Goal: Task Accomplishment & Management: Manage account settings

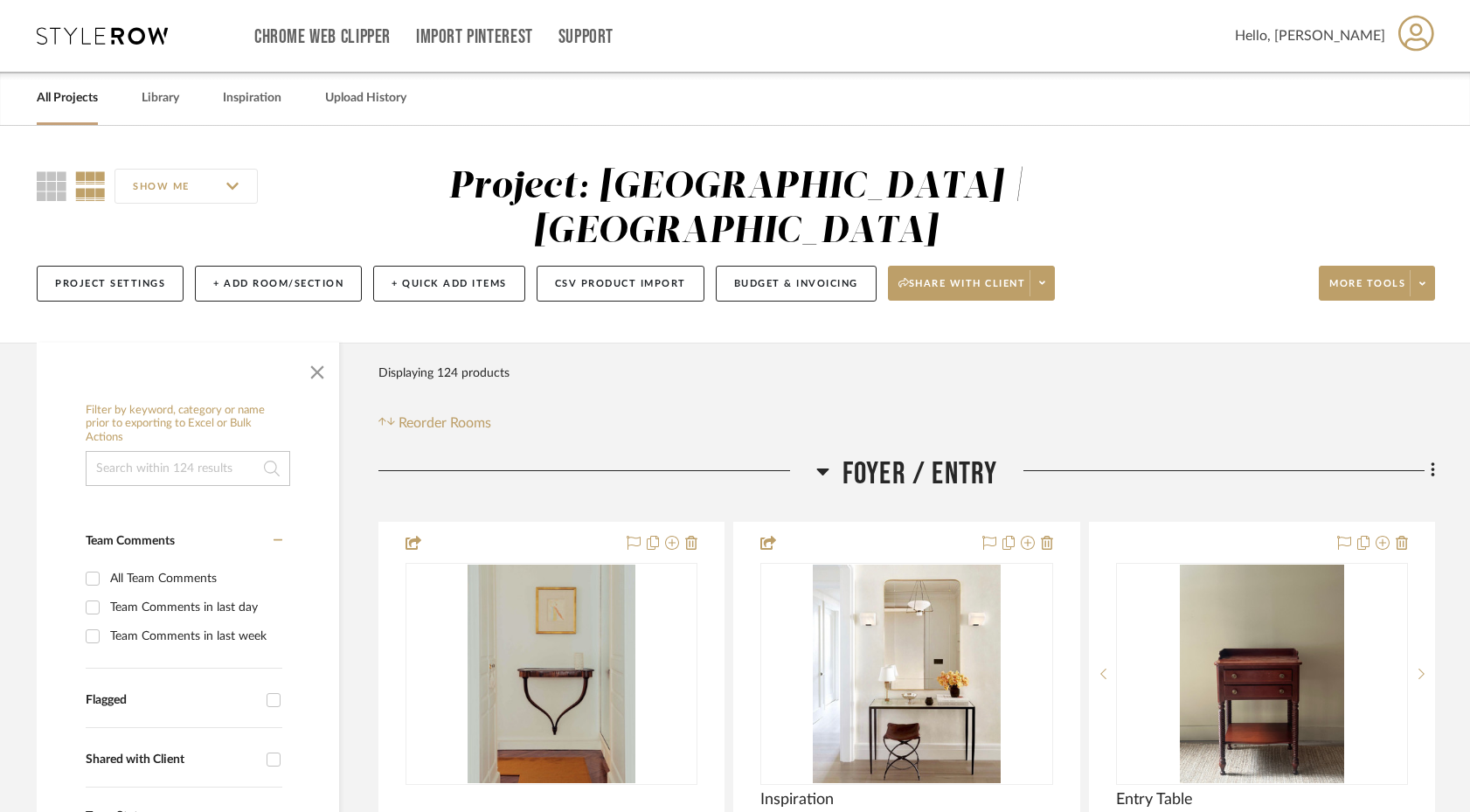
click at [55, 94] on link "All Projects" at bounding box center [67, 98] width 61 height 23
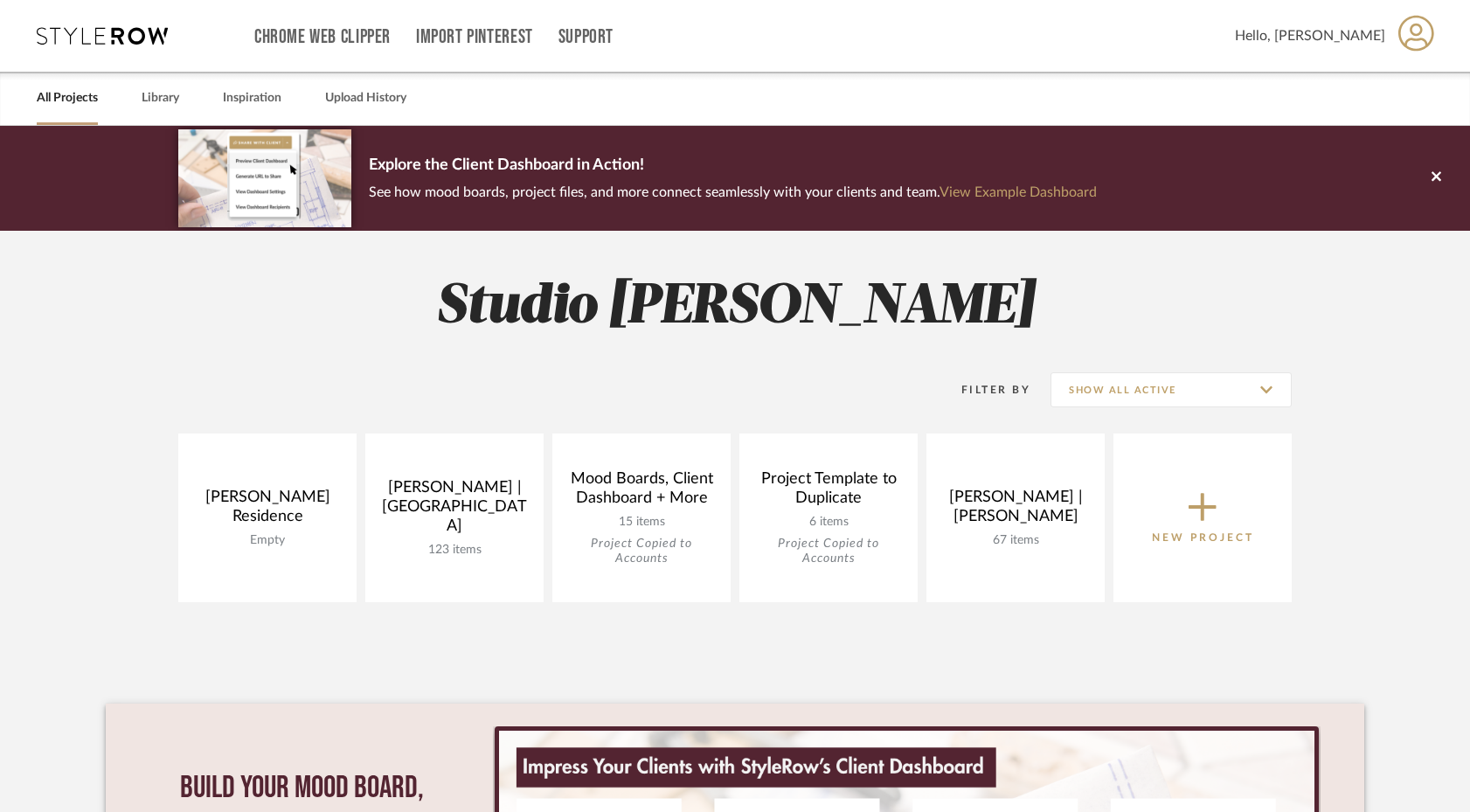
click at [1186, 524] on span "New Project" at bounding box center [1203, 517] width 102 height 58
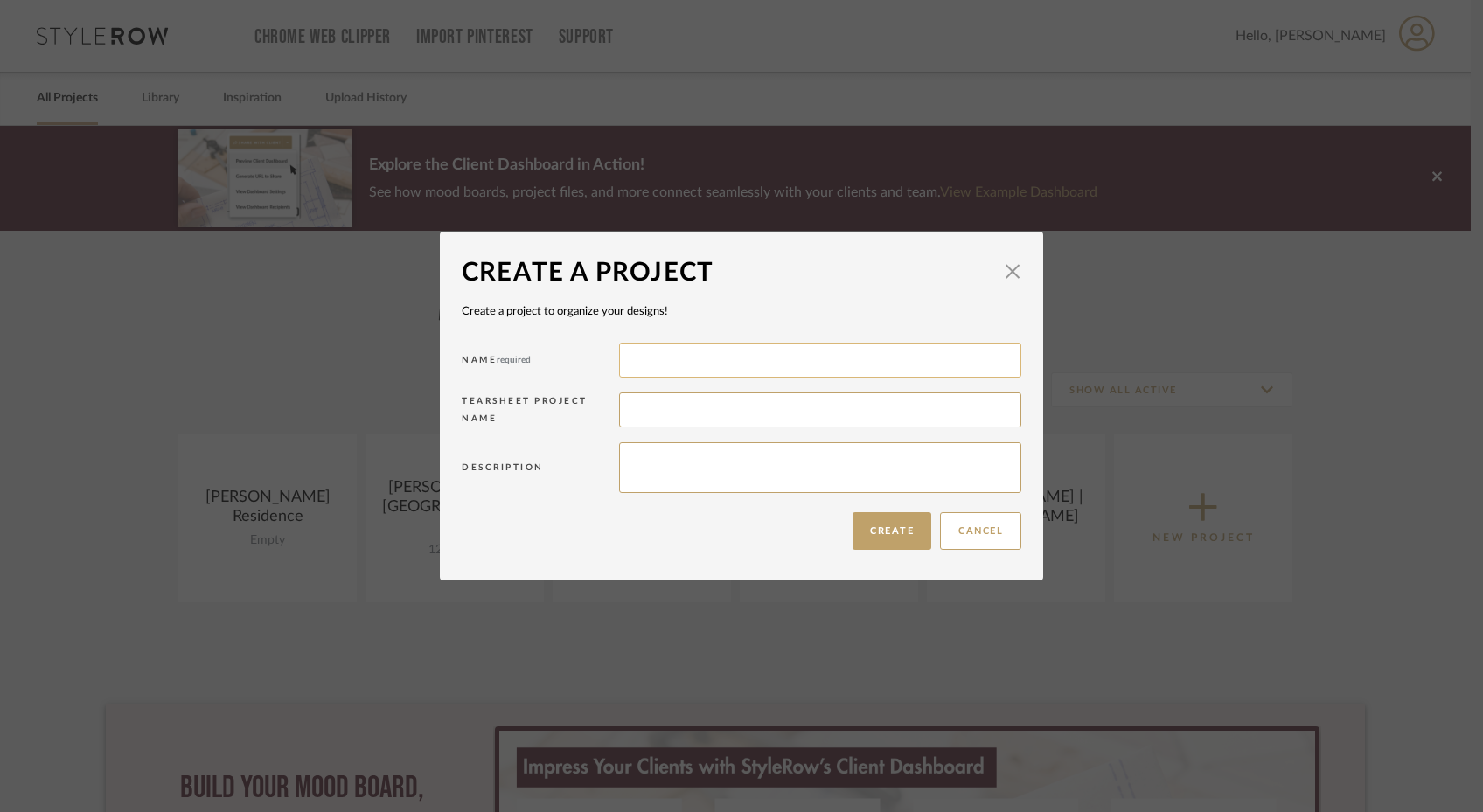
click at [771, 355] on input at bounding box center [820, 361] width 403 height 35
type input "Gutstein-Djya | Upper West Side"
click at [875, 536] on button "Create" at bounding box center [891, 530] width 79 height 38
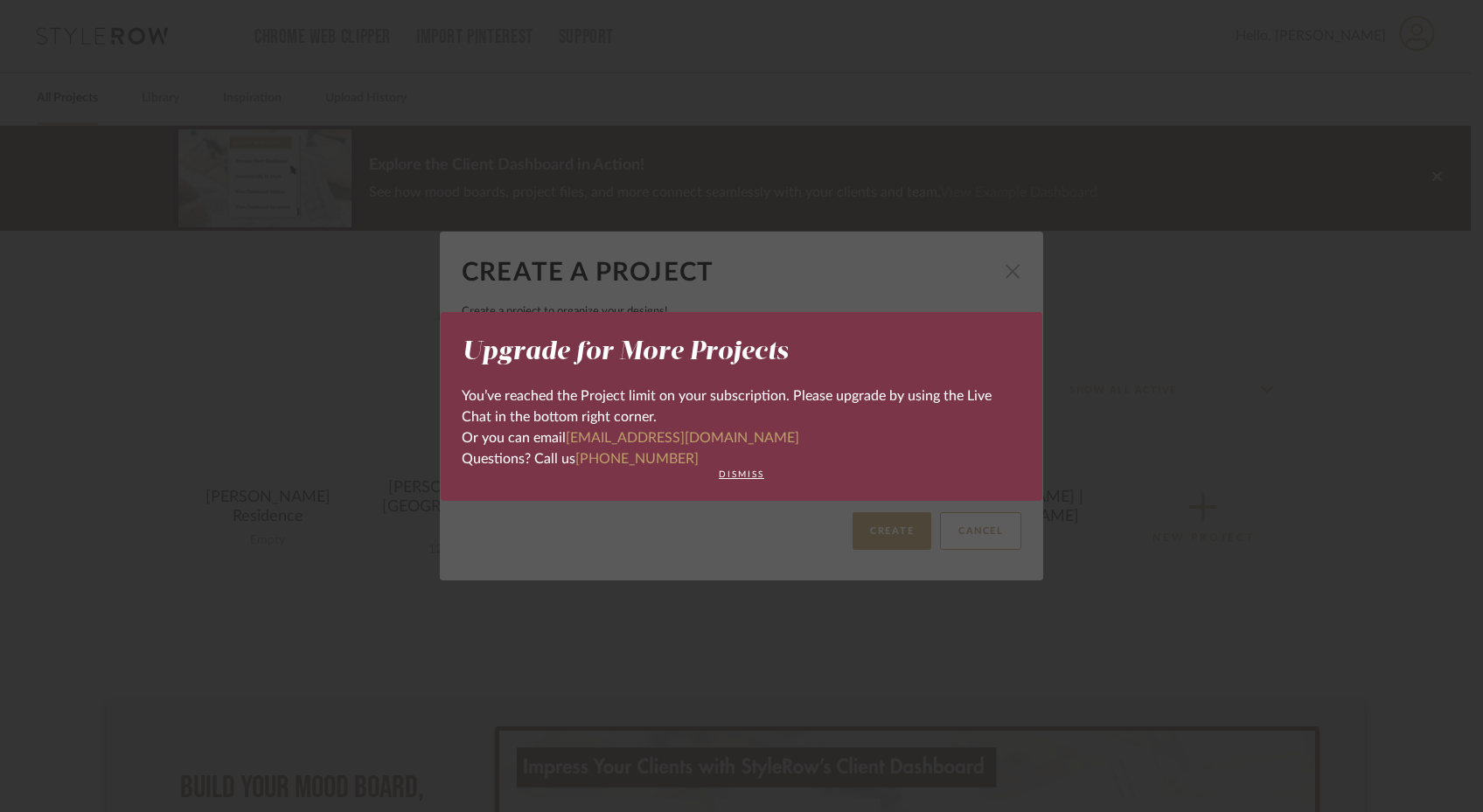
click at [998, 264] on div "Upgrade for More Projects You’ve reached the Project limit on your subscription…" at bounding box center [741, 406] width 1483 height 812
click at [1006, 283] on div "Upgrade for More Projects You’ve reached the Project limit on your subscription…" at bounding box center [741, 406] width 1483 height 812
click at [748, 477] on button "dismiss" at bounding box center [741, 475] width 560 height 11
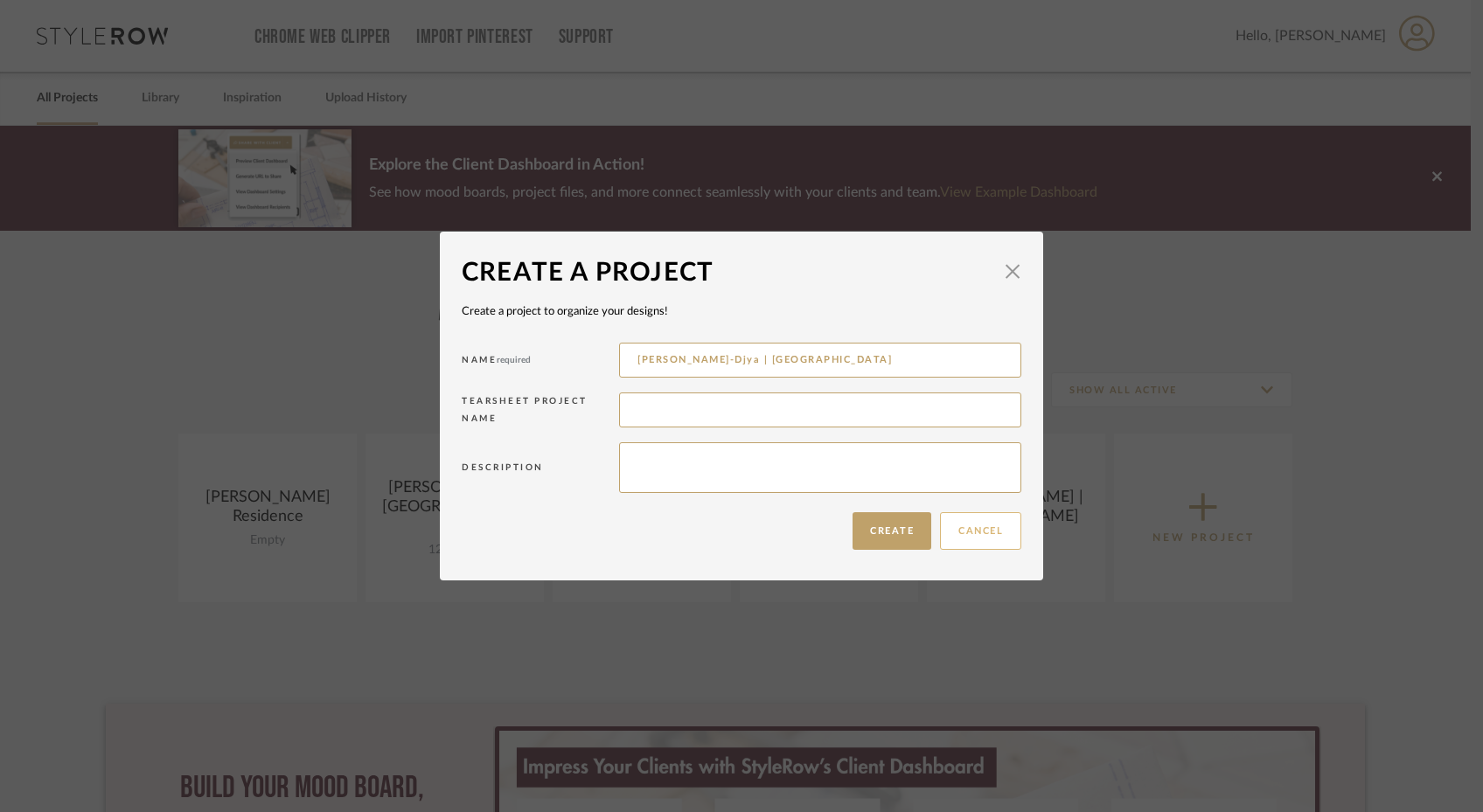
click at [964, 535] on button "Cancel" at bounding box center [980, 530] width 81 height 38
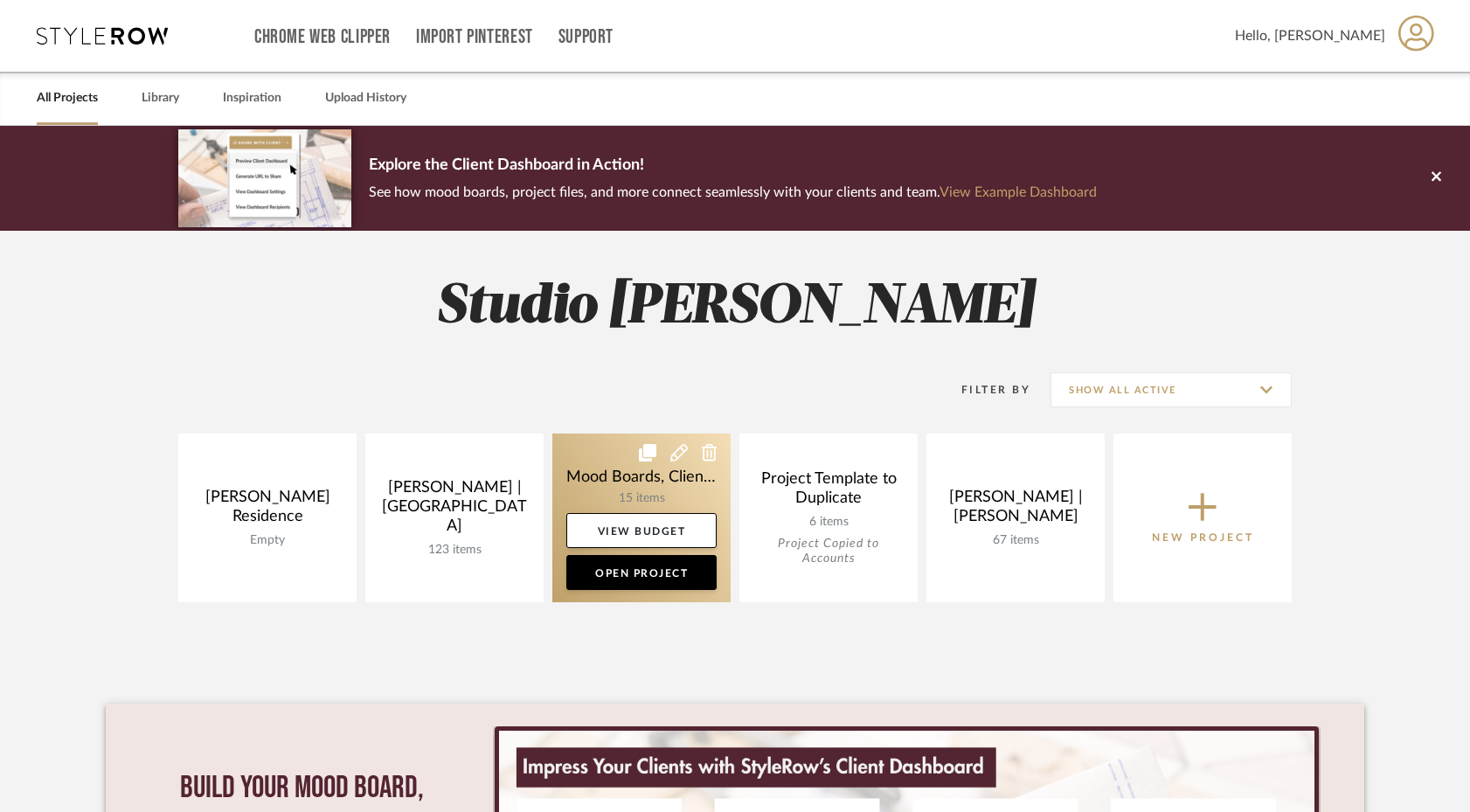
click at [708, 451] on icon at bounding box center [710, 453] width 16 height 18
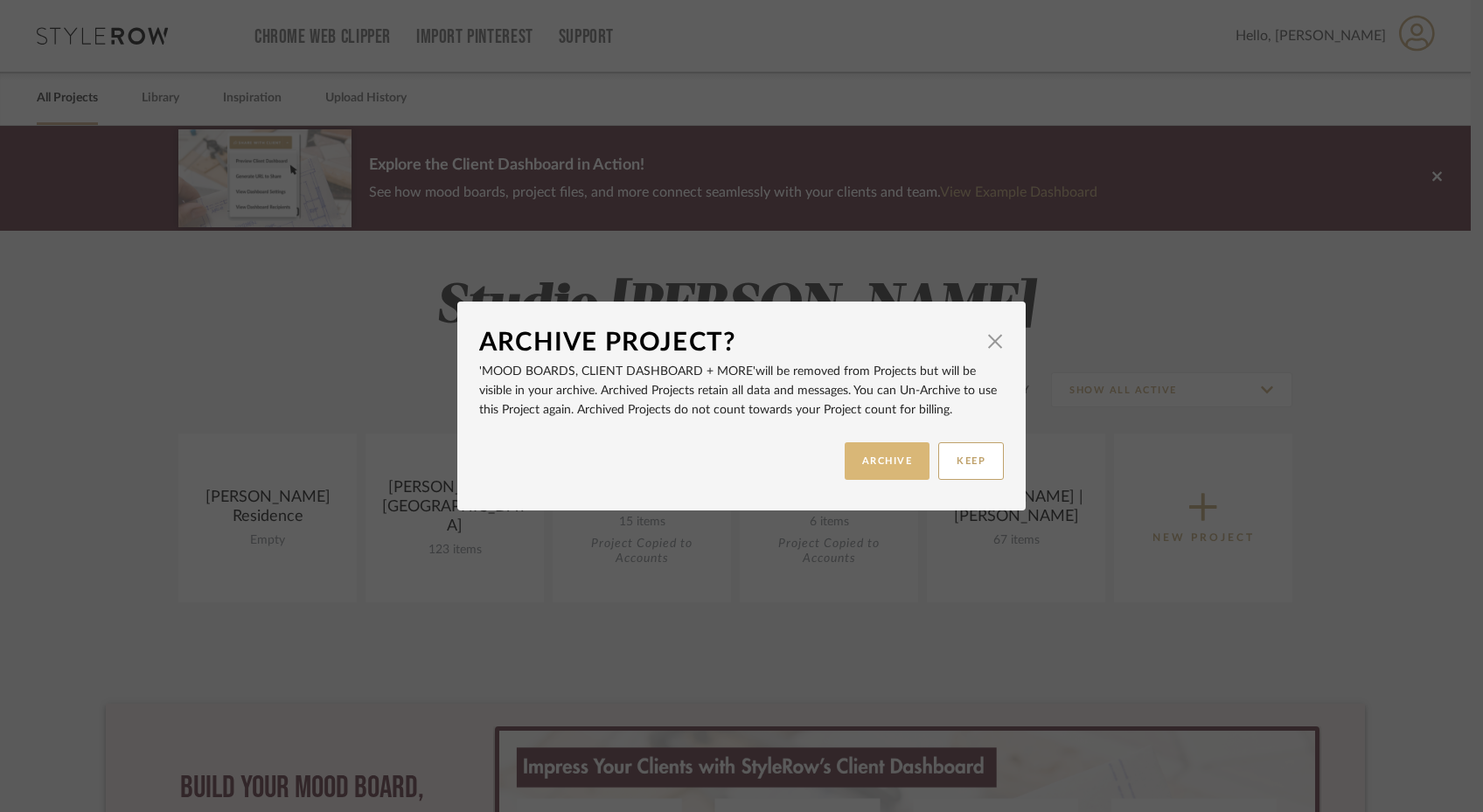
click at [906, 459] on button "ARCHIVE" at bounding box center [887, 461] width 86 height 38
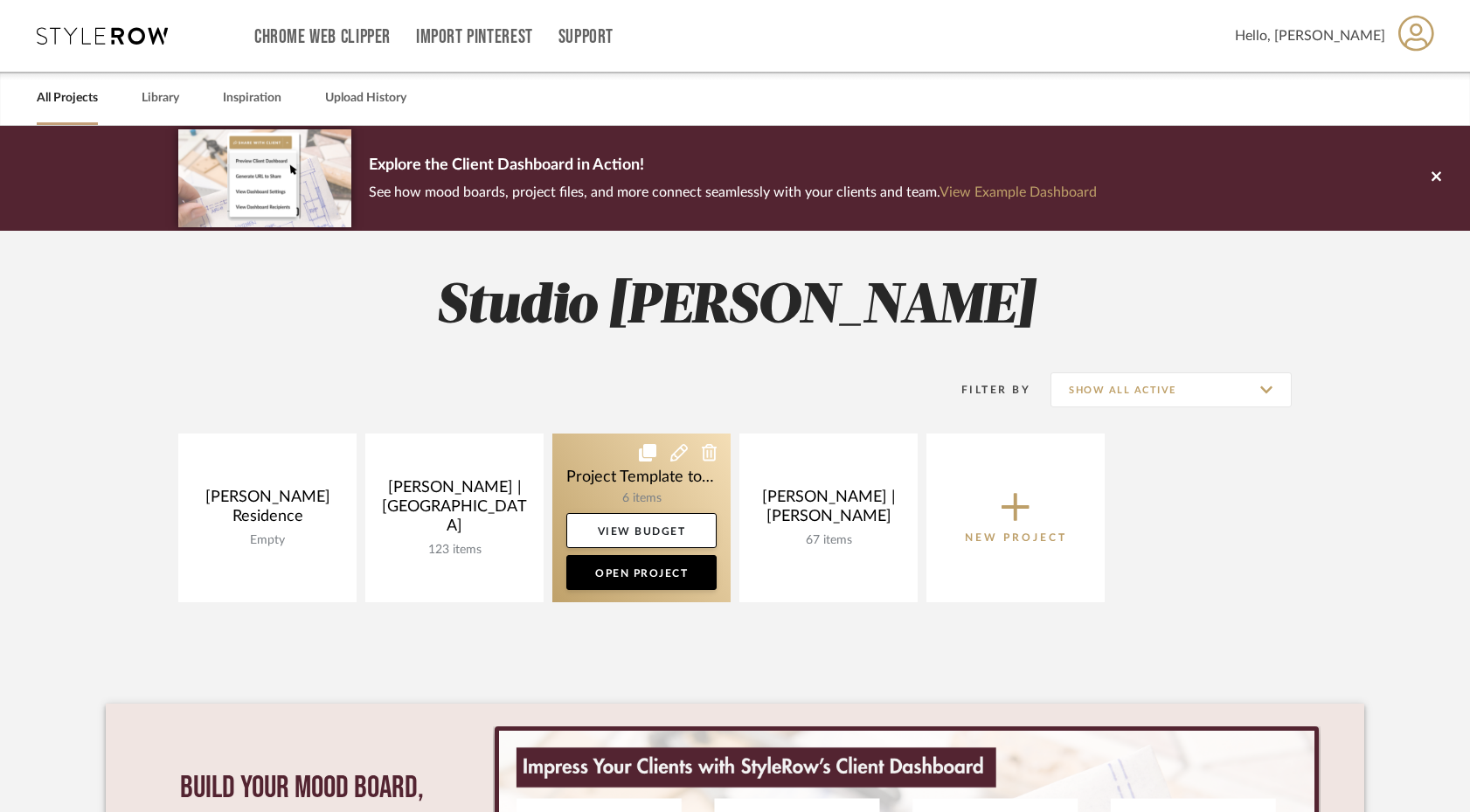
click at [707, 460] on icon at bounding box center [710, 453] width 16 height 18
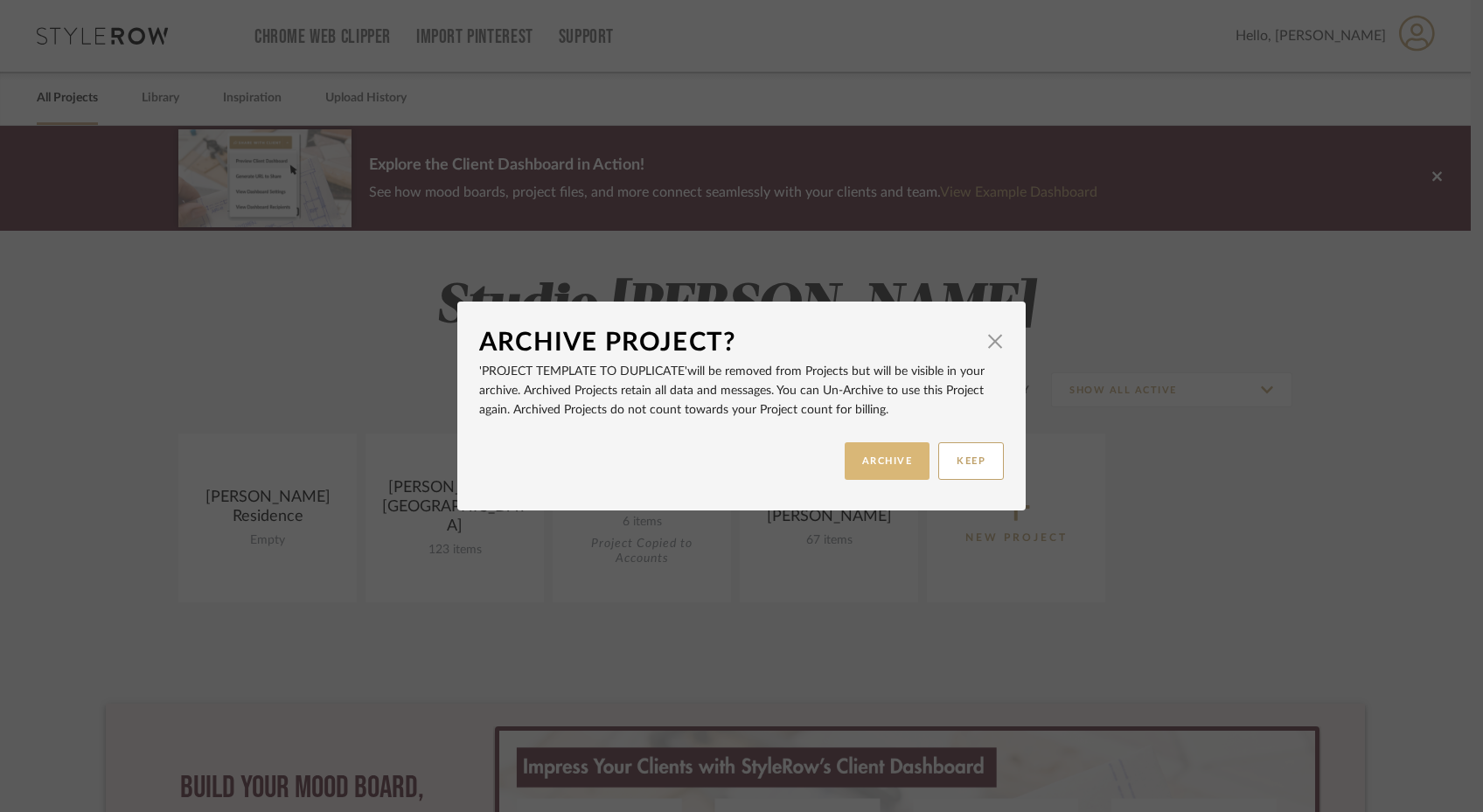
click at [867, 458] on button "ARCHIVE" at bounding box center [887, 461] width 86 height 38
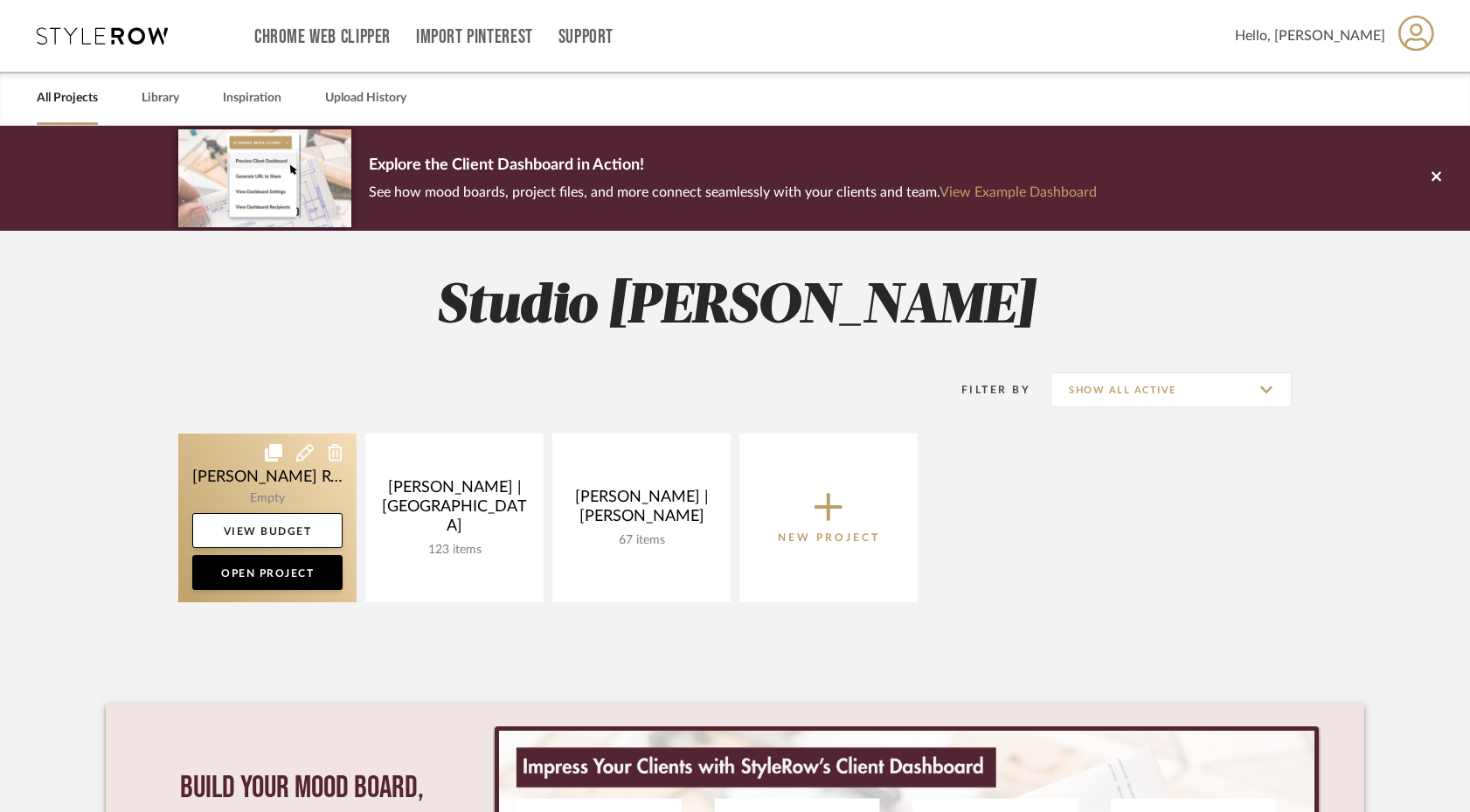
click at [335, 450] on icon at bounding box center [335, 453] width 16 height 18
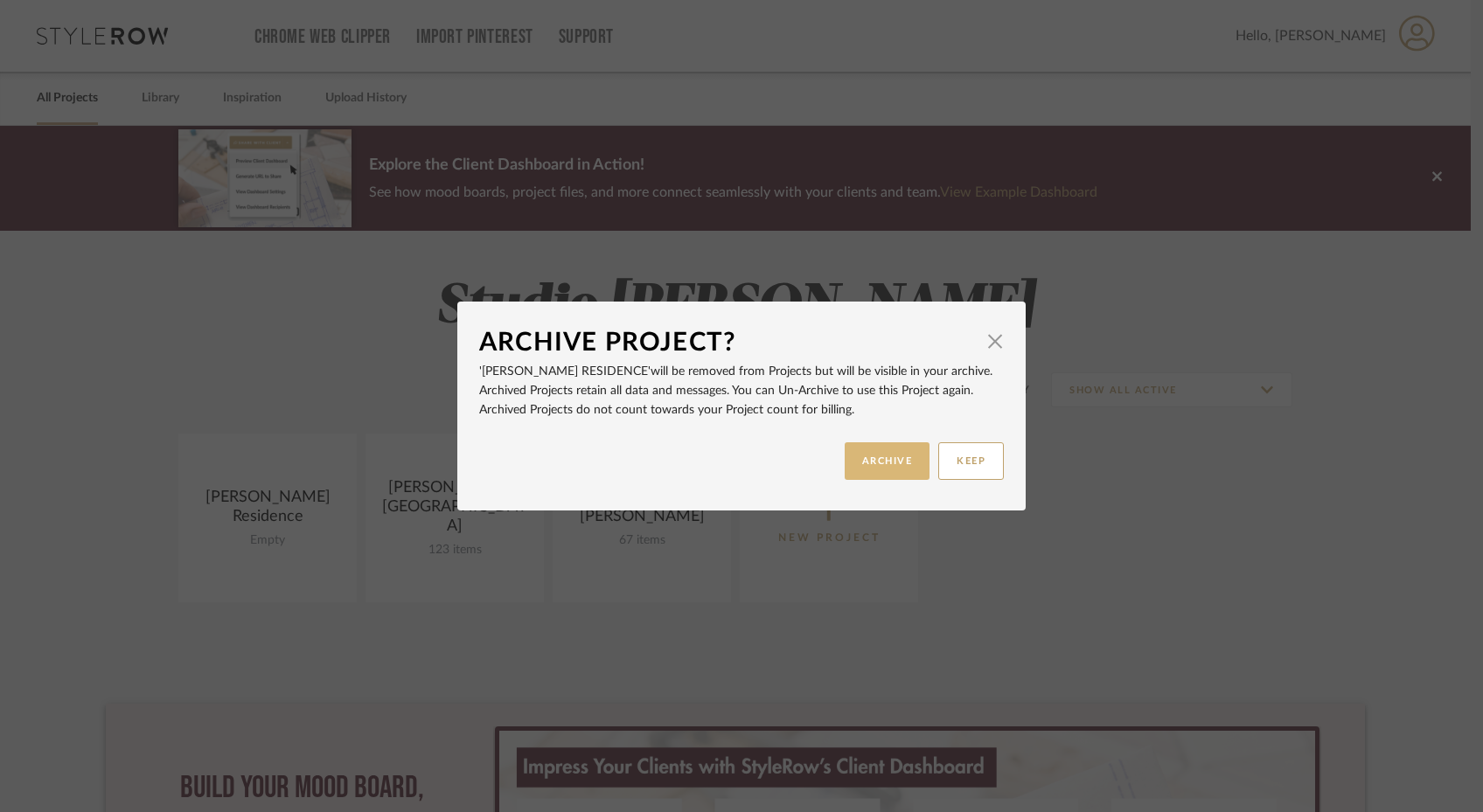
click at [863, 461] on button "ARCHIVE" at bounding box center [887, 461] width 86 height 38
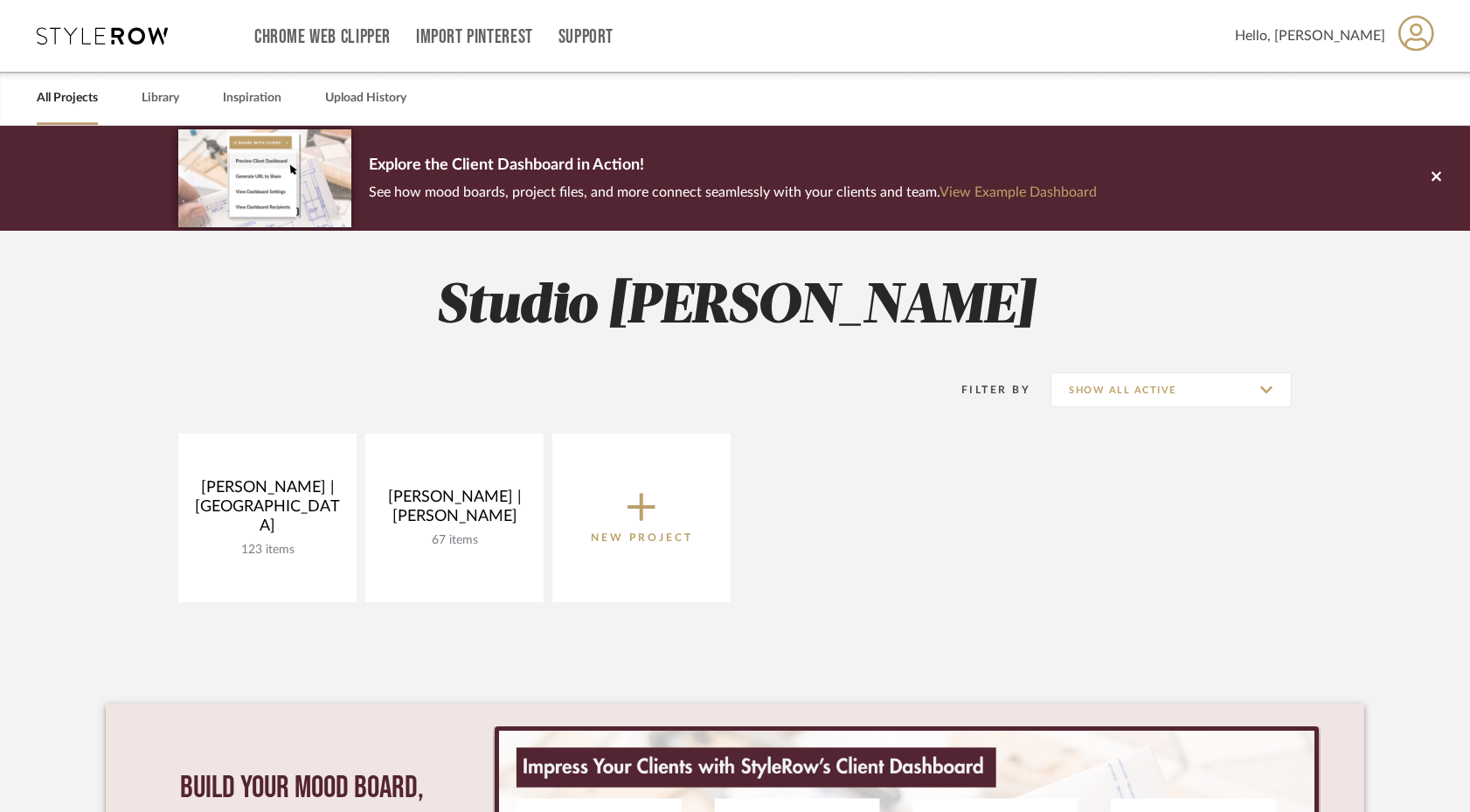
click at [658, 515] on span "New Project" at bounding box center [641, 517] width 102 height 58
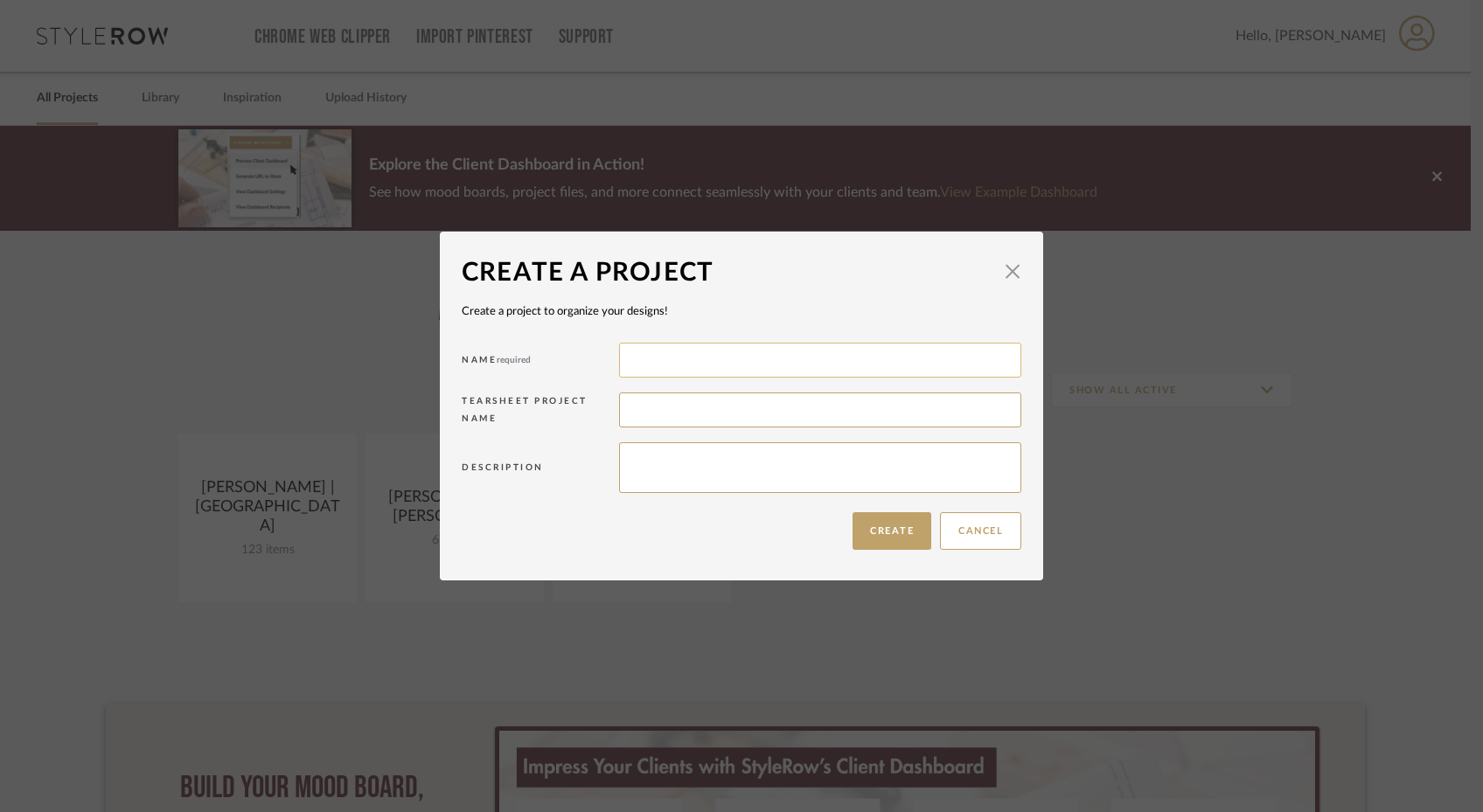
click at [653, 366] on input at bounding box center [820, 361] width 403 height 35
type input "[PERSON_NAME] | [GEOGRAPHIC_DATA]"
click at [868, 537] on button "Create" at bounding box center [891, 530] width 79 height 38
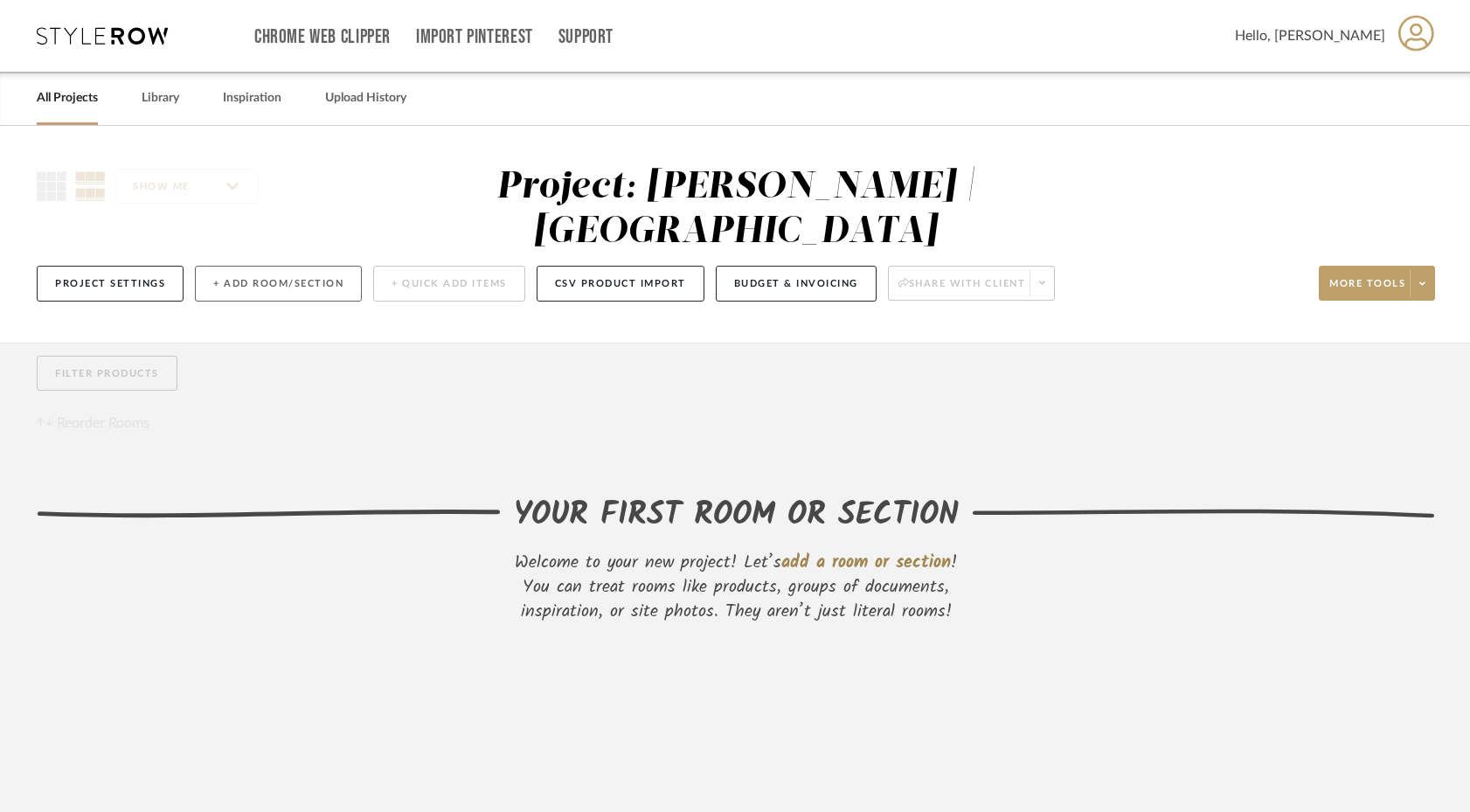
click at [348, 266] on button "+ Add Room/Section" at bounding box center [278, 284] width 167 height 36
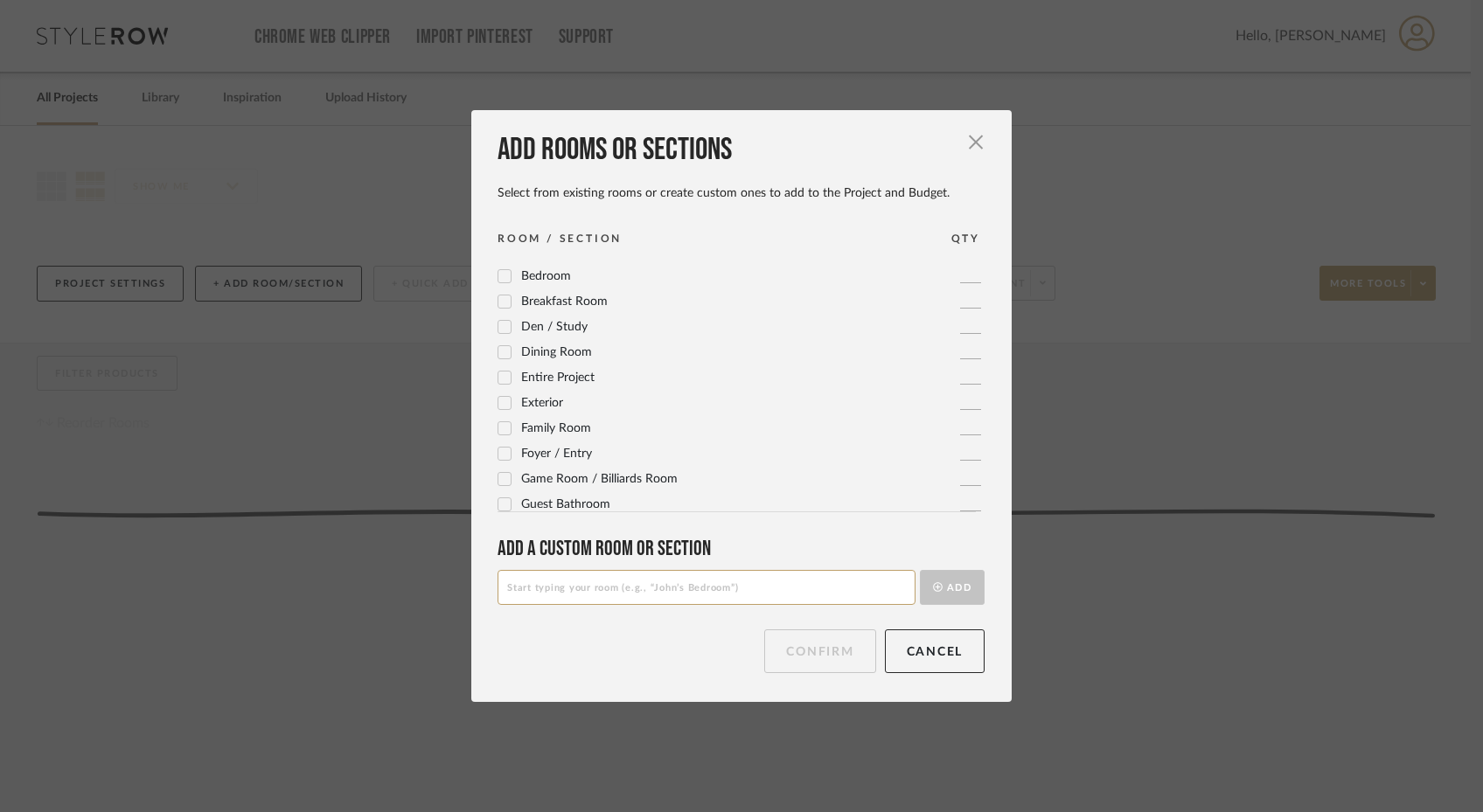
scroll to position [41, 0]
click at [498, 452] on icon at bounding box center [504, 455] width 13 height 13
click at [498, 352] on icon at bounding box center [504, 354] width 13 height 13
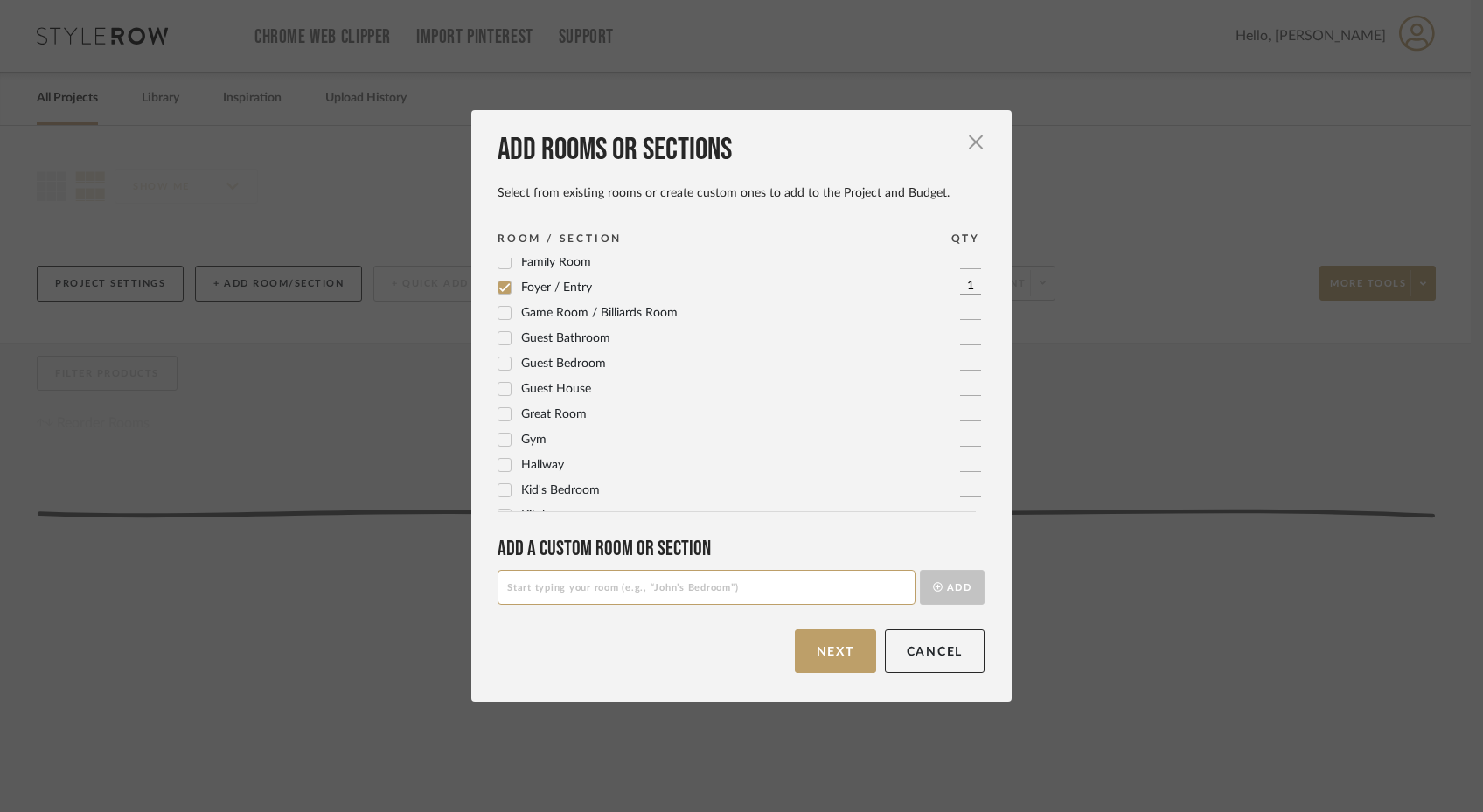
scroll to position [231, 0]
click at [498, 443] on icon at bounding box center [504, 443] width 13 height 13
click at [499, 494] on icon at bounding box center [505, 493] width 12 height 9
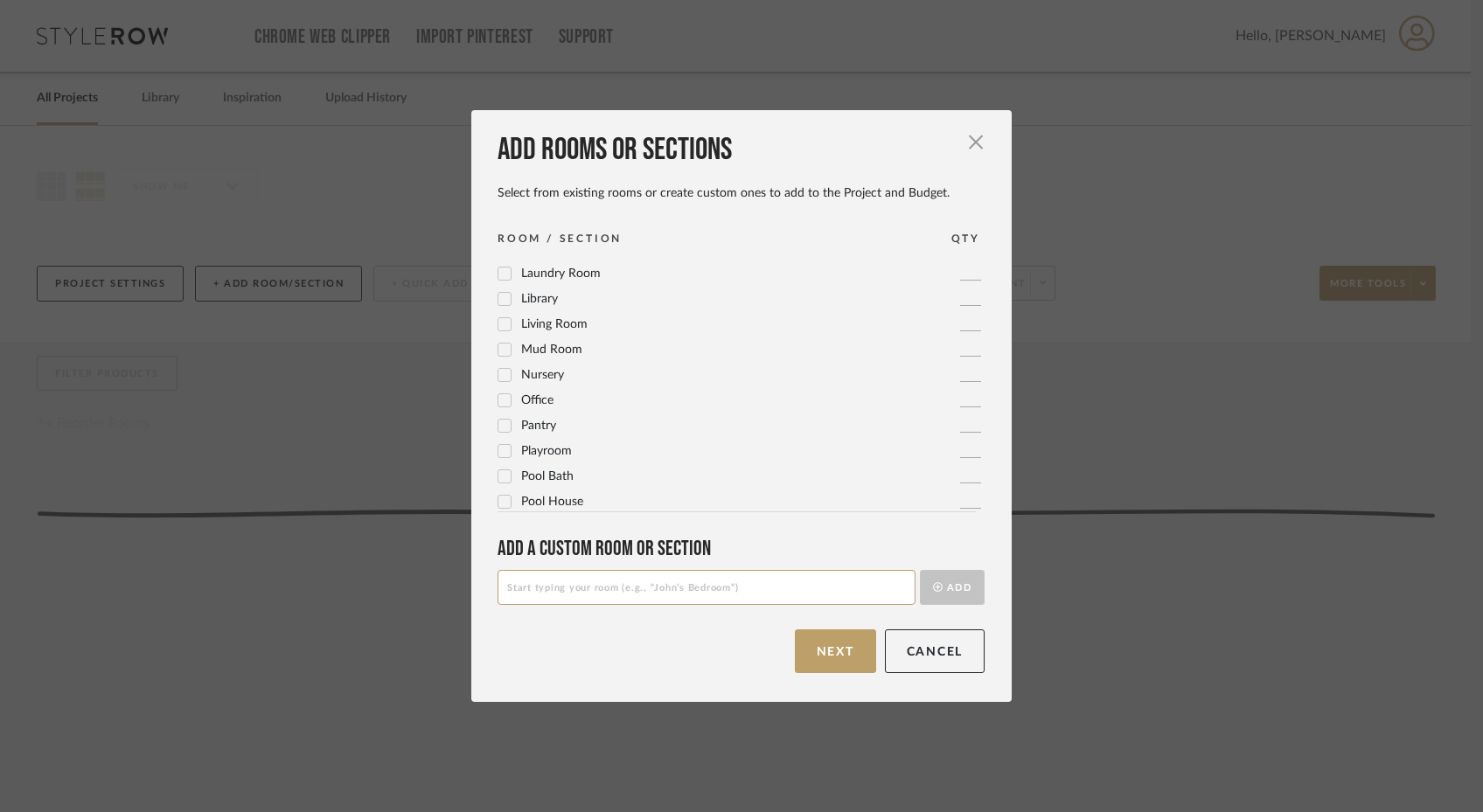
scroll to position [480, 0]
click at [498, 376] on icon at bounding box center [504, 371] width 13 height 13
click at [499, 321] on icon at bounding box center [505, 321] width 12 height 9
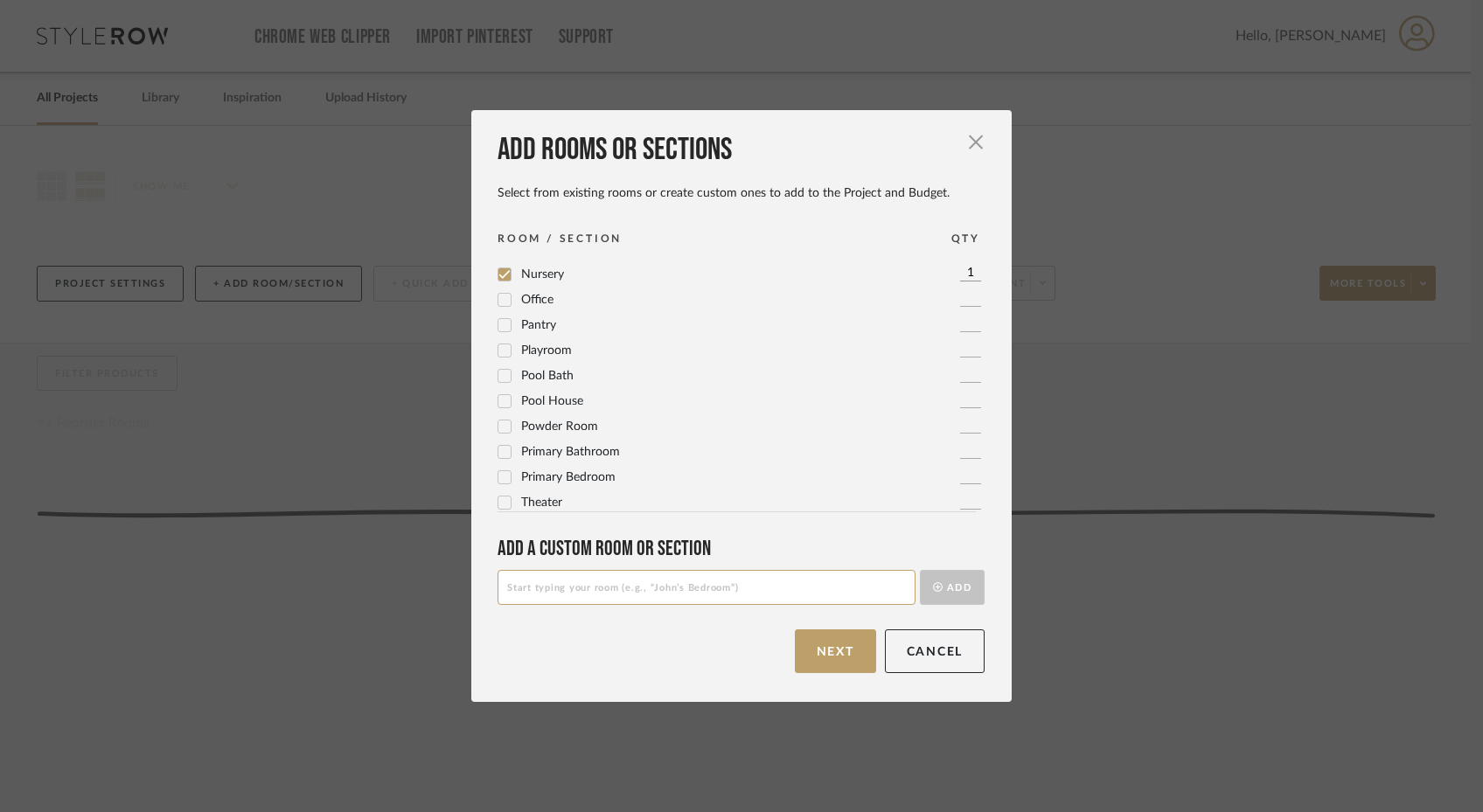
scroll to position [554, 0]
click at [498, 448] on icon at bounding box center [504, 450] width 13 height 13
click at [498, 475] on icon at bounding box center [504, 476] width 13 height 13
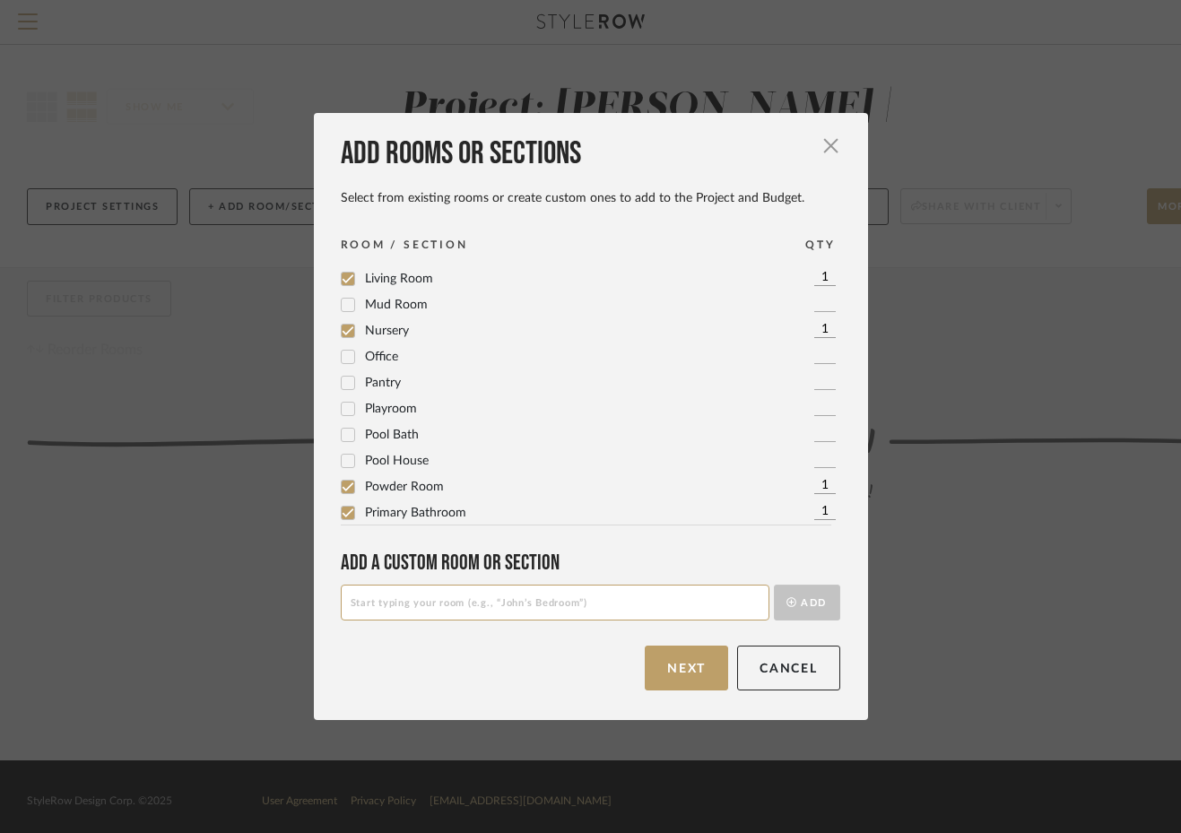
scroll to position [598, 0]
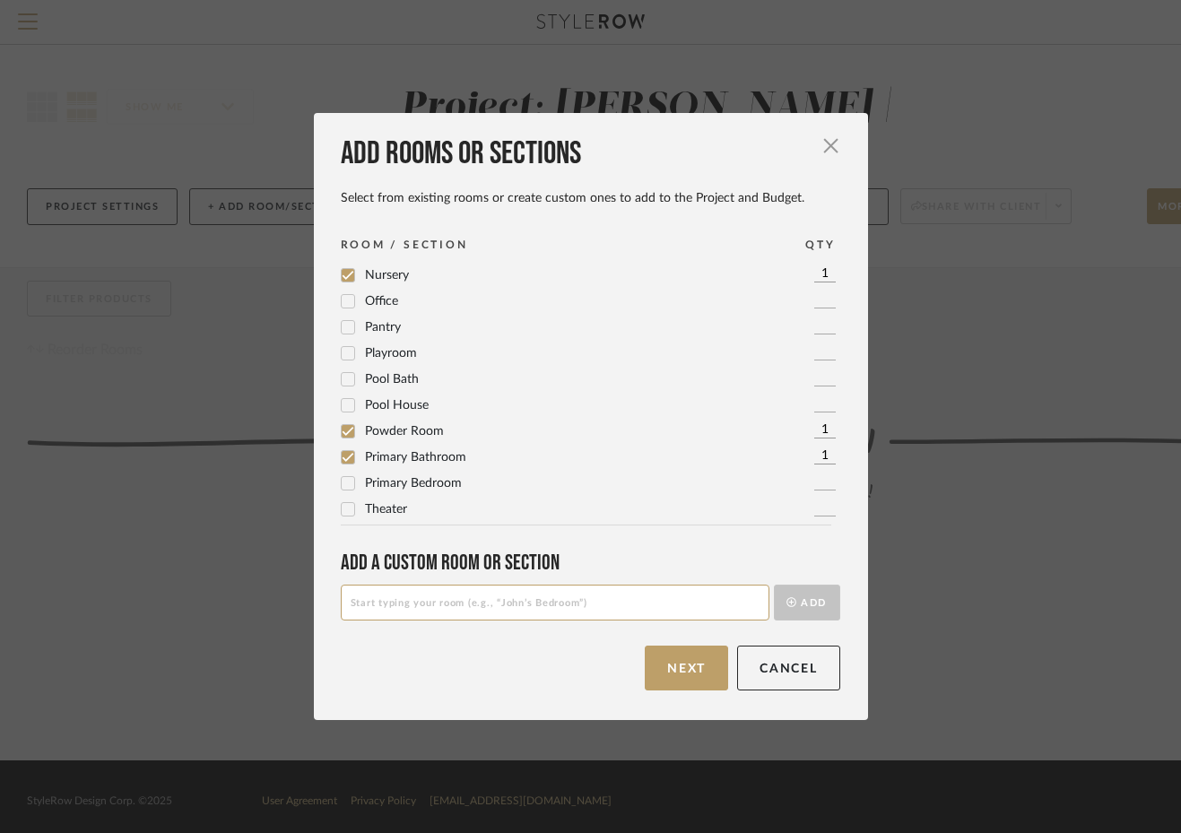
click at [383, 603] on input at bounding box center [555, 603] width 429 height 36
type input "Nursery Bathroom"
click at [798, 613] on button "Add" at bounding box center [807, 603] width 66 height 36
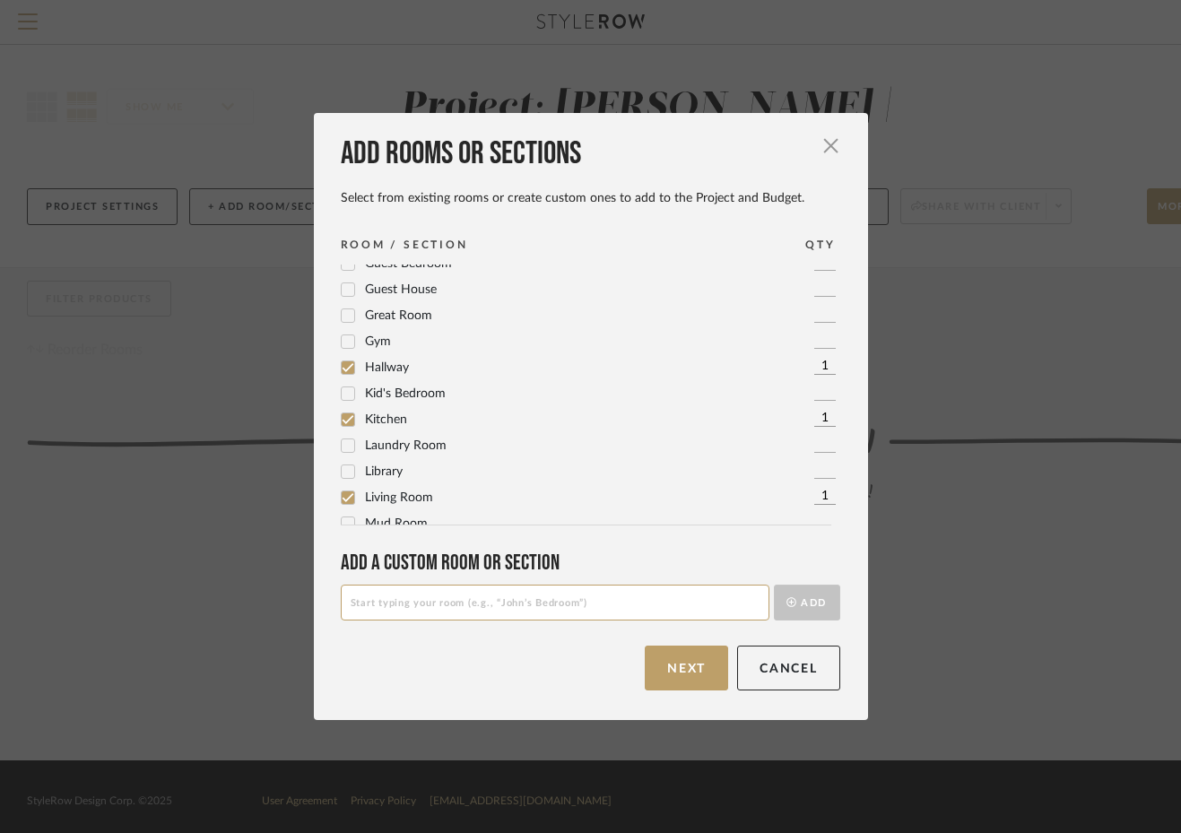
scroll to position [624, 0]
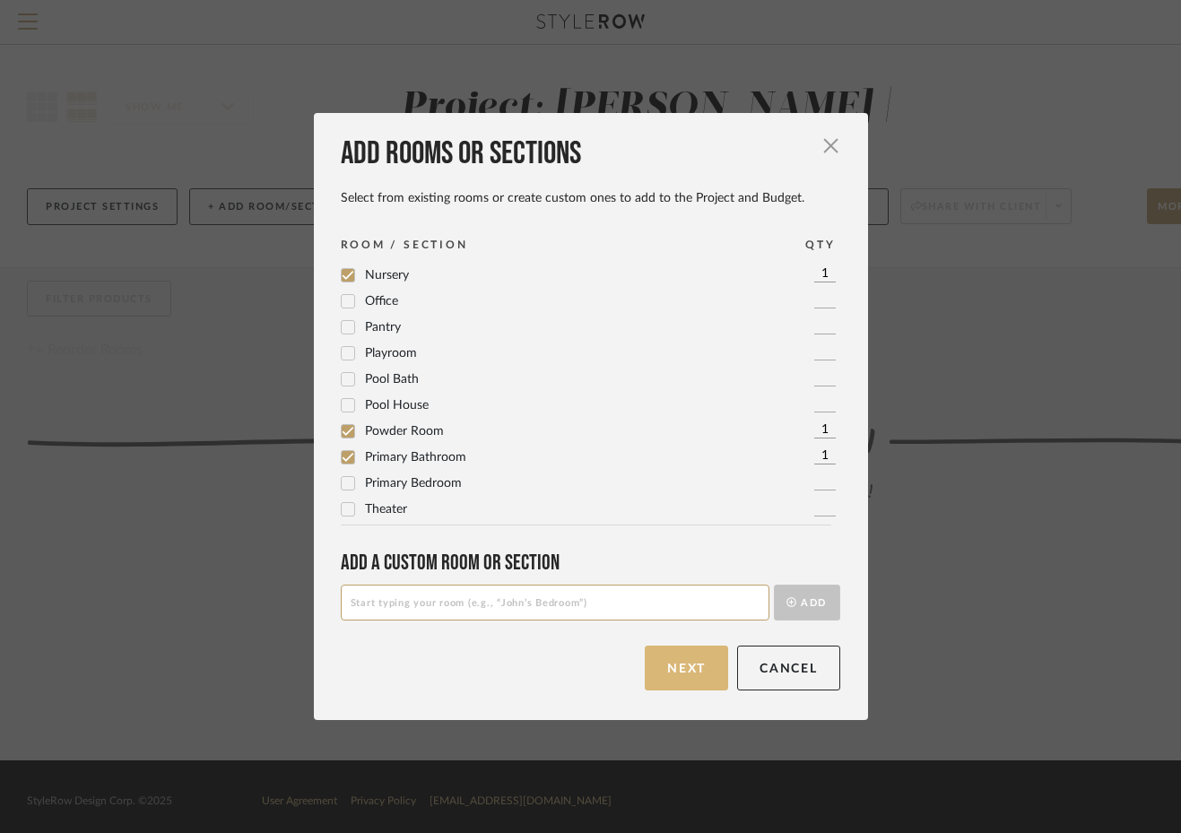
click at [657, 664] on button "Next" at bounding box center [686, 668] width 83 height 45
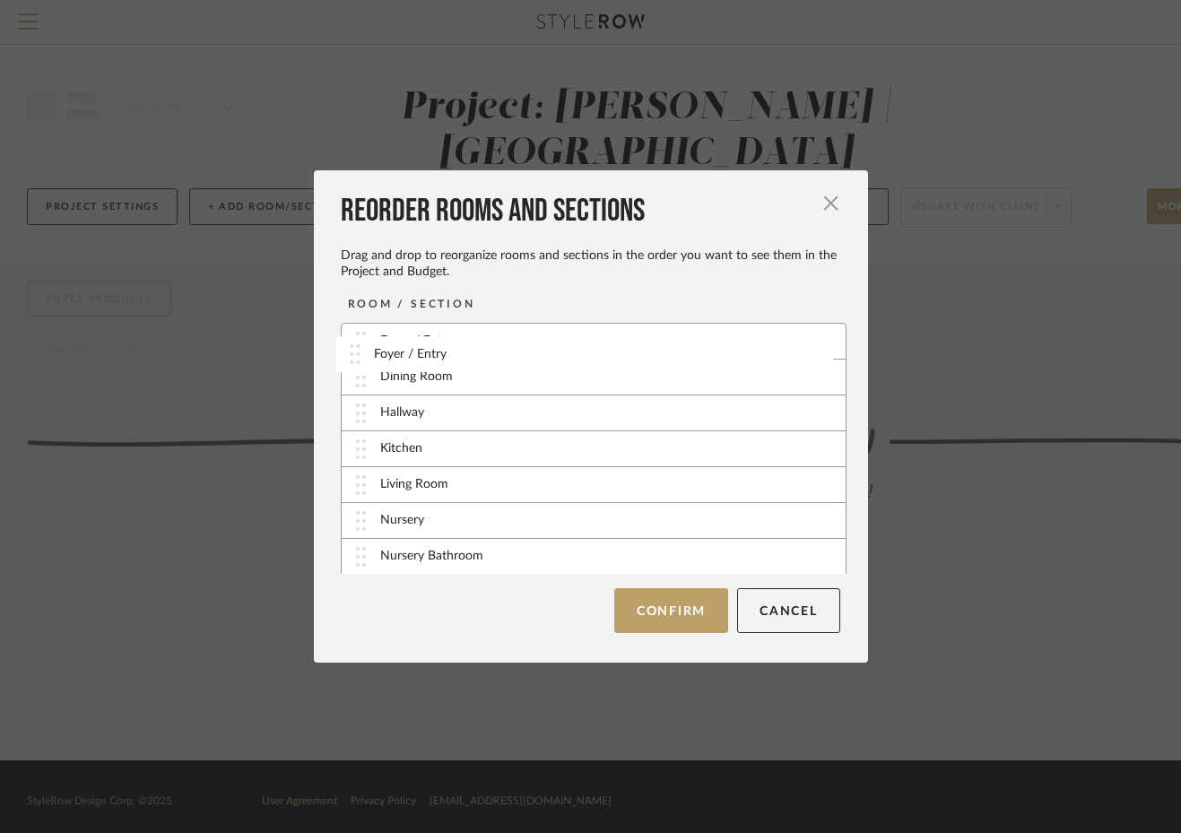
drag, startPoint x: 353, startPoint y: 378, endPoint x: 353, endPoint y: 353, distance: 24.2
drag, startPoint x: 361, startPoint y: 452, endPoint x: 361, endPoint y: 419, distance: 33.2
drag, startPoint x: 354, startPoint y: 488, endPoint x: 354, endPoint y: 563, distance: 75.3
drag, startPoint x: 360, startPoint y: 448, endPoint x: 361, endPoint y: 553, distance: 104.9
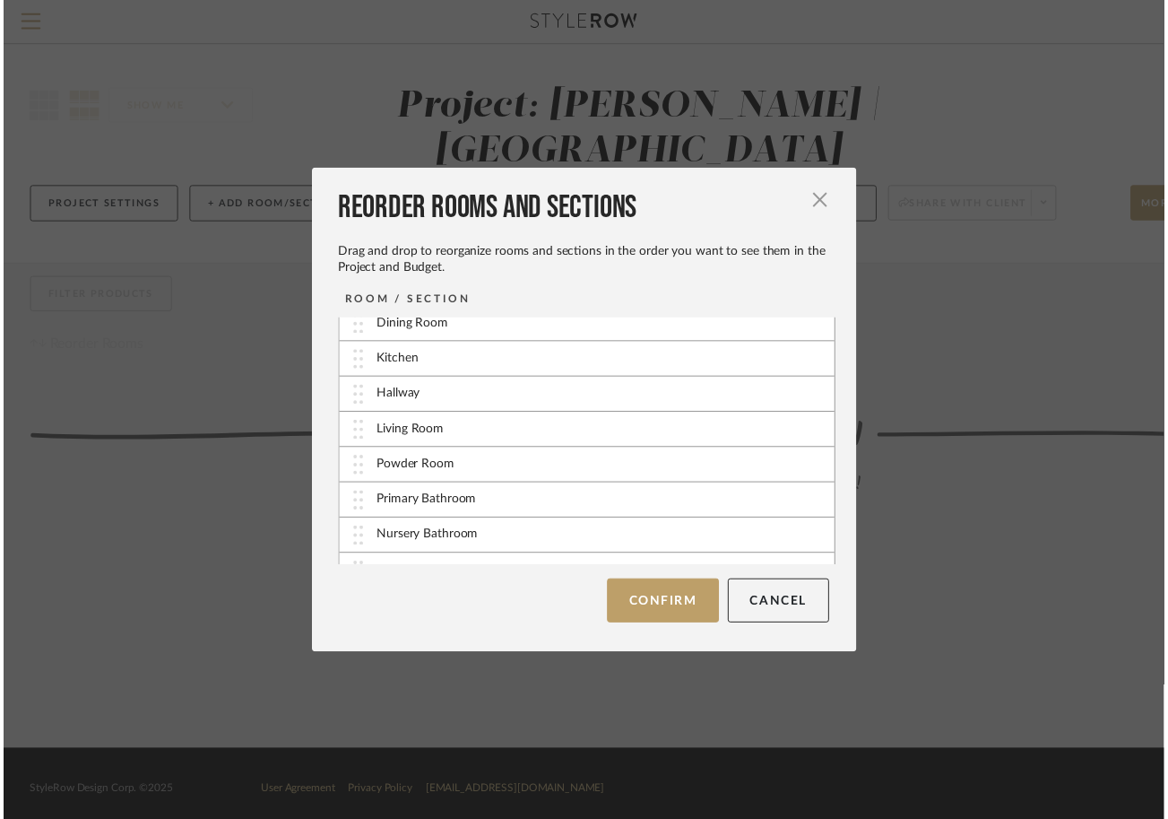
scroll to position [73, 0]
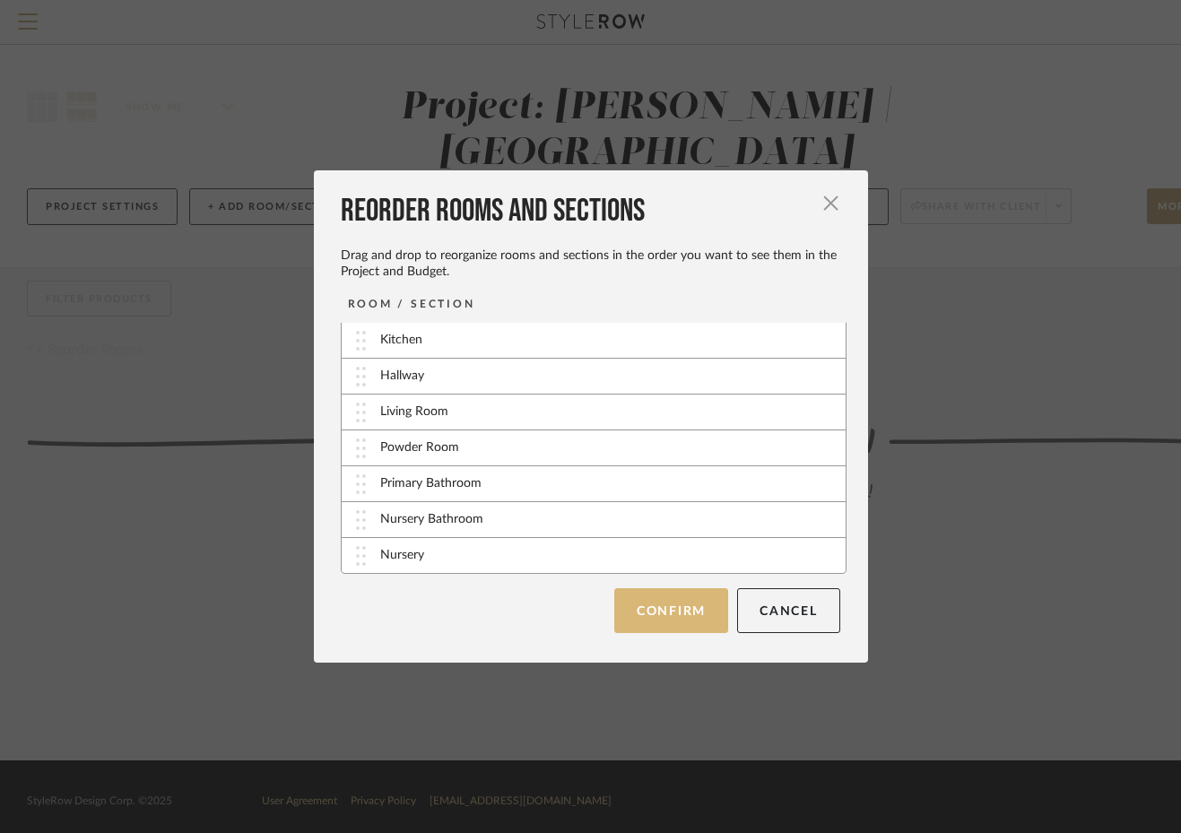
click at [651, 607] on button "Confirm" at bounding box center [671, 610] width 114 height 45
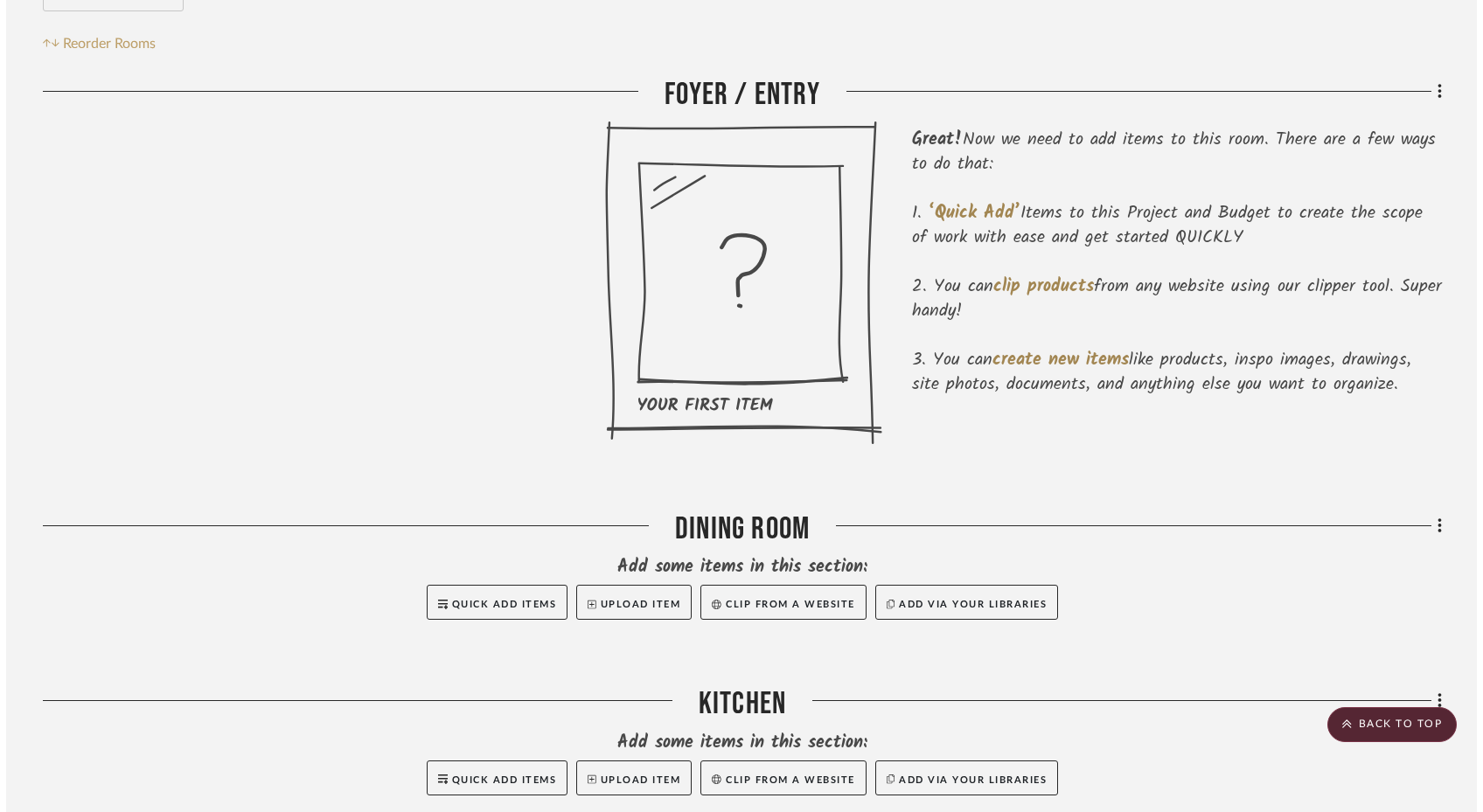
scroll to position [0, 0]
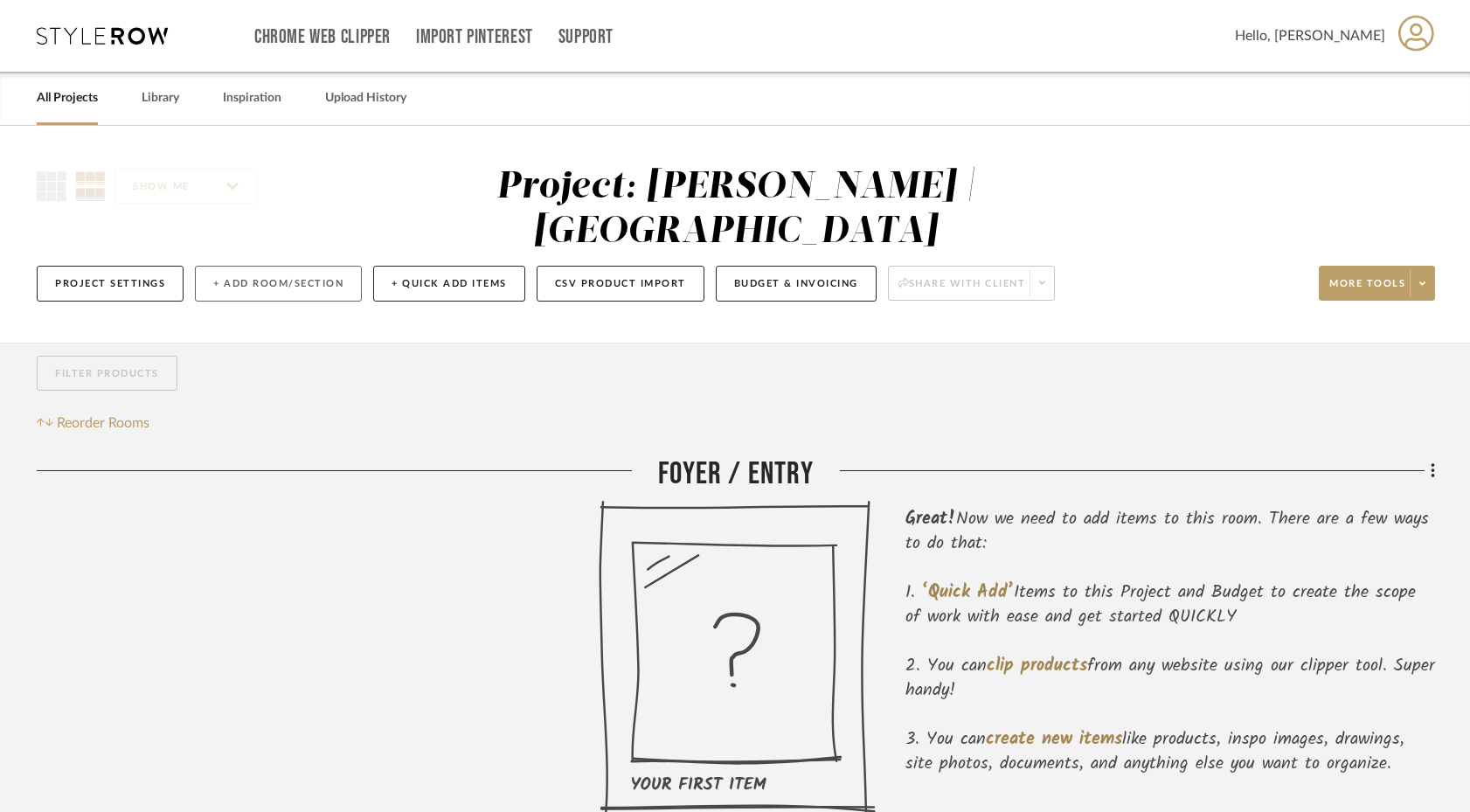
click at [263, 266] on button "+ Add Room/Section" at bounding box center [278, 284] width 167 height 36
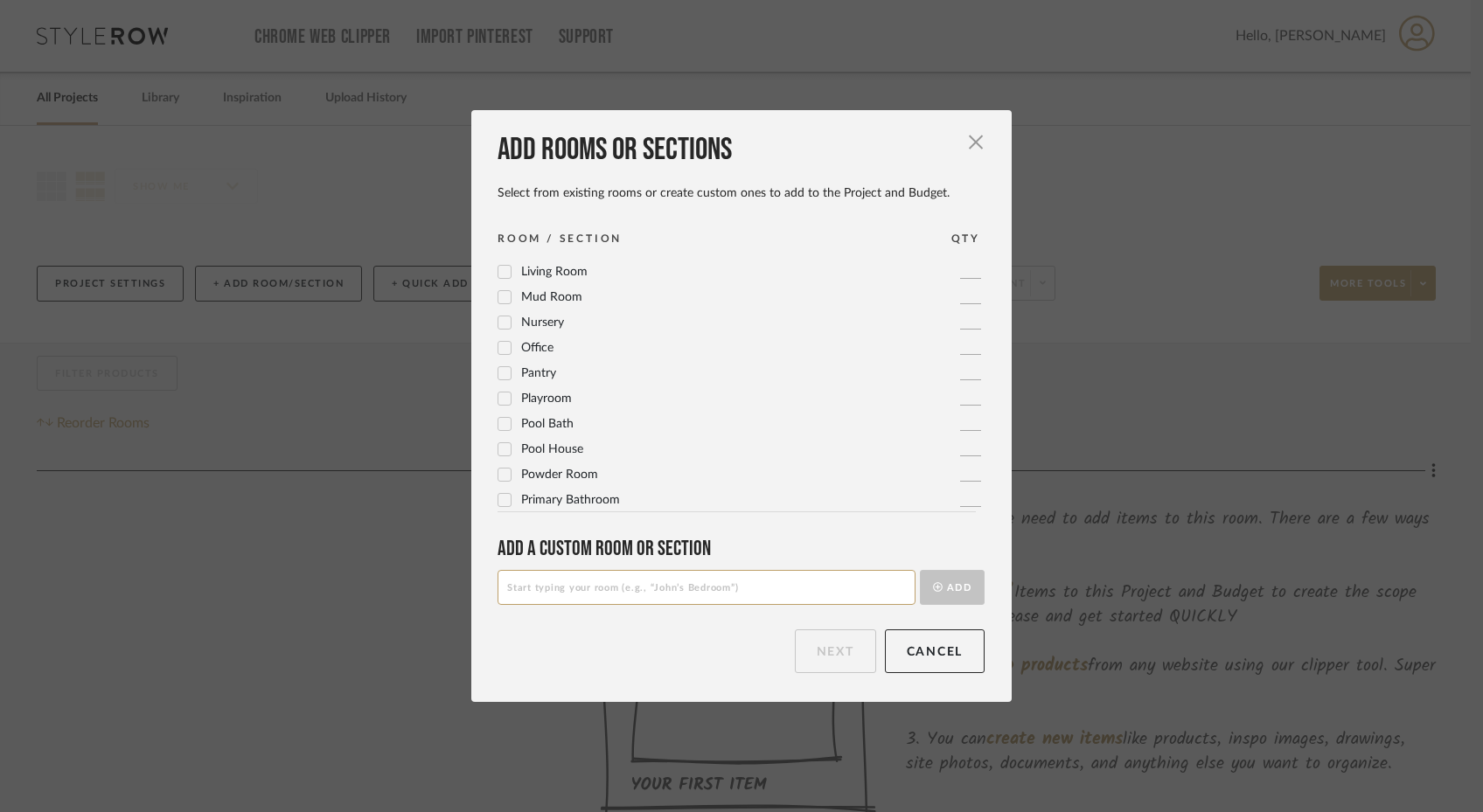
scroll to position [583, 0]
click at [521, 470] on span "Primary Bedroom" at bounding box center [567, 471] width 95 height 13
click at [854, 641] on button "Next" at bounding box center [835, 651] width 81 height 44
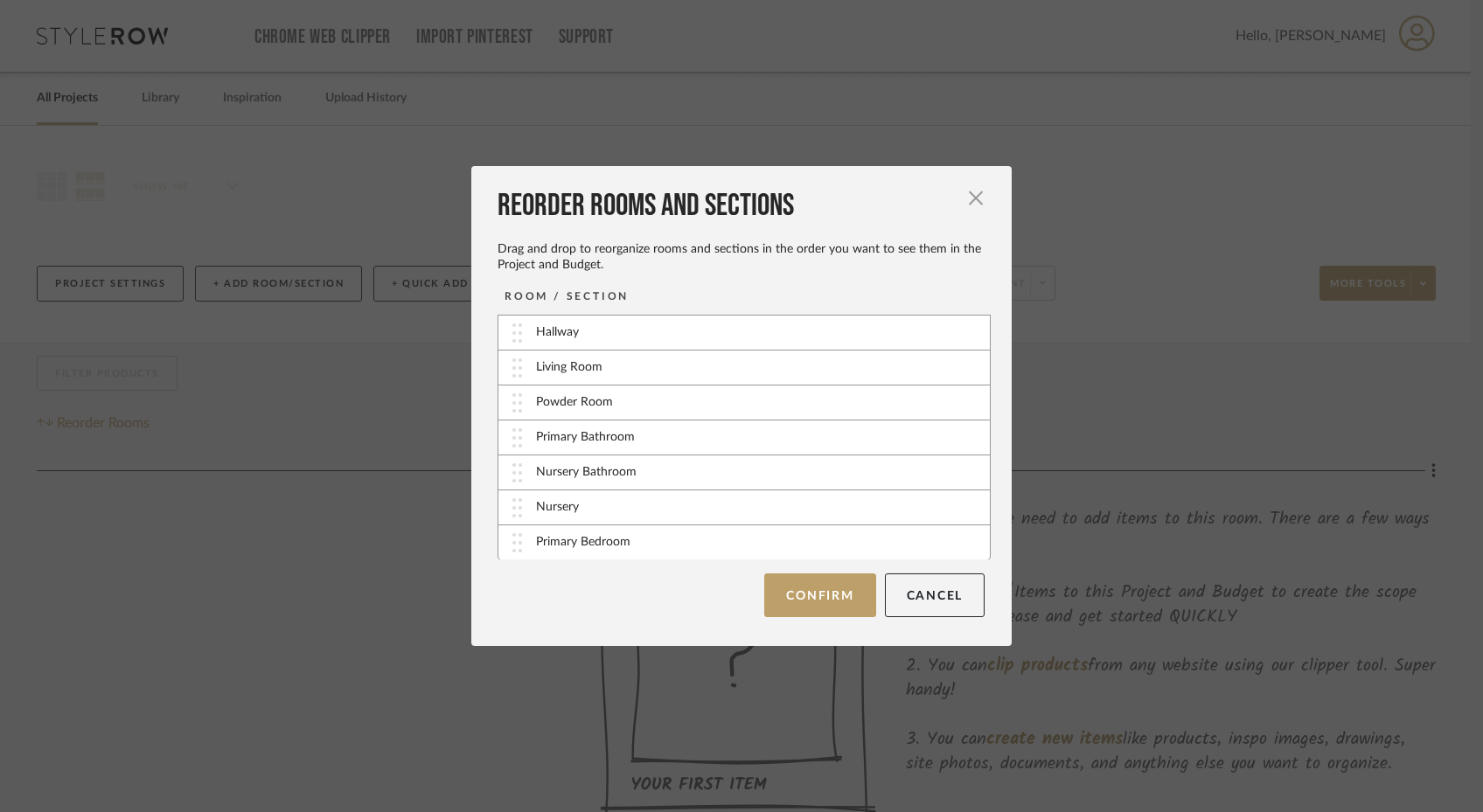
scroll to position [106, 0]
drag, startPoint x: 511, startPoint y: 548, endPoint x: 511, endPoint y: 445, distance: 103.0
drag, startPoint x: 517, startPoint y: 539, endPoint x: 517, endPoint y: 514, distance: 25.0
click at [775, 605] on button "Confirm" at bounding box center [820, 595] width 111 height 44
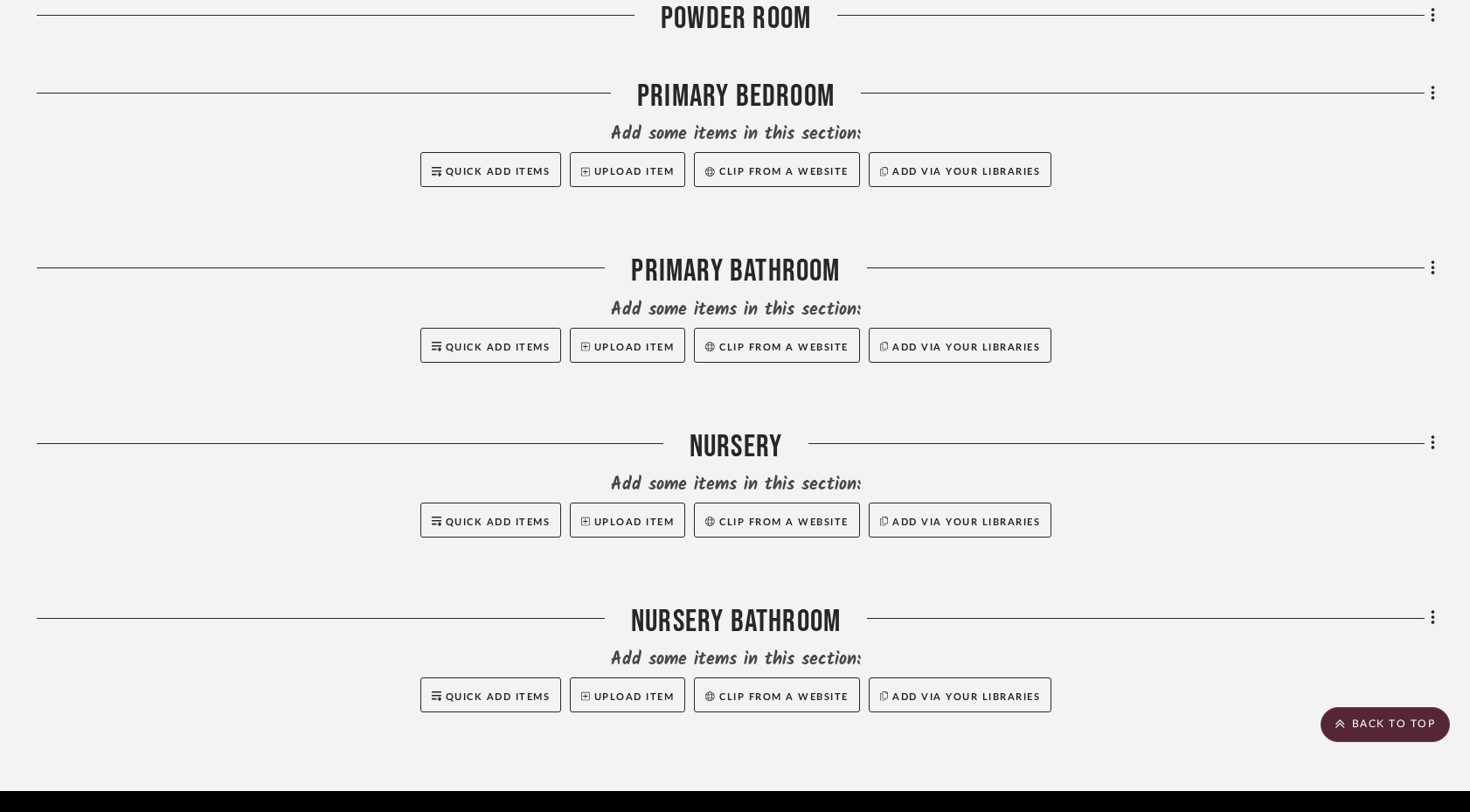
scroll to position [1702, 0]
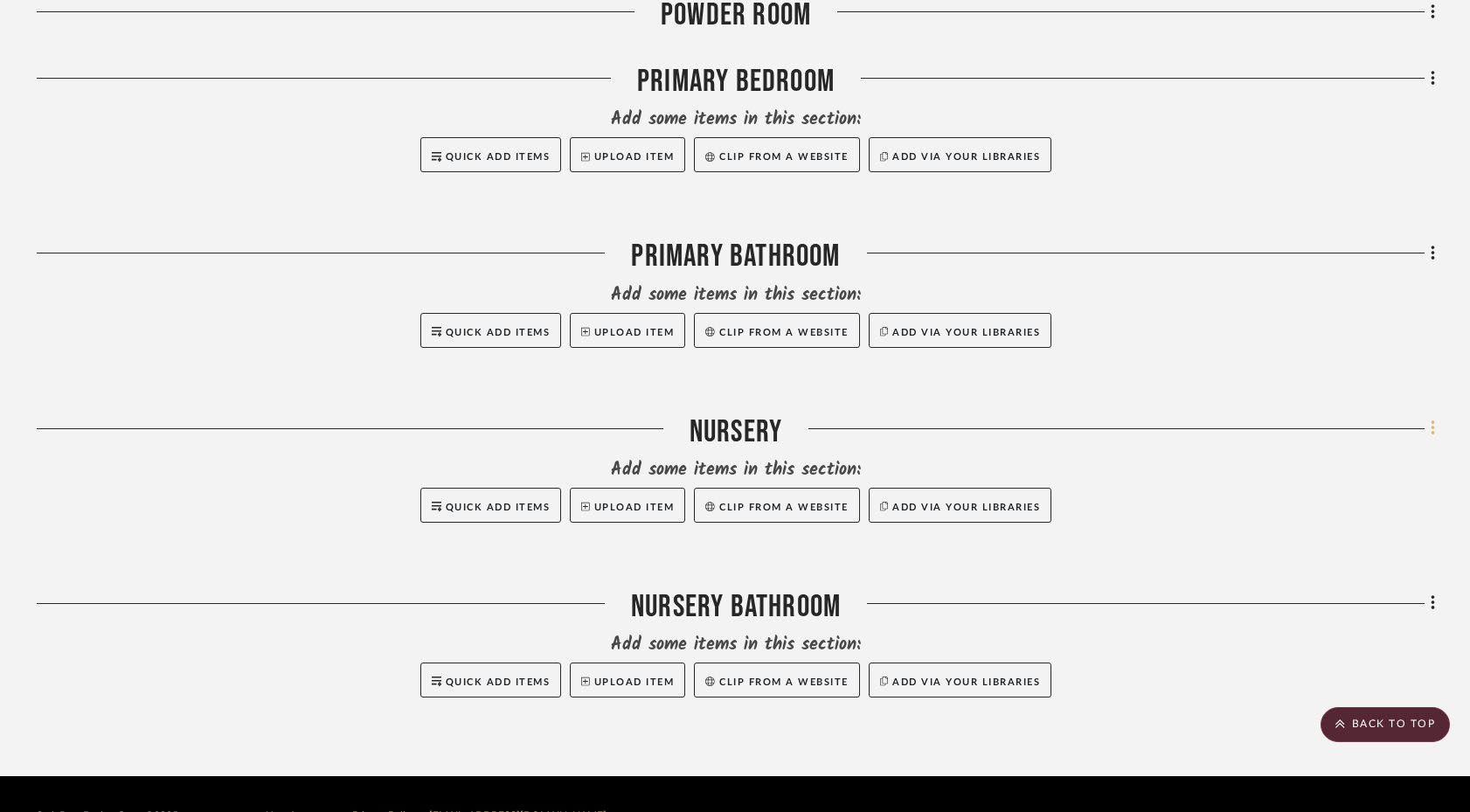
click at [1435, 419] on icon at bounding box center [1433, 429] width 5 height 19
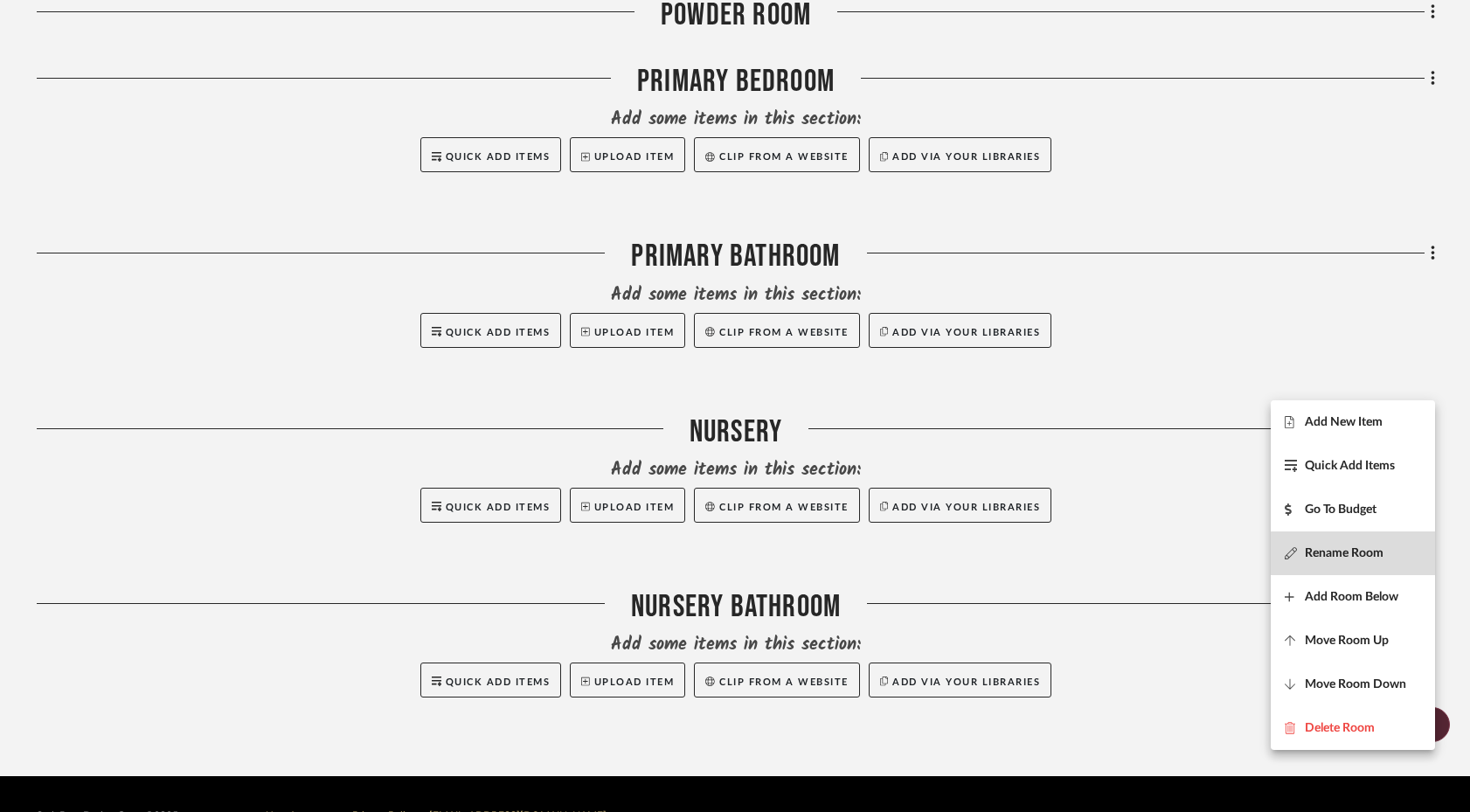
click at [1354, 551] on span "Rename Room" at bounding box center [1344, 553] width 79 height 15
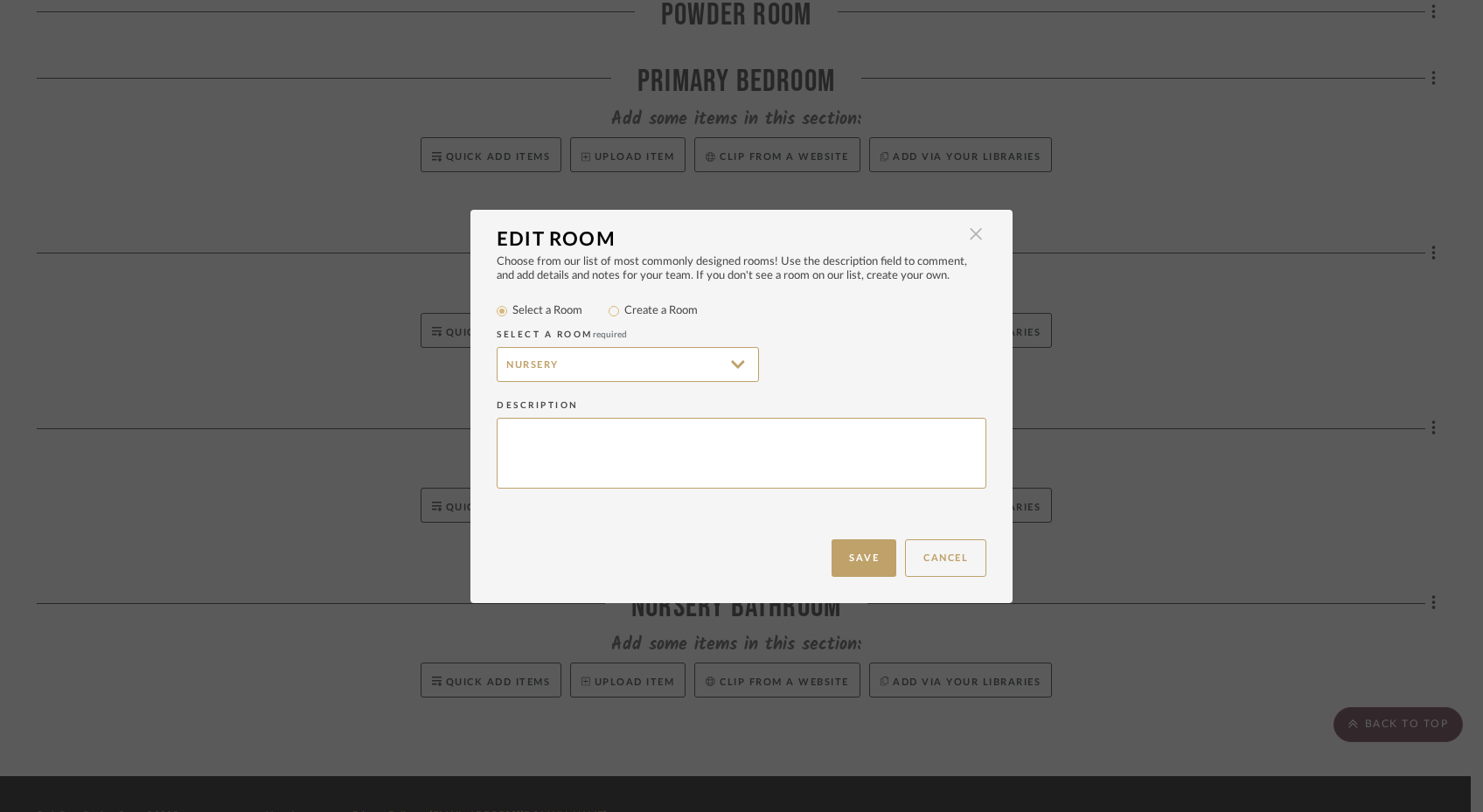
click at [969, 235] on span "button" at bounding box center [976, 234] width 35 height 35
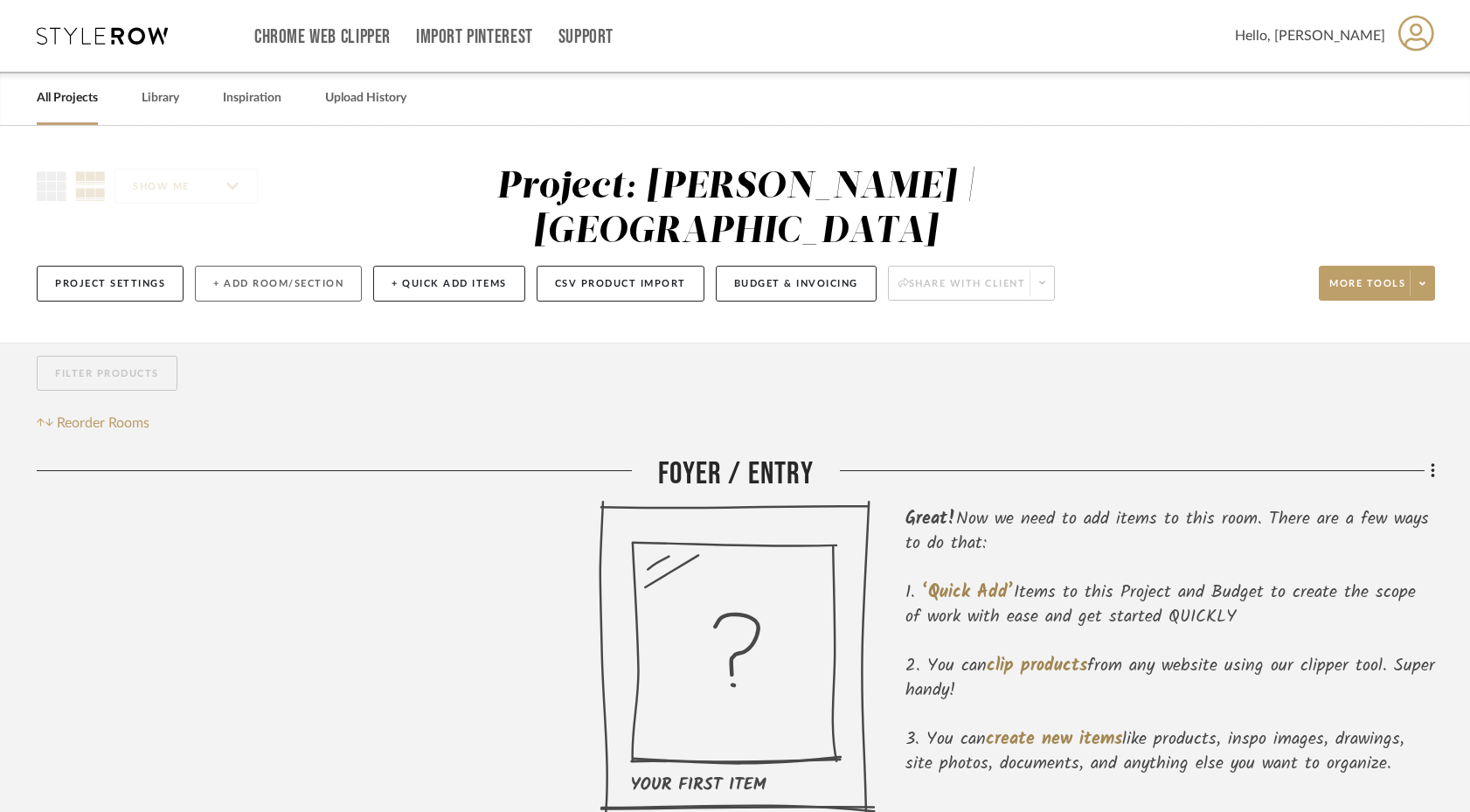
click at [341, 266] on button "+ Add Room/Section" at bounding box center [278, 284] width 167 height 36
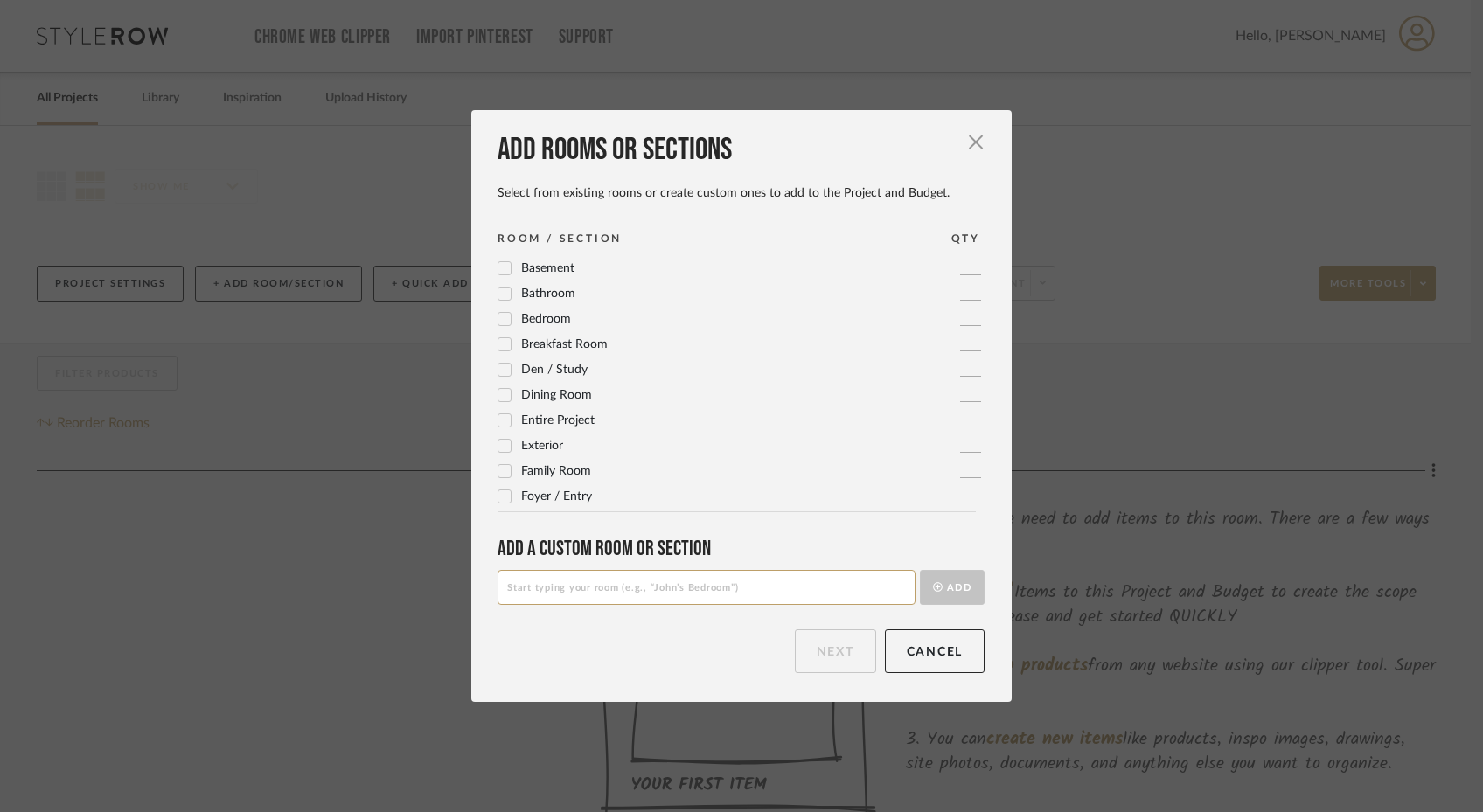
click at [625, 588] on input at bounding box center [706, 588] width 418 height 35
type input "Inspiration"
click at [950, 582] on button "Add" at bounding box center [952, 588] width 64 height 35
click at [834, 639] on button "Next" at bounding box center [835, 651] width 81 height 44
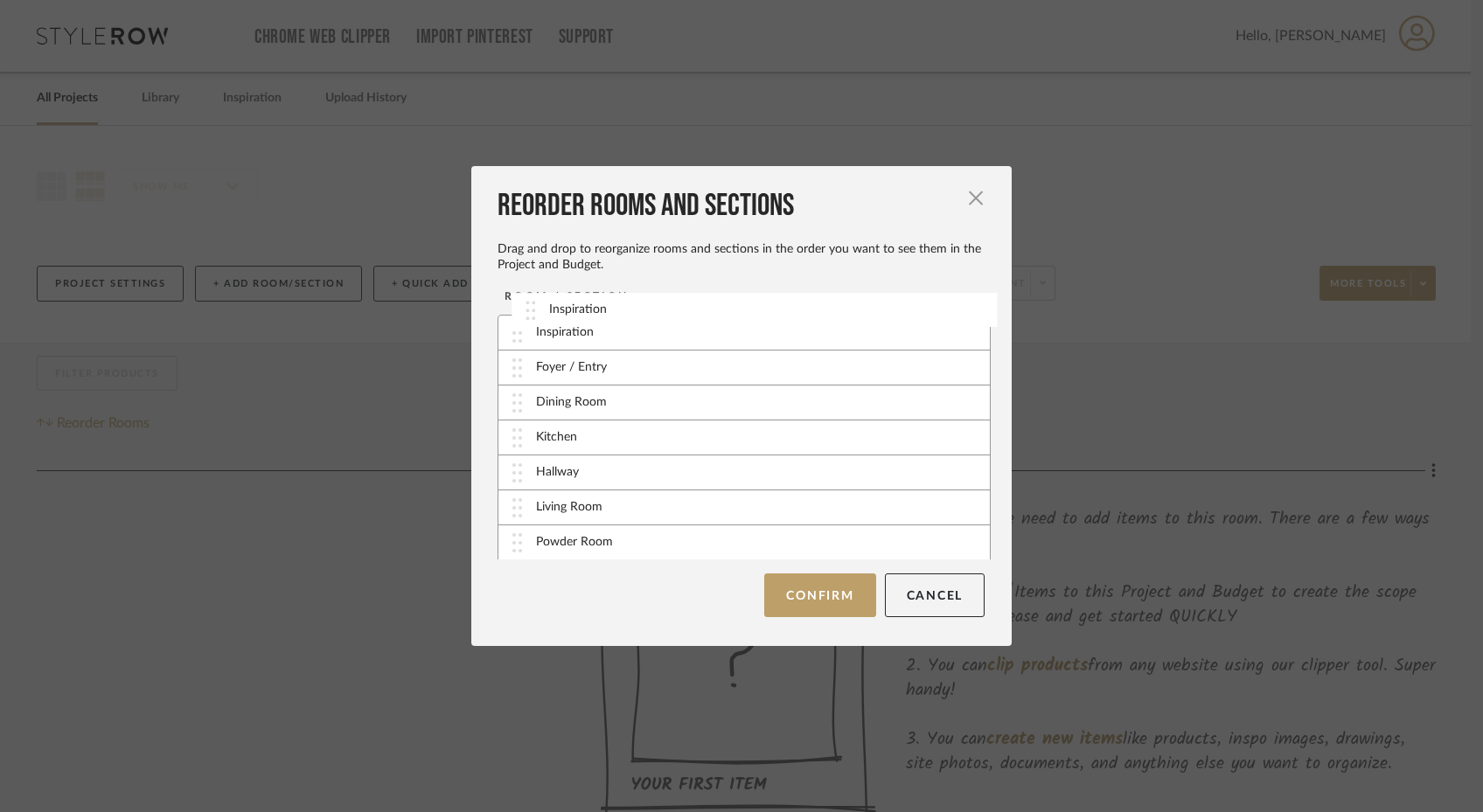
drag, startPoint x: 506, startPoint y: 543, endPoint x: 525, endPoint y: 311, distance: 232.8
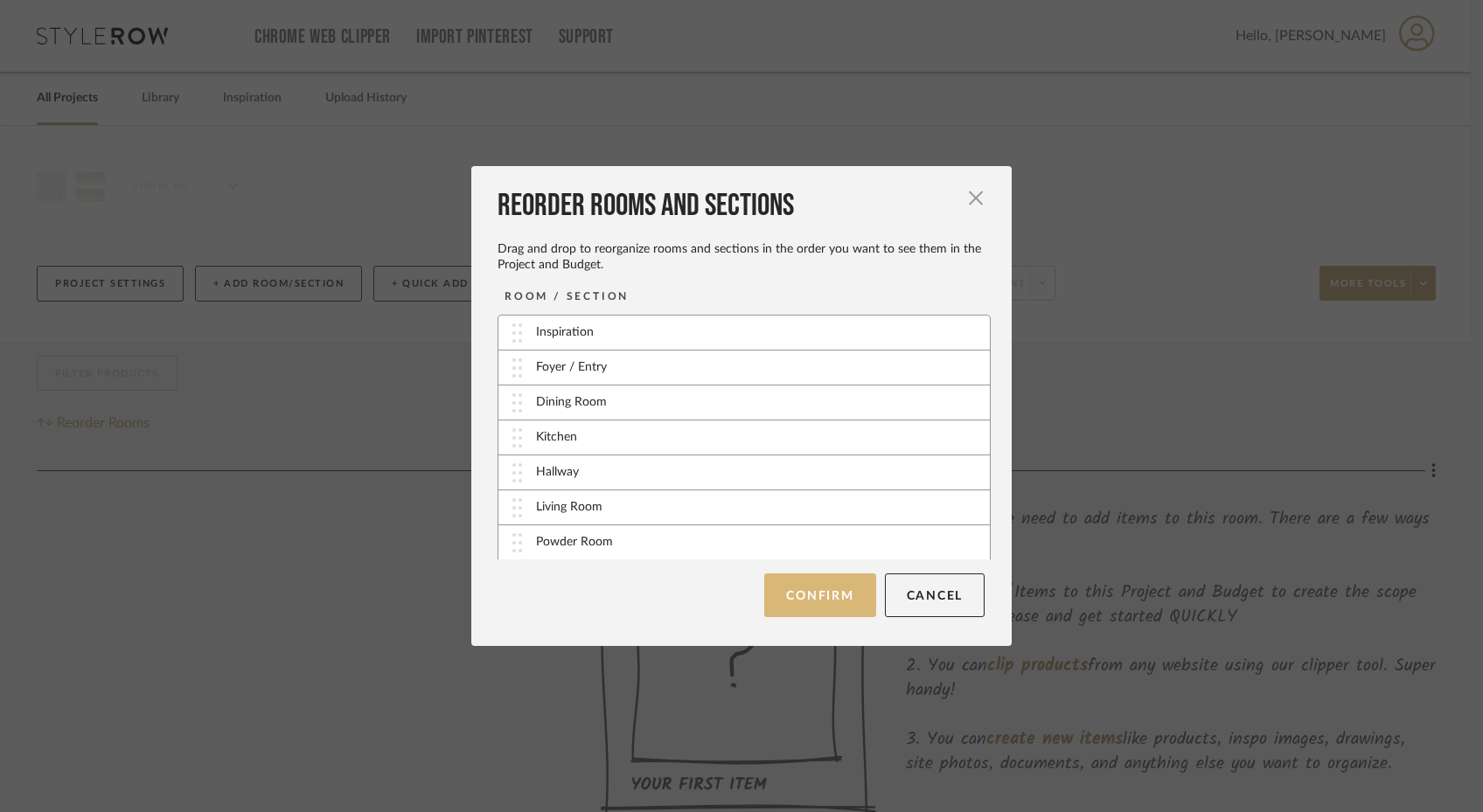
click at [828, 605] on button "Confirm" at bounding box center [820, 595] width 111 height 44
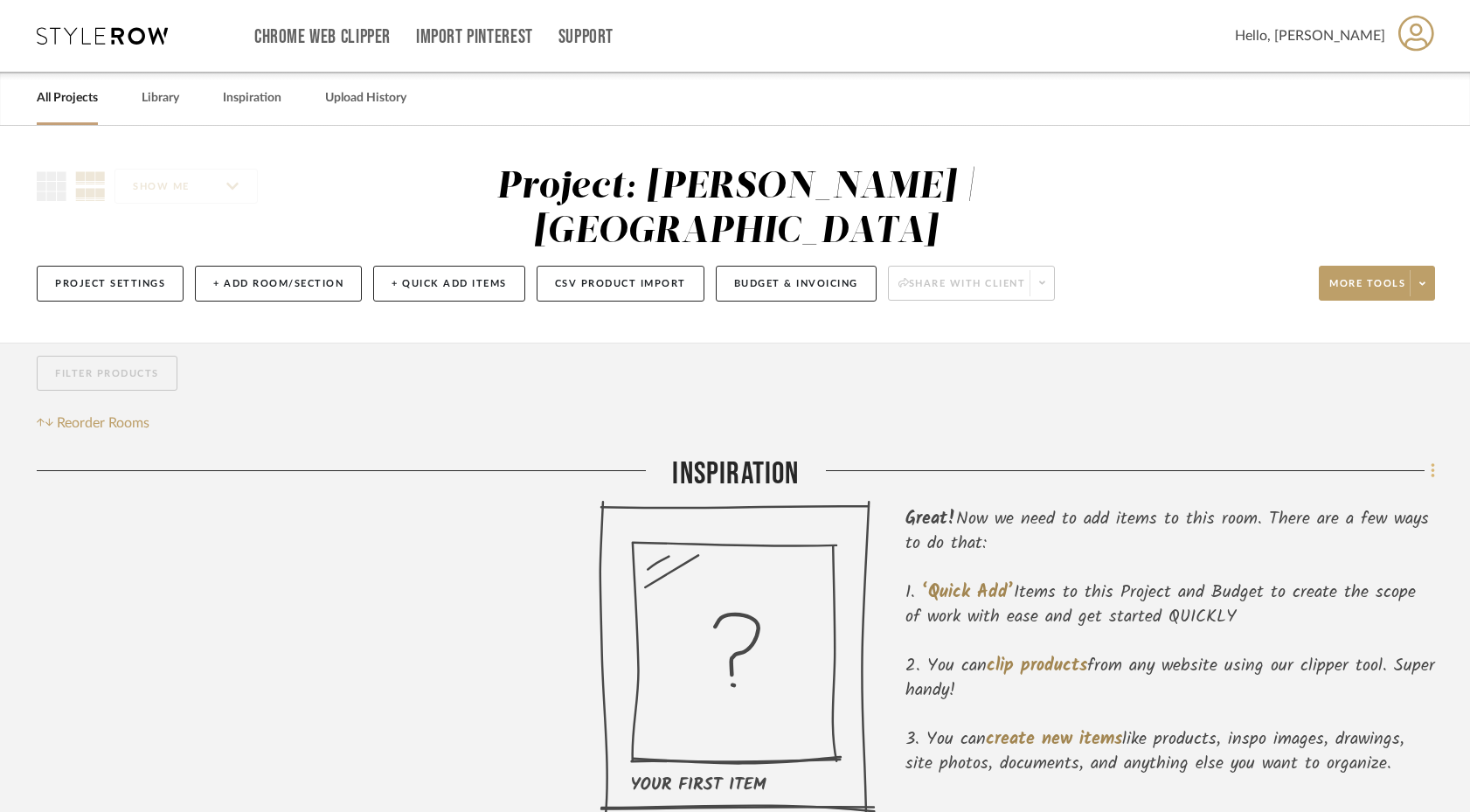
click at [1434, 461] on icon at bounding box center [1433, 471] width 5 height 19
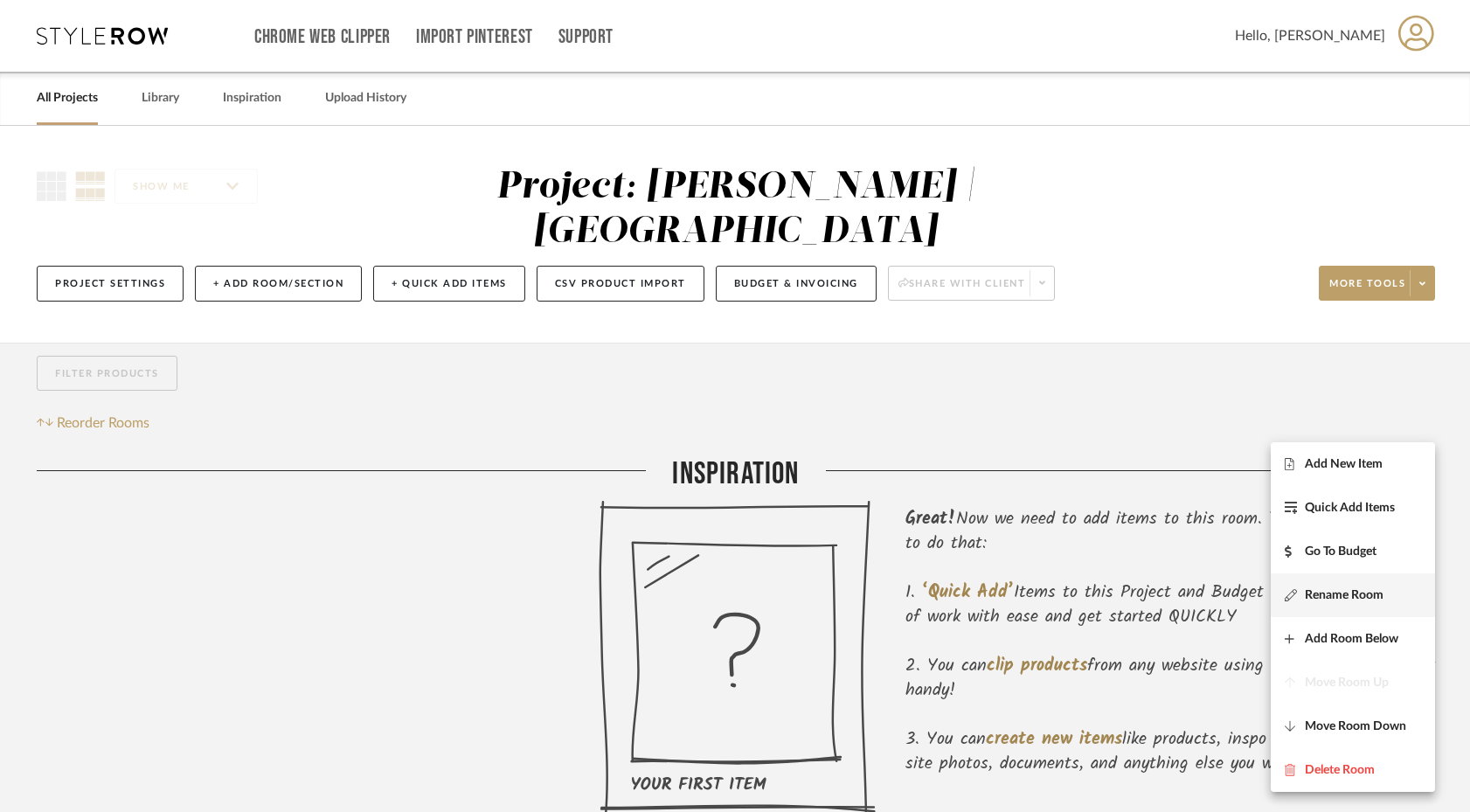
click at [1343, 591] on span "Rename Room" at bounding box center [1344, 596] width 79 height 15
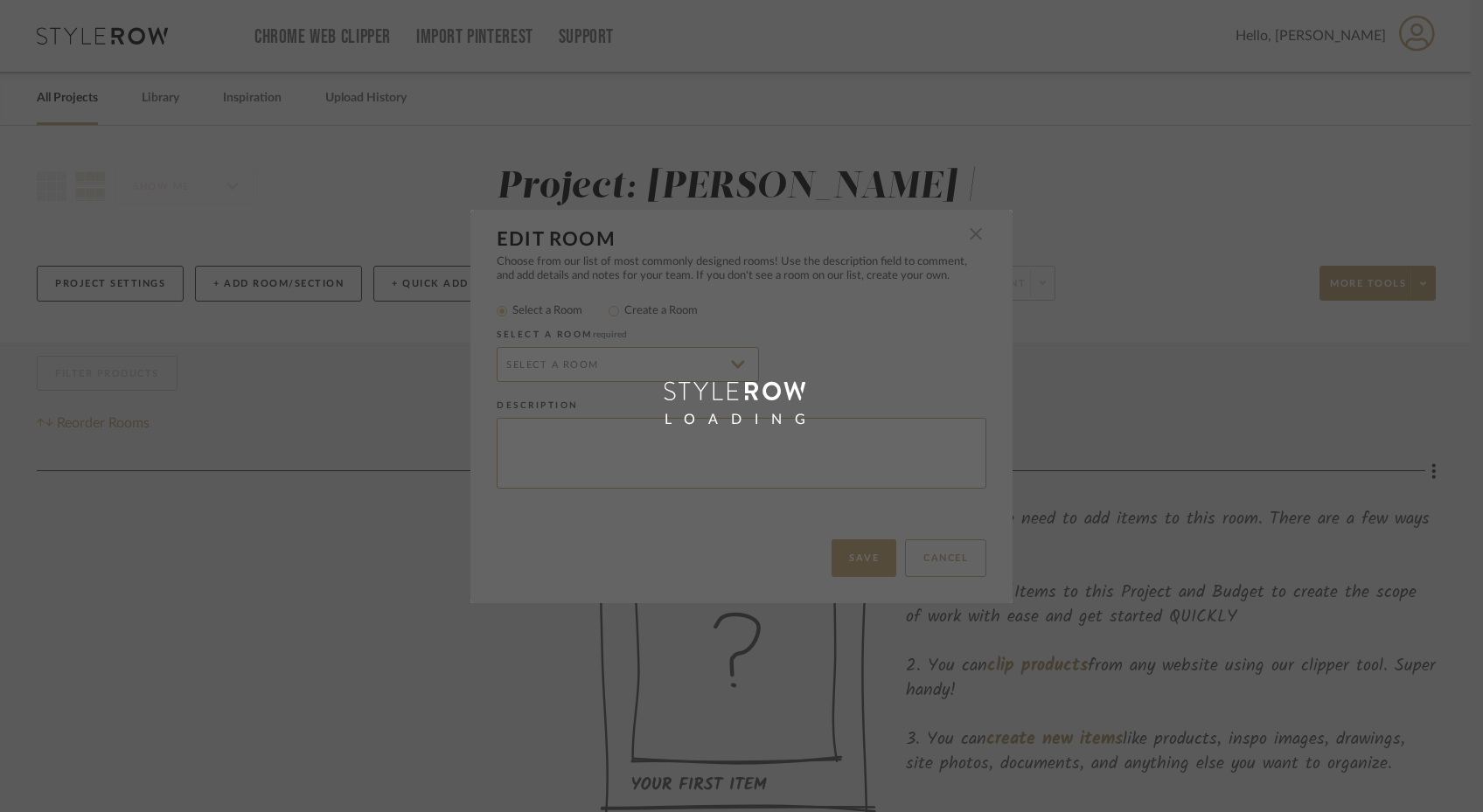
radio input "false"
radio input "true"
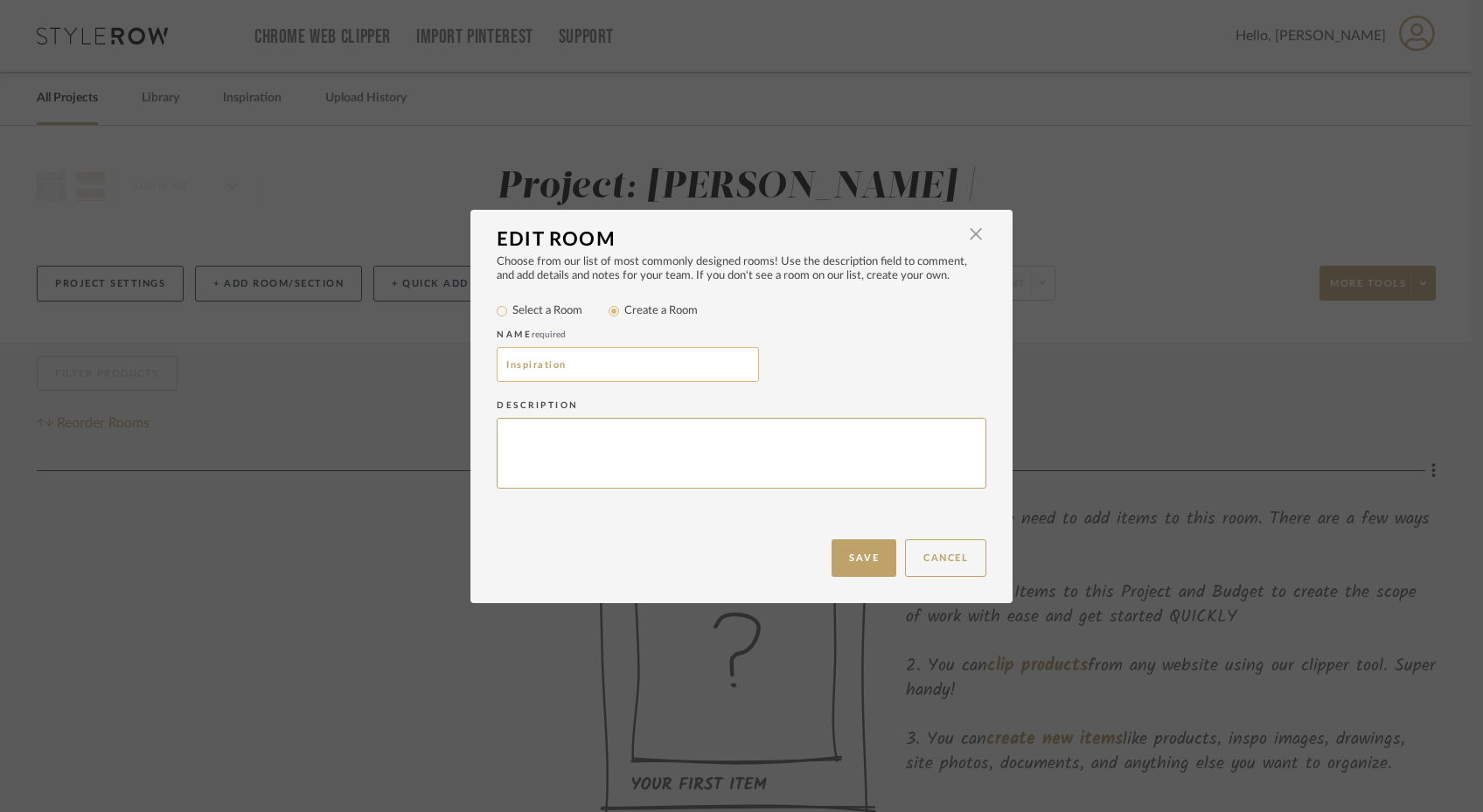
click at [595, 361] on input "Inspiration" at bounding box center [627, 365] width 262 height 35
type input "I"
type input "Inspiration"
click at [845, 563] on button "Save" at bounding box center [864, 558] width 64 height 38
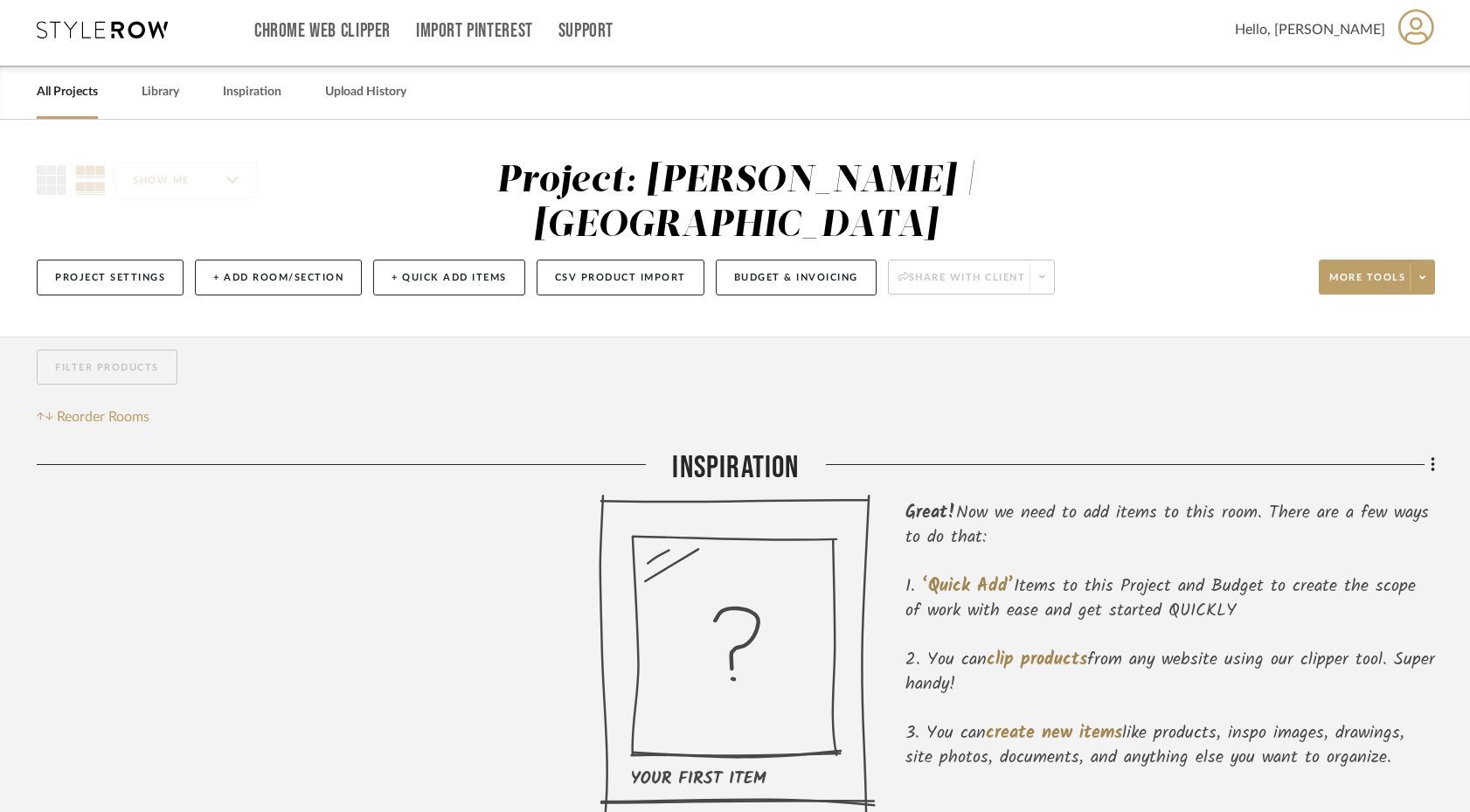
scroll to position [10, 0]
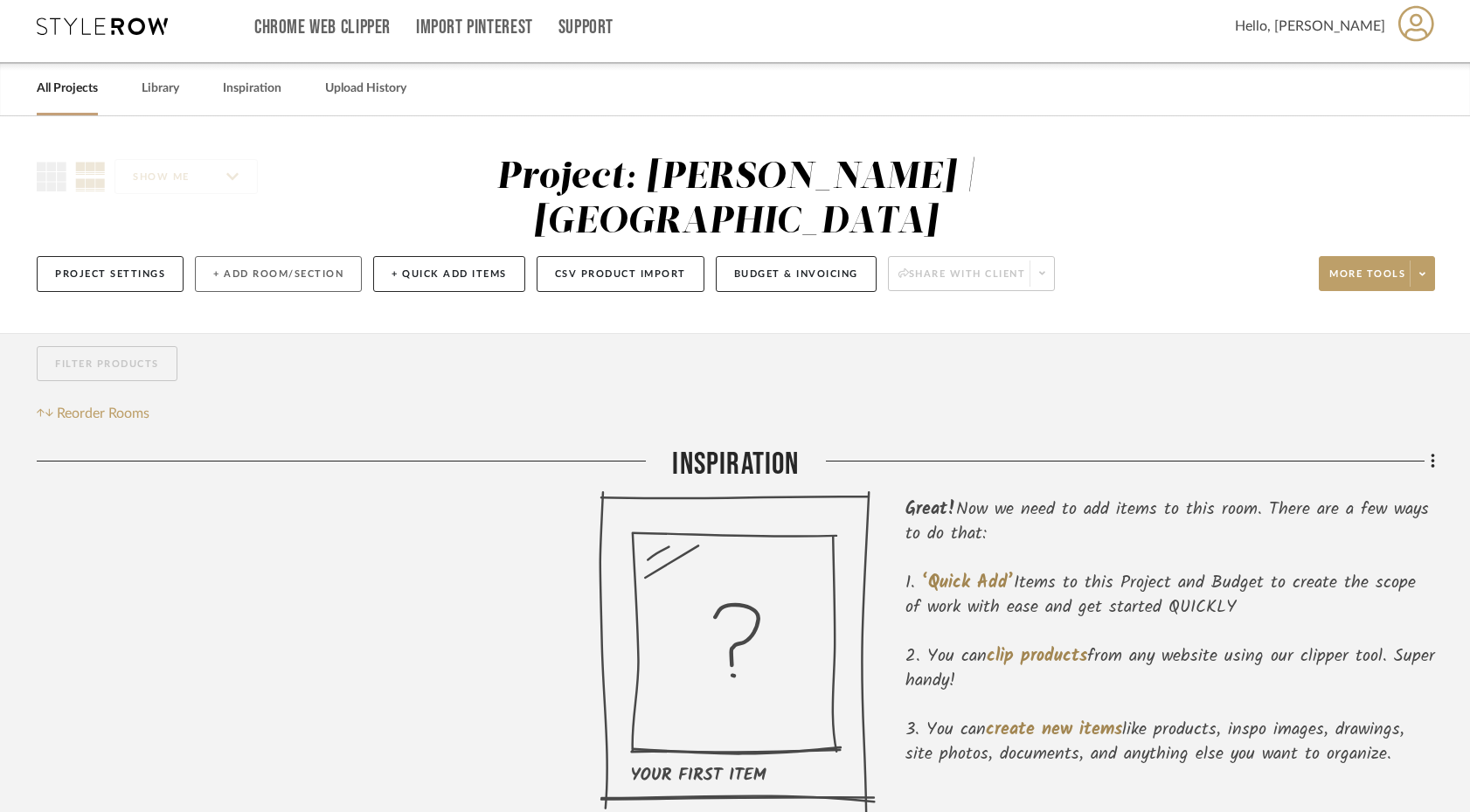
click at [302, 256] on button "+ Add Room/Section" at bounding box center [278, 274] width 167 height 36
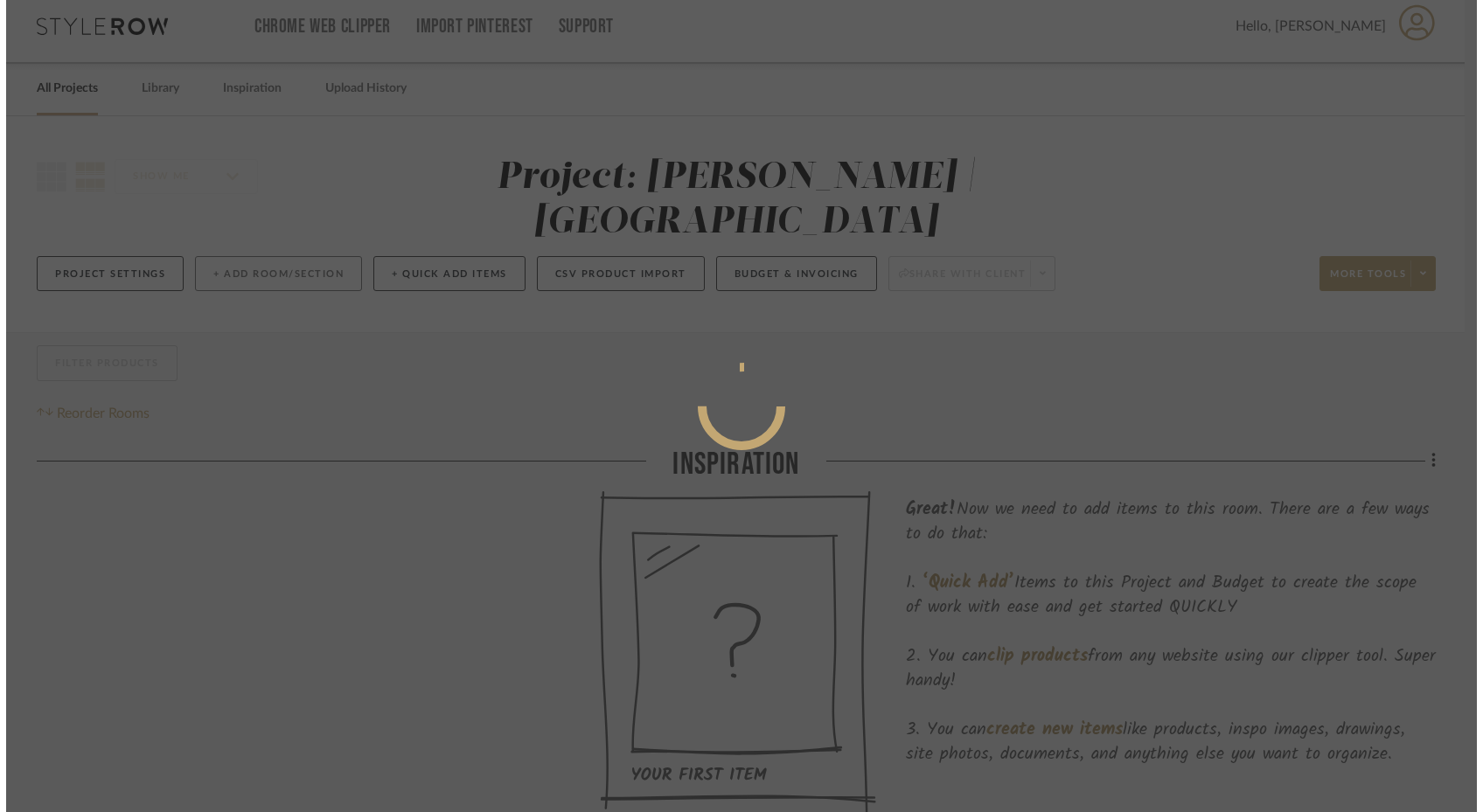
scroll to position [0, 0]
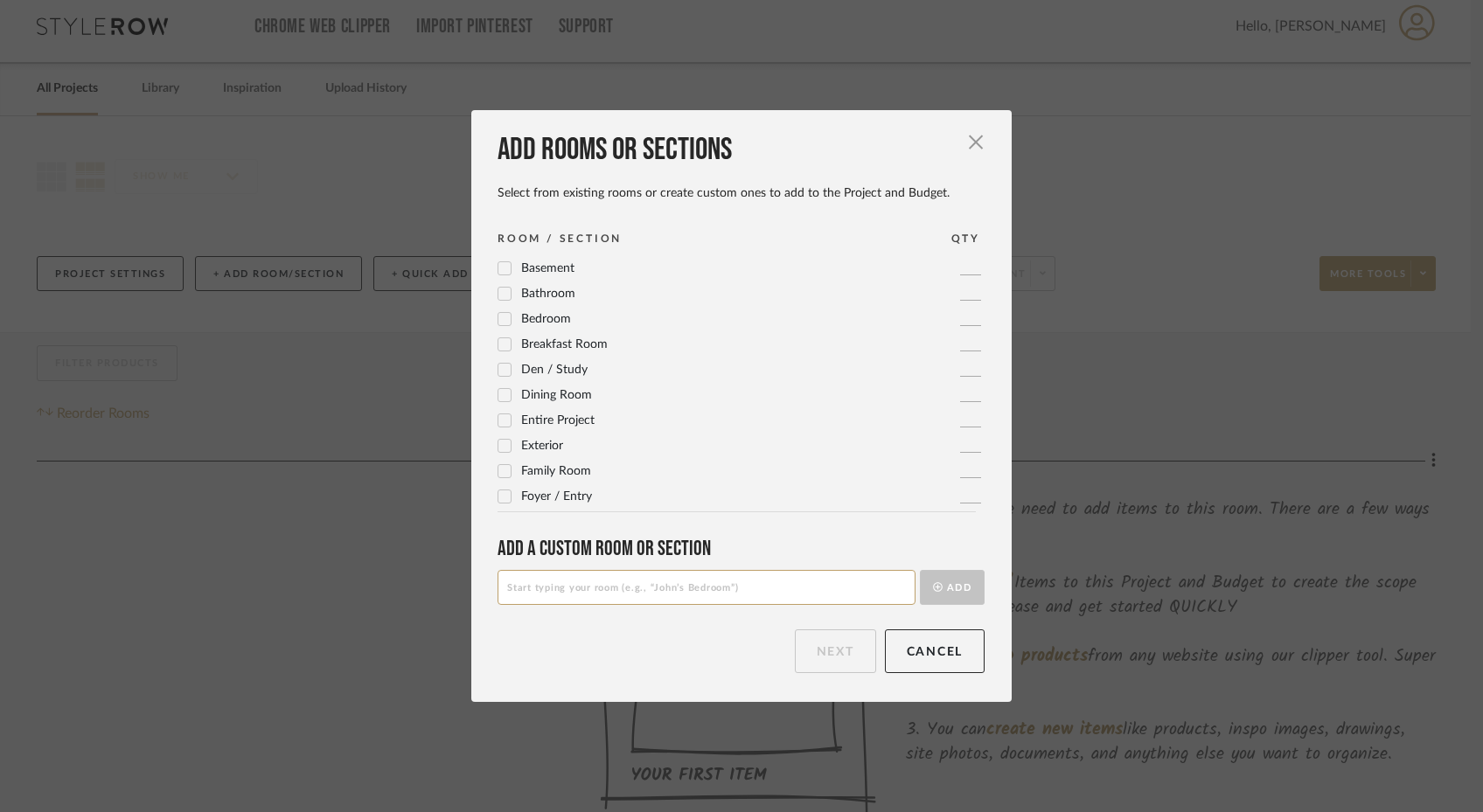
click at [551, 586] on input at bounding box center [706, 588] width 418 height 35
type input "Project Documents"
click at [953, 589] on button "Add" at bounding box center [952, 588] width 64 height 35
click at [842, 659] on button "Next" at bounding box center [835, 651] width 81 height 44
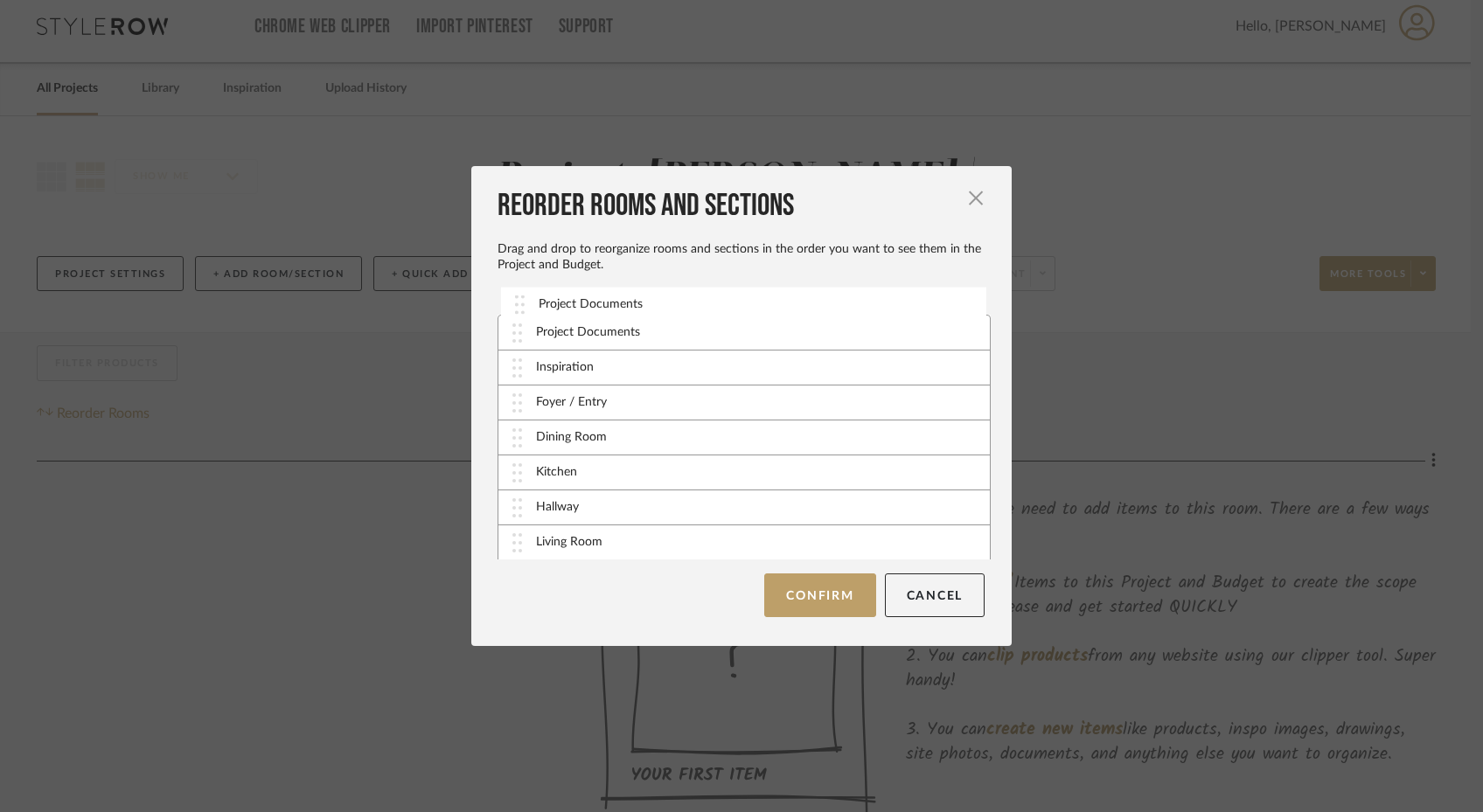
drag, startPoint x: 510, startPoint y: 537, endPoint x: 519, endPoint y: 317, distance: 220.2
click at [833, 596] on button "Confirm" at bounding box center [820, 595] width 111 height 44
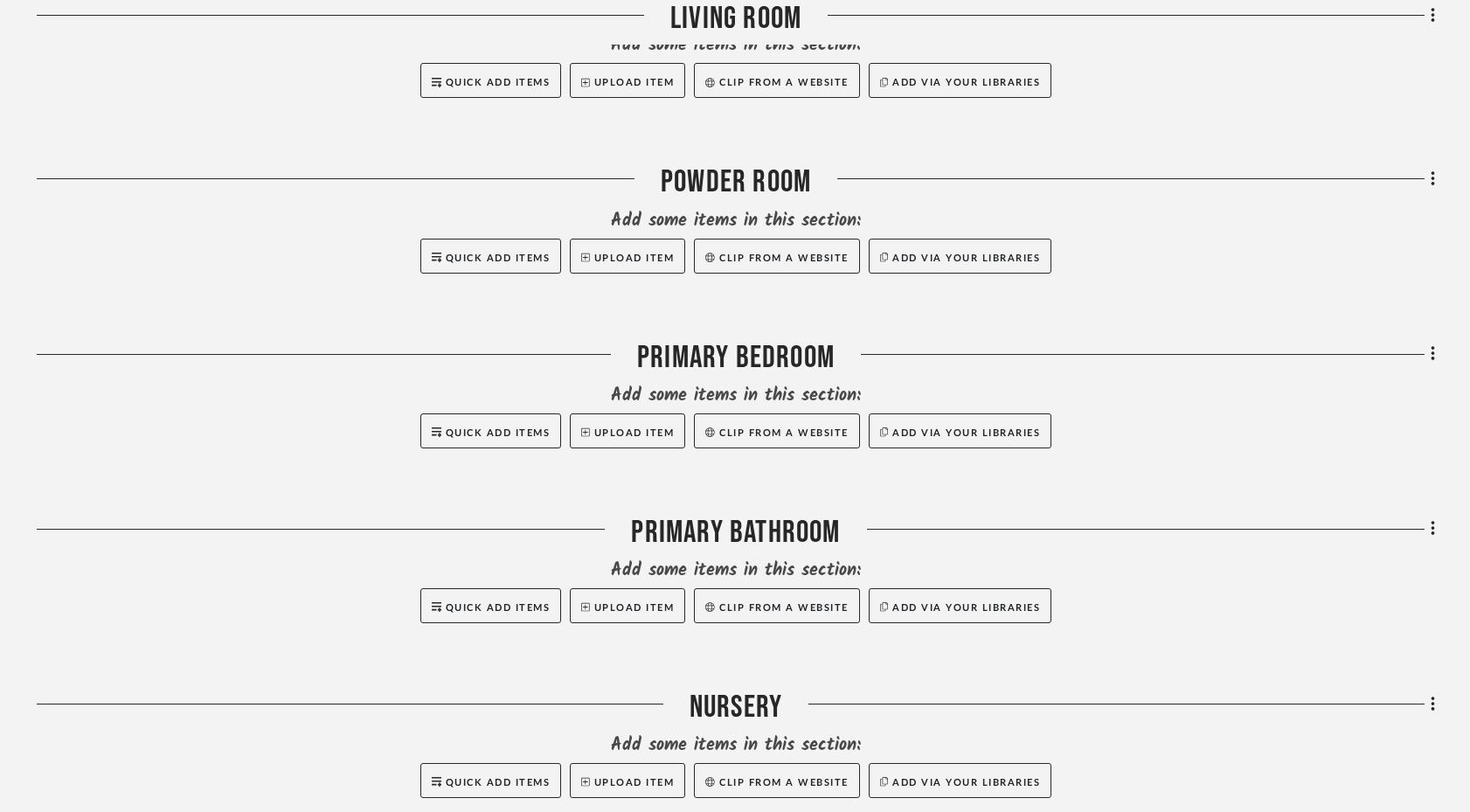
scroll to position [2052, 0]
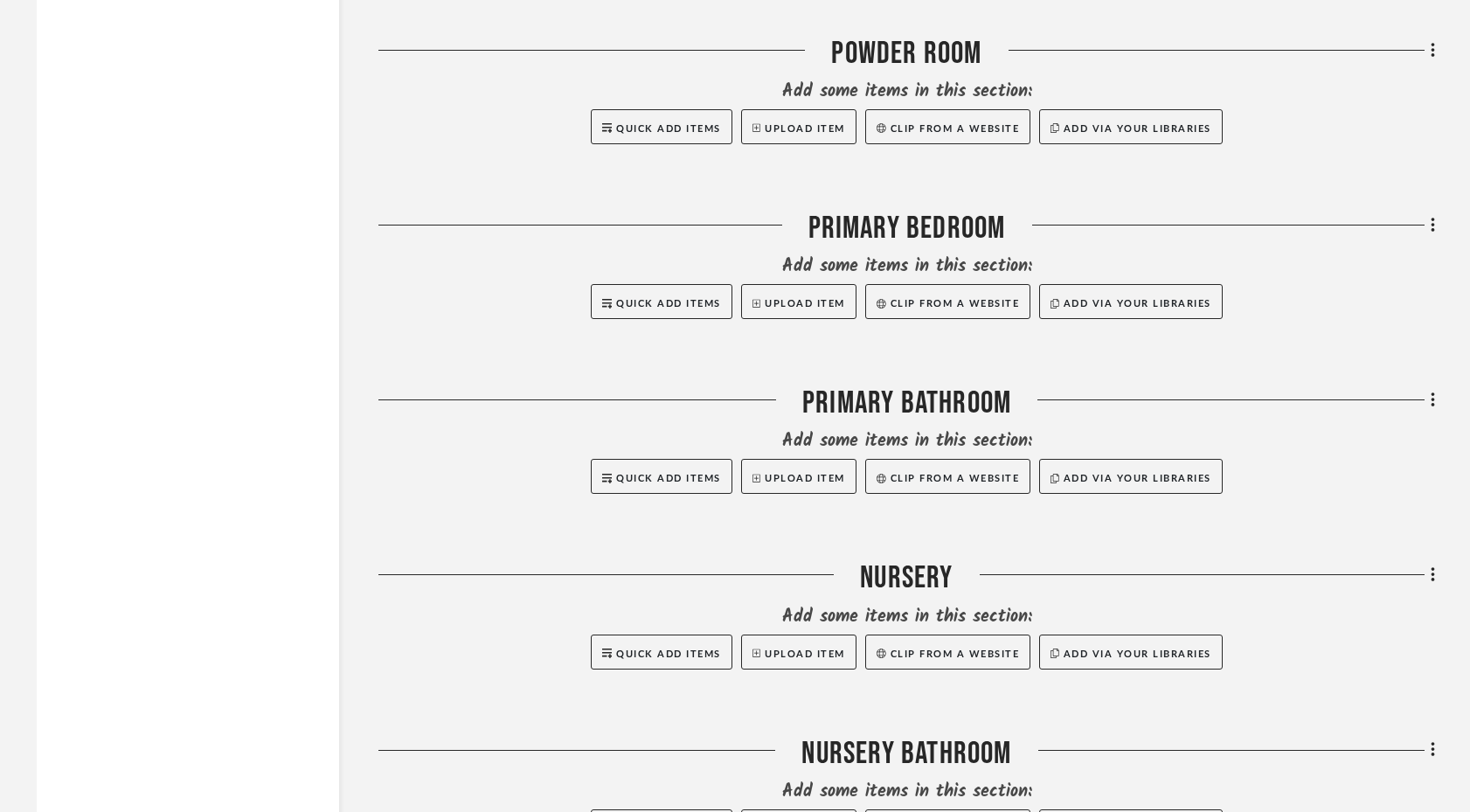
scroll to position [2551, 0]
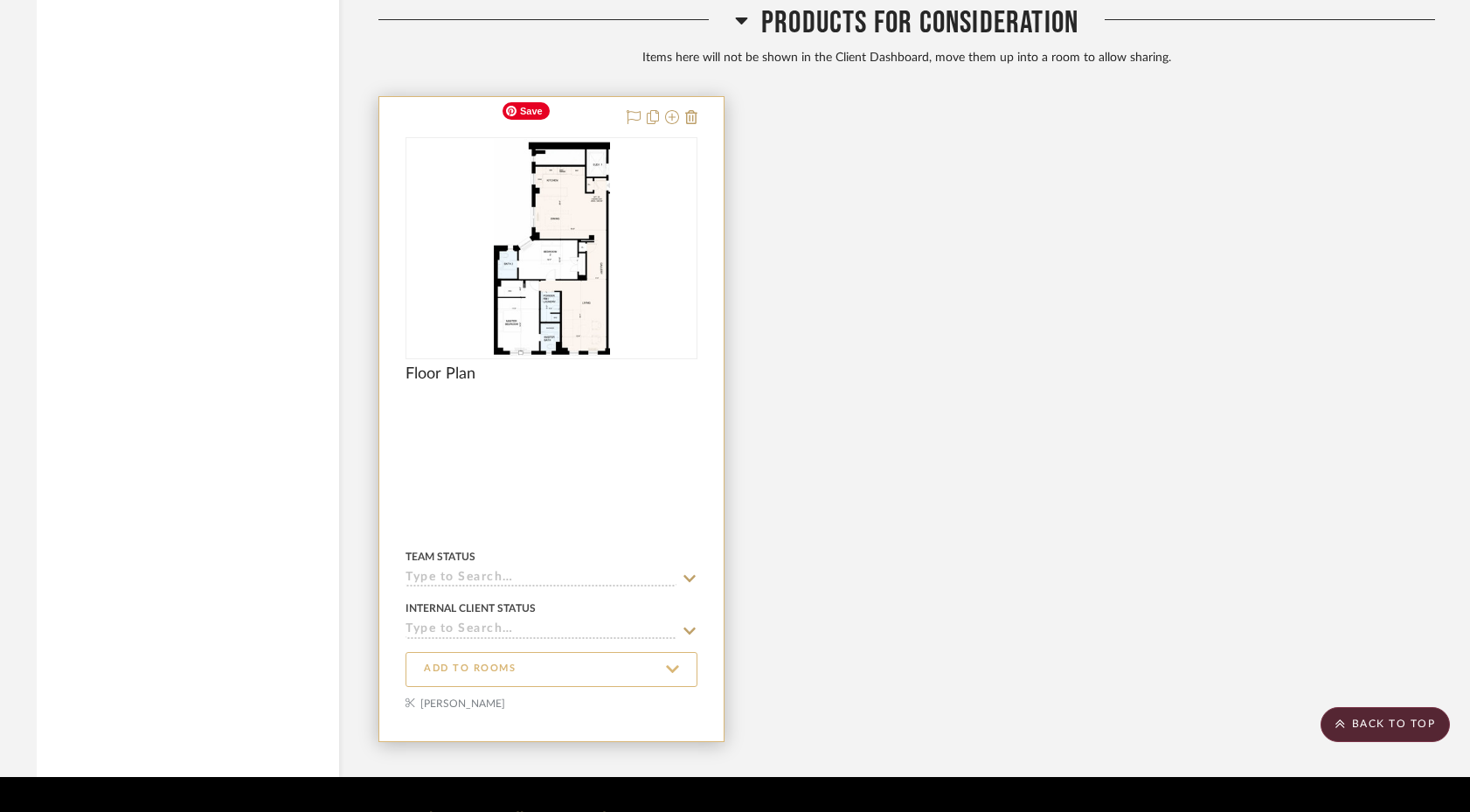
click at [495, 662] on span "ADD TO ROOMS" at bounding box center [470, 669] width 92 height 15
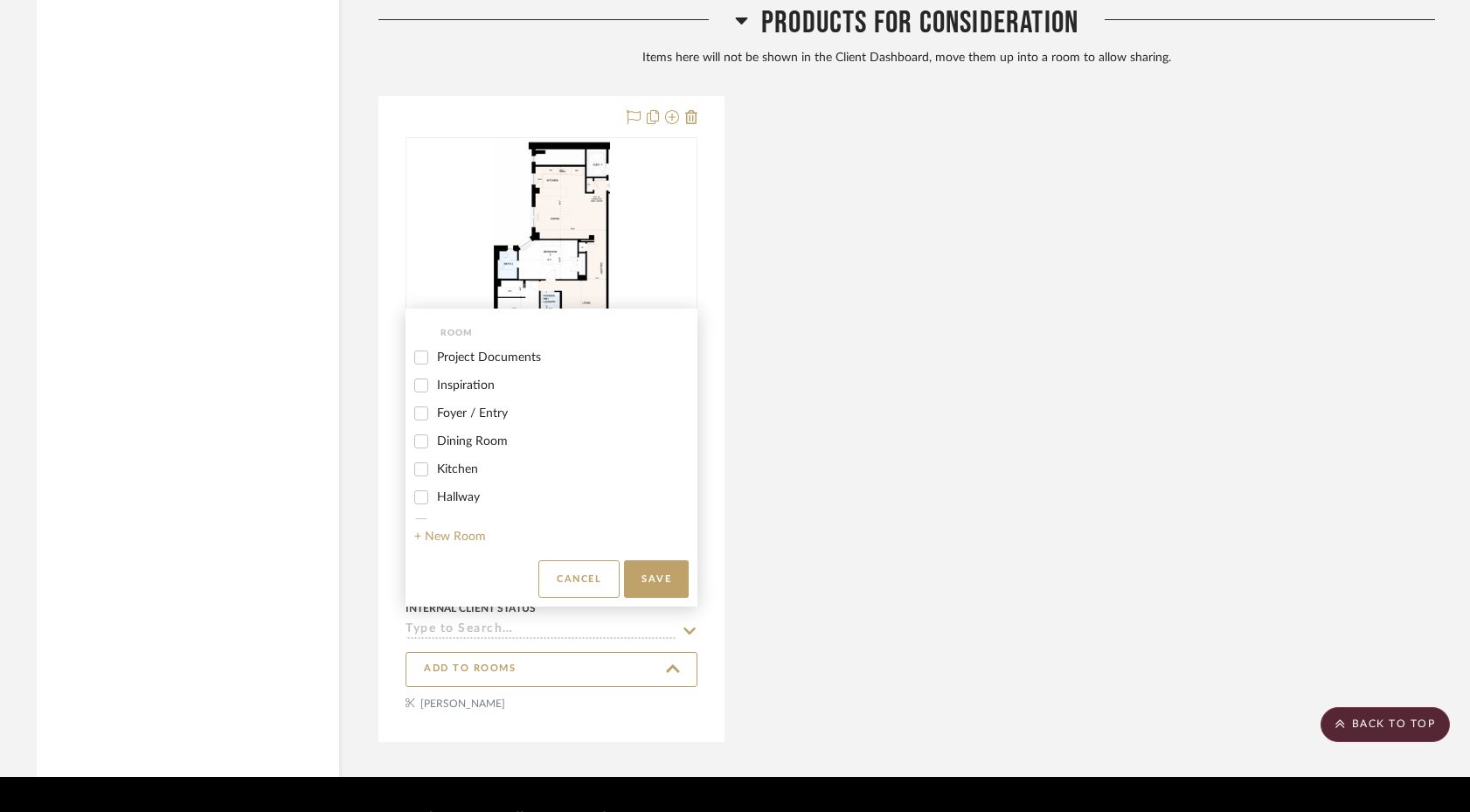
click at [431, 367] on input "Project Documents" at bounding box center [421, 357] width 28 height 28
checkbox input "true"
click at [656, 580] on button "Save" at bounding box center [656, 579] width 64 height 38
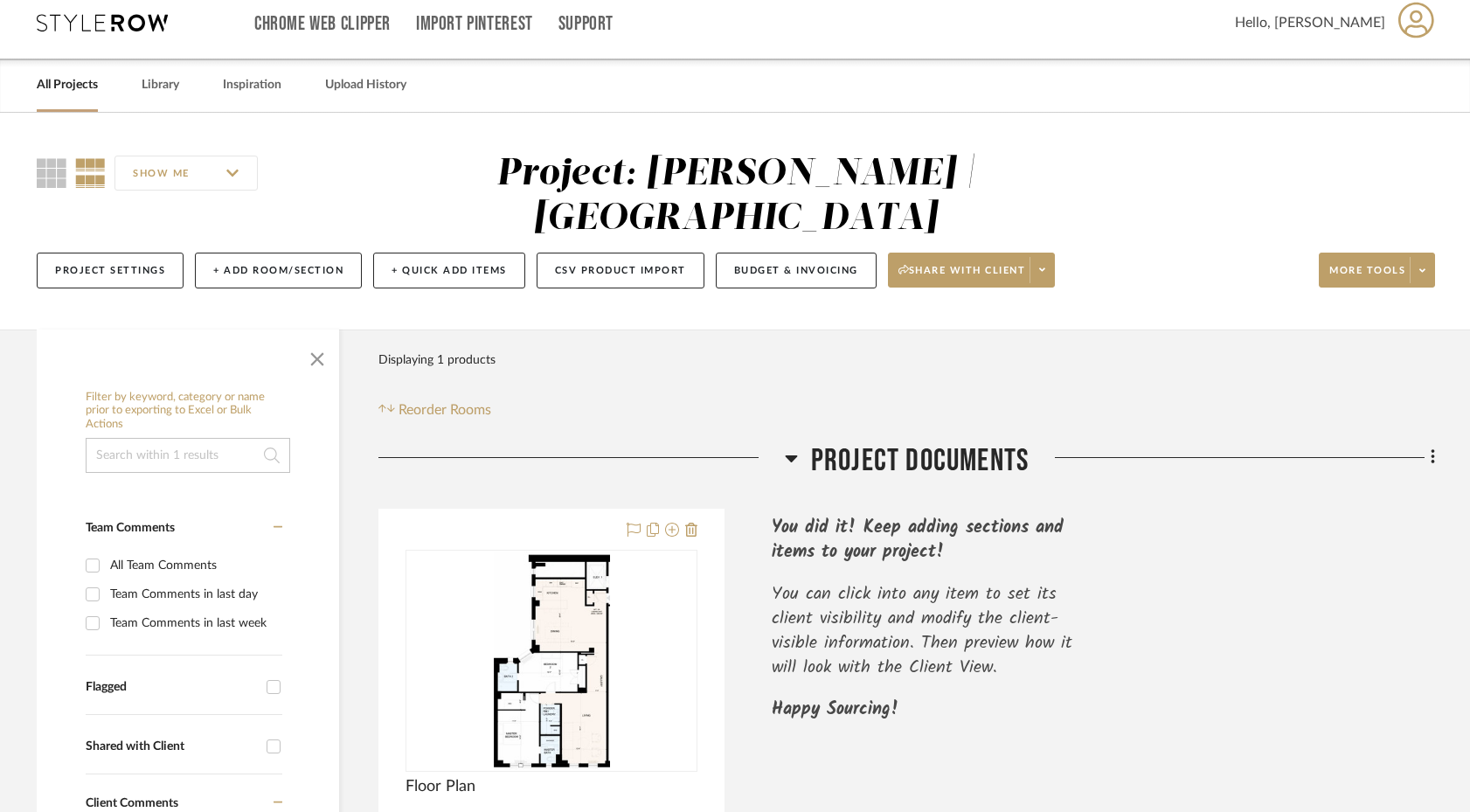
scroll to position [21, 0]
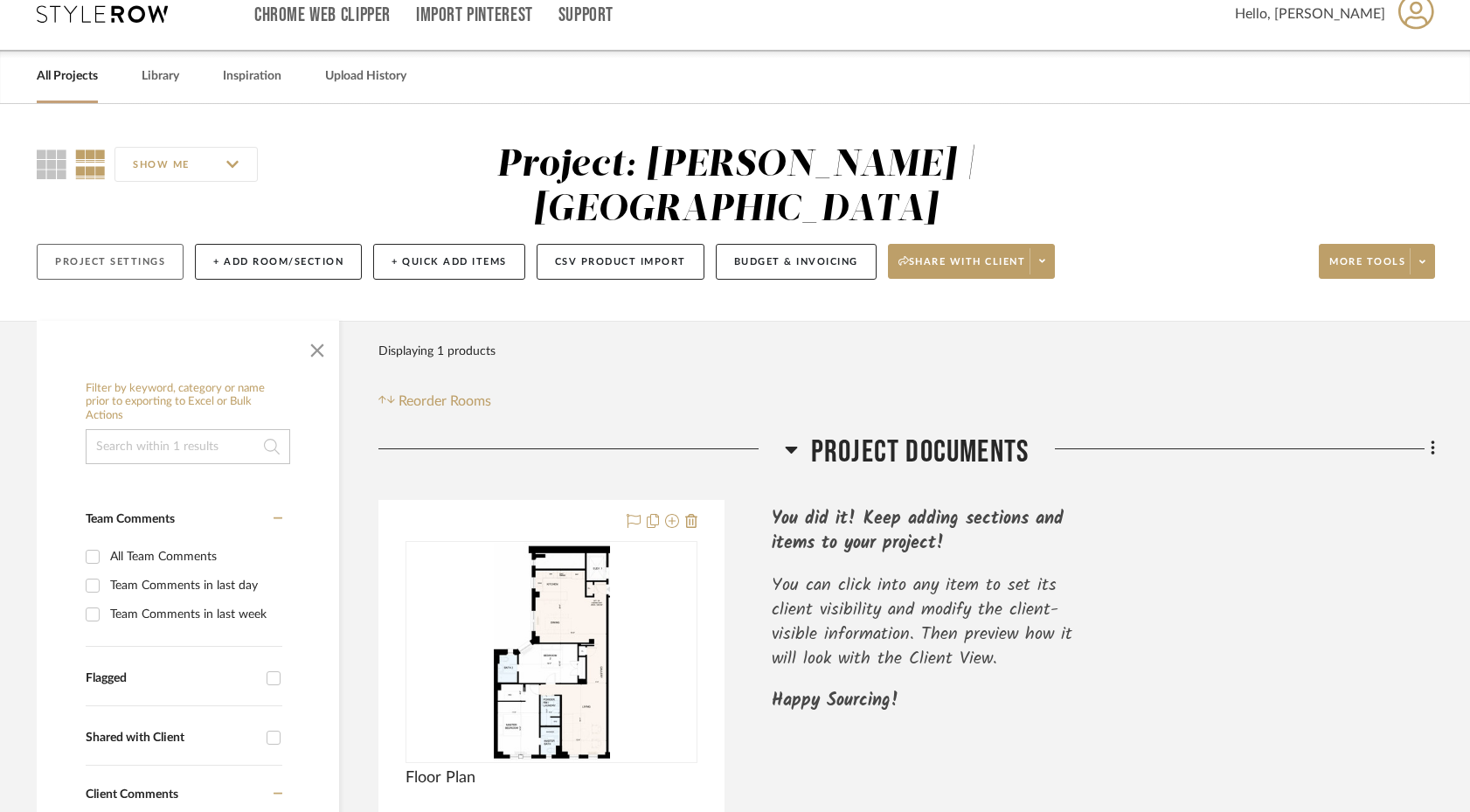
click at [131, 244] on button "Project Settings" at bounding box center [110, 261] width 147 height 36
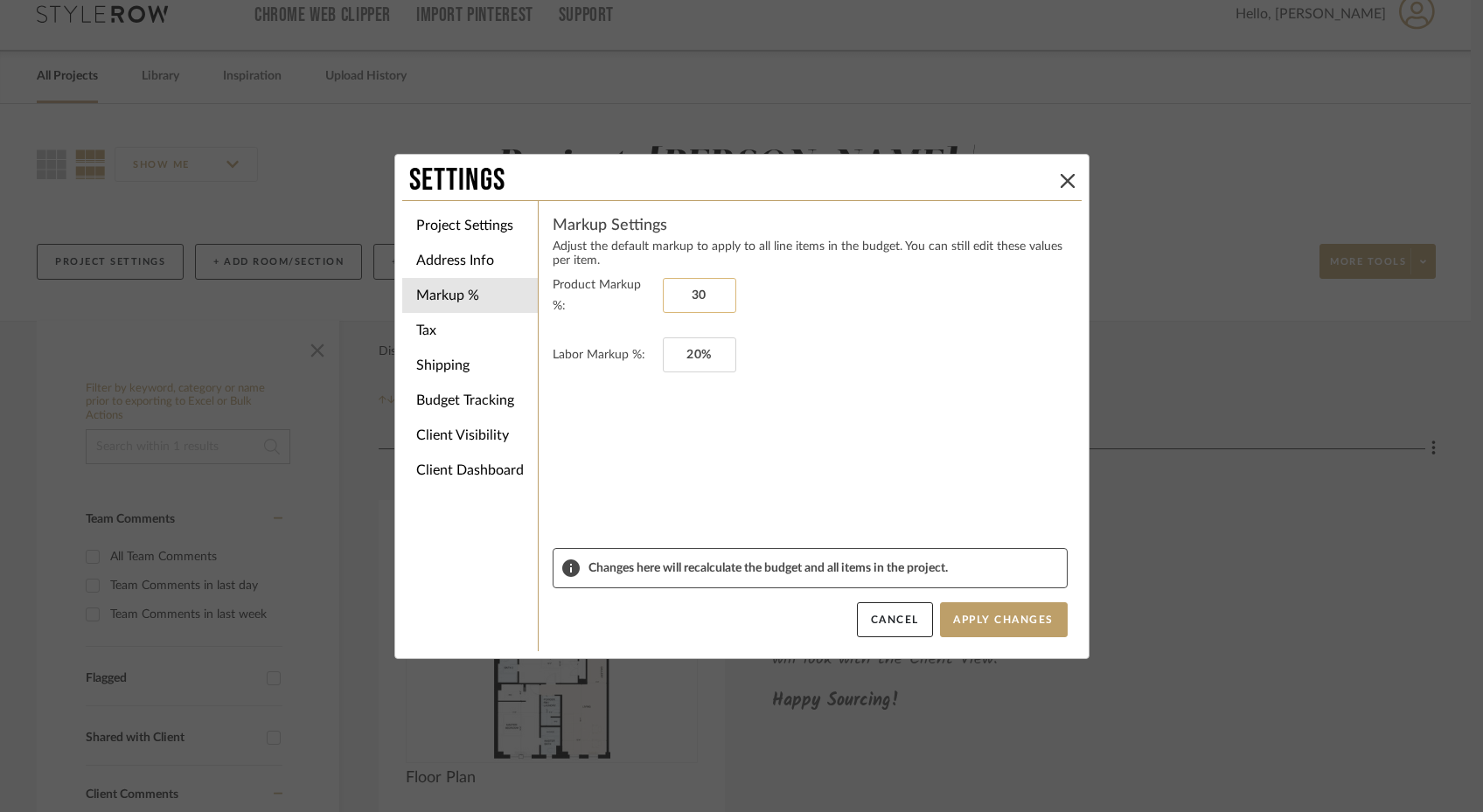
click at [707, 291] on input "30" at bounding box center [699, 295] width 73 height 35
type input "25%"
click at [728, 438] on form "Product Markup %: 25% Labor Markup %: 20%" at bounding box center [810, 411] width 515 height 274
click at [699, 347] on input "20" at bounding box center [699, 355] width 73 height 35
type input "0%"
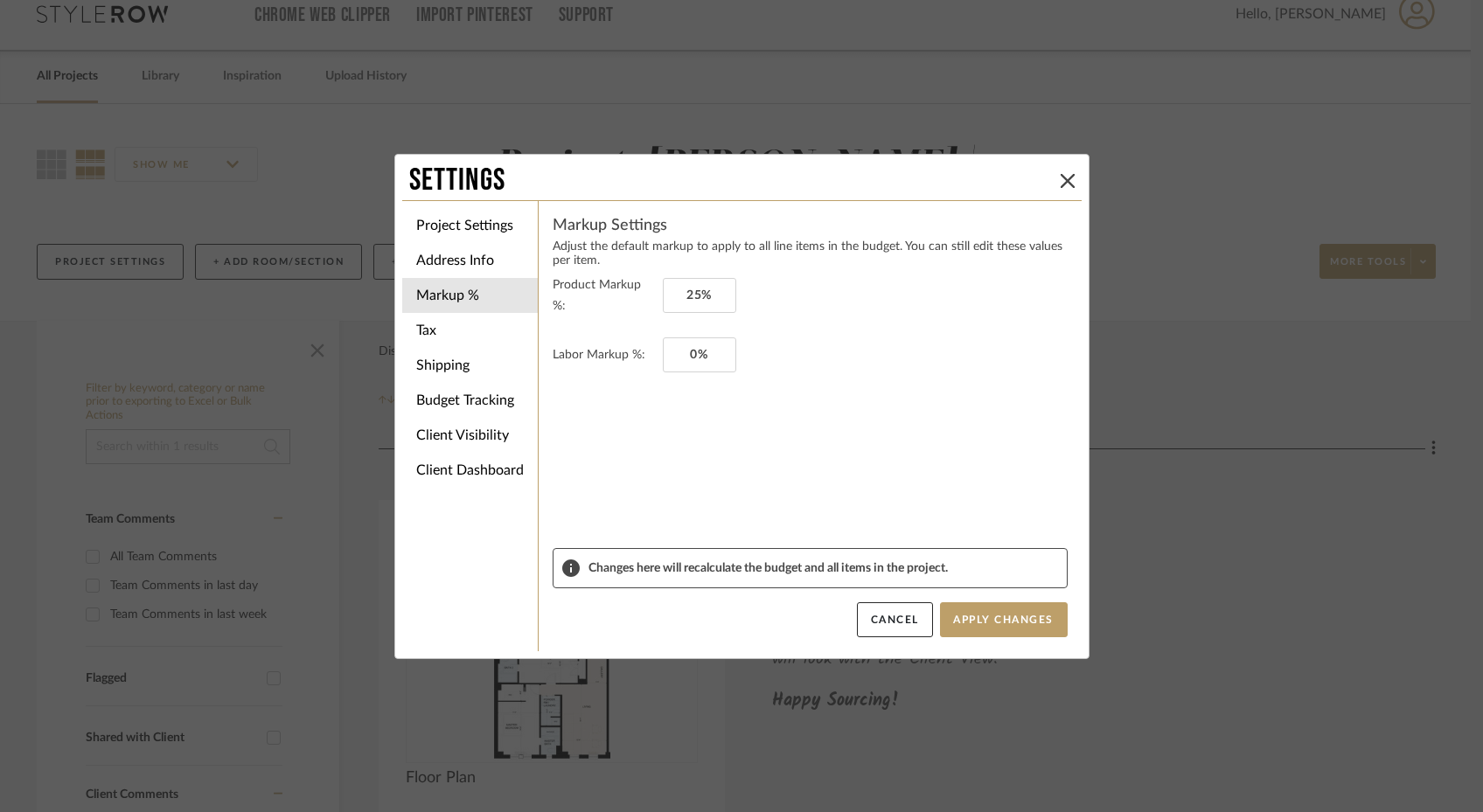
click at [675, 465] on form "Product Markup %: 25% Labor Markup %: 0%" at bounding box center [810, 411] width 515 height 274
click at [436, 324] on li "Tax" at bounding box center [470, 330] width 136 height 35
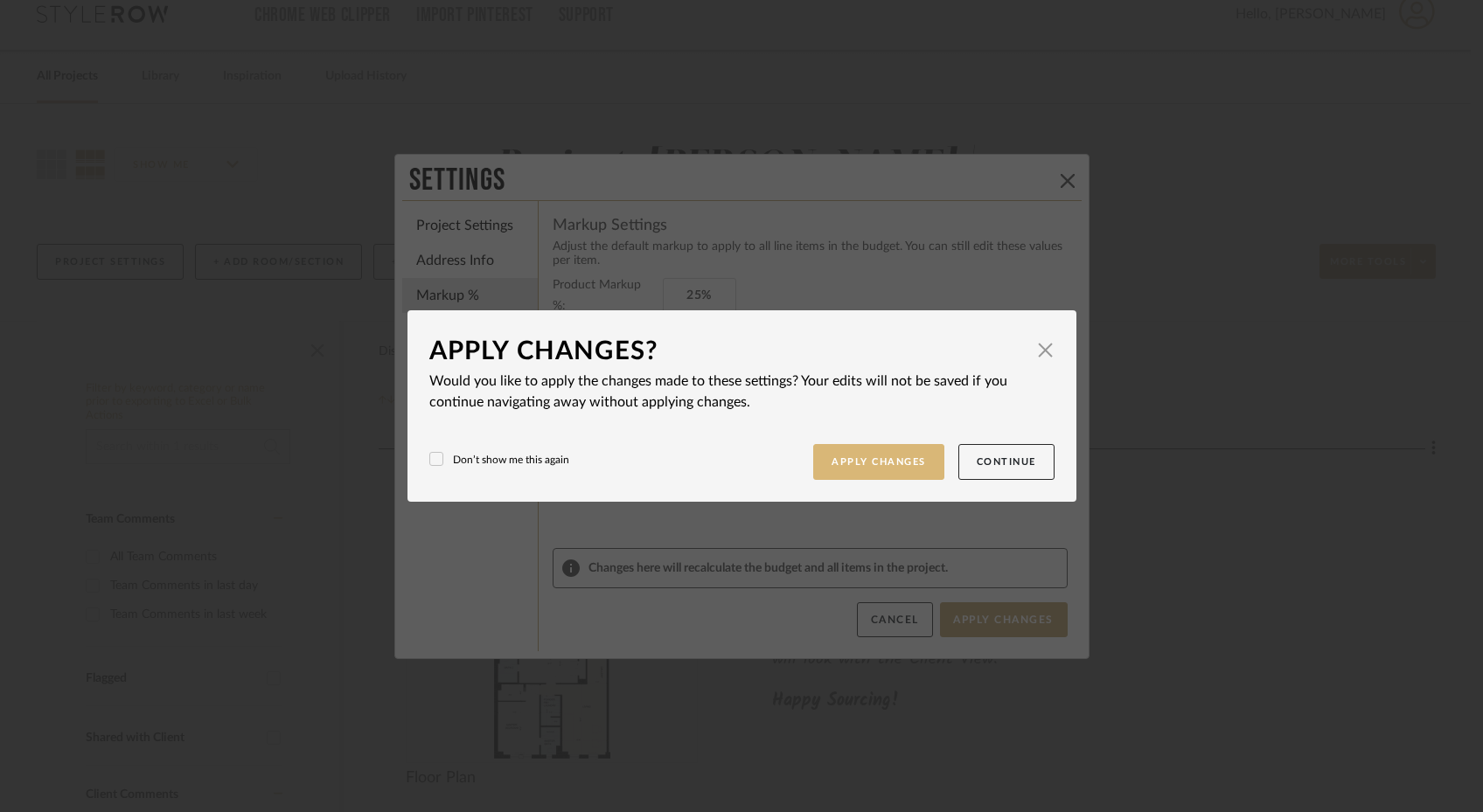
click at [873, 467] on button "Apply Changes" at bounding box center [878, 462] width 132 height 36
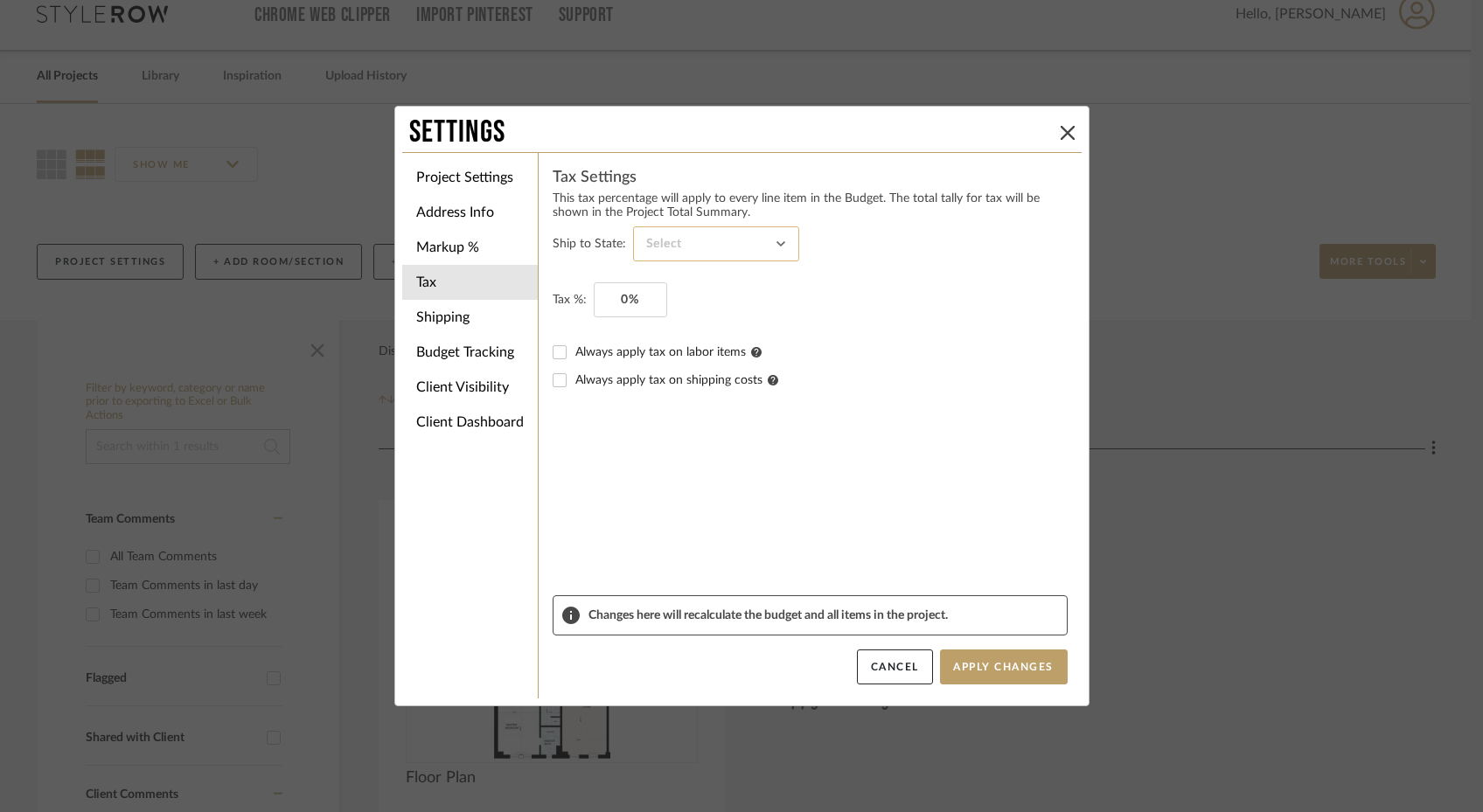
click at [654, 250] on input at bounding box center [716, 244] width 166 height 35
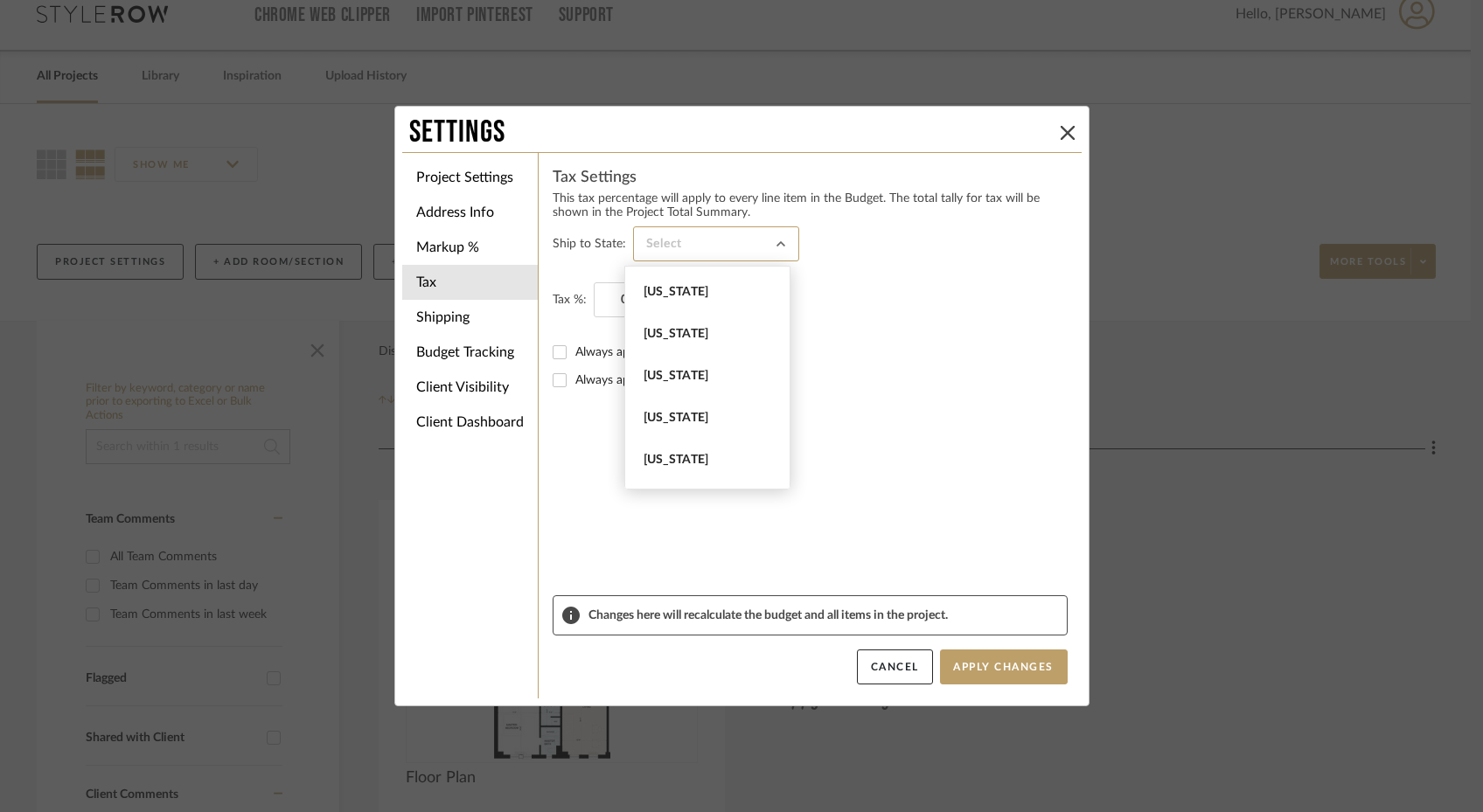
scroll to position [1249, 0]
click at [661, 378] on span "New York" at bounding box center [709, 382] width 132 height 15
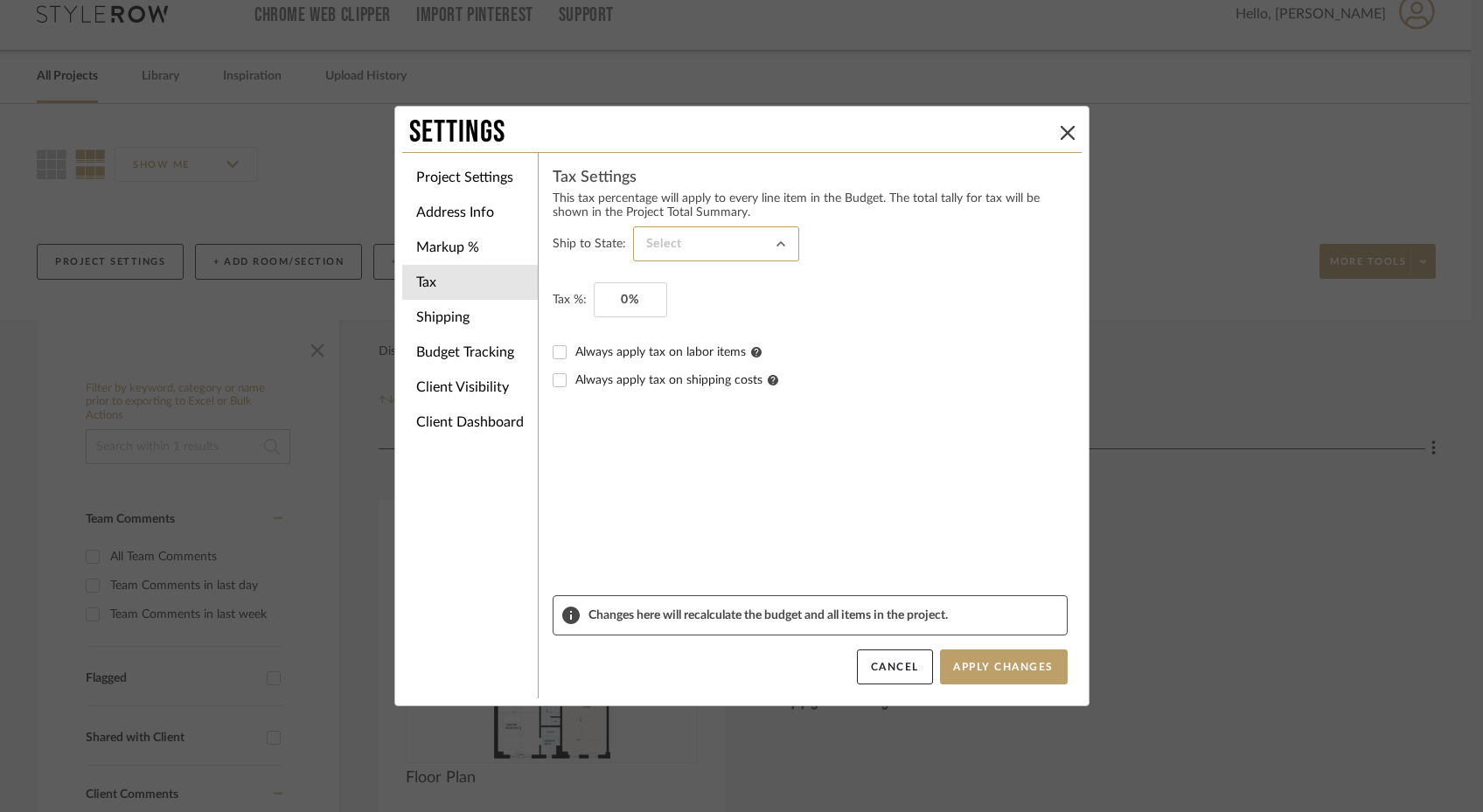
type input "New York"
click at [620, 302] on input "0" at bounding box center [630, 300] width 73 height 35
type input "9"
type input "8.875%"
click at [551, 381] on input "Always apply tax on shipping costs" at bounding box center [560, 380] width 28 height 28
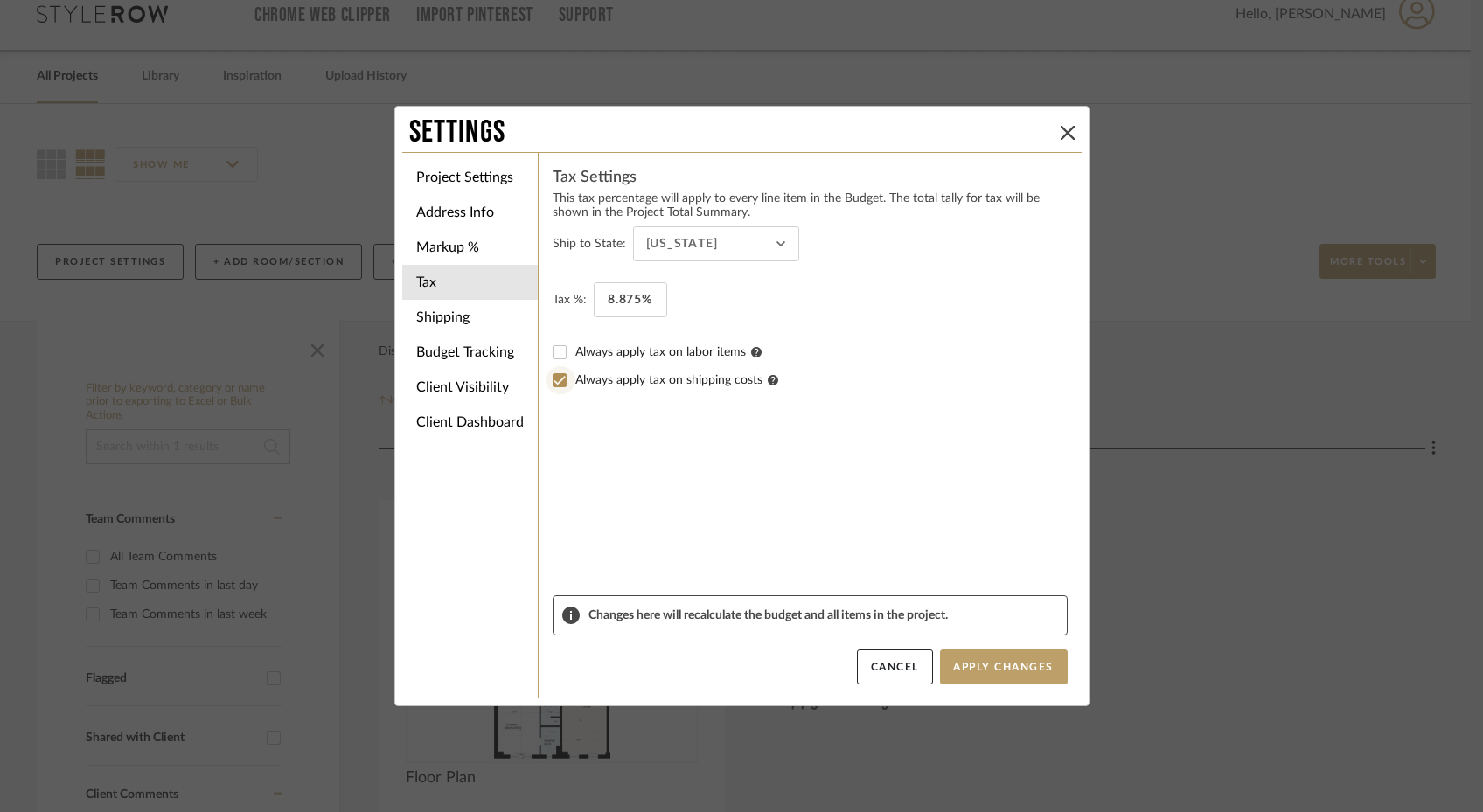
checkbox input "true"
click at [952, 669] on button "Apply Changes" at bounding box center [1003, 667] width 128 height 35
click at [478, 318] on li "Shipping" at bounding box center [470, 318] width 136 height 35
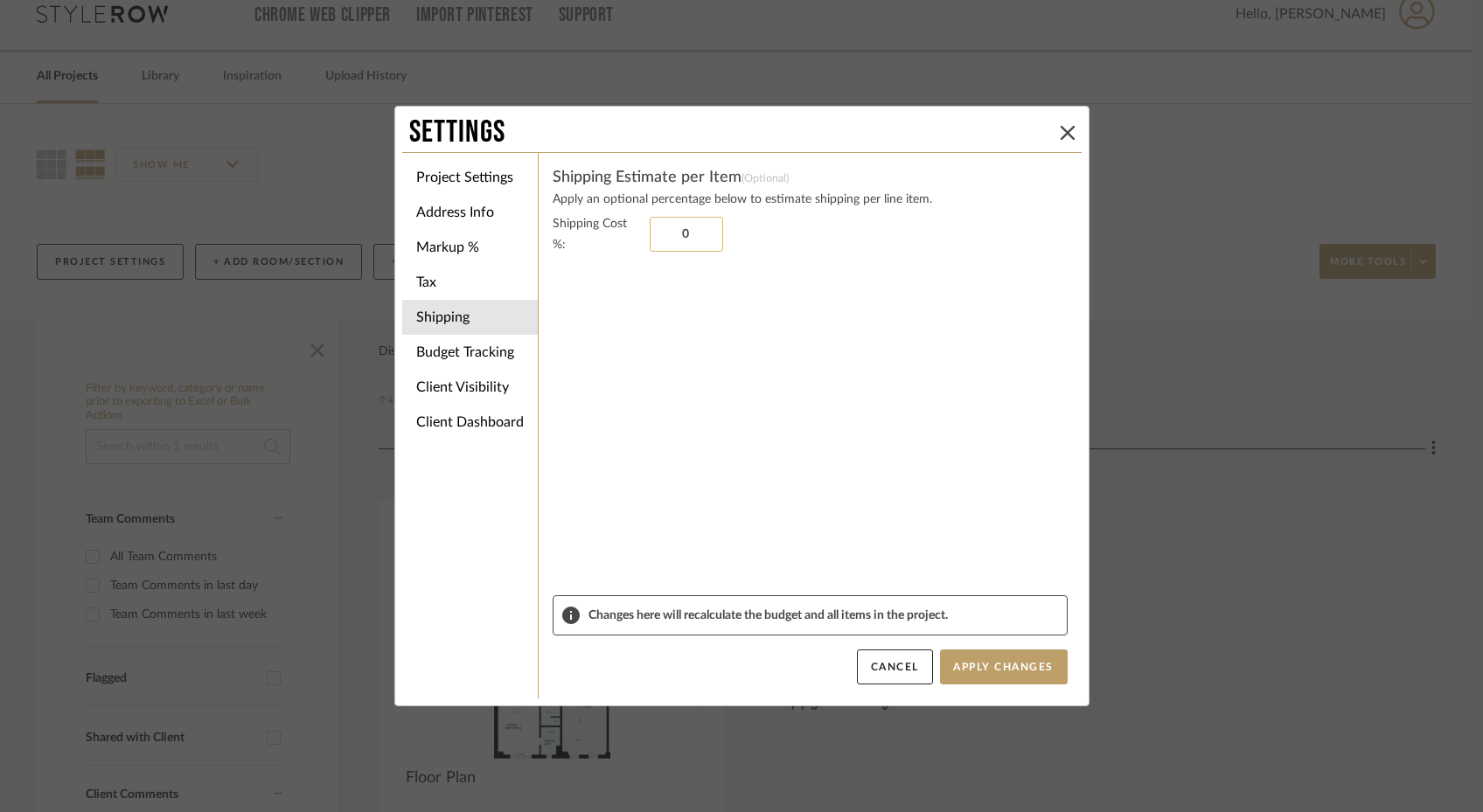
click at [693, 238] on input "0" at bounding box center [685, 234] width 73 height 35
type input "12%"
click at [720, 354] on sr-form-field "Shipping Cost %: 12%" at bounding box center [810, 405] width 515 height 382
click at [1005, 668] on button "Apply Changes" at bounding box center [1003, 667] width 128 height 35
click at [432, 217] on li "Address Info" at bounding box center [470, 213] width 136 height 35
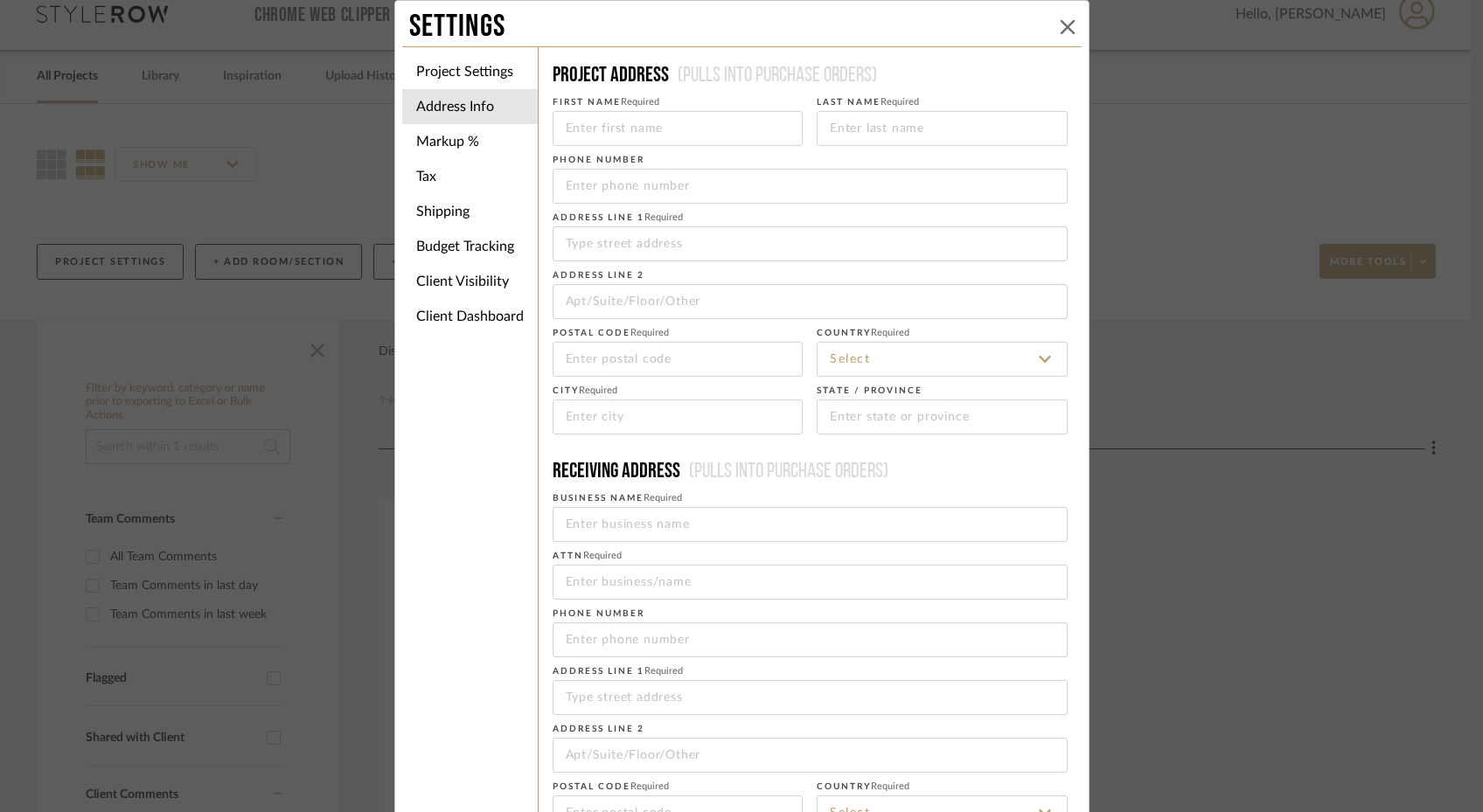
click at [1061, 27] on icon at bounding box center [1068, 27] width 14 height 14
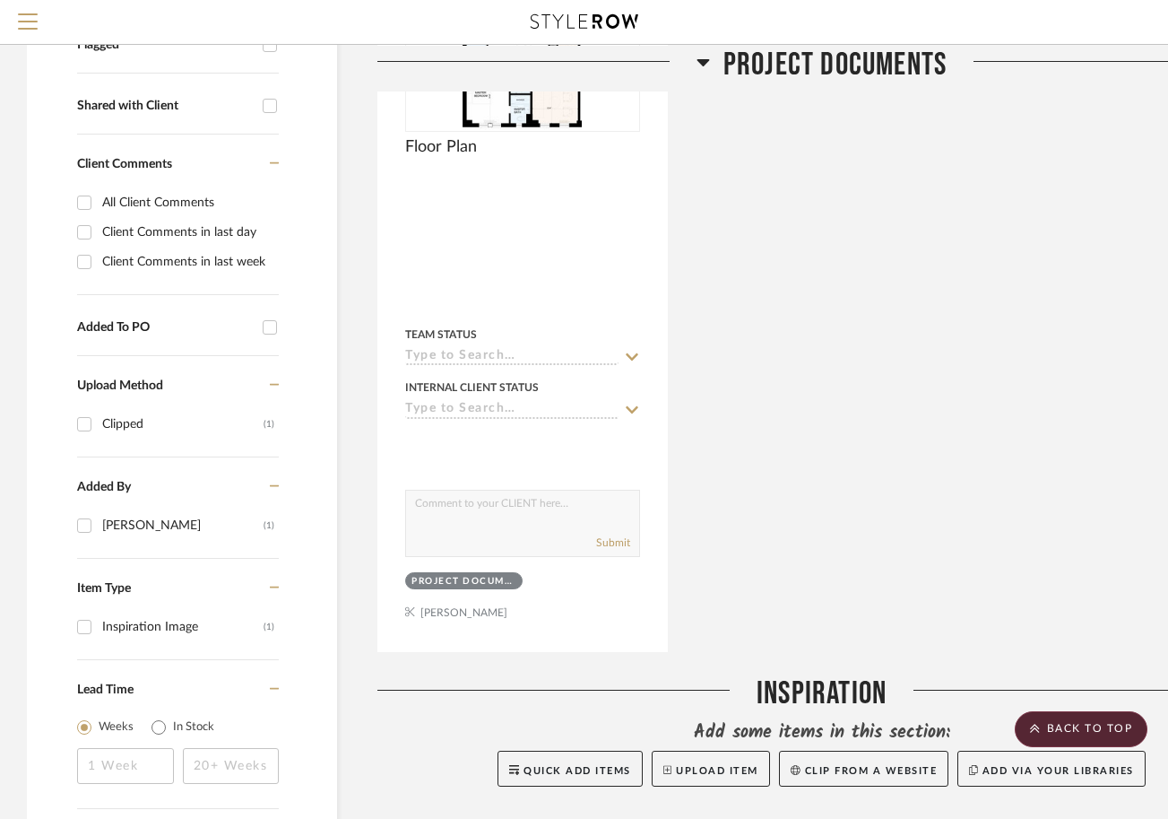
scroll to position [0, 0]
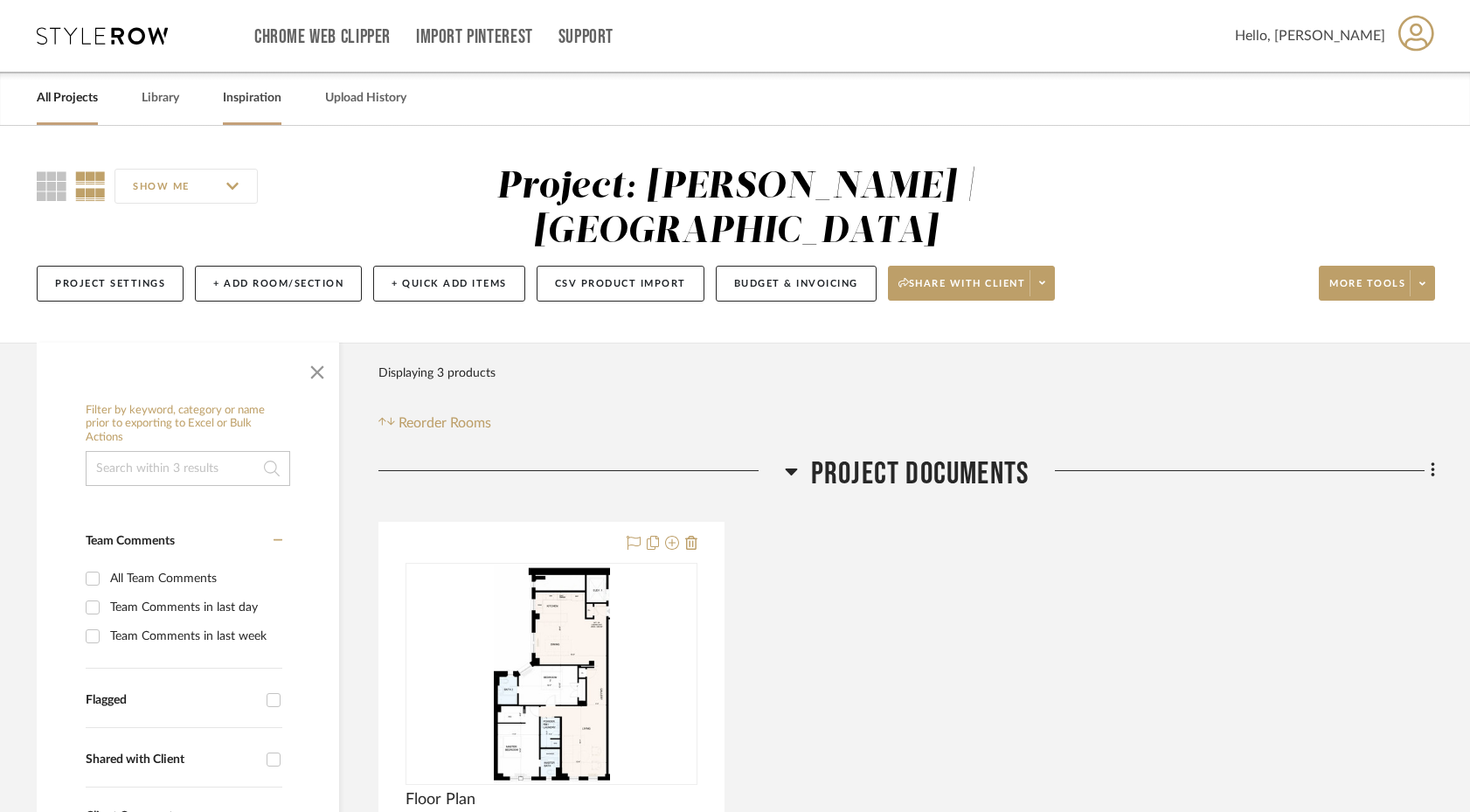
click at [259, 99] on link "Inspiration" at bounding box center [252, 98] width 58 height 23
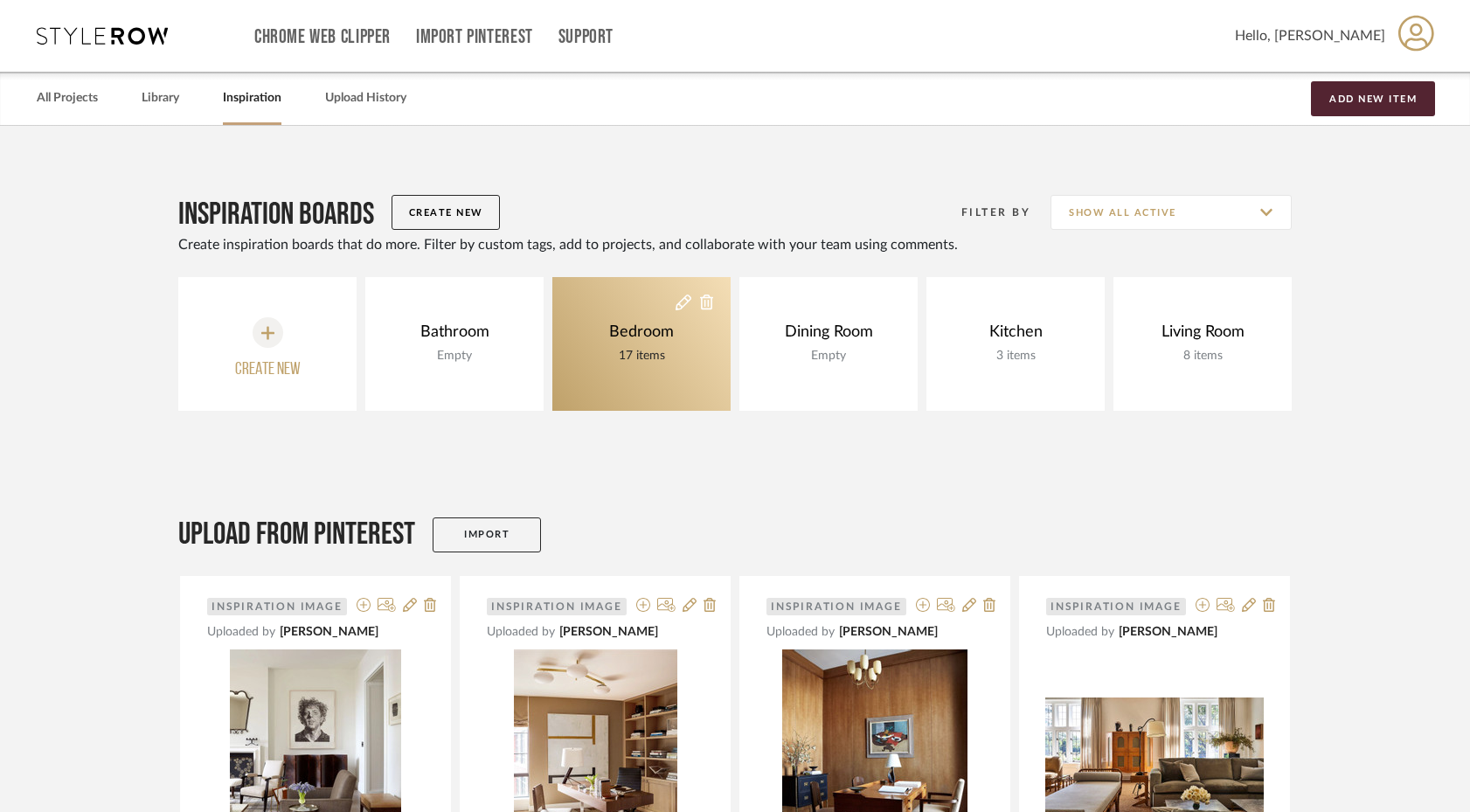
click at [647, 363] on div "17 items" at bounding box center [641, 356] width 73 height 19
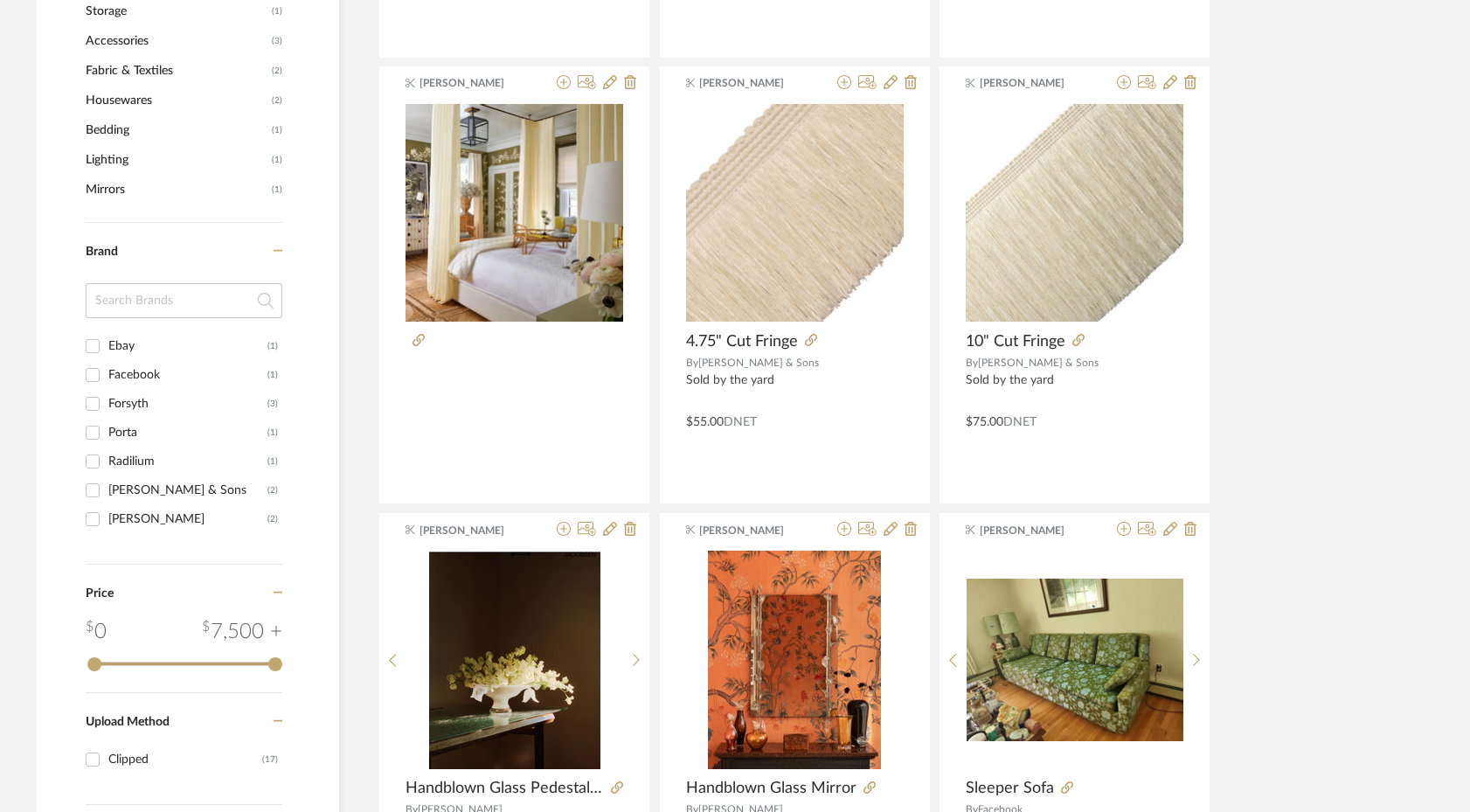
scroll to position [695, 0]
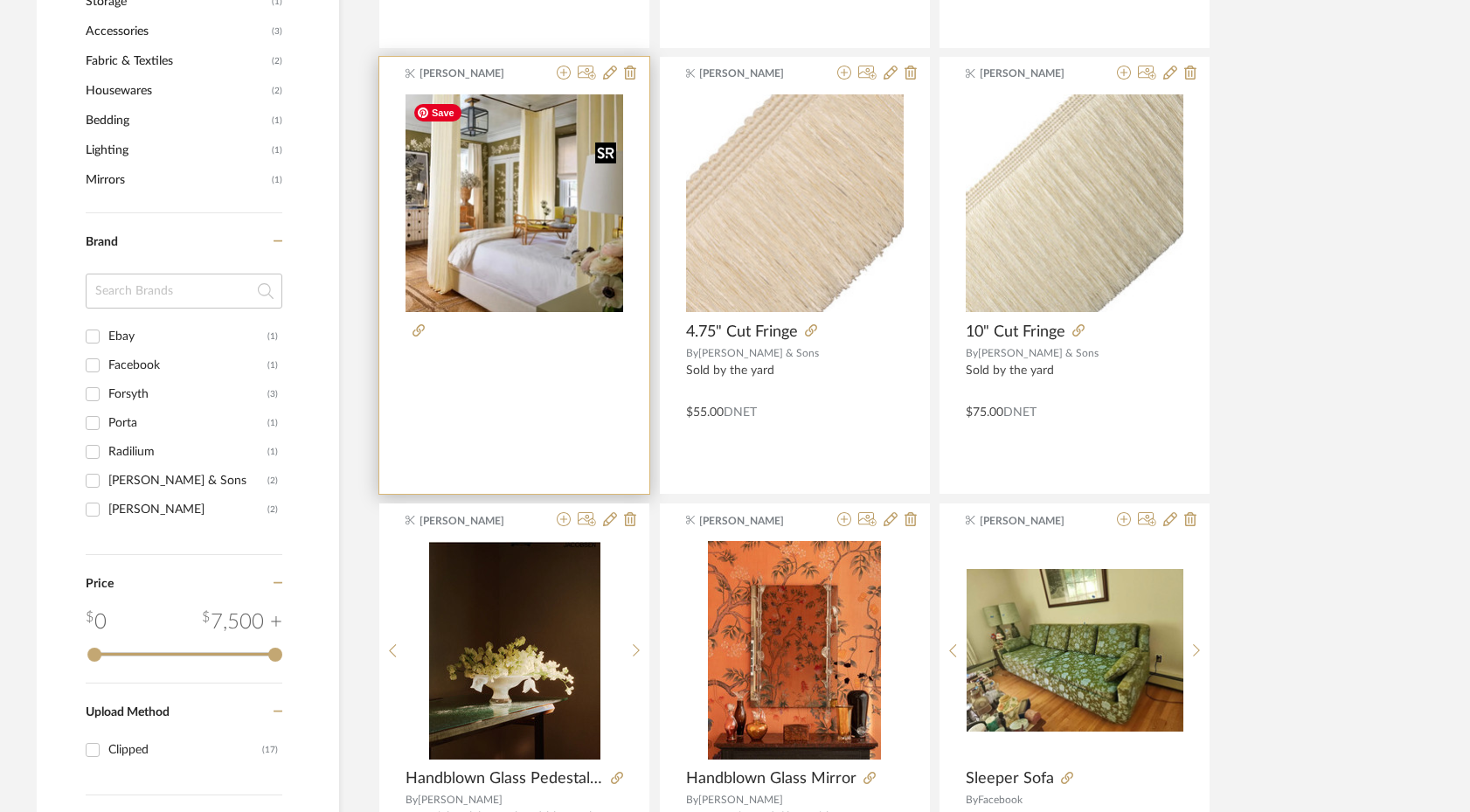
click at [0, 0] on img at bounding box center [0, 0] width 0 height 0
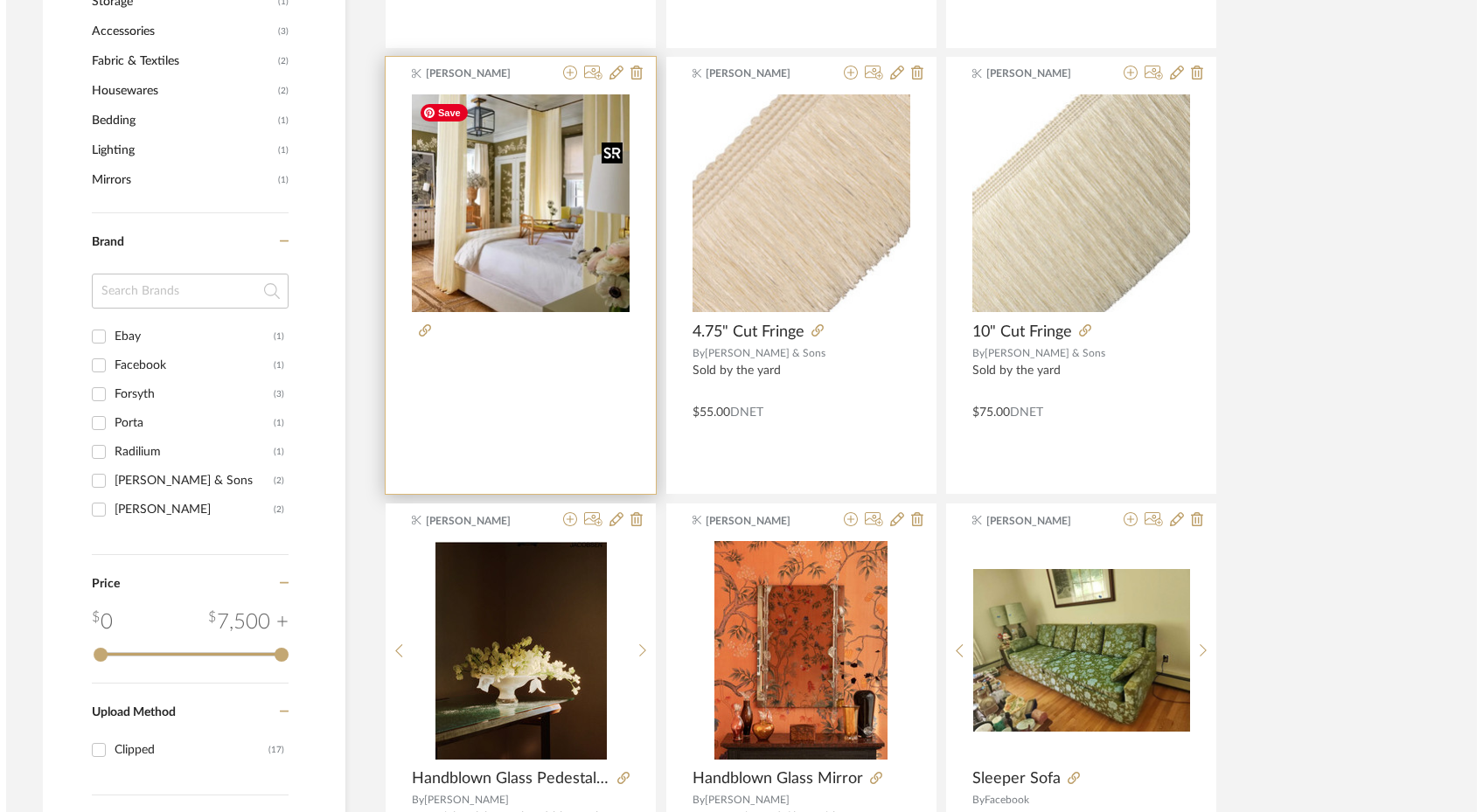
scroll to position [0, 0]
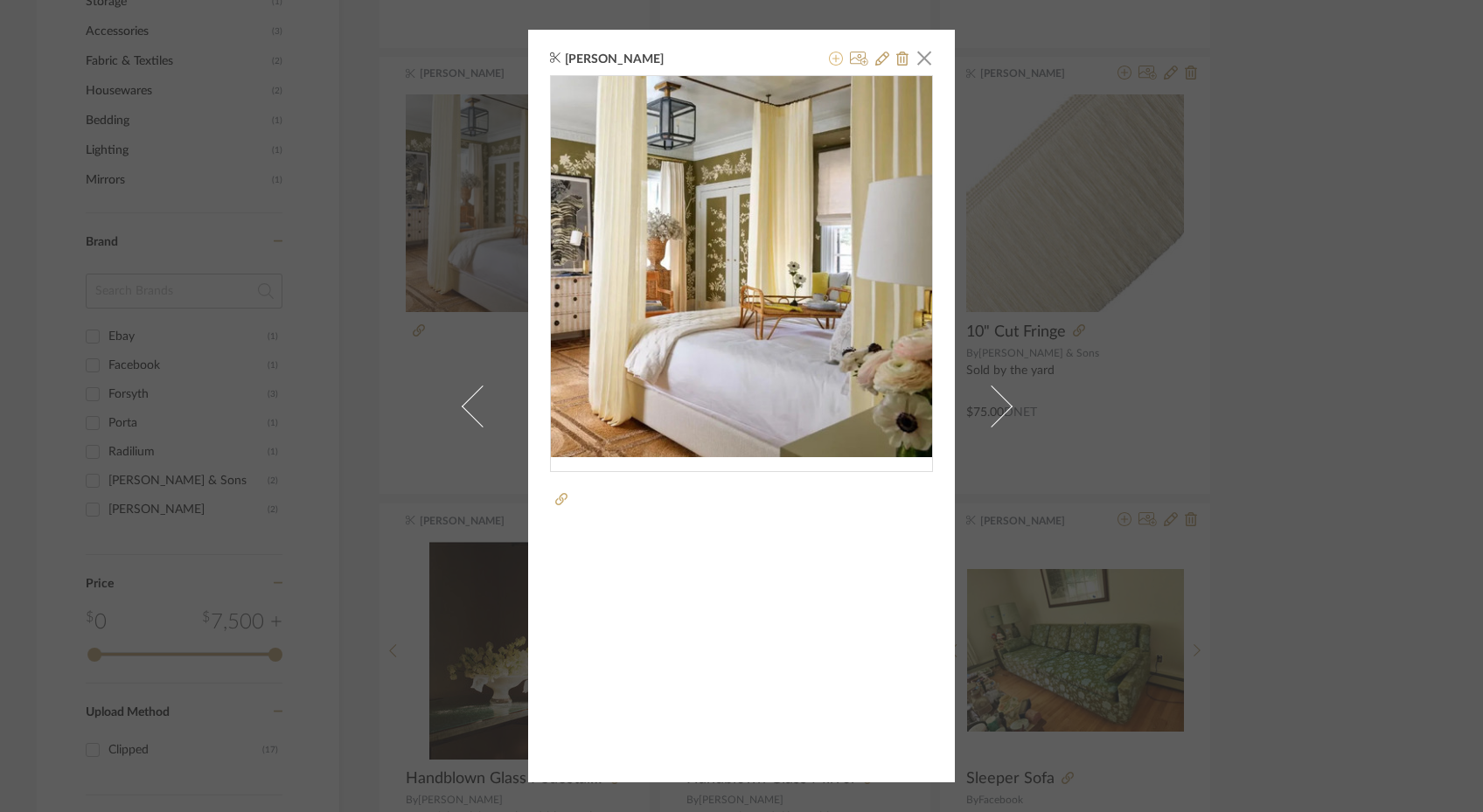
click at [832, 58] on icon at bounding box center [836, 58] width 14 height 14
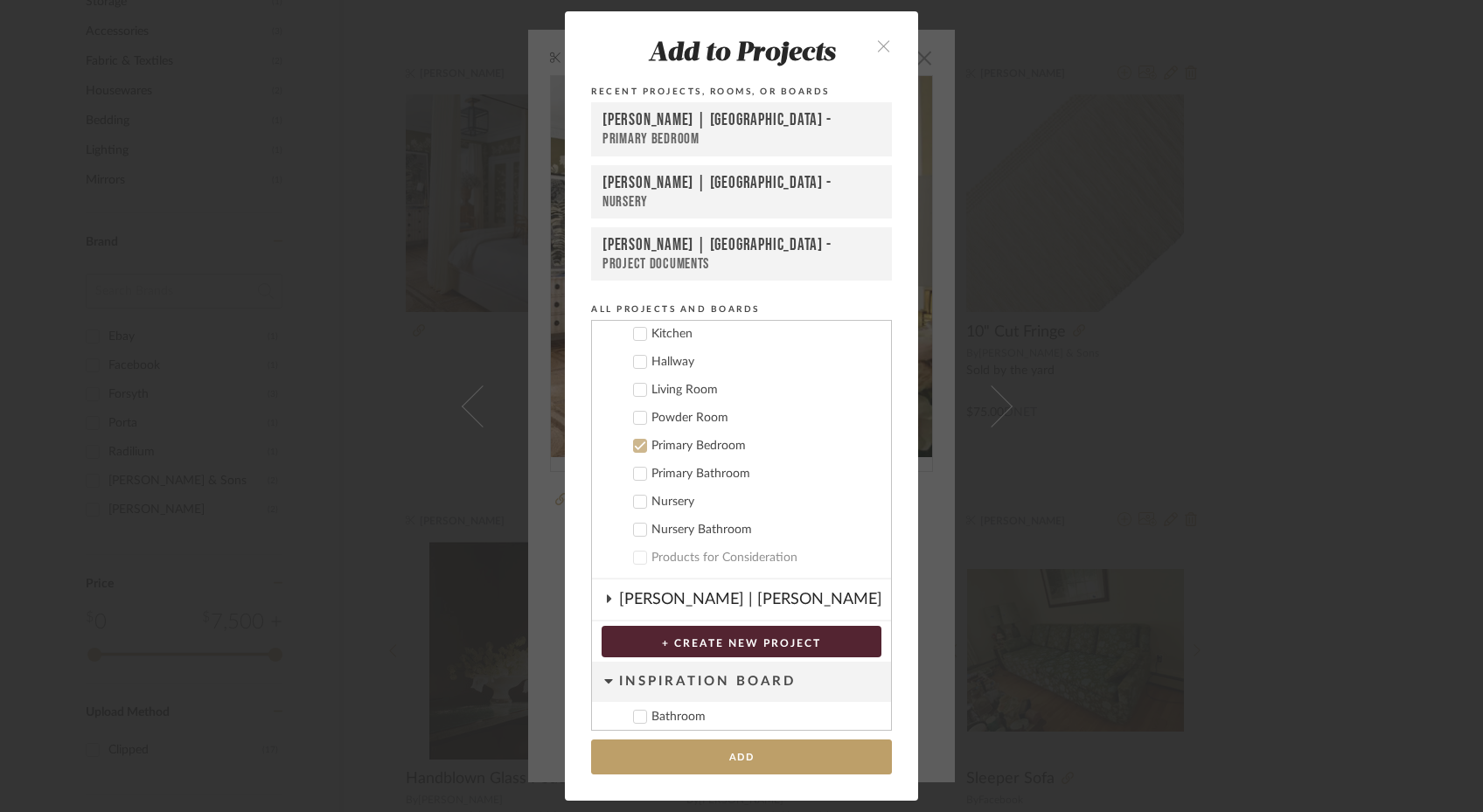
scroll to position [233, 0]
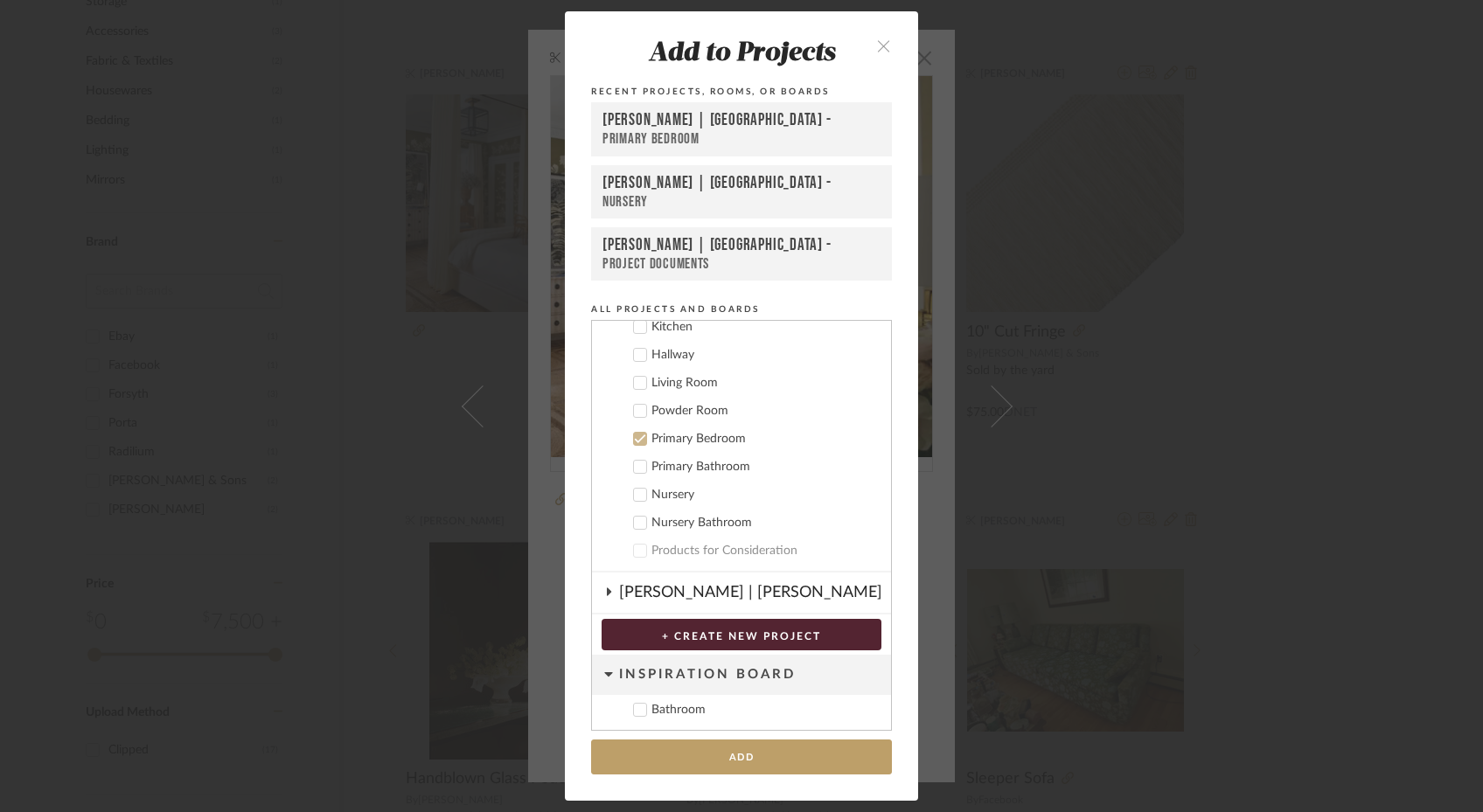
click at [748, 119] on div "Gutstein-Dyja | Upper West Side -" at bounding box center [741, 121] width 278 height 21
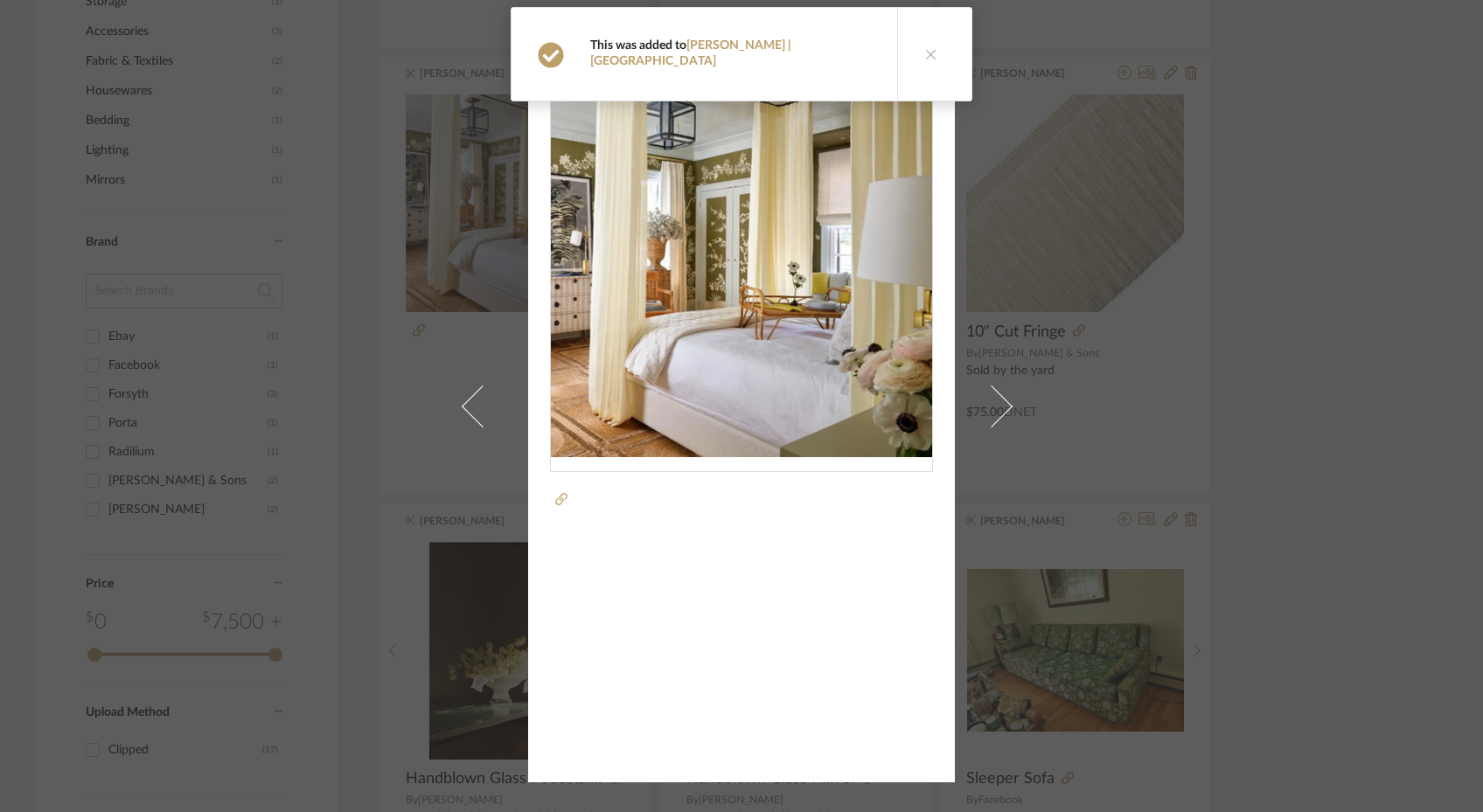
click at [1151, 205] on div "Stephanie Youngren ×" at bounding box center [741, 406] width 1483 height 812
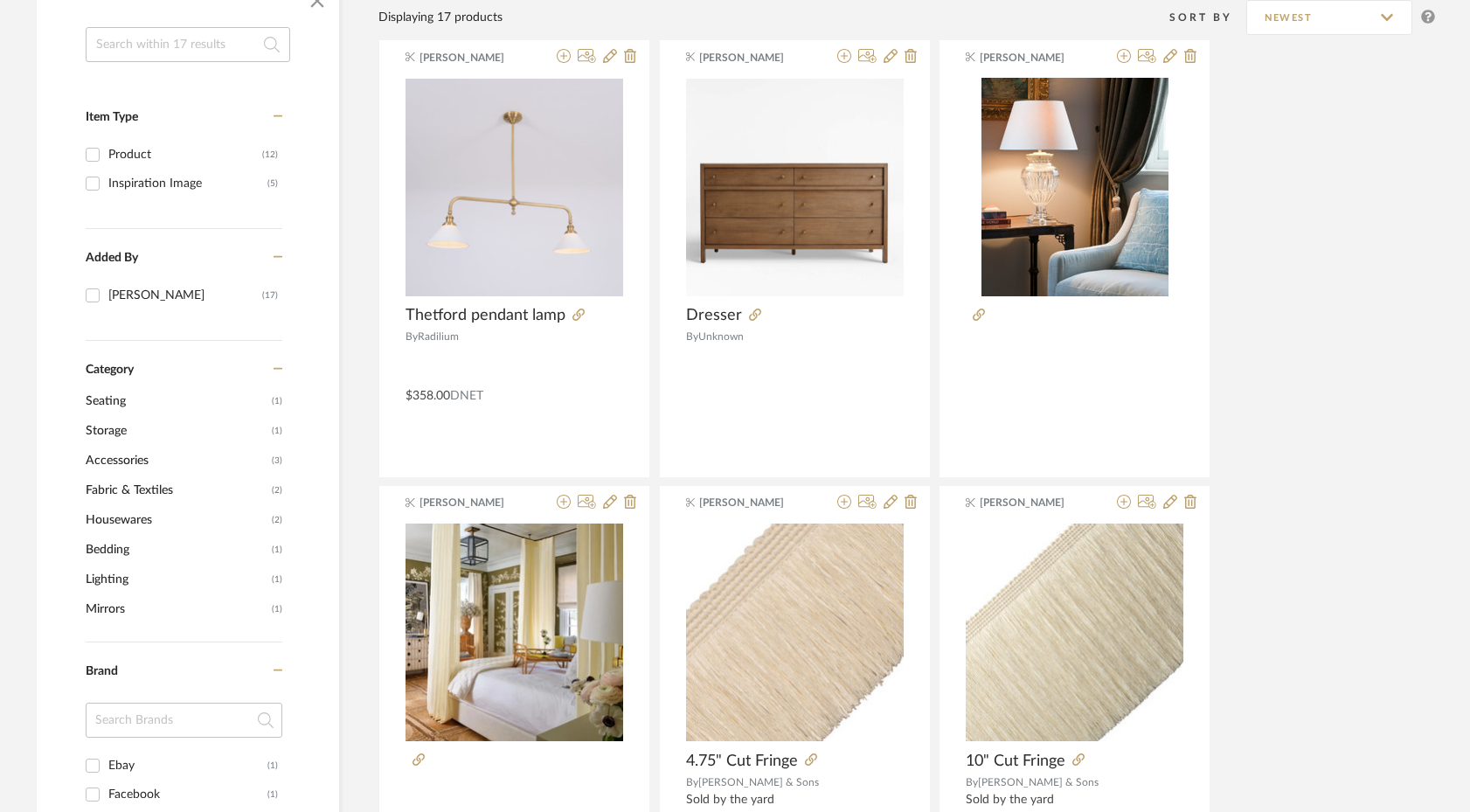
scroll to position [0, 0]
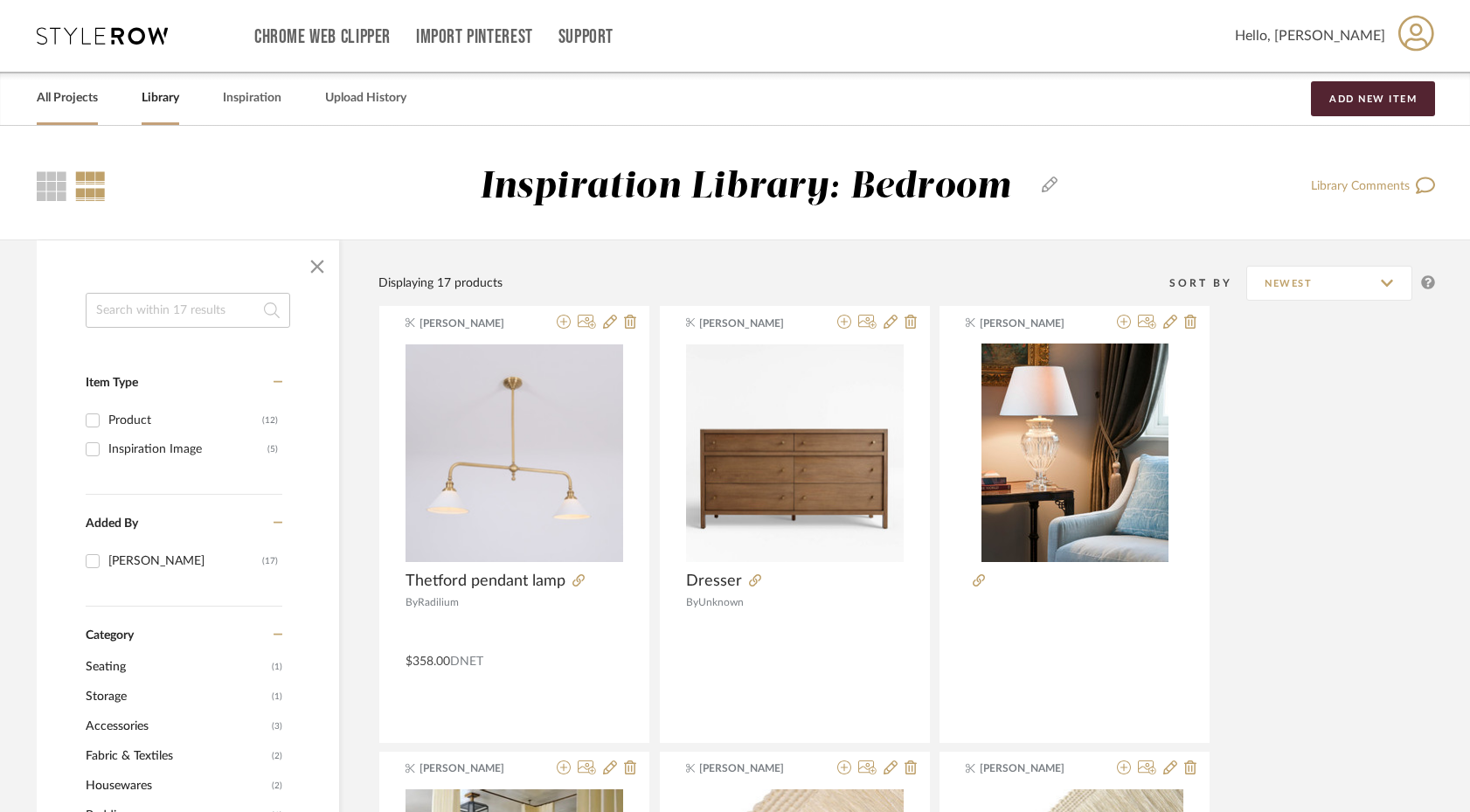
click at [76, 104] on link "All Projects" at bounding box center [67, 98] width 61 height 23
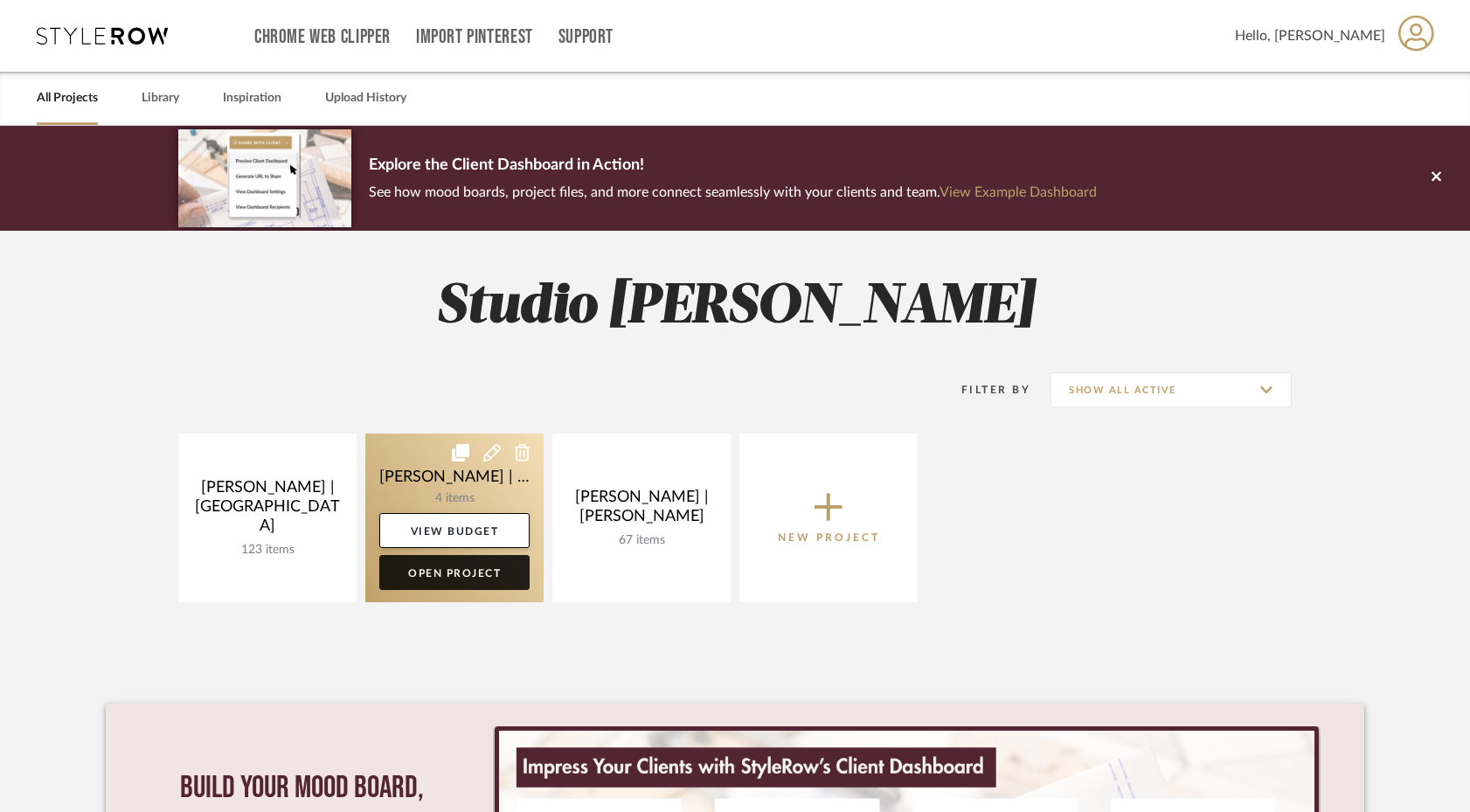
click at [458, 572] on link "Open Project" at bounding box center [454, 572] width 150 height 35
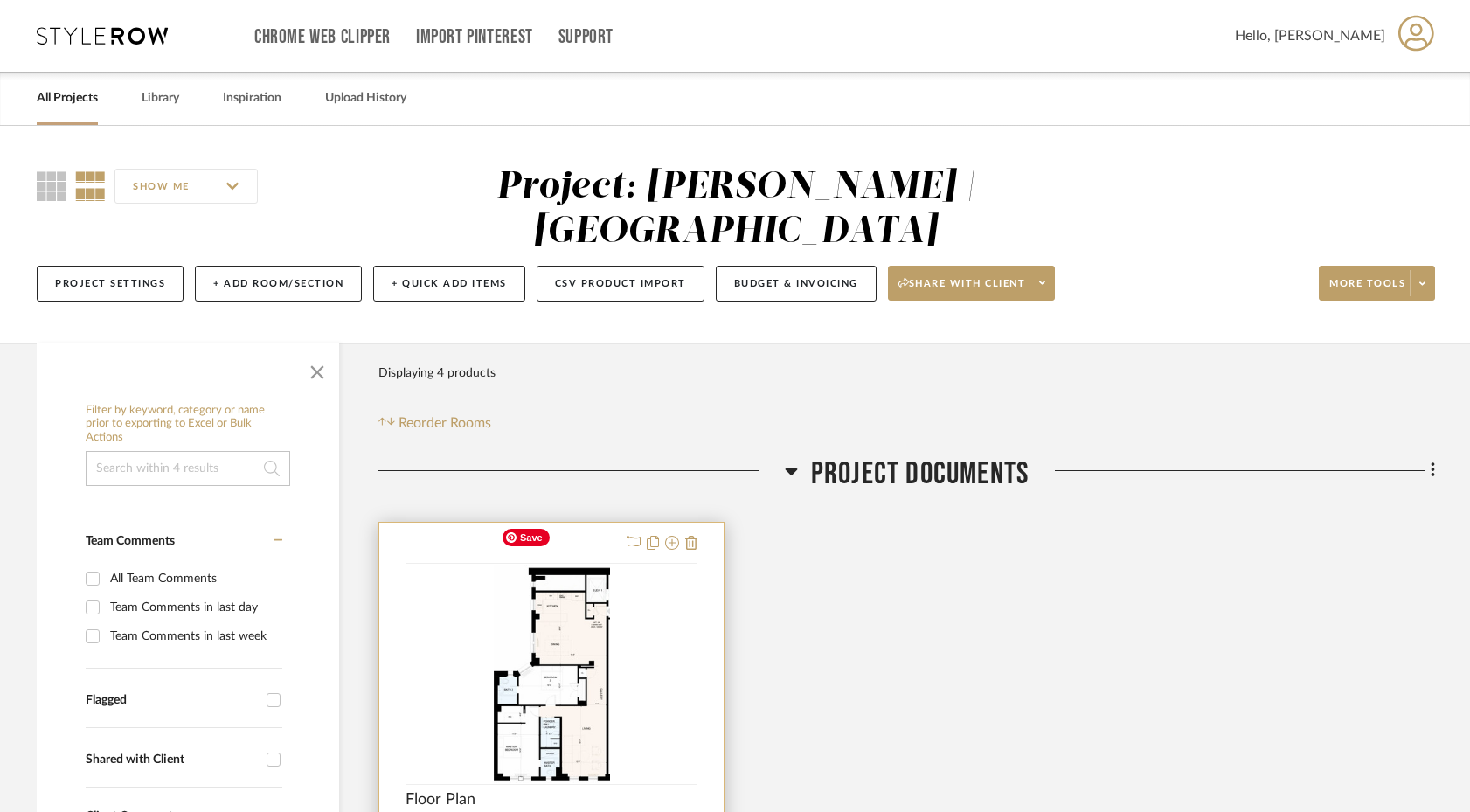
click at [540, 657] on img "0" at bounding box center [552, 674] width 116 height 218
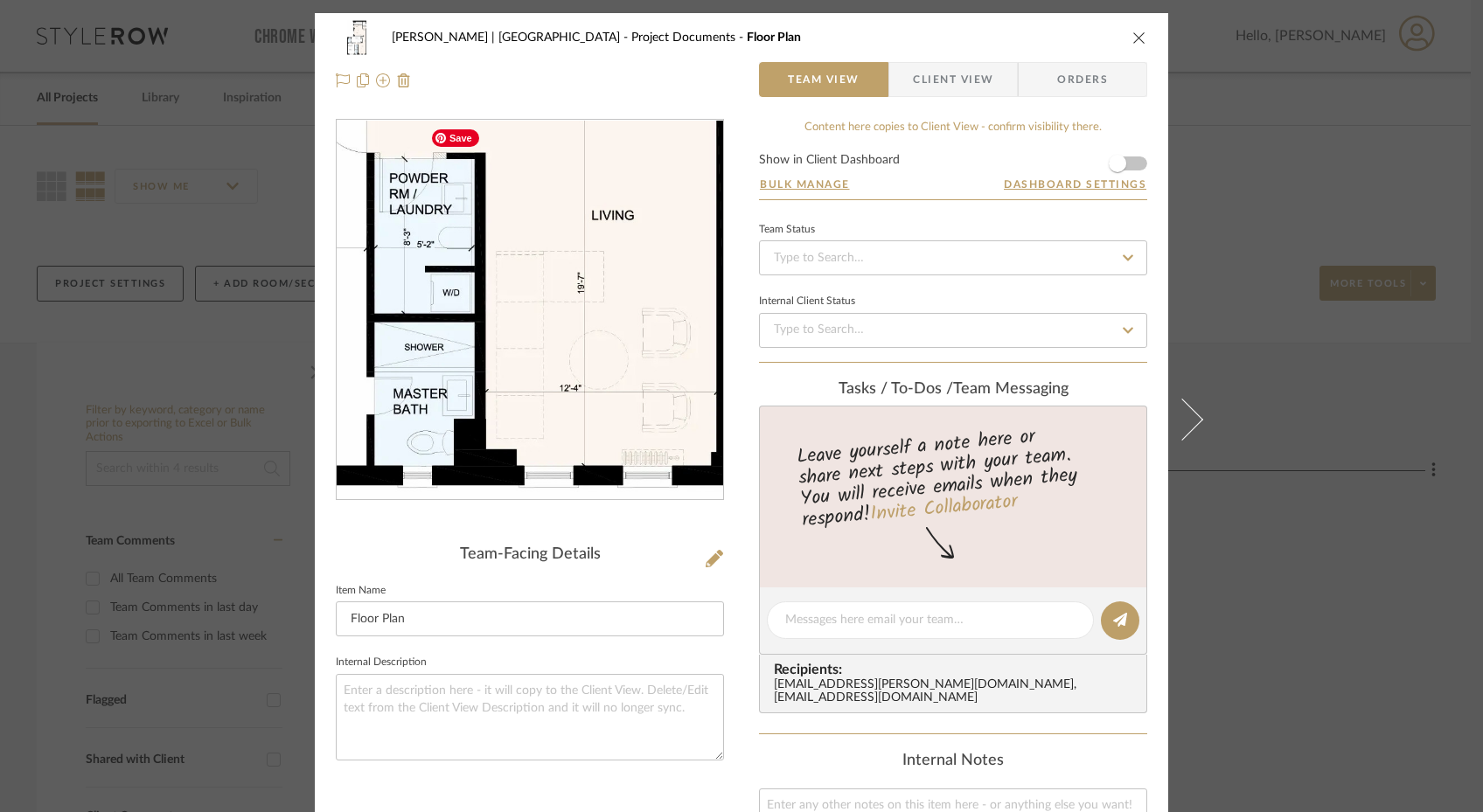
click at [555, 443] on img "0" at bounding box center [529, 310] width 202 height 379
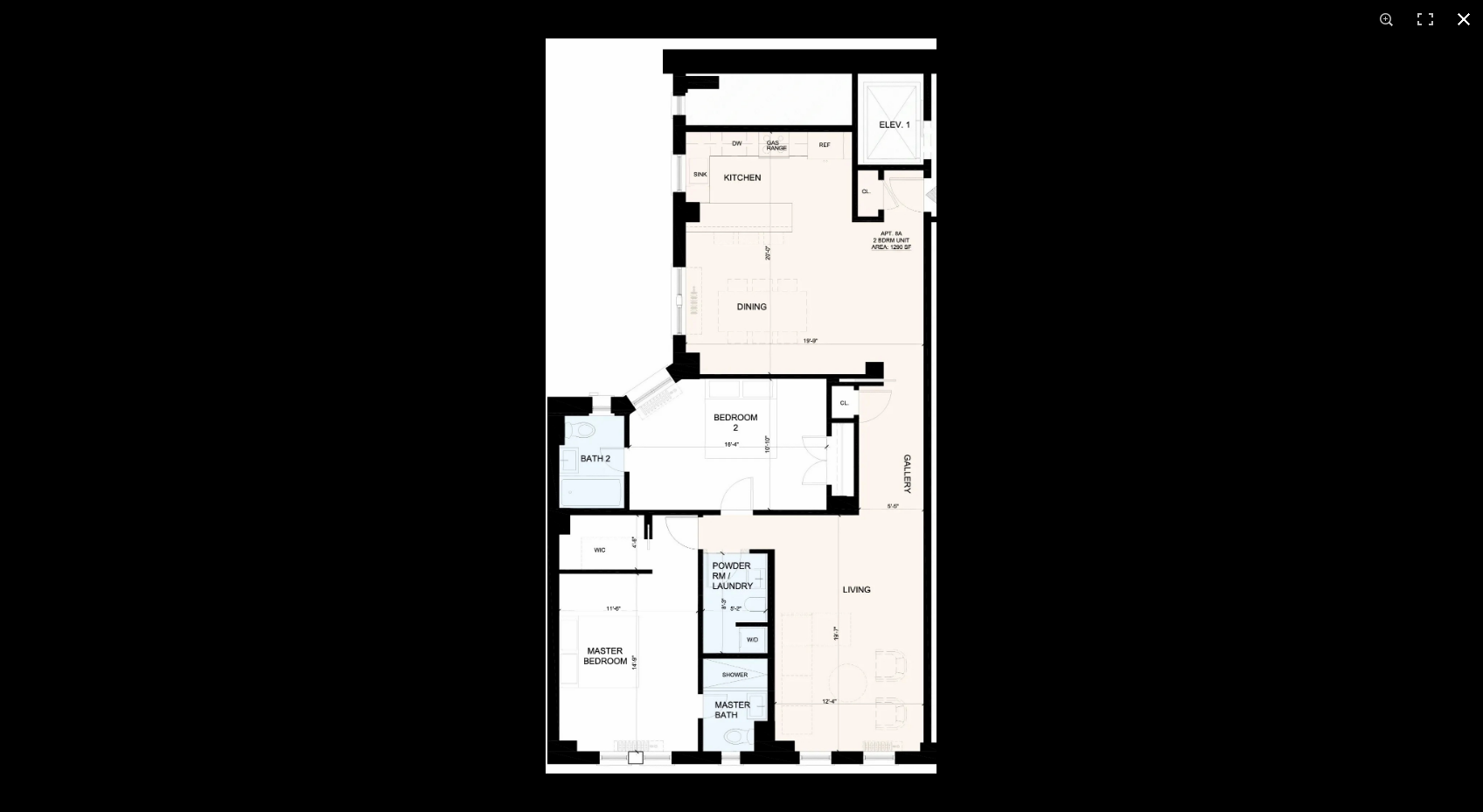
click at [1151, 17] on button at bounding box center [1463, 19] width 38 height 38
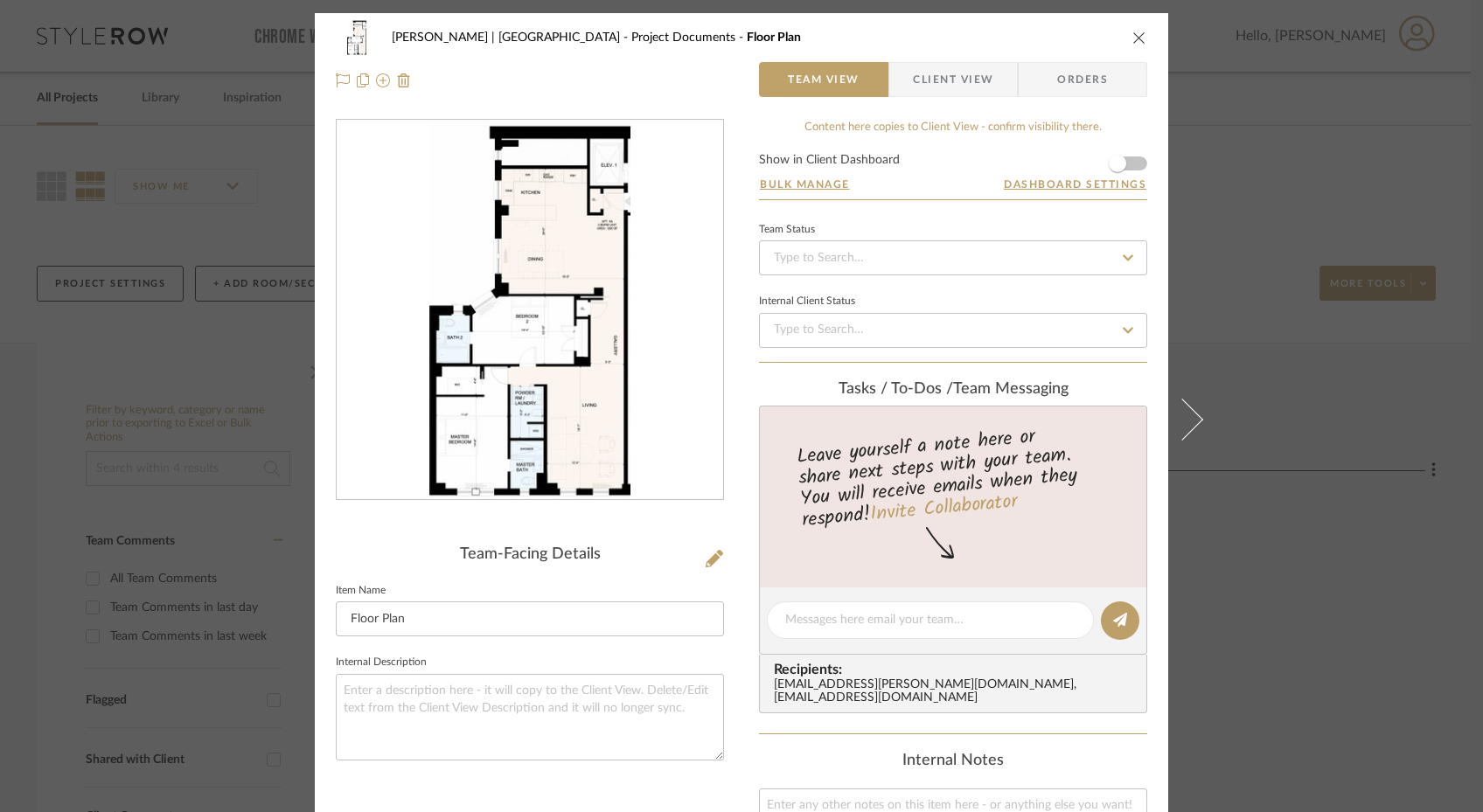
click at [1132, 36] on icon "close" at bounding box center [1139, 37] width 14 height 14
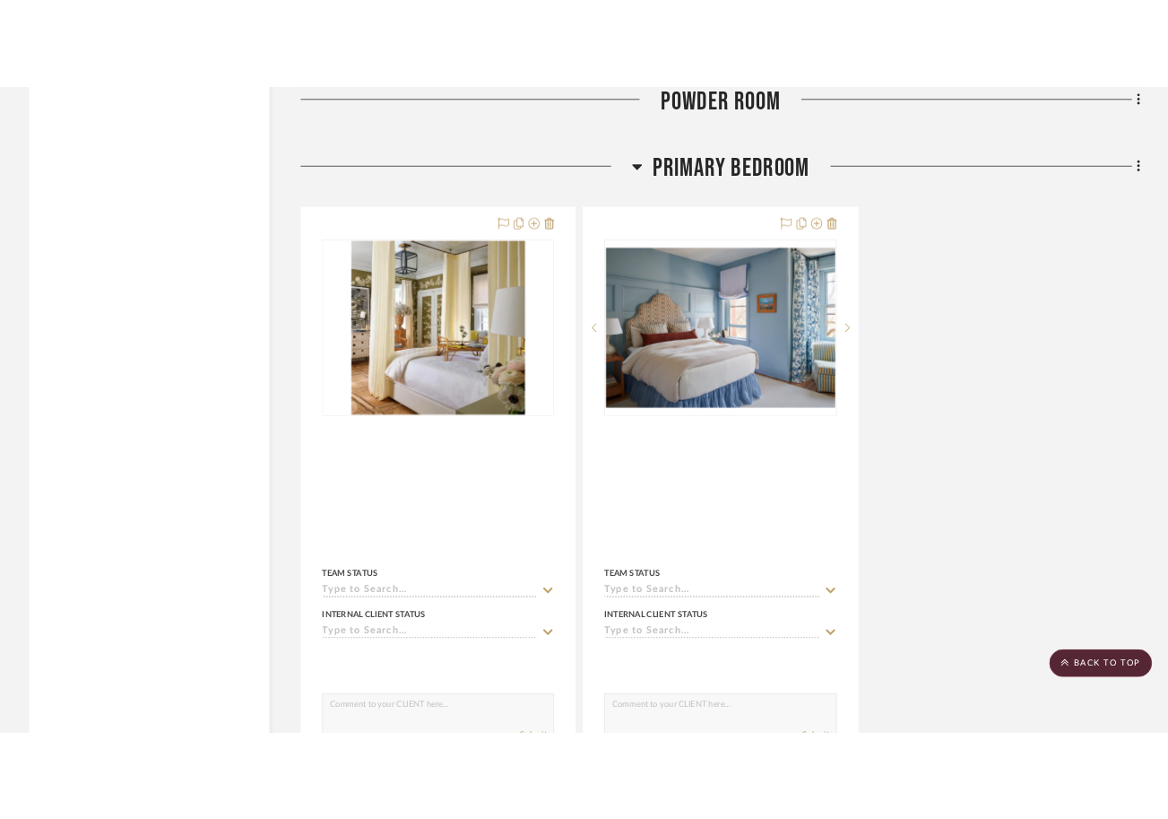
scroll to position [2564, 0]
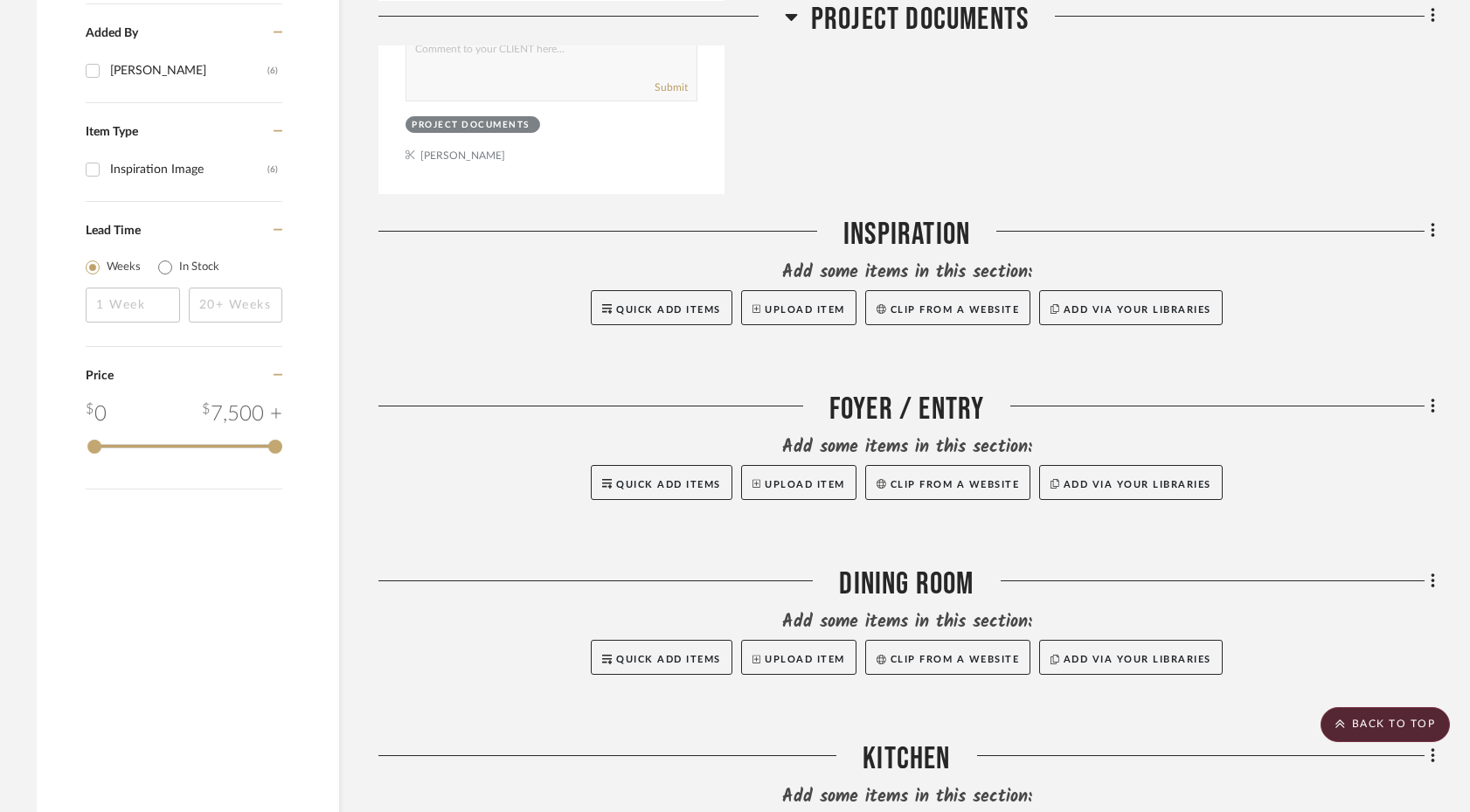
scroll to position [1023, 0]
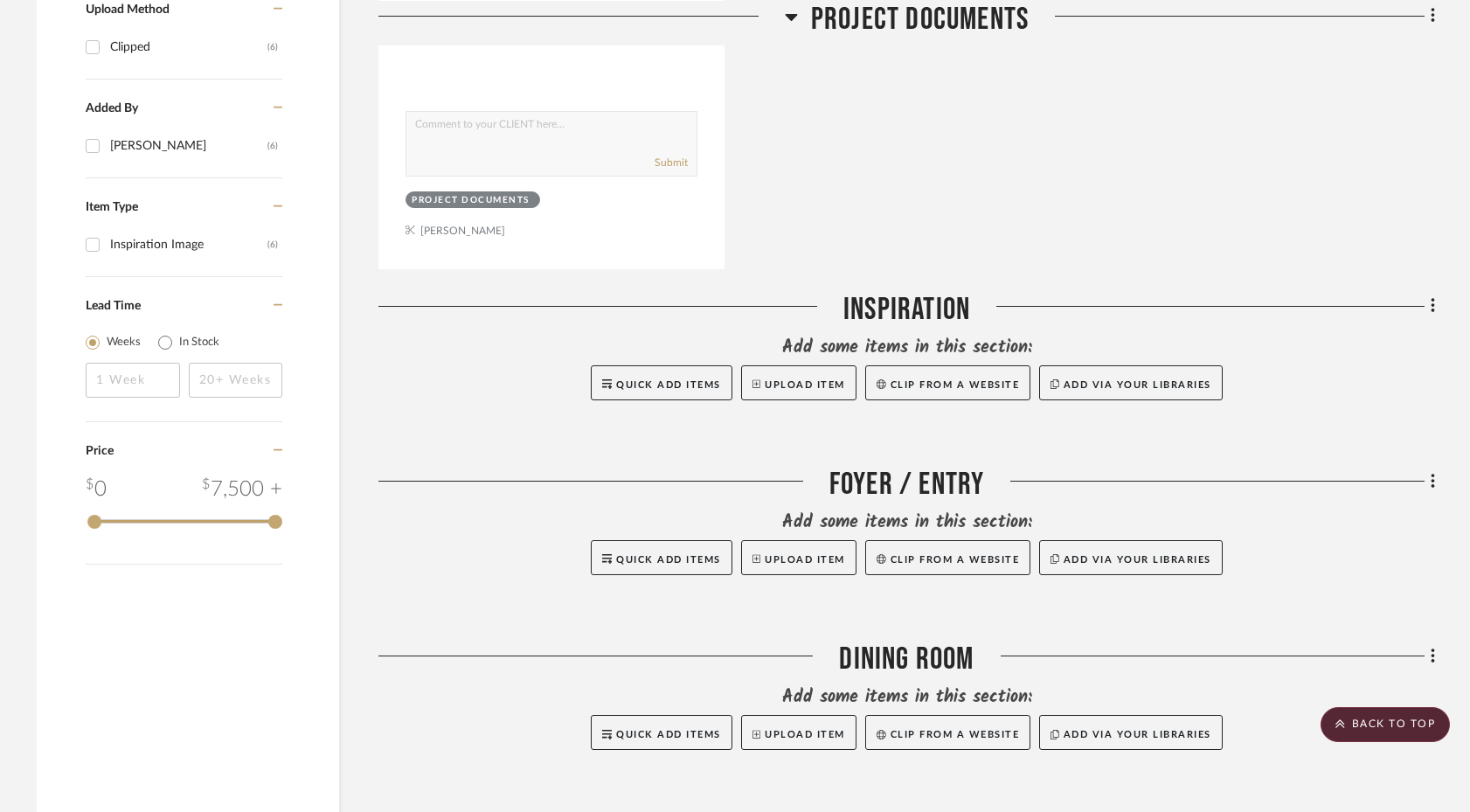
click at [1139, 299] on icon at bounding box center [1433, 306] width 4 height 15
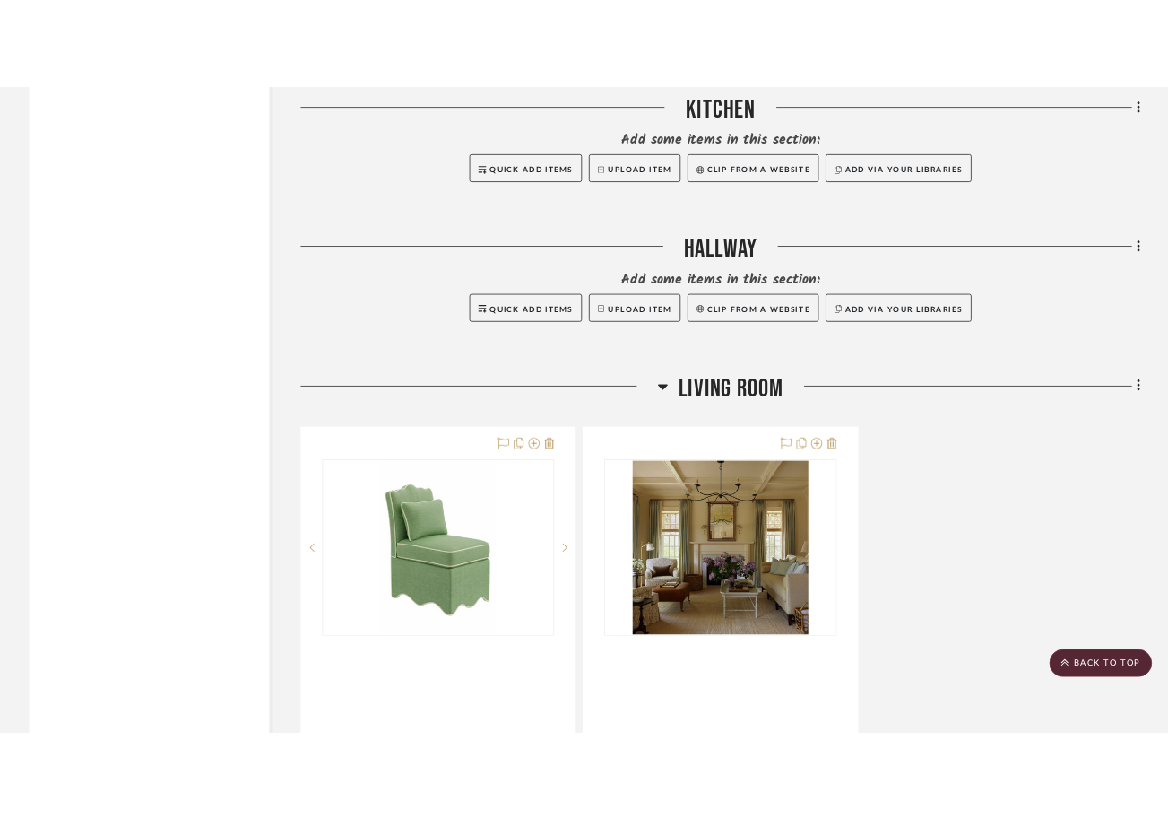
scroll to position [1921, 0]
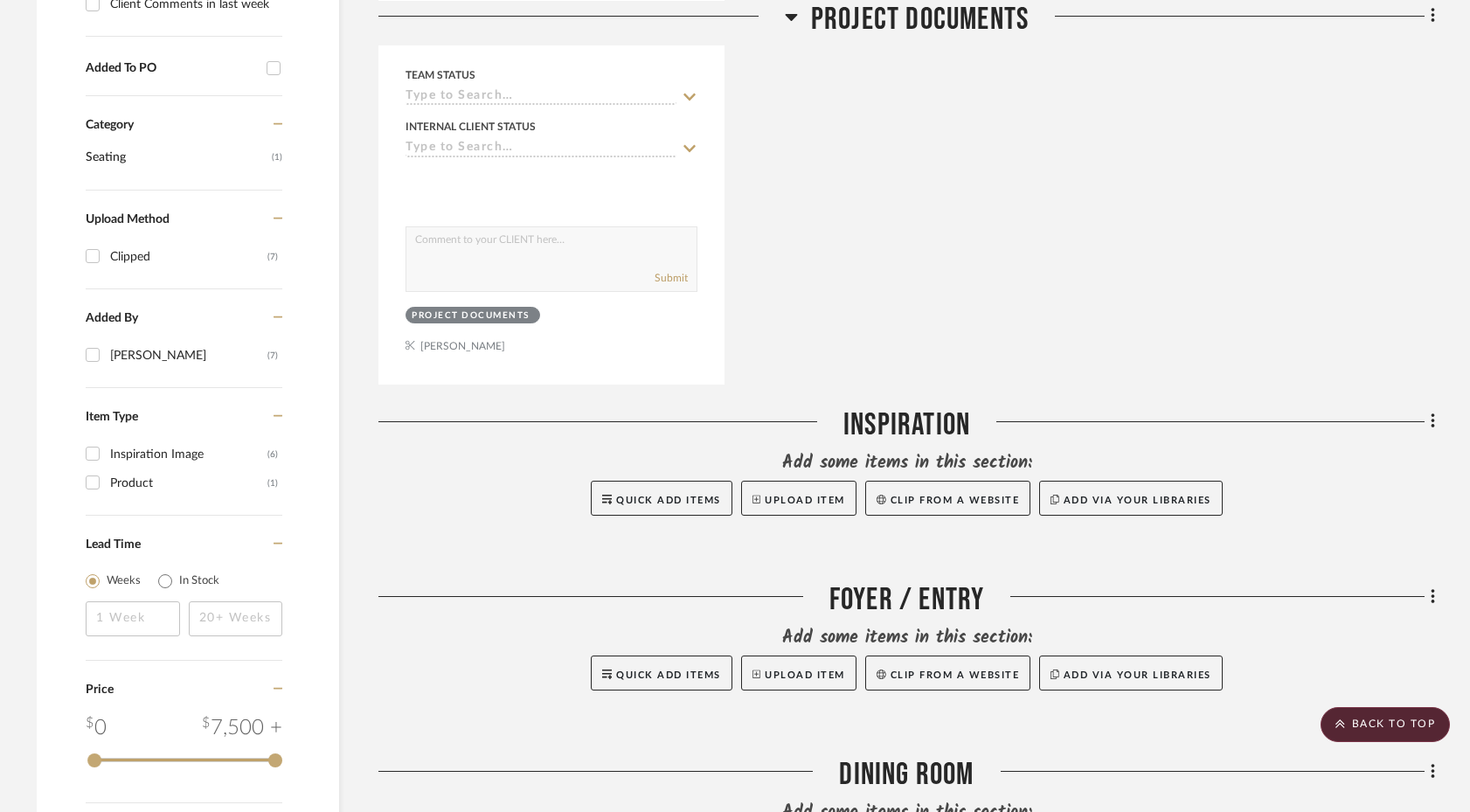
scroll to position [917, 0]
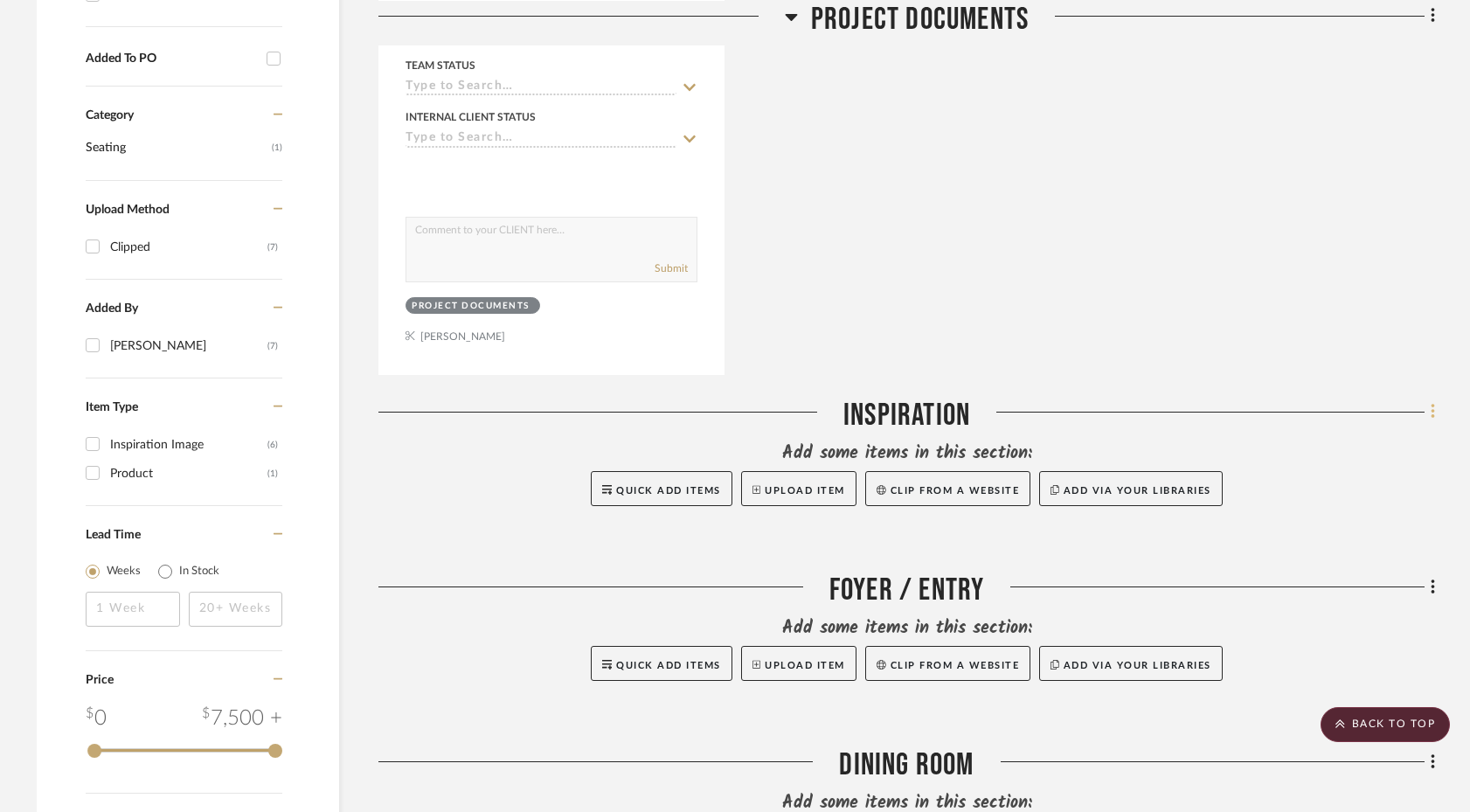
click at [1150, 405] on icon at bounding box center [1433, 411] width 4 height 15
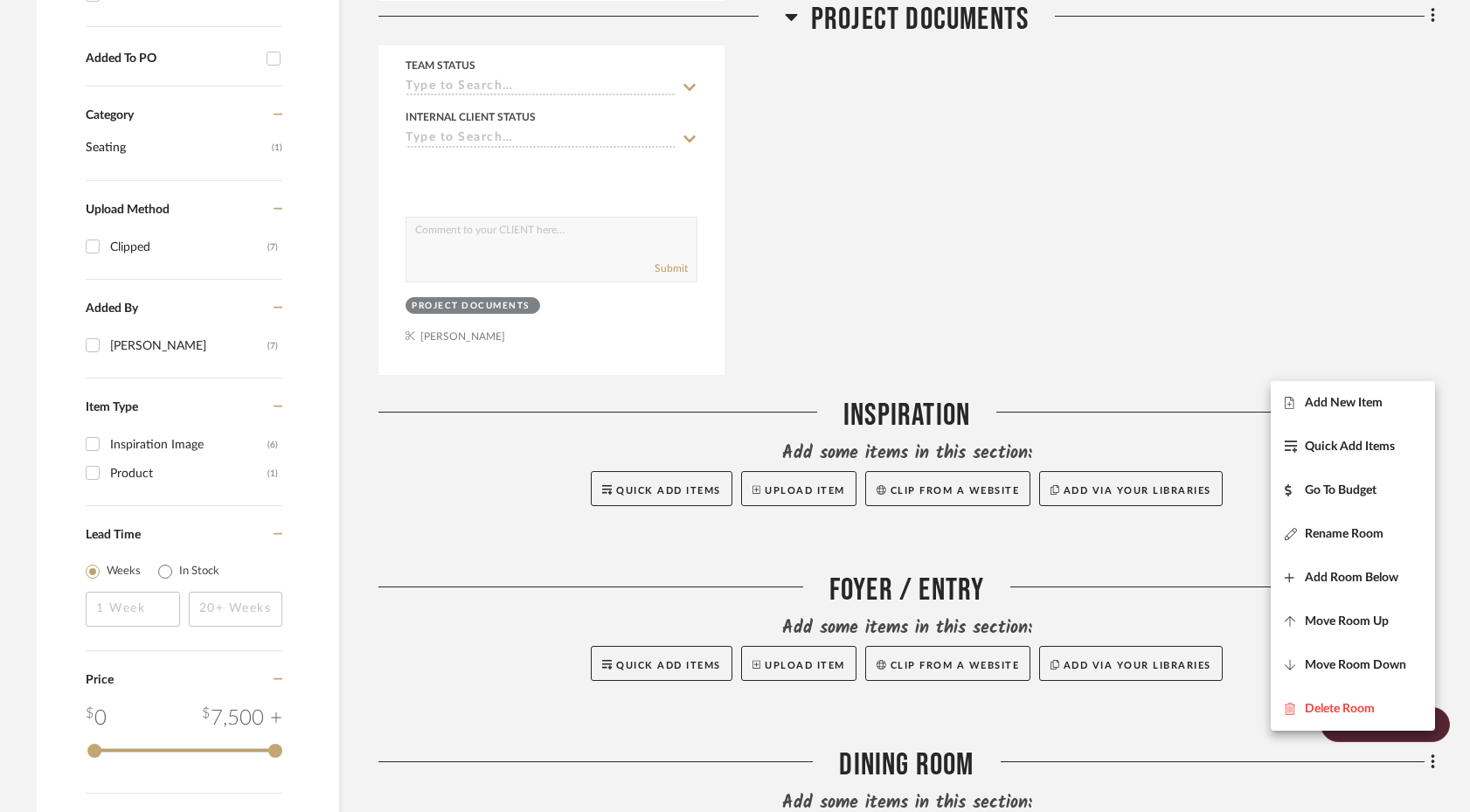
click at [1149, 344] on div at bounding box center [735, 406] width 1470 height 812
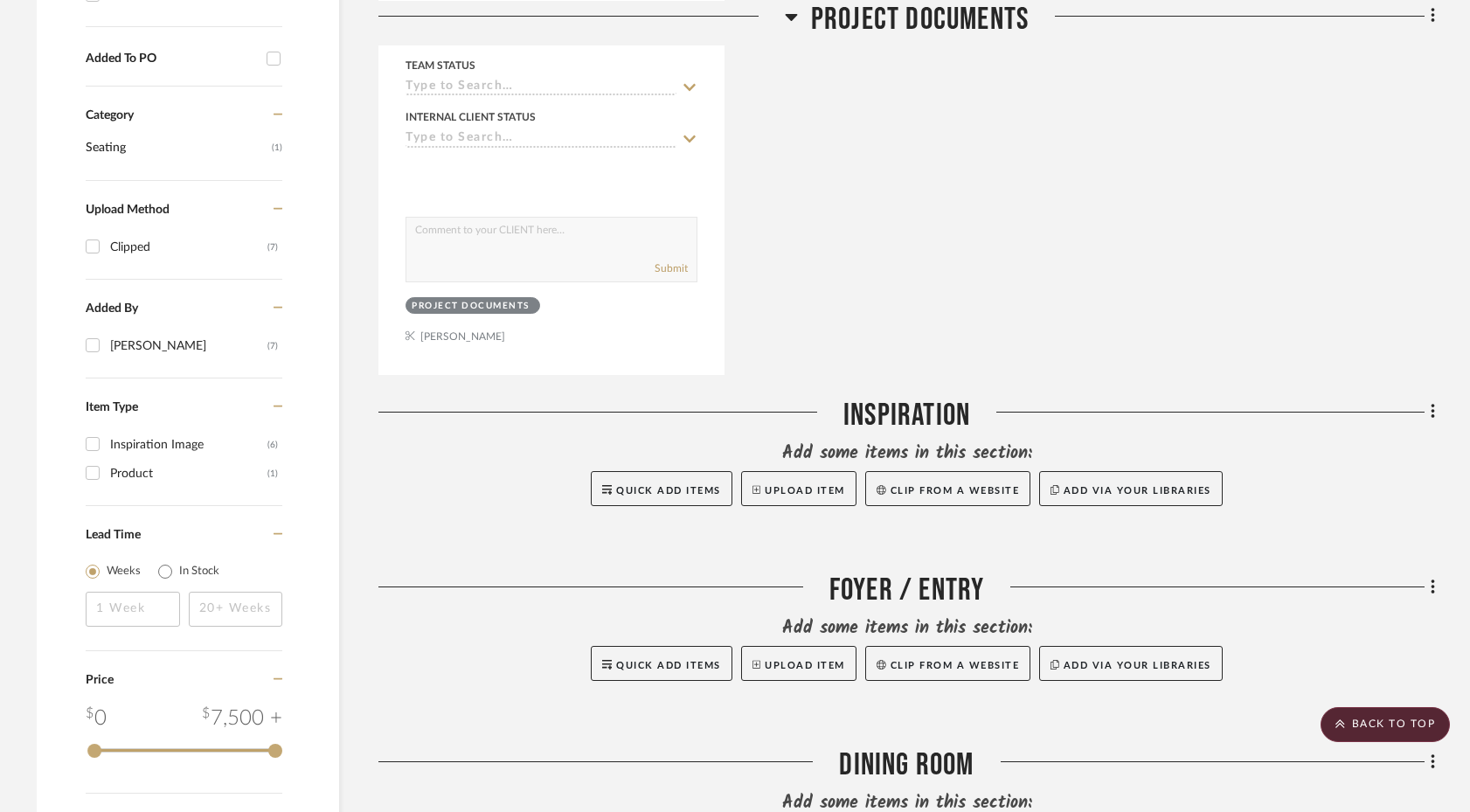
scroll to position [0, 0]
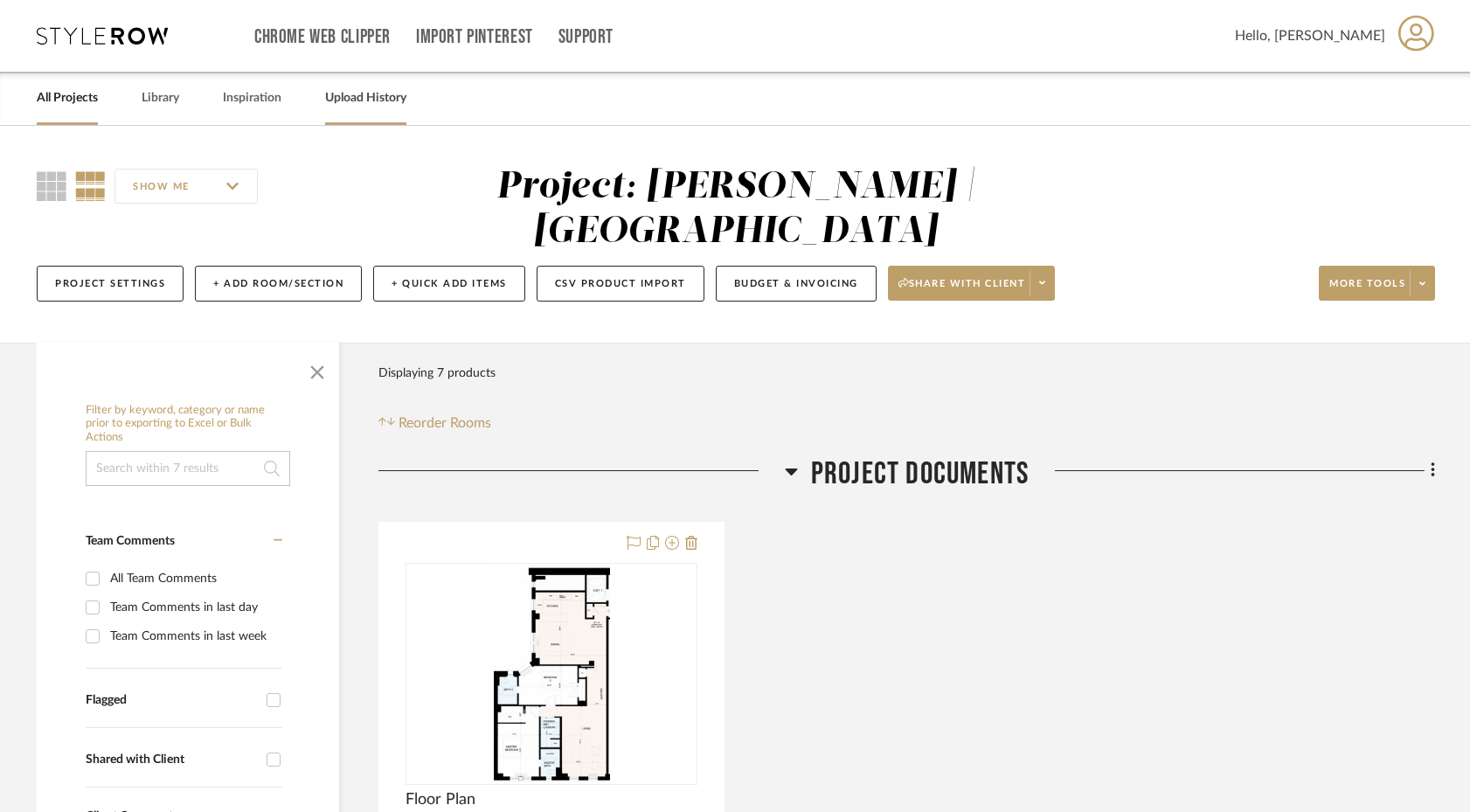
click at [352, 101] on link "Upload History" at bounding box center [366, 98] width 81 height 23
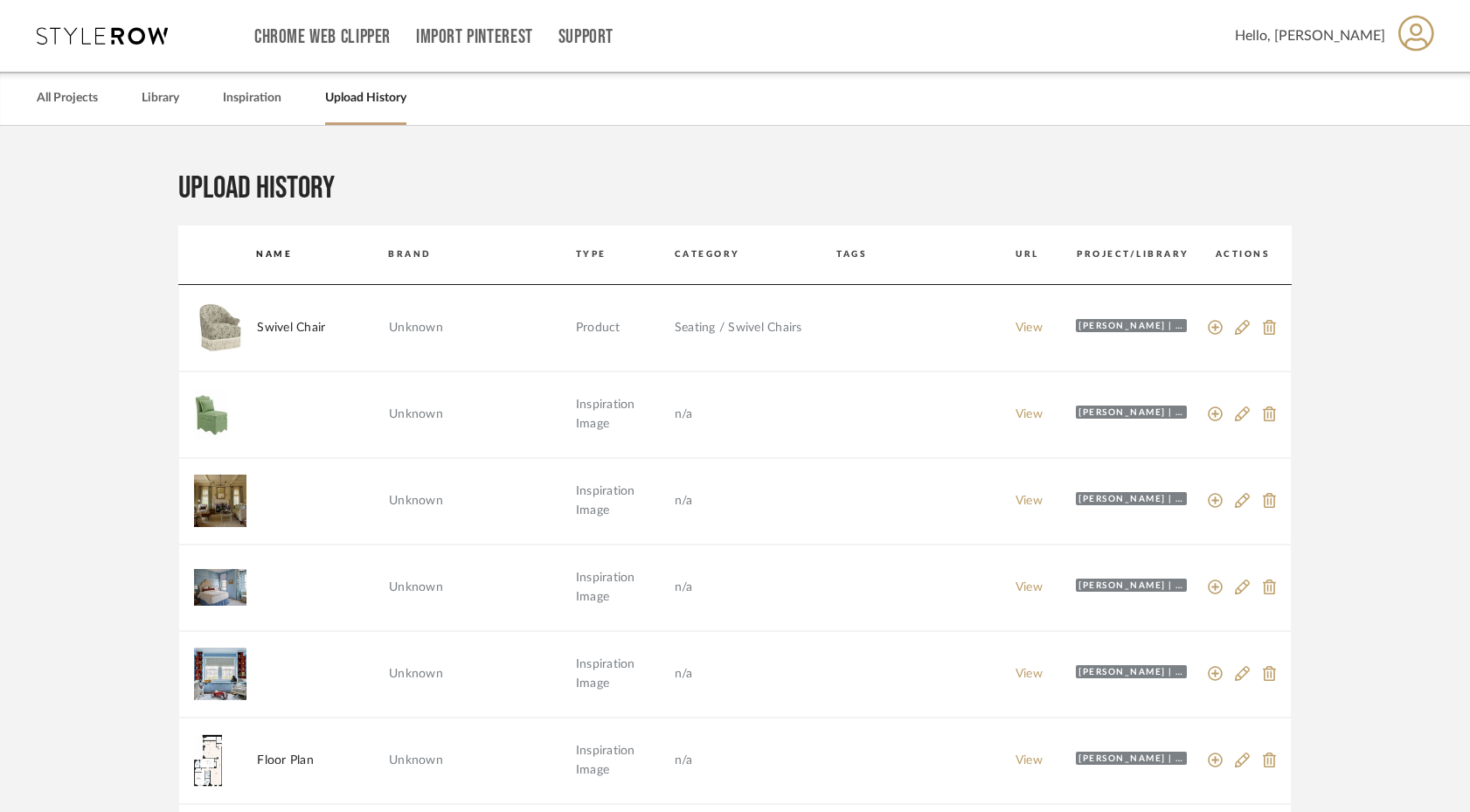
click at [351, 97] on link "Upload History" at bounding box center [366, 98] width 81 height 23
click at [91, 100] on link "All Projects" at bounding box center [67, 98] width 61 height 23
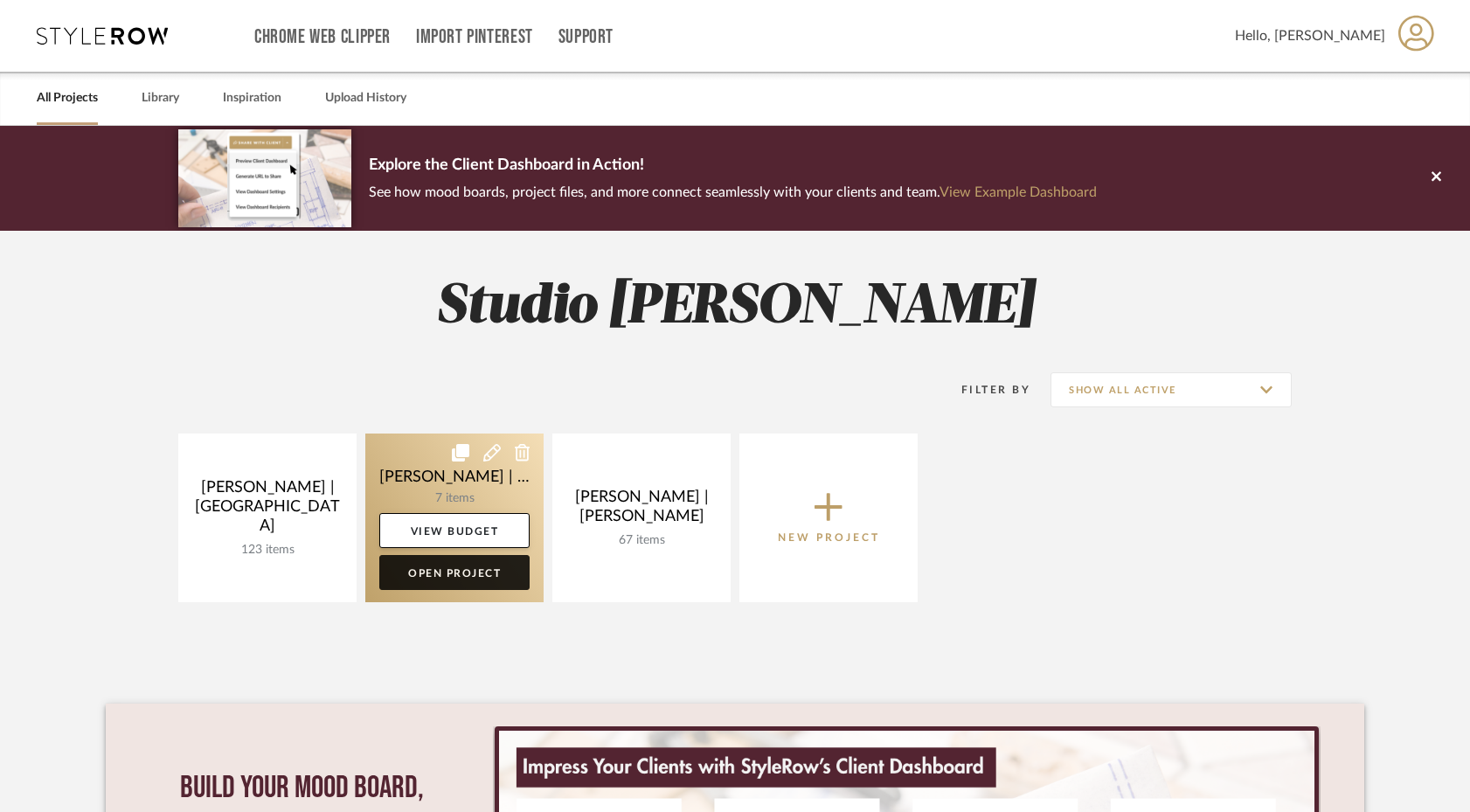
click at [463, 573] on link "Open Project" at bounding box center [454, 572] width 150 height 35
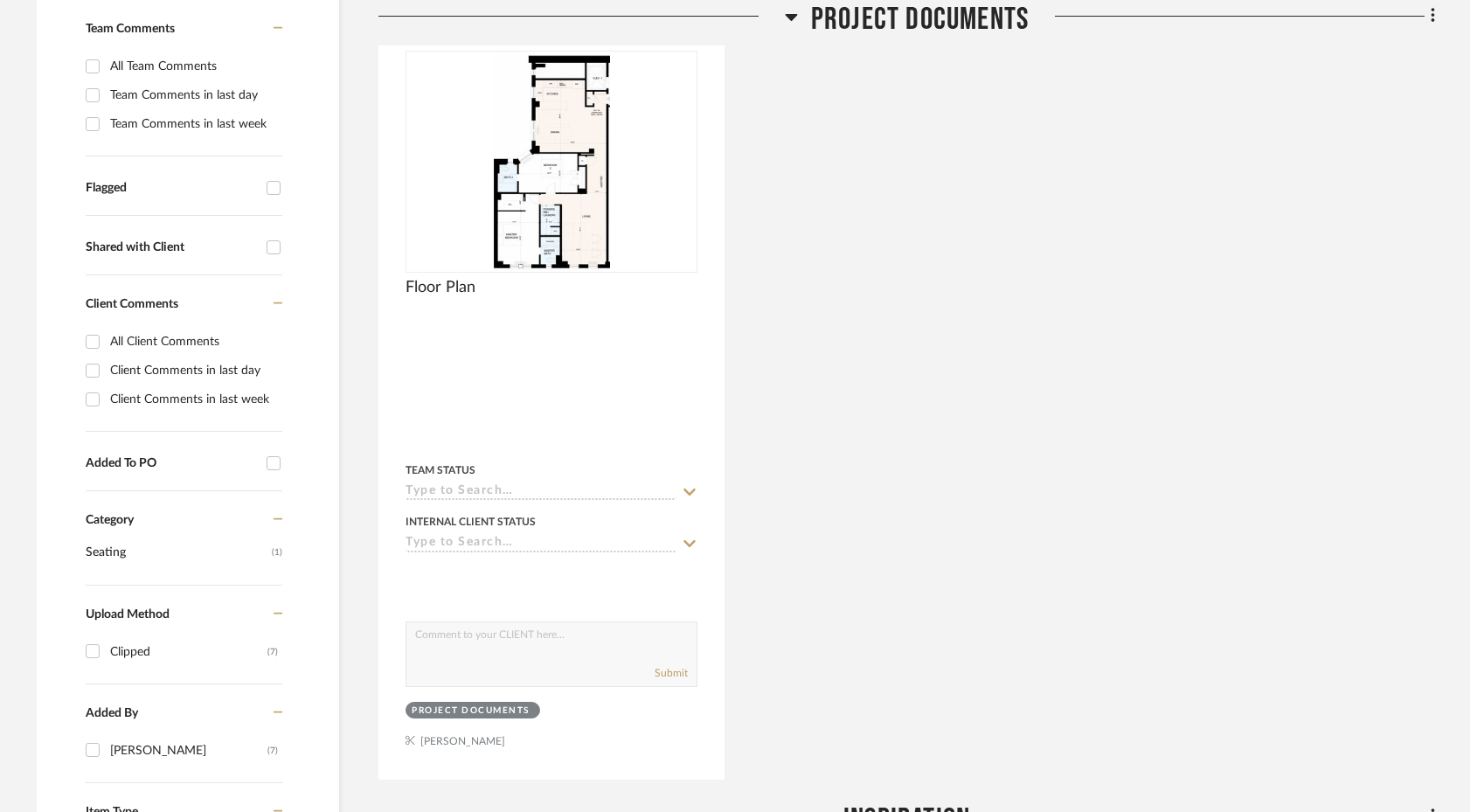
scroll to position [659, 0]
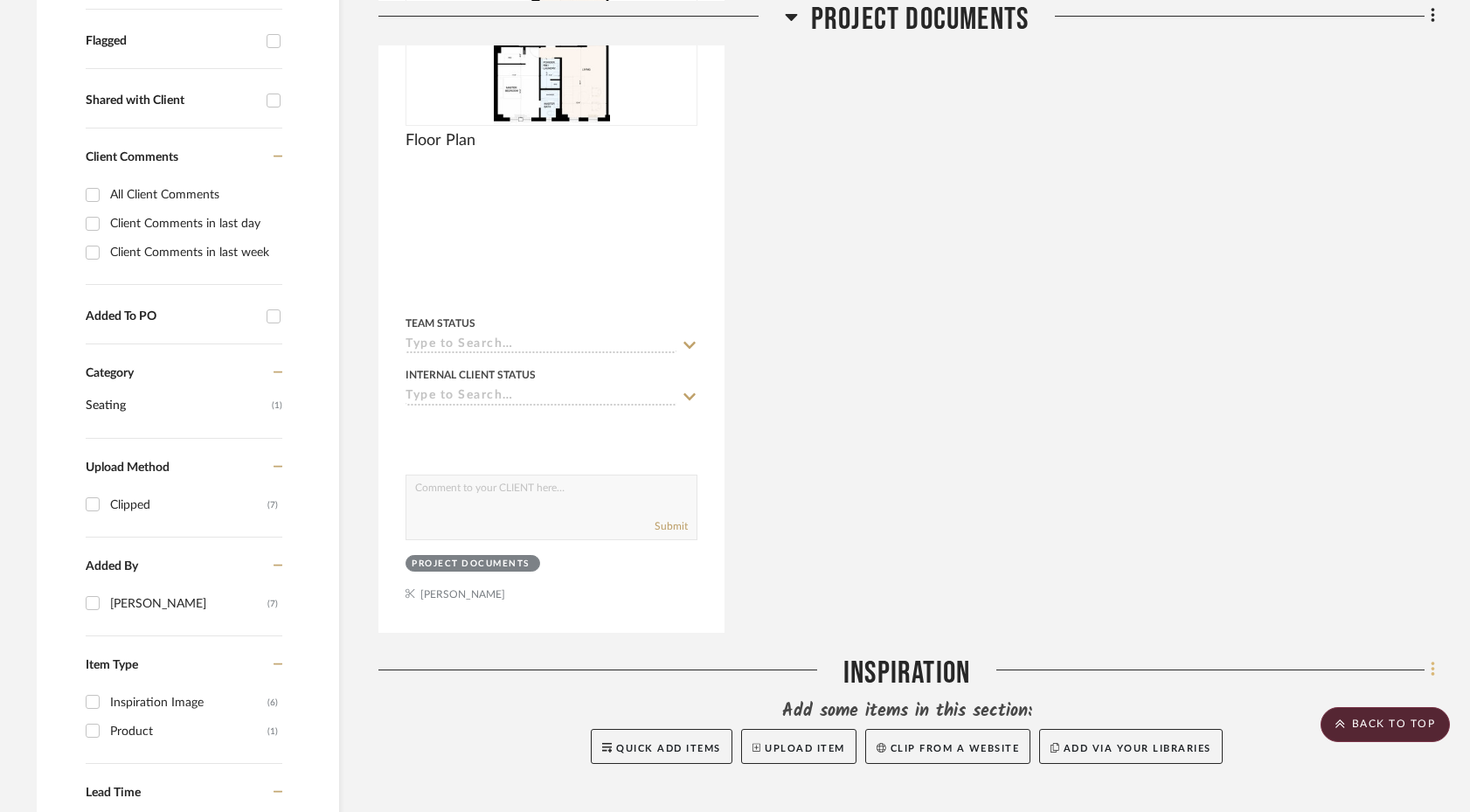
click at [1150, 663] on icon at bounding box center [1433, 670] width 4 height 15
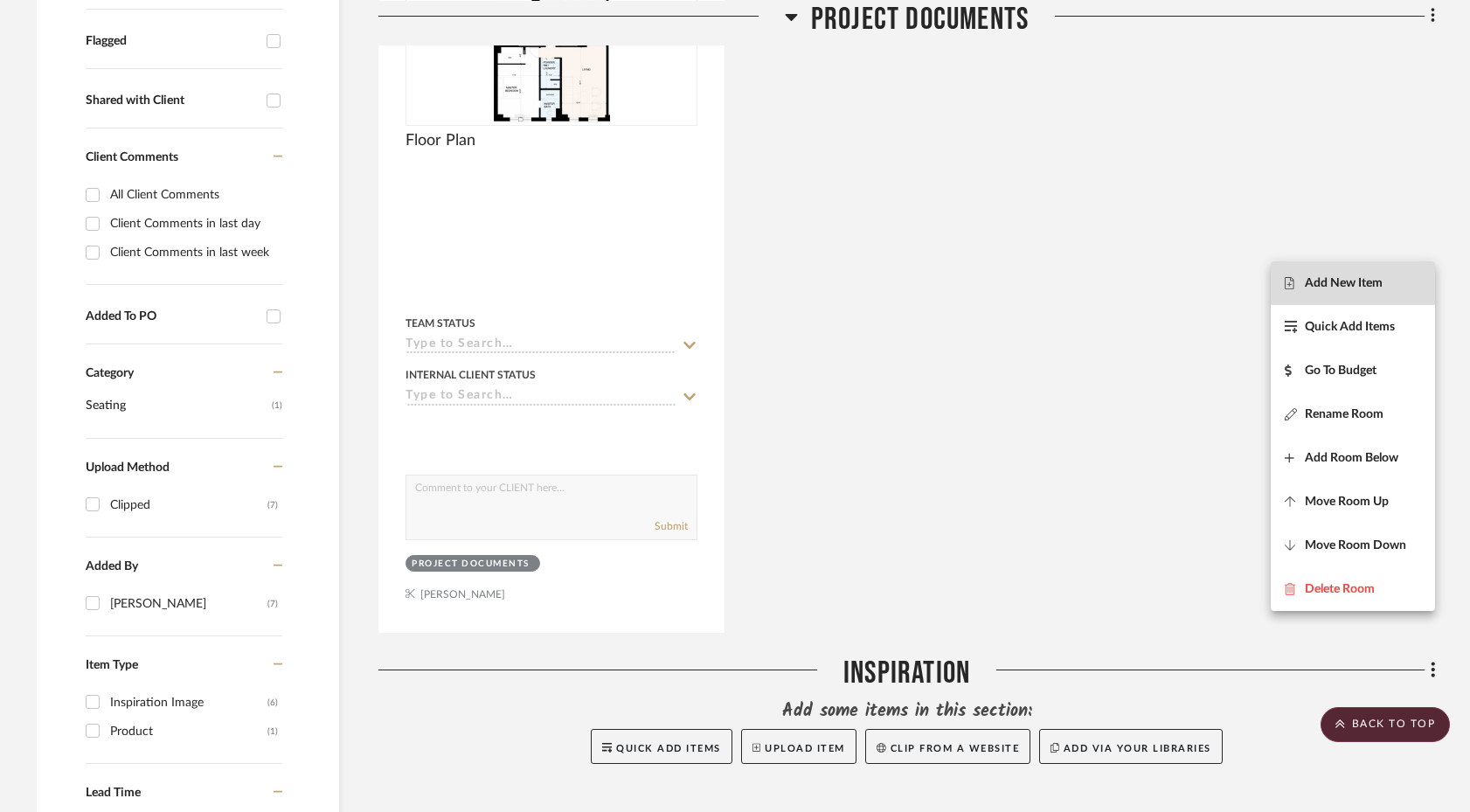
click at [1150, 294] on button "Add New Item" at bounding box center [1353, 283] width 165 height 44
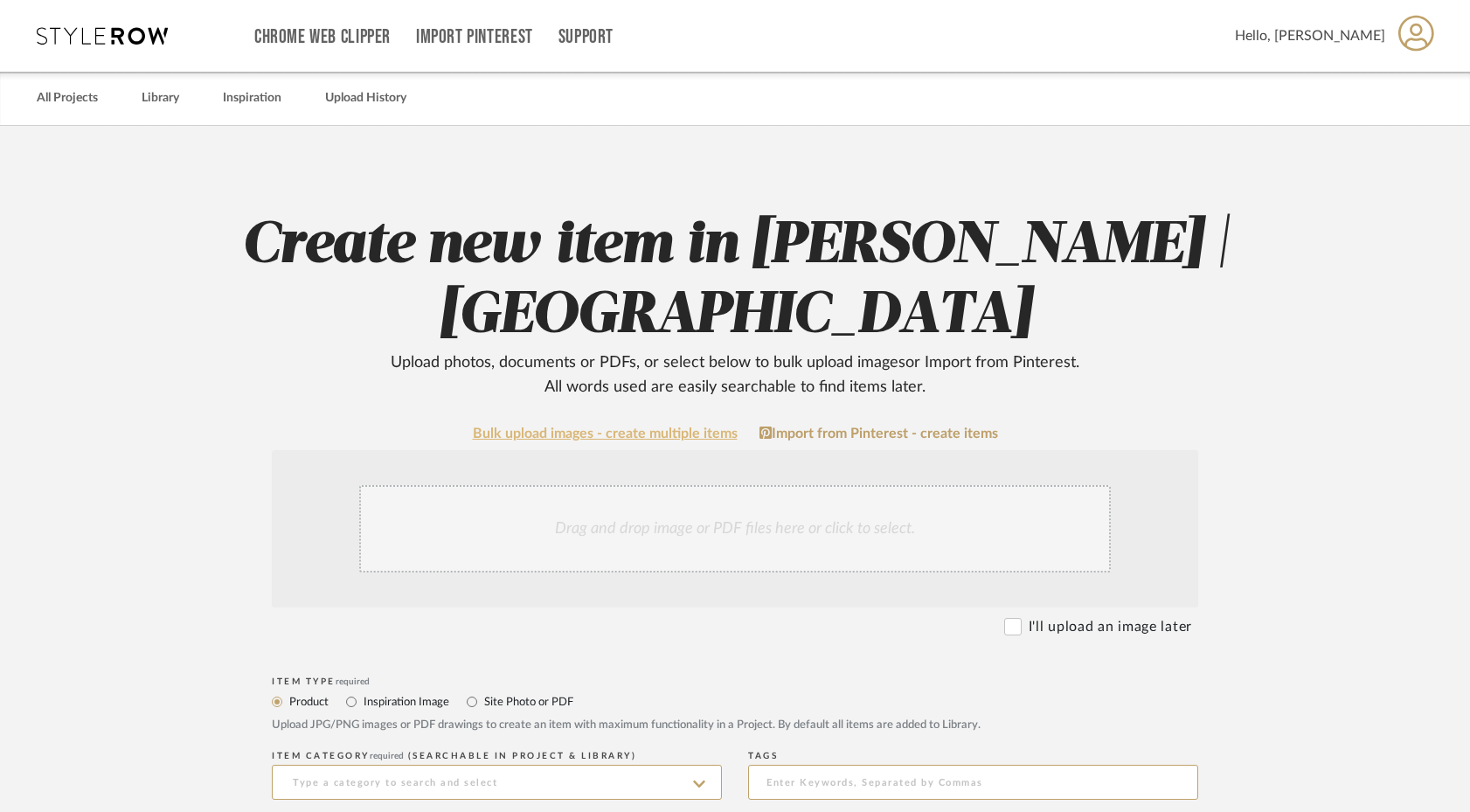
click at [676, 435] on link "Bulk upload images - create multiple items" at bounding box center [605, 434] width 265 height 15
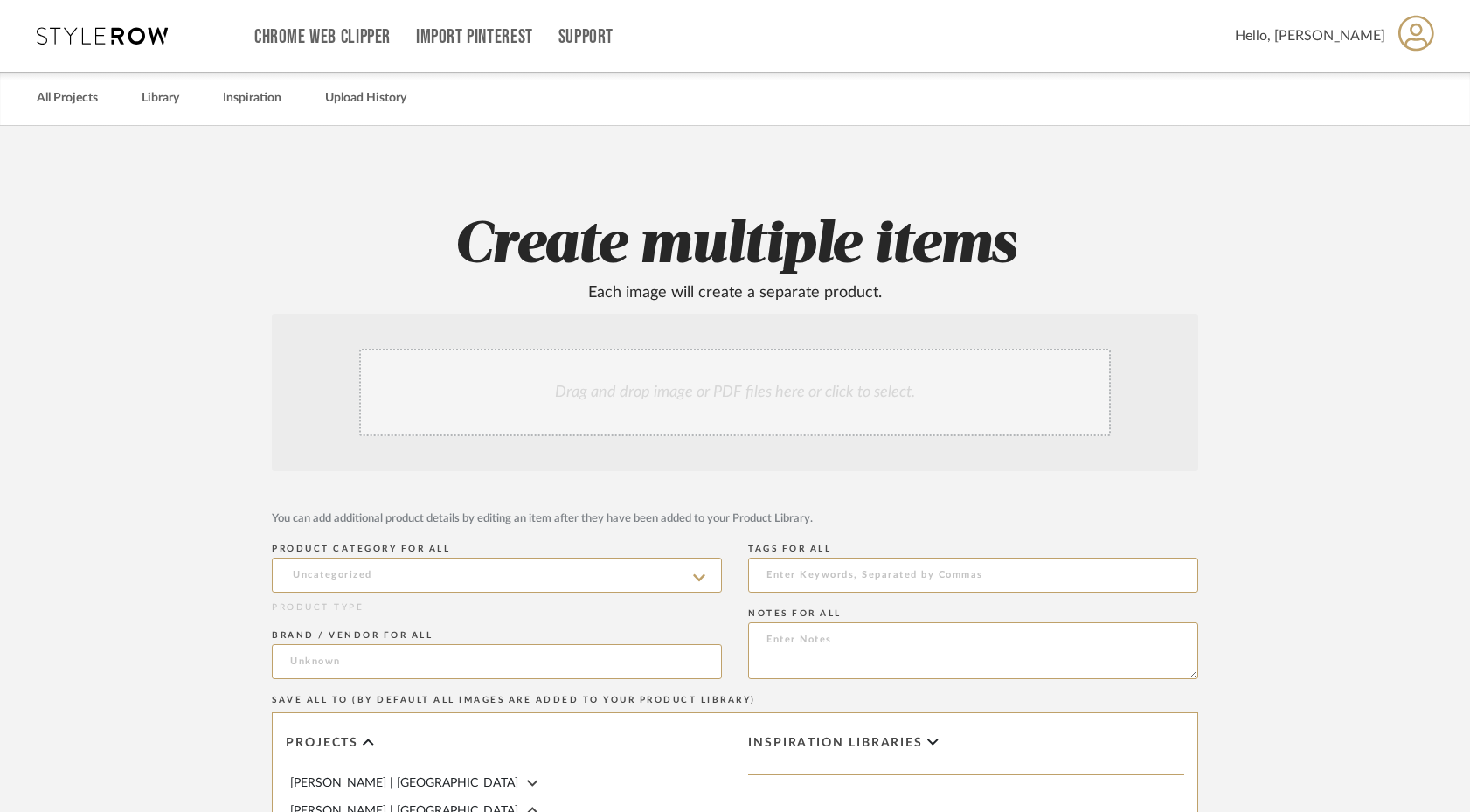
click at [684, 403] on div "Drag and drop image or PDF files here or click to select." at bounding box center [735, 393] width 752 height 88
click at [675, 403] on div "Drag and drop image or PDF files here or click to select." at bounding box center [735, 393] width 752 height 88
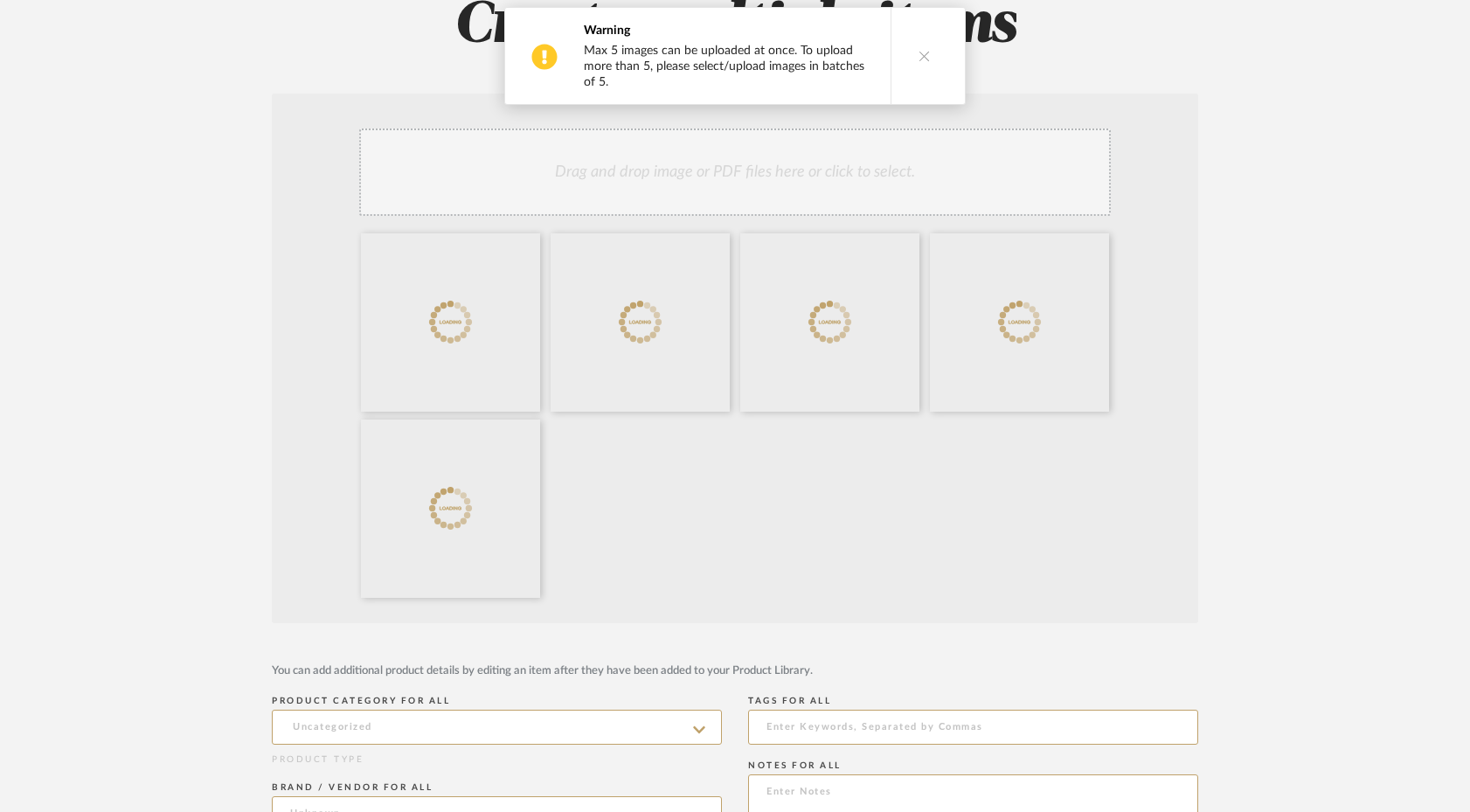
scroll to position [261, 0]
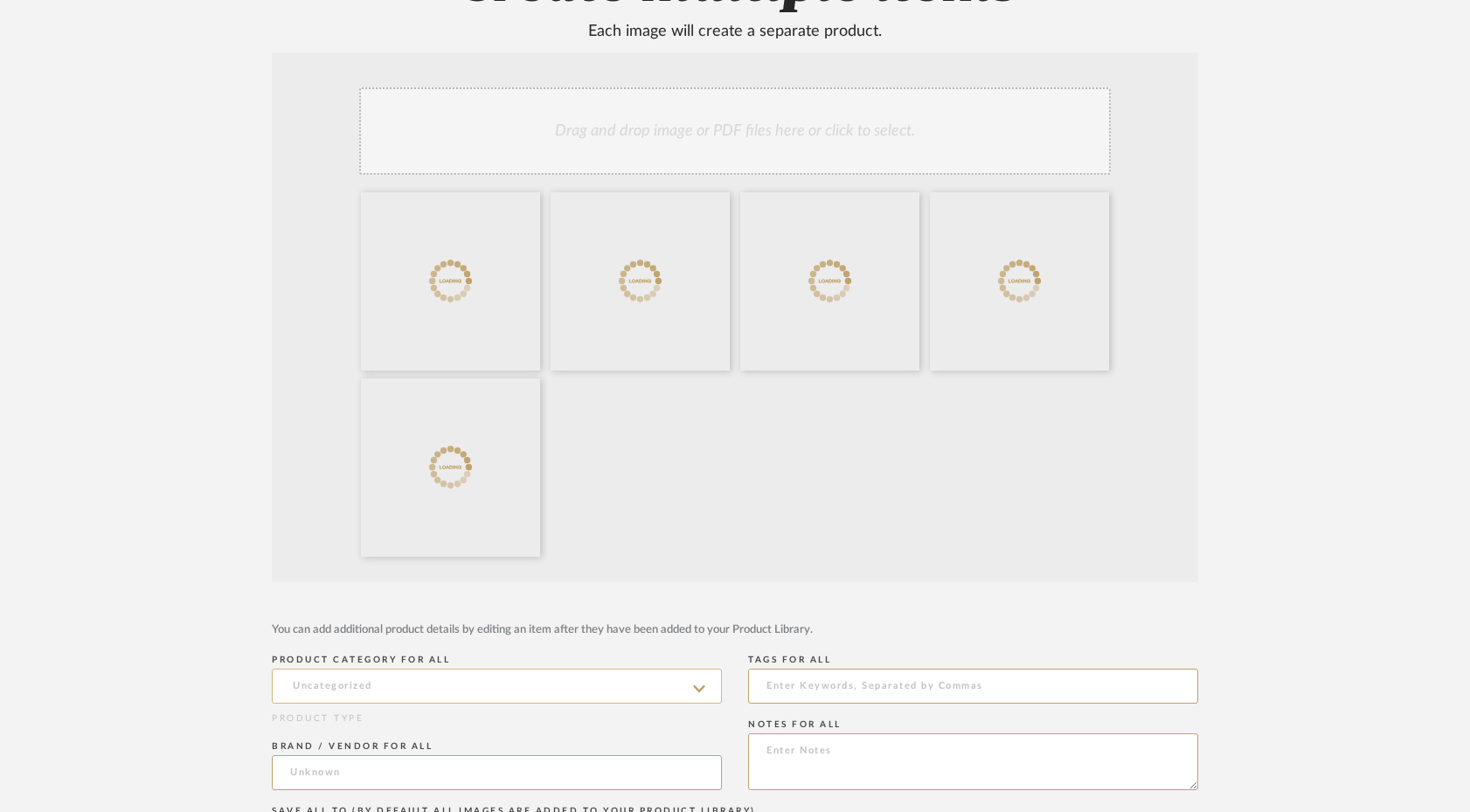
click at [575, 696] on input at bounding box center [497, 686] width 450 height 35
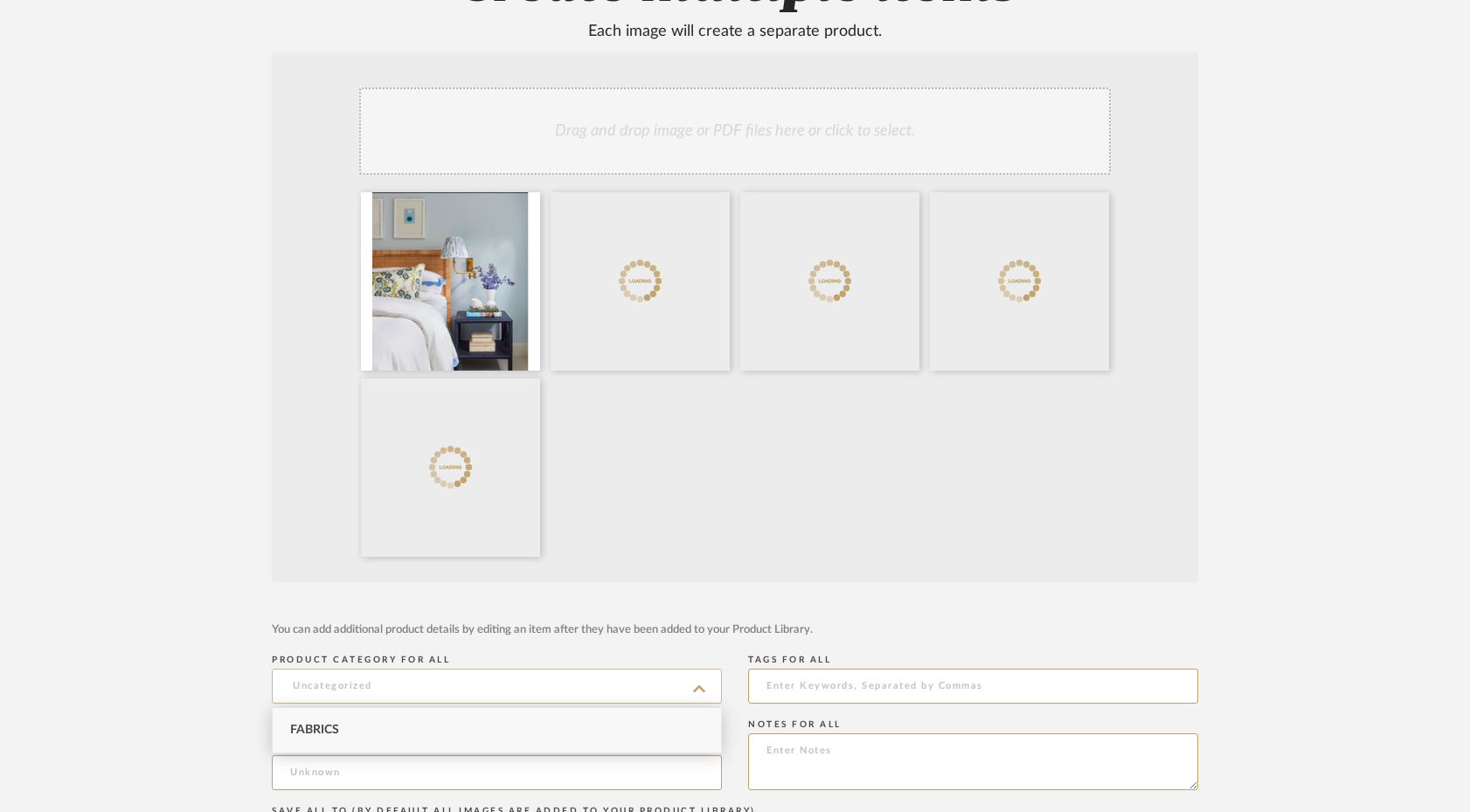
click at [575, 688] on input at bounding box center [497, 686] width 450 height 35
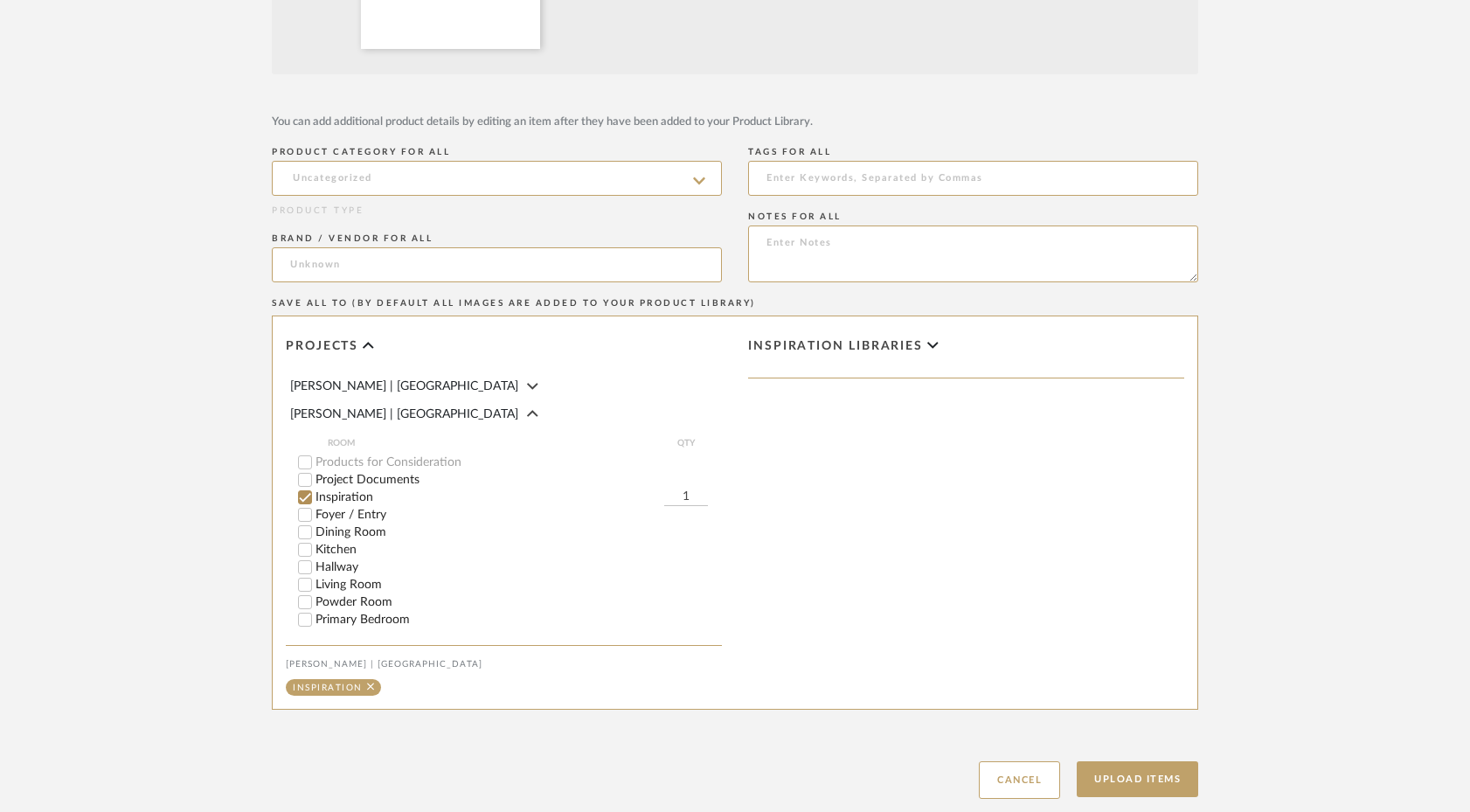
scroll to position [771, 0]
click at [1112, 775] on button "Upload Items" at bounding box center [1138, 777] width 122 height 36
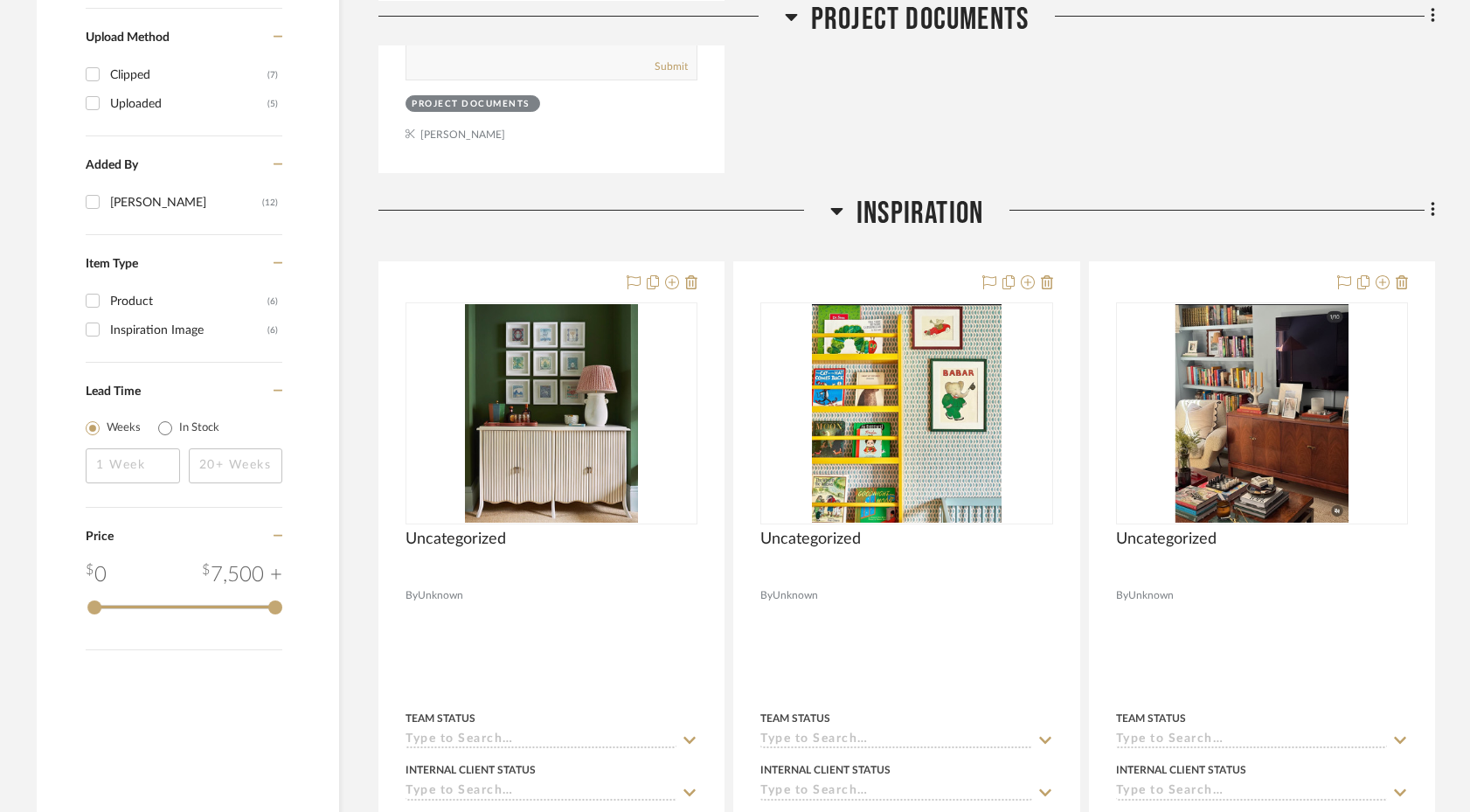
scroll to position [1266, 0]
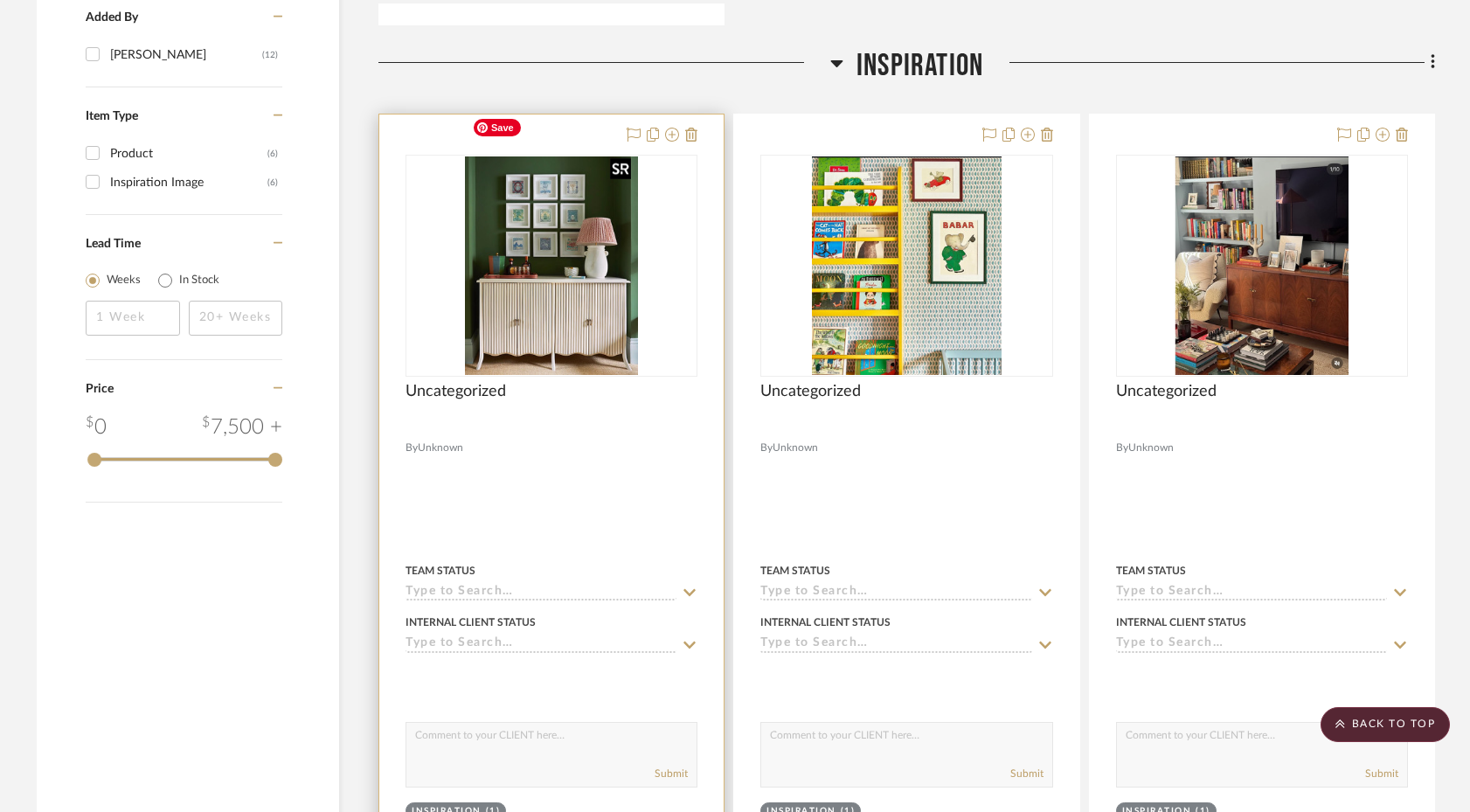
click at [0, 0] on img at bounding box center [0, 0] width 0 height 0
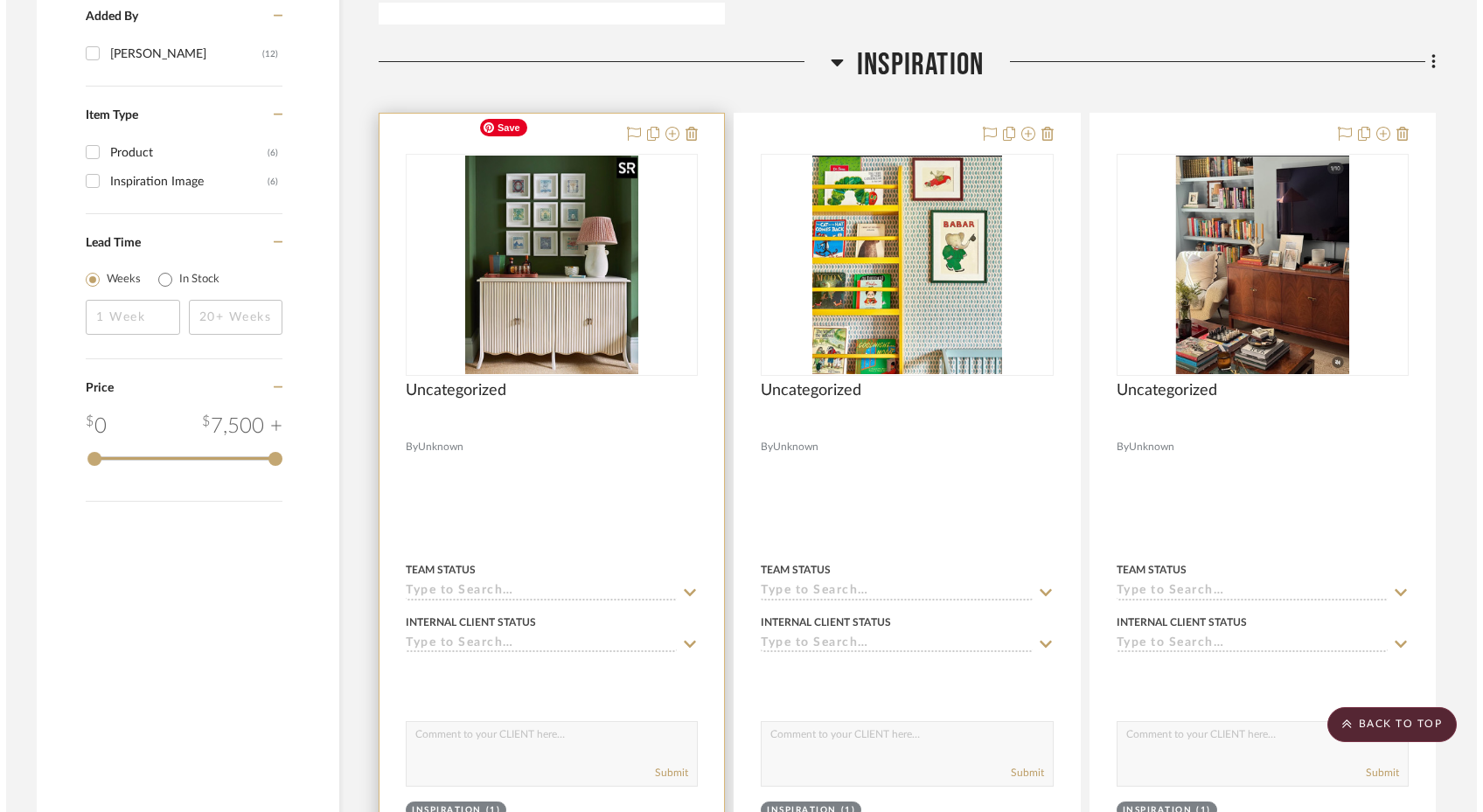
scroll to position [0, 0]
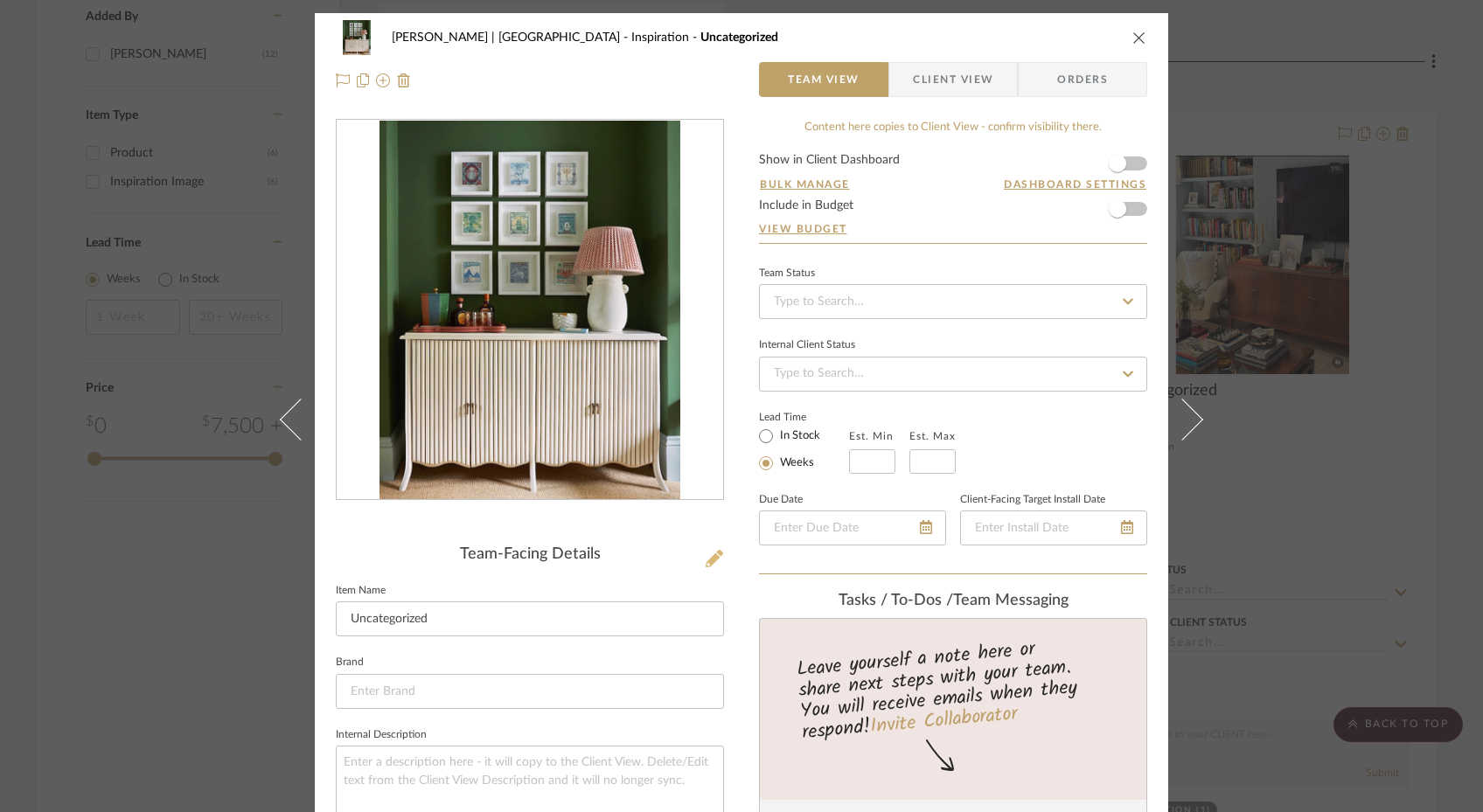
click at [707, 562] on icon at bounding box center [715, 559] width 18 height 18
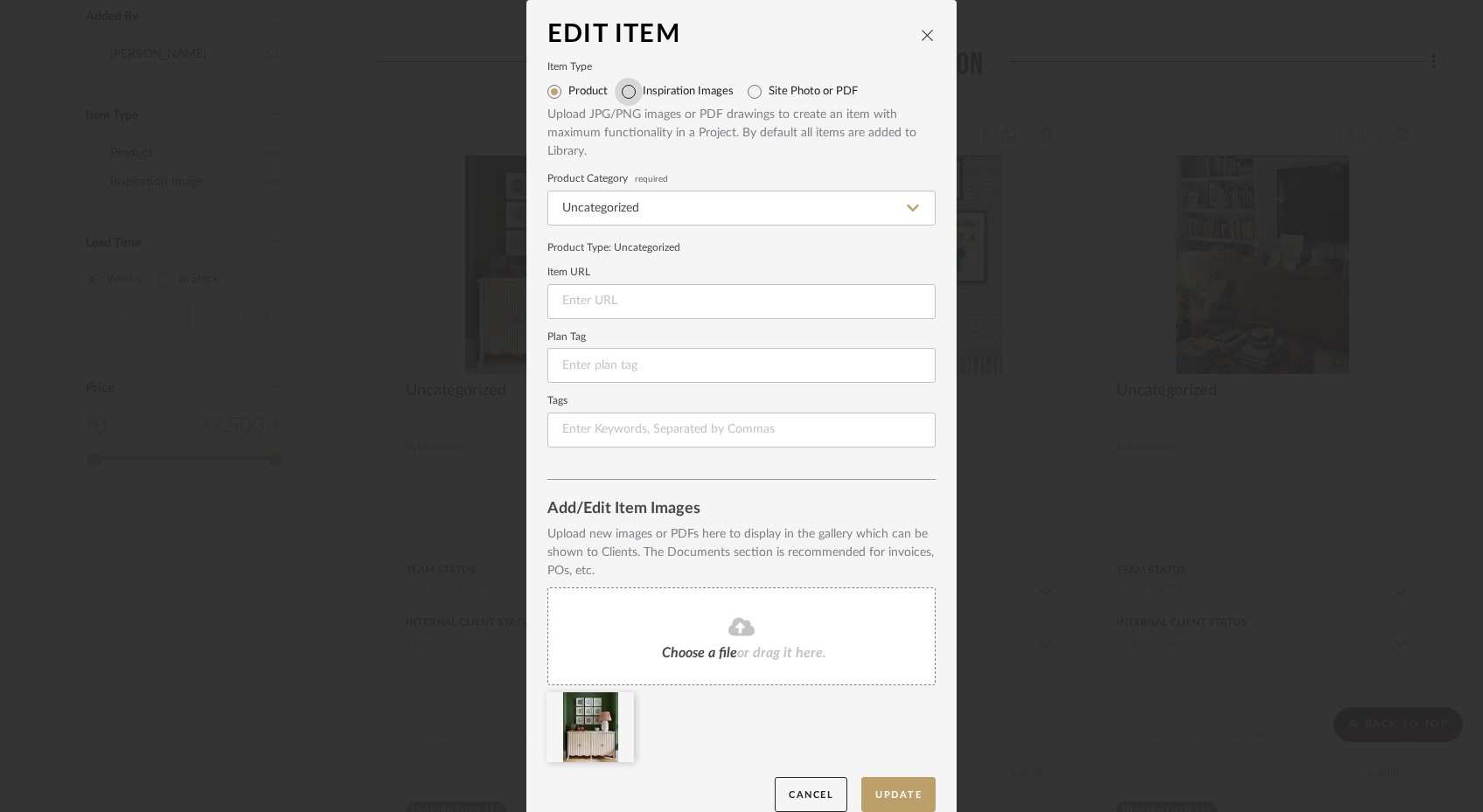
click at [626, 96] on input "Inspiration Images" at bounding box center [628, 92] width 28 height 28
radio input "true"
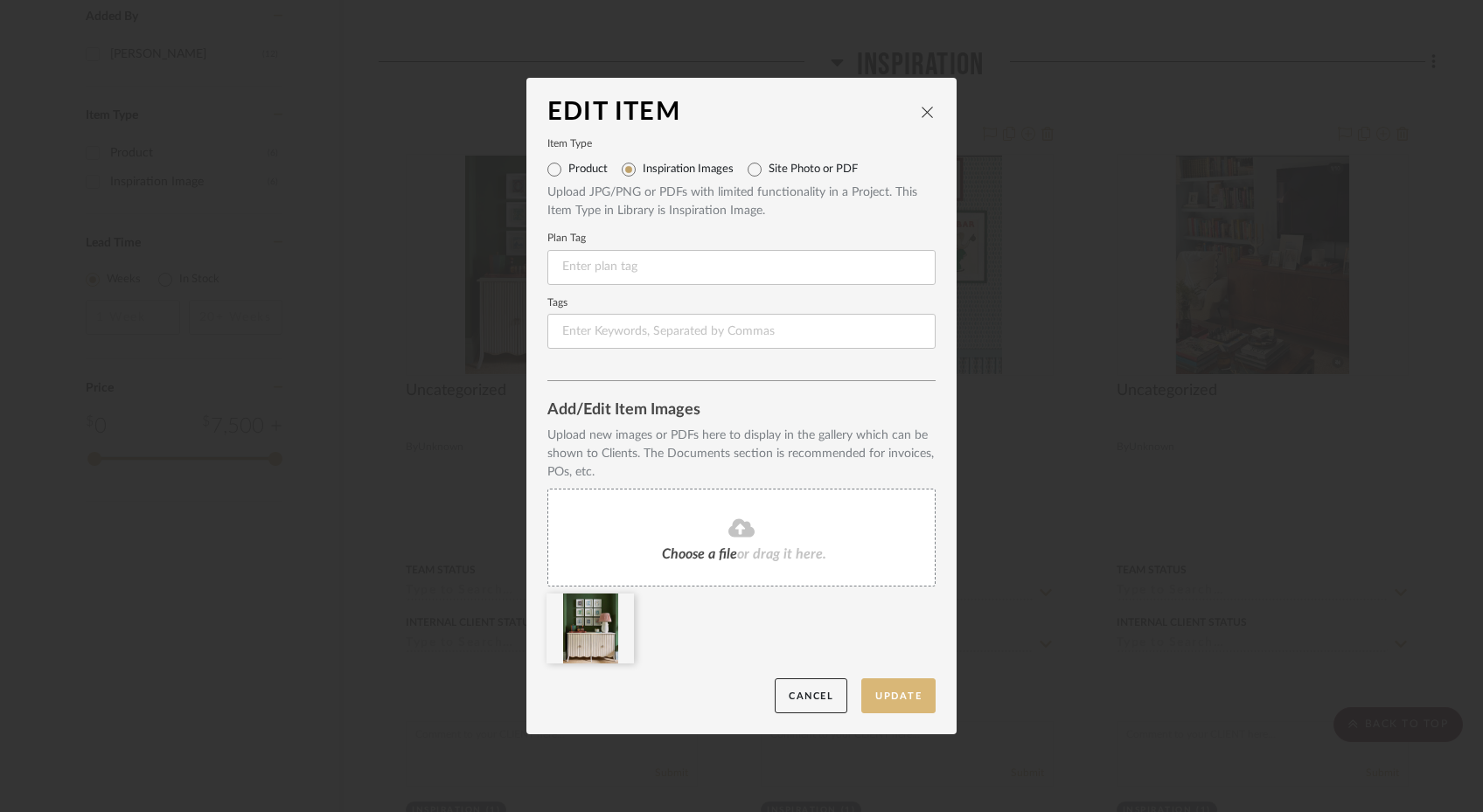
click at [876, 700] on button "Update" at bounding box center [898, 696] width 74 height 36
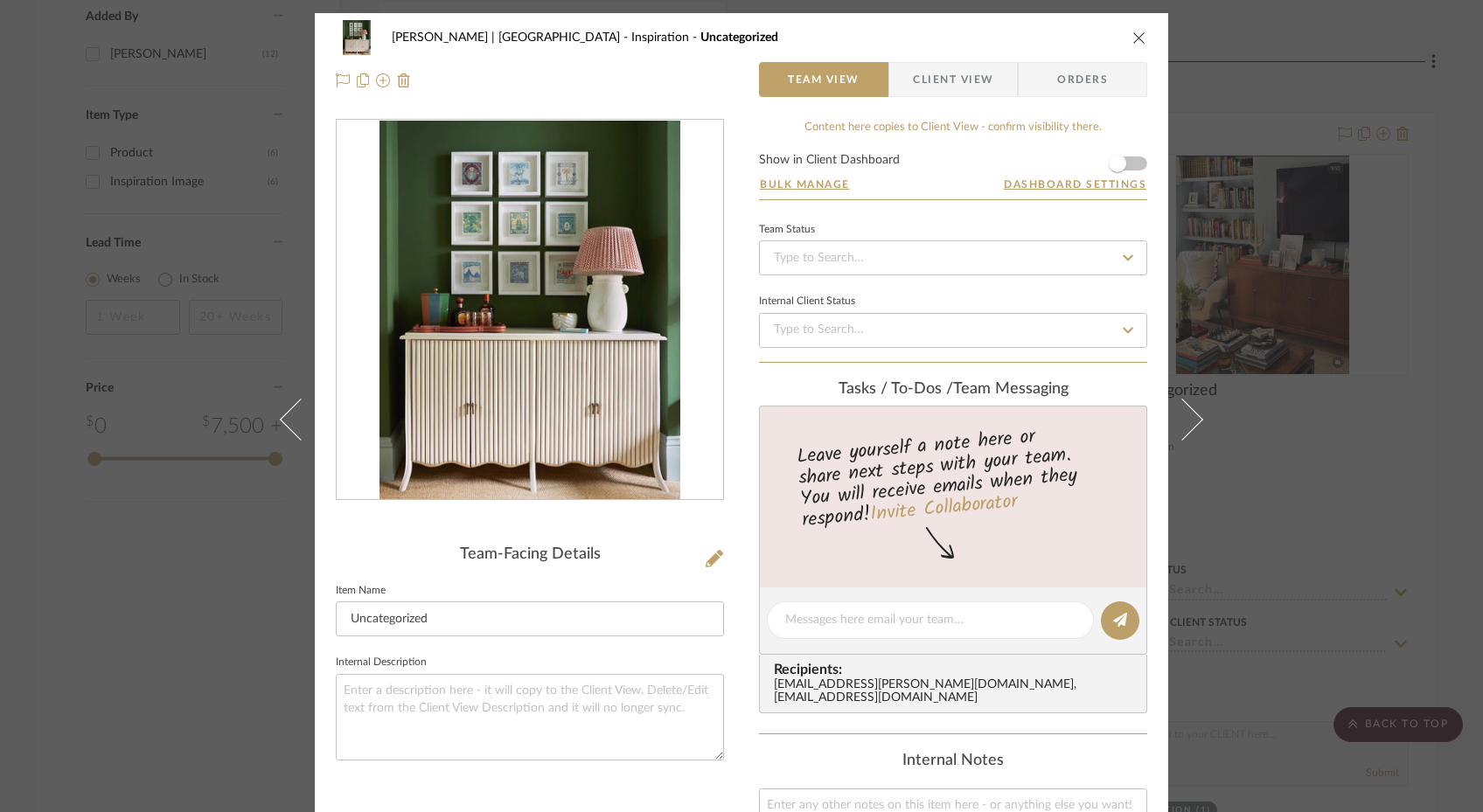
click at [233, 576] on div "Gutstein-Dyja | Upper West Side Inspiration Uncategorized Team View Client View…" at bounding box center [741, 406] width 1483 height 812
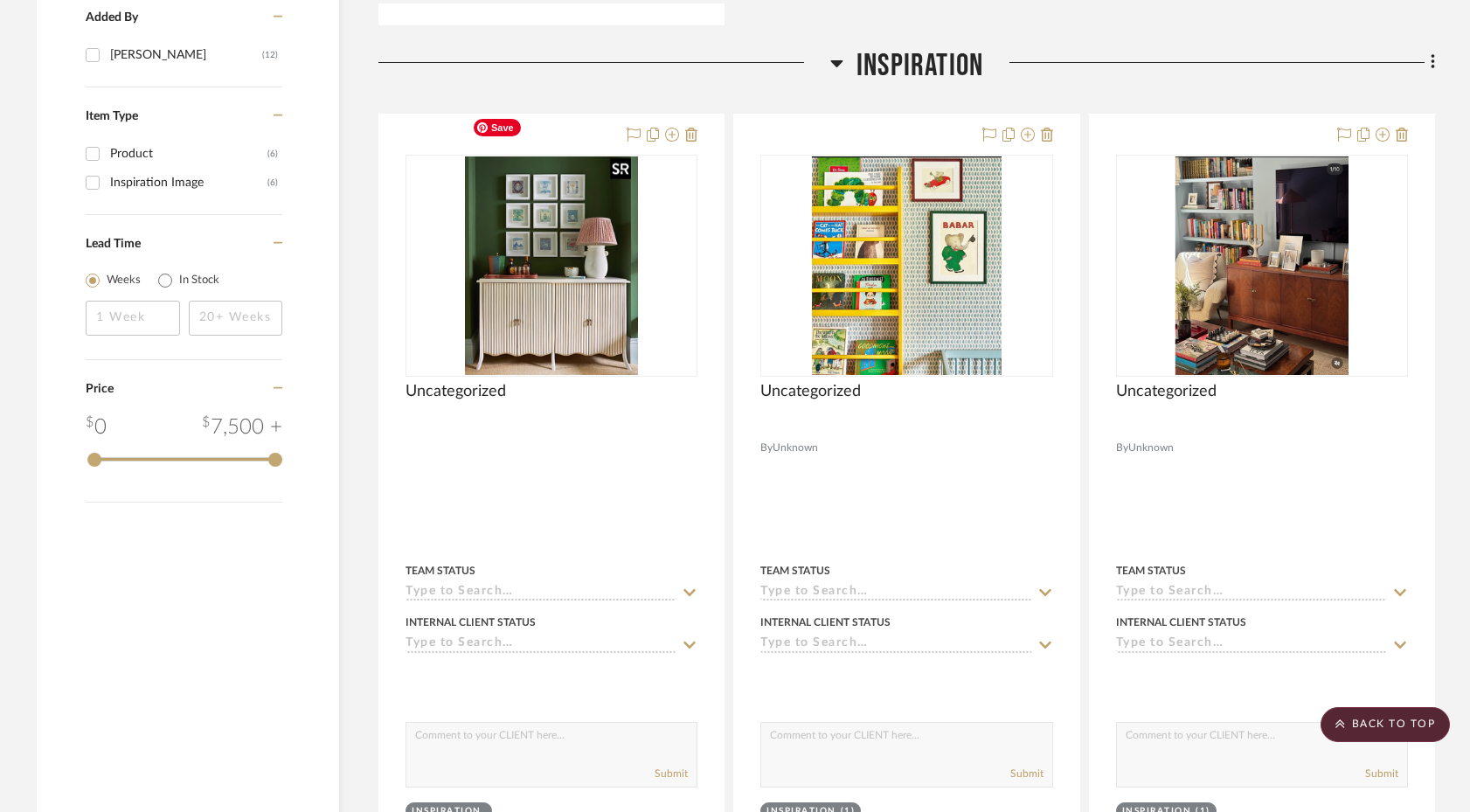
click at [618, 171] on div at bounding box center [621, 168] width 21 height 21
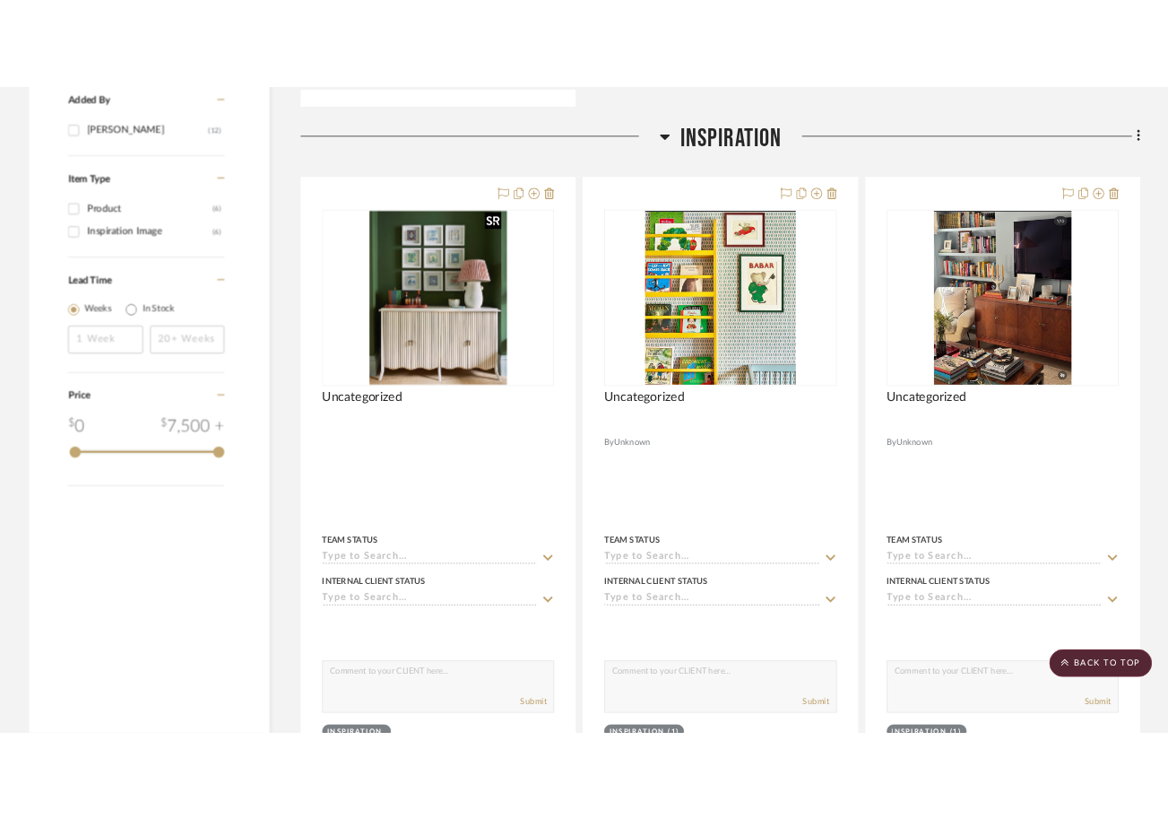
scroll to position [1345, 0]
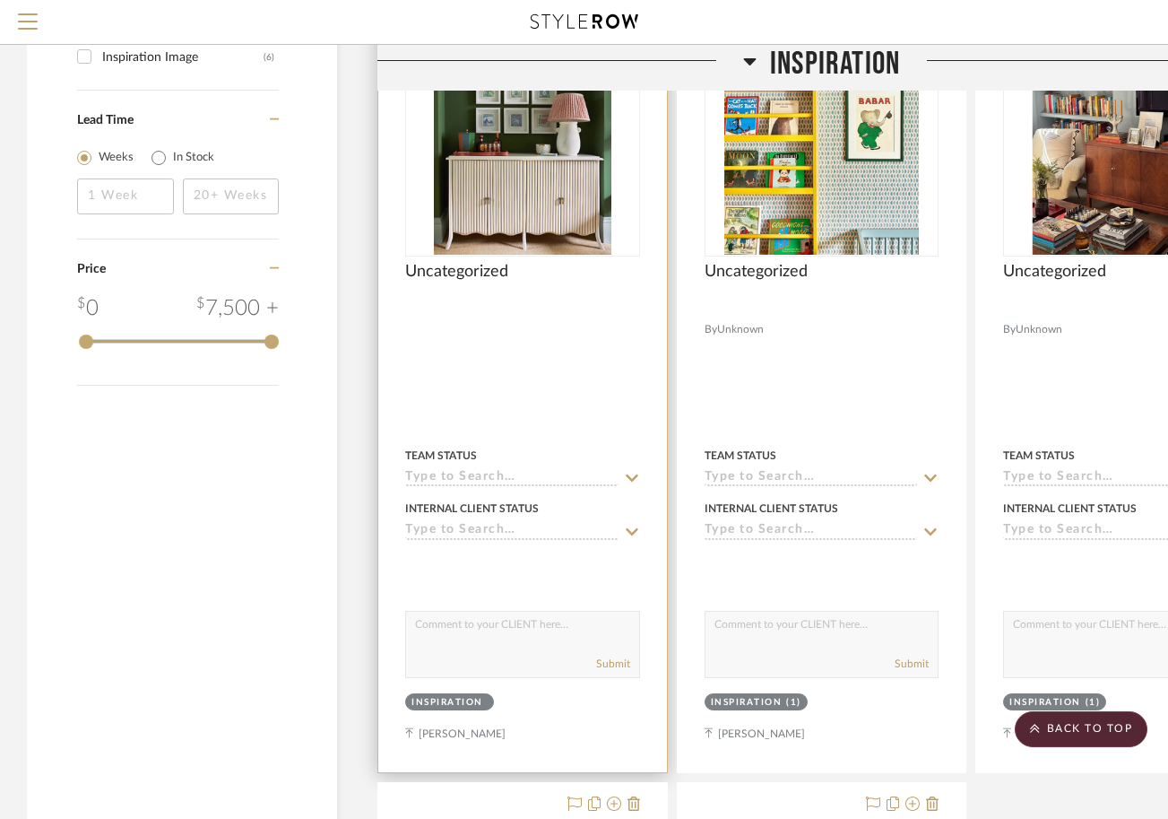
click at [566, 419] on div at bounding box center [522, 379] width 289 height 785
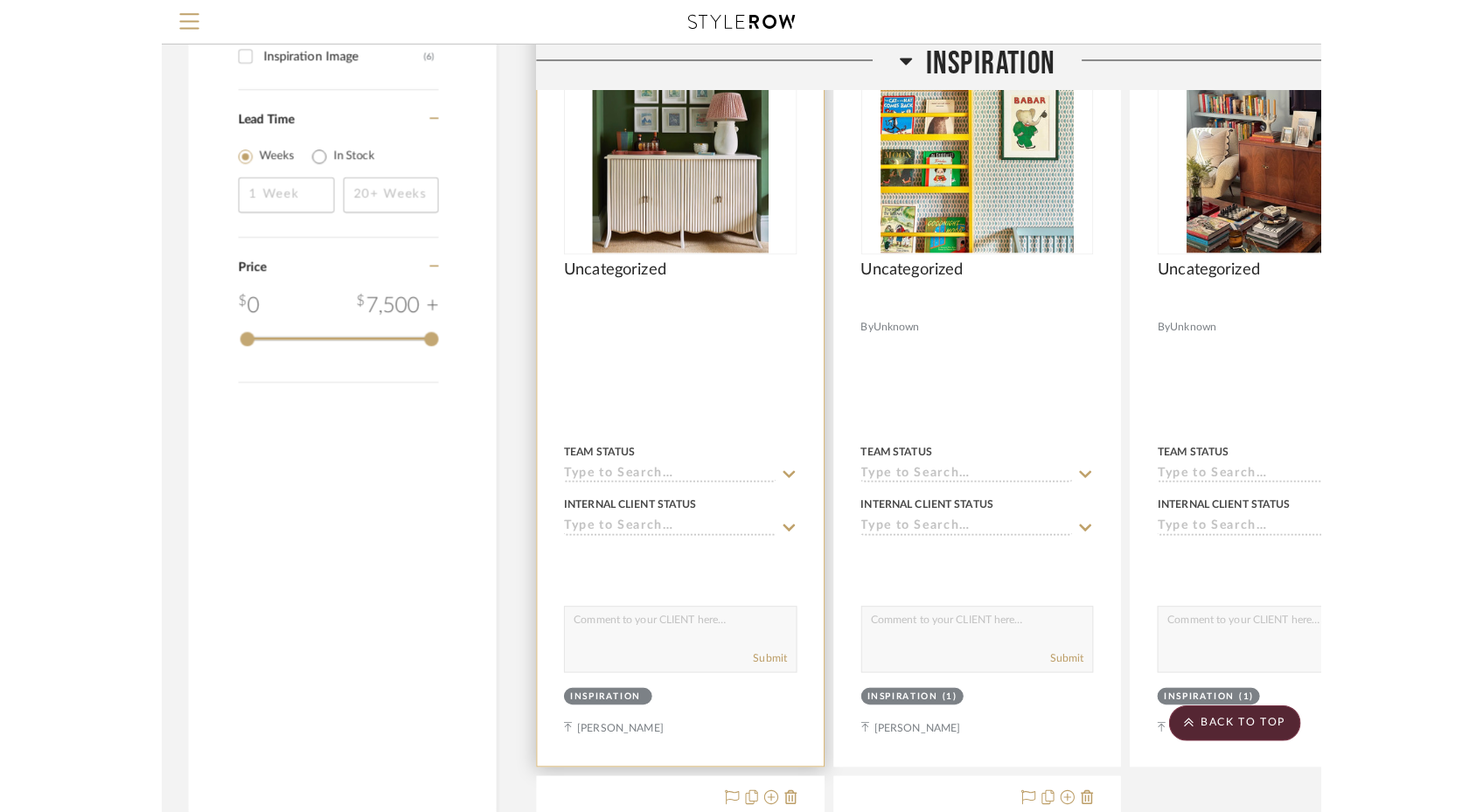
scroll to position [0, 0]
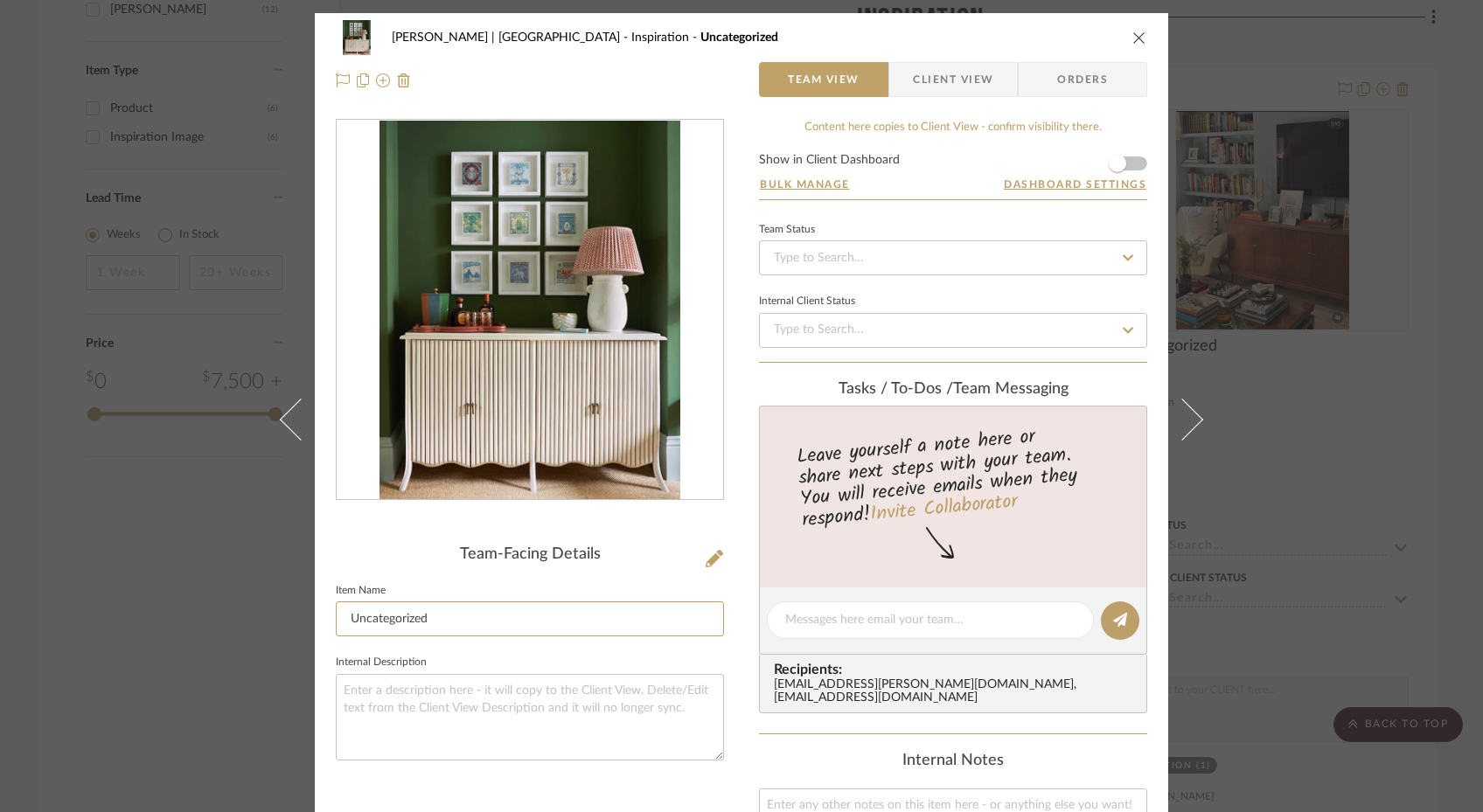
drag, startPoint x: 449, startPoint y: 615, endPoint x: 415, endPoint y: 582, distance: 47.4
click at [415, 582] on fieldset "Item Name Uncategorized" at bounding box center [529, 608] width 388 height 58
click at [171, 657] on div "Gutstein-Dyja | Upper West Side Inspiration Uncategorized Team View Client View…" at bounding box center [741, 406] width 1483 height 812
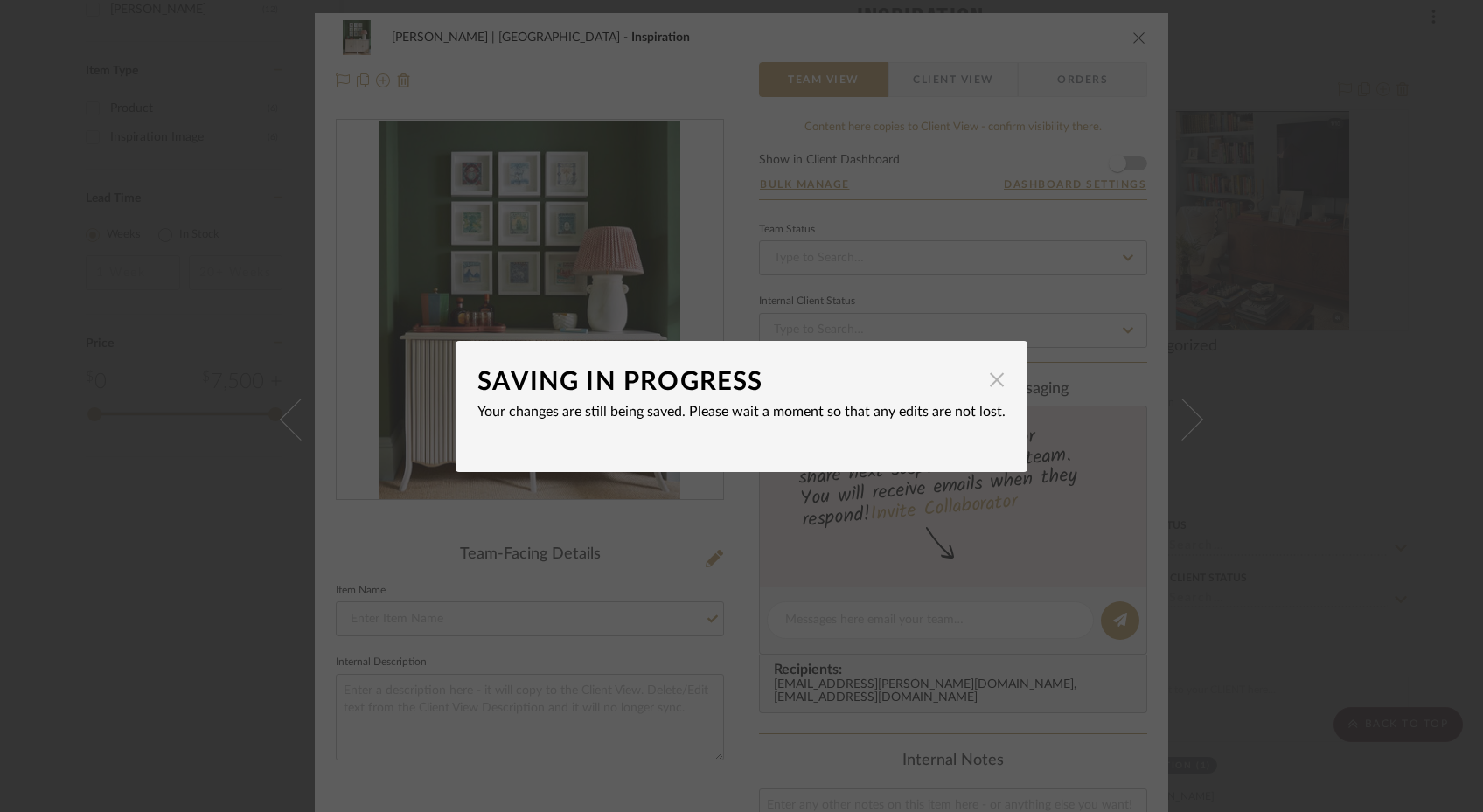
click at [994, 391] on span "button" at bounding box center [996, 380] width 35 height 35
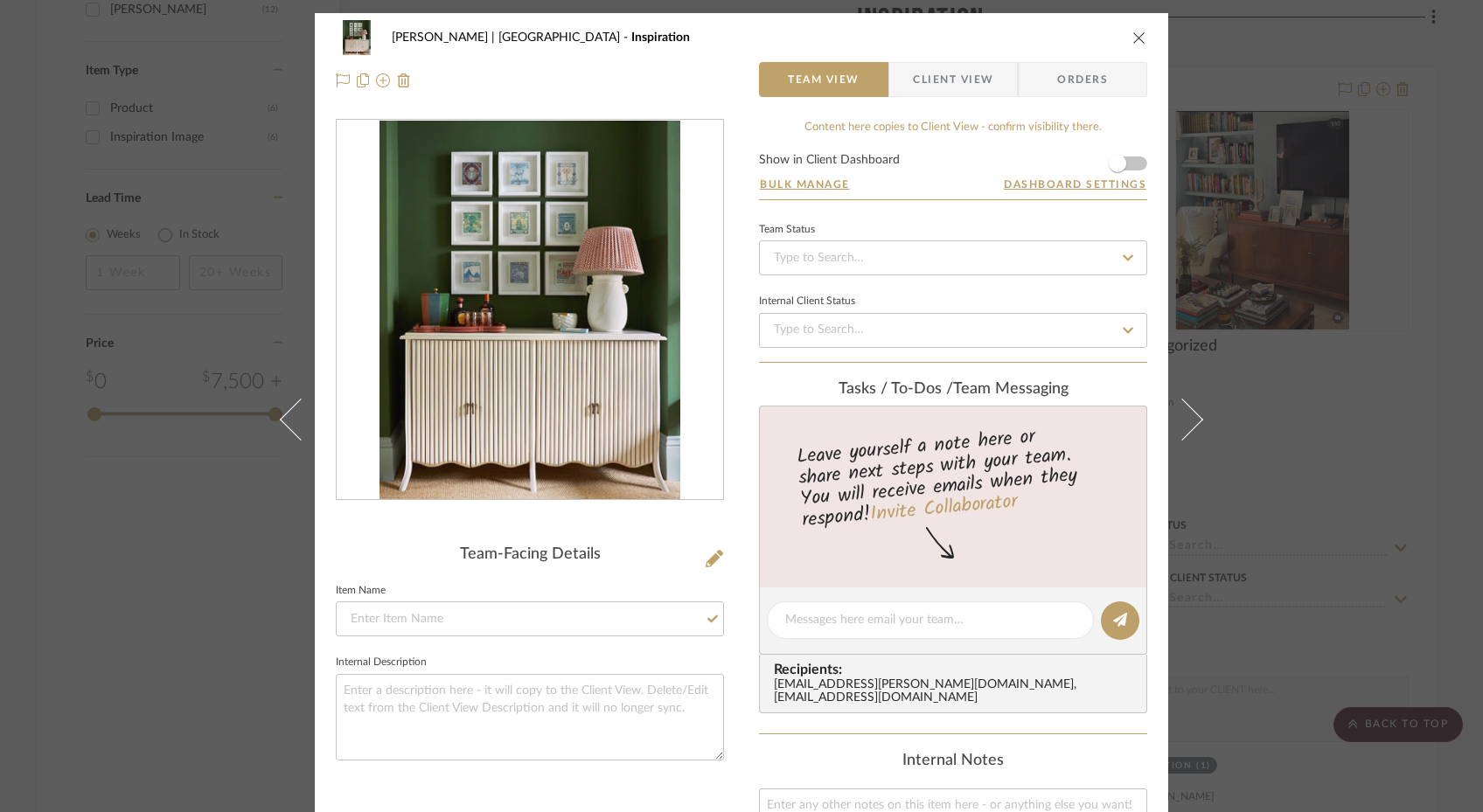
click at [1132, 36] on icon "close" at bounding box center [1139, 37] width 14 height 14
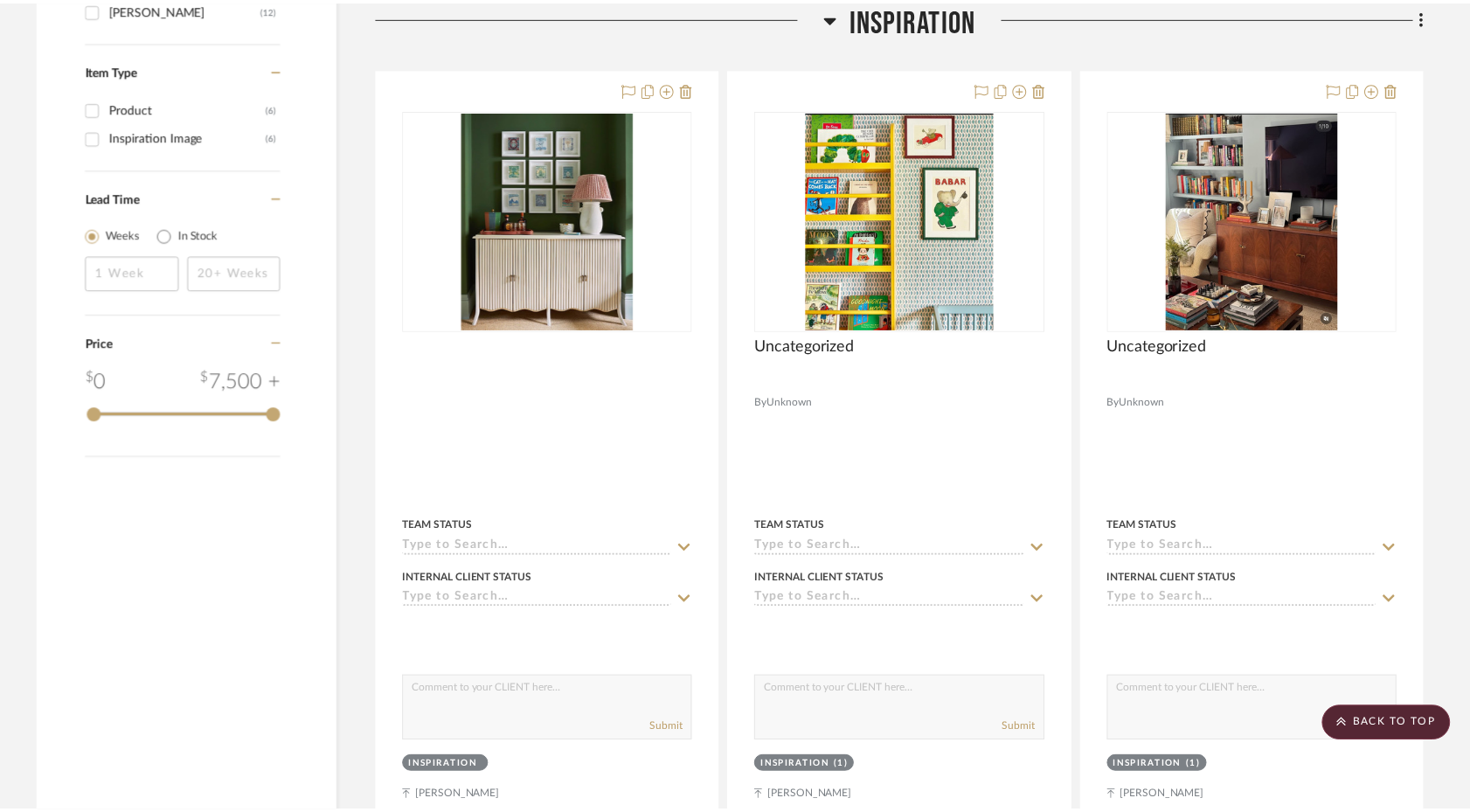
scroll to position [1311, 0]
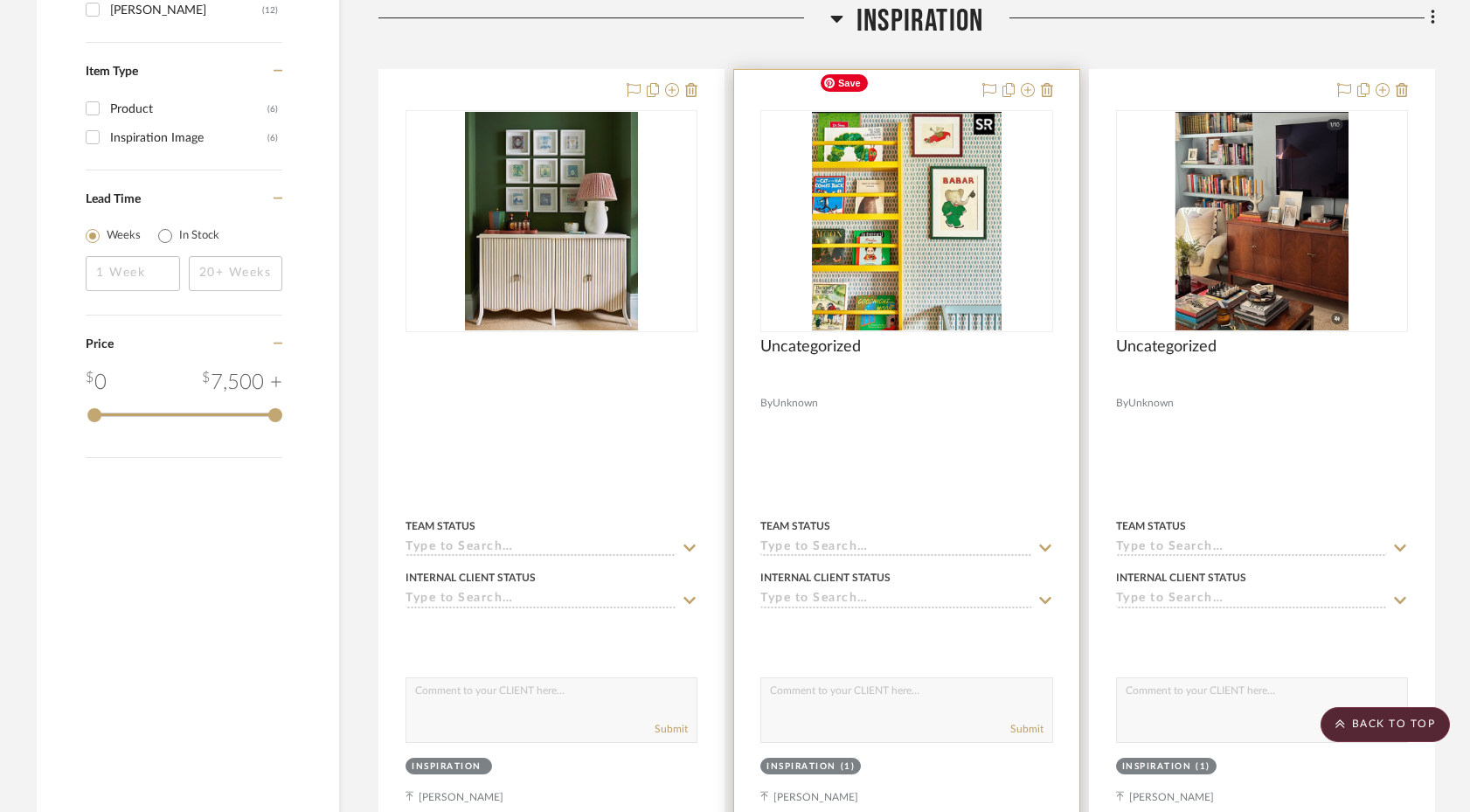
click at [969, 196] on img "0" at bounding box center [907, 221] width 189 height 218
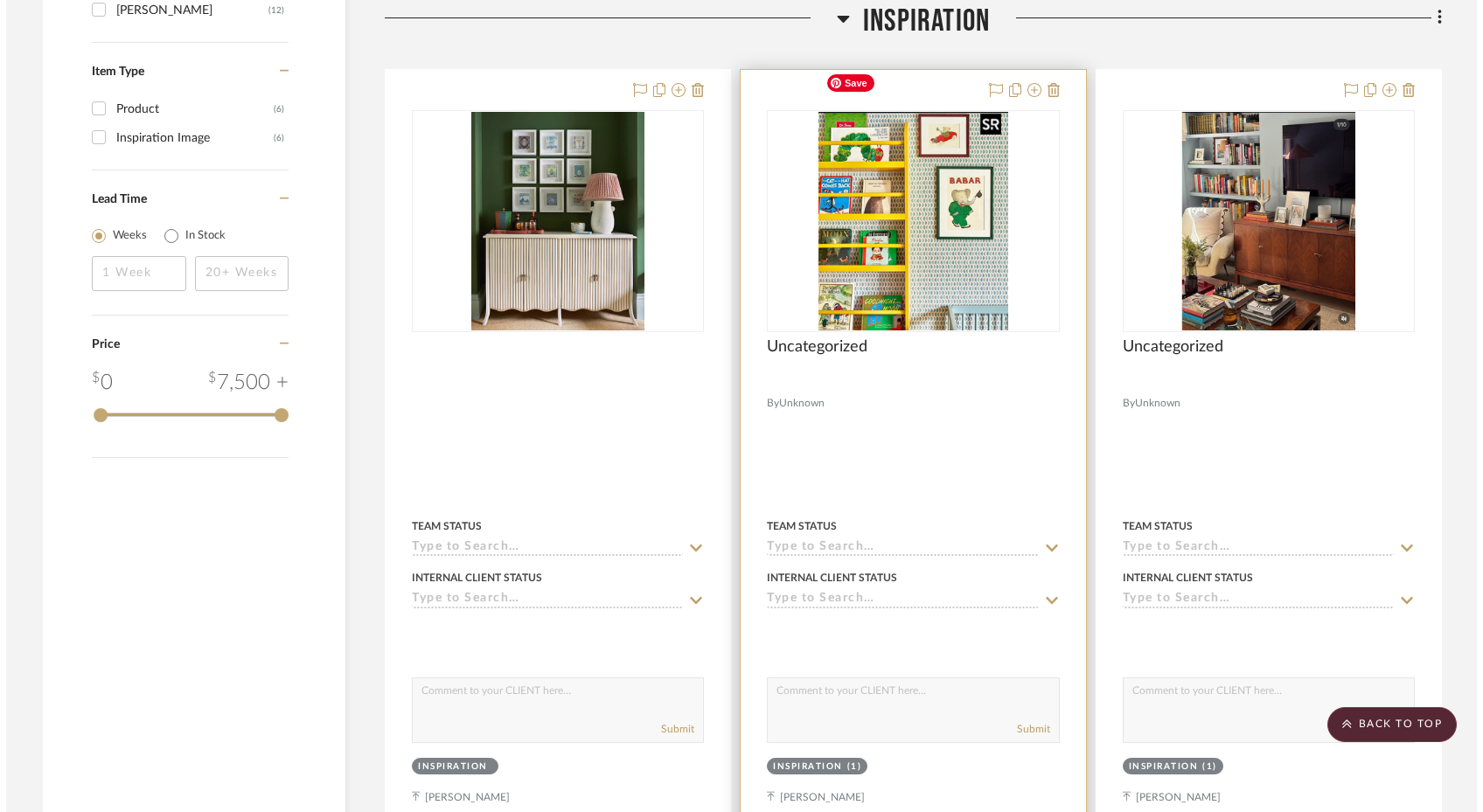
scroll to position [0, 0]
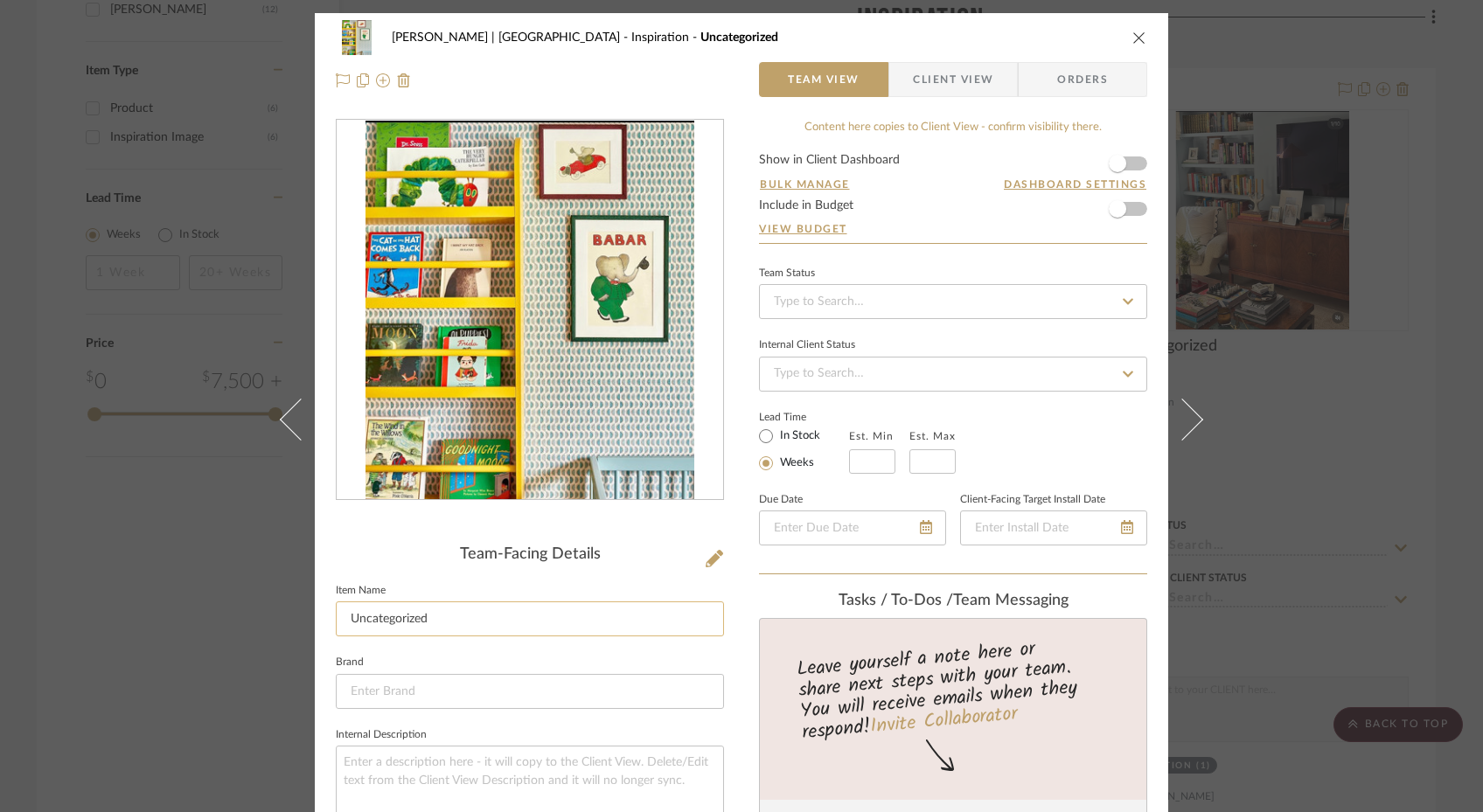
drag, startPoint x: 536, startPoint y: 601, endPoint x: 545, endPoint y: 623, distance: 23.8
click at [545, 623] on input "Uncategorized" at bounding box center [529, 619] width 388 height 35
click at [167, 632] on div "Gutstein-Dyja | Upper West Side Inspiration Uncategorized Team View Client View…" at bounding box center [741, 406] width 1483 height 812
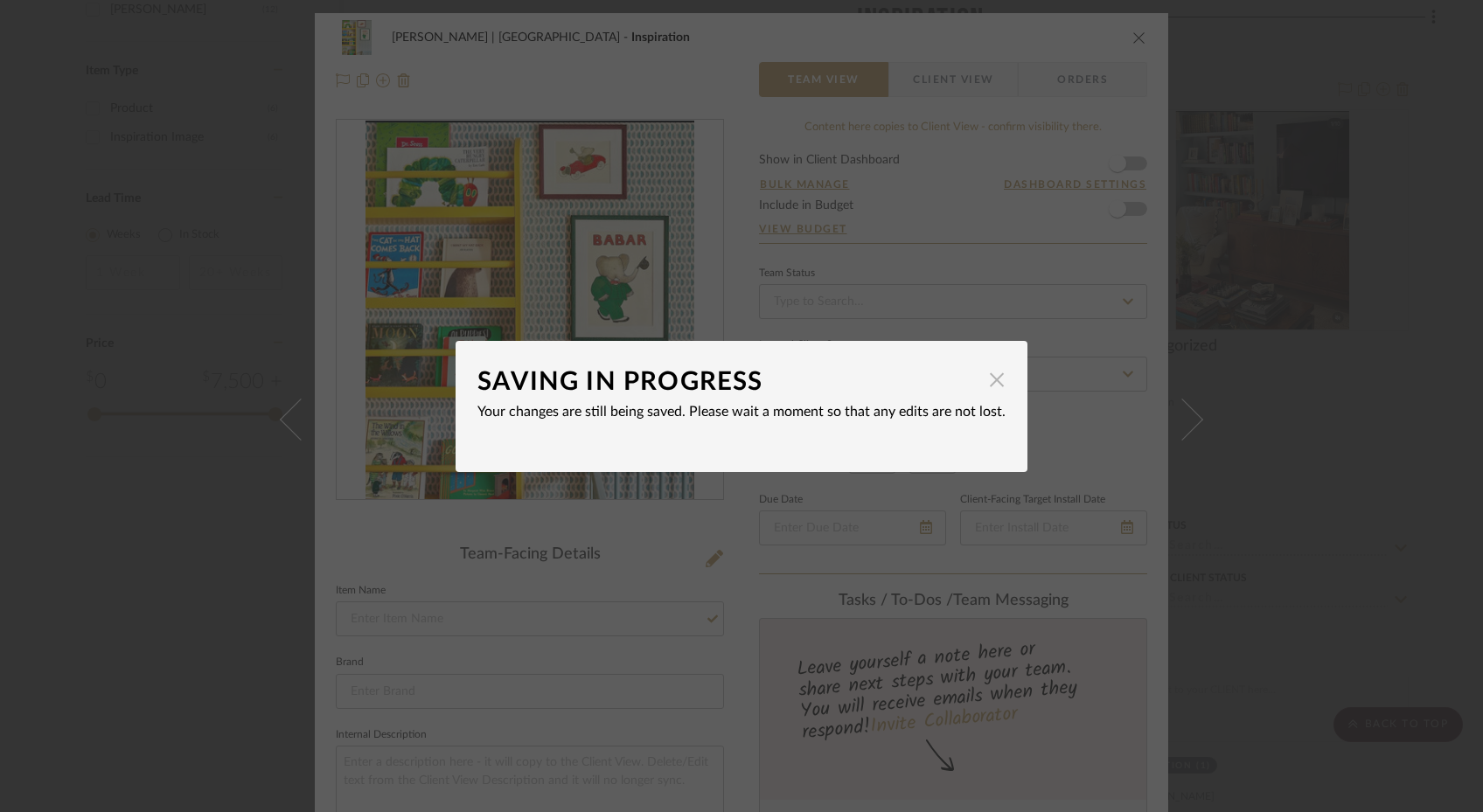
click at [989, 383] on span "button" at bounding box center [996, 380] width 35 height 35
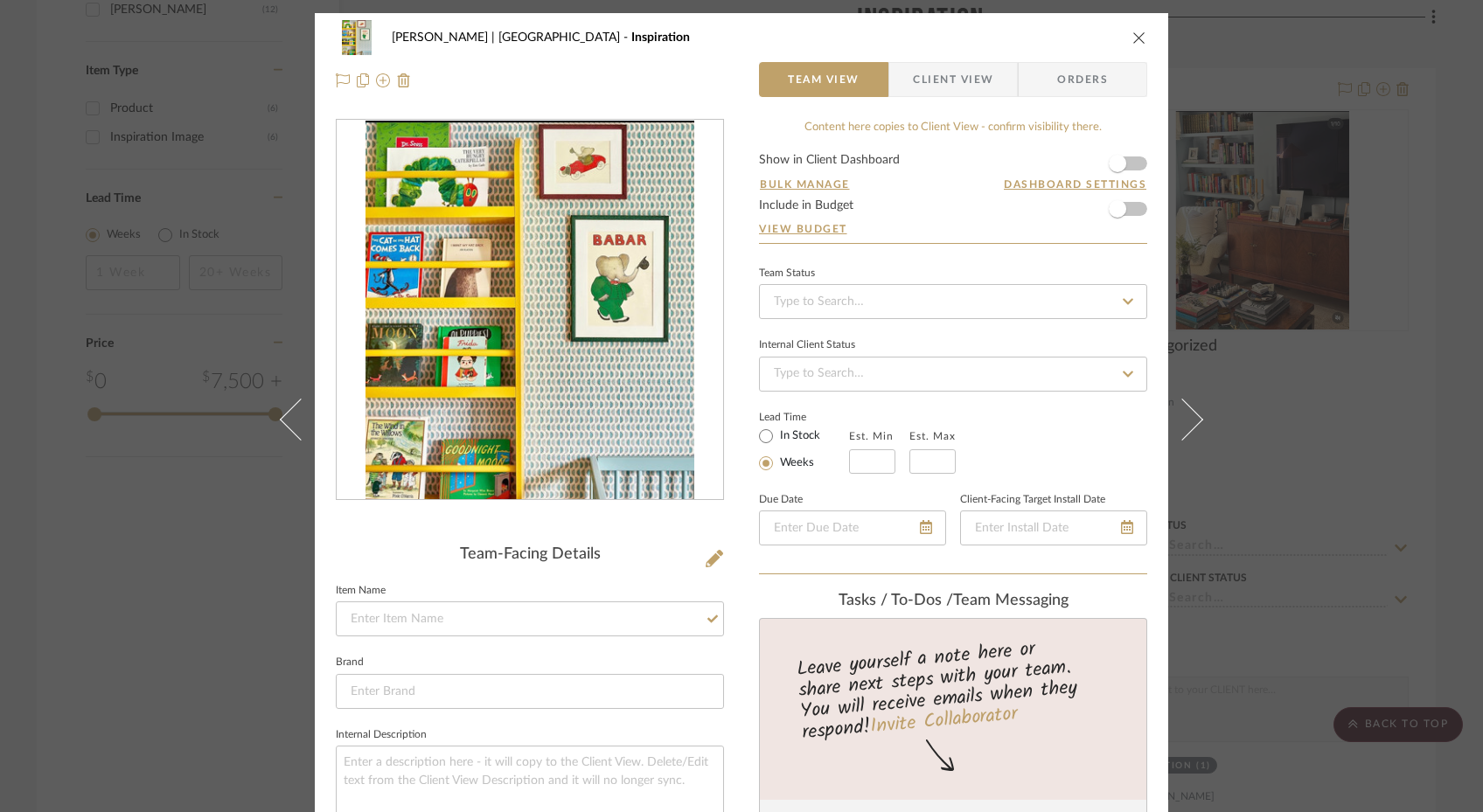
click at [1137, 35] on icon "close" at bounding box center [1139, 37] width 14 height 14
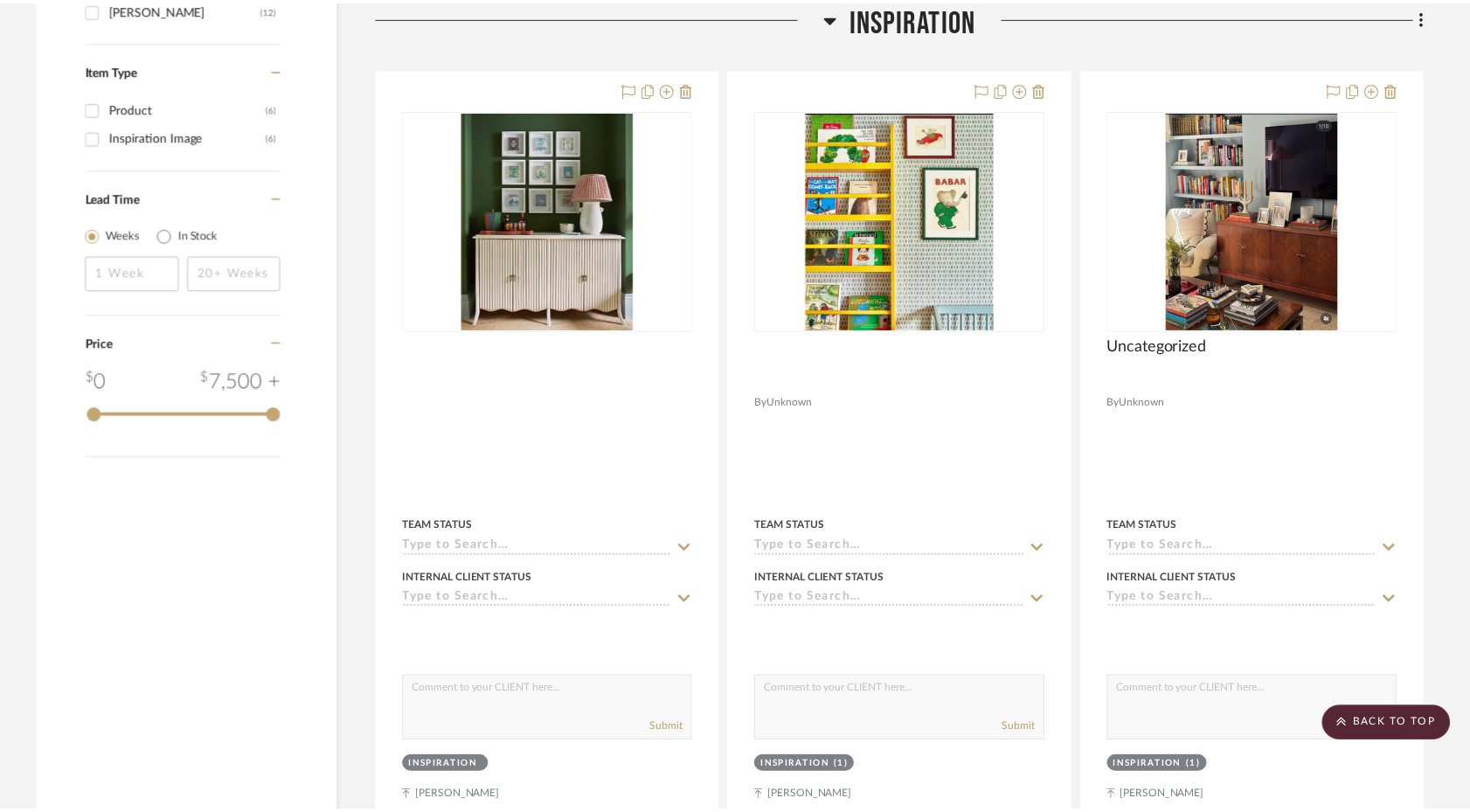
scroll to position [1311, 0]
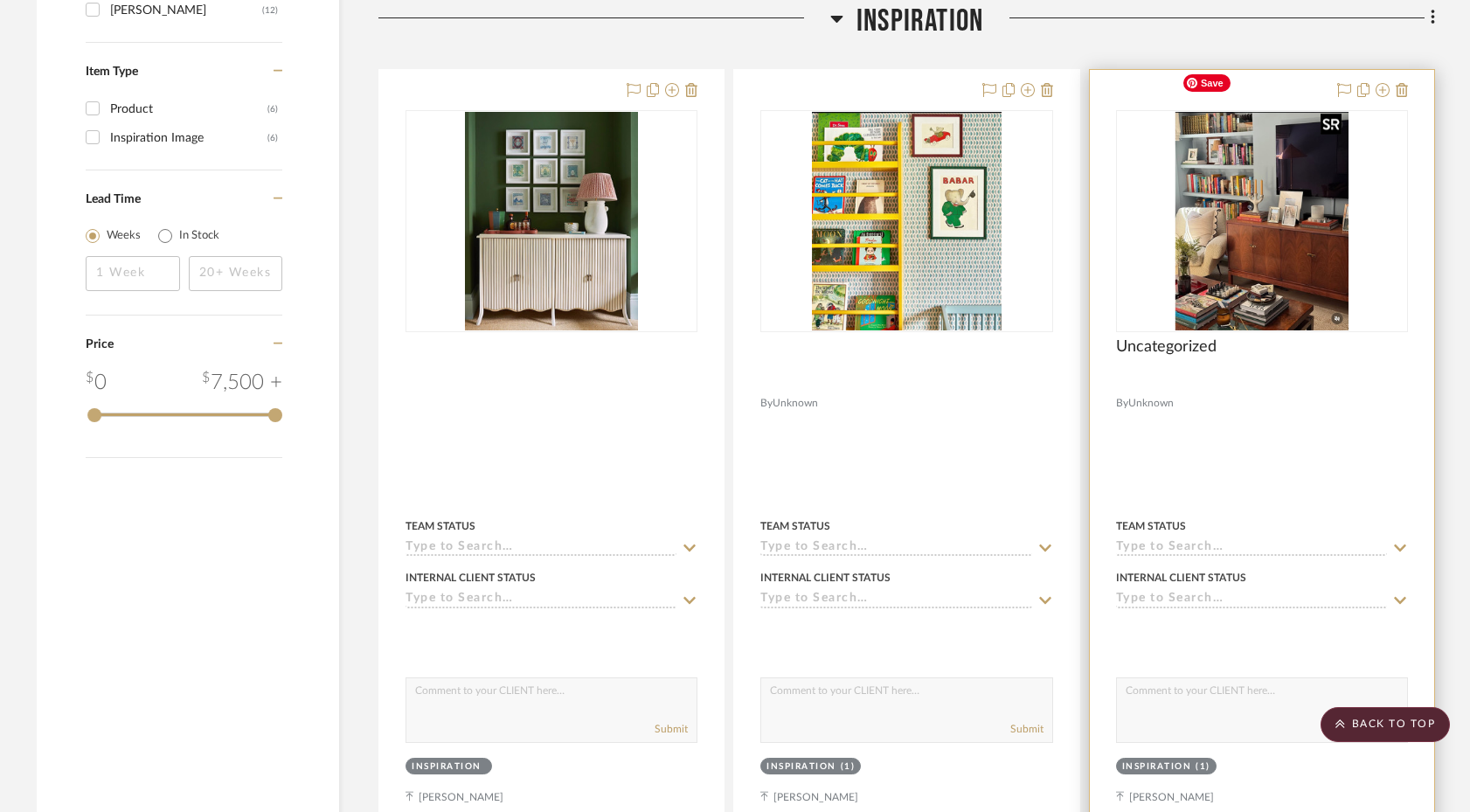
click at [1150, 185] on img "0" at bounding box center [1261, 221] width 174 height 218
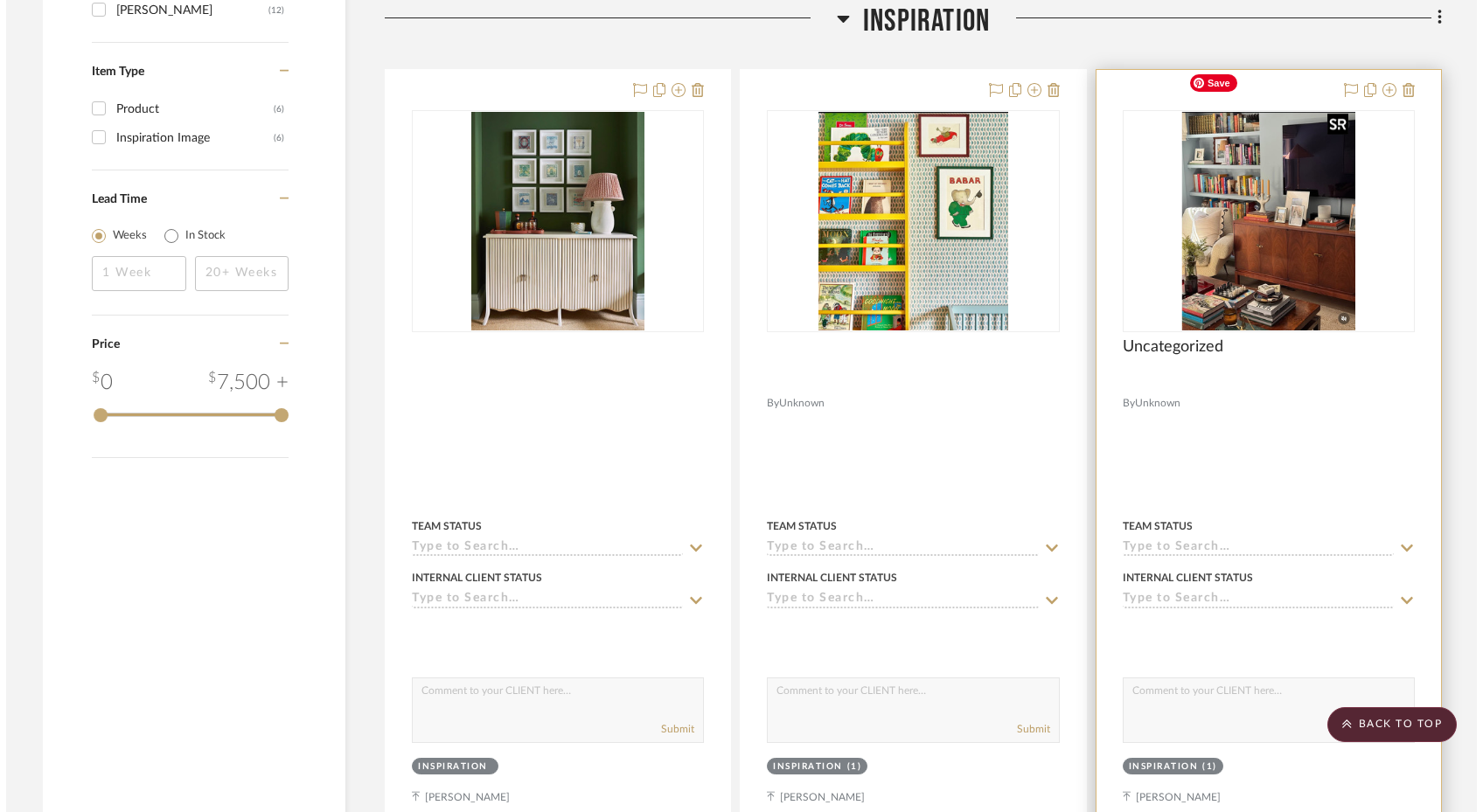
scroll to position [0, 0]
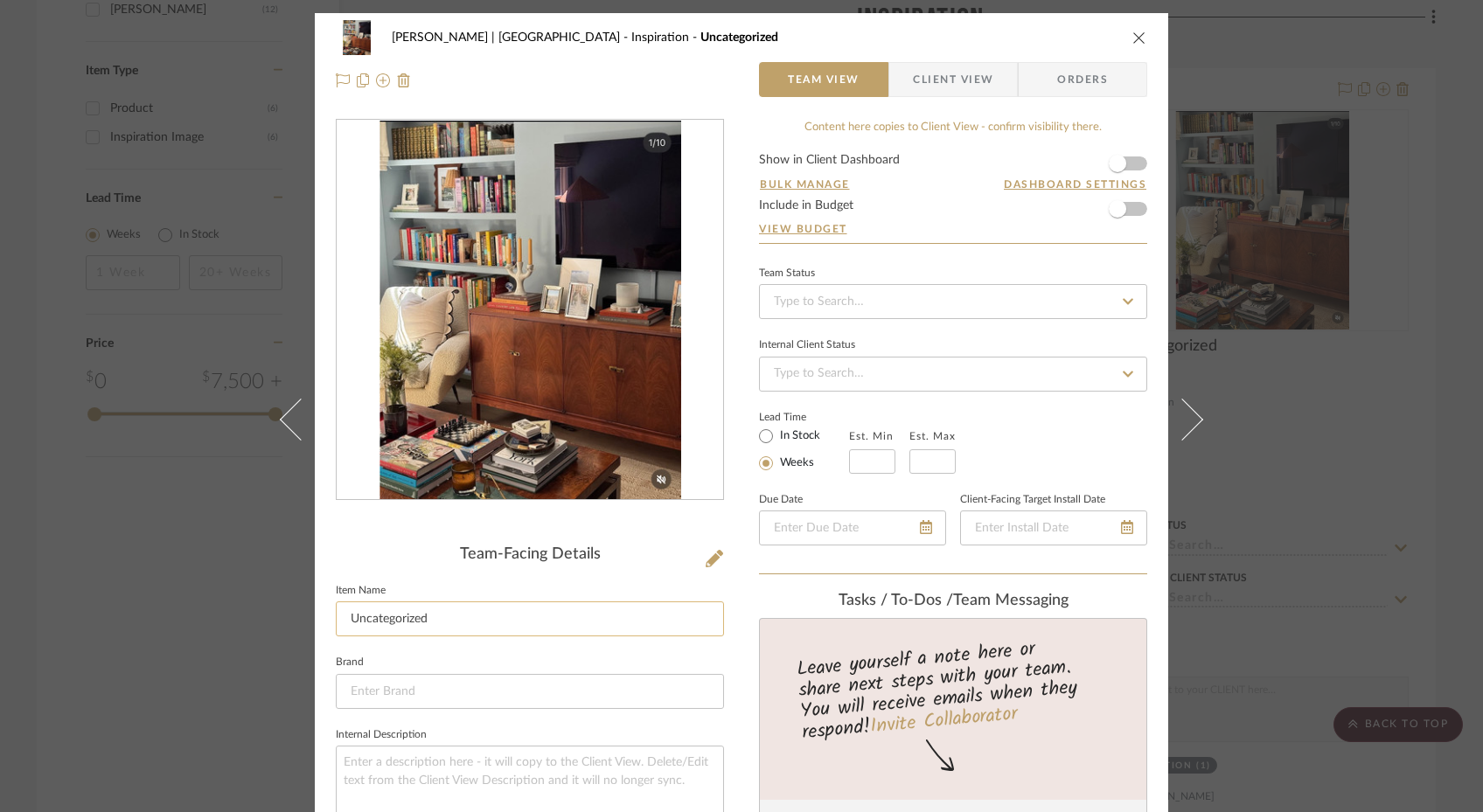
click at [527, 610] on input "Uncategorized" at bounding box center [529, 619] width 388 height 35
click at [127, 665] on div "Gutstein-Dyja | Upper West Side Inspiration Uncategorized Team View Client View…" at bounding box center [741, 406] width 1483 height 812
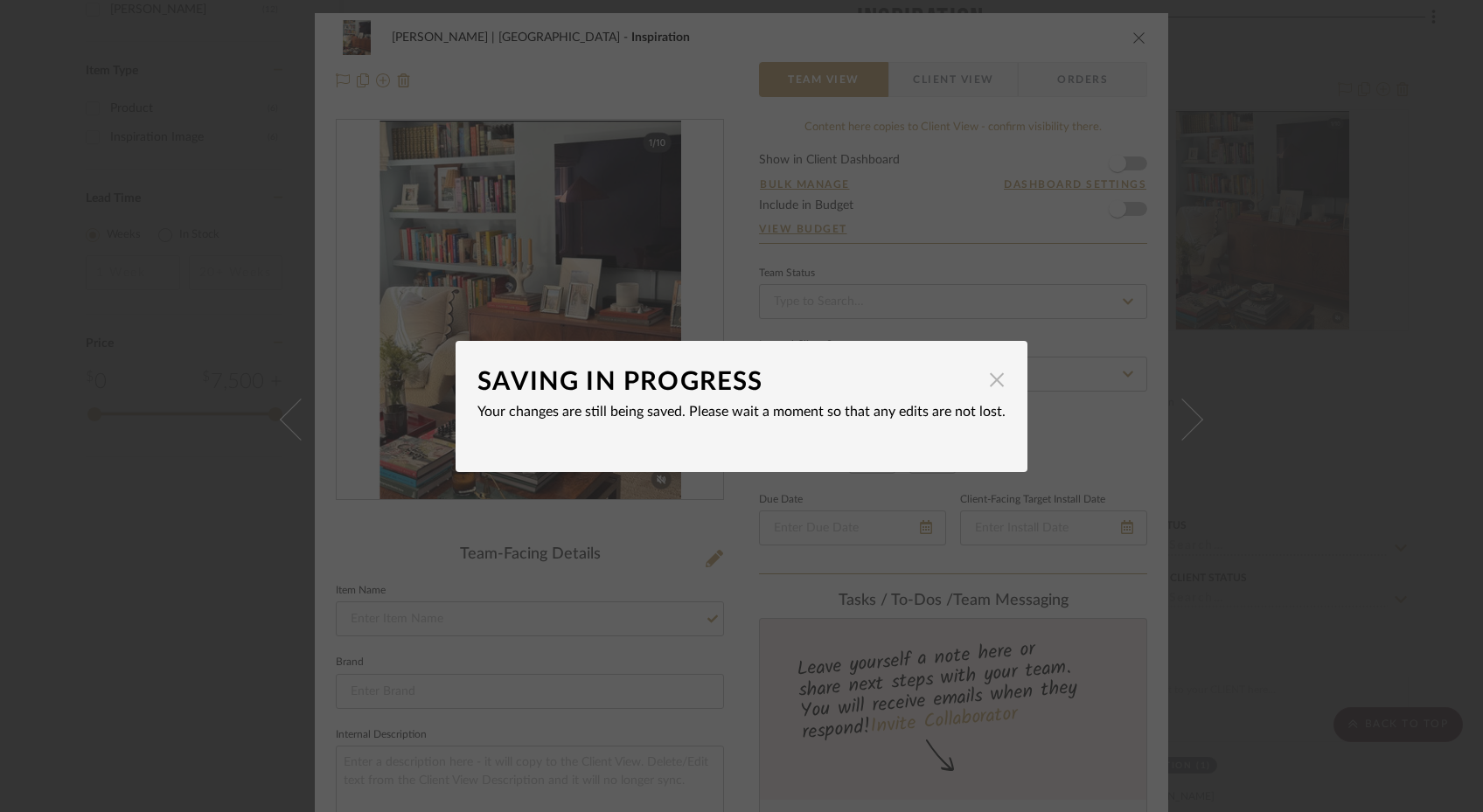
click at [991, 383] on span "button" at bounding box center [996, 380] width 35 height 35
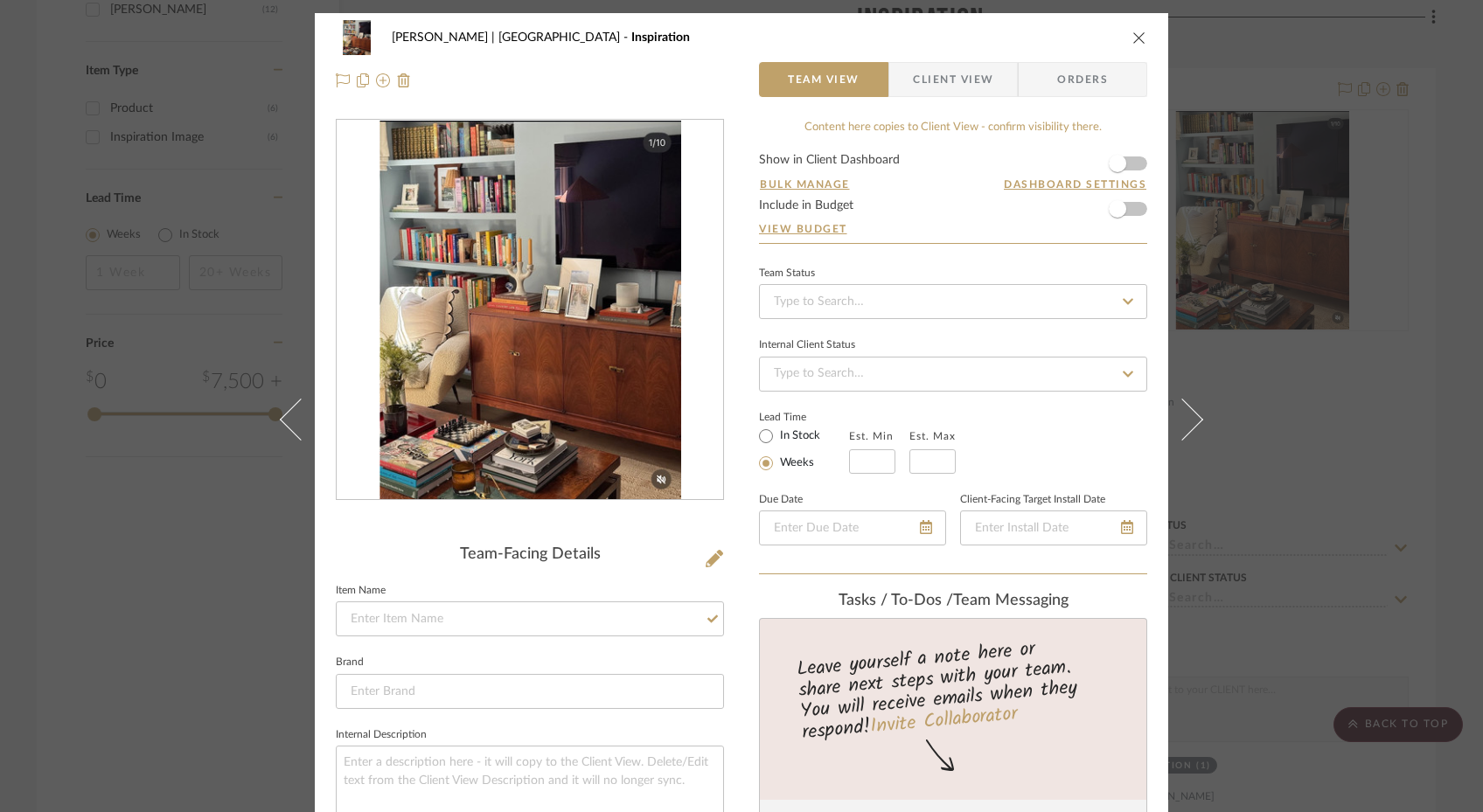
click at [1132, 36] on icon "close" at bounding box center [1139, 37] width 14 height 14
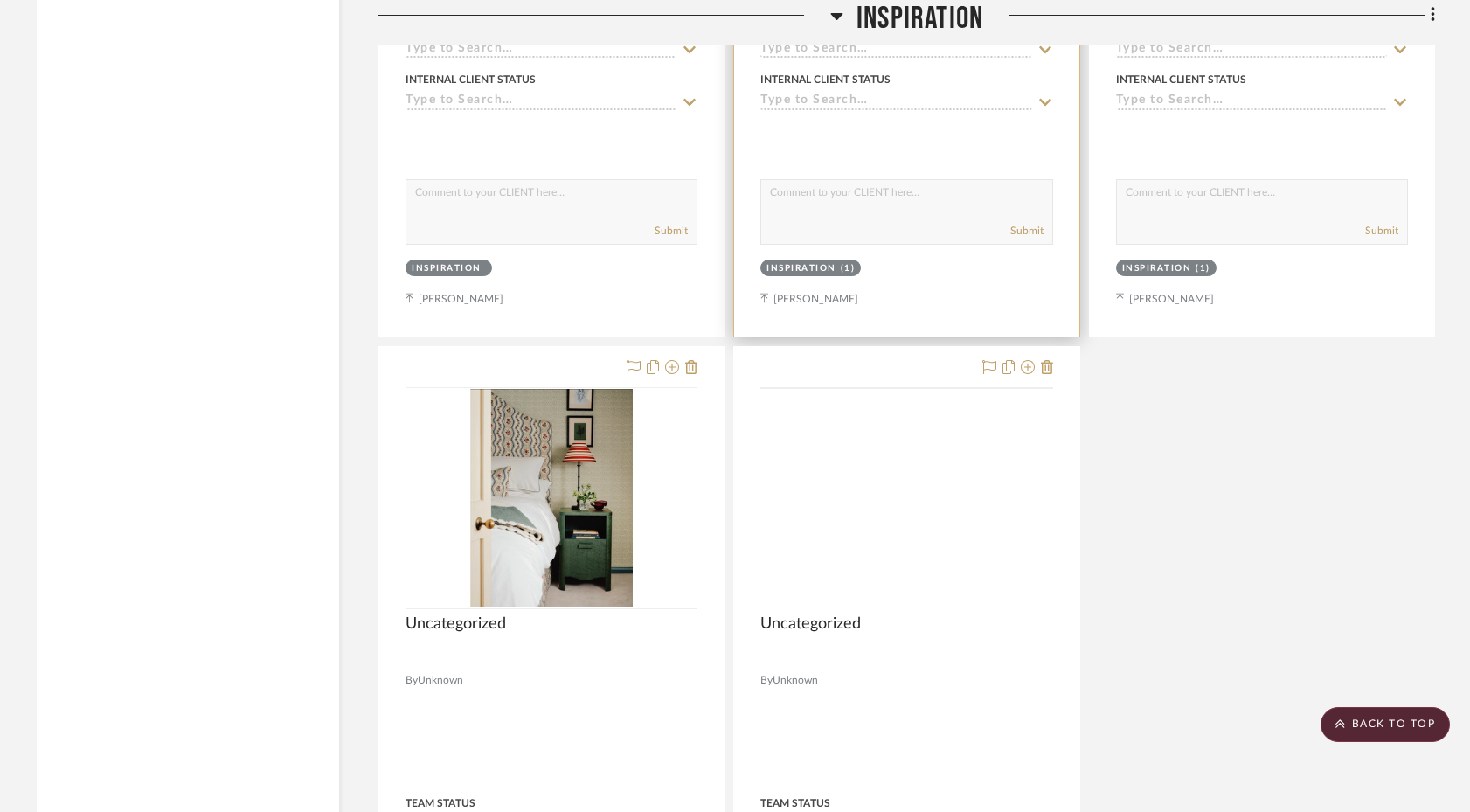
scroll to position [1904, 0]
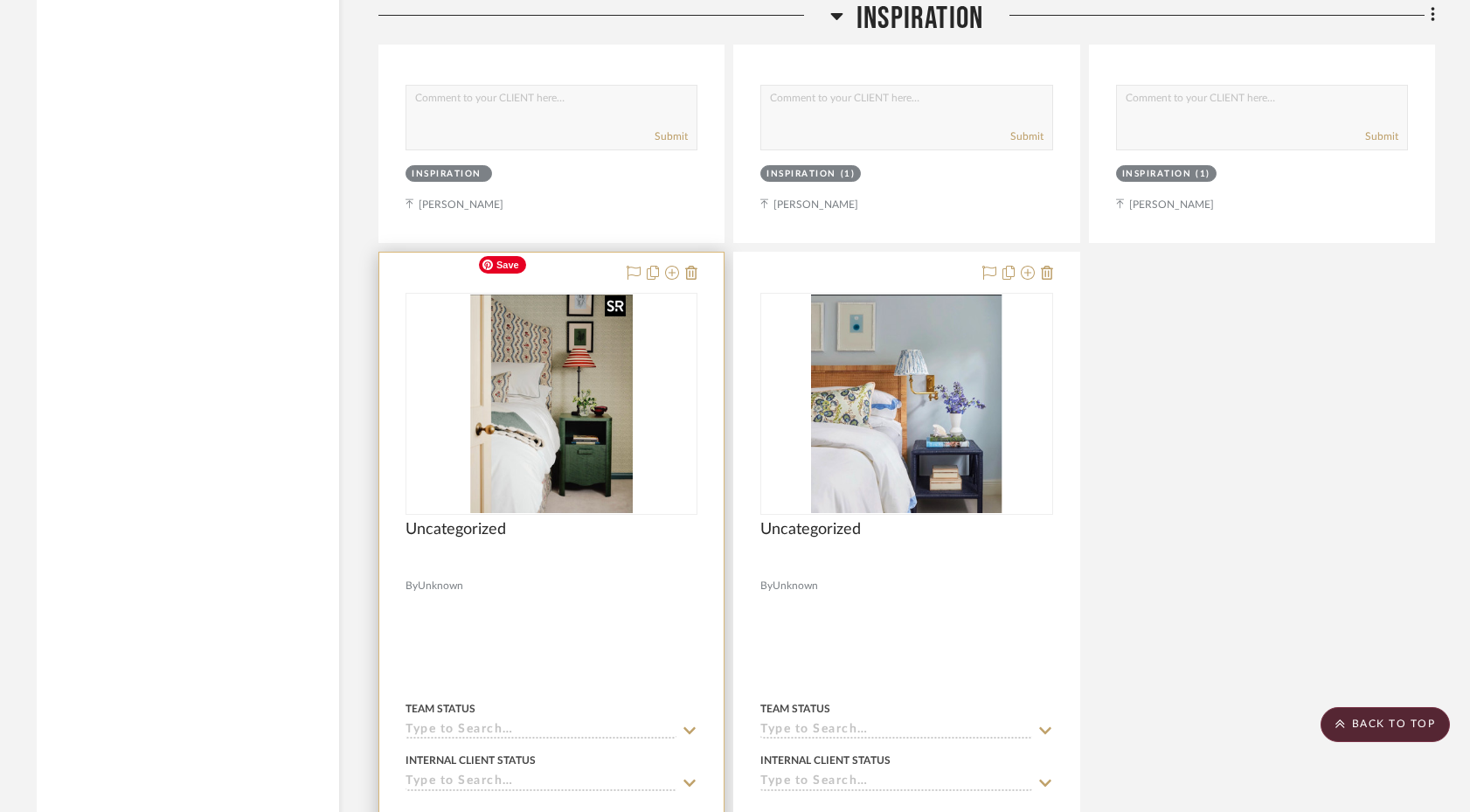
click at [0, 0] on img at bounding box center [0, 0] width 0 height 0
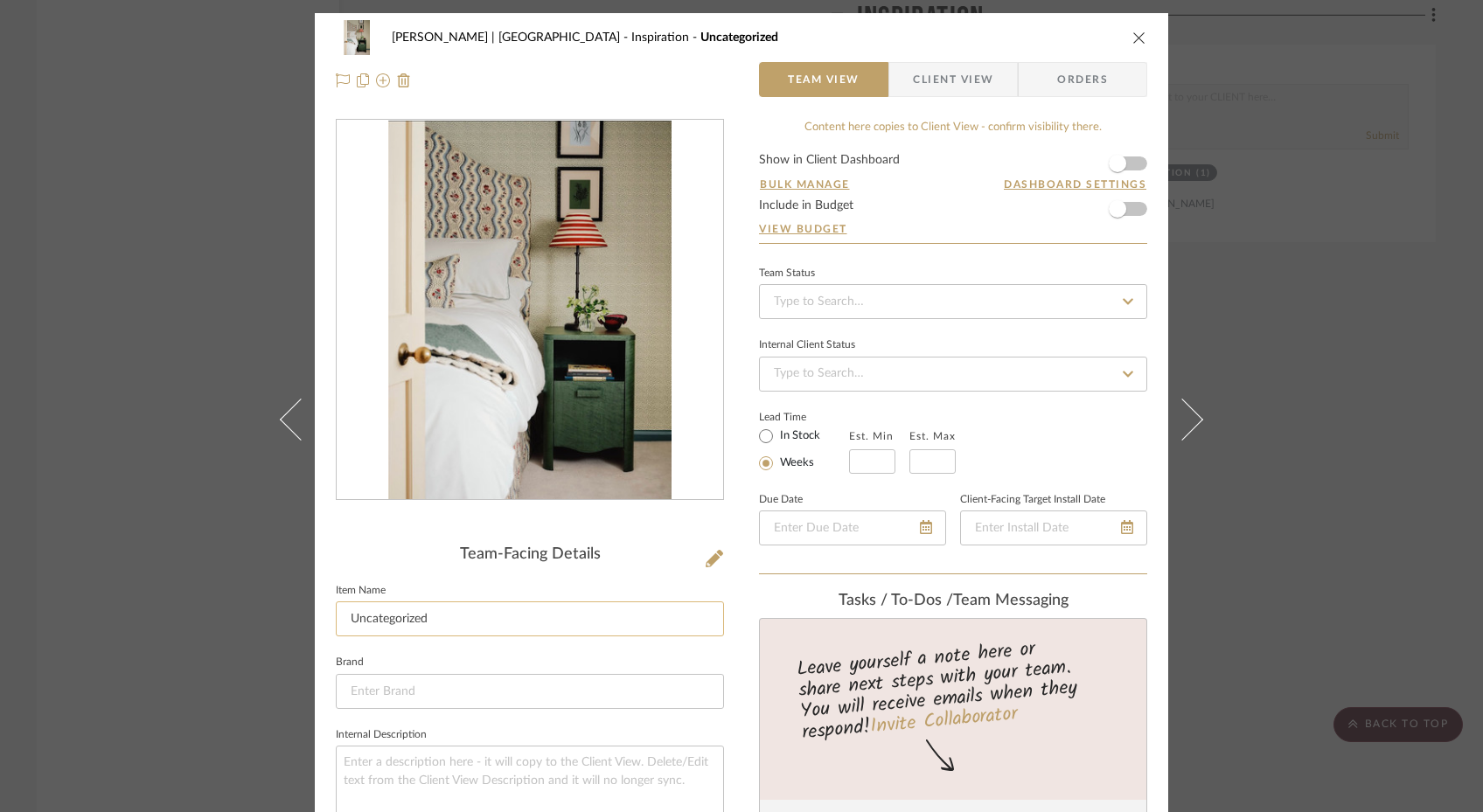
click at [472, 614] on input "Uncategorized" at bounding box center [529, 619] width 388 height 35
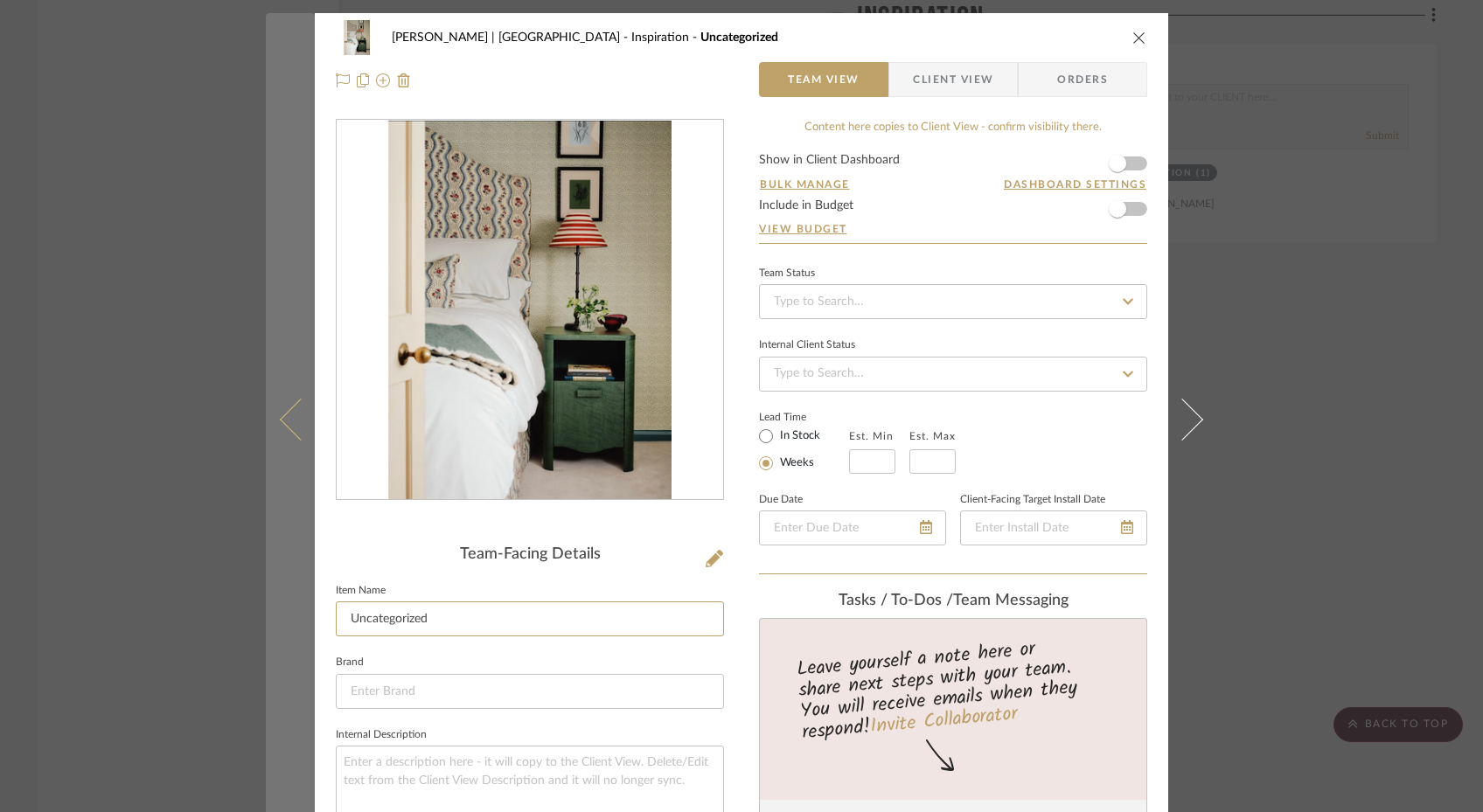
drag, startPoint x: 445, startPoint y: 622, endPoint x: 307, endPoint y: 616, distance: 138.1
click at [307, 616] on mat-dialog-content "Gutstein-Dyja | Upper West Side Inspiration Uncategorized Team View Client View…" at bounding box center [742, 818] width 952 height 1611
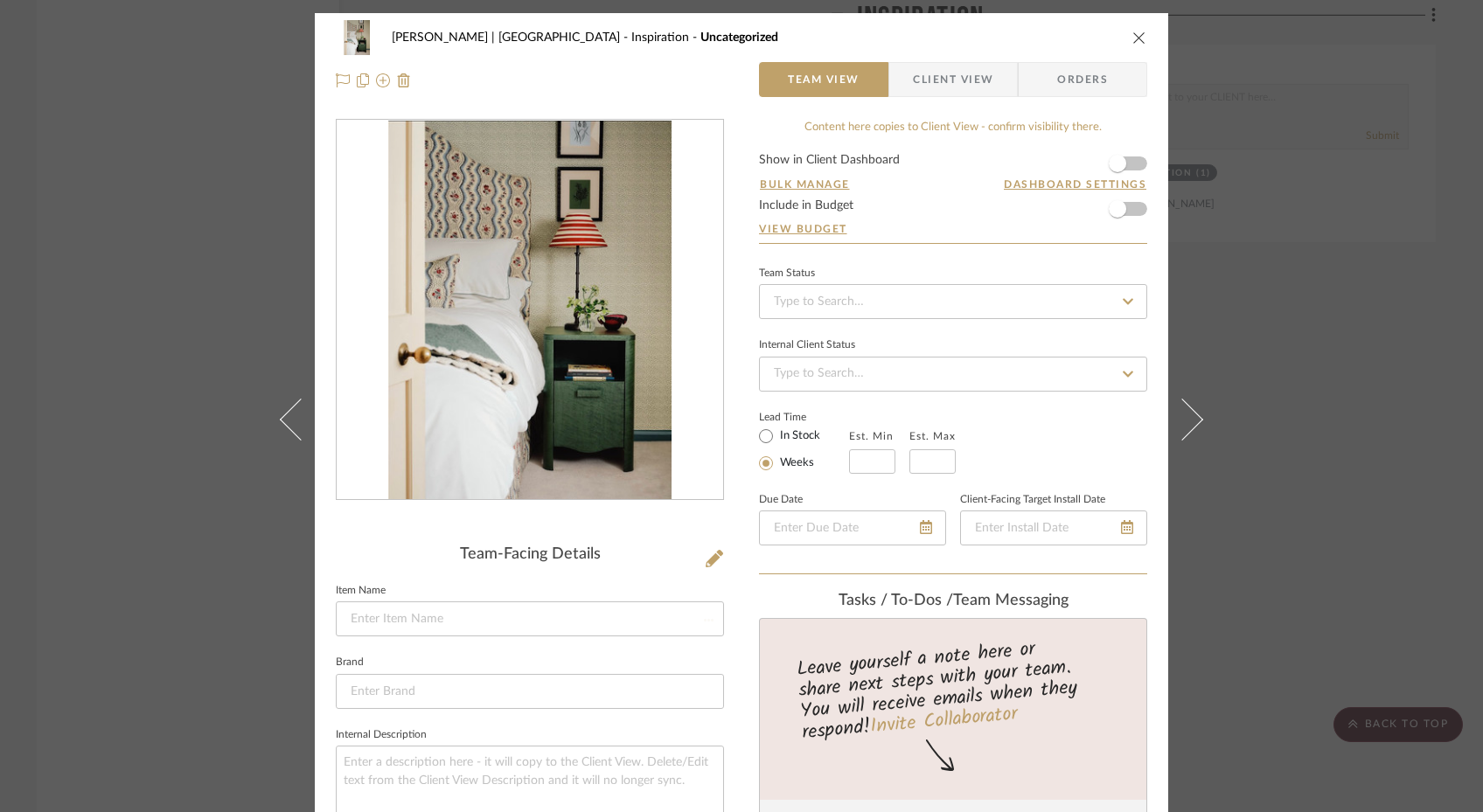
click at [180, 605] on div "Gutstein-Dyja | Upper West Side Inspiration Uncategorized Team View Client View…" at bounding box center [741, 406] width 1483 height 812
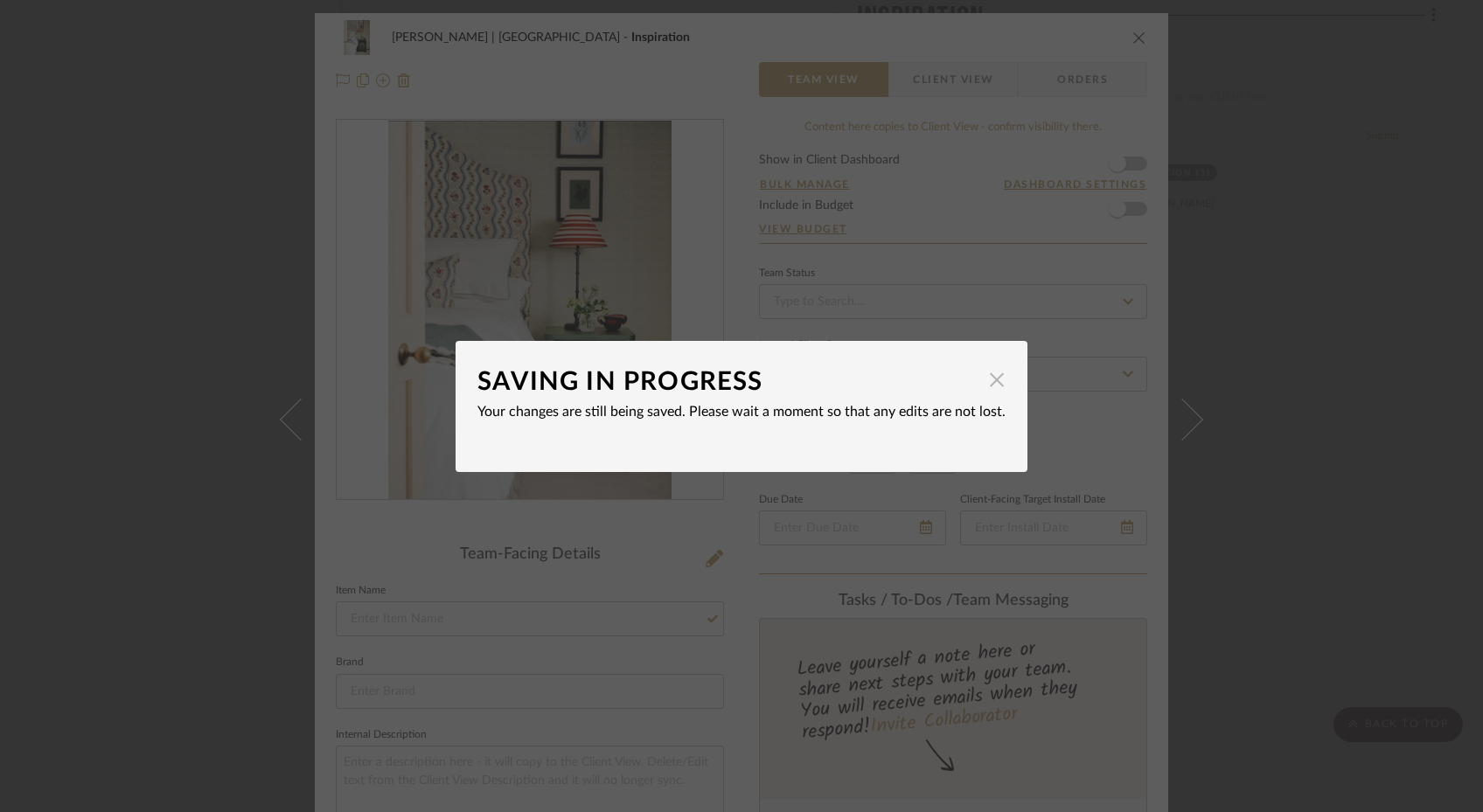
click at [985, 384] on span "button" at bounding box center [996, 380] width 35 height 35
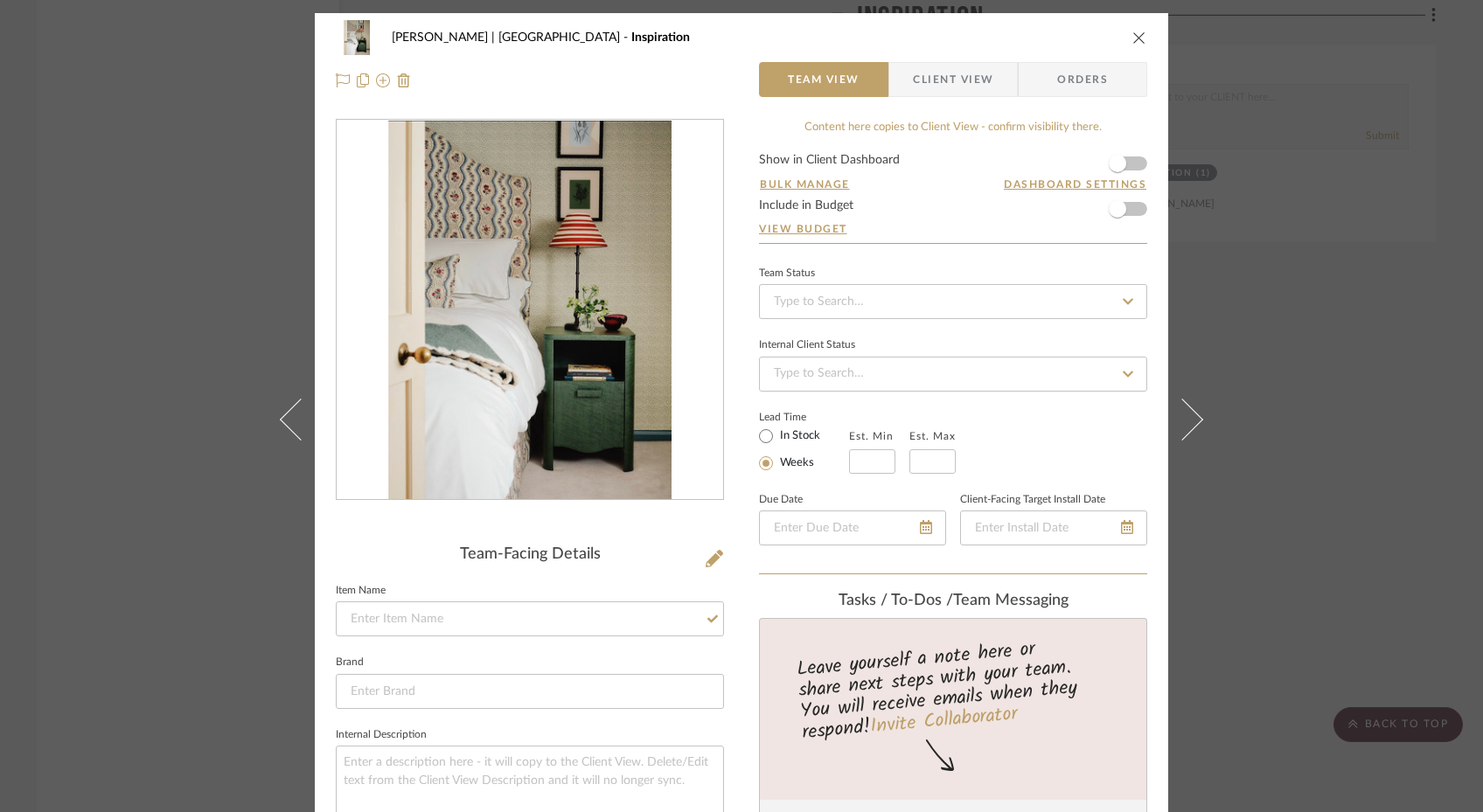
click at [1134, 35] on icon "close" at bounding box center [1139, 37] width 14 height 14
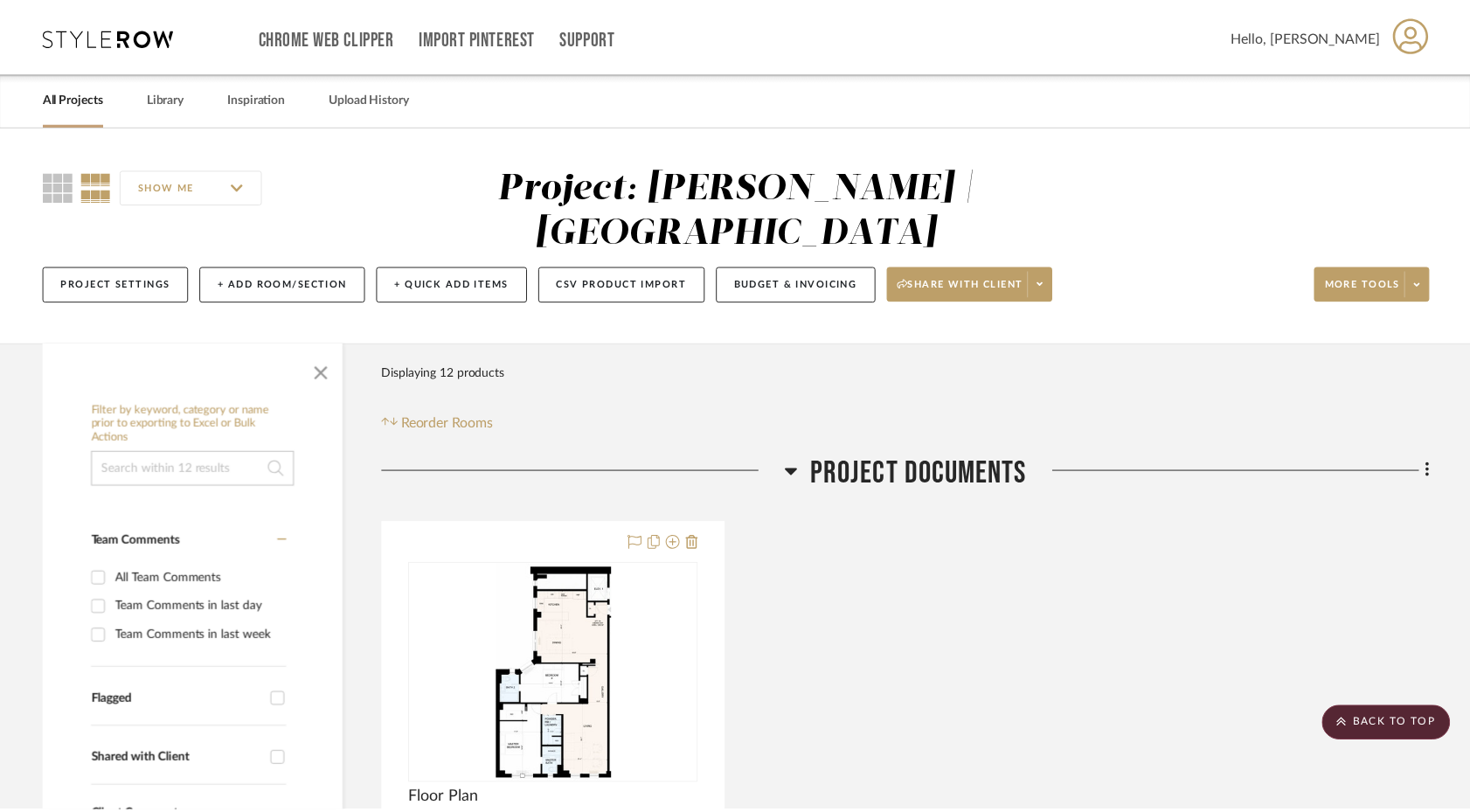
scroll to position [1904, 0]
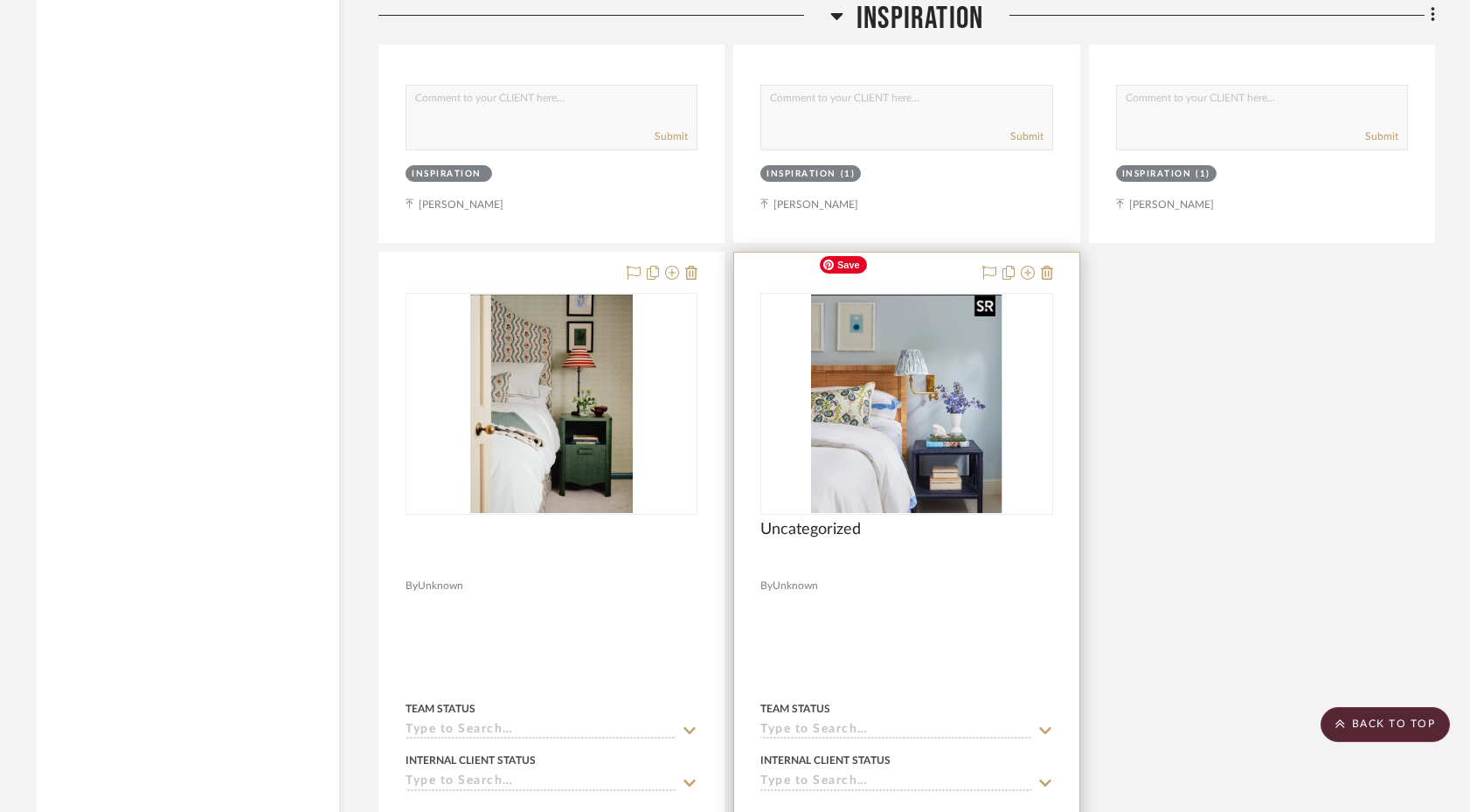
click at [974, 385] on img "0" at bounding box center [907, 404] width 191 height 218
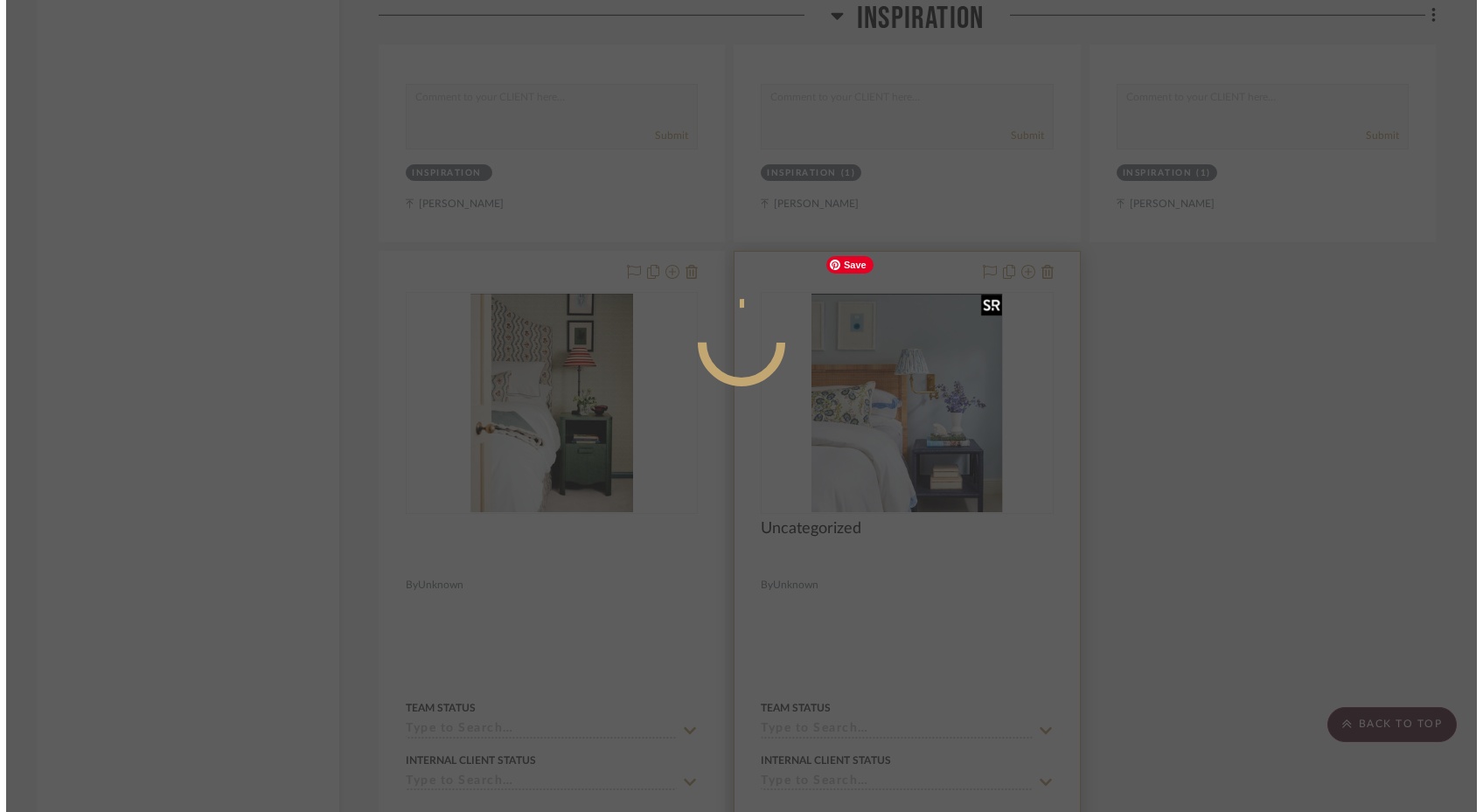
scroll to position [0, 0]
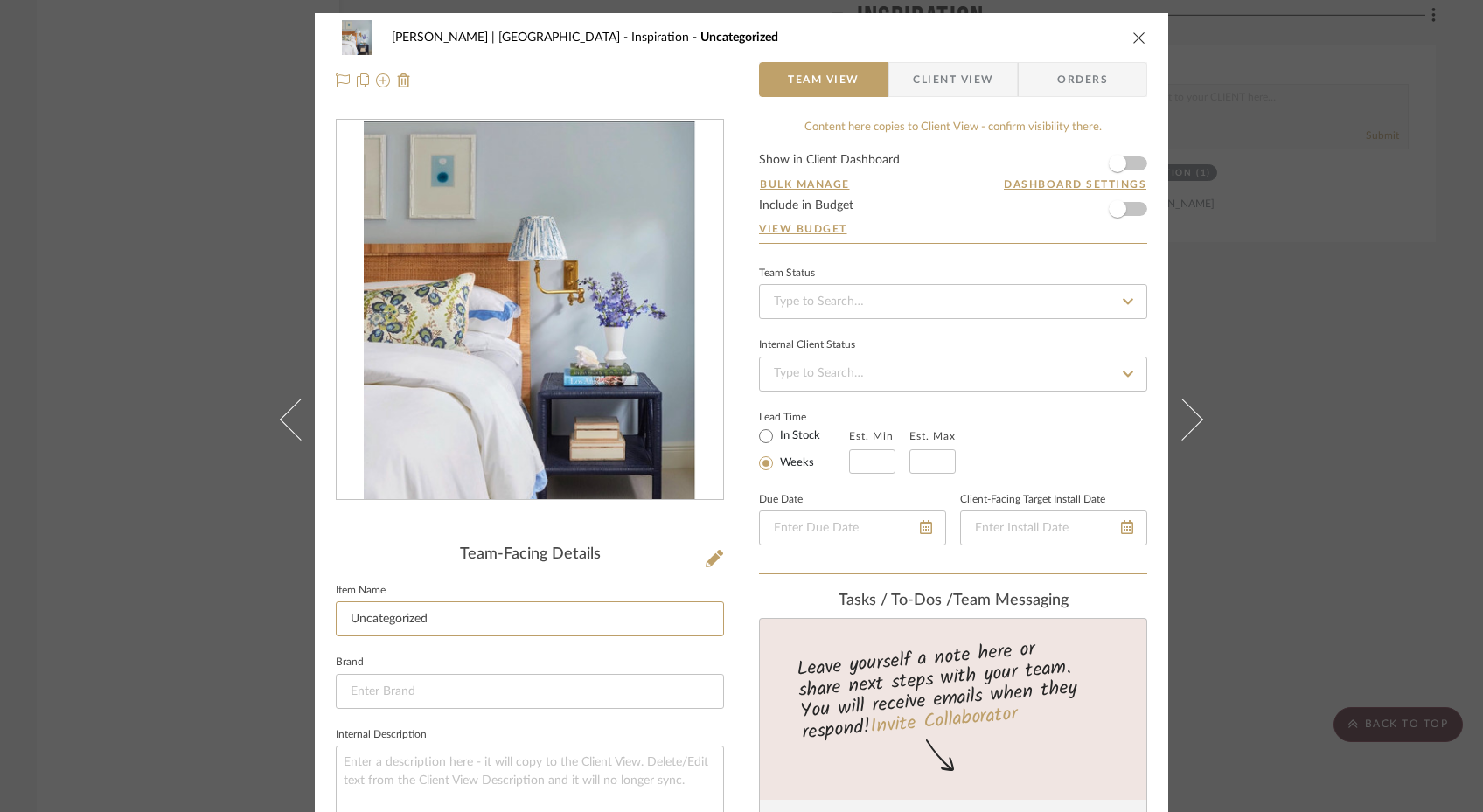
drag, startPoint x: 453, startPoint y: 618, endPoint x: 444, endPoint y: 580, distance: 39.1
click at [444, 580] on fieldset "Item Name Uncategorized" at bounding box center [529, 608] width 388 height 58
click at [233, 395] on div "Gutstein-Dyja | Upper West Side Inspiration Uncategorized Team View Client View…" at bounding box center [741, 406] width 1483 height 812
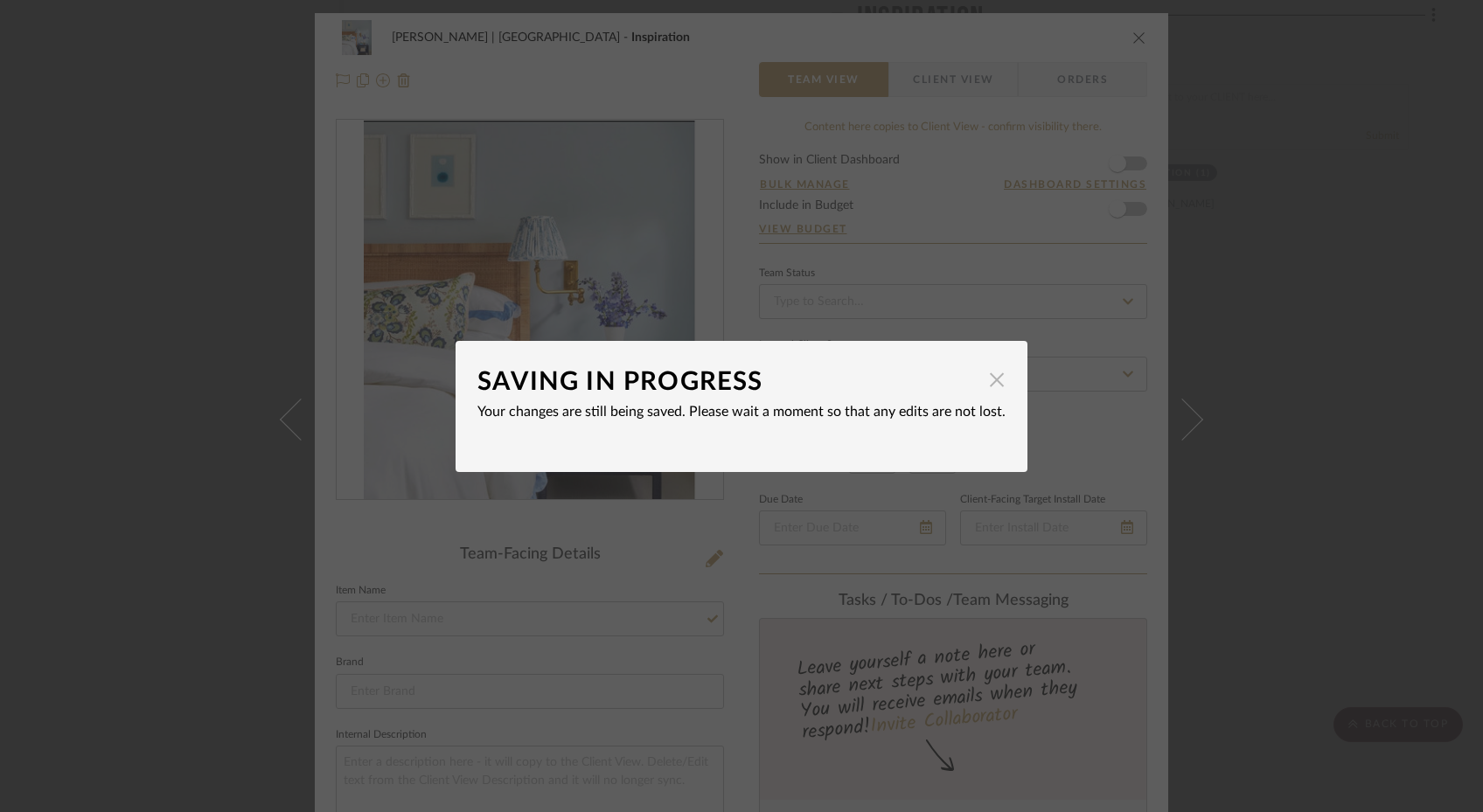
click at [987, 383] on span "button" at bounding box center [996, 380] width 35 height 35
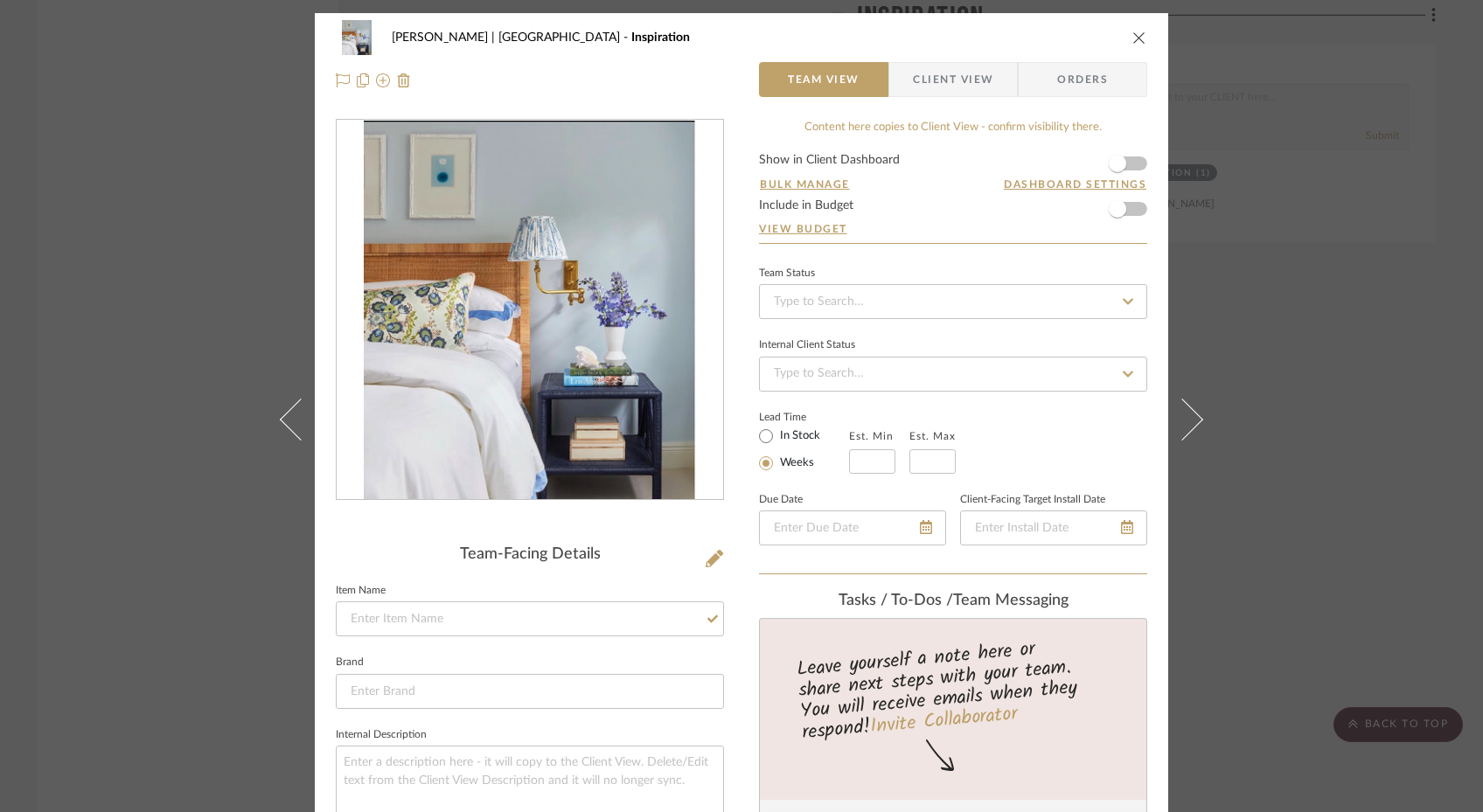
click at [1134, 35] on icon "close" at bounding box center [1139, 37] width 14 height 14
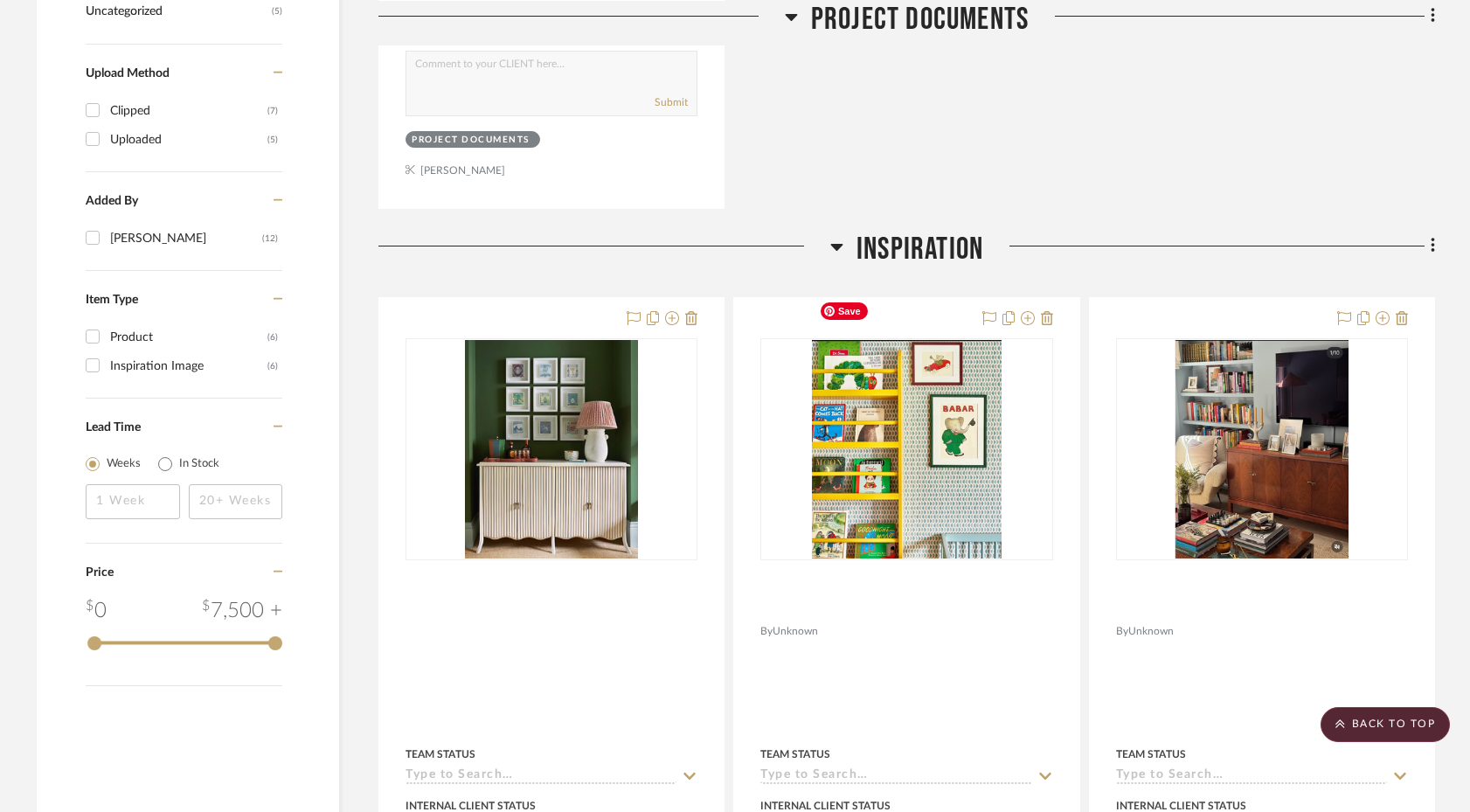
scroll to position [1027, 0]
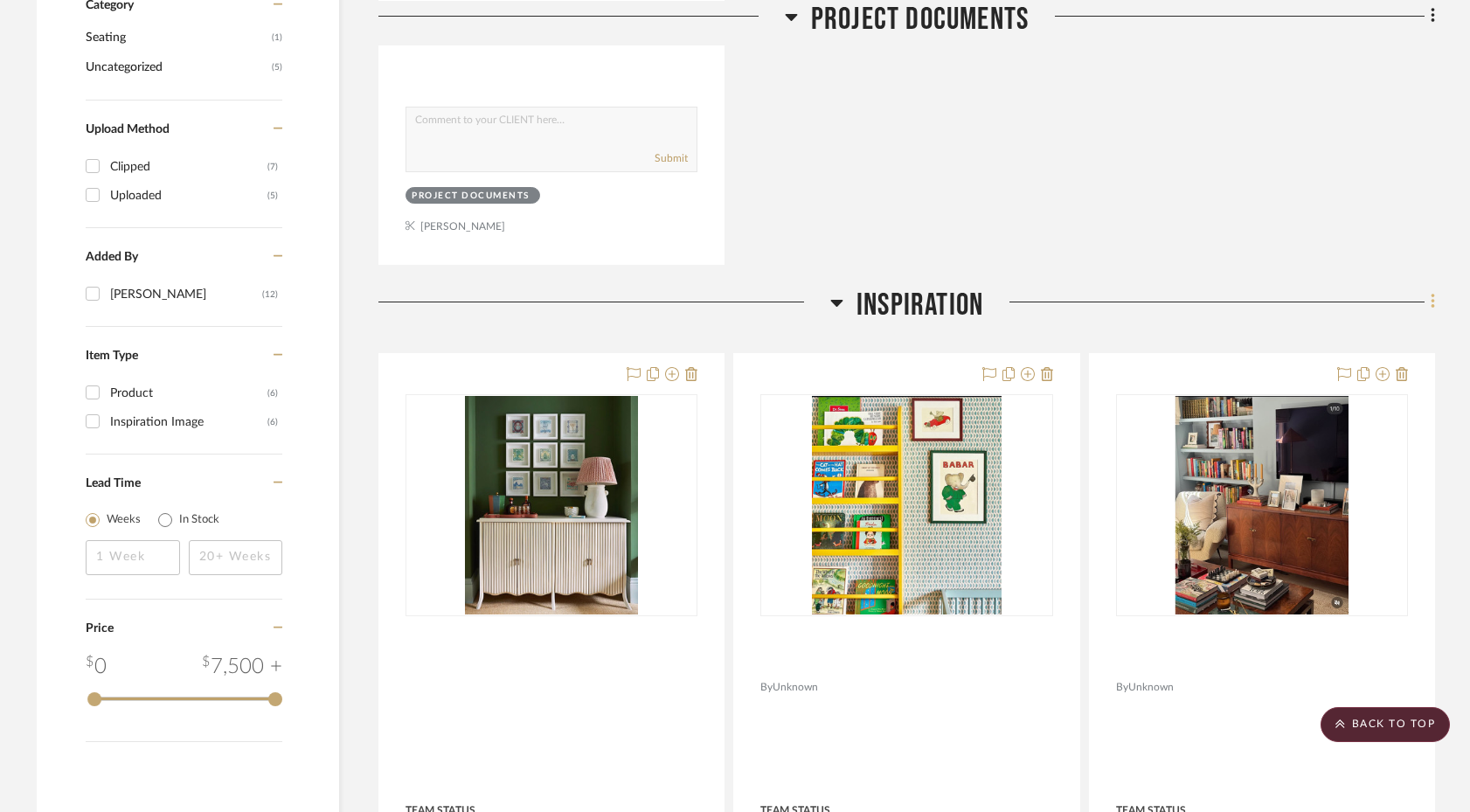
click at [1150, 290] on fa-icon at bounding box center [1431, 304] width 12 height 29
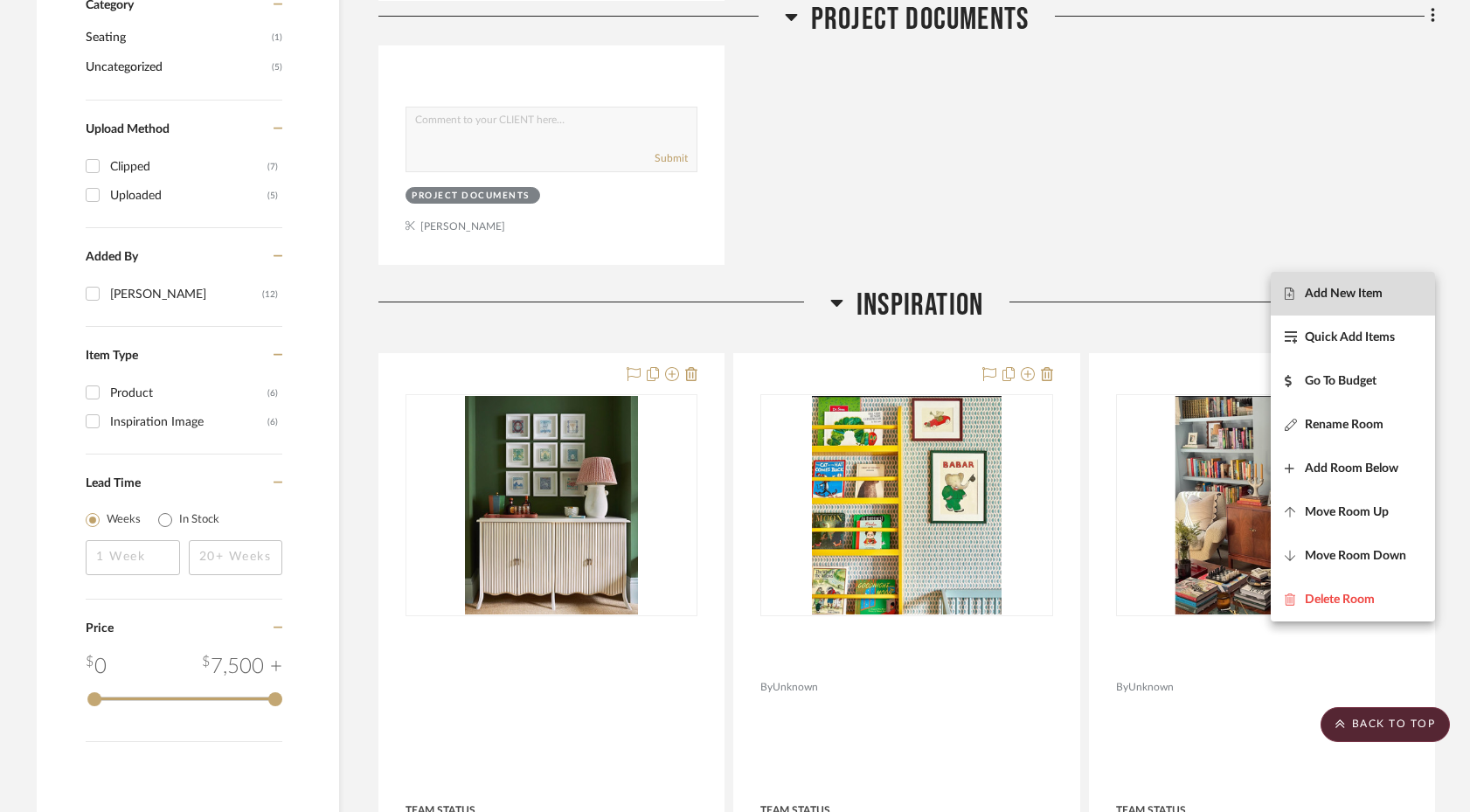
click at [1150, 291] on span "Add New Item" at bounding box center [1344, 292] width 78 height 15
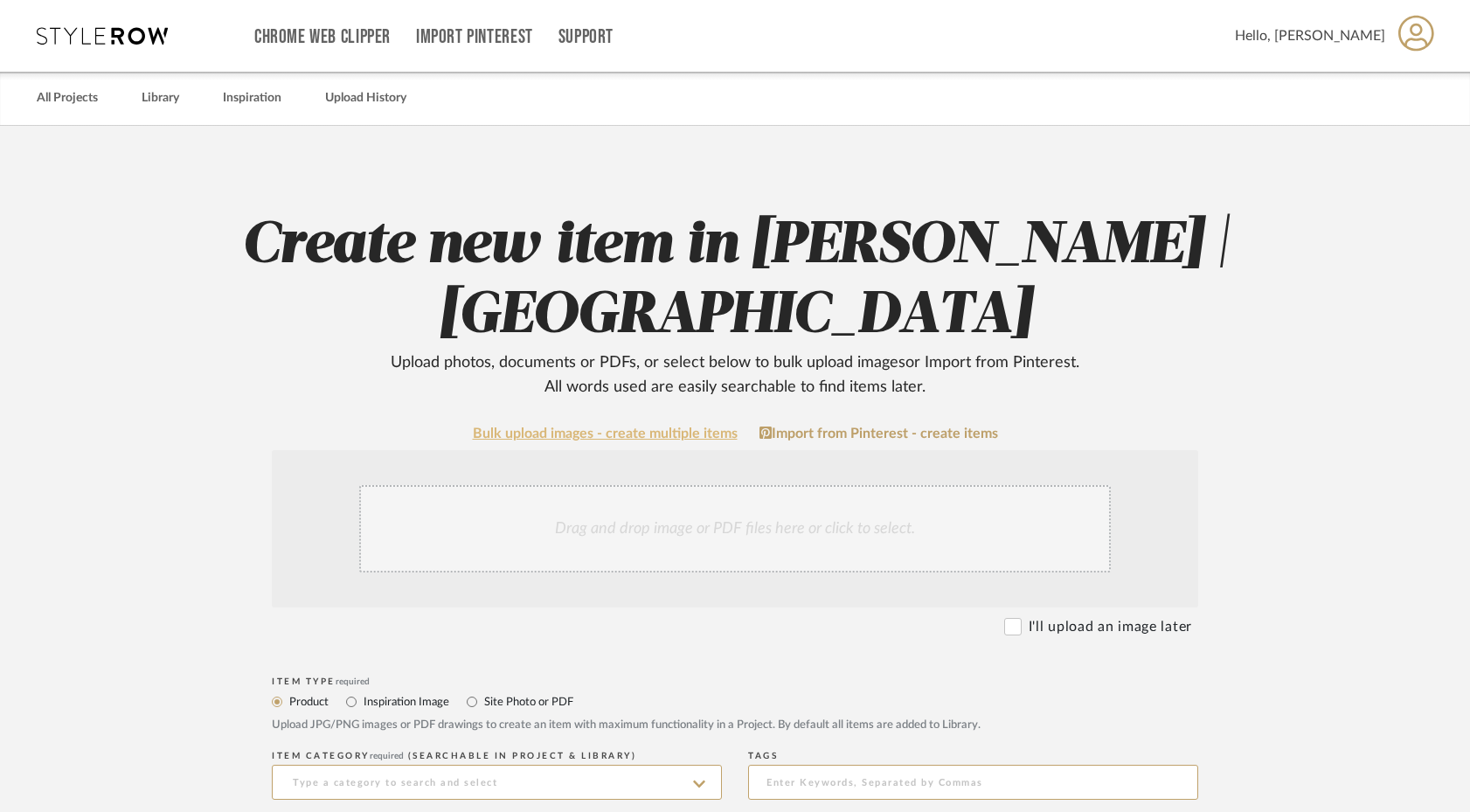
click at [631, 436] on link "Bulk upload images - create multiple items" at bounding box center [605, 434] width 265 height 15
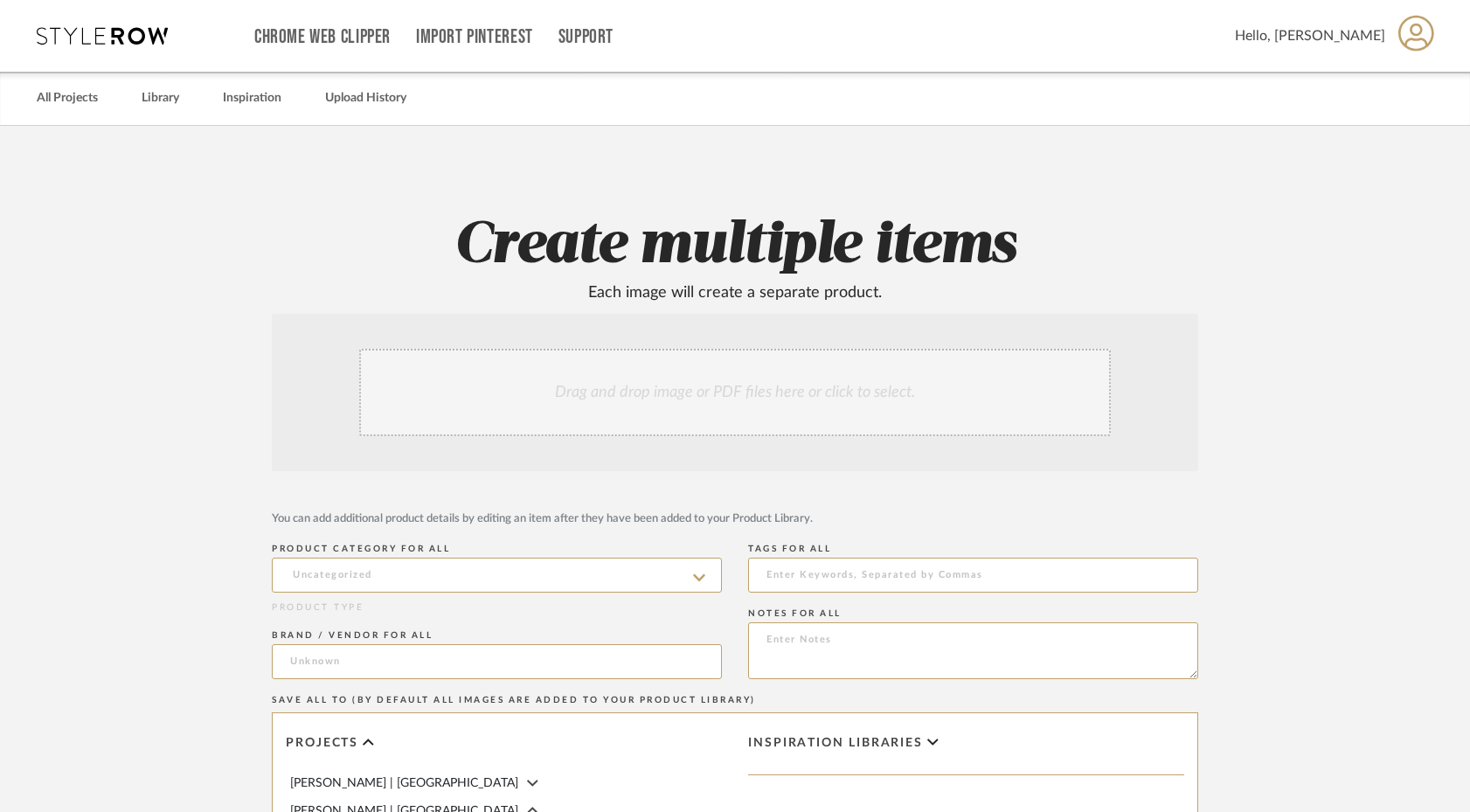
click at [650, 397] on div "Drag and drop image or PDF files here or click to select." at bounding box center [735, 393] width 752 height 88
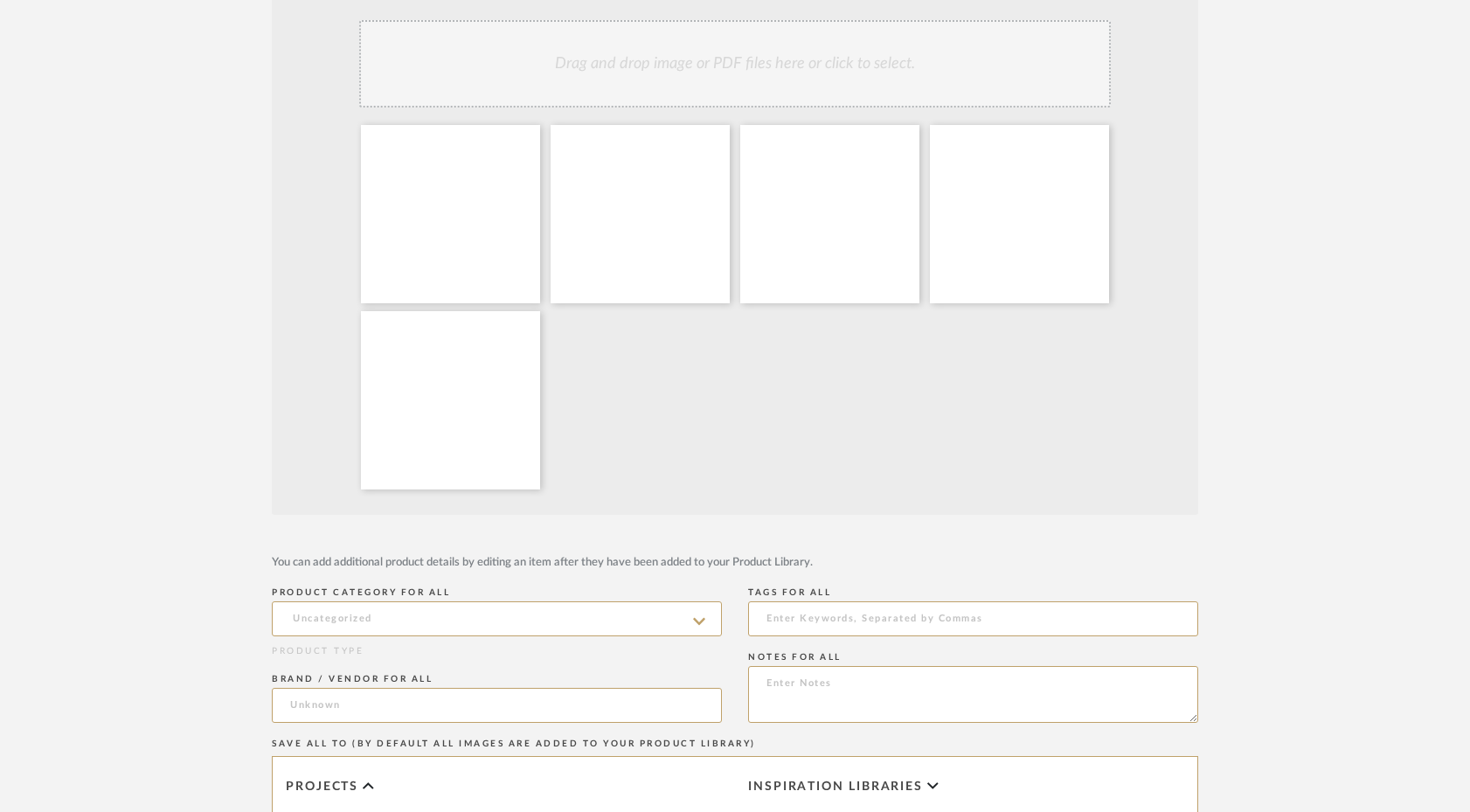
scroll to position [473, 0]
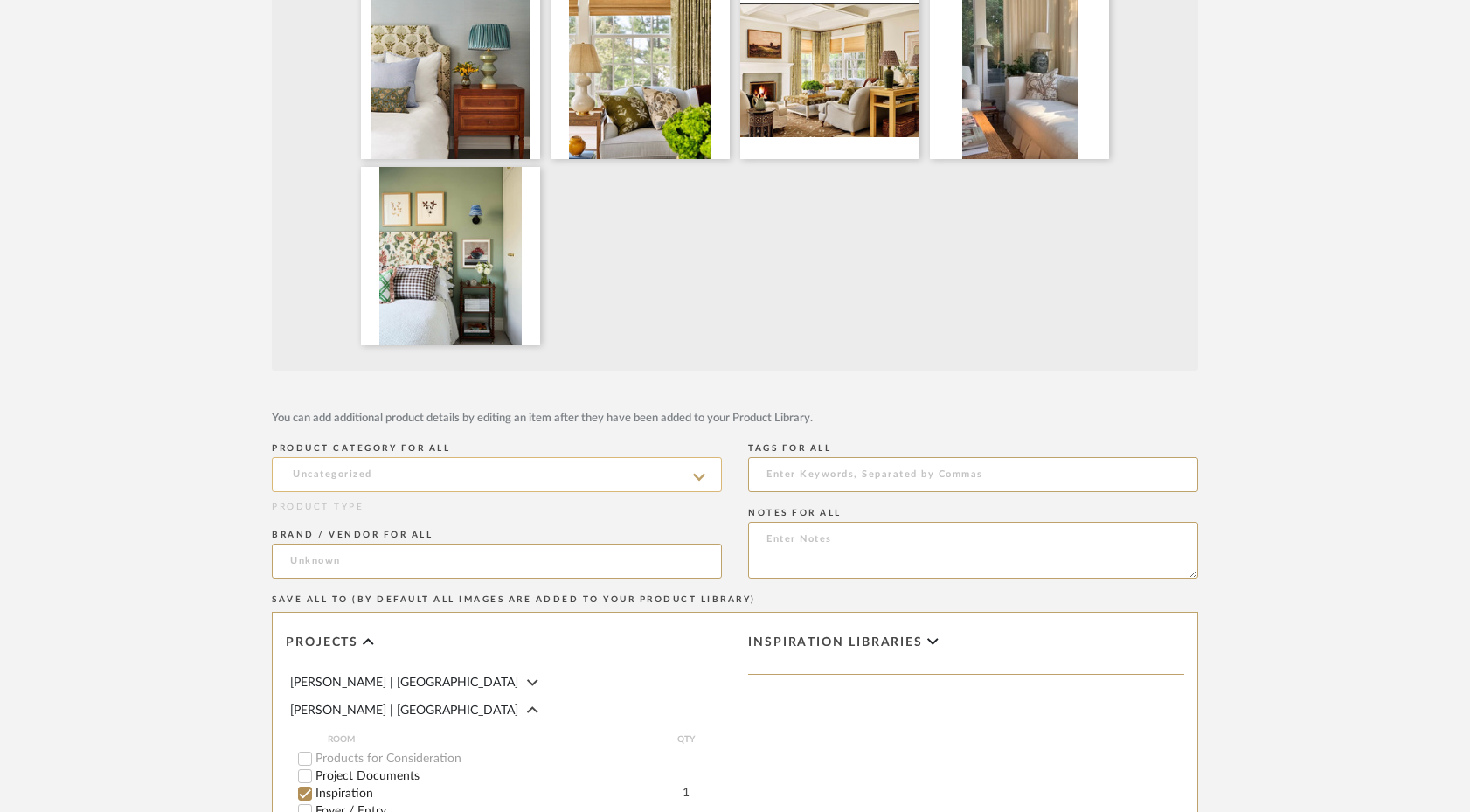
click at [516, 479] on input at bounding box center [497, 475] width 450 height 35
click at [548, 438] on fieldset "PRODUCT CATEGORY FOR ALL" at bounding box center [497, 463] width 450 height 56
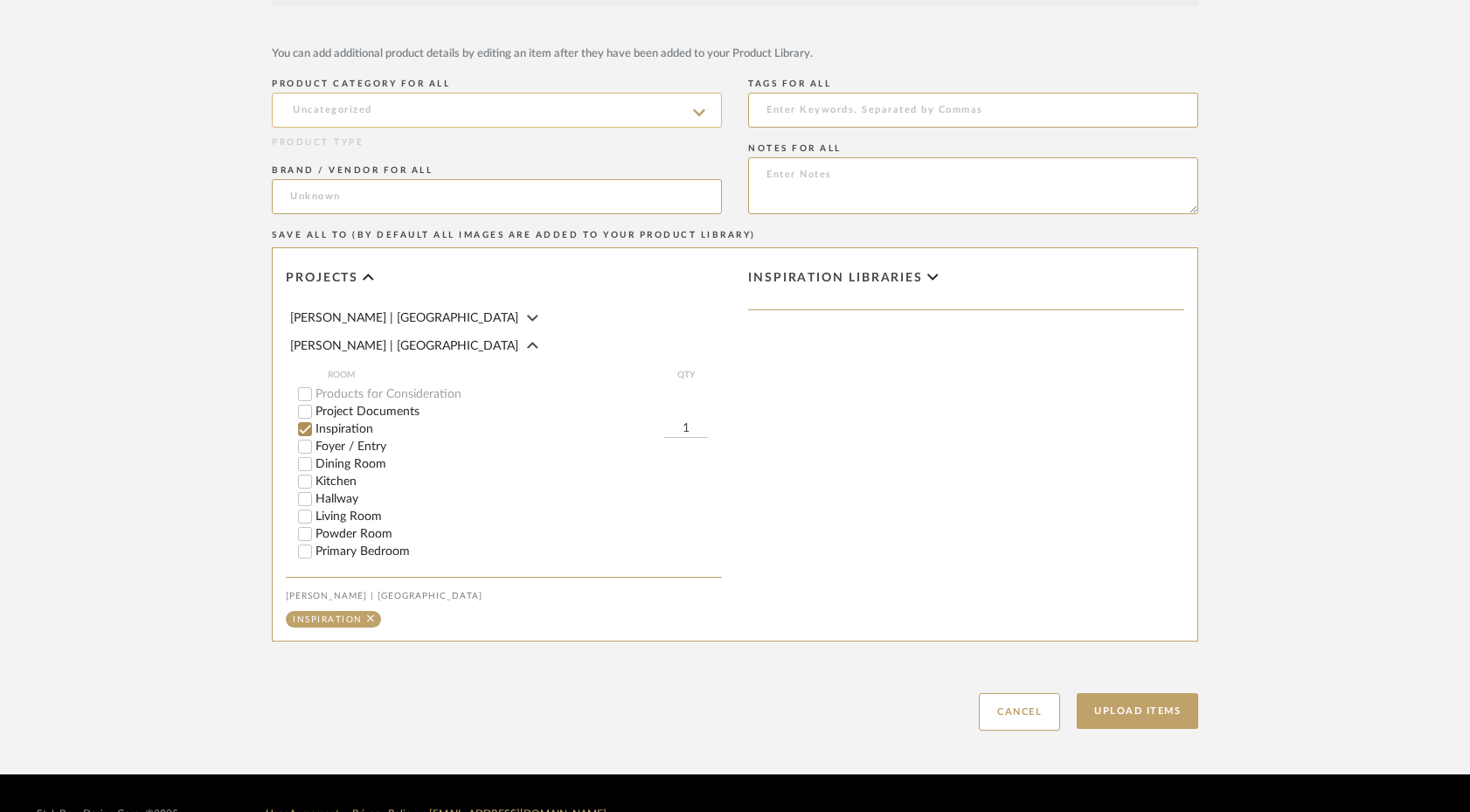
scroll to position [879, 0]
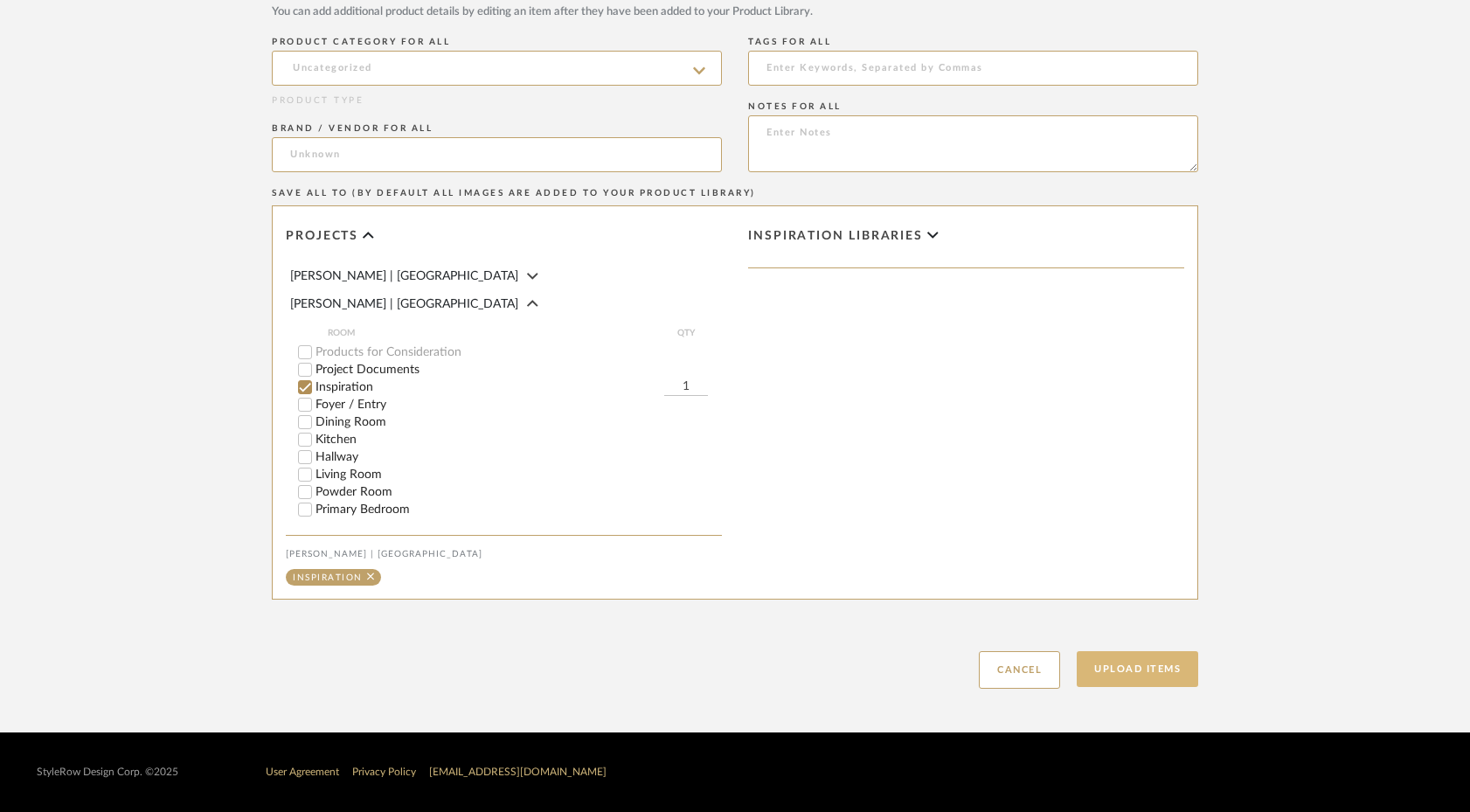
click at [1139, 667] on button "Upload Items" at bounding box center [1138, 669] width 122 height 36
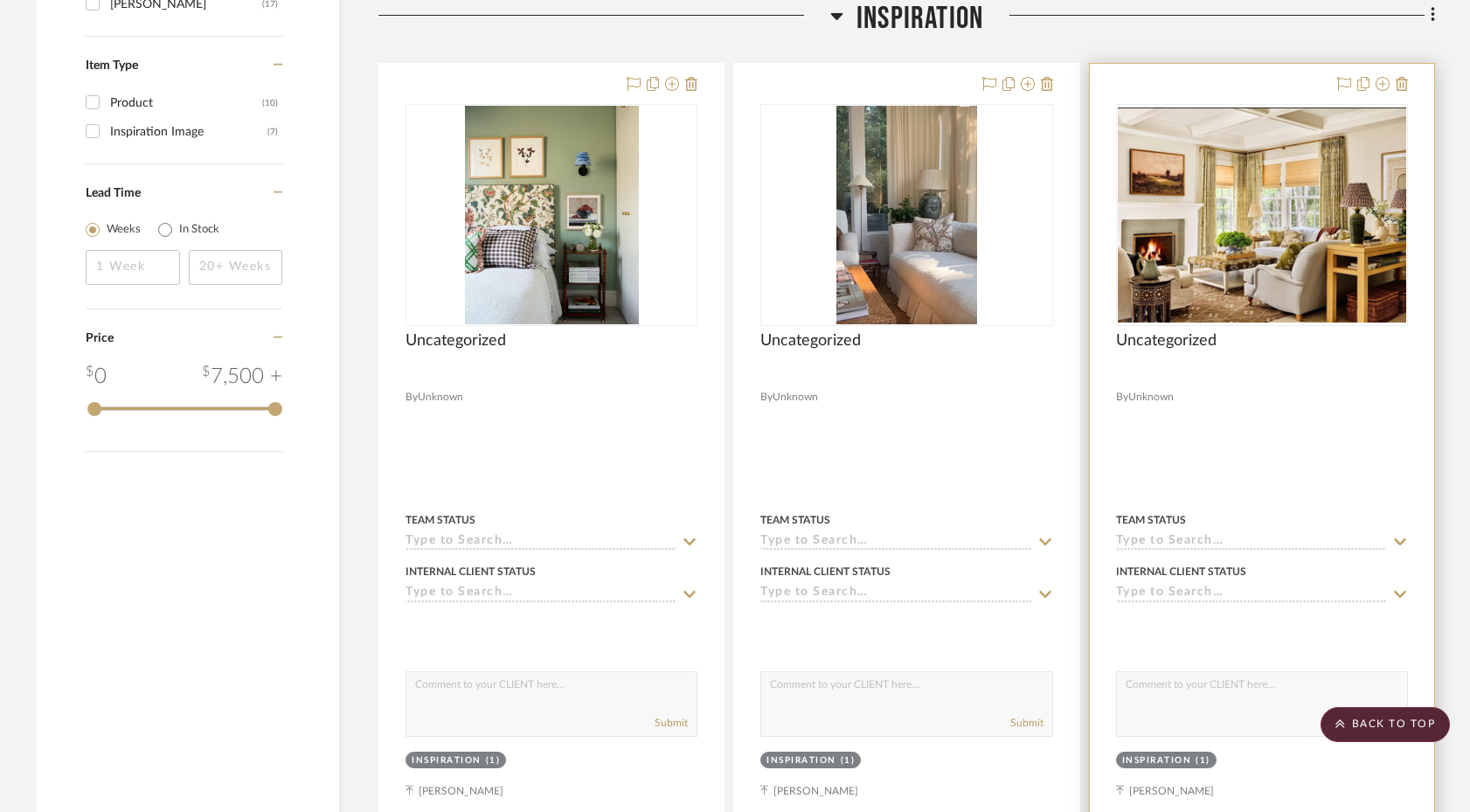
scroll to position [1322, 0]
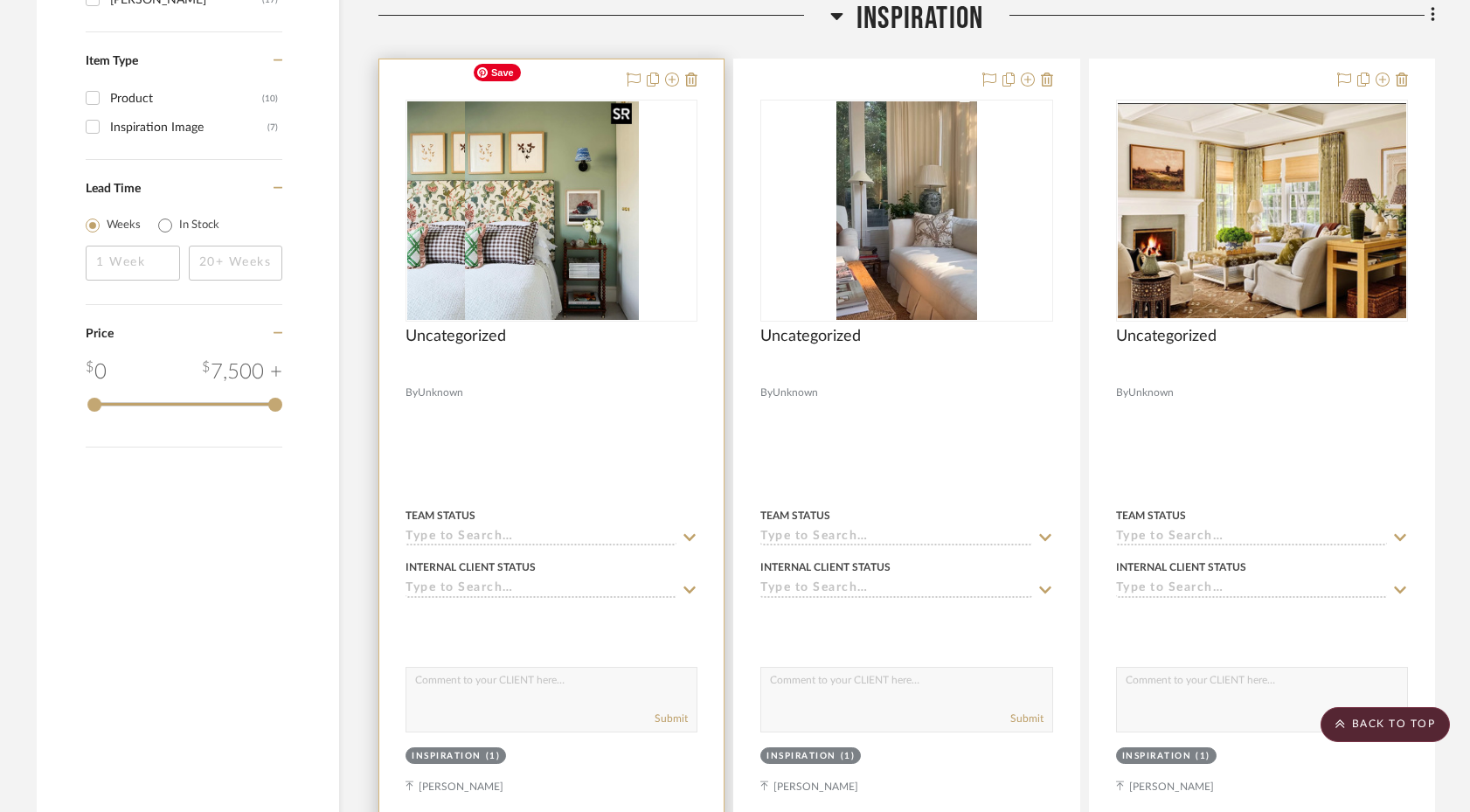
click at [614, 240] on div at bounding box center [552, 211] width 292 height 222
click at [631, 230] on img "0" at bounding box center [552, 211] width 174 height 218
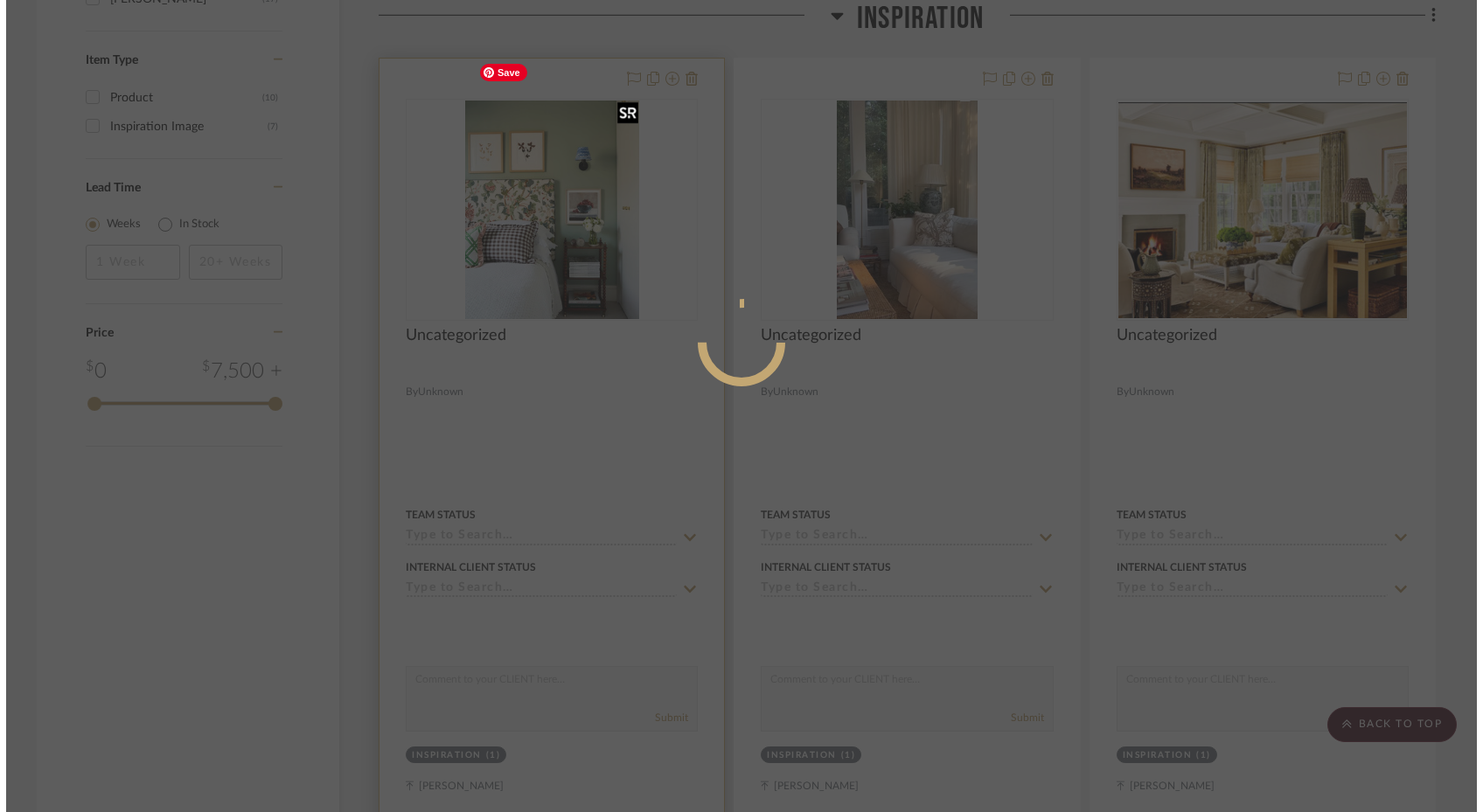
scroll to position [0, 0]
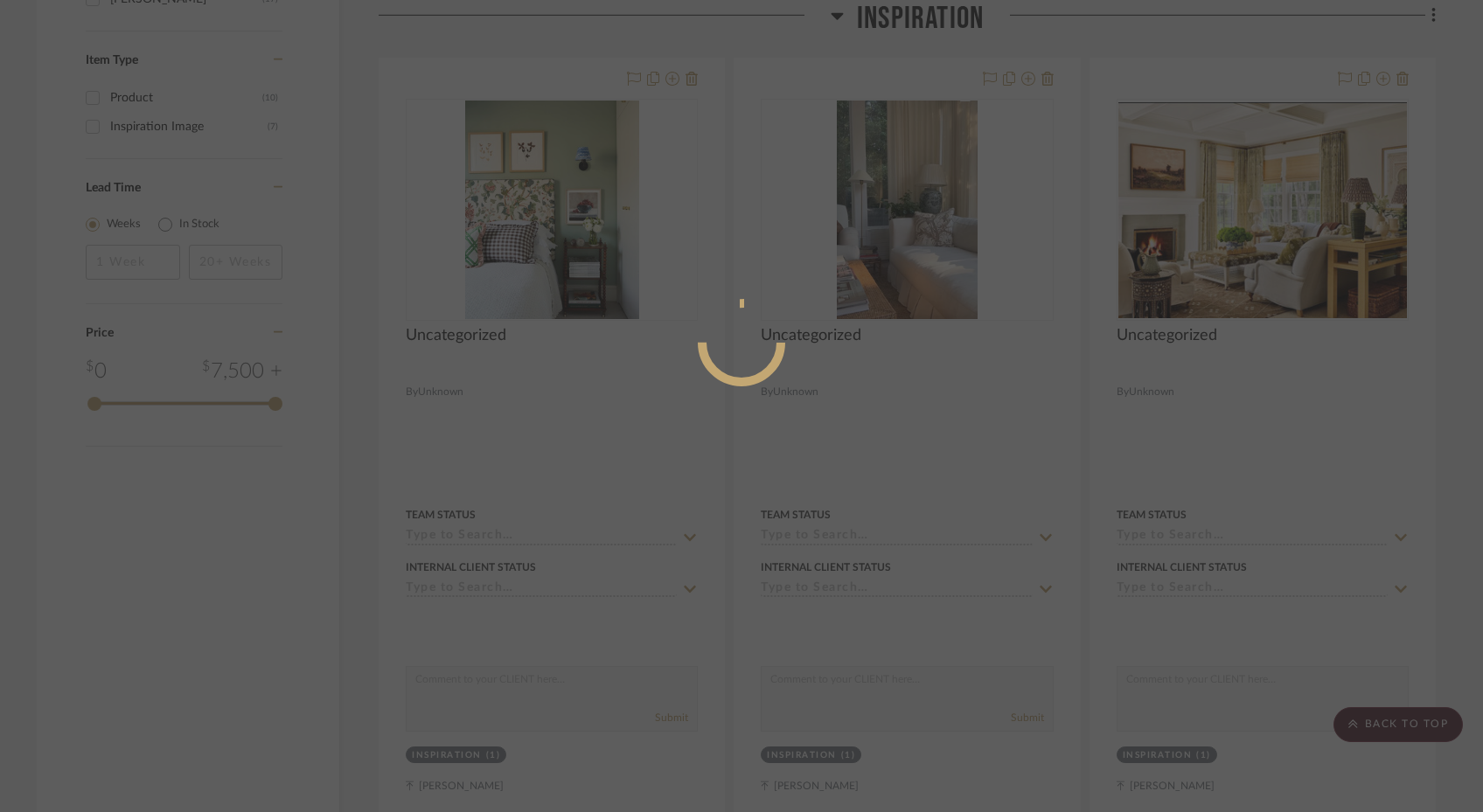
click at [591, 217] on div at bounding box center [741, 406] width 1483 height 812
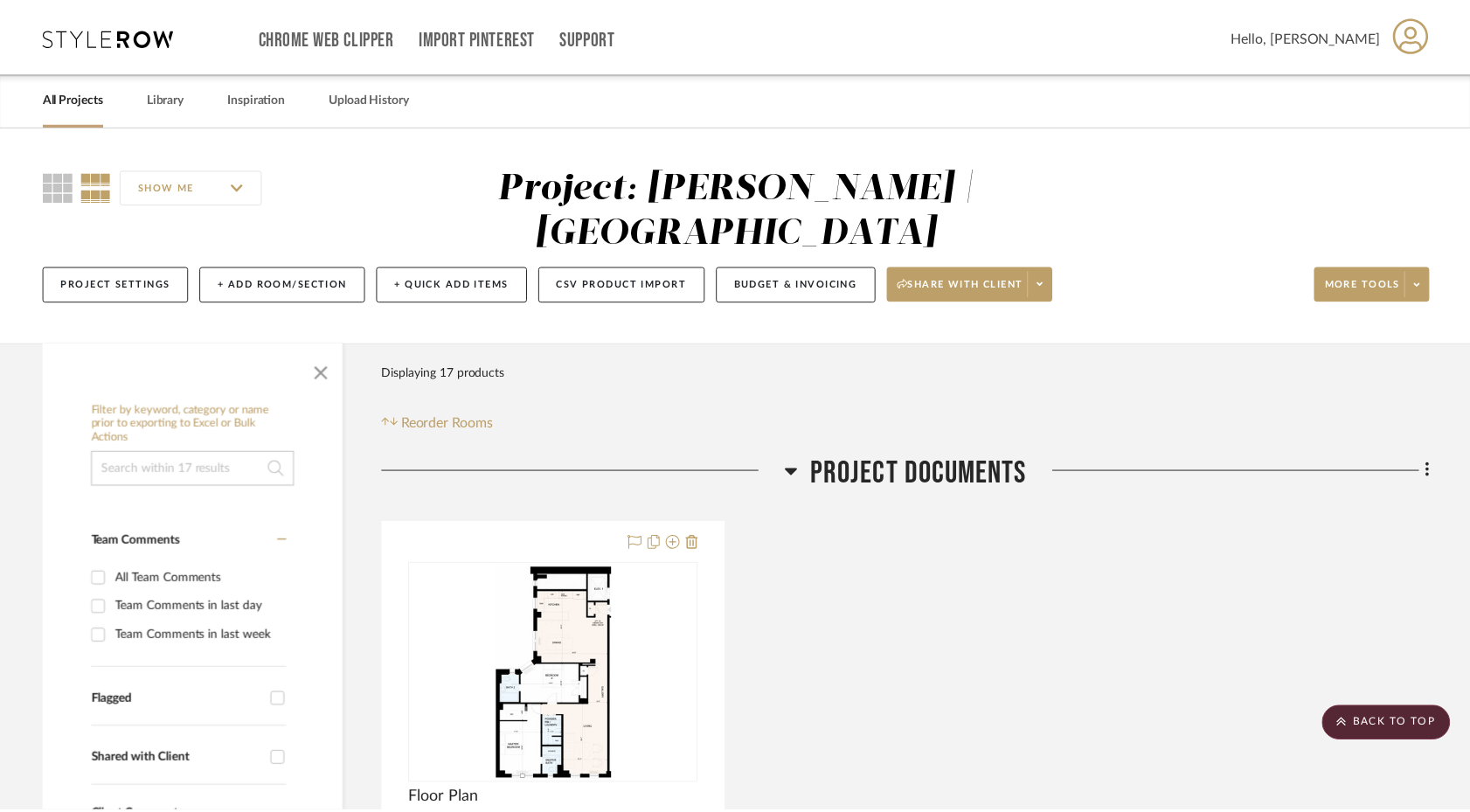
scroll to position [1322, 0]
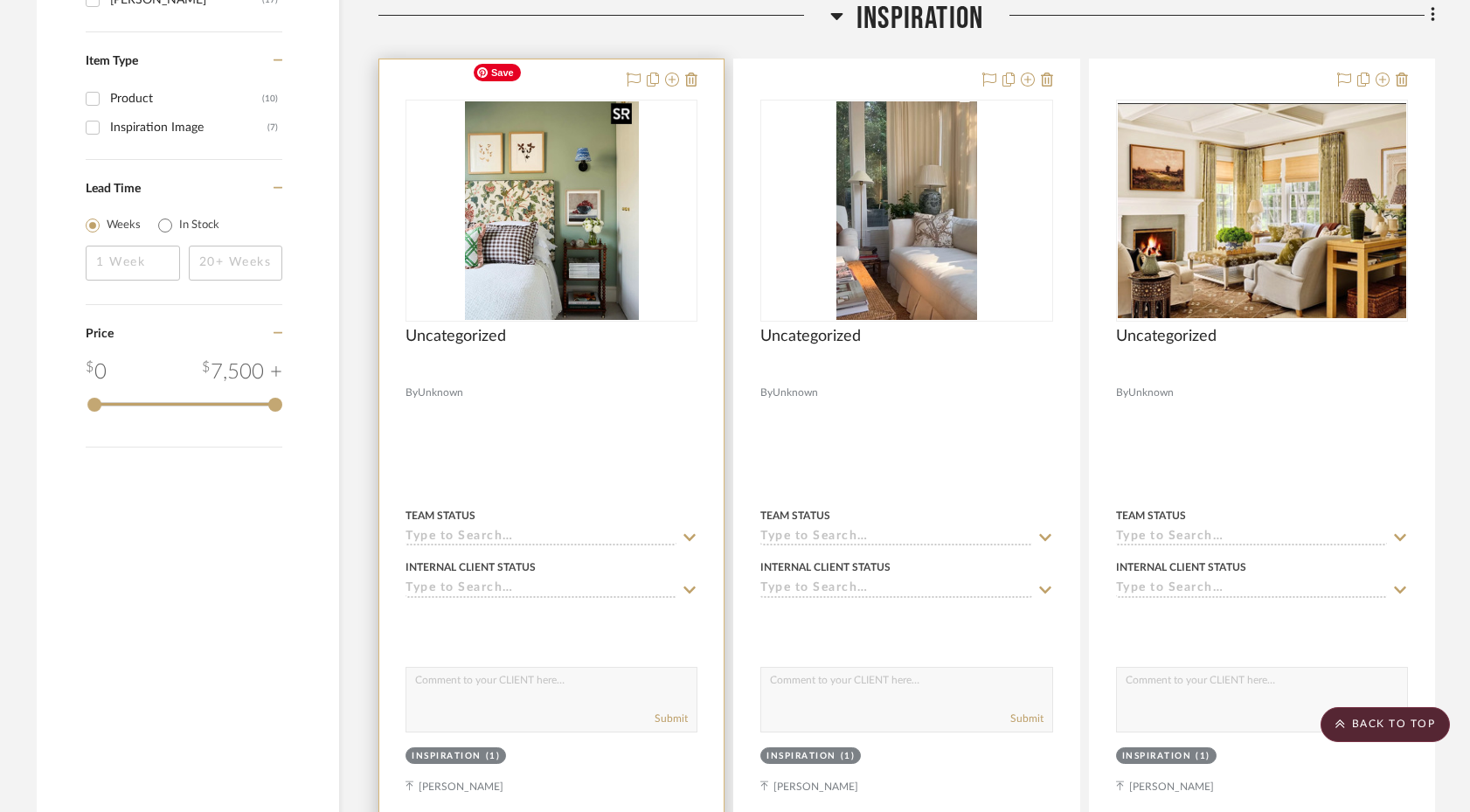
click at [591, 219] on img "0" at bounding box center [552, 211] width 174 height 218
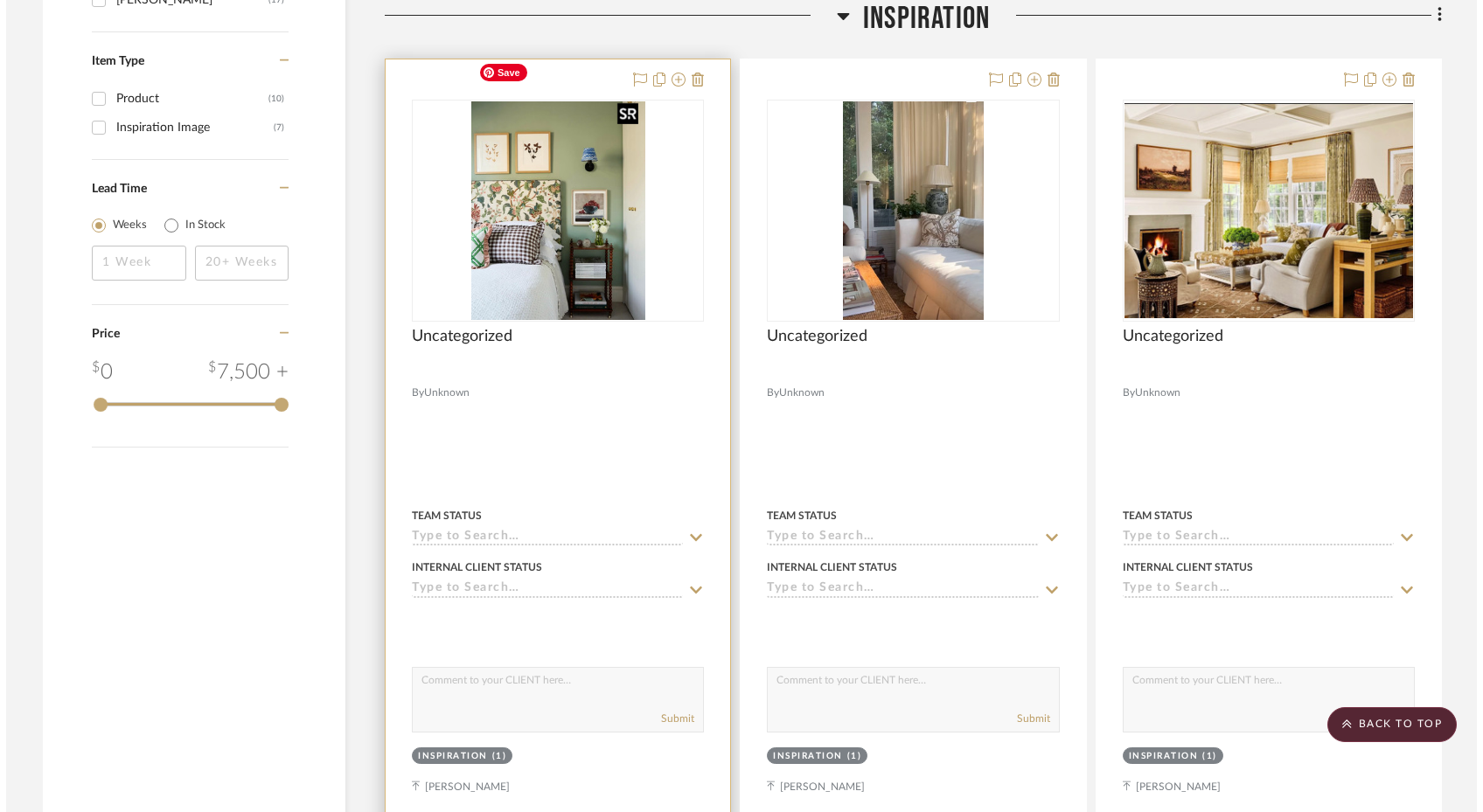
scroll to position [0, 0]
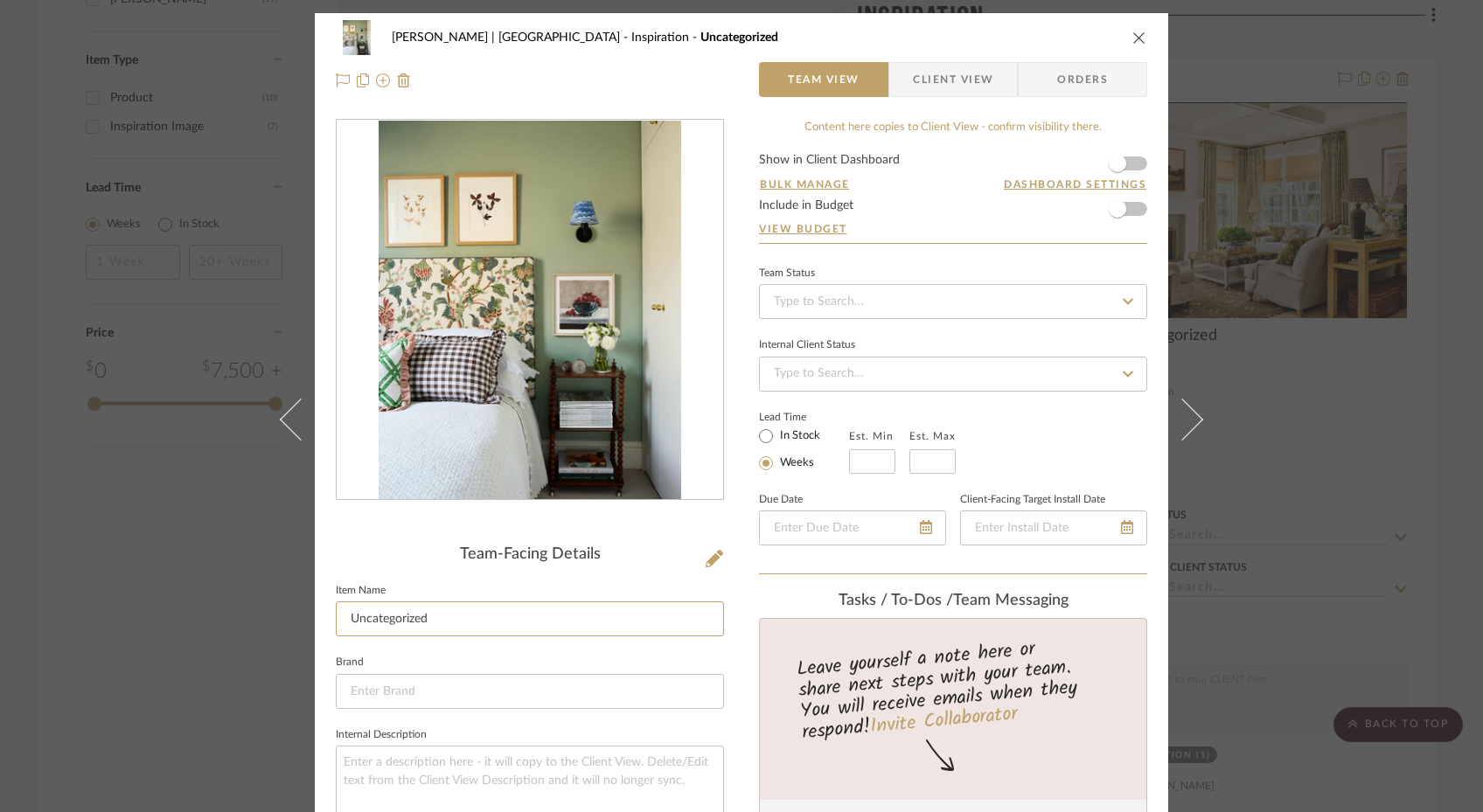
drag, startPoint x: 473, startPoint y: 621, endPoint x: 473, endPoint y: 592, distance: 29.0
click at [473, 592] on fieldset "Item Name Uncategorized" at bounding box center [529, 608] width 388 height 58
click at [478, 666] on fieldset "Brand" at bounding box center [529, 679] width 388 height 58
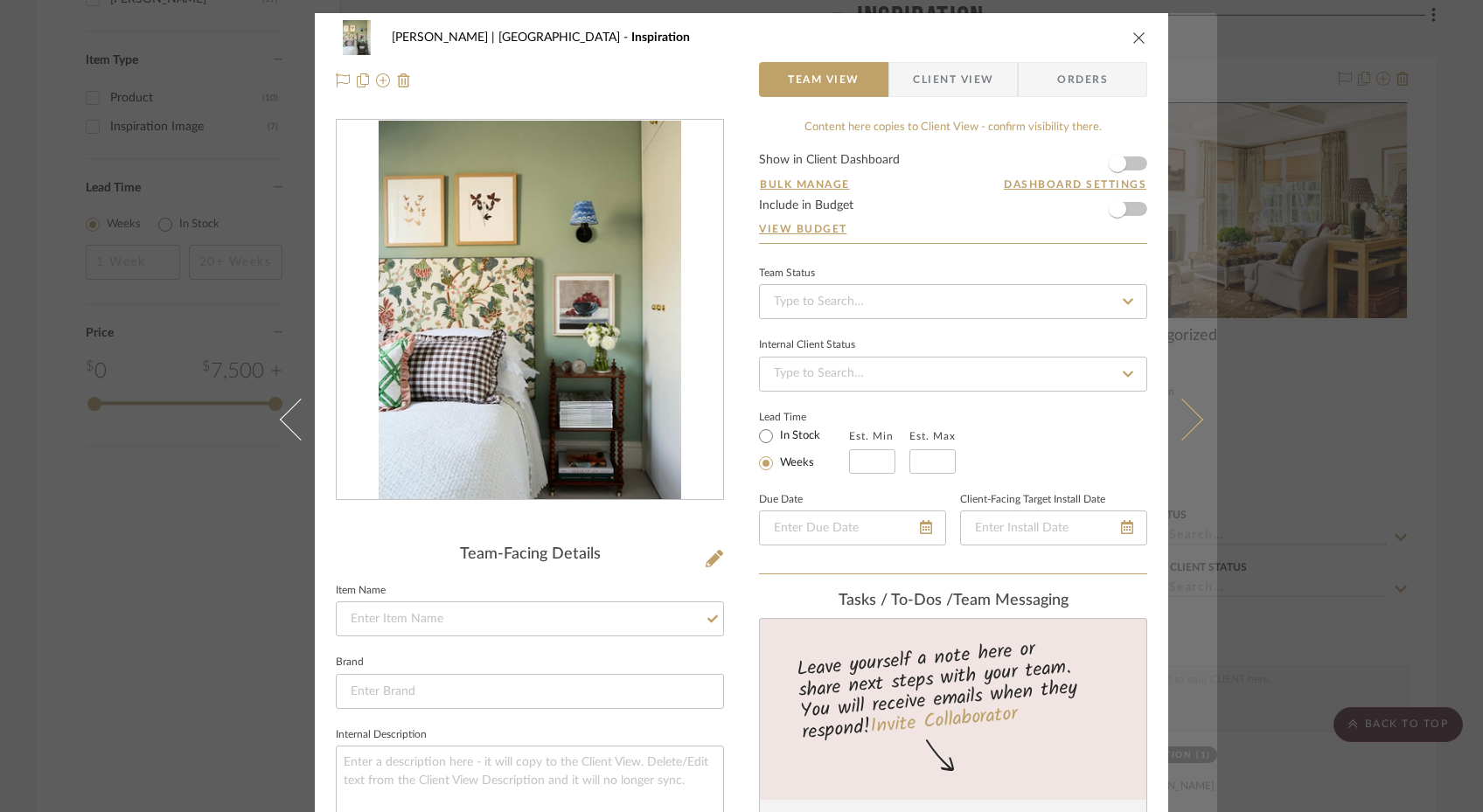
click at [1151, 419] on icon at bounding box center [1182, 418] width 42 height 42
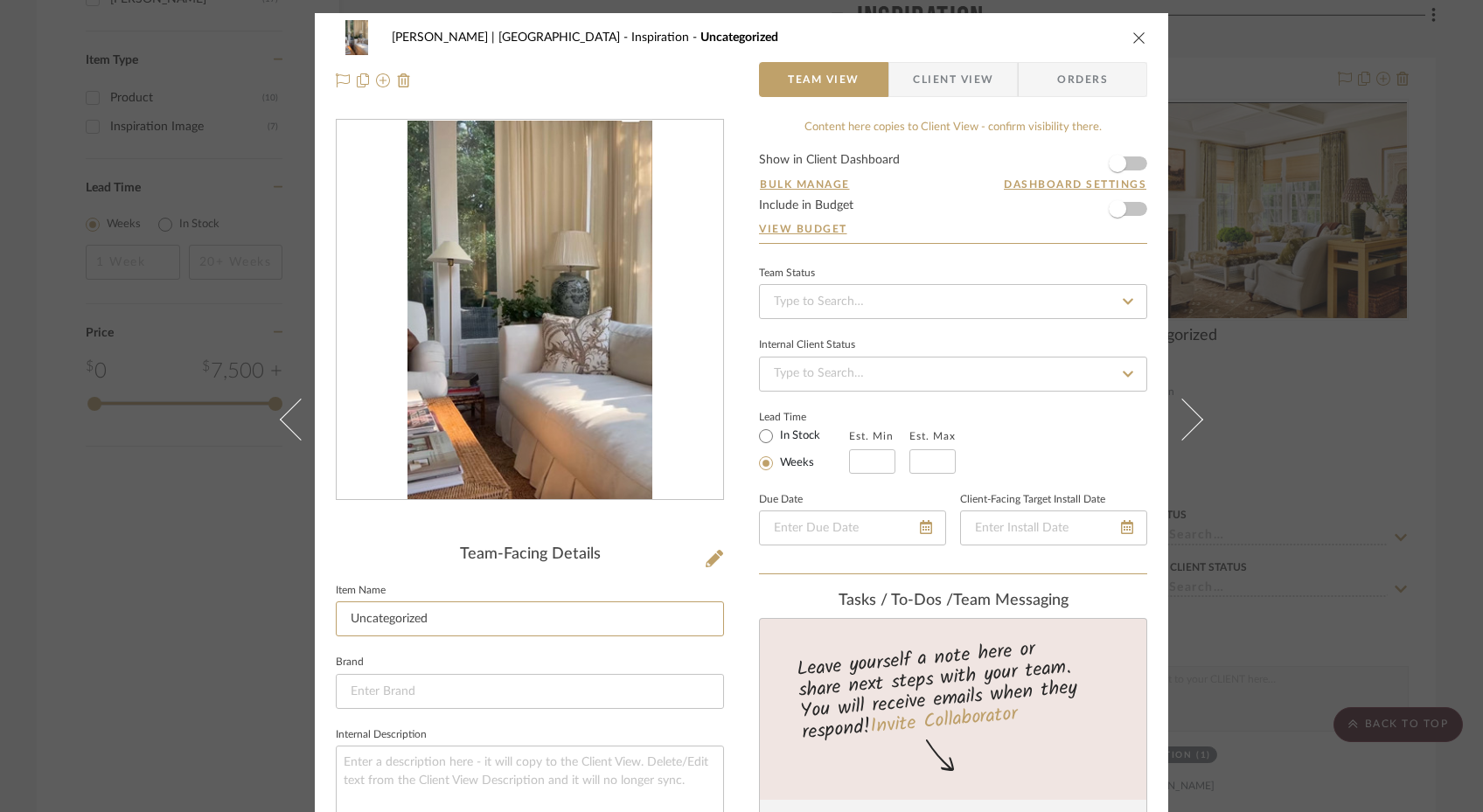
drag, startPoint x: 435, startPoint y: 616, endPoint x: 380, endPoint y: 586, distance: 62.6
click at [380, 586] on fieldset "Item Name Uncategorized" at bounding box center [529, 608] width 388 height 58
click at [440, 653] on fieldset "Brand" at bounding box center [529, 679] width 388 height 58
click at [1151, 408] on button at bounding box center [1192, 418] width 49 height 812
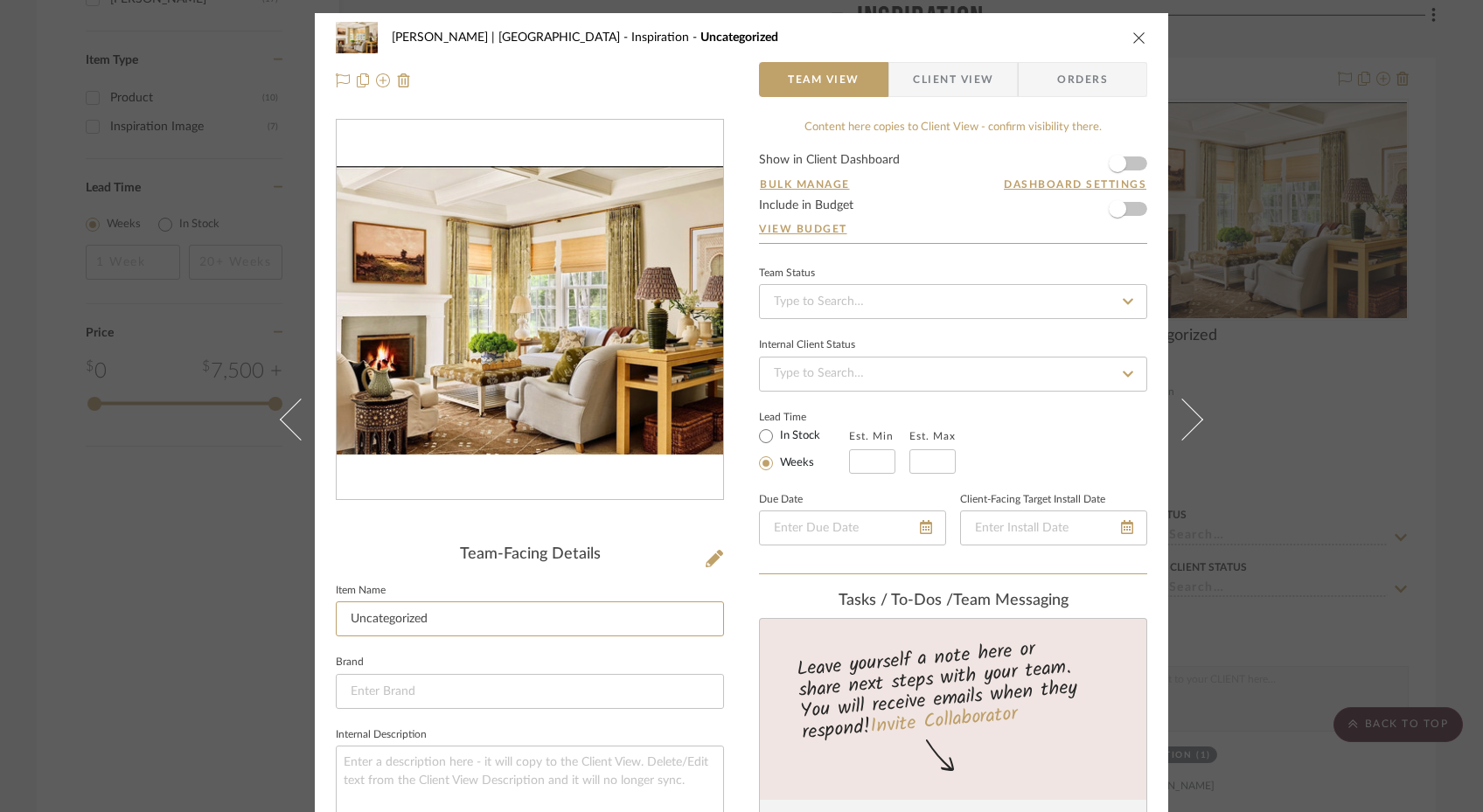
drag, startPoint x: 512, startPoint y: 620, endPoint x: 509, endPoint y: 590, distance: 30.1
click at [509, 590] on fieldset "Item Name Uncategorized" at bounding box center [529, 608] width 388 height 58
click at [516, 656] on fieldset "Brand" at bounding box center [529, 679] width 388 height 58
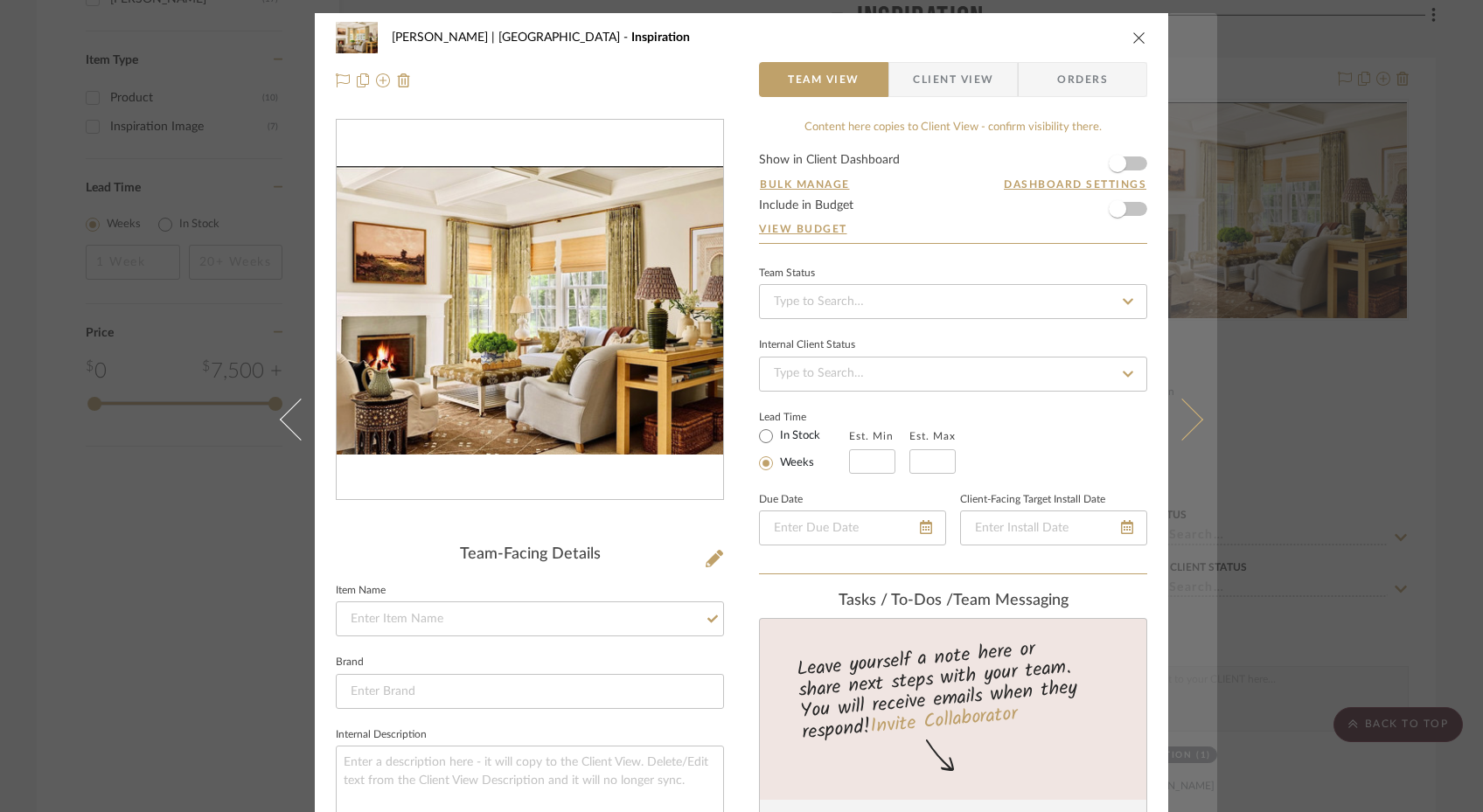
click at [1151, 425] on icon at bounding box center [1182, 418] width 42 height 42
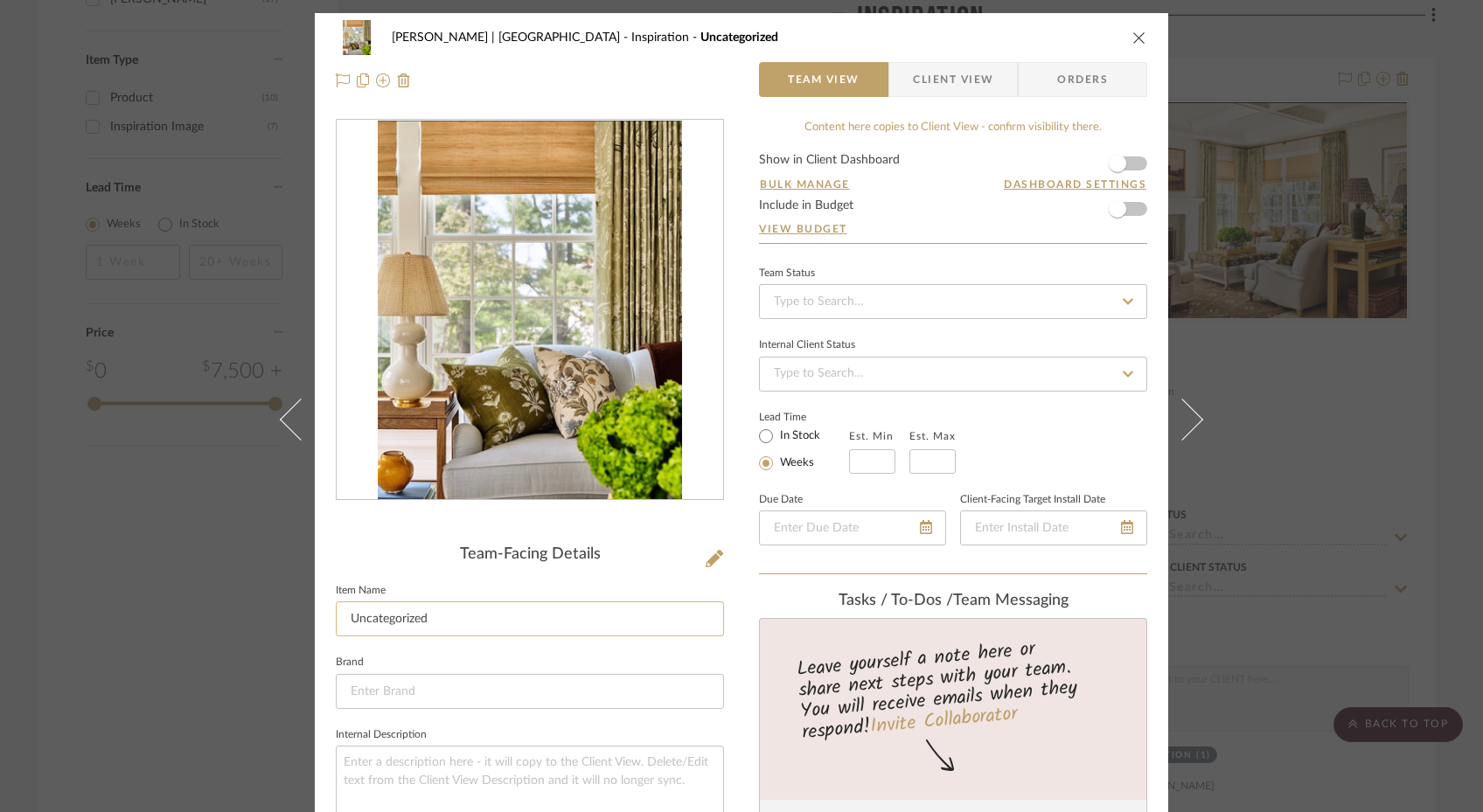
drag, startPoint x: 435, startPoint y: 628, endPoint x: 443, endPoint y: 602, distance: 27.2
click at [443, 602] on input "Uncategorized" at bounding box center [529, 619] width 388 height 35
click at [513, 659] on fieldset "Brand" at bounding box center [529, 679] width 388 height 58
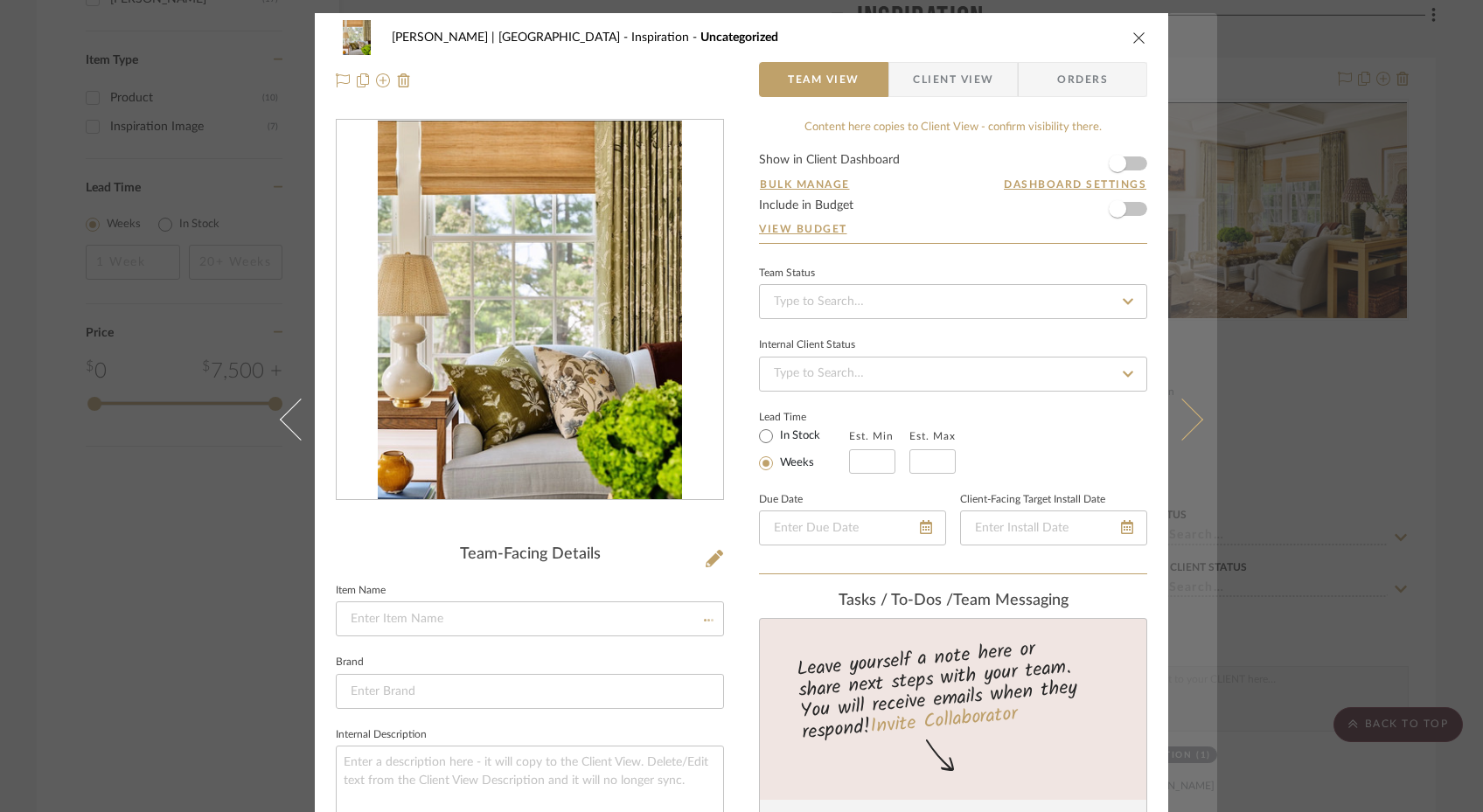
click at [1151, 404] on icon at bounding box center [1182, 418] width 42 height 42
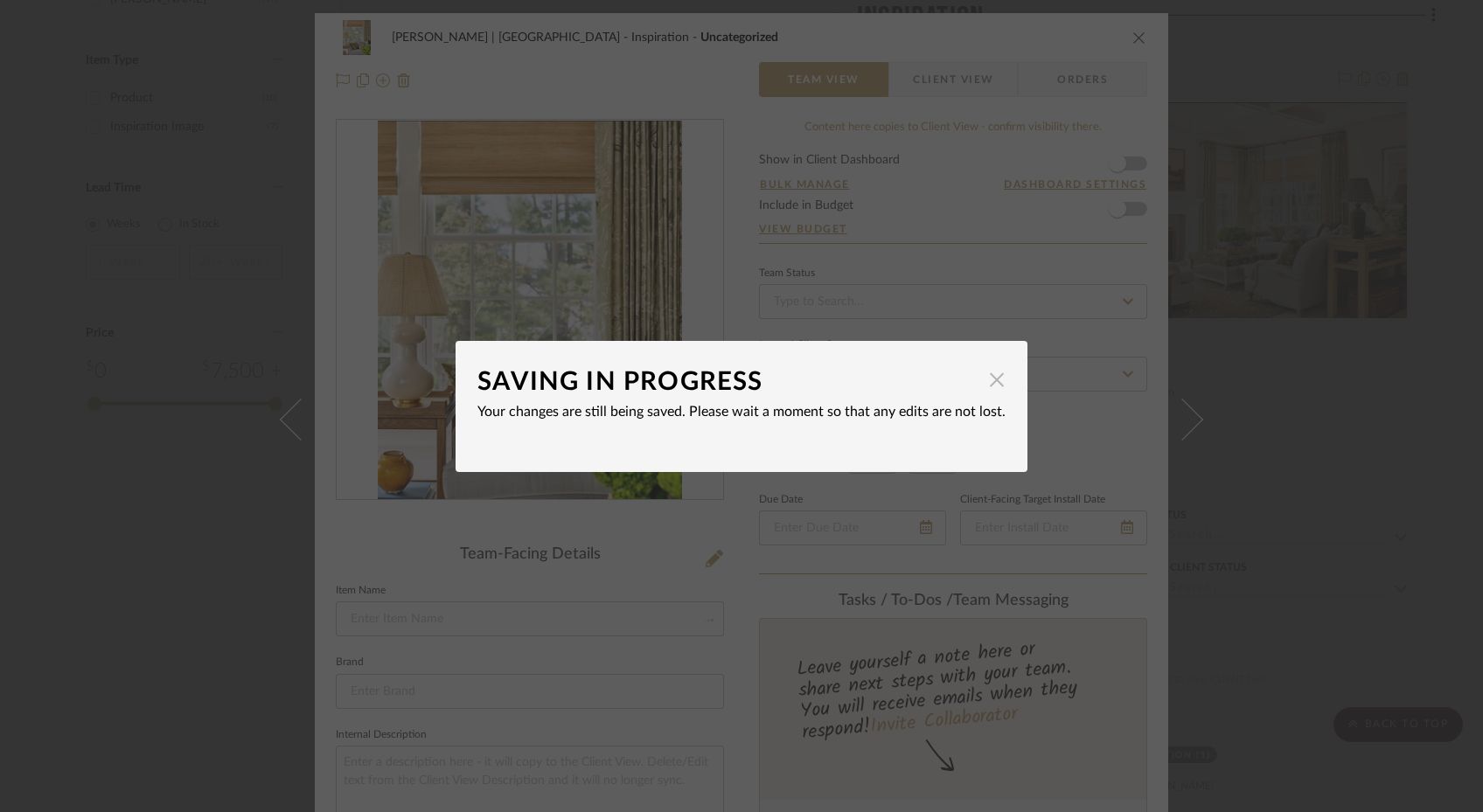
click at [995, 378] on span "button" at bounding box center [996, 380] width 35 height 35
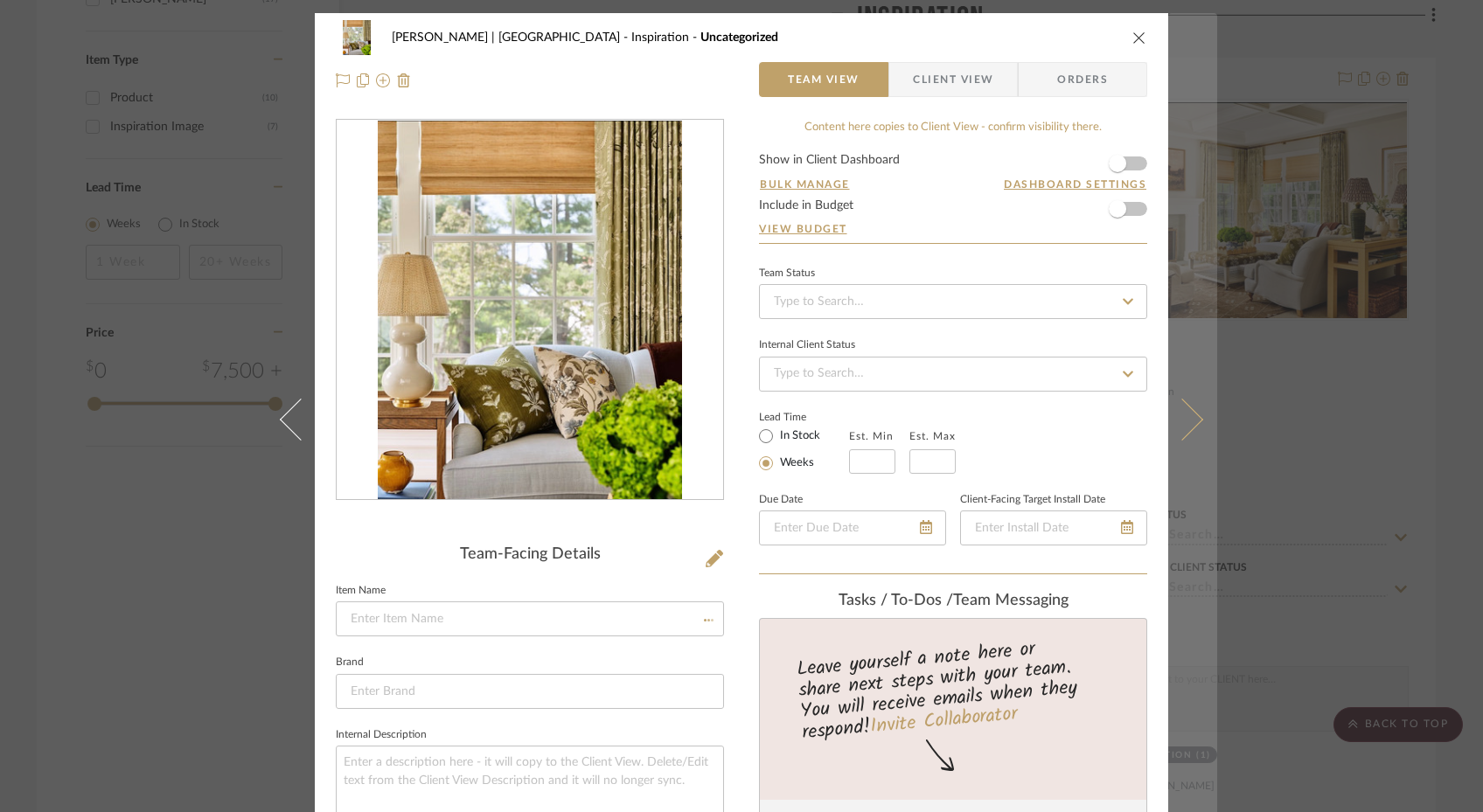
scroll to position [13, 0]
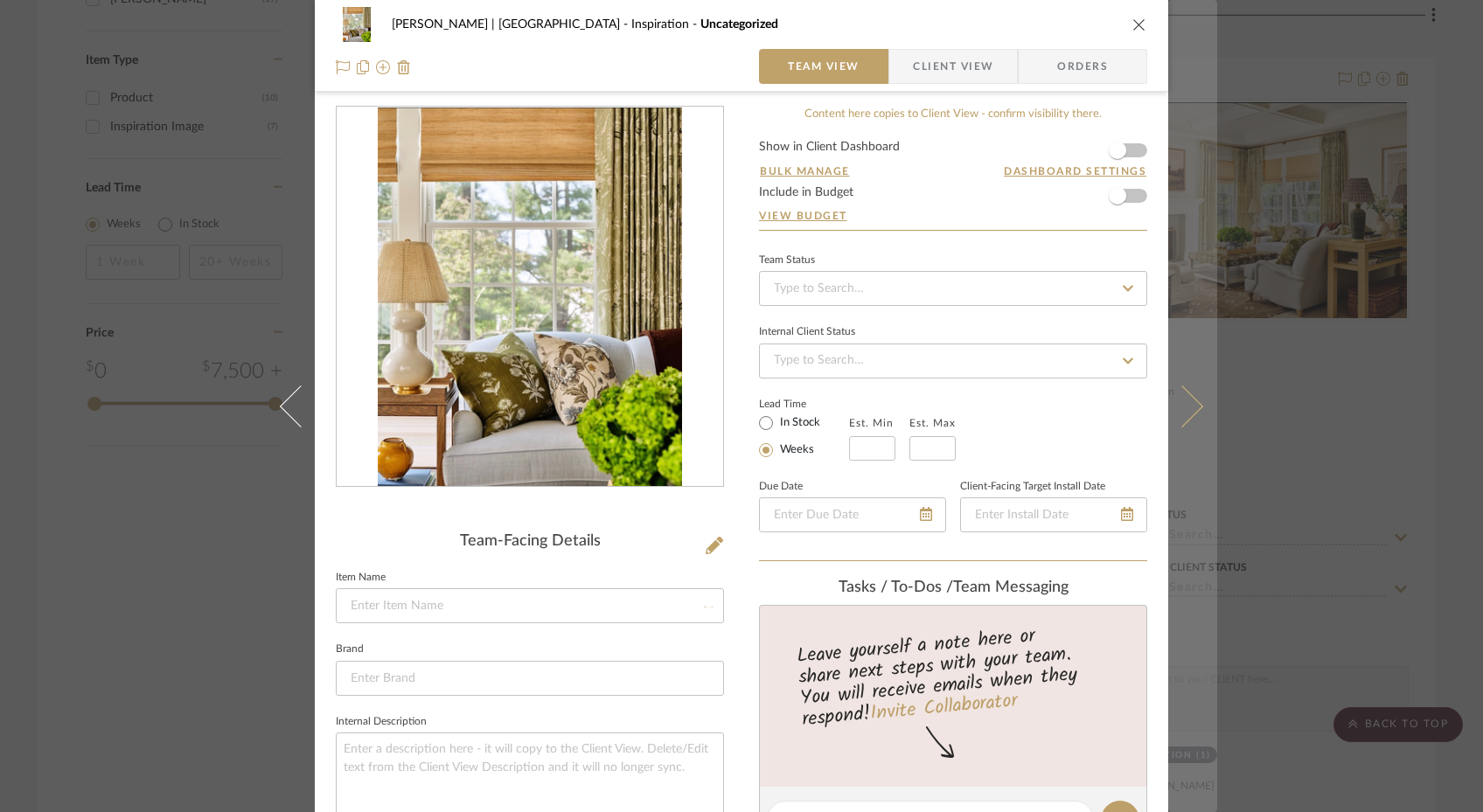
click at [1151, 399] on button at bounding box center [1192, 406] width 49 height 812
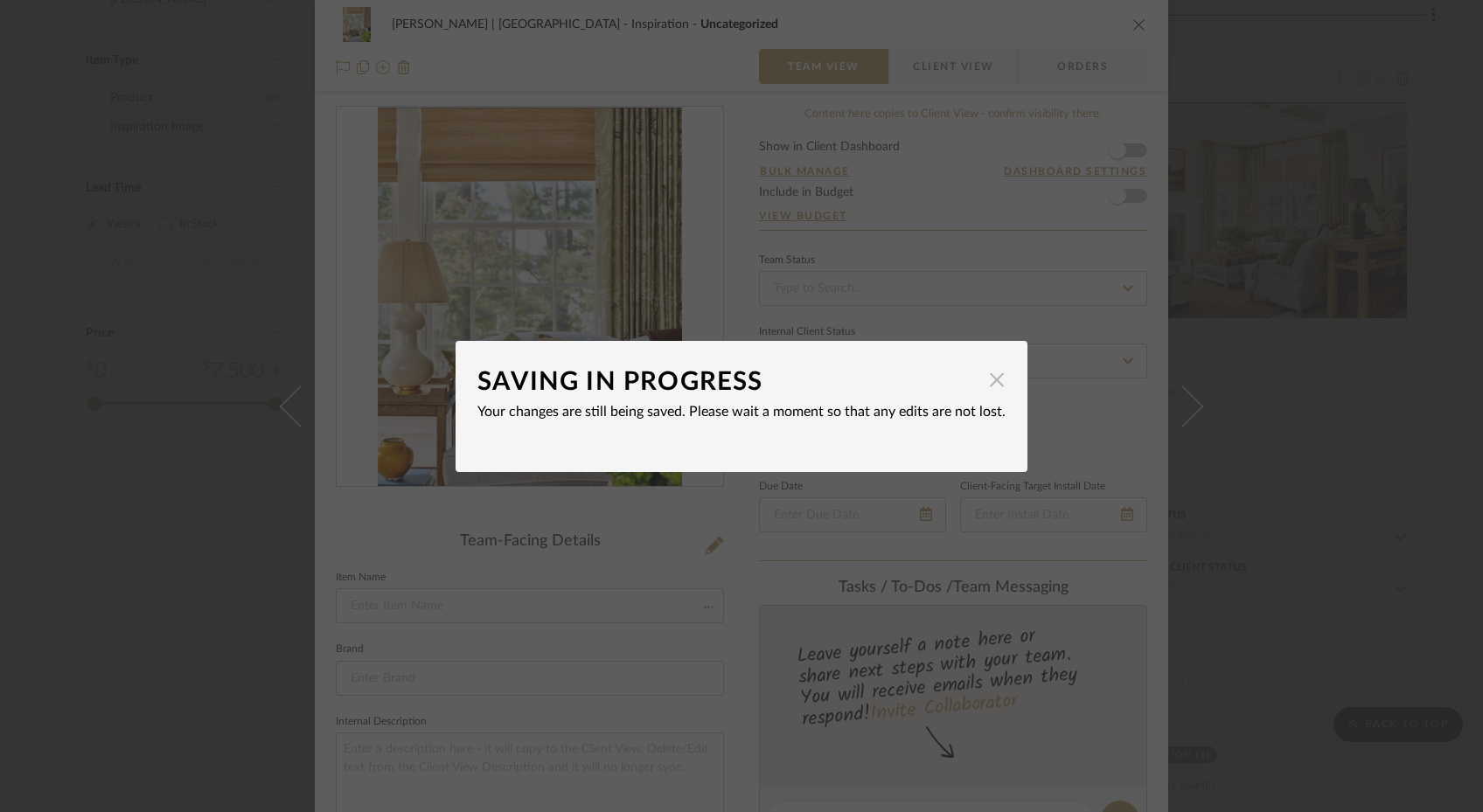
click at [981, 379] on span "button" at bounding box center [996, 380] width 35 height 35
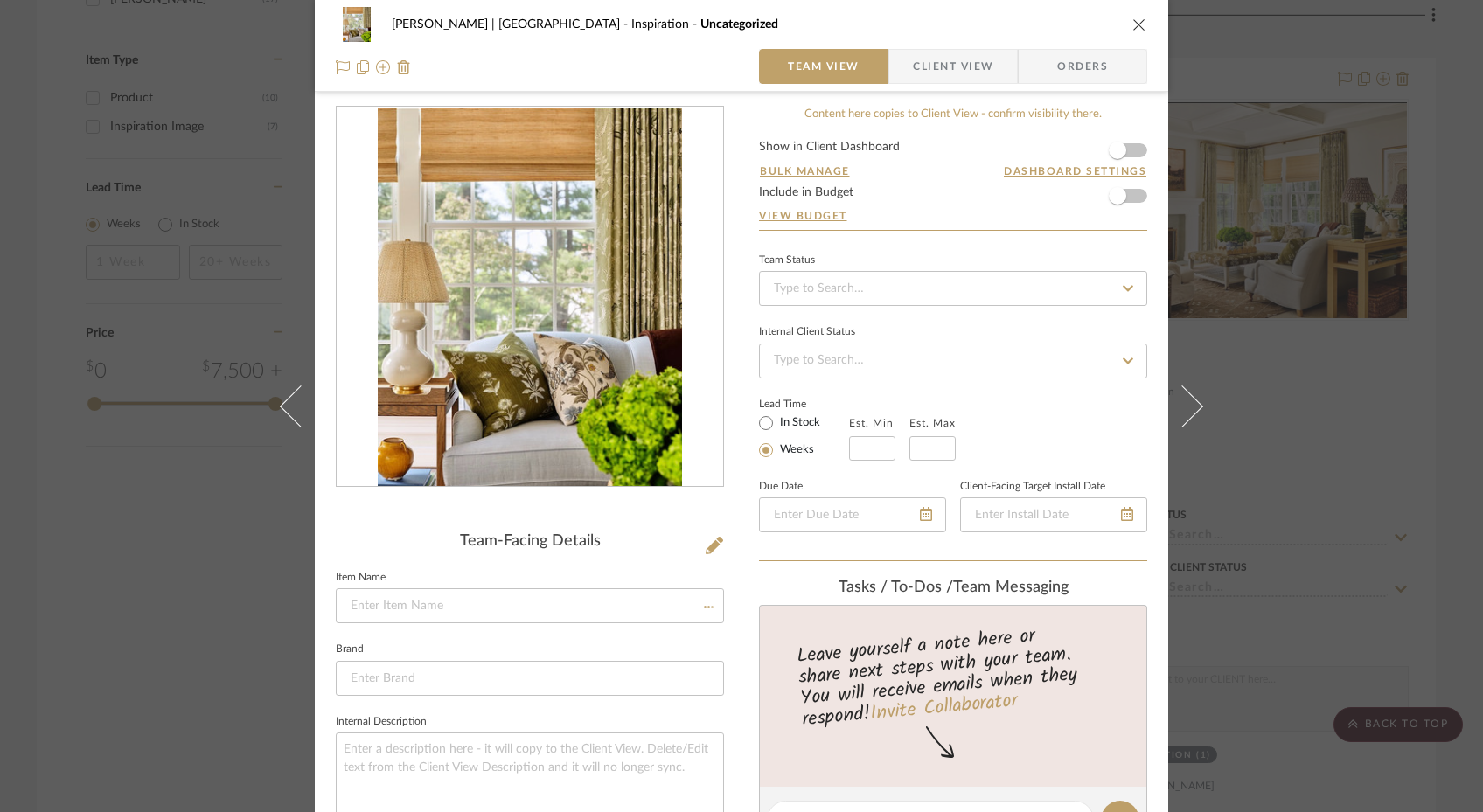
click at [652, 639] on fieldset "Brand" at bounding box center [529, 667] width 388 height 58
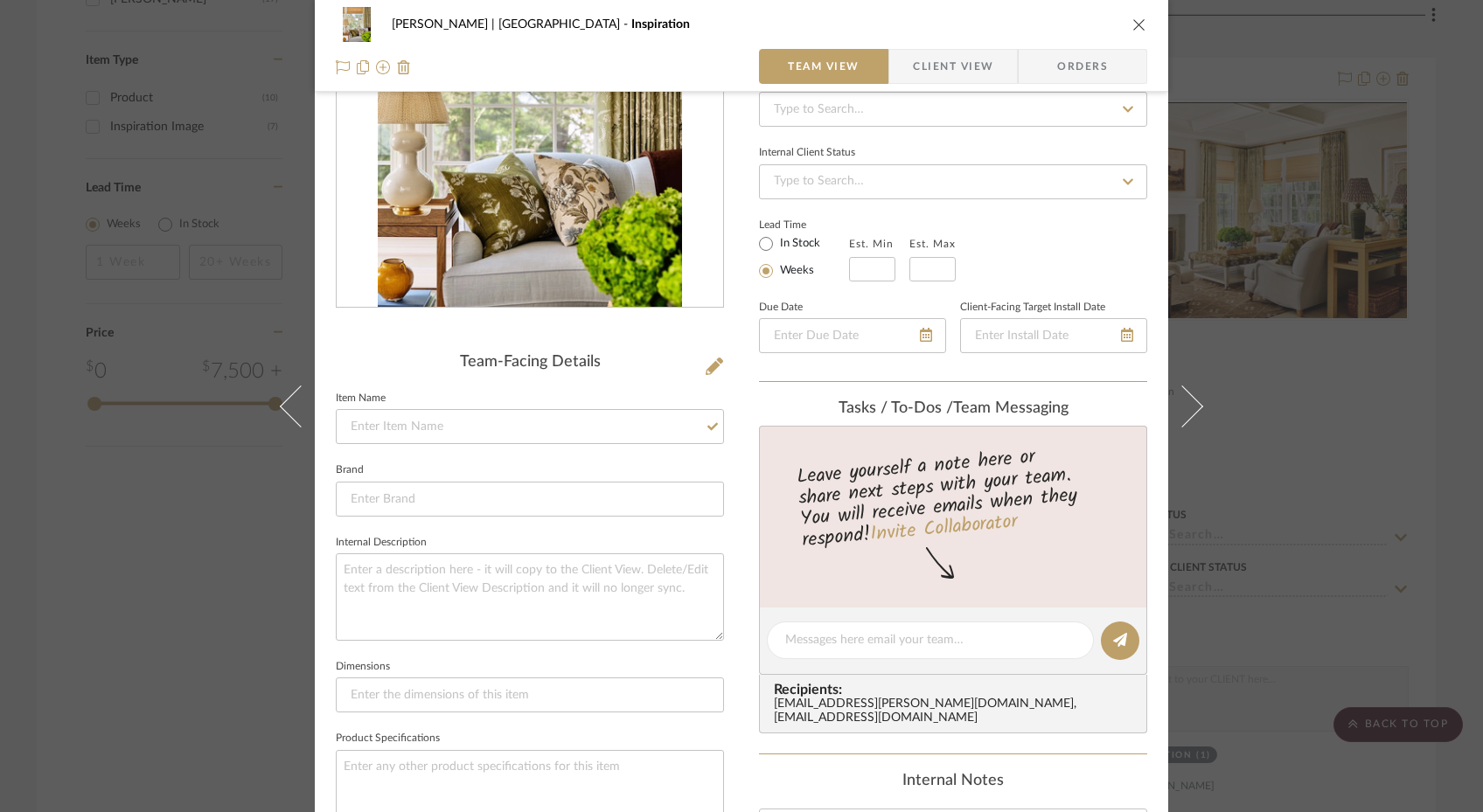
scroll to position [337, 0]
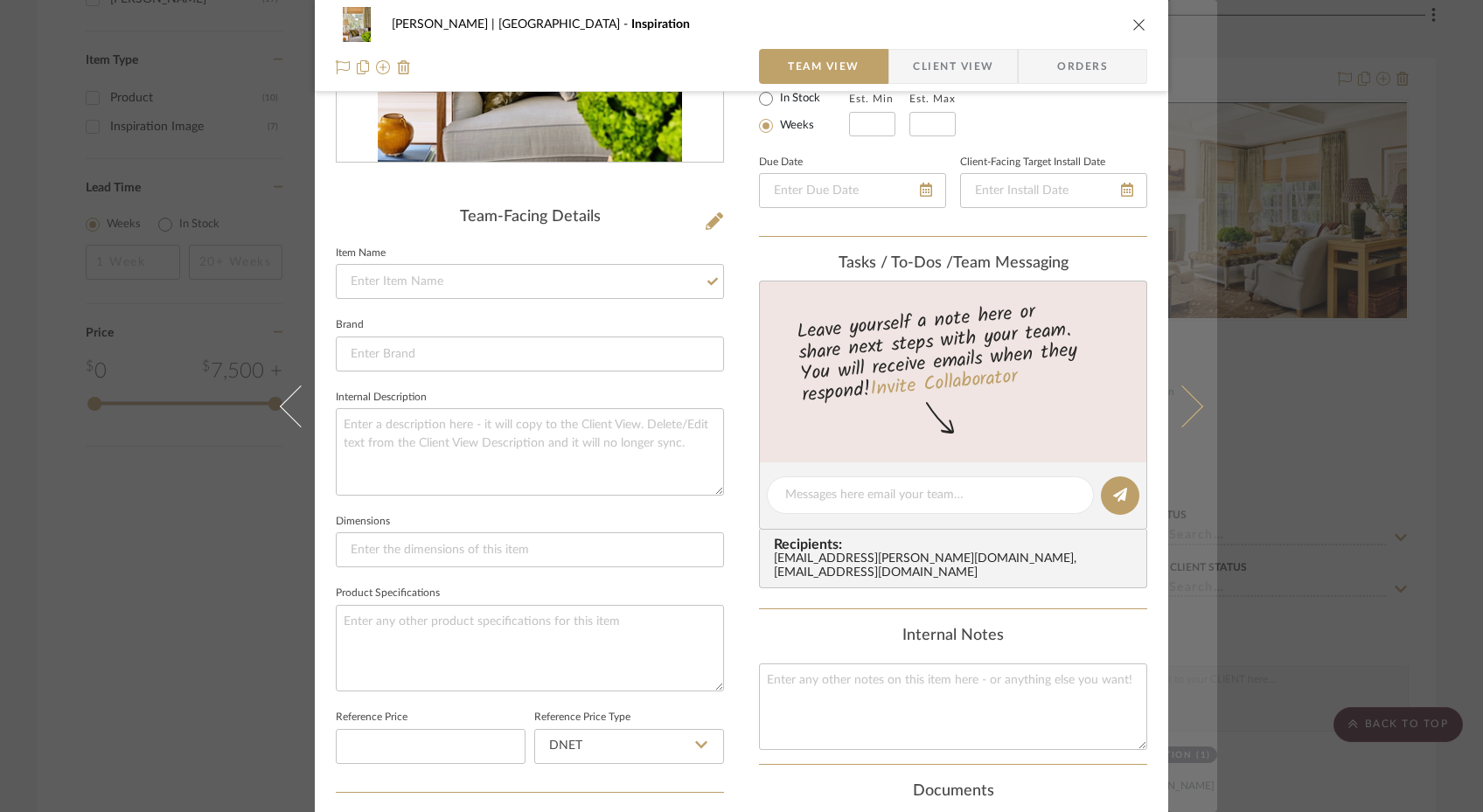
click at [1151, 391] on button at bounding box center [1192, 406] width 49 height 812
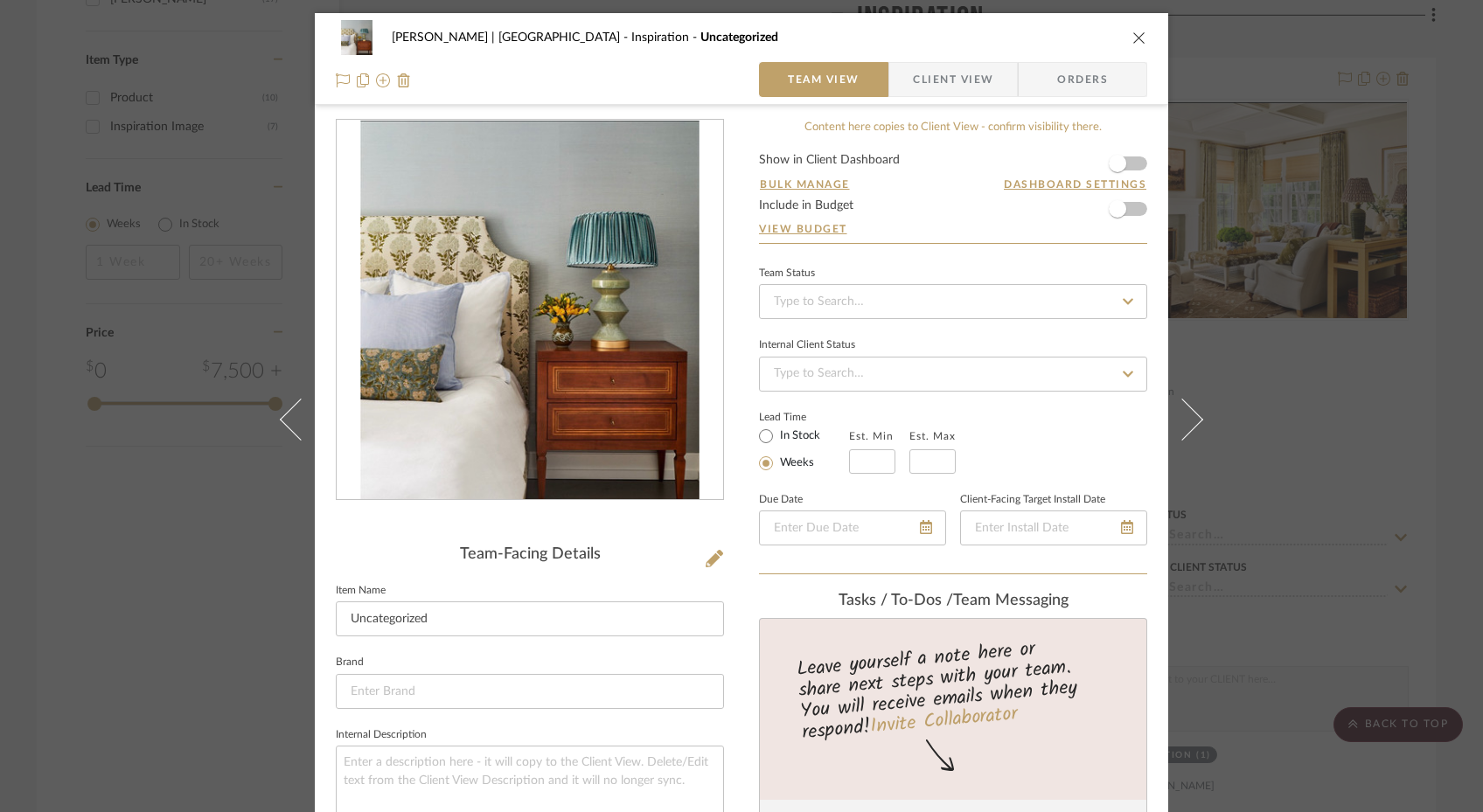
scroll to position [41, 0]
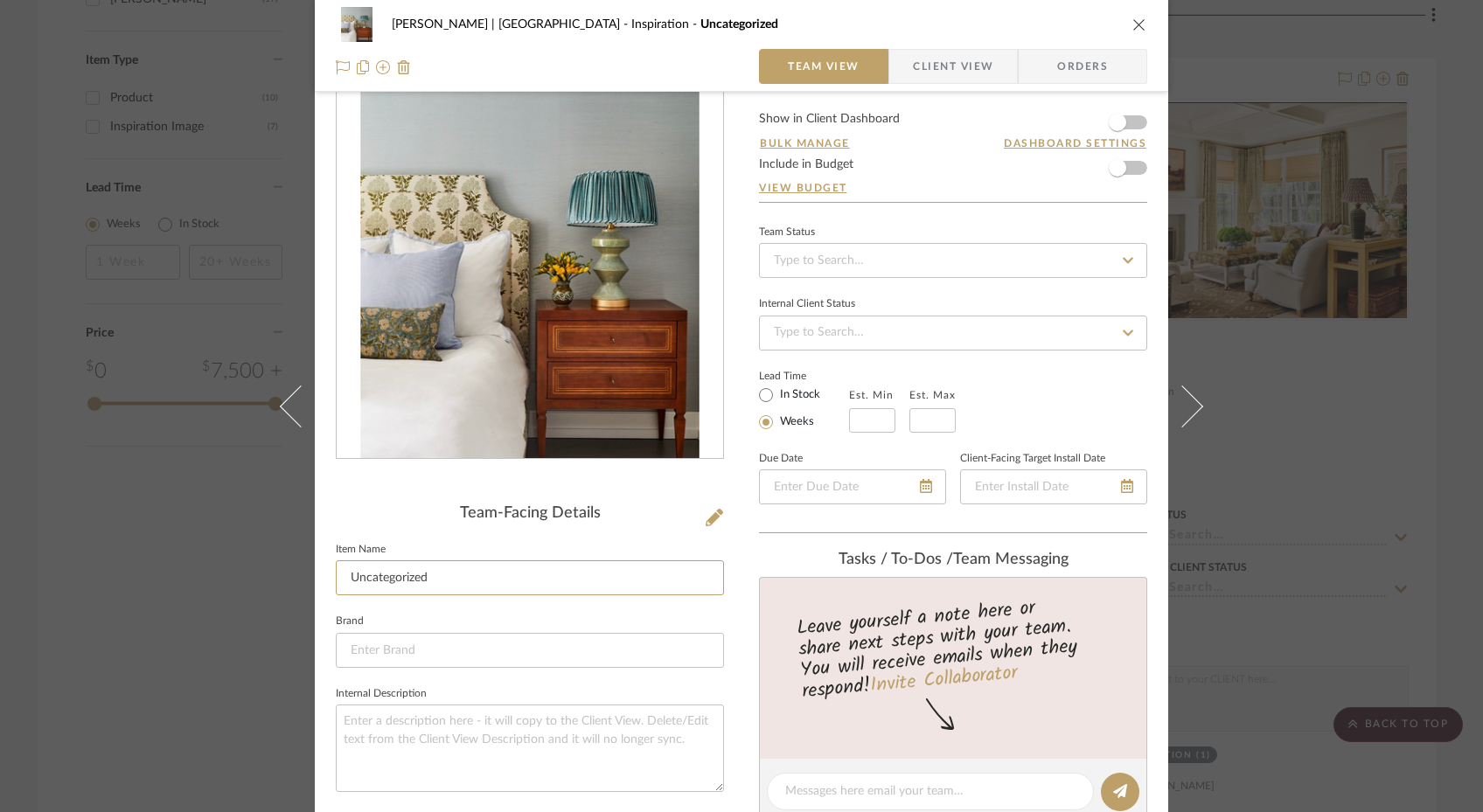
drag, startPoint x: 468, startPoint y: 580, endPoint x: 454, endPoint y: 554, distance: 29.5
click at [454, 554] on fieldset "Item Name Uncategorized" at bounding box center [529, 566] width 388 height 58
click at [468, 612] on fieldset "Brand" at bounding box center [529, 638] width 388 height 58
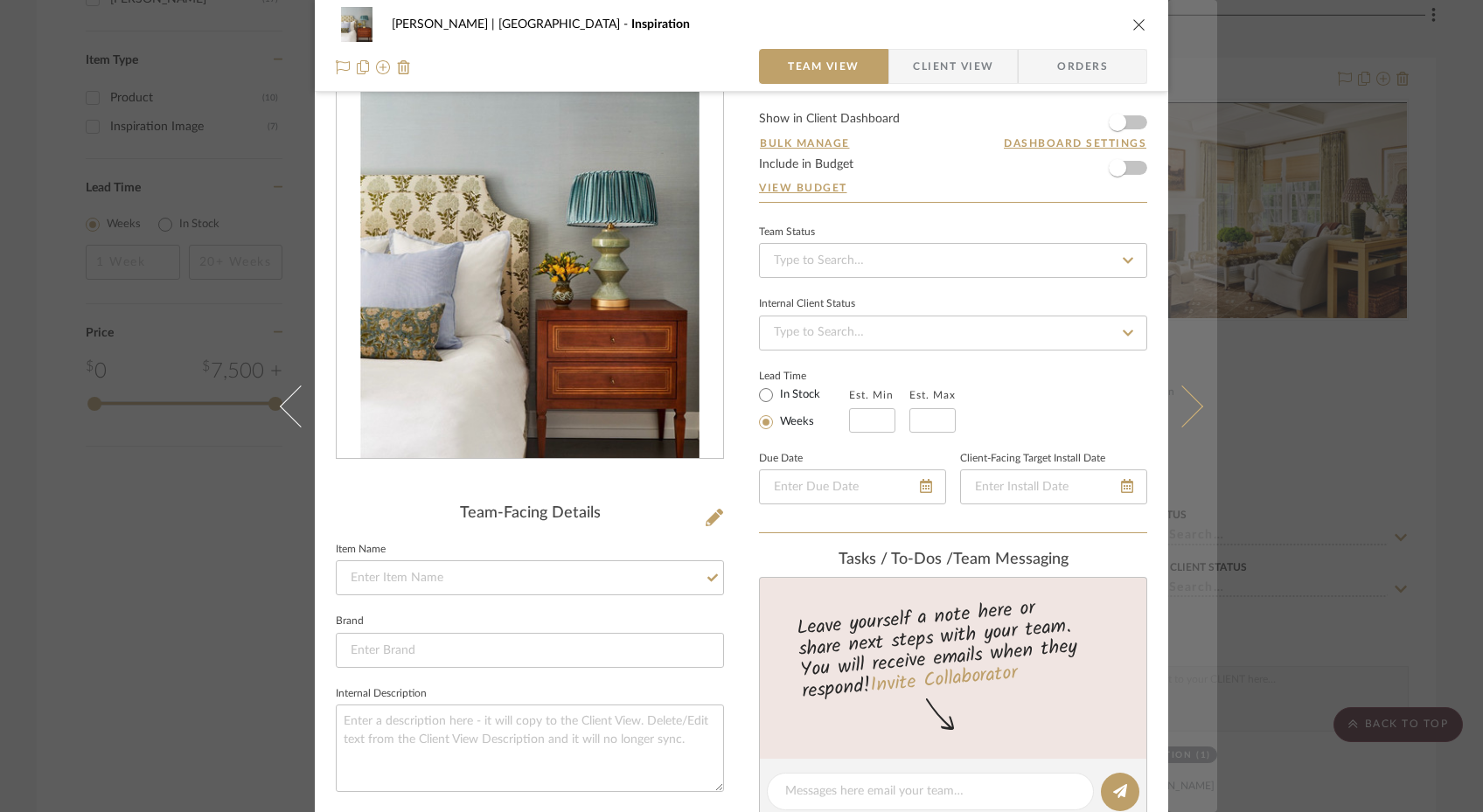
click at [1151, 416] on icon at bounding box center [1182, 406] width 42 height 42
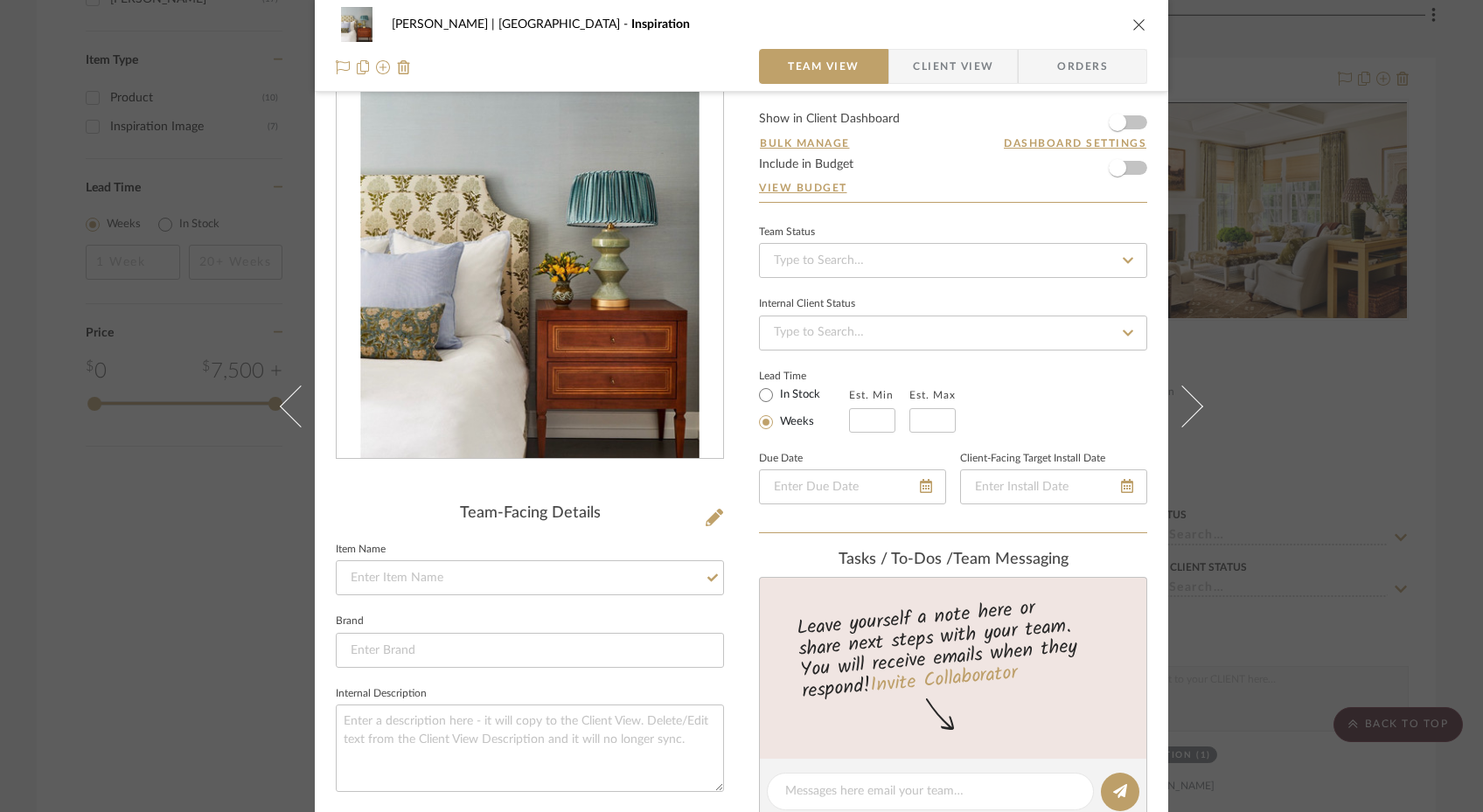
scroll to position [0, 0]
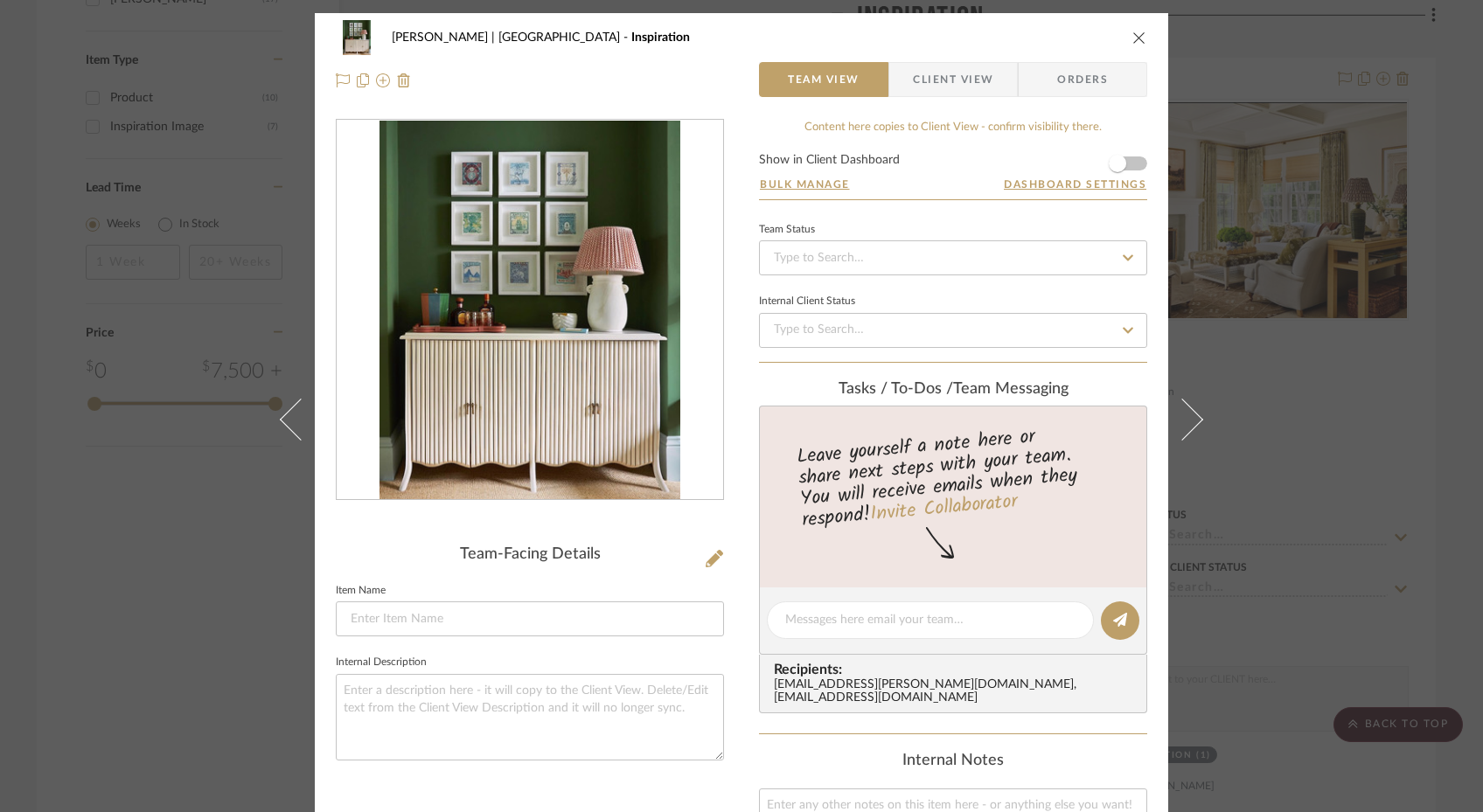
click at [1132, 36] on icon "close" at bounding box center [1139, 37] width 14 height 14
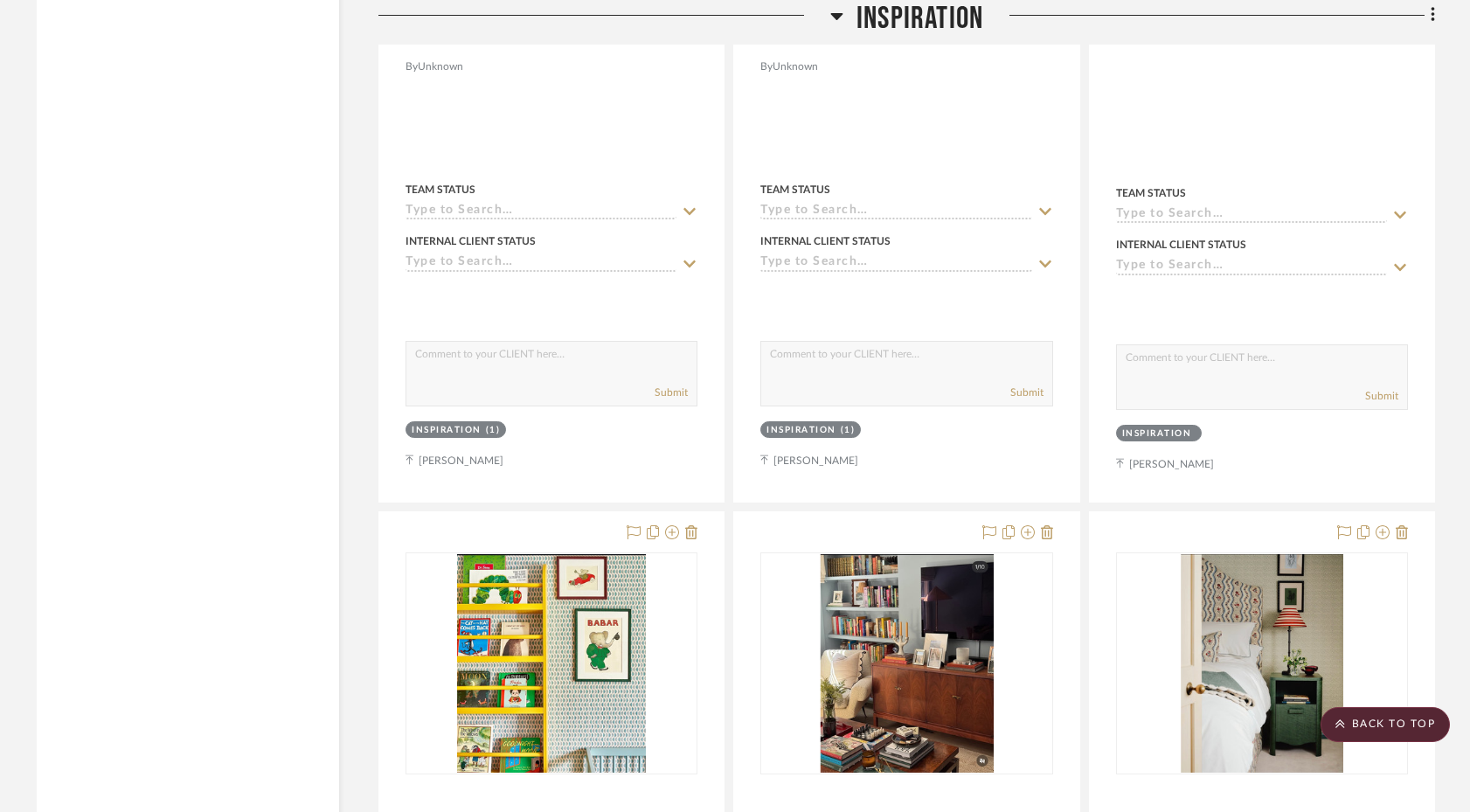
scroll to position [2424, 0]
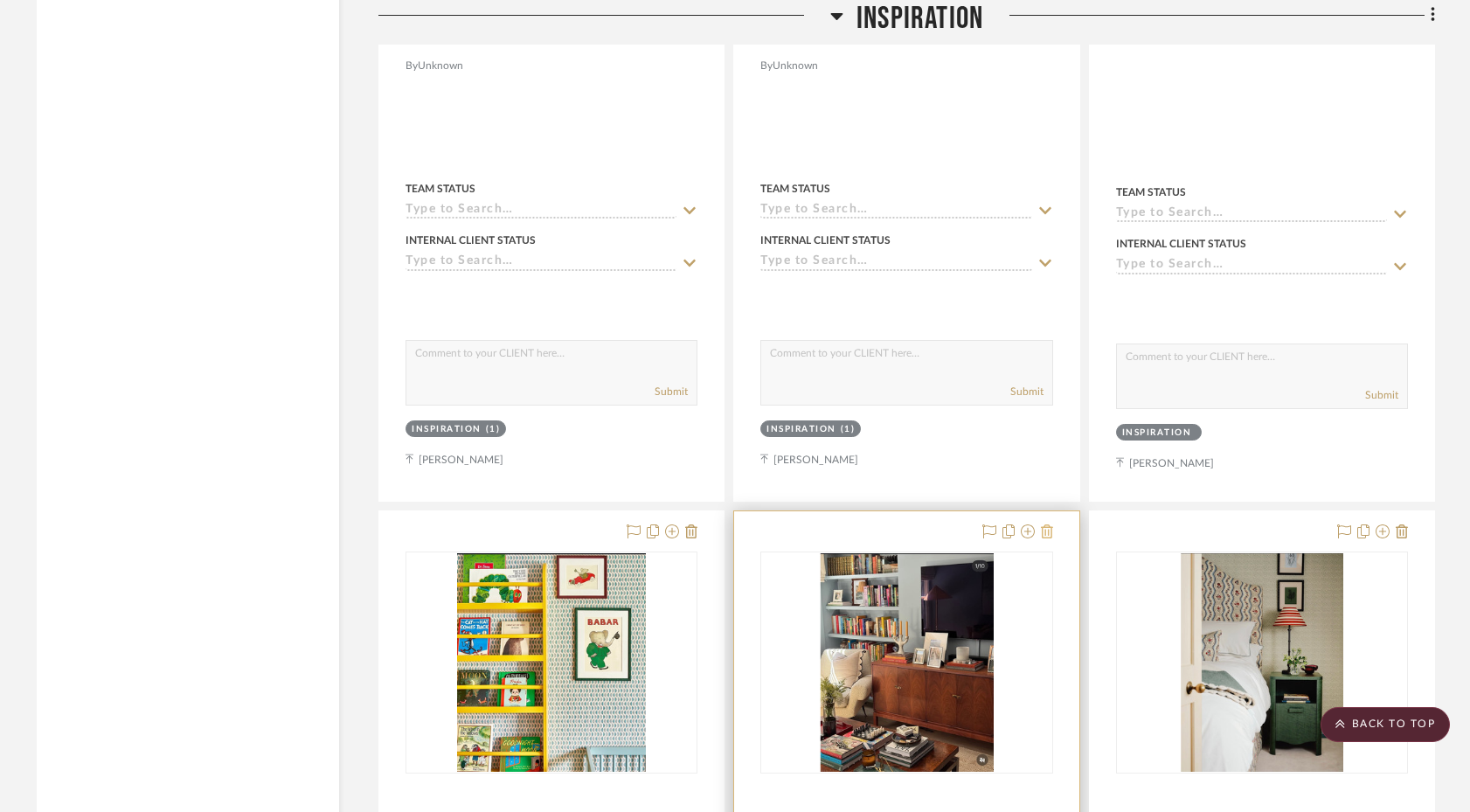
click at [1044, 524] on icon at bounding box center [1047, 531] width 13 height 14
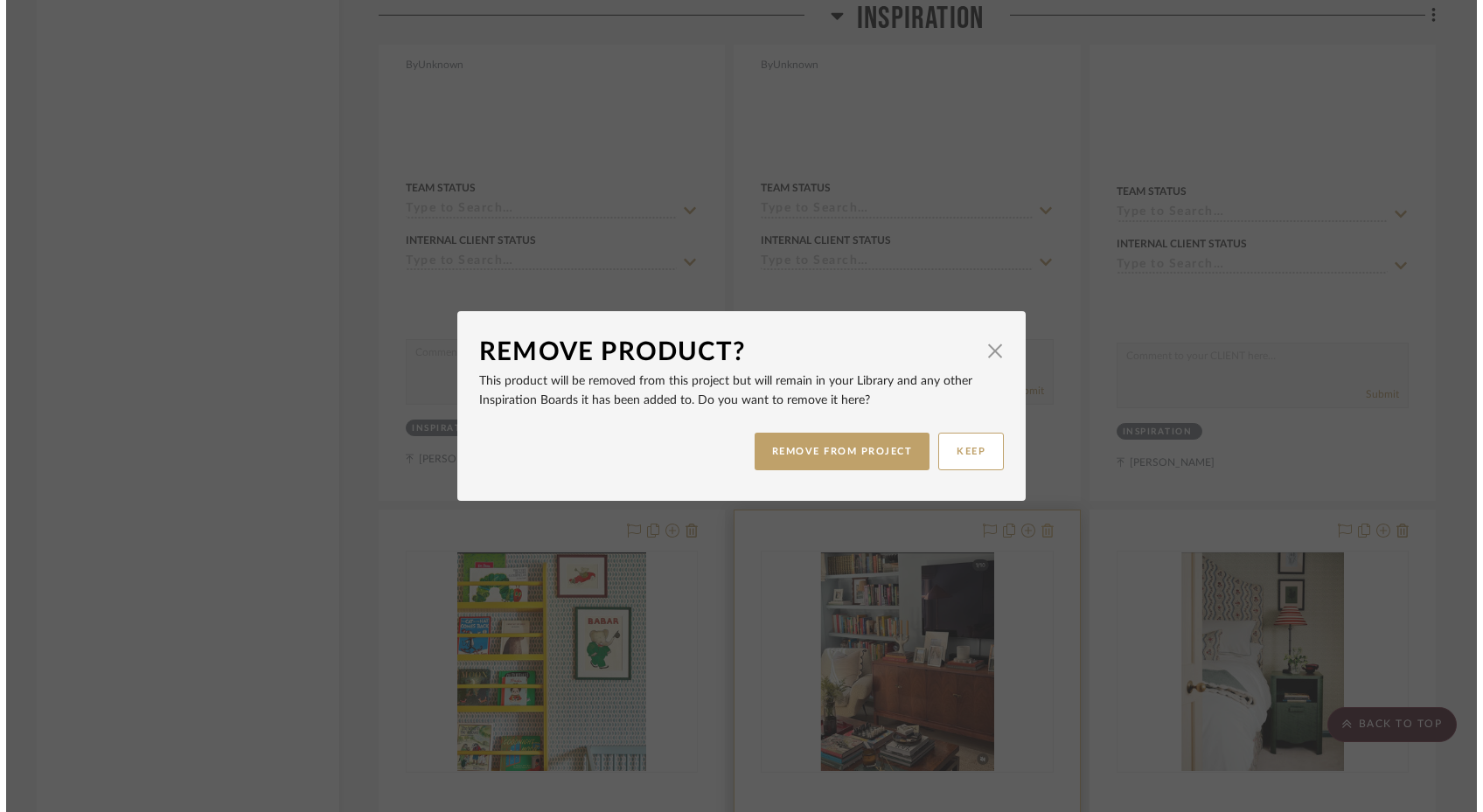
scroll to position [0, 0]
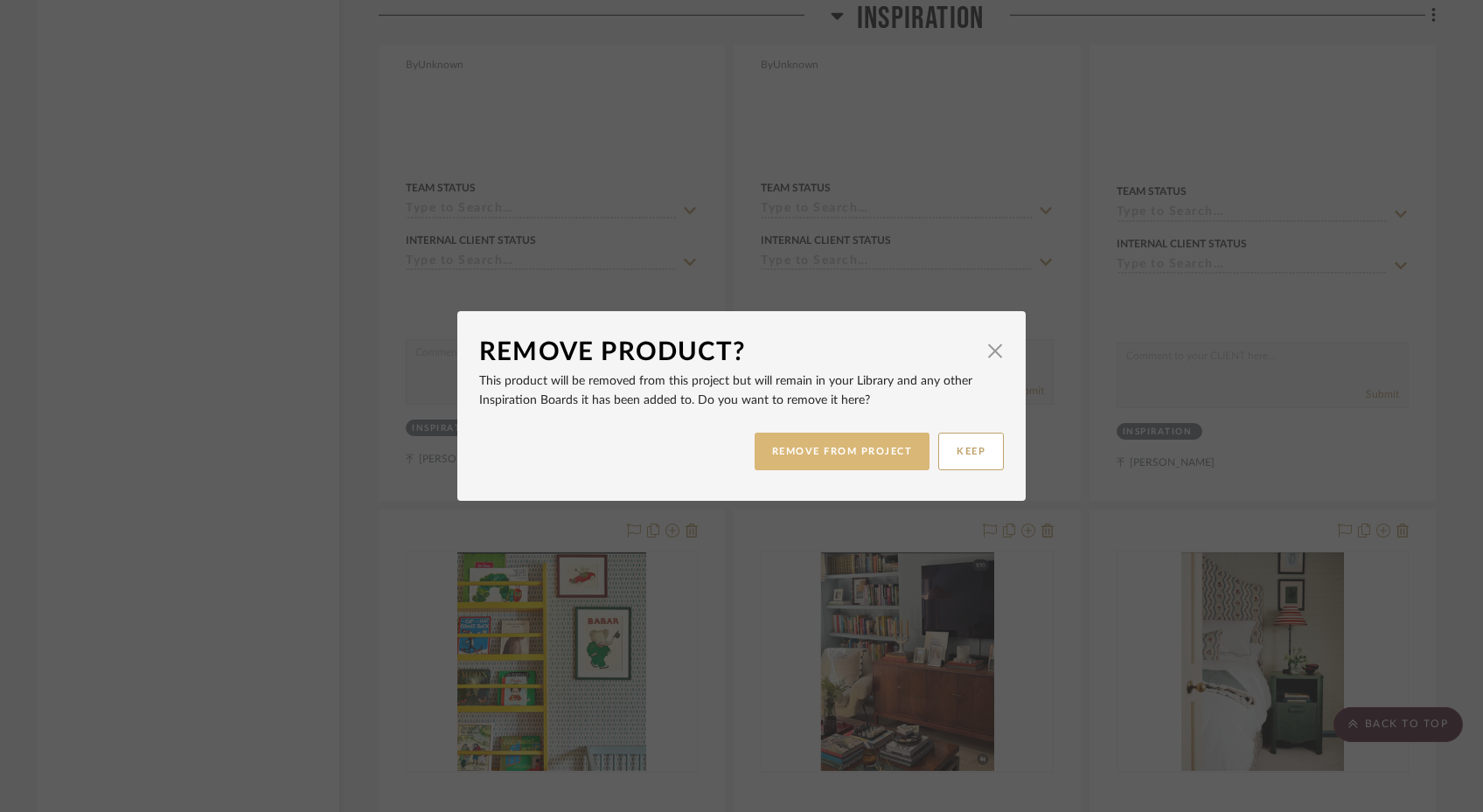
click at [901, 453] on button "REMOVE FROM PROJECT" at bounding box center [842, 451] width 176 height 38
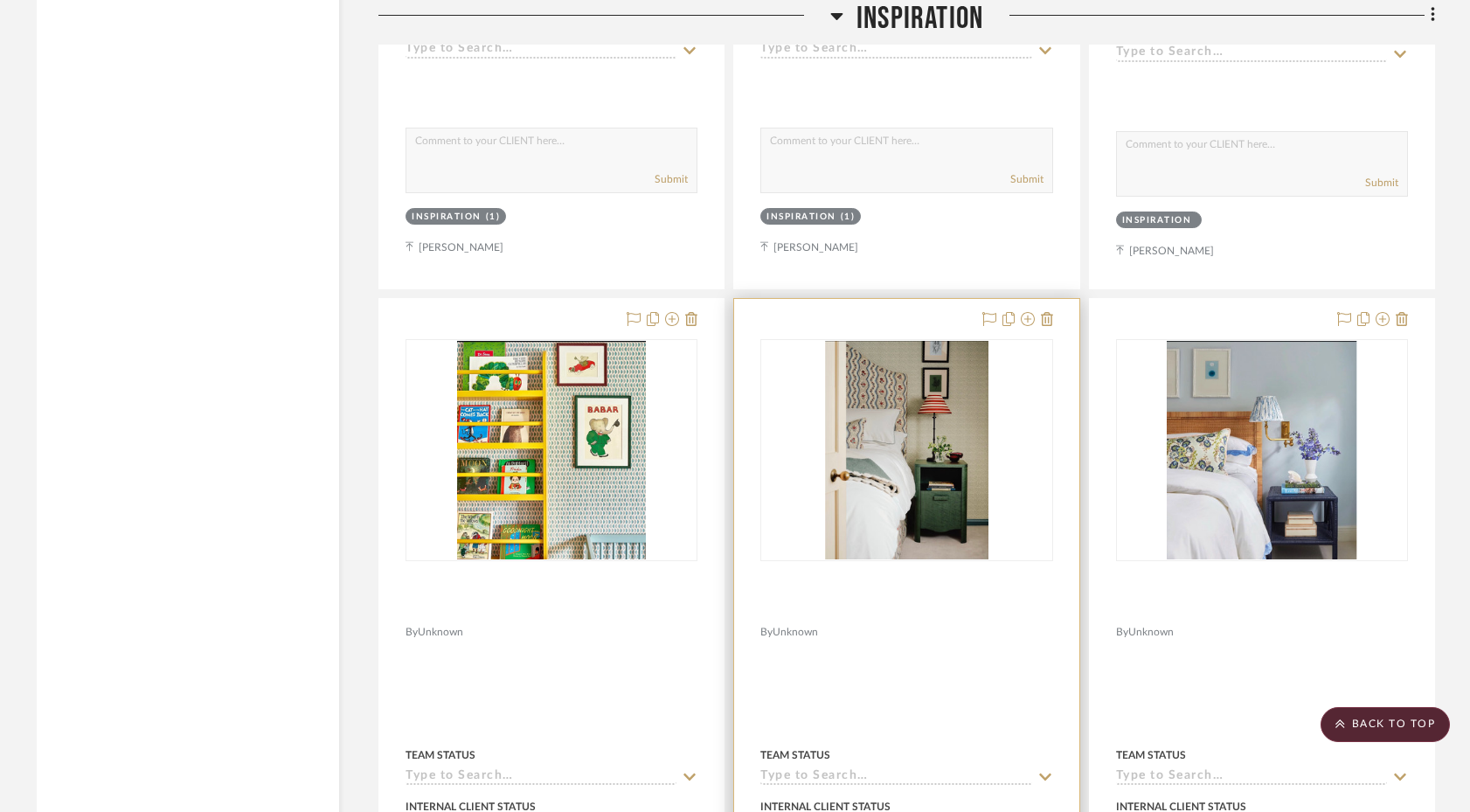
scroll to position [2751, 0]
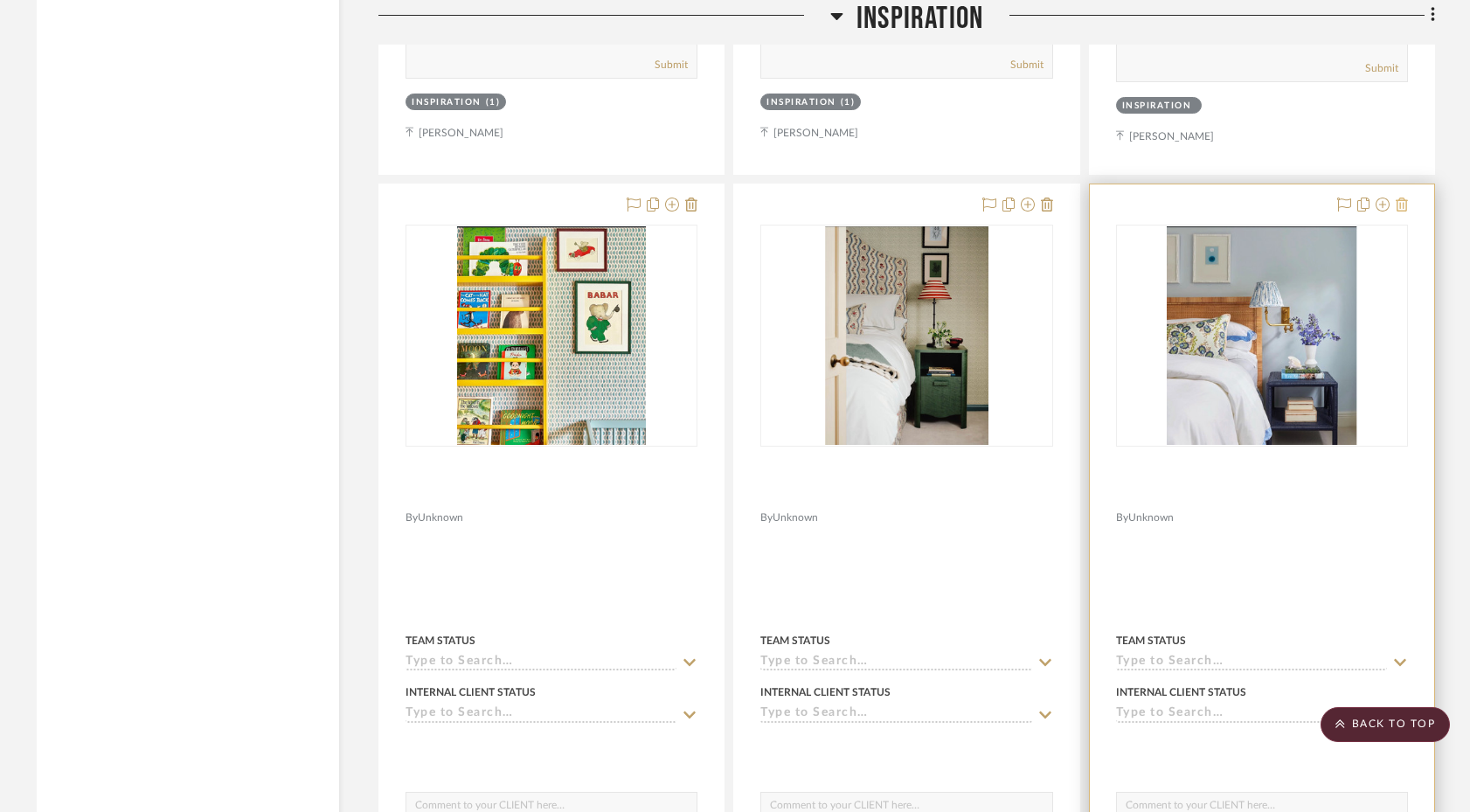
click at [1150, 198] on icon at bounding box center [1402, 205] width 13 height 14
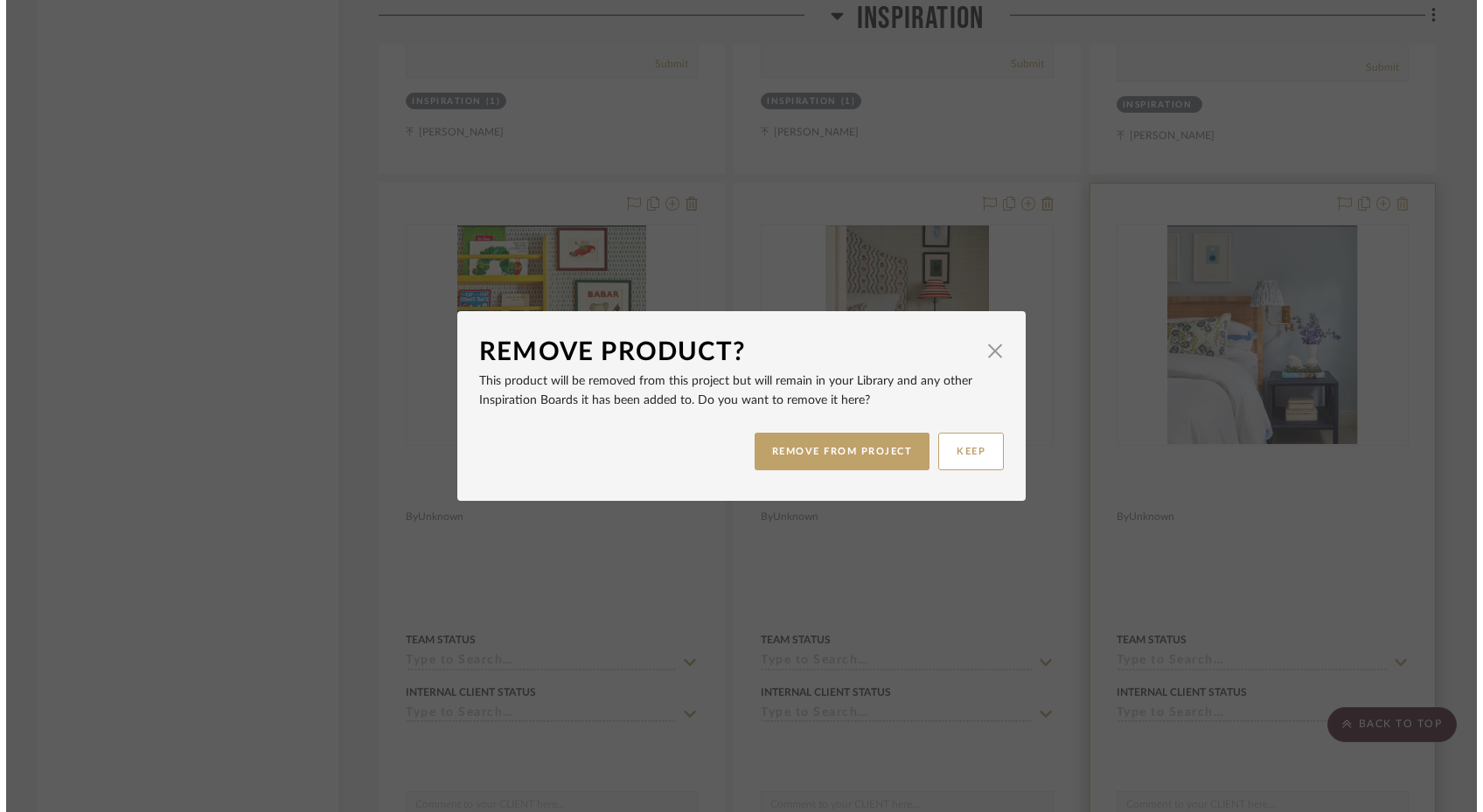
scroll to position [0, 0]
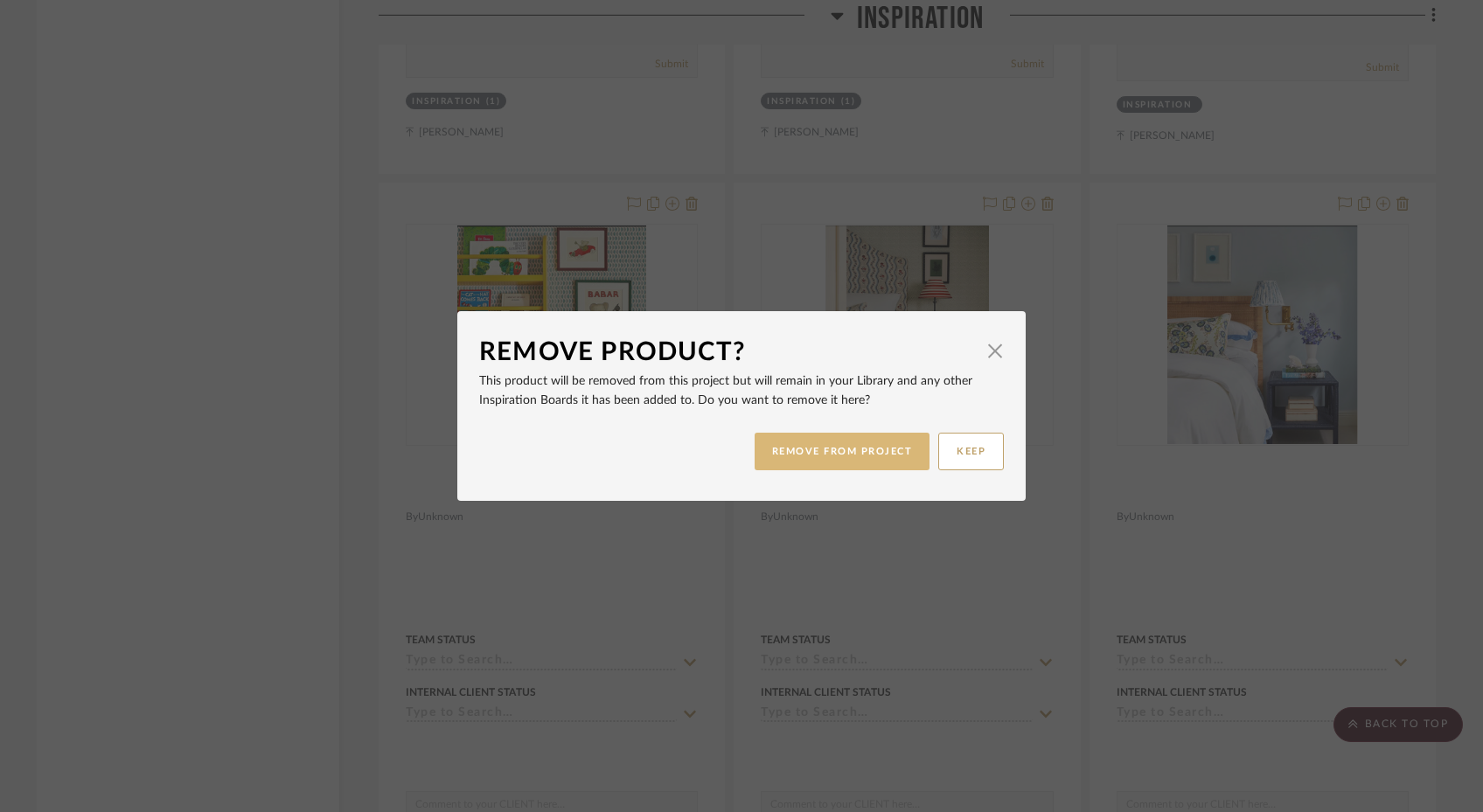
click at [849, 450] on button "REMOVE FROM PROJECT" at bounding box center [842, 451] width 176 height 38
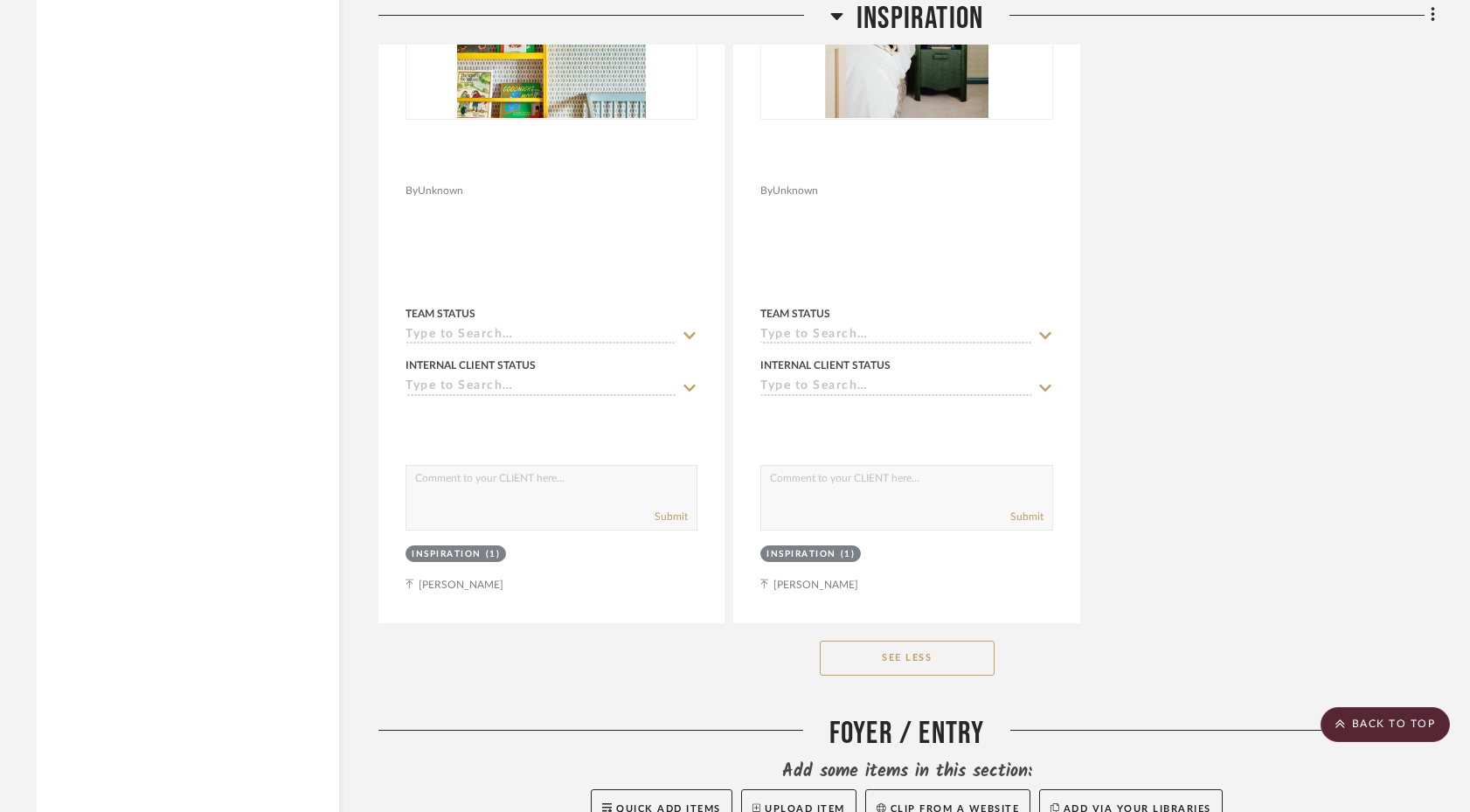
scroll to position [3274, 0]
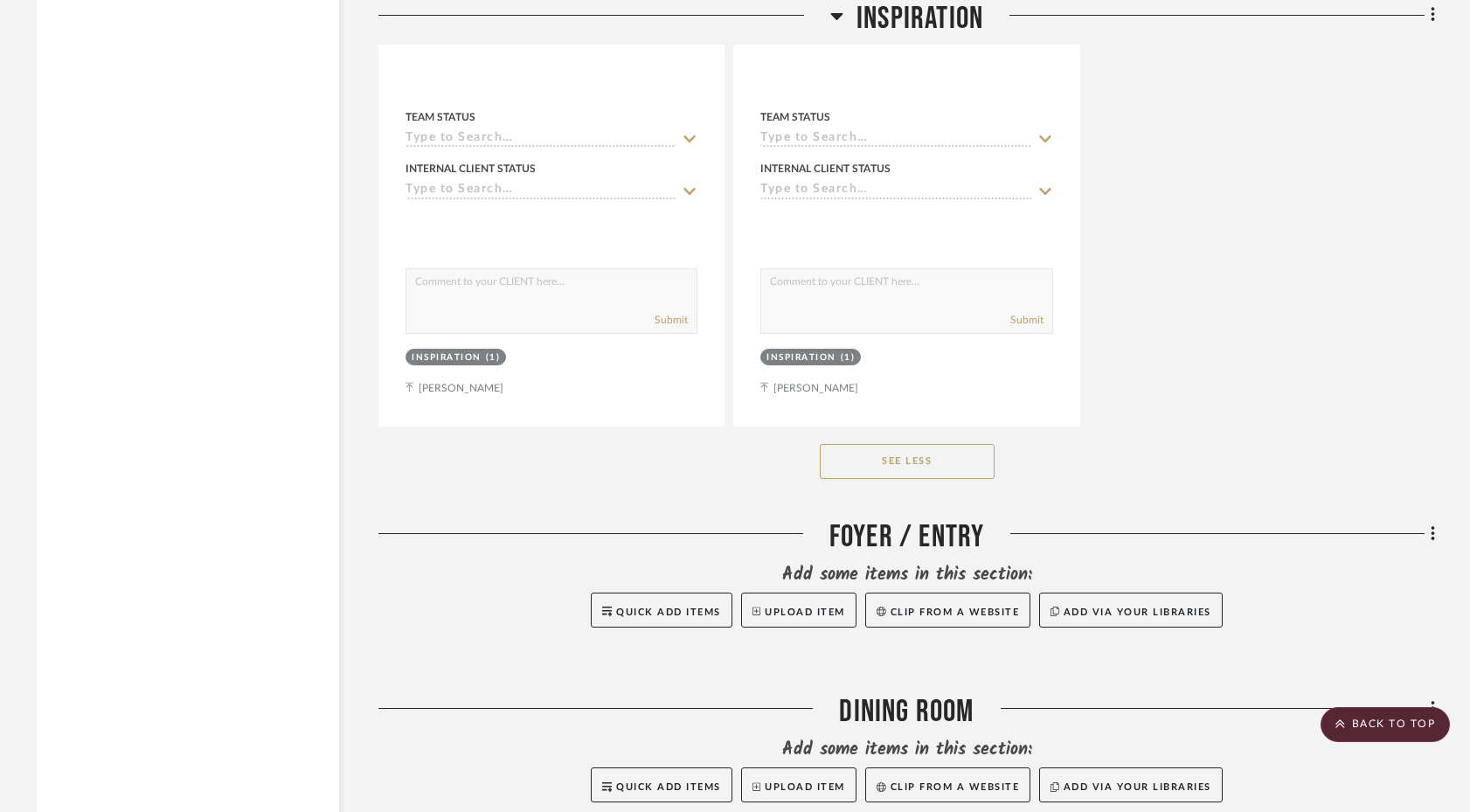
click at [873, 445] on button "See Less" at bounding box center [907, 462] width 174 height 35
click at [868, 445] on button "See More" at bounding box center [907, 462] width 174 height 35
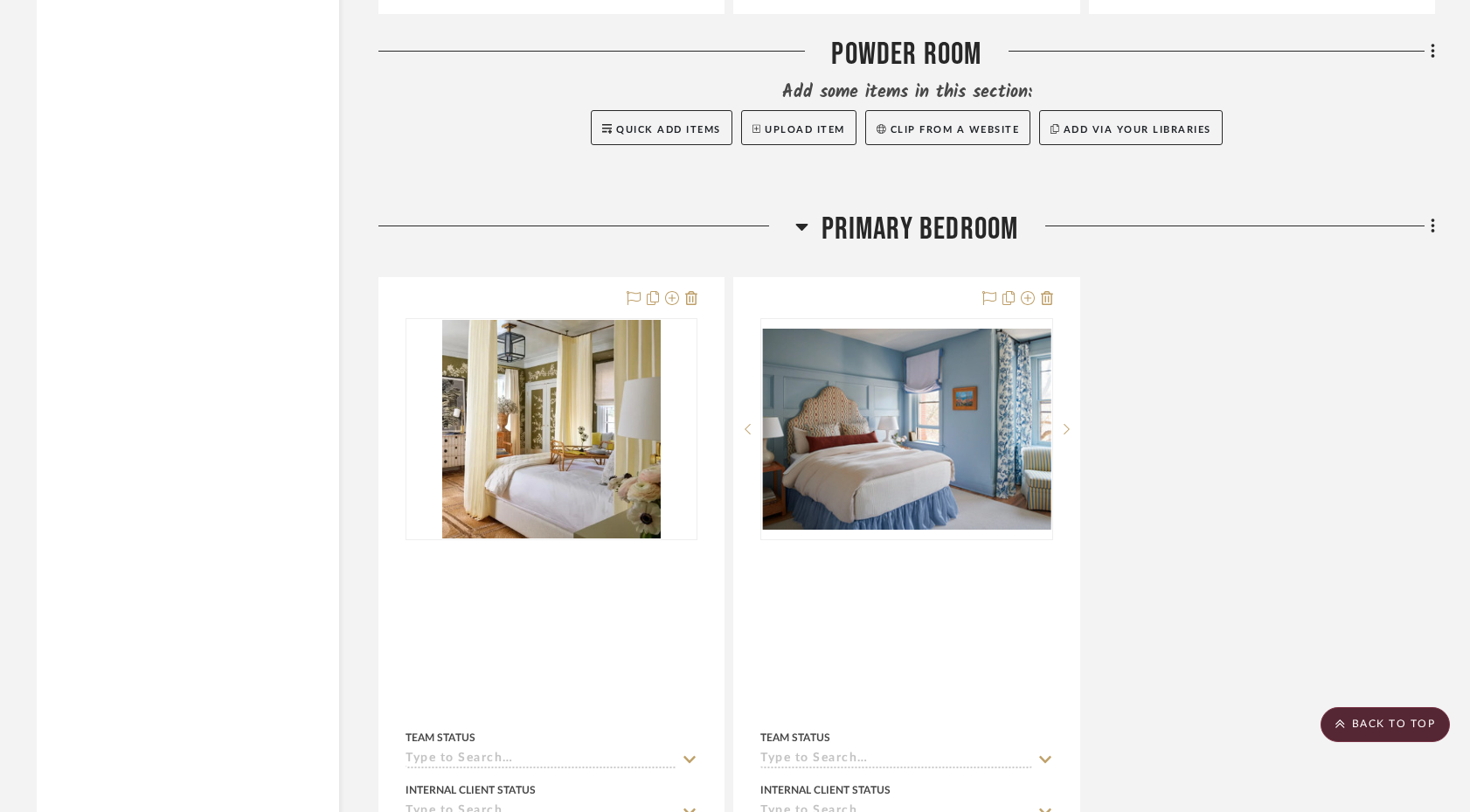
scroll to position [5299, 0]
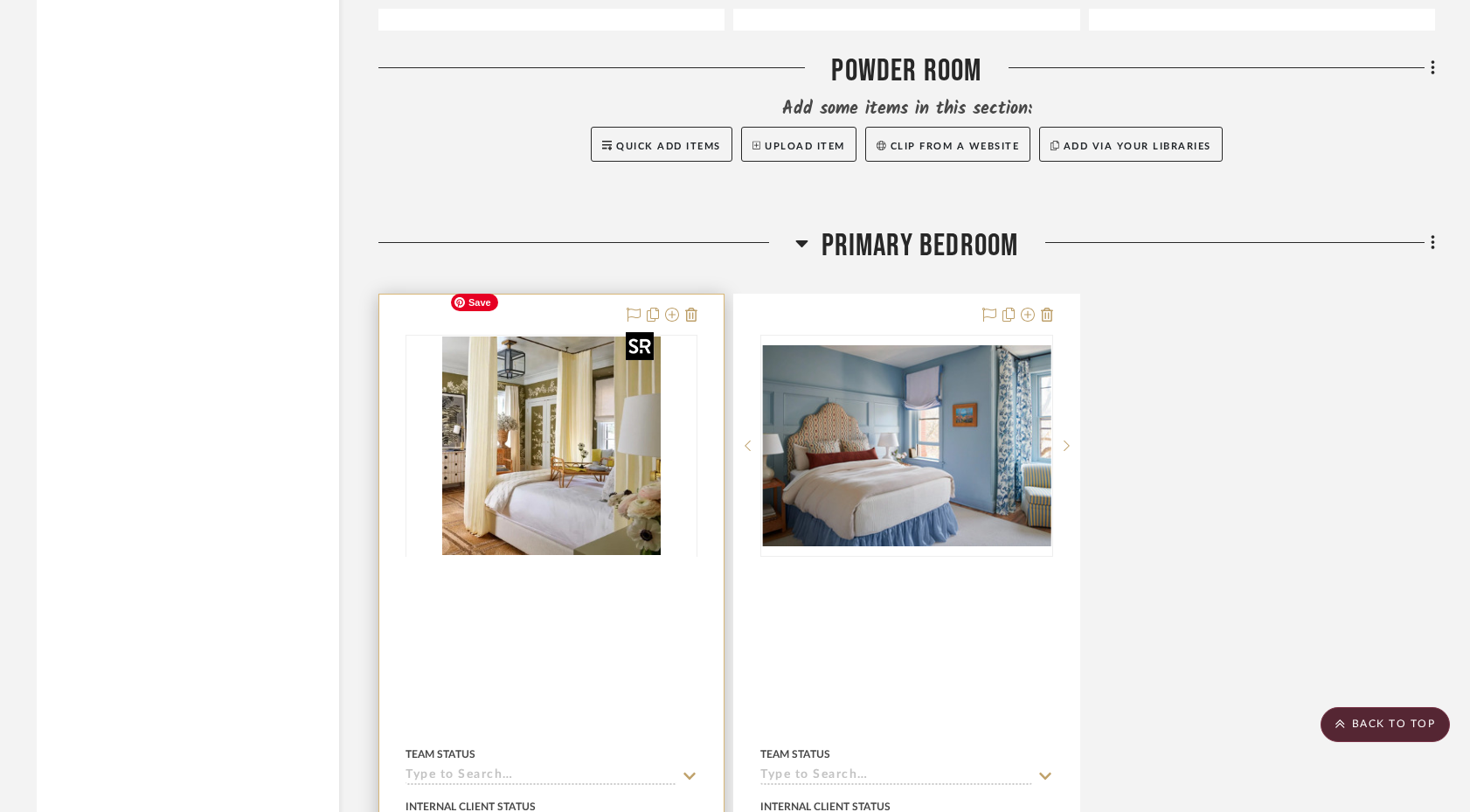
click at [571, 453] on div at bounding box center [552, 556] width 292 height 443
click at [573, 426] on img "0" at bounding box center [552, 445] width 218 height 218
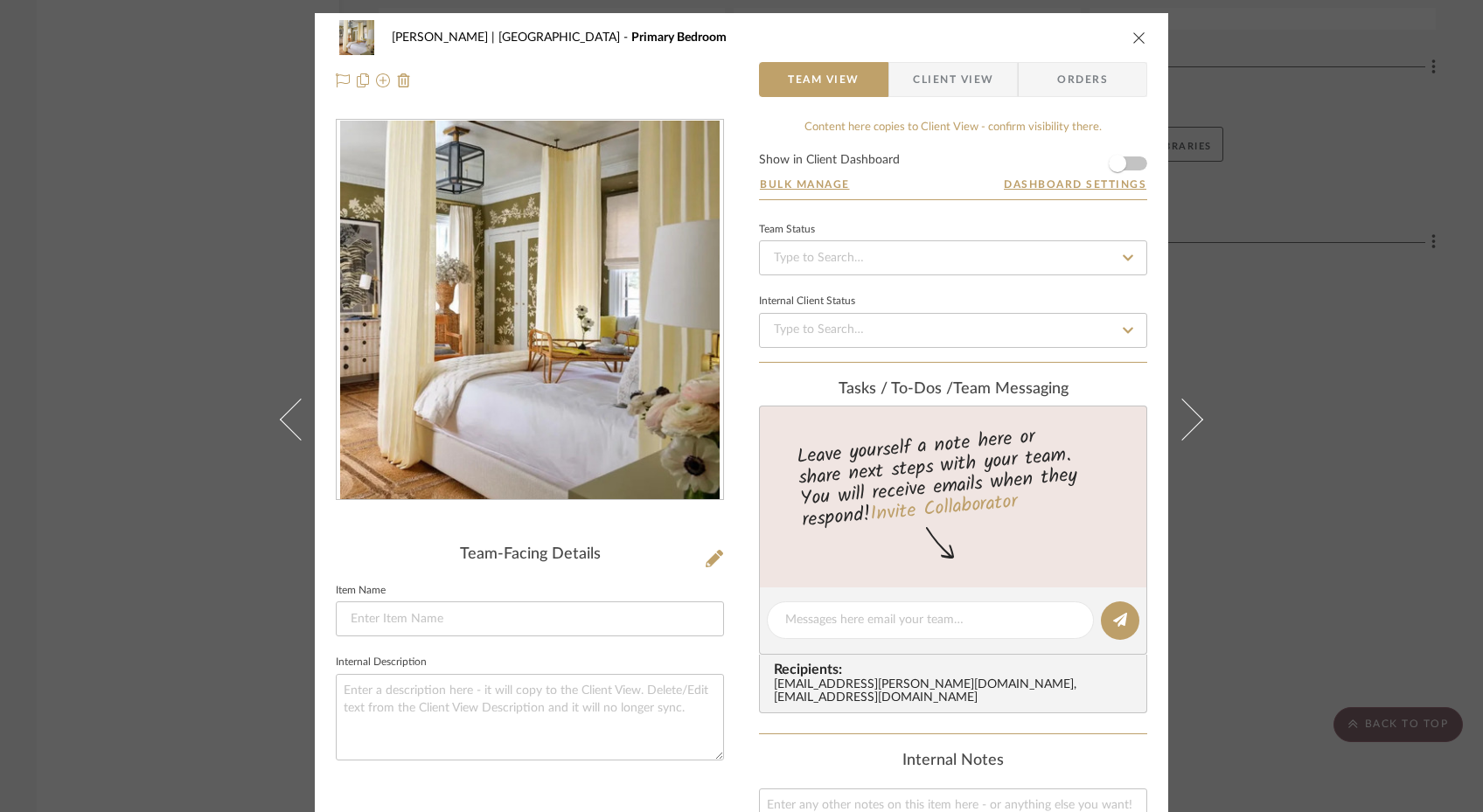
click at [224, 336] on div "Gutstein-Dyja | Upper West Side Primary Bedroom Team View Client View Orders Te…" at bounding box center [741, 406] width 1483 height 812
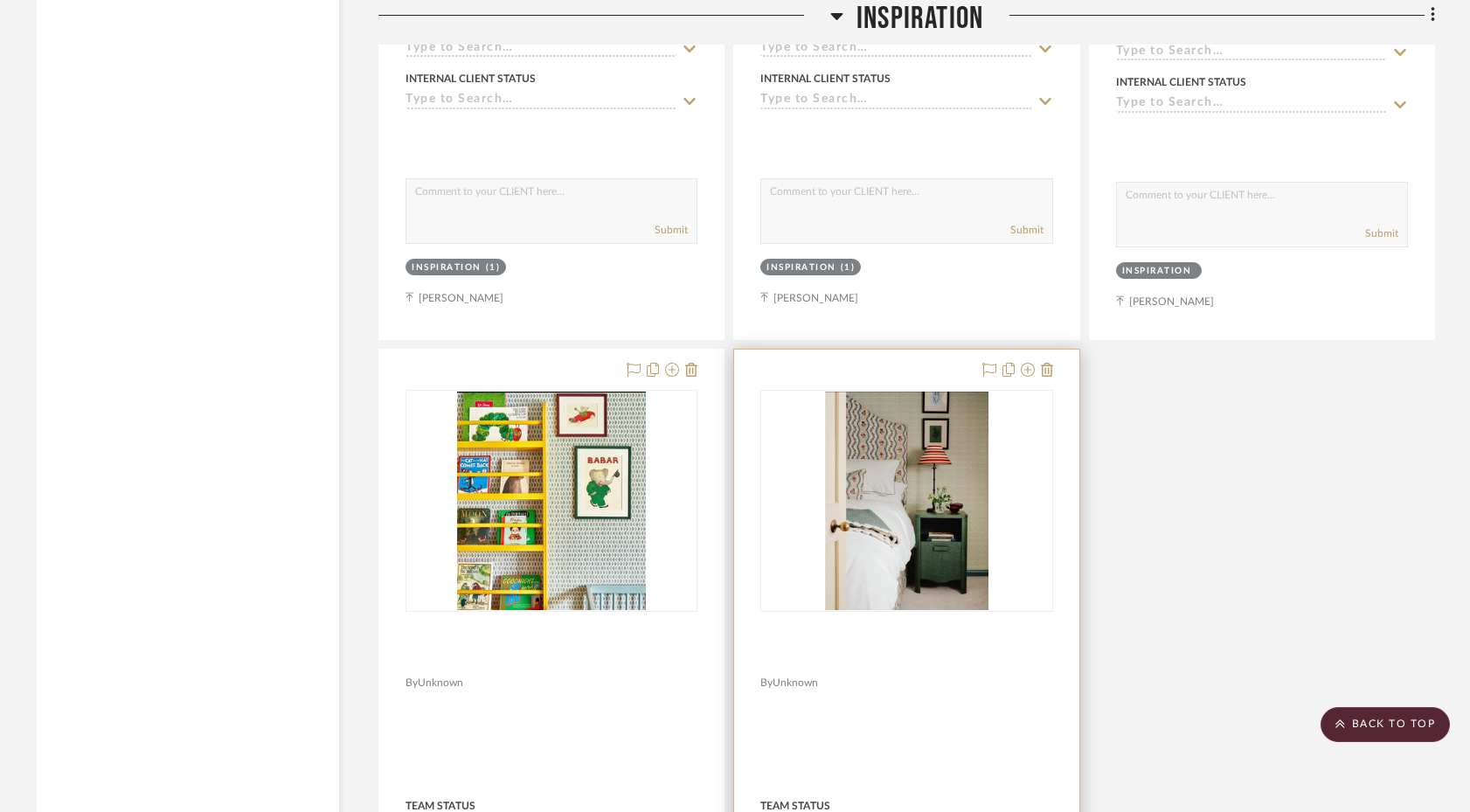
scroll to position [2593, 0]
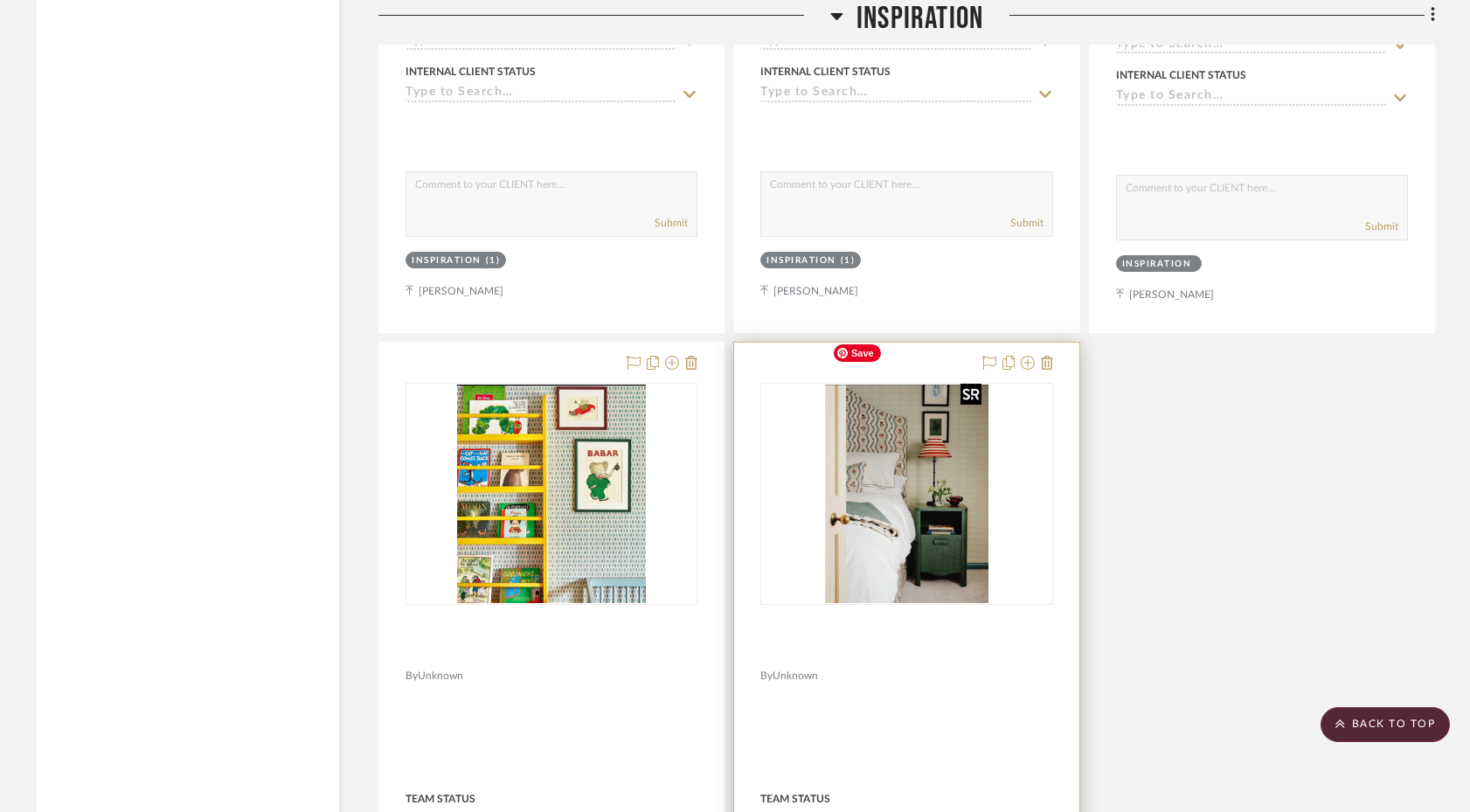
click at [918, 467] on img "0" at bounding box center [907, 494] width 163 height 218
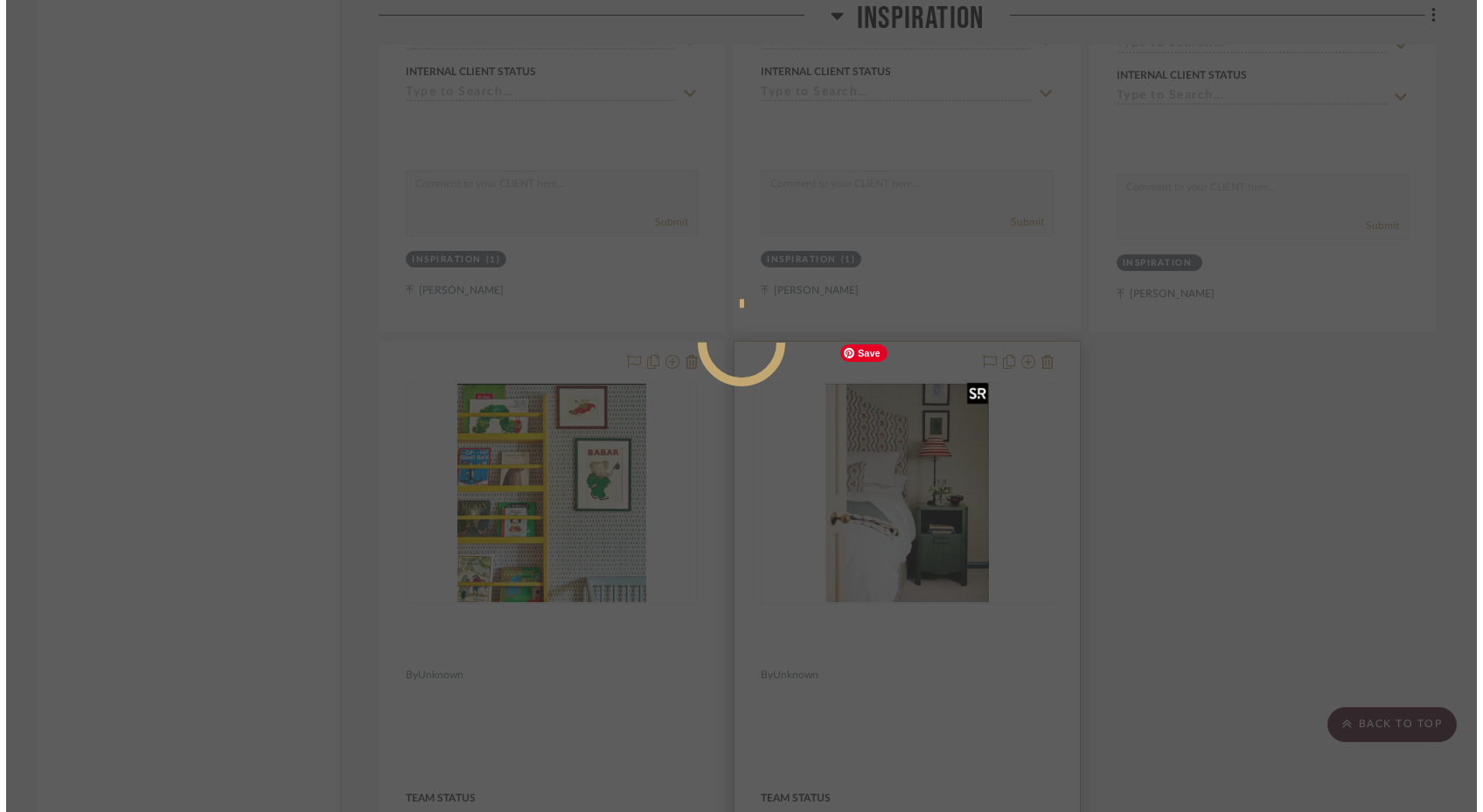
scroll to position [0, 0]
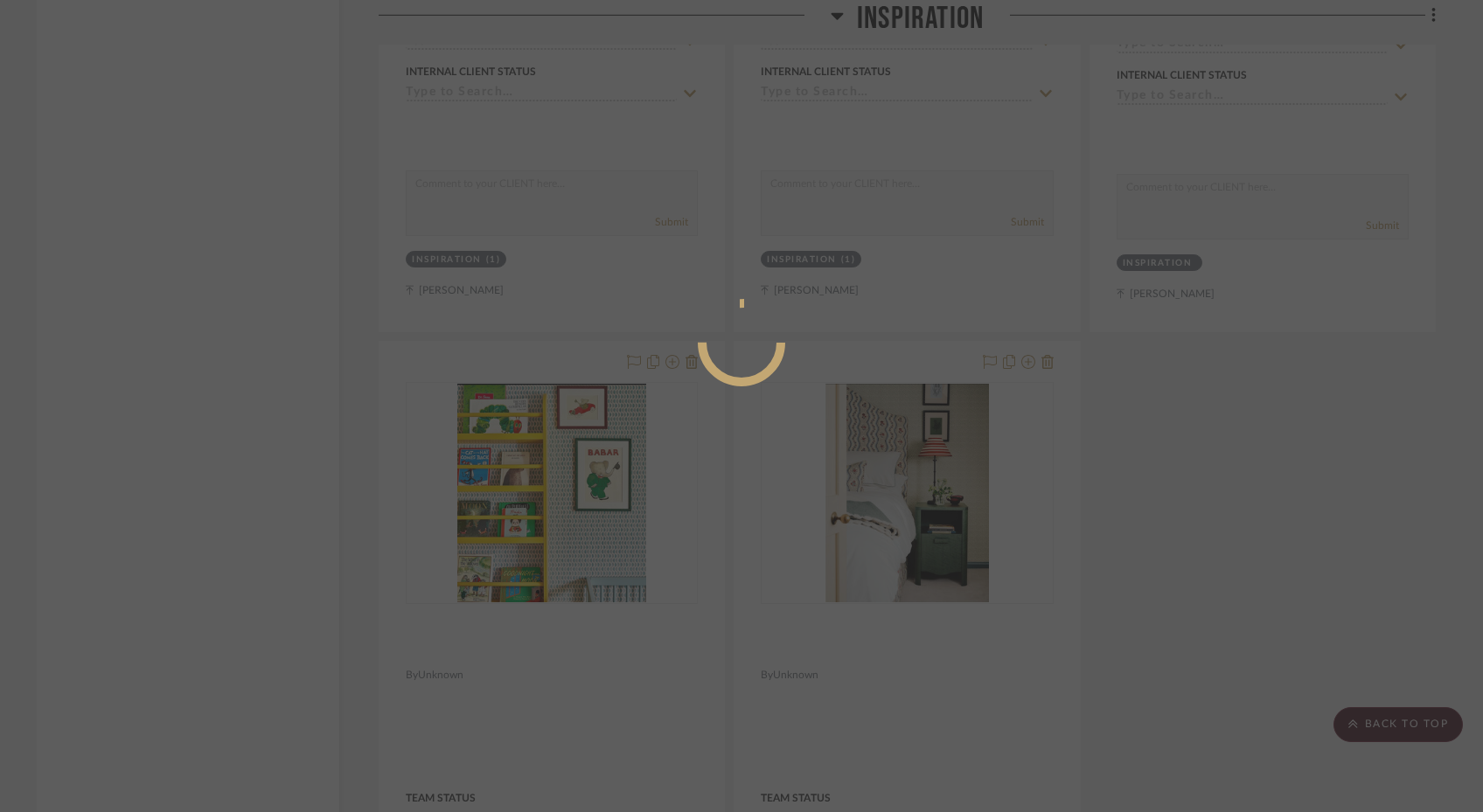
click at [1151, 400] on div at bounding box center [741, 406] width 1483 height 812
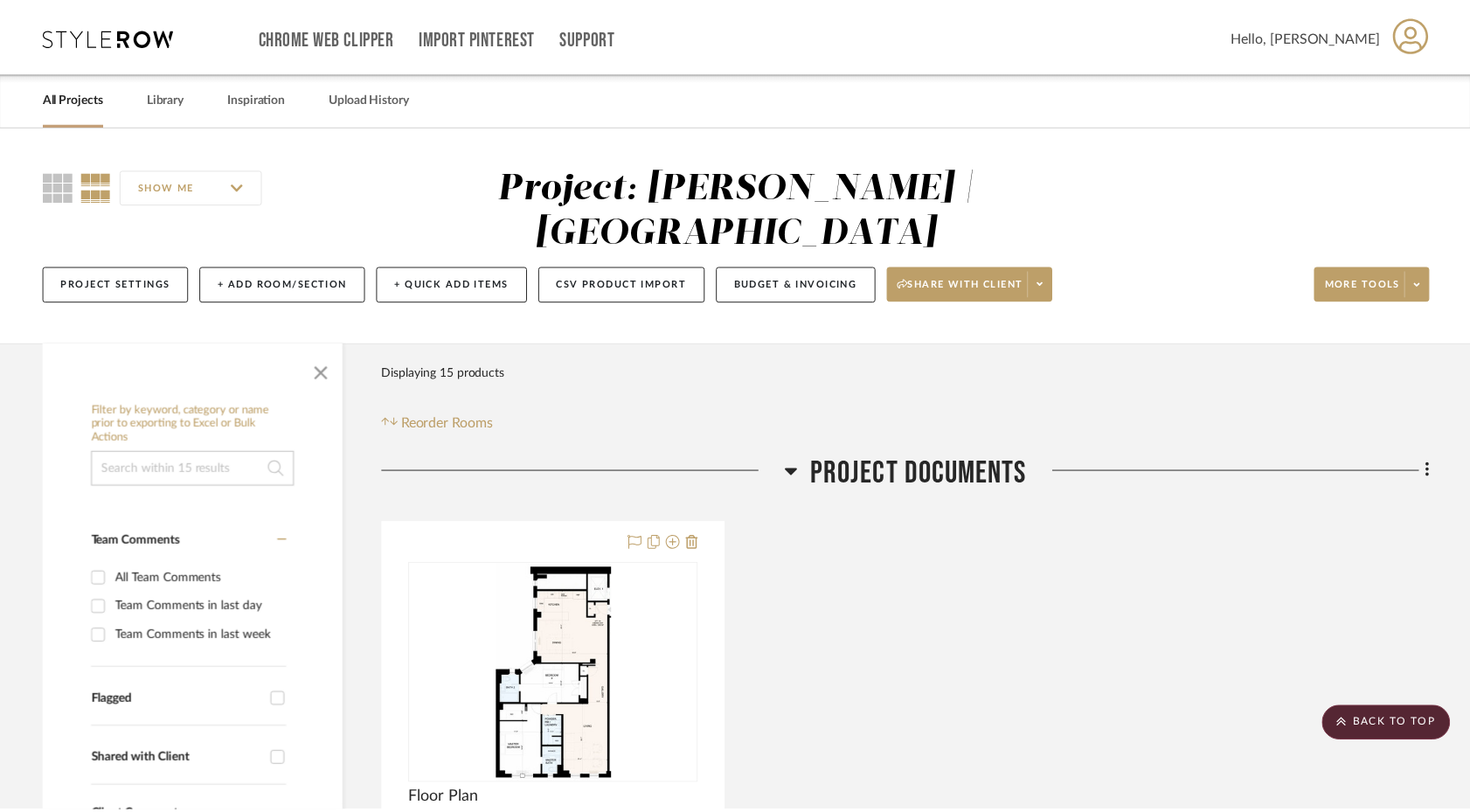
scroll to position [2593, 0]
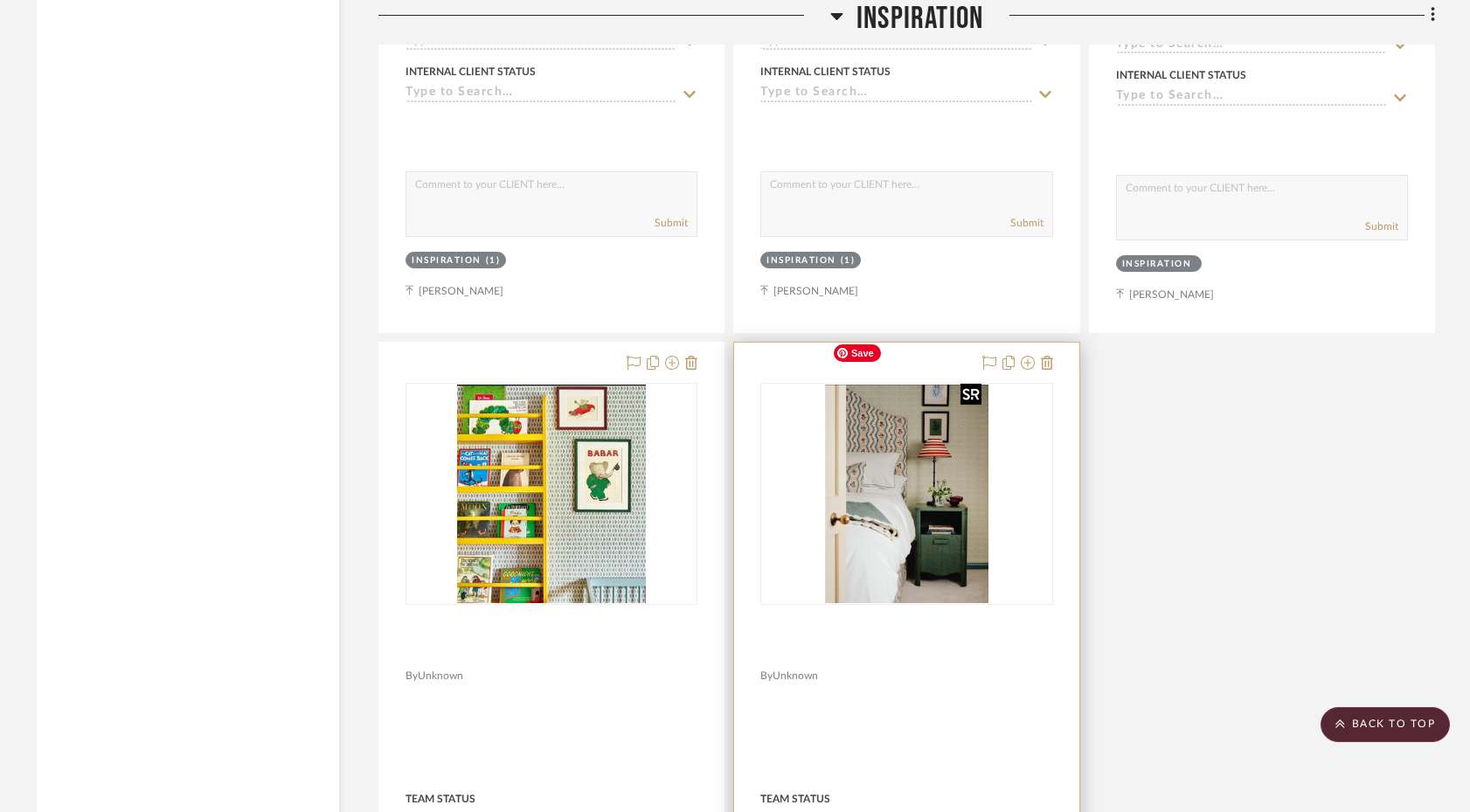
click at [929, 477] on img "0" at bounding box center [907, 494] width 163 height 218
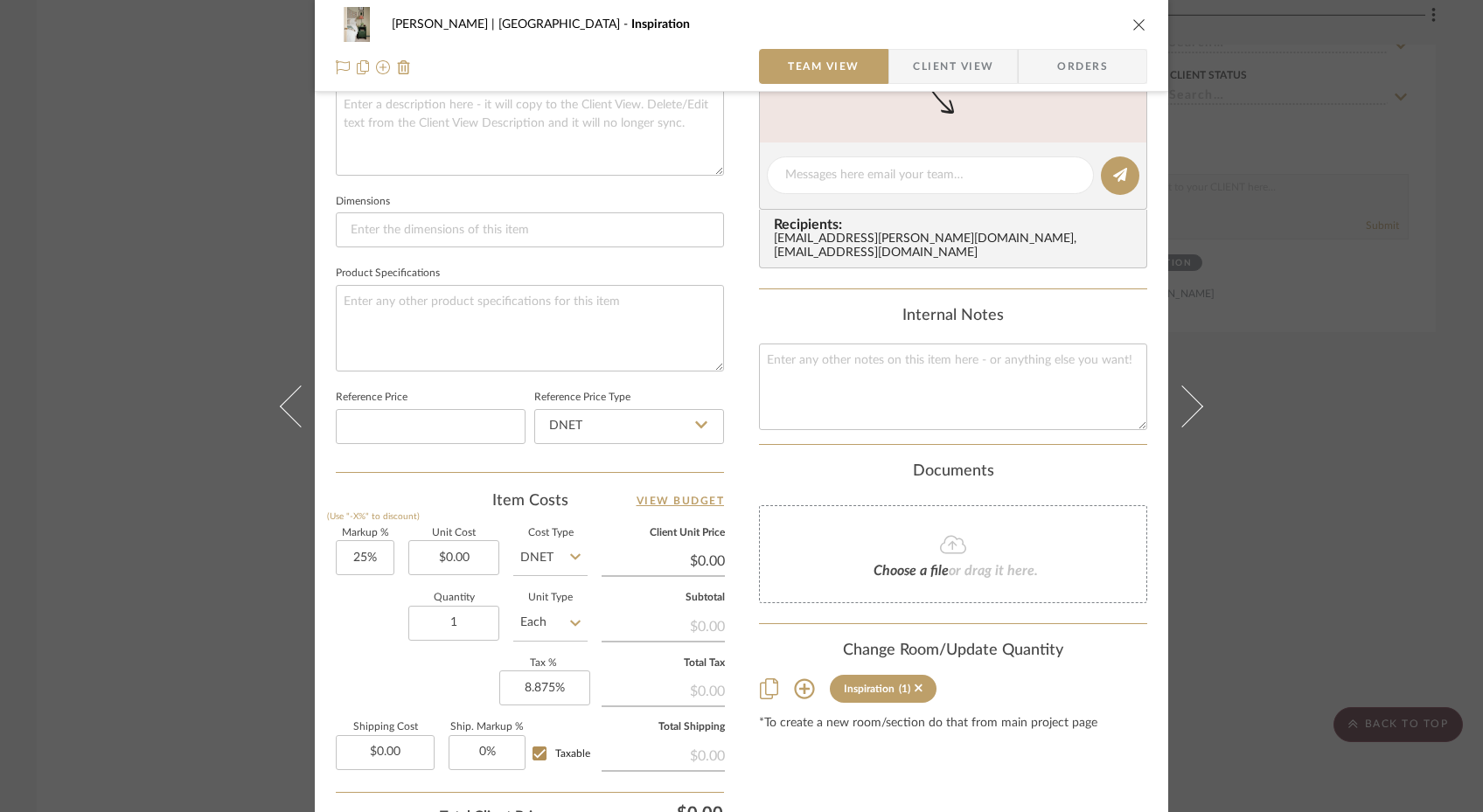
scroll to position [711, 0]
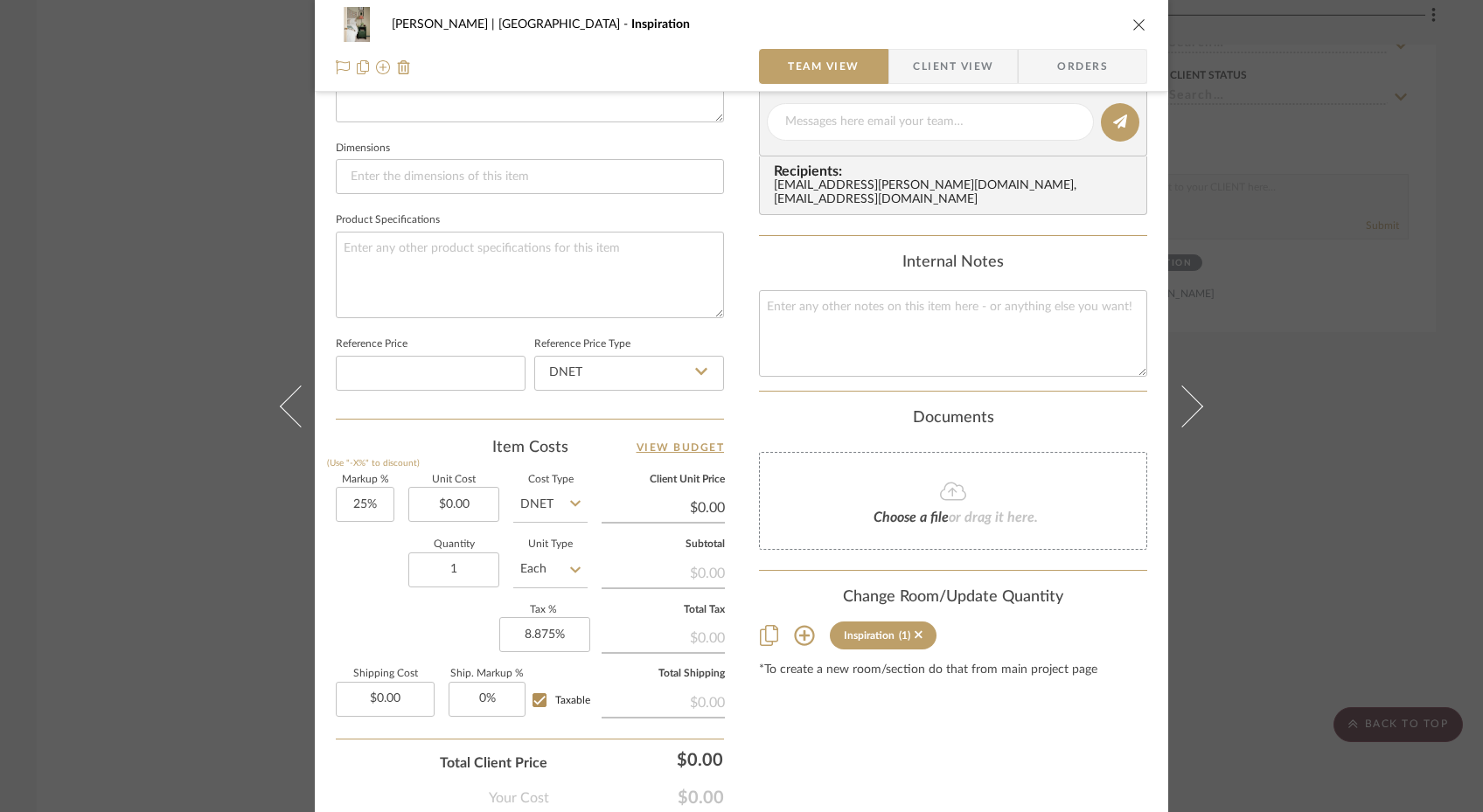
click at [797, 626] on icon at bounding box center [803, 636] width 20 height 20
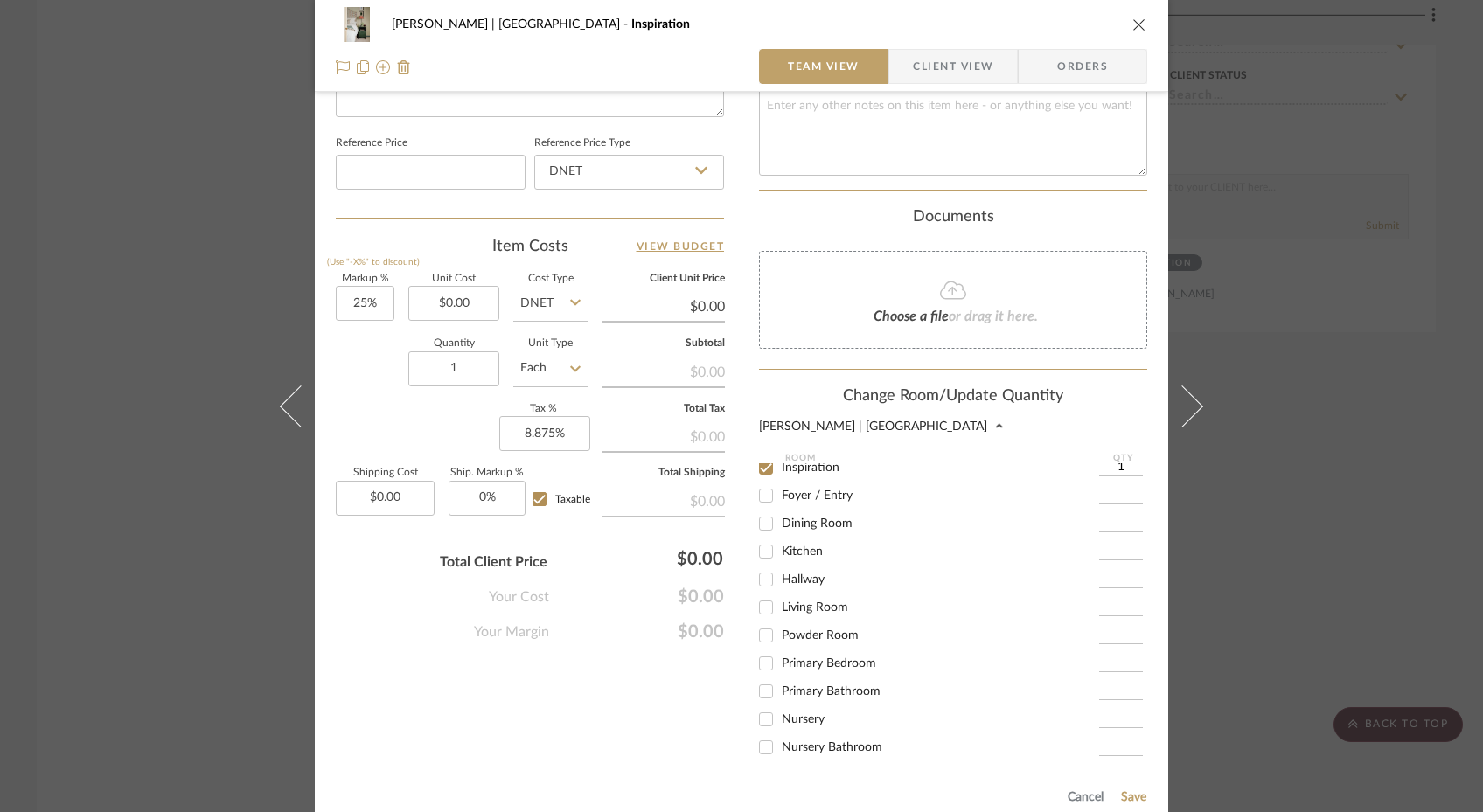
scroll to position [48, 0]
click at [758, 649] on input "Primary Bedroom" at bounding box center [765, 663] width 28 height 28
checkbox input "true"
type input "1"
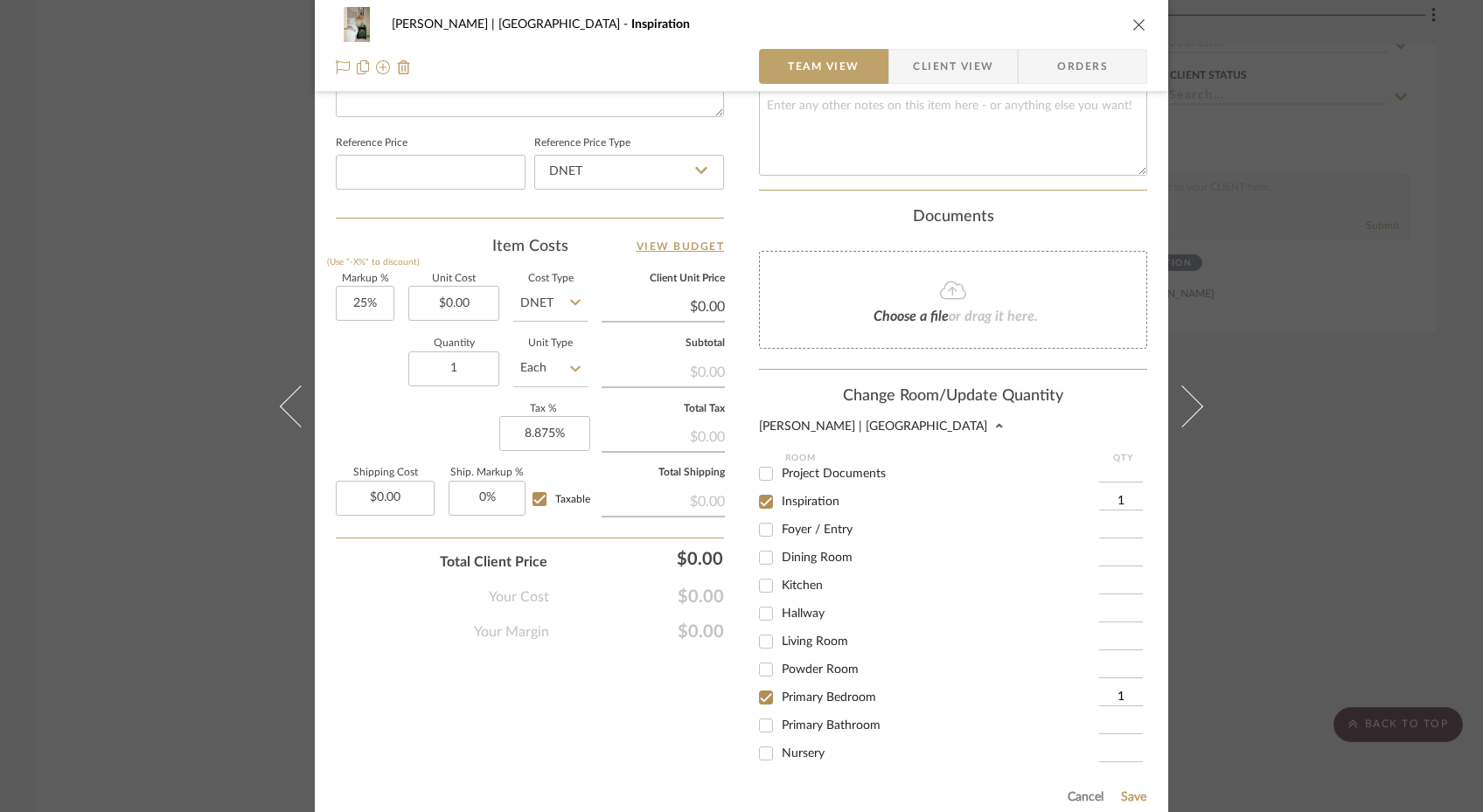
click at [758, 488] on input "Inspiration" at bounding box center [765, 501] width 28 height 28
checkbox input "false"
click at [1128, 791] on button "Save" at bounding box center [1134, 797] width 27 height 14
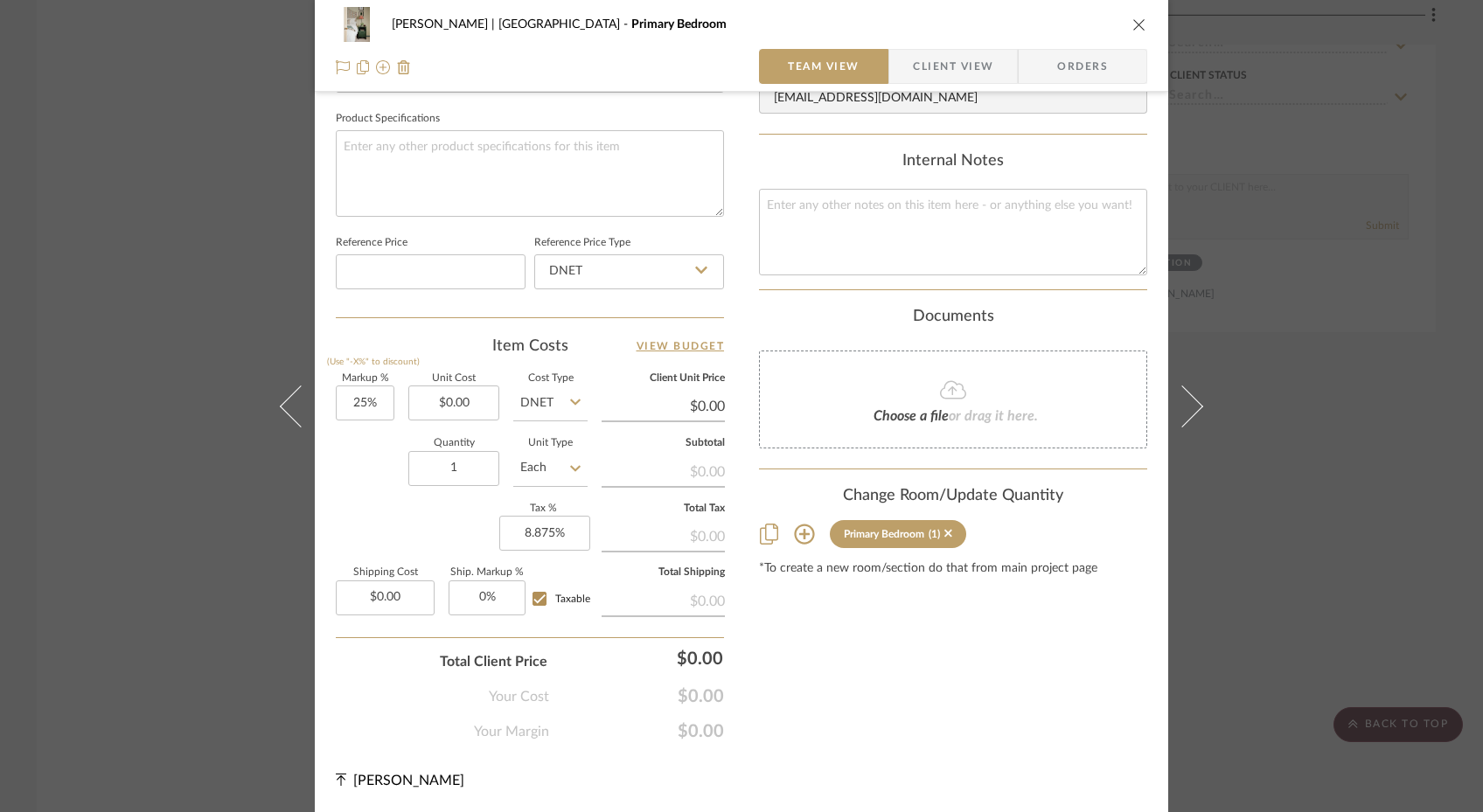
scroll to position [809, 0]
click at [215, 251] on div "Gutstein-Dyja | Upper West Side Primary Bedroom Team View Client View Orders Te…" at bounding box center [741, 406] width 1483 height 812
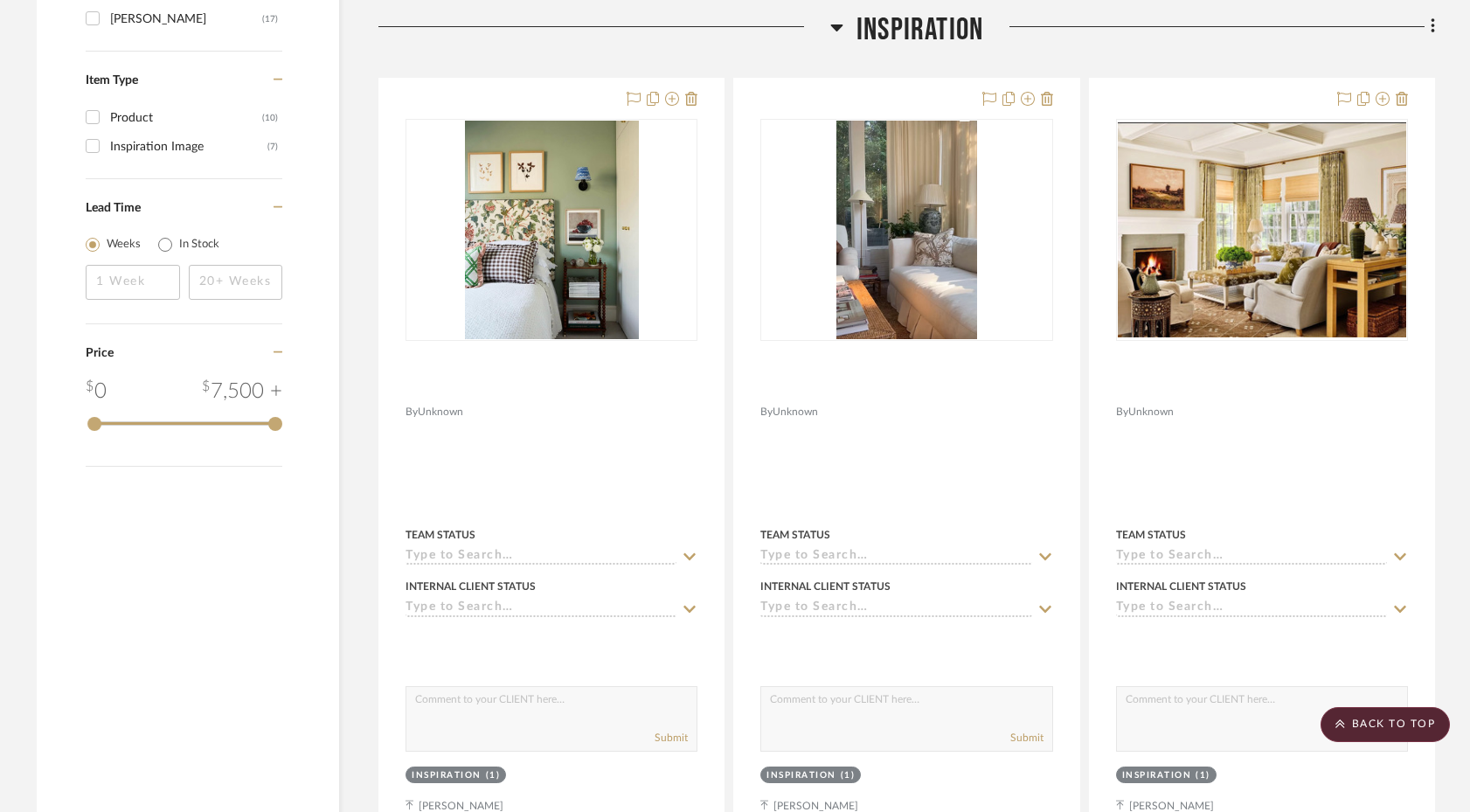
scroll to position [1188, 0]
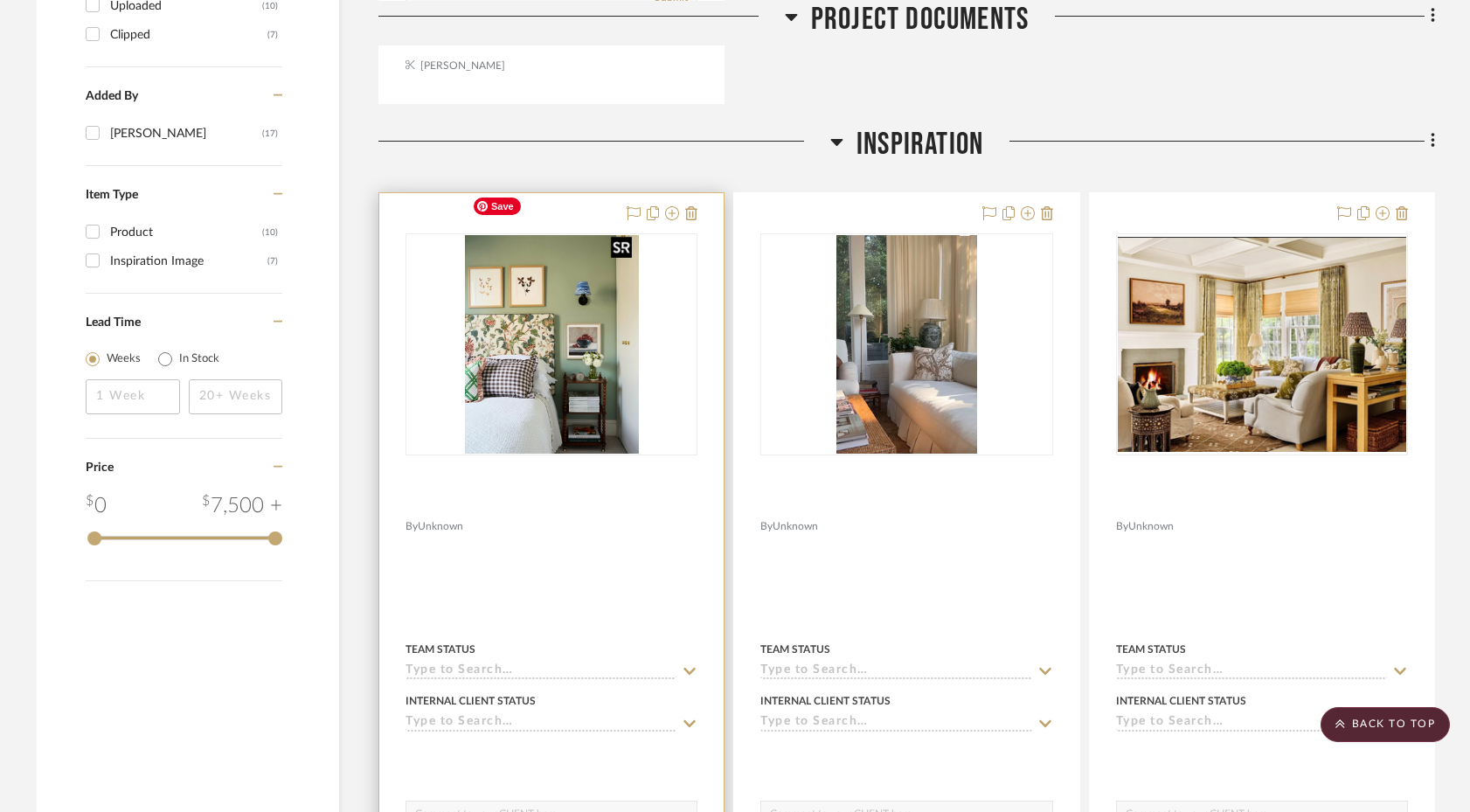
click at [546, 333] on img "0" at bounding box center [552, 344] width 174 height 218
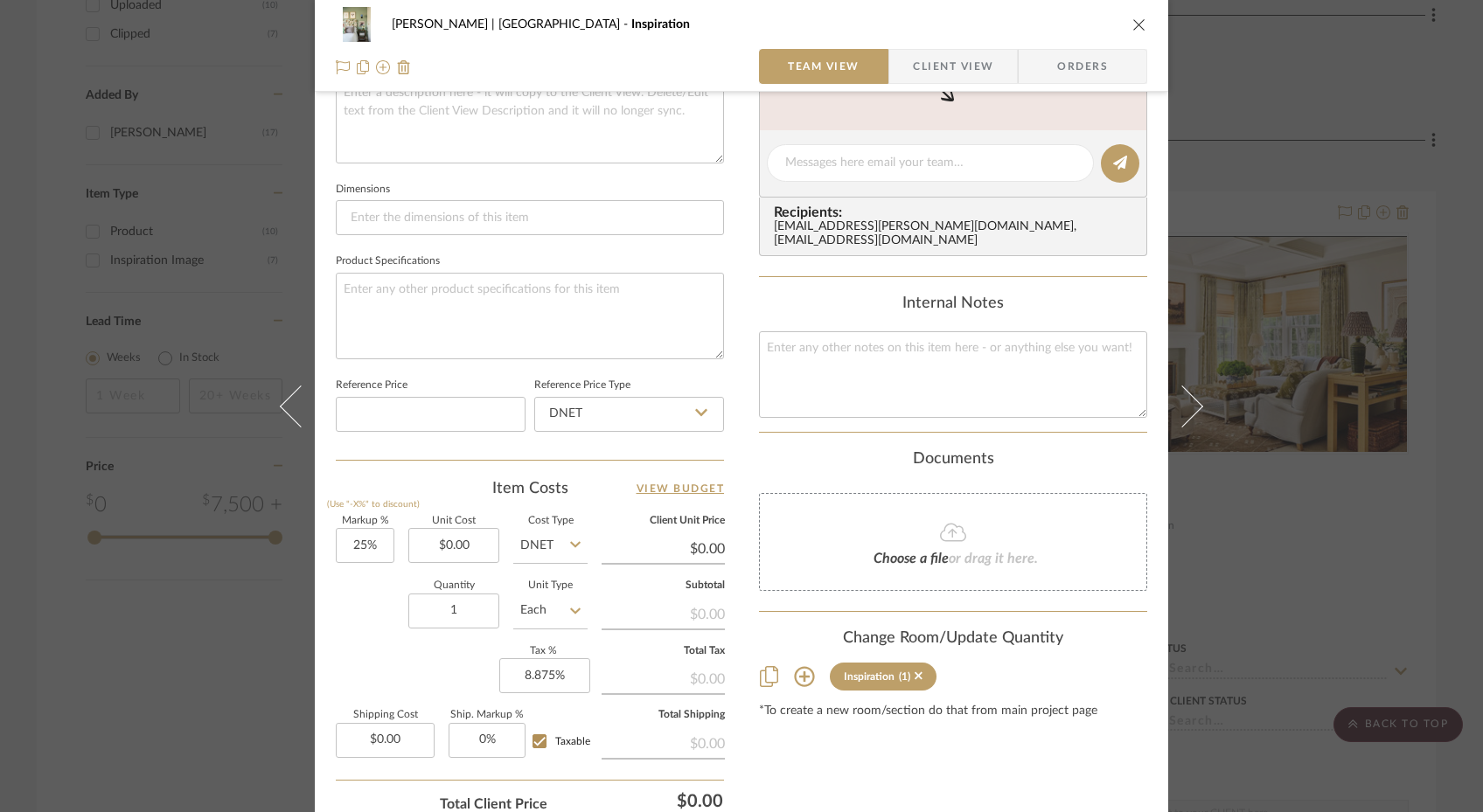
scroll to position [751, 0]
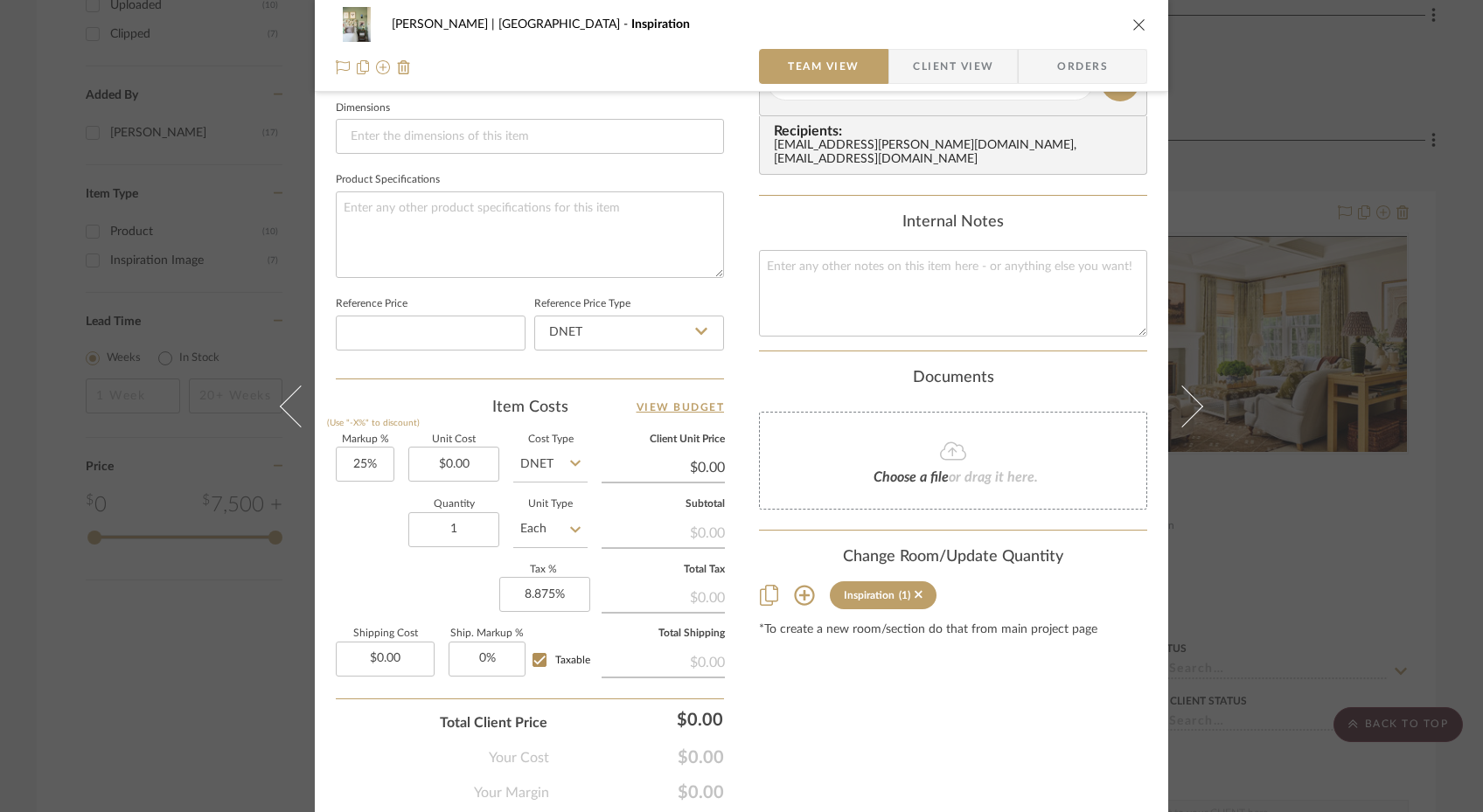
click at [801, 586] on icon at bounding box center [804, 596] width 21 height 21
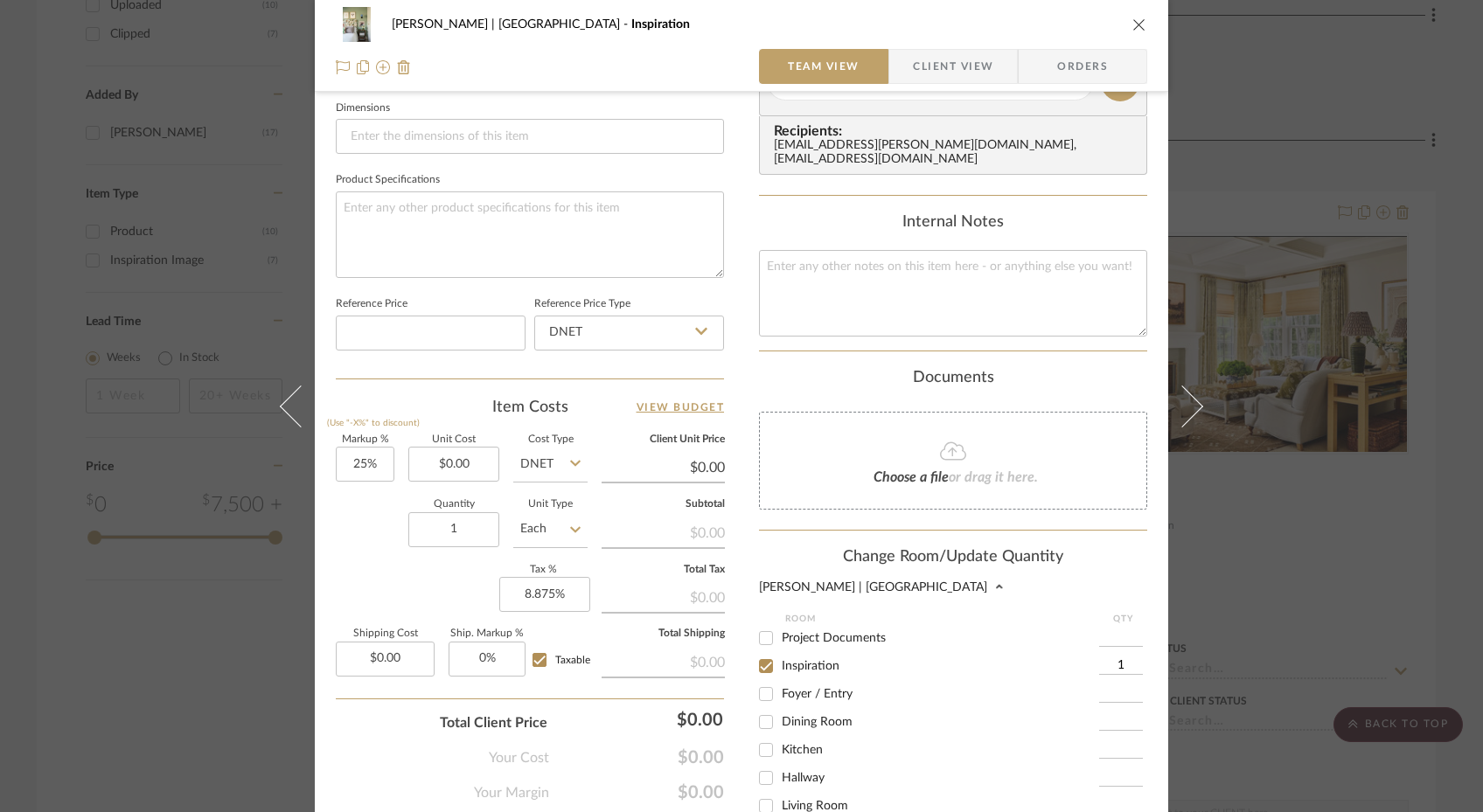
click at [762, 654] on input "Inspiration" at bounding box center [765, 666] width 28 height 28
checkbox input "false"
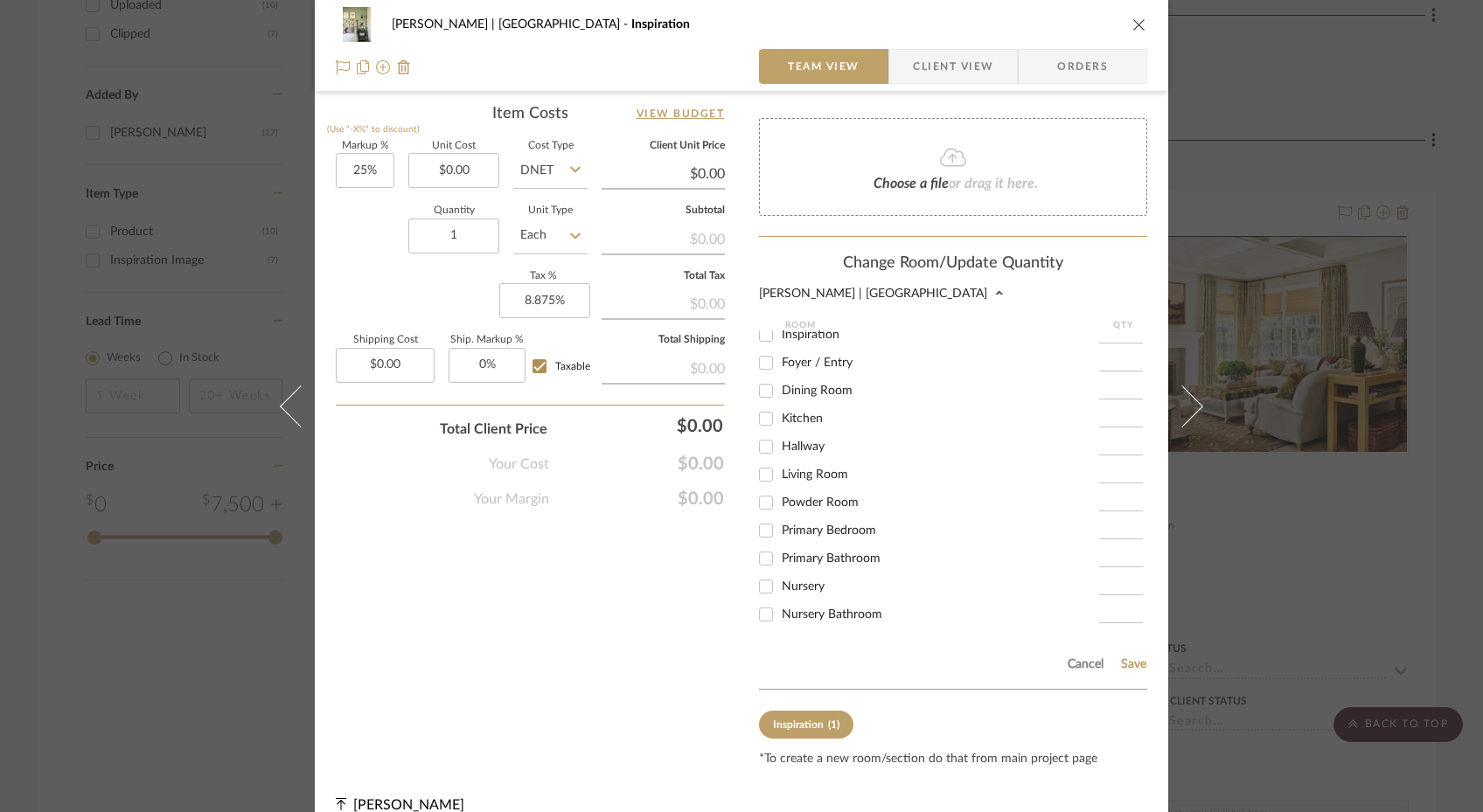
scroll to position [1054, 0]
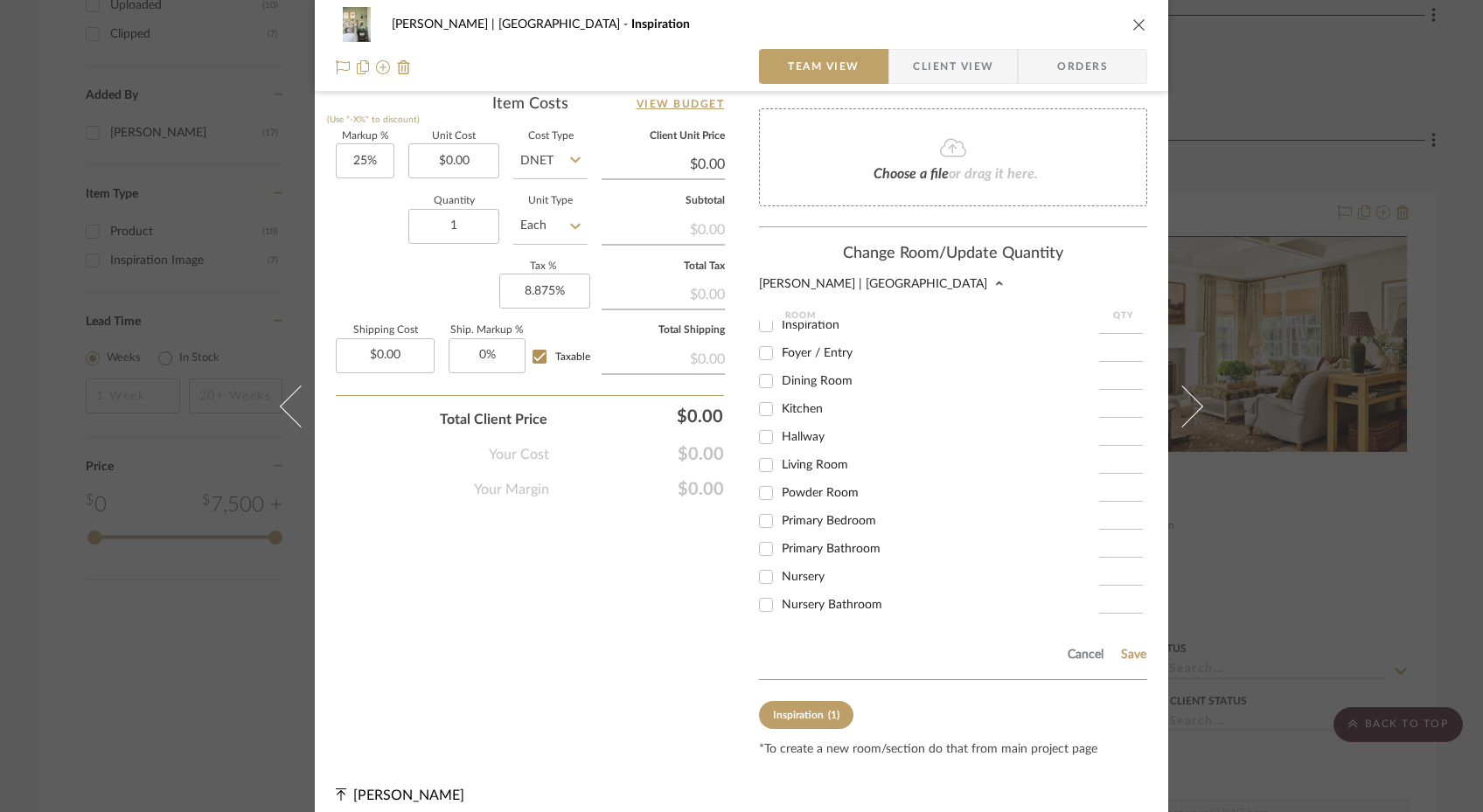
click at [788, 543] on span "Primary Bathroom" at bounding box center [831, 549] width 98 height 13
click at [780, 535] on input "Primary Bathroom" at bounding box center [765, 549] width 28 height 28
checkbox input "true"
type input "1"
click at [761, 507] on input "Primary Bedroom" at bounding box center [765, 521] width 28 height 28
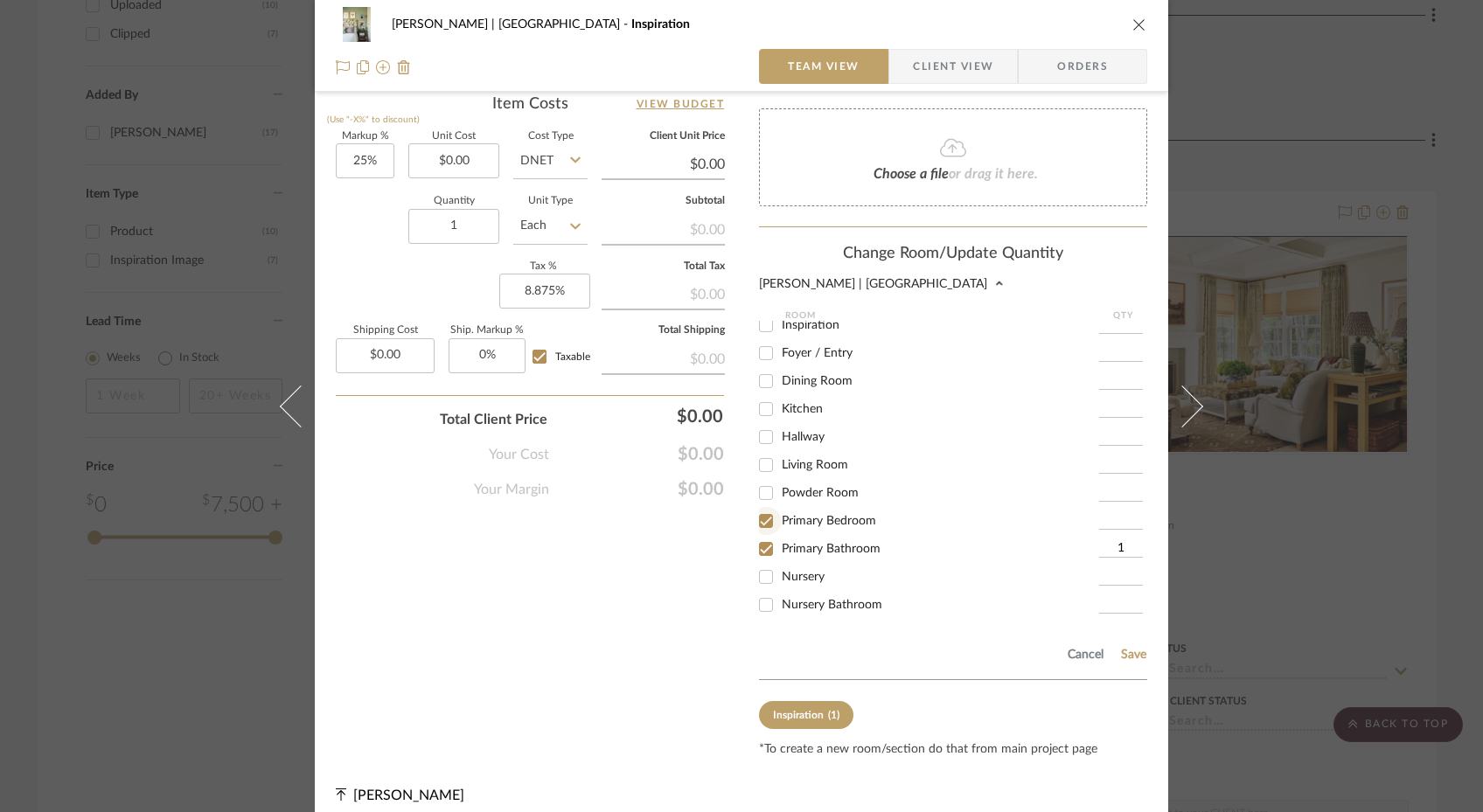
checkbox input "true"
type input "1"
click at [761, 535] on input "Primary Bathroom" at bounding box center [765, 549] width 28 height 28
checkbox input "false"
click at [1129, 647] on button "Save" at bounding box center [1134, 654] width 27 height 14
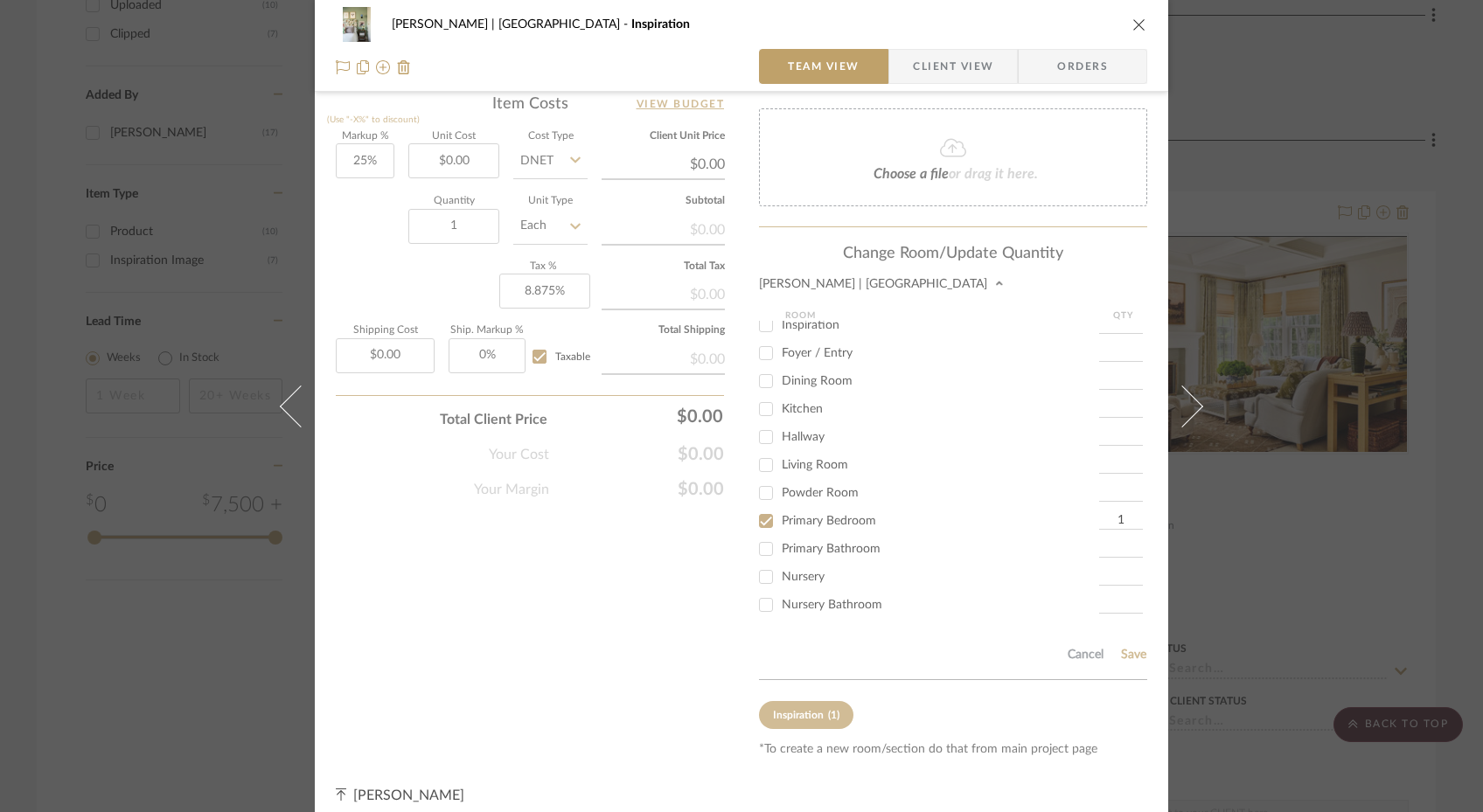
scroll to position [809, 0]
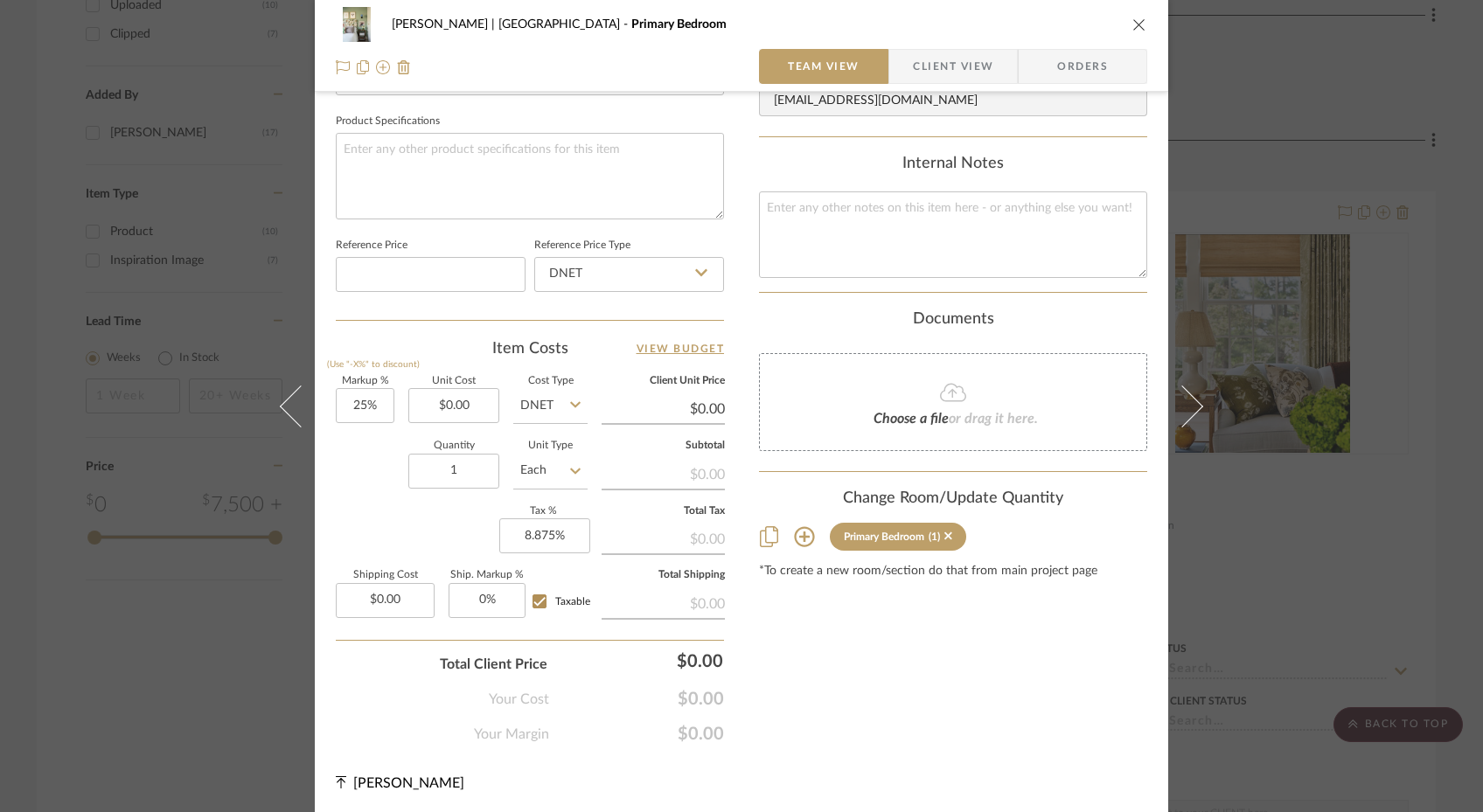
click at [1132, 21] on icon "close" at bounding box center [1139, 24] width 14 height 14
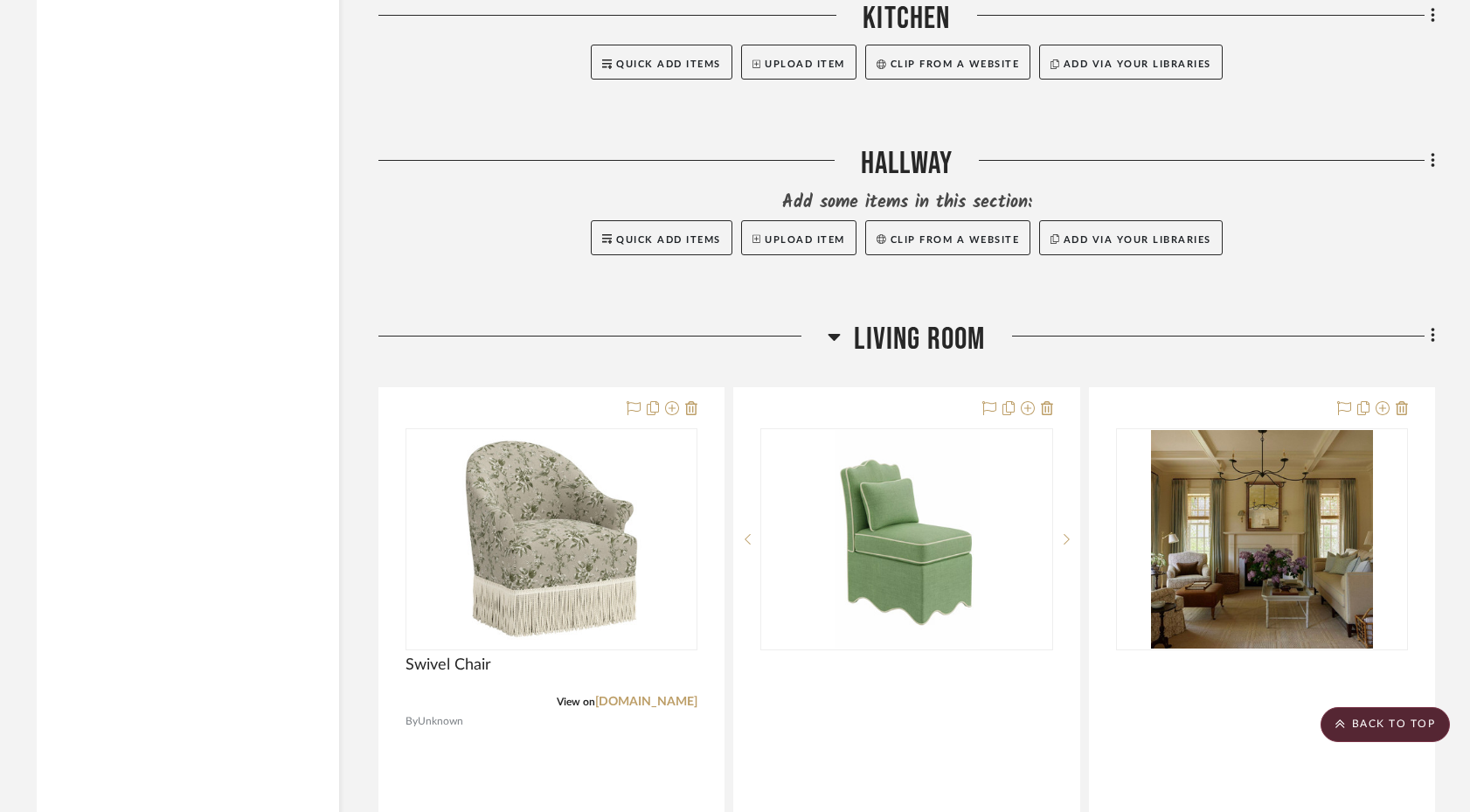
scroll to position [3304, 0]
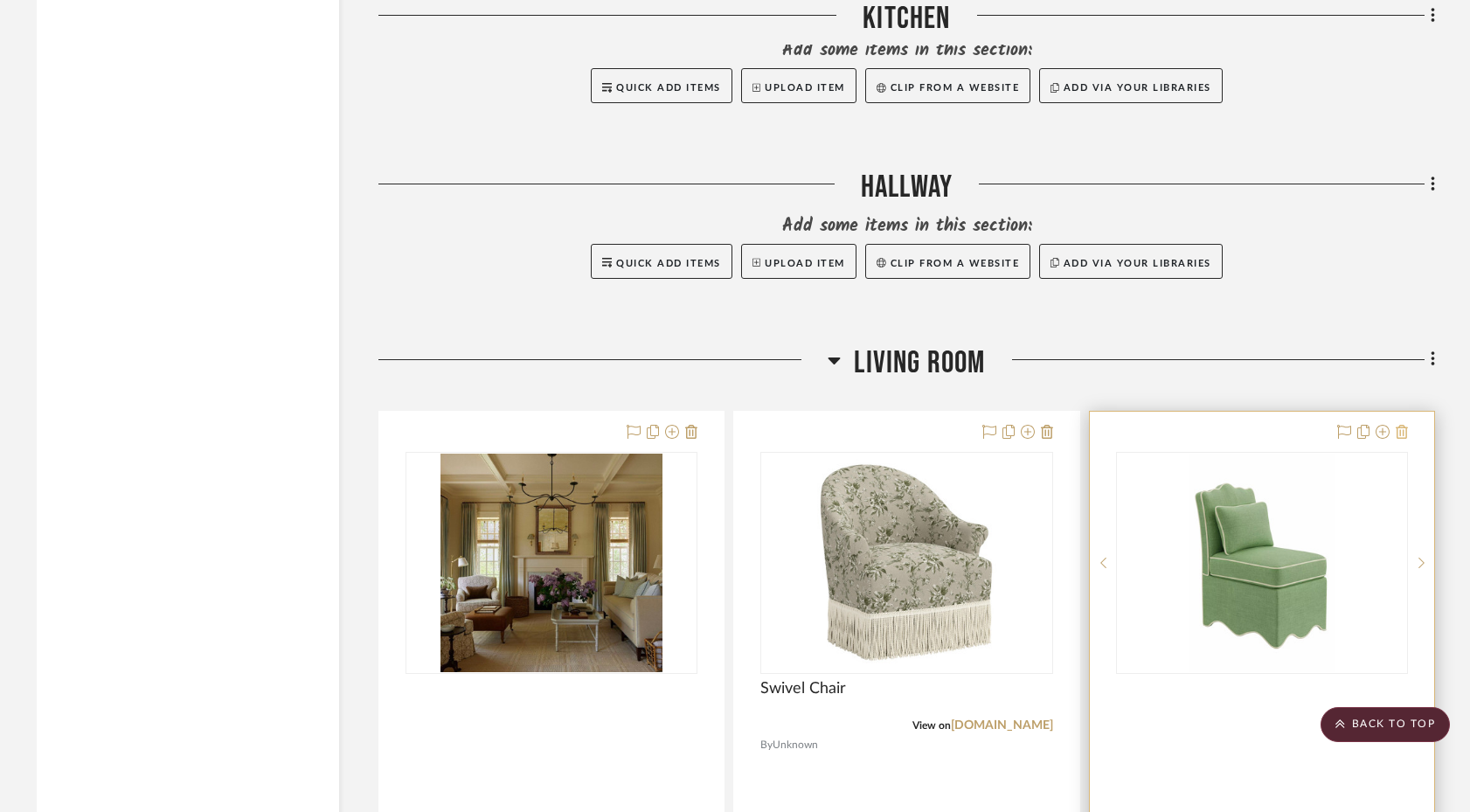
click at [1150, 425] on icon at bounding box center [1402, 432] width 13 height 14
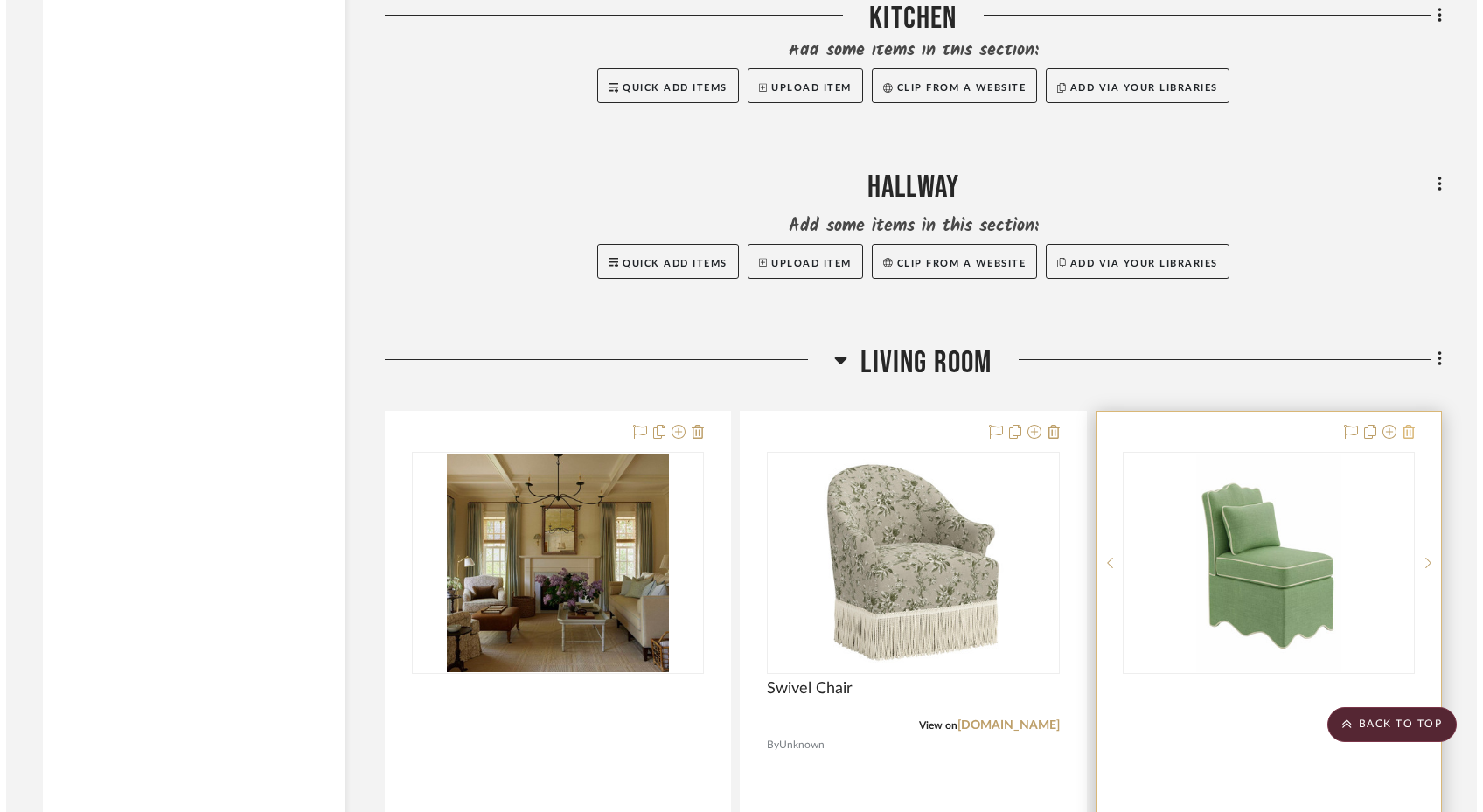
scroll to position [0, 0]
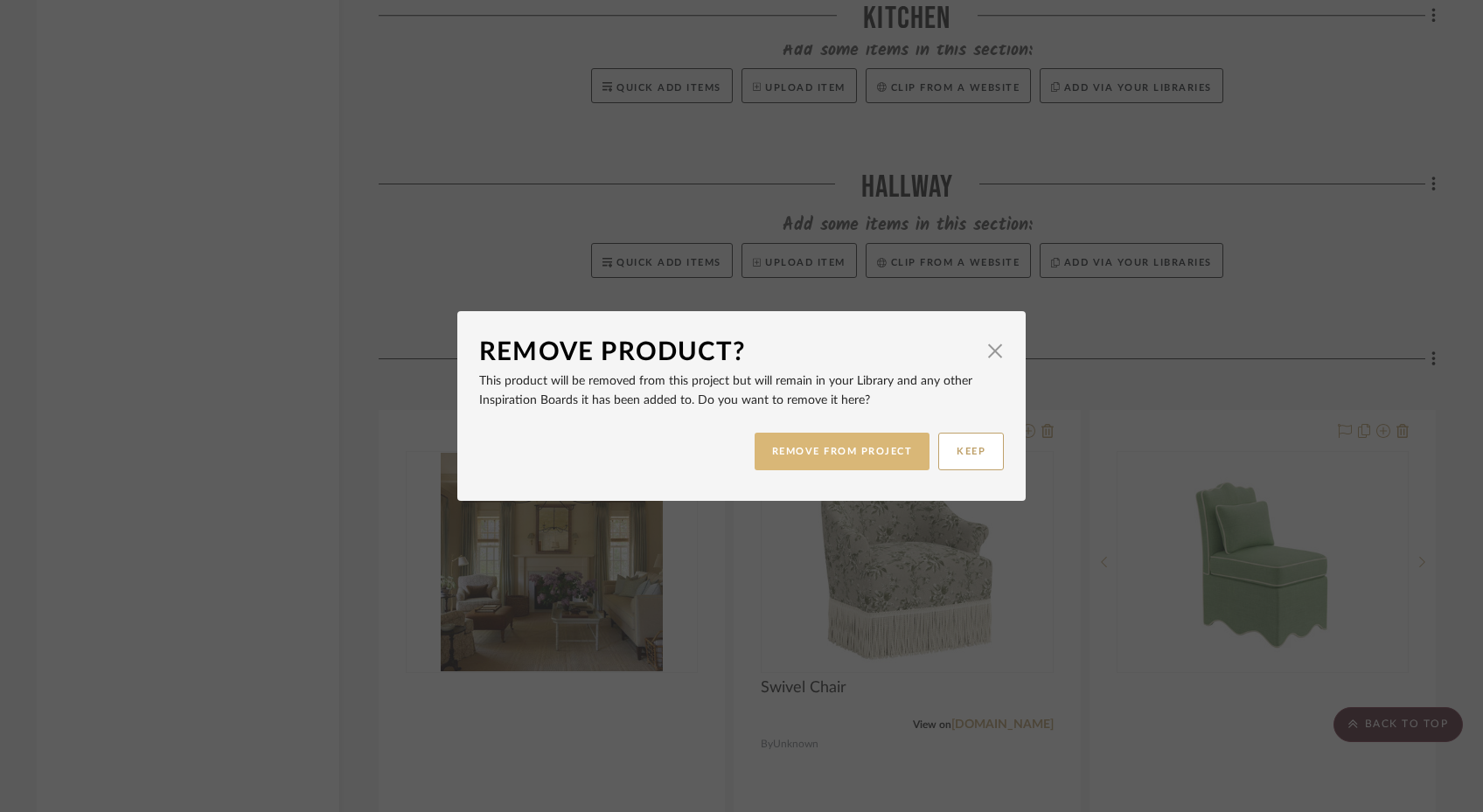
click at [862, 447] on button "REMOVE FROM PROJECT" at bounding box center [842, 451] width 176 height 38
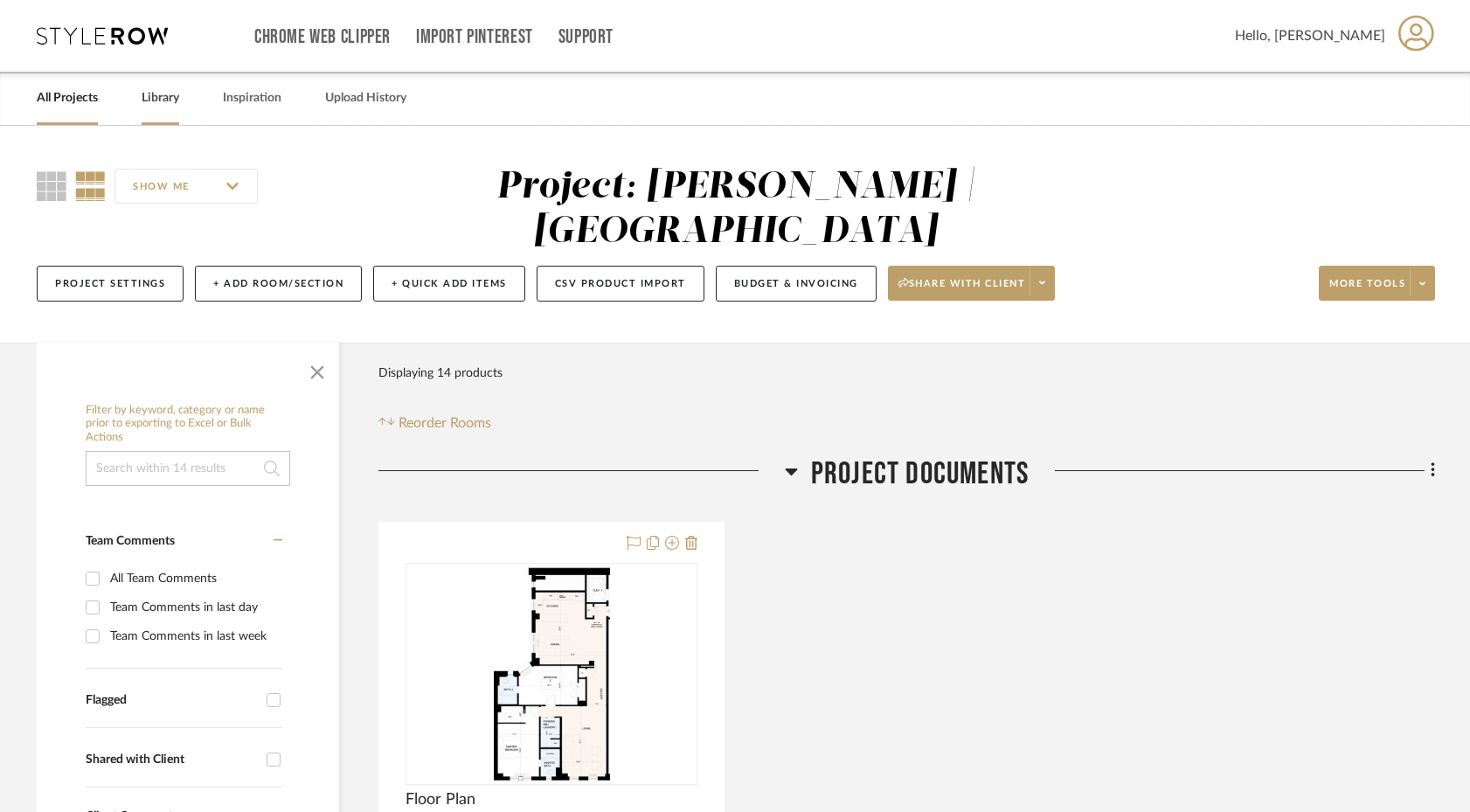
click at [179, 98] on link "Library" at bounding box center [160, 98] width 38 height 23
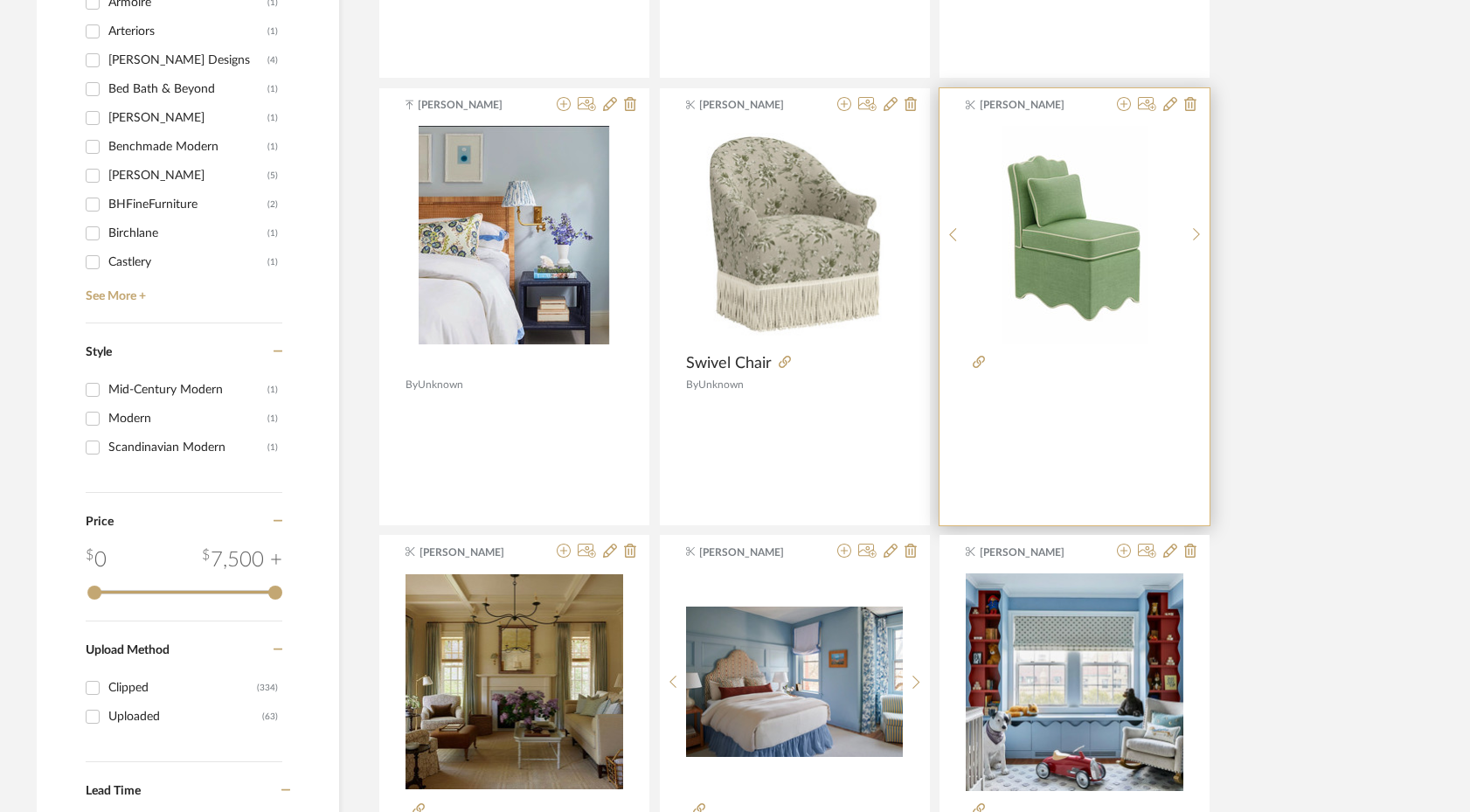
scroll to position [1562, 0]
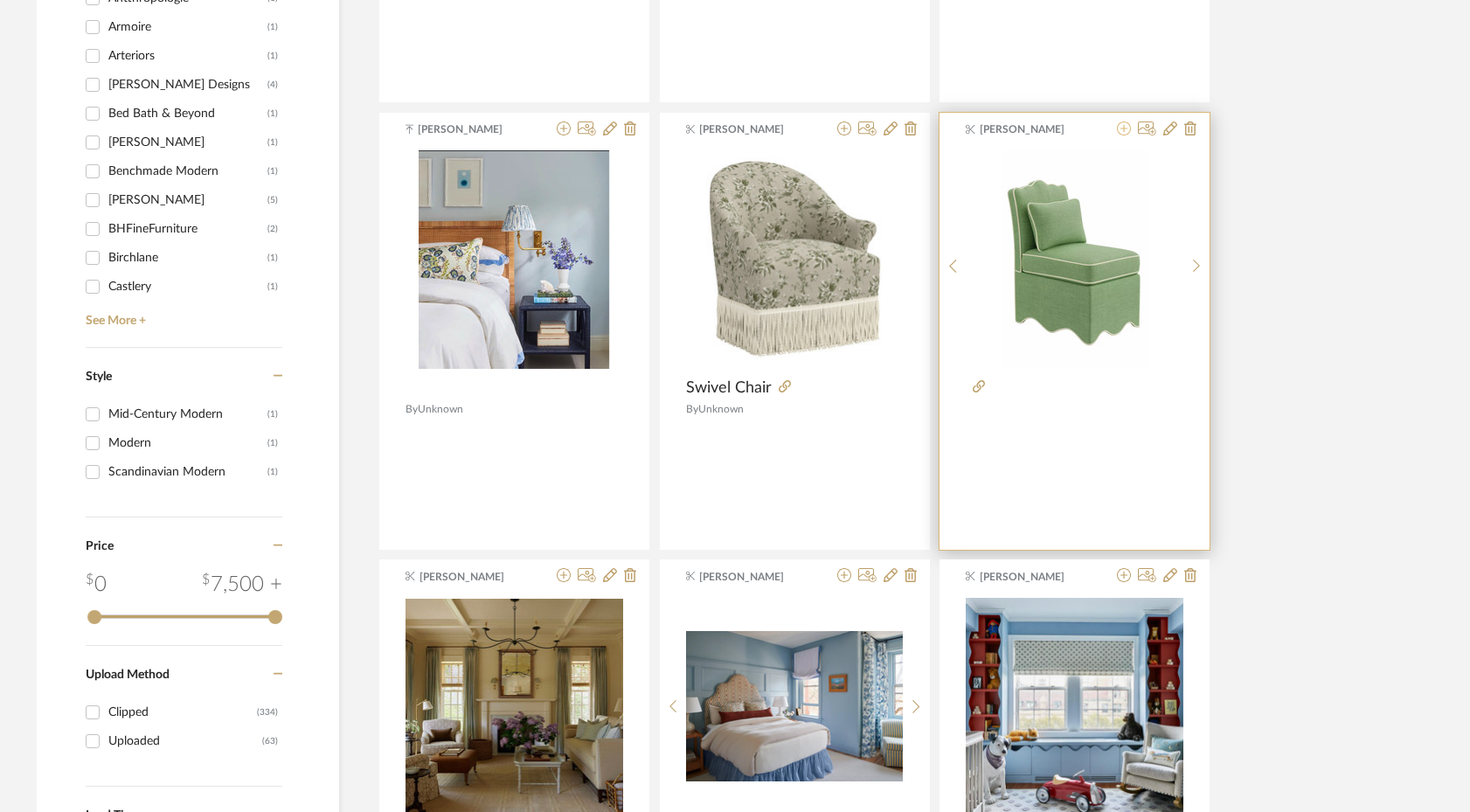
click at [1125, 132] on icon at bounding box center [1124, 129] width 14 height 14
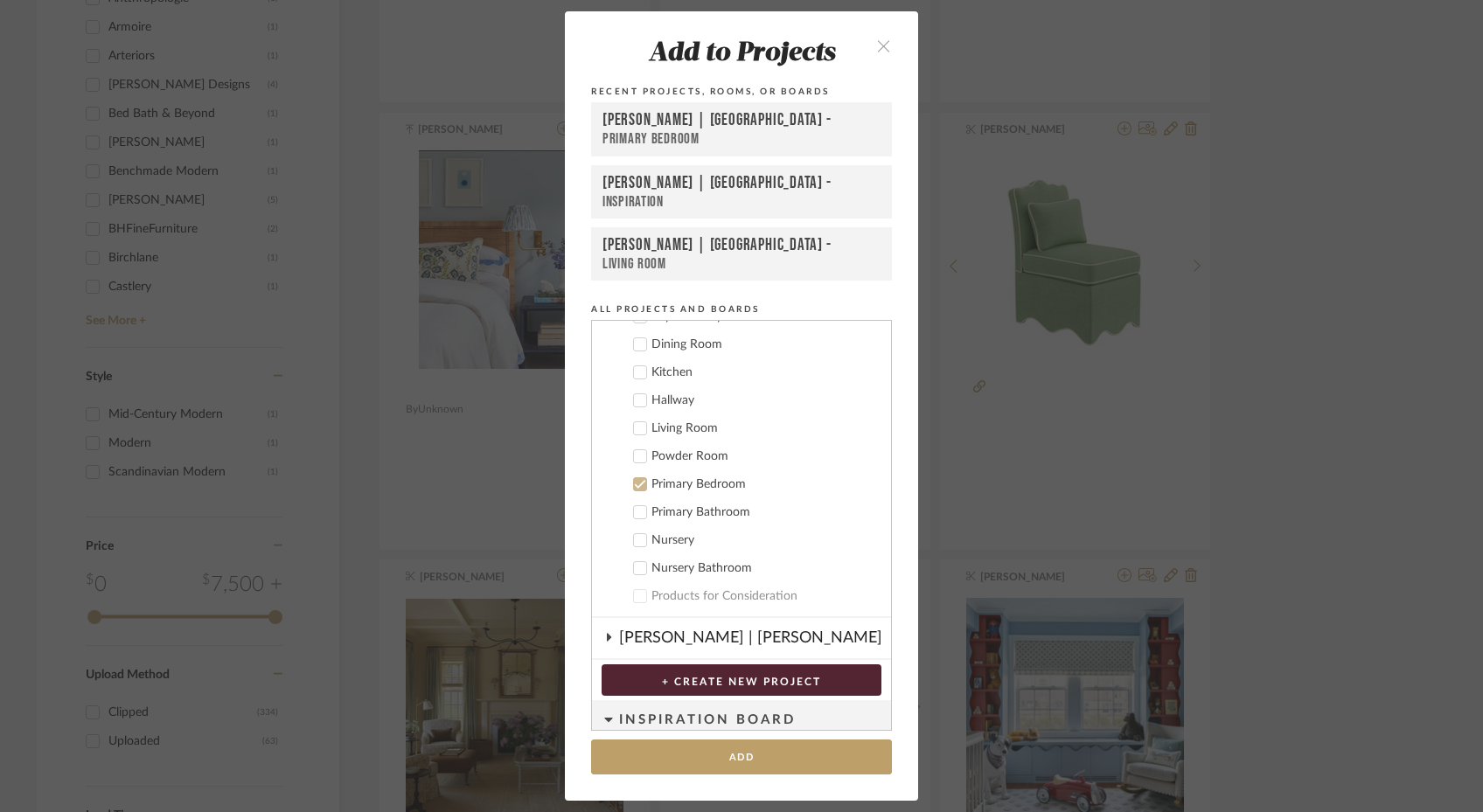
scroll to position [233, 0]
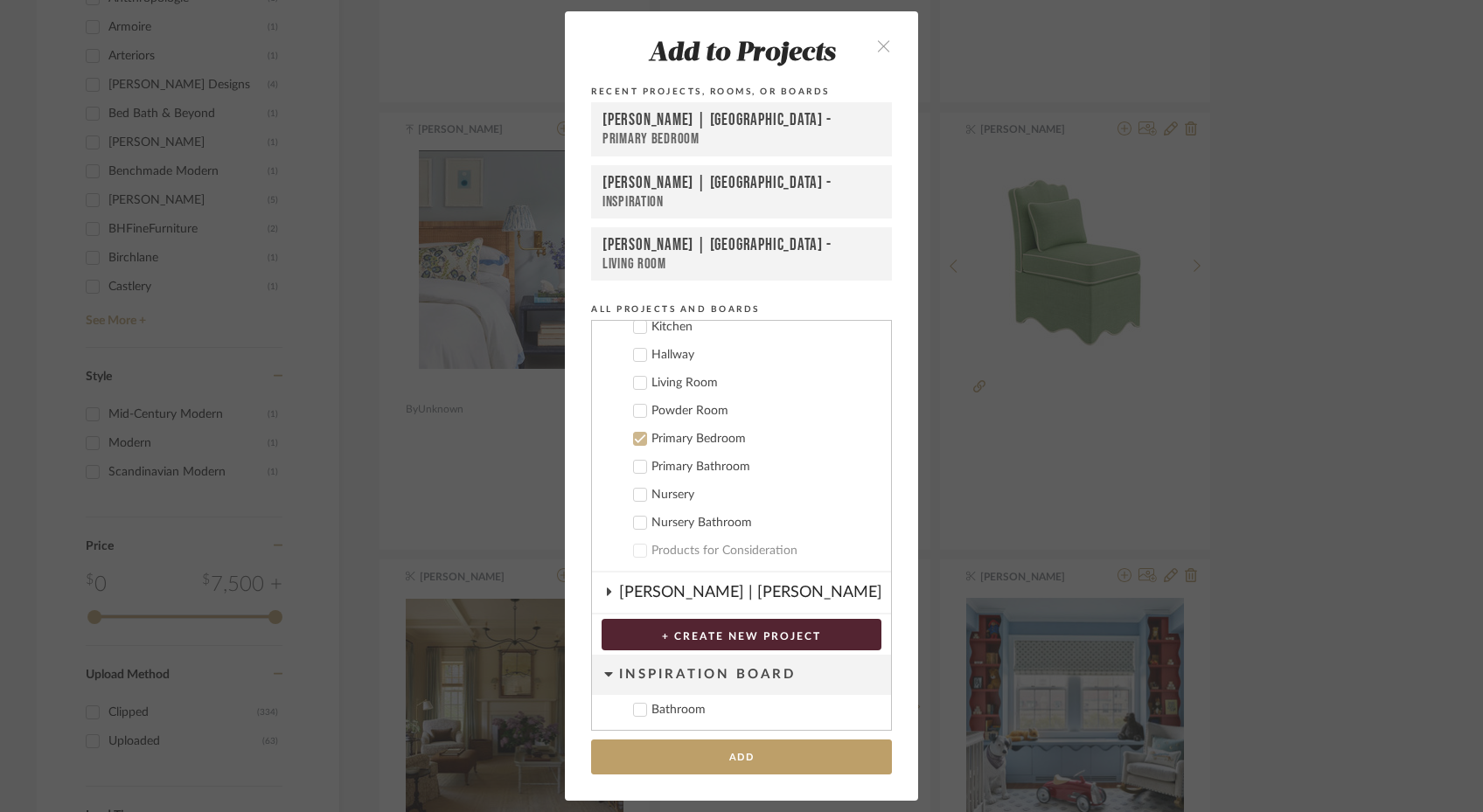
click at [726, 118] on div "Gutstein-Dyja | Upper West Side -" at bounding box center [741, 121] width 278 height 21
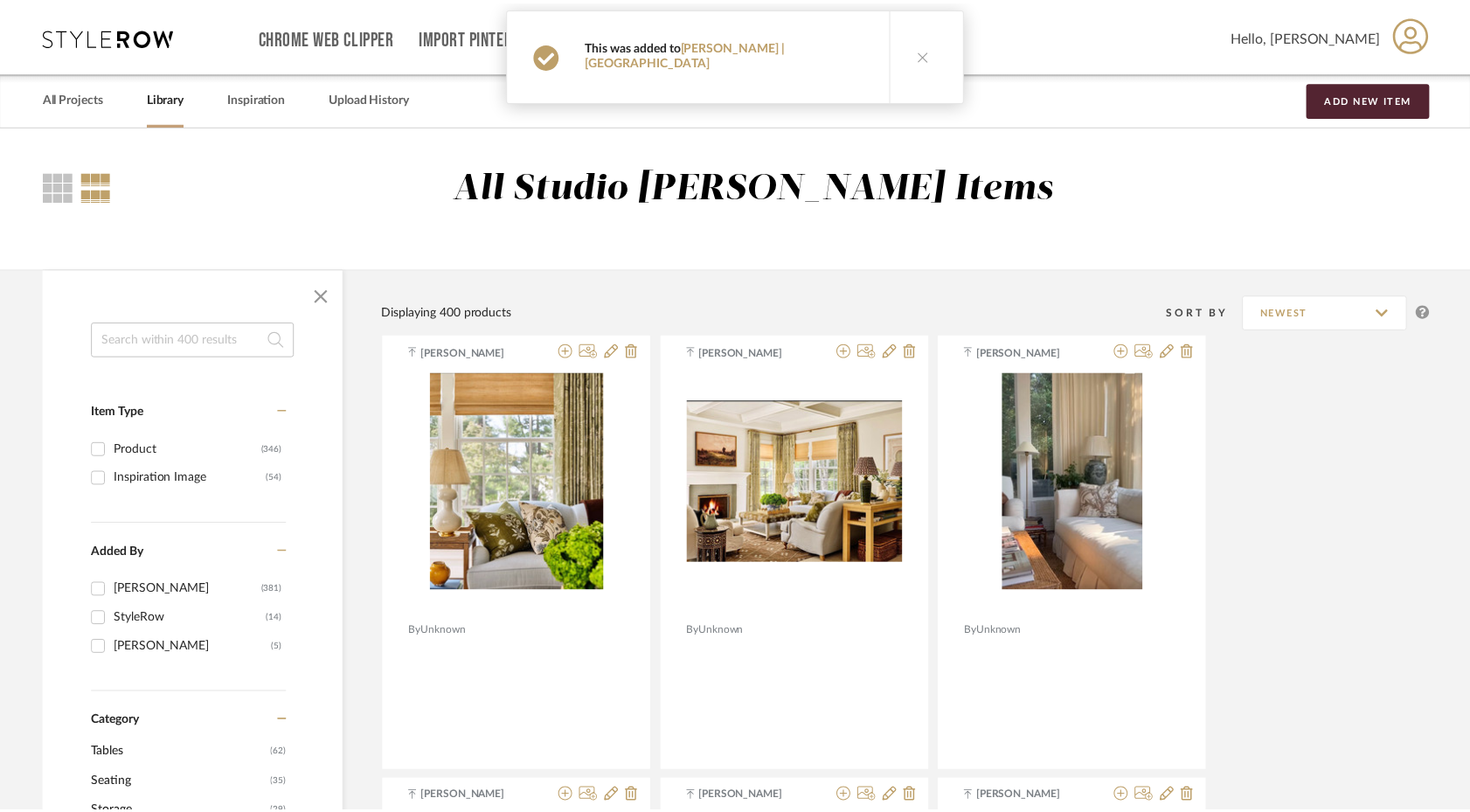
scroll to position [1562, 0]
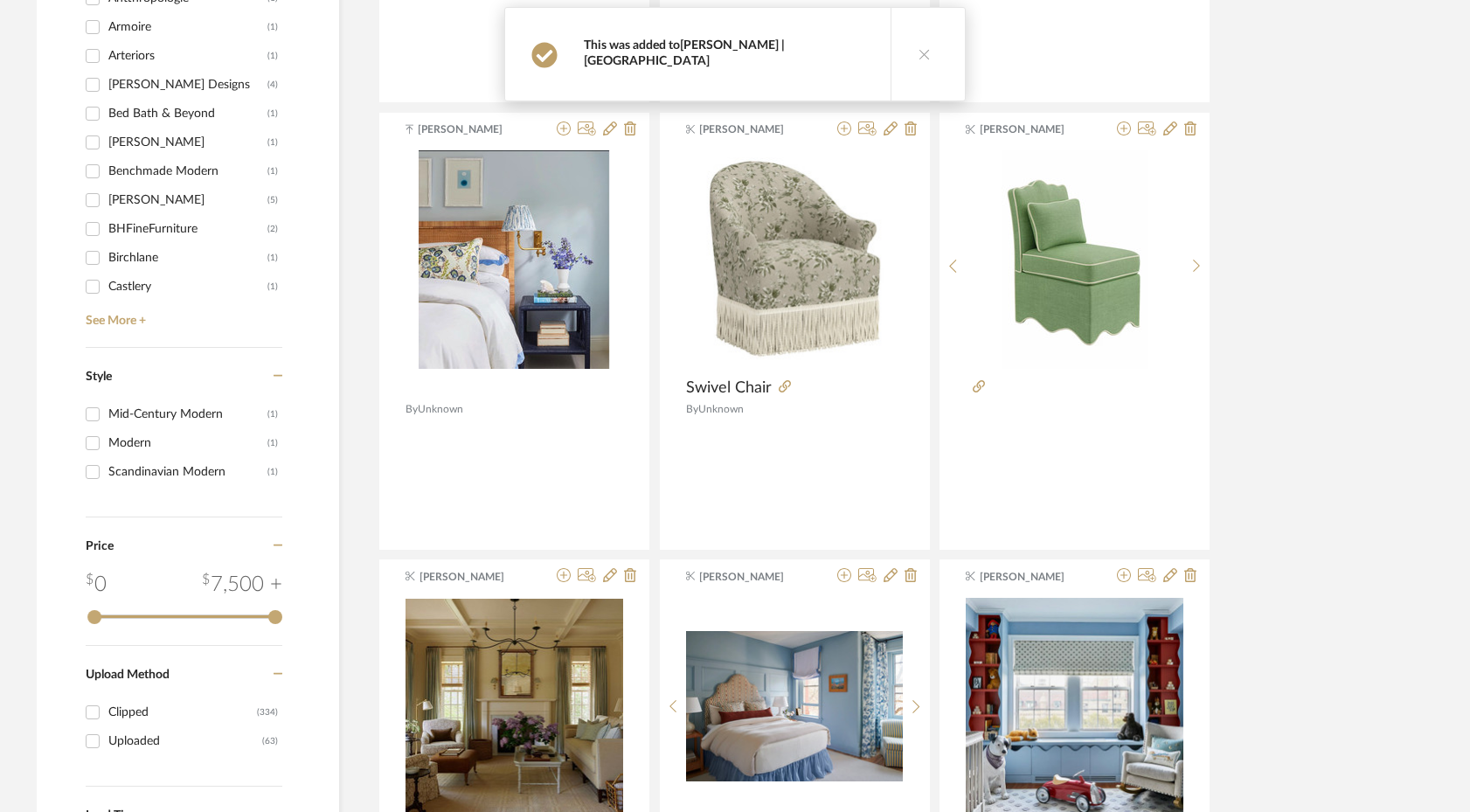
click at [785, 44] on link "[PERSON_NAME] | [GEOGRAPHIC_DATA]" at bounding box center [684, 53] width 201 height 28
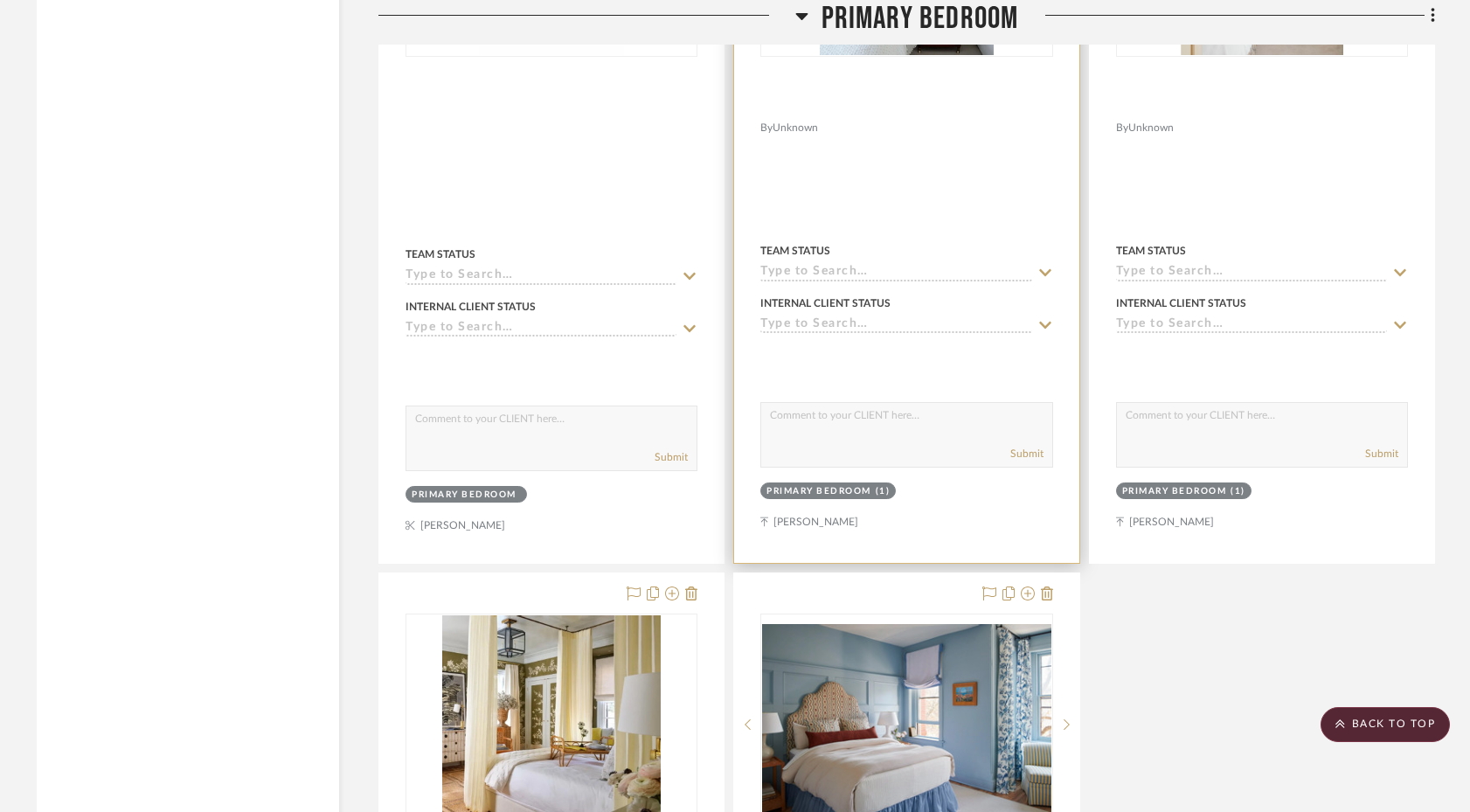
scroll to position [5024, 0]
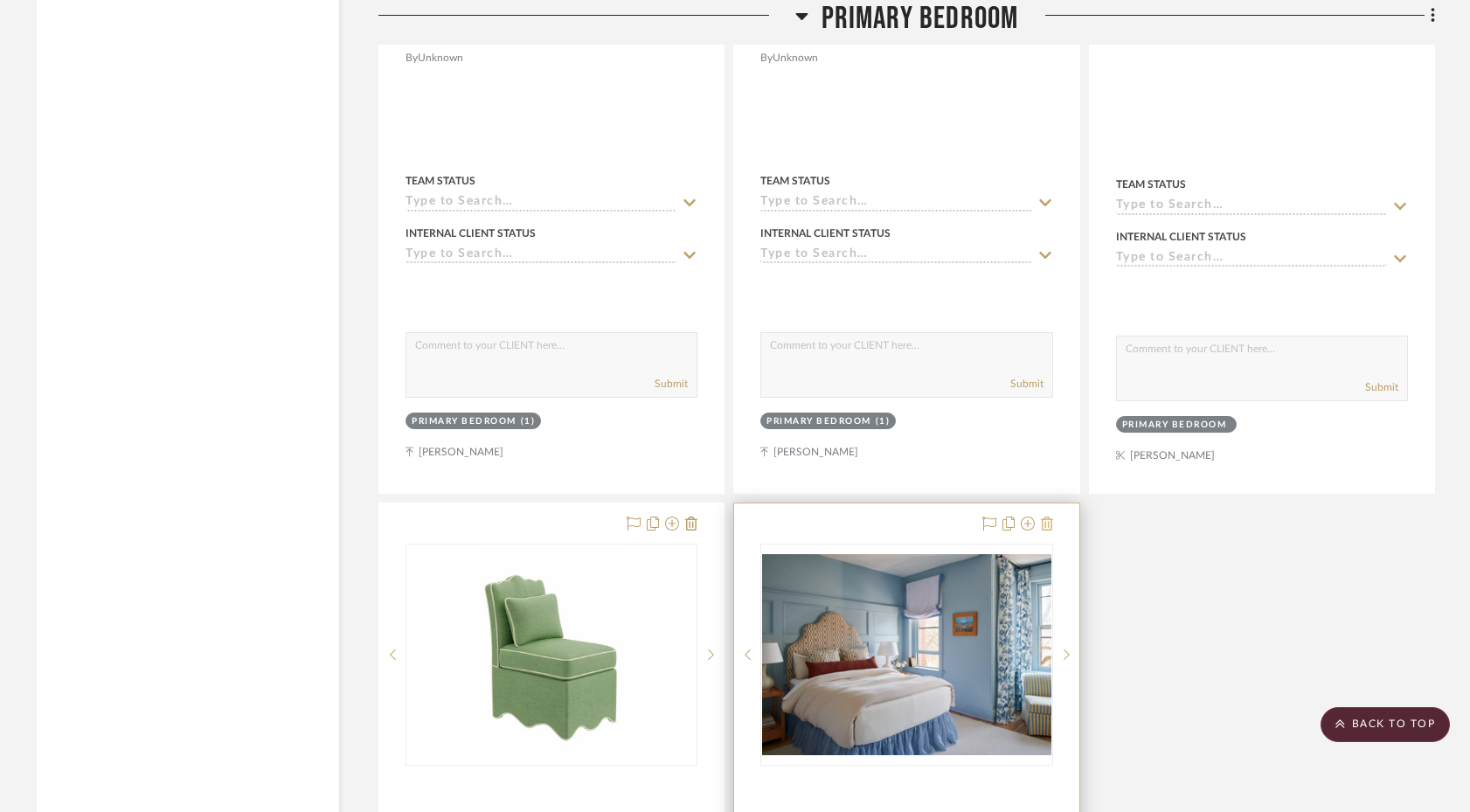
click at [1049, 517] on icon at bounding box center [1047, 523] width 13 height 14
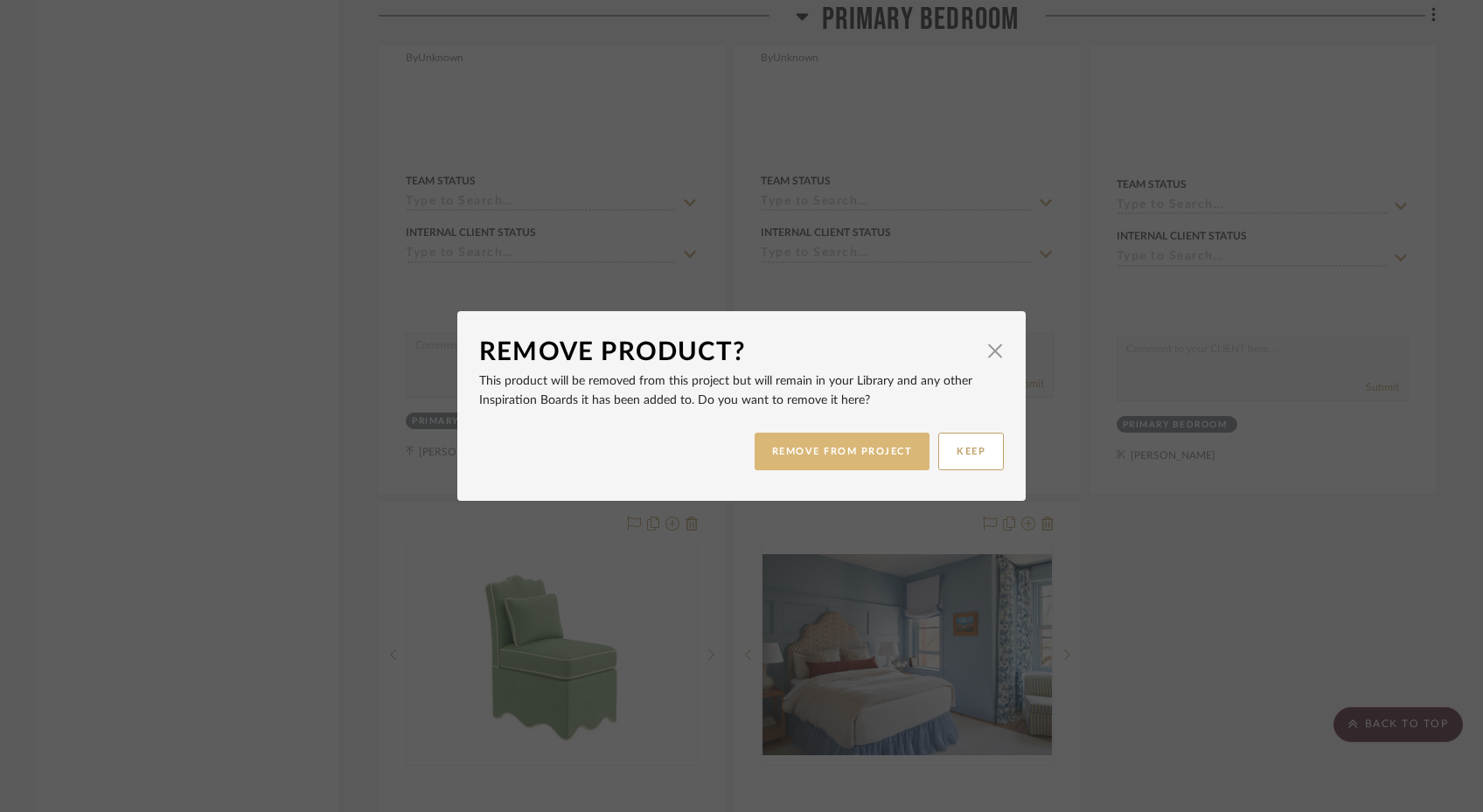
click at [865, 451] on button "REMOVE FROM PROJECT" at bounding box center [842, 451] width 176 height 38
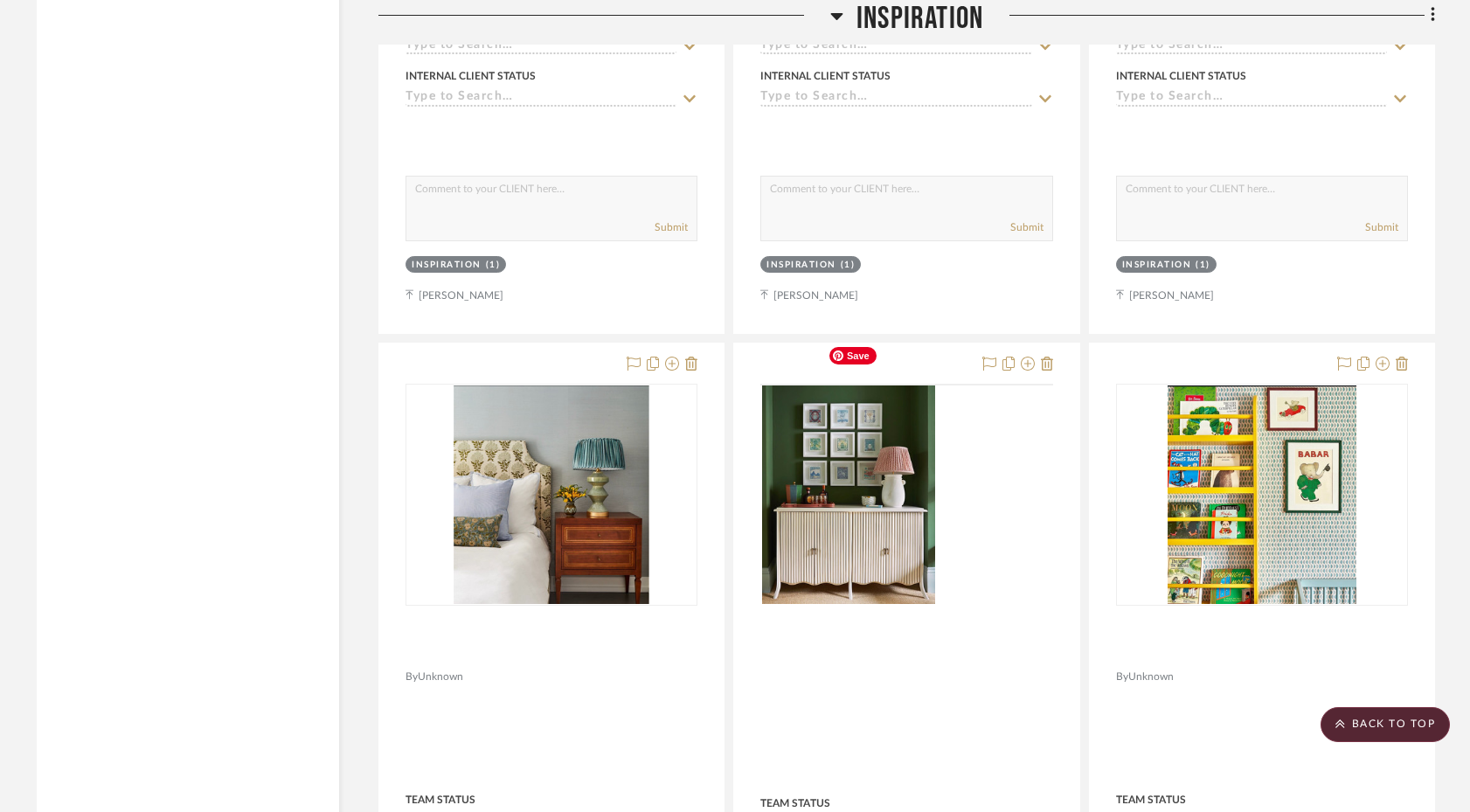
scroll to position [1841, 0]
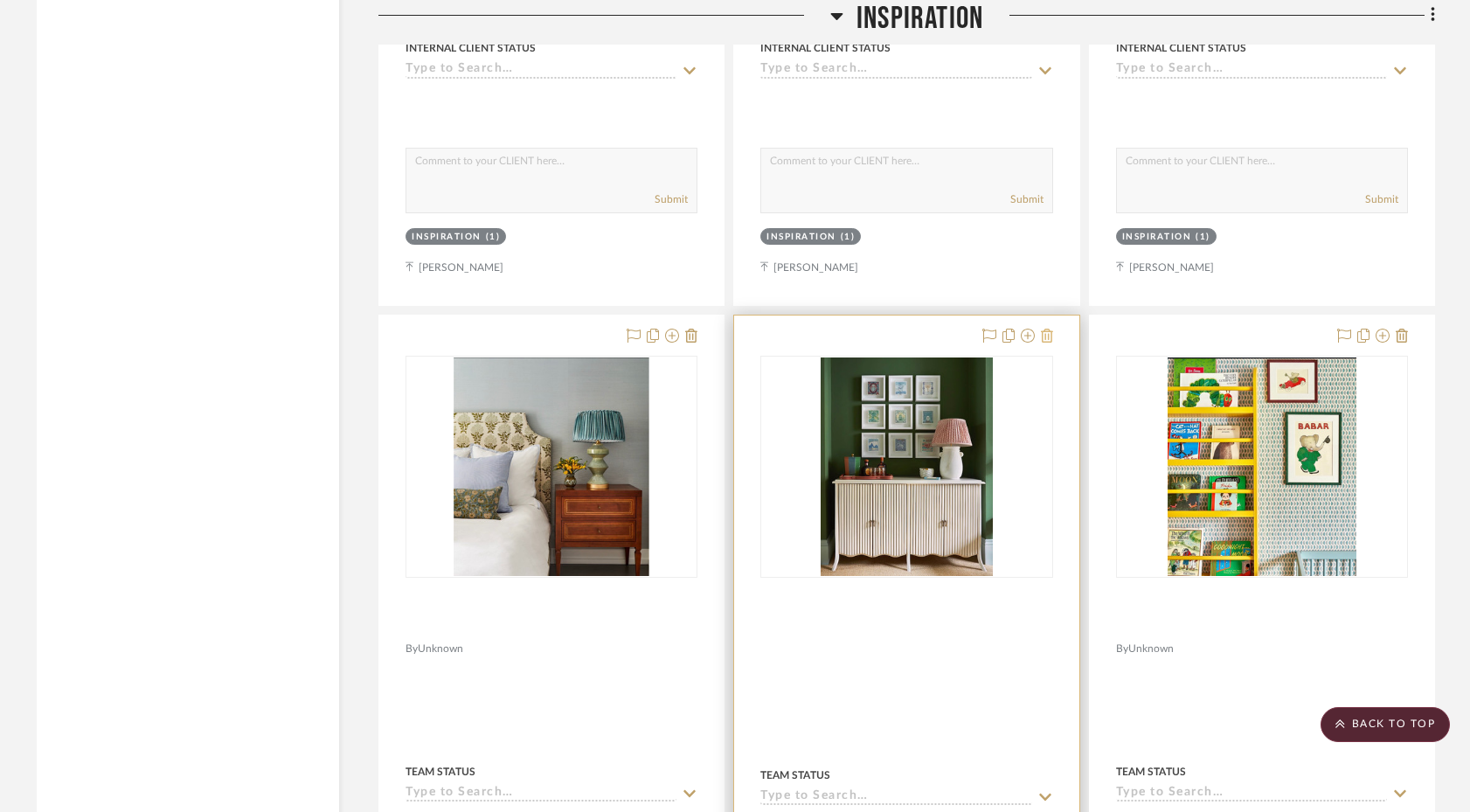
click at [1046, 329] on icon at bounding box center [1047, 335] width 13 height 14
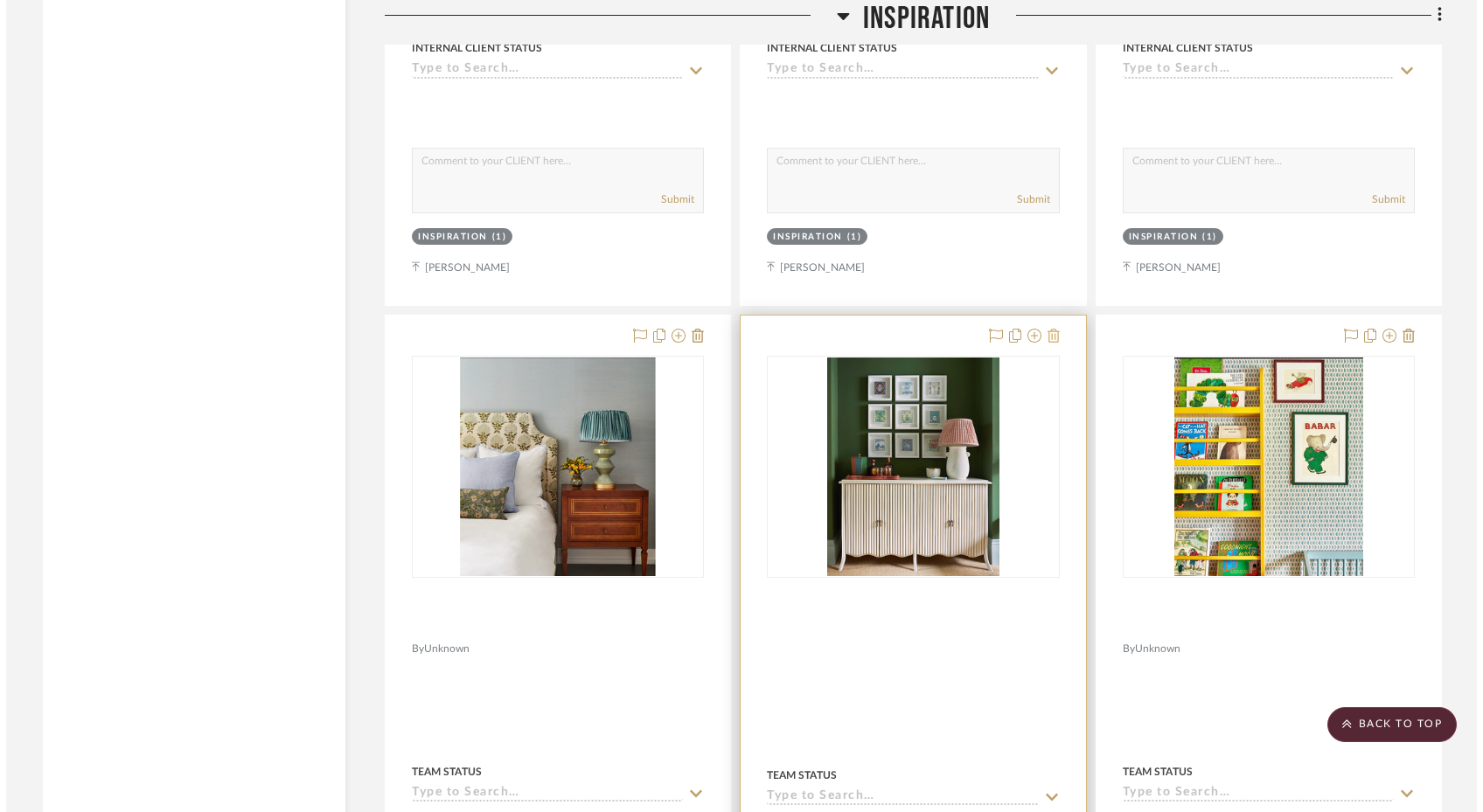
scroll to position [0, 0]
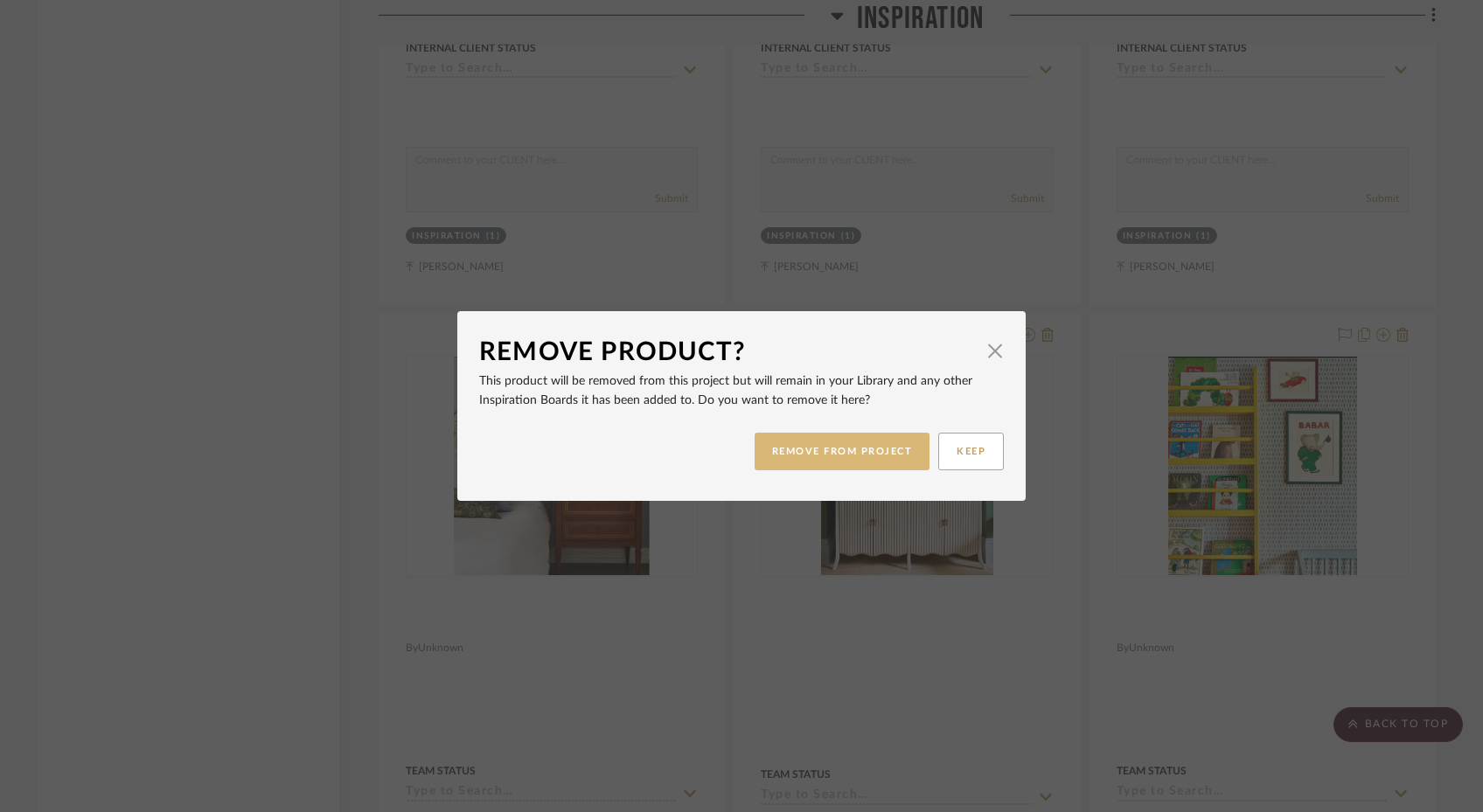
click at [889, 453] on button "REMOVE FROM PROJECT" at bounding box center [842, 451] width 176 height 38
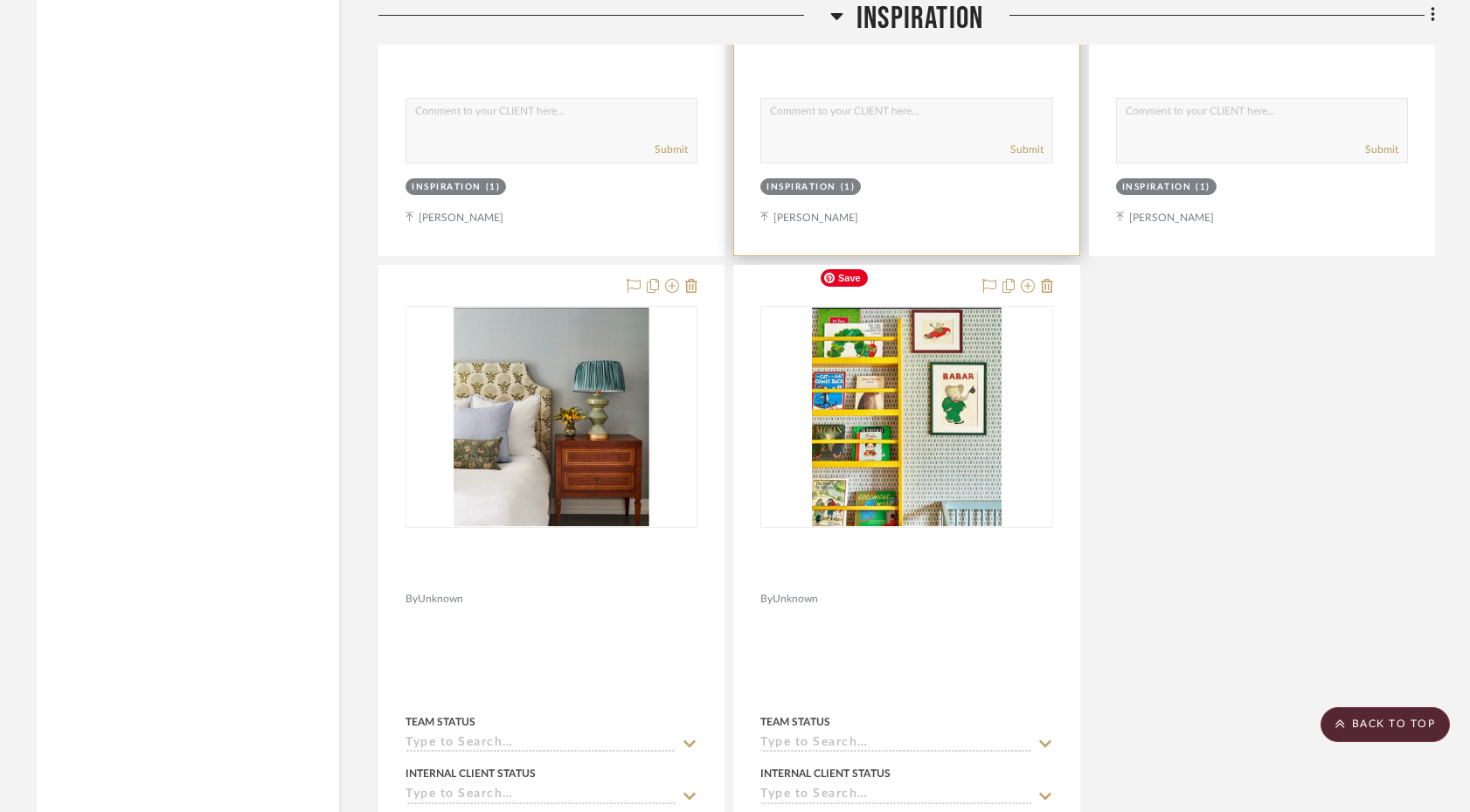
scroll to position [1954, 0]
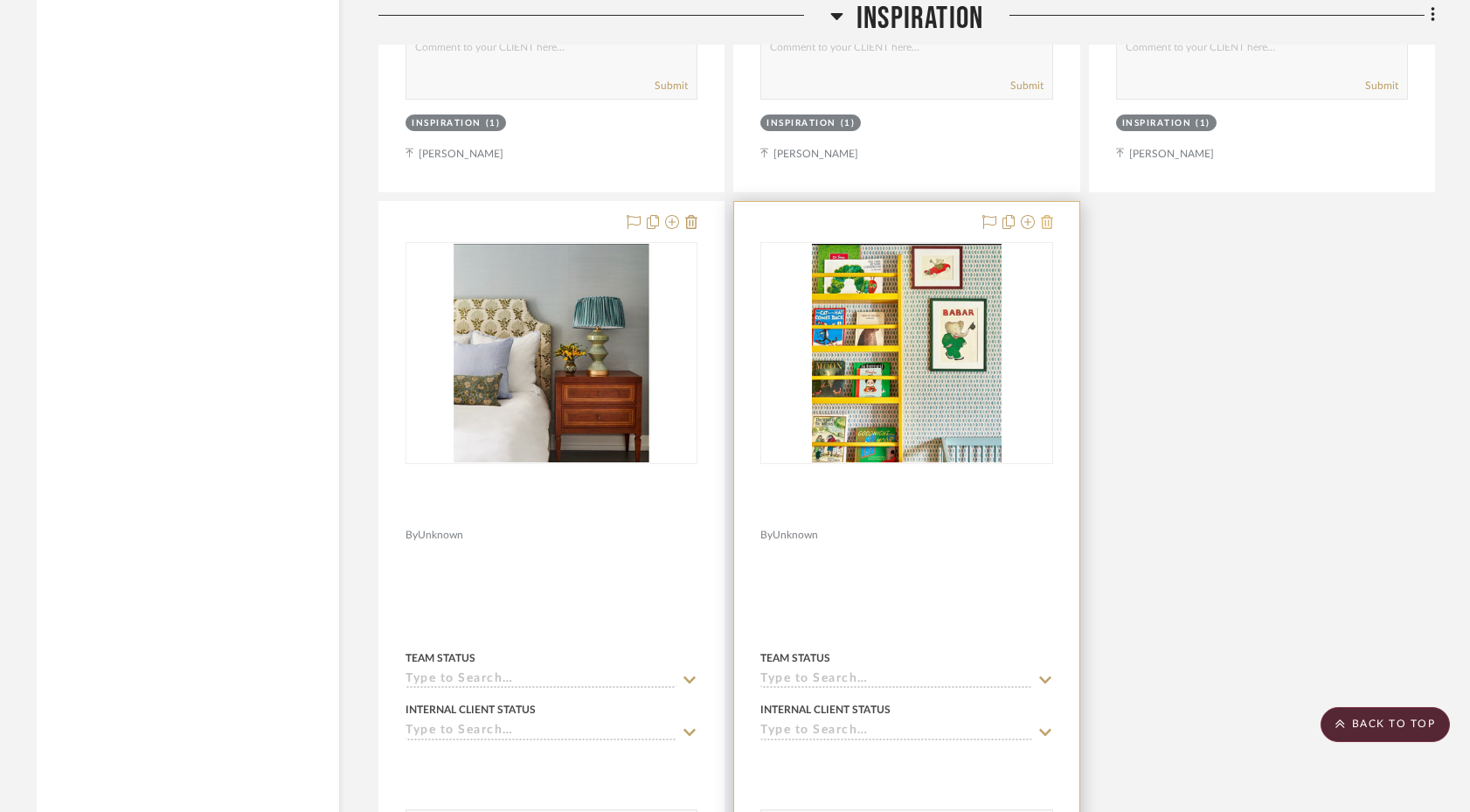
click at [1046, 215] on icon at bounding box center [1047, 222] width 13 height 14
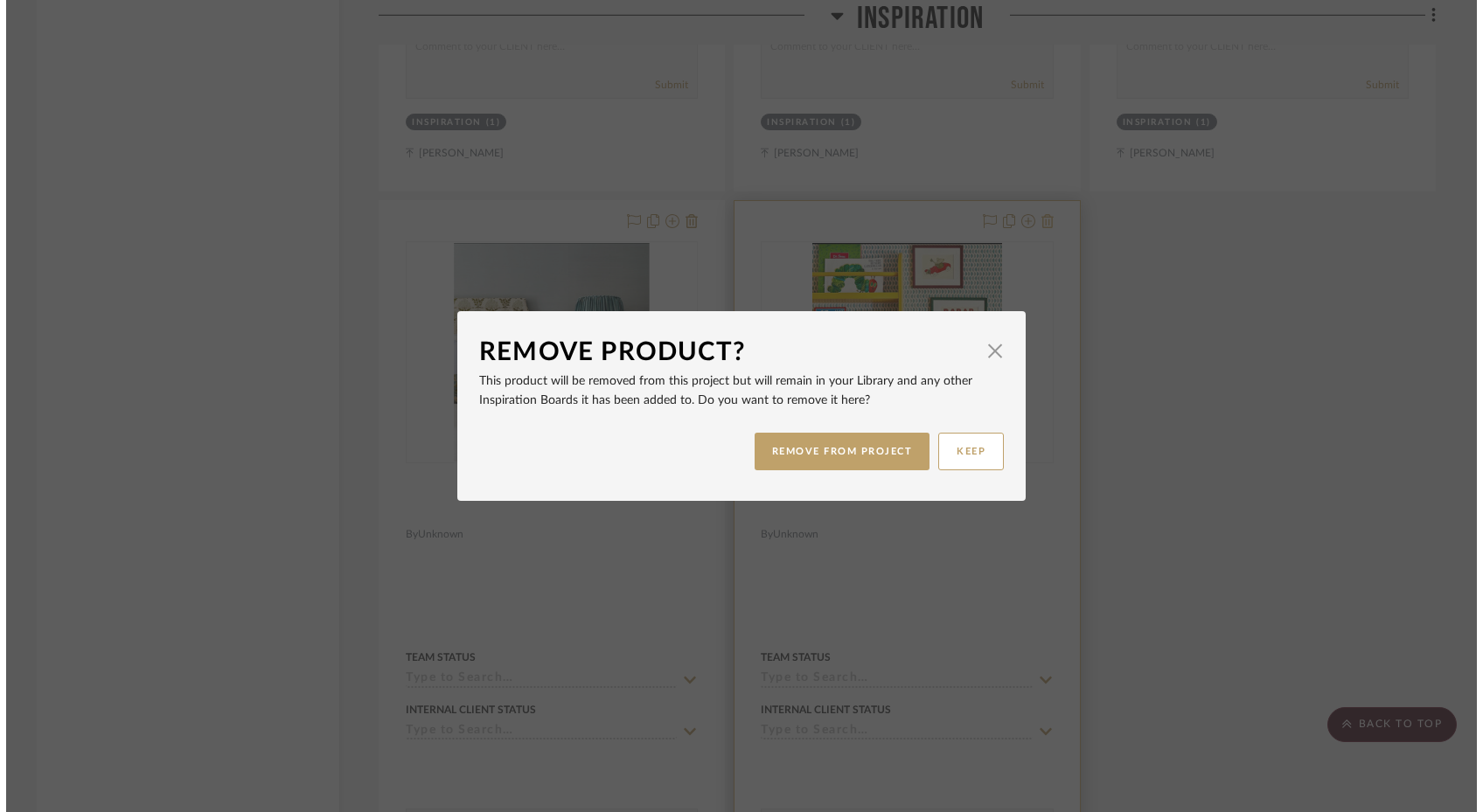
scroll to position [0, 0]
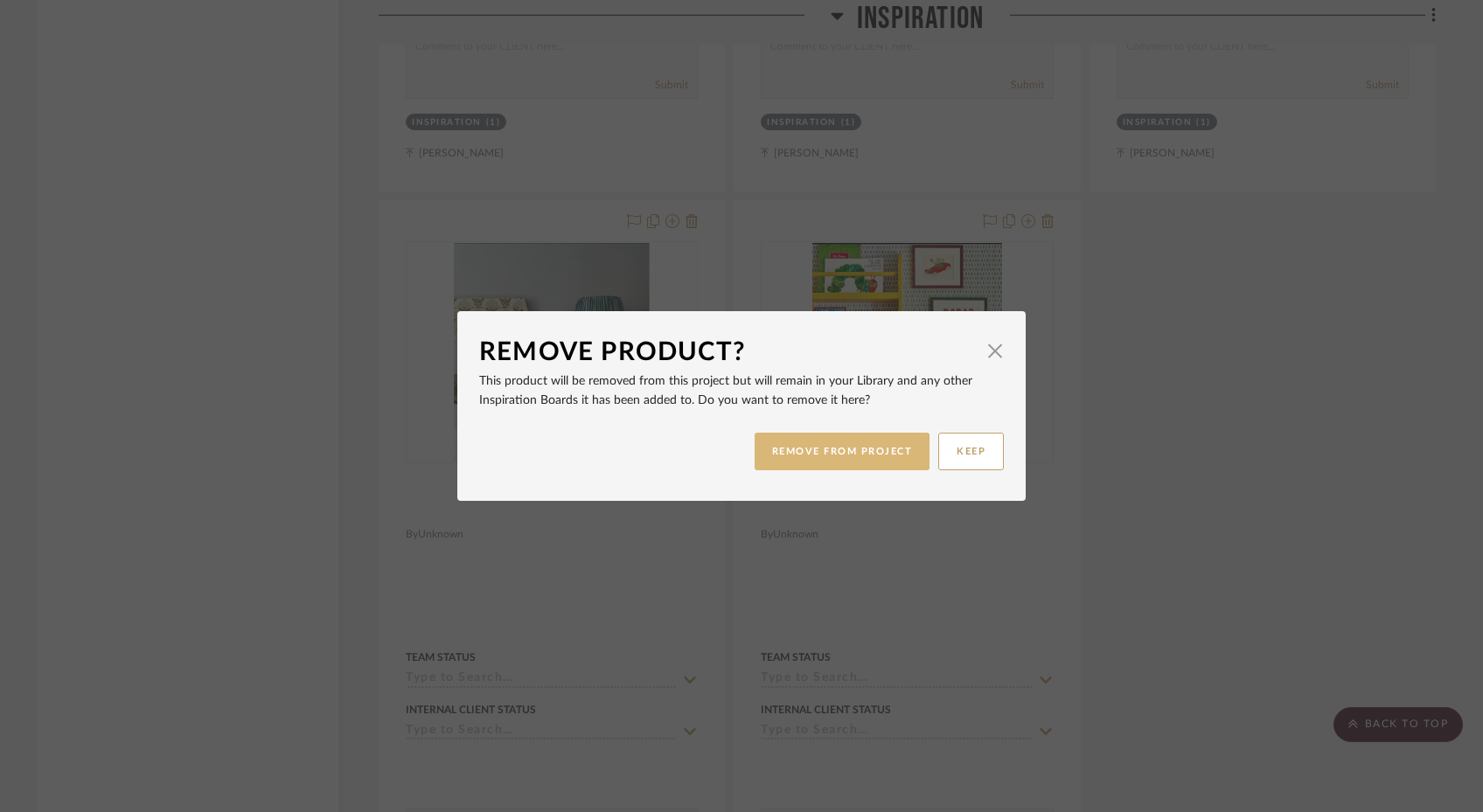
click at [860, 459] on button "REMOVE FROM PROJECT" at bounding box center [842, 451] width 176 height 38
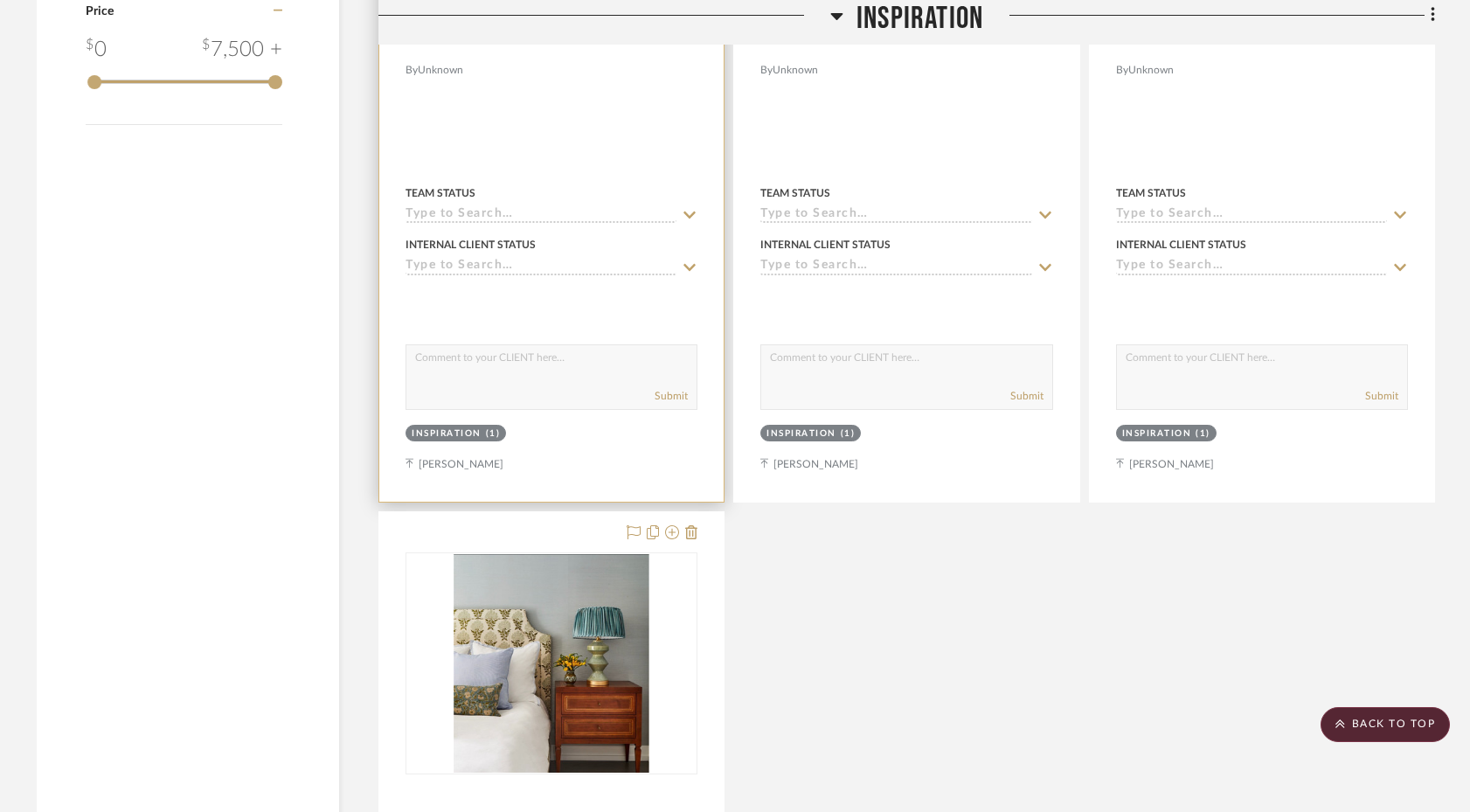
scroll to position [1653, 0]
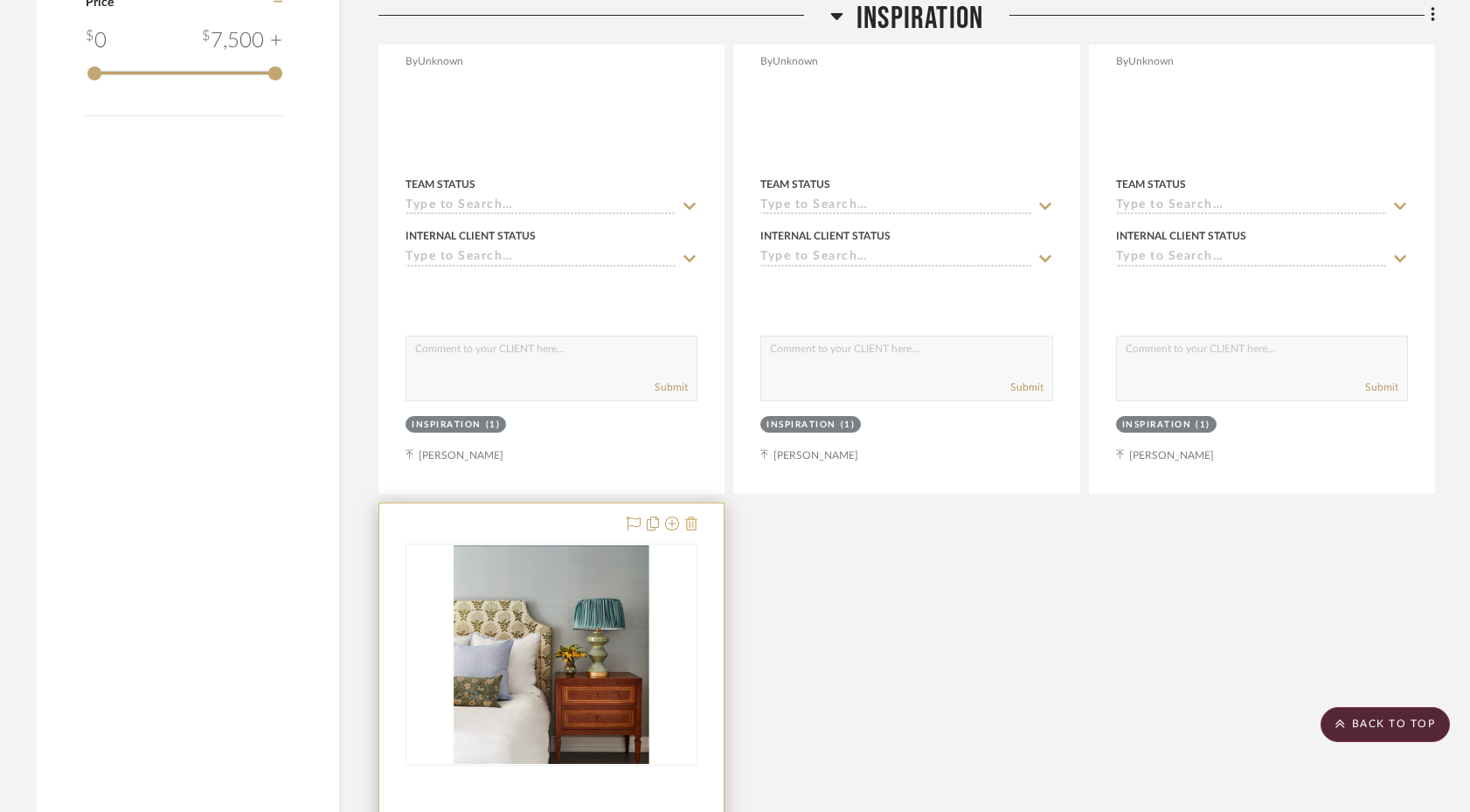
click at [696, 517] on icon at bounding box center [691, 523] width 13 height 14
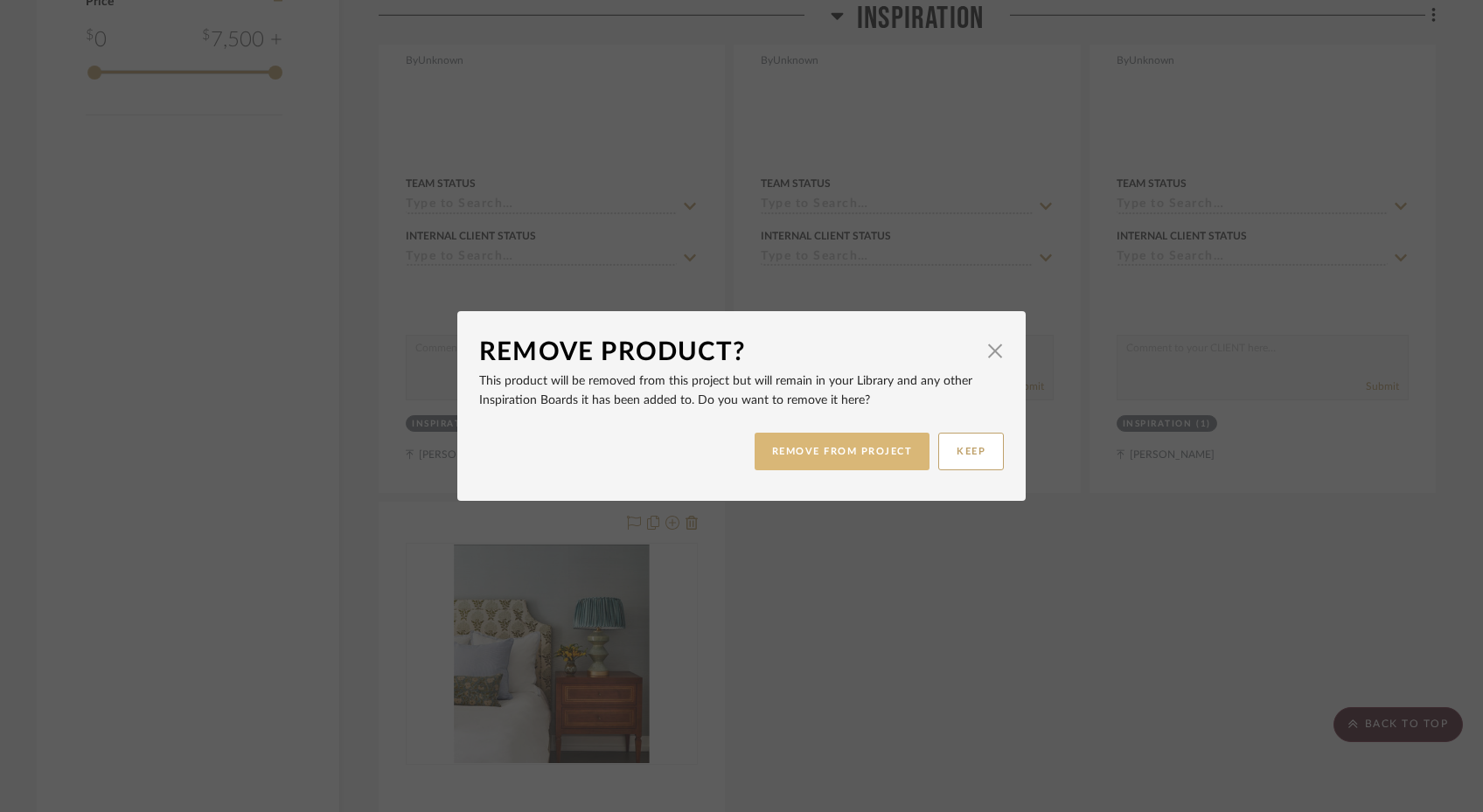
click at [786, 460] on button "REMOVE FROM PROJECT" at bounding box center [842, 451] width 176 height 38
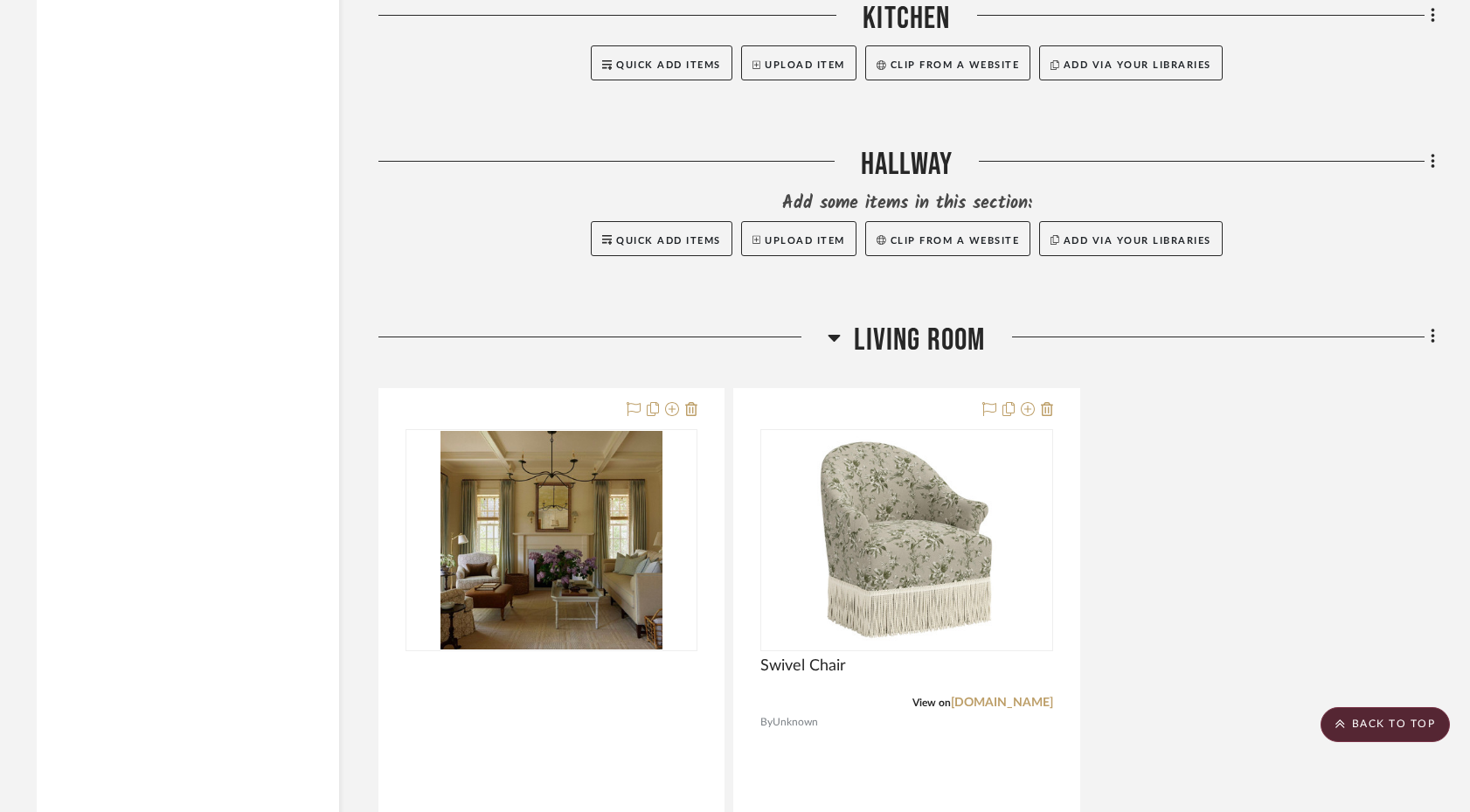
scroll to position [2550, 0]
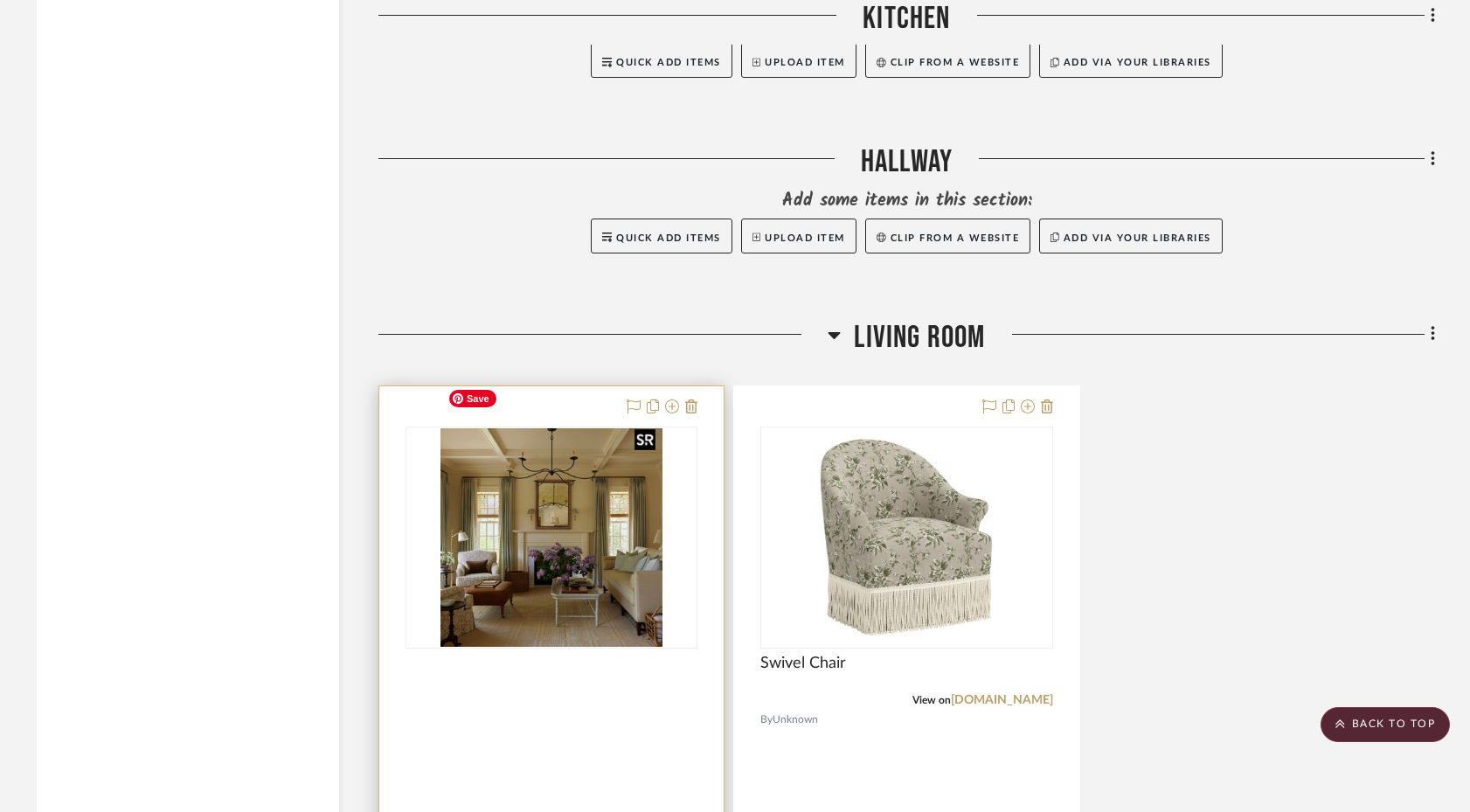
click at [609, 485] on img "0" at bounding box center [552, 537] width 222 height 218
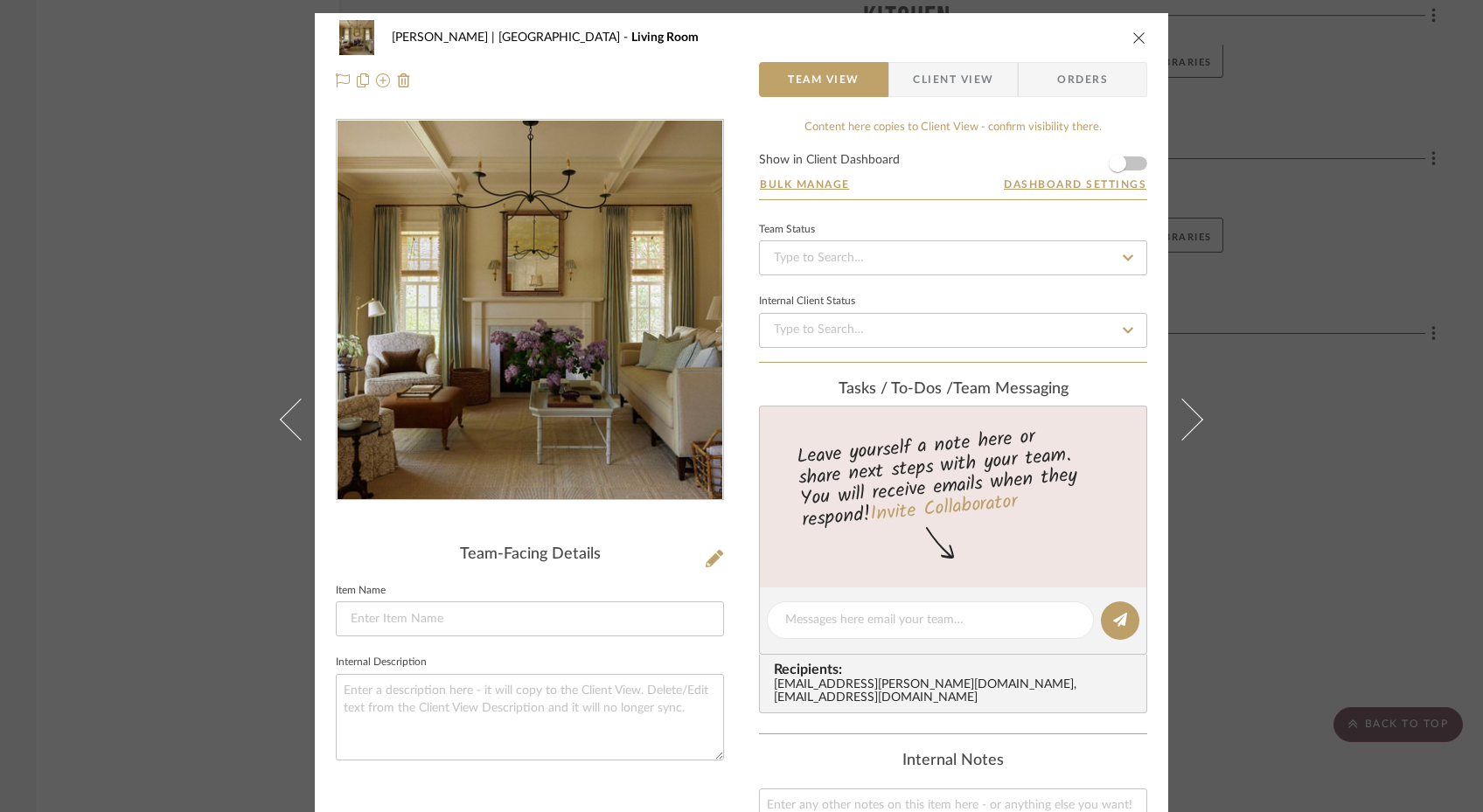
scroll to position [419, 0]
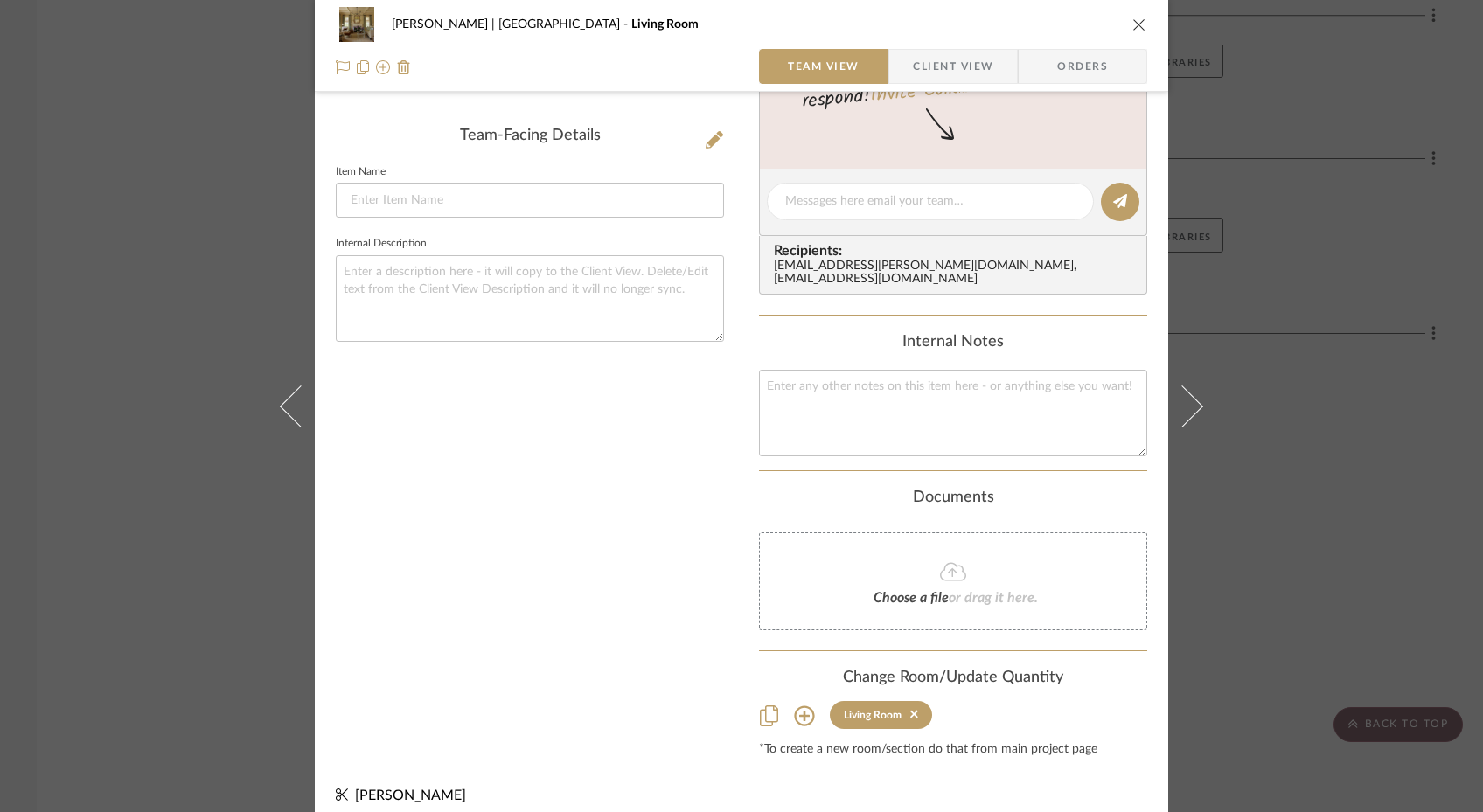
click at [795, 706] on icon at bounding box center [804, 716] width 21 height 21
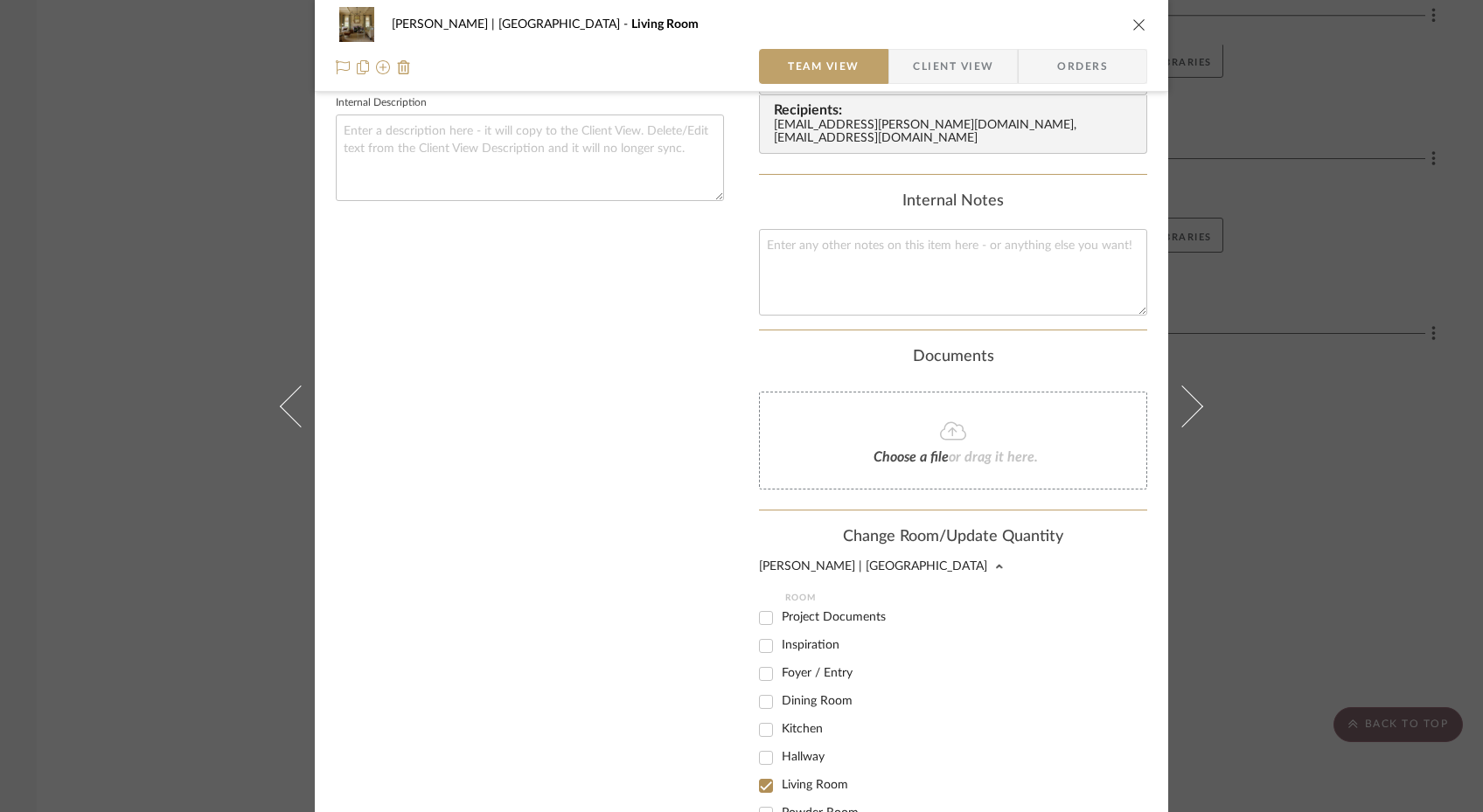
scroll to position [600, 0]
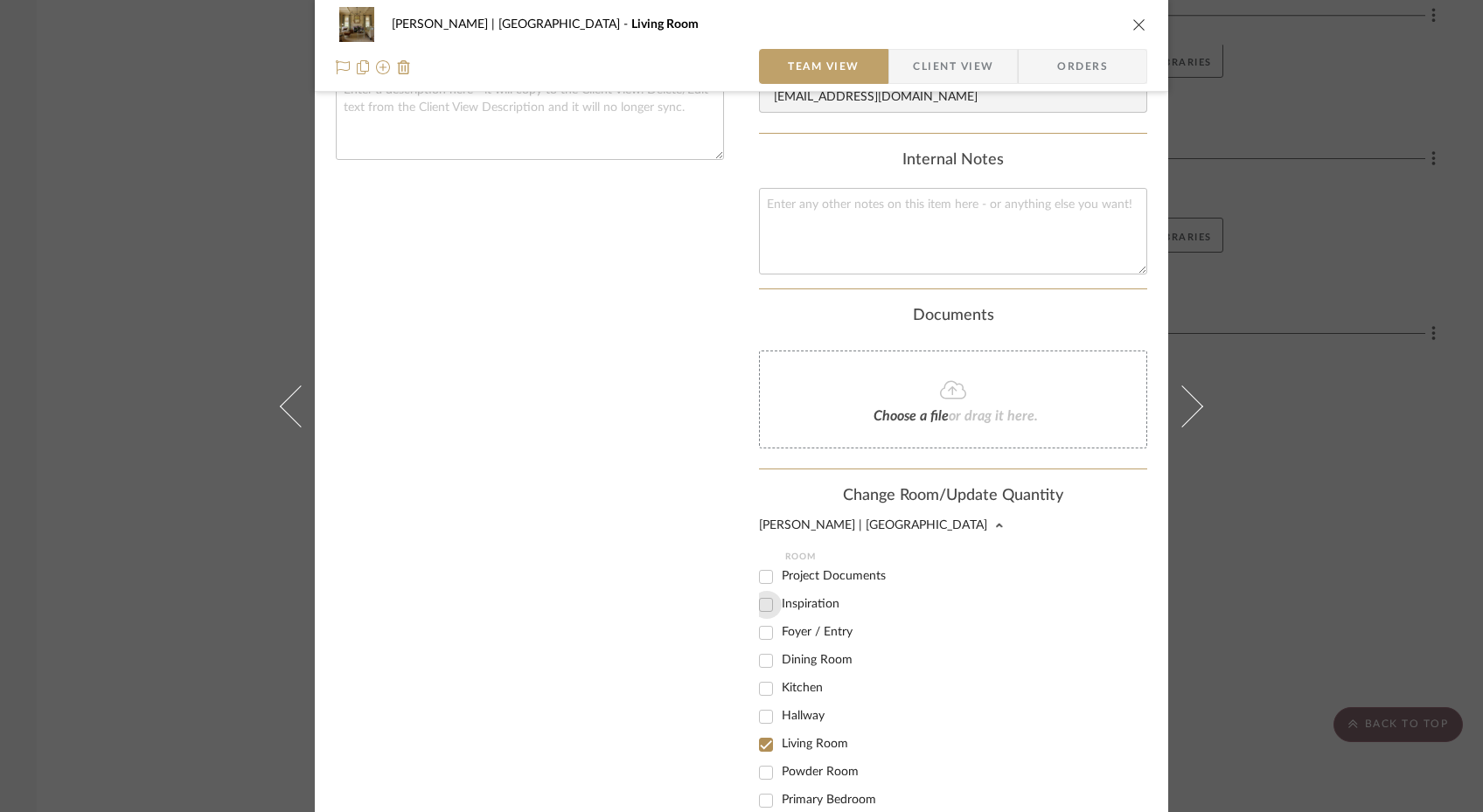
click at [759, 593] on input "Inspiration" at bounding box center [765, 604] width 28 height 28
checkbox input "true"
click at [760, 737] on input "Living Room" at bounding box center [765, 745] width 28 height 28
checkbox input "false"
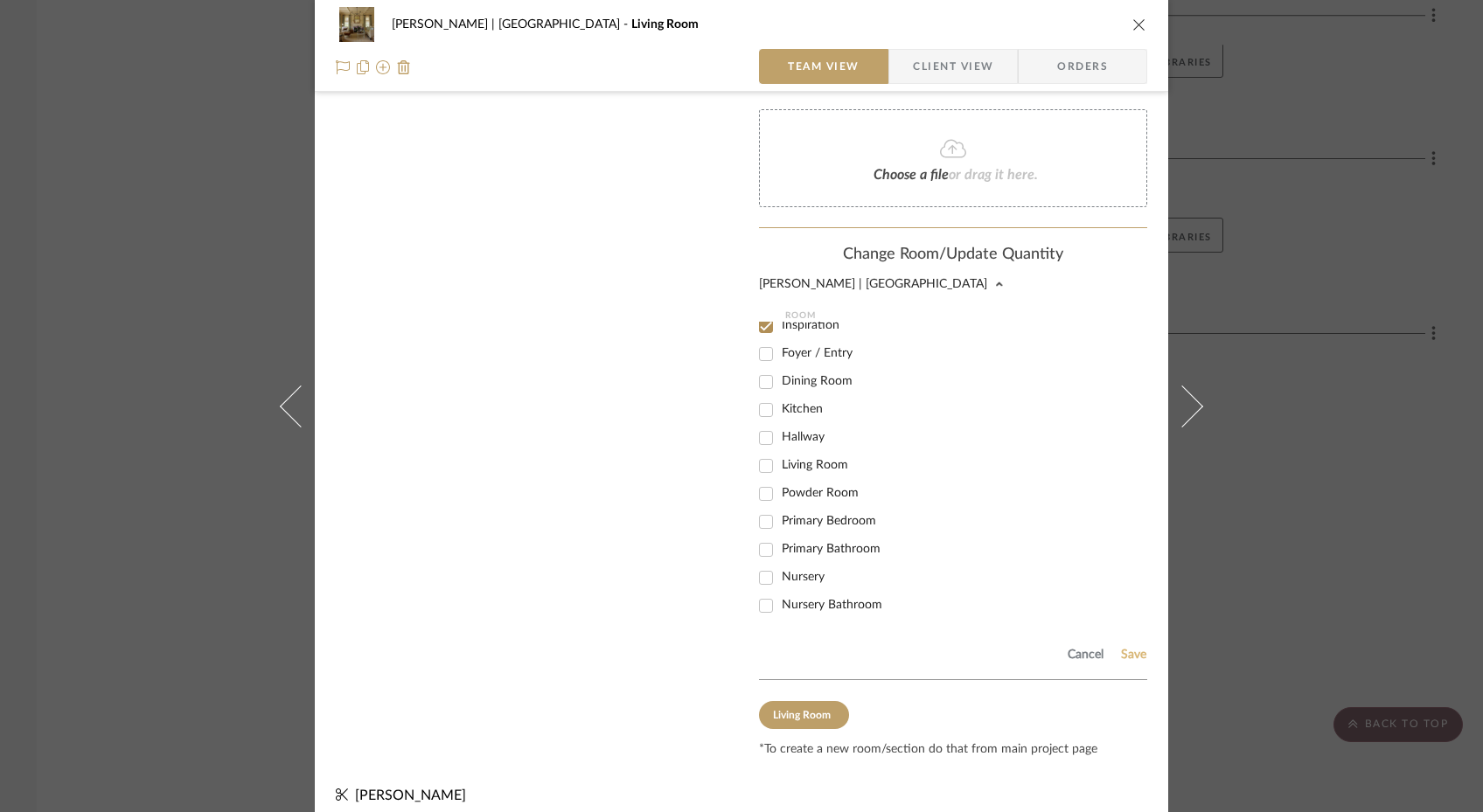
click at [1123, 647] on button "Save" at bounding box center [1134, 654] width 27 height 14
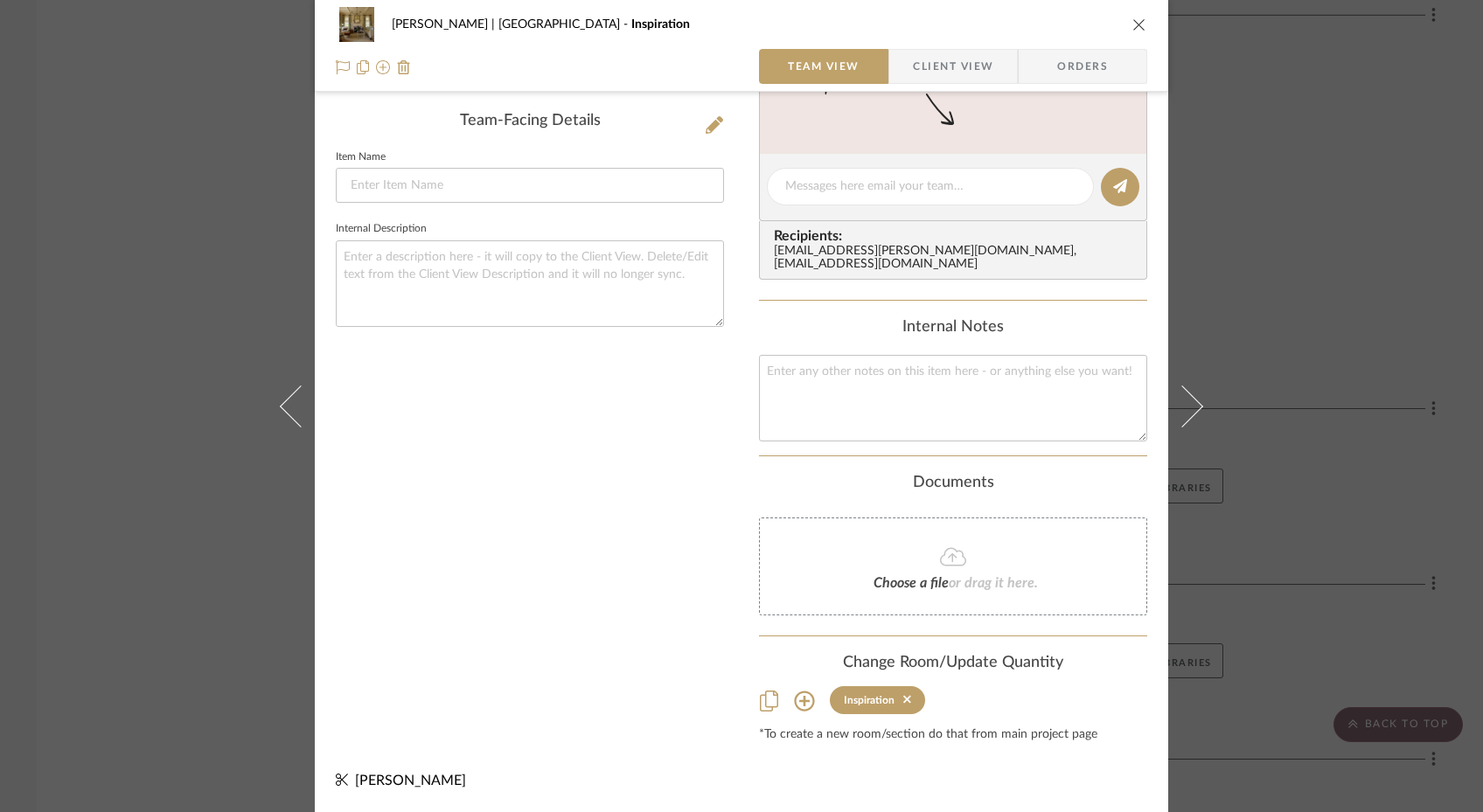
scroll to position [419, 0]
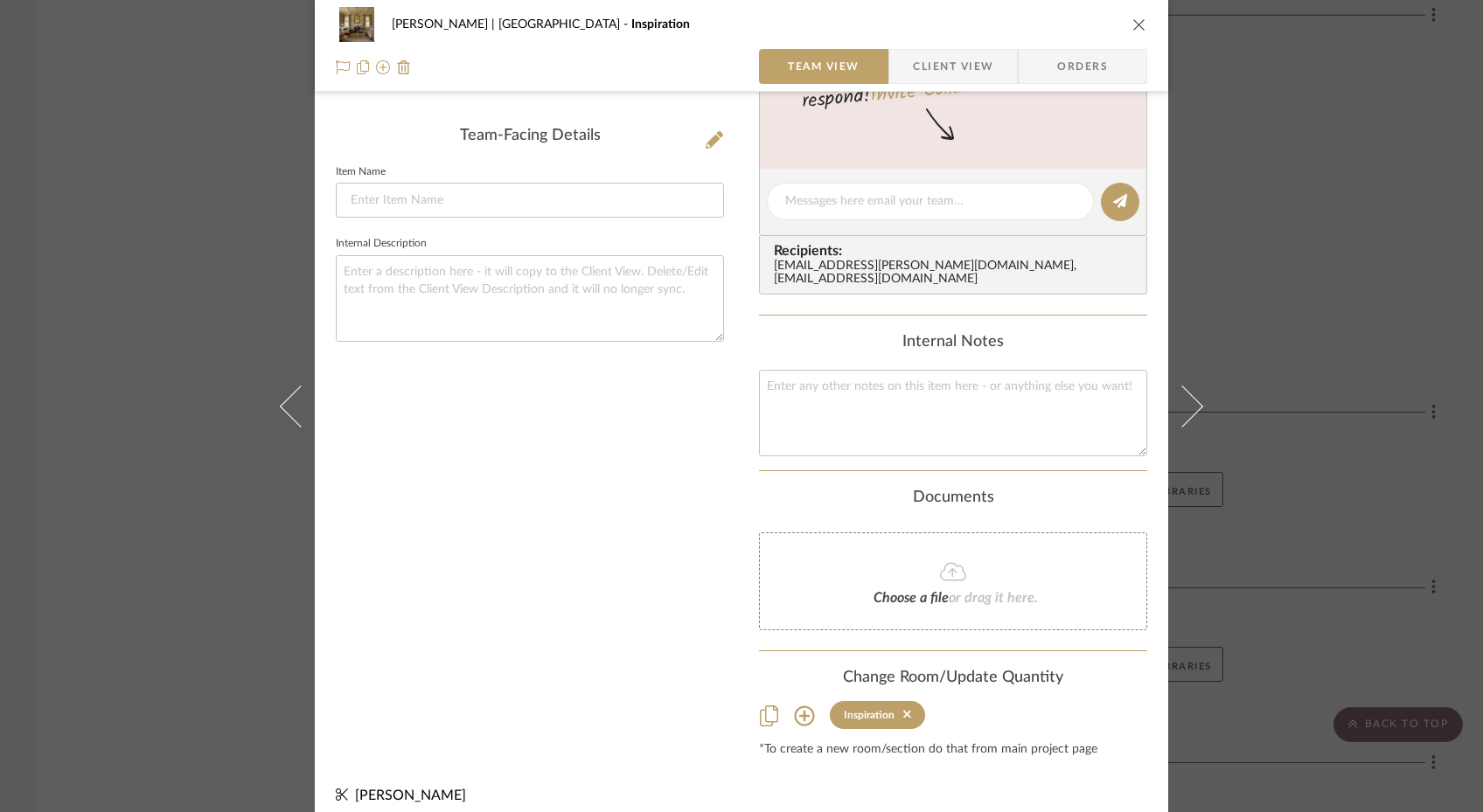
click at [208, 290] on div "[PERSON_NAME] | [GEOGRAPHIC_DATA] Inspiration Team View Client View Orders Team…" at bounding box center [741, 406] width 1483 height 812
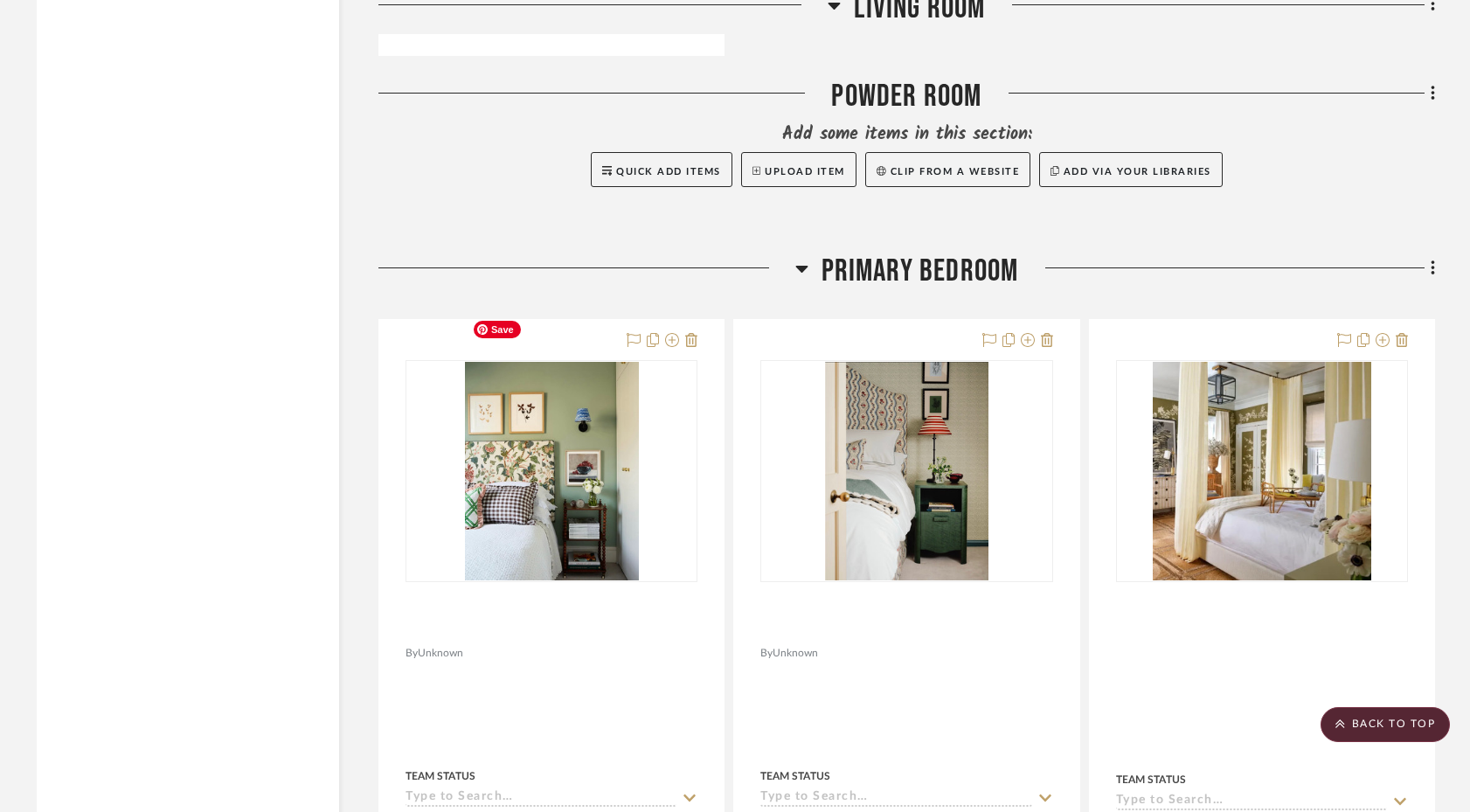
scroll to position [4462, 0]
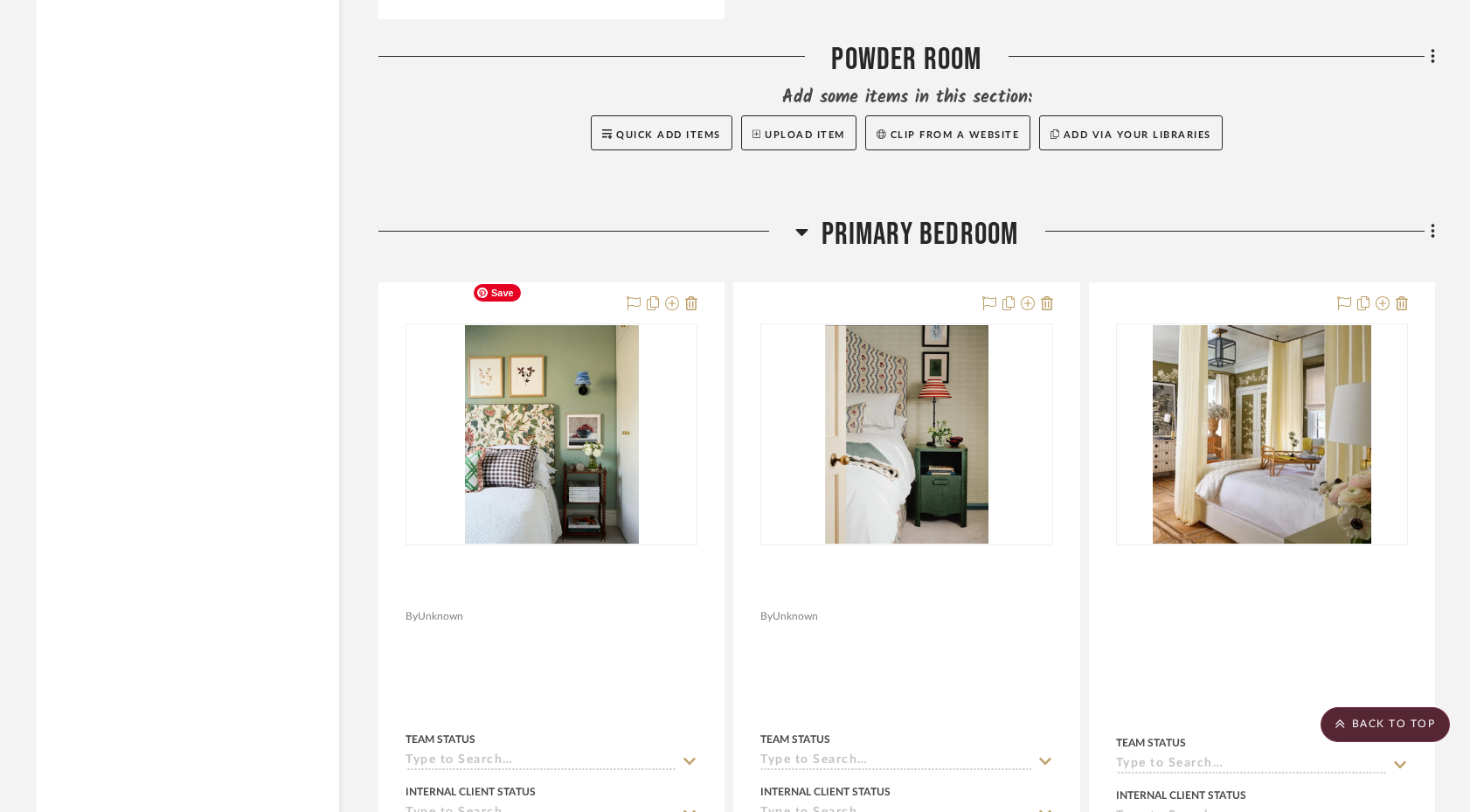
click at [504, 402] on img "0" at bounding box center [552, 435] width 174 height 218
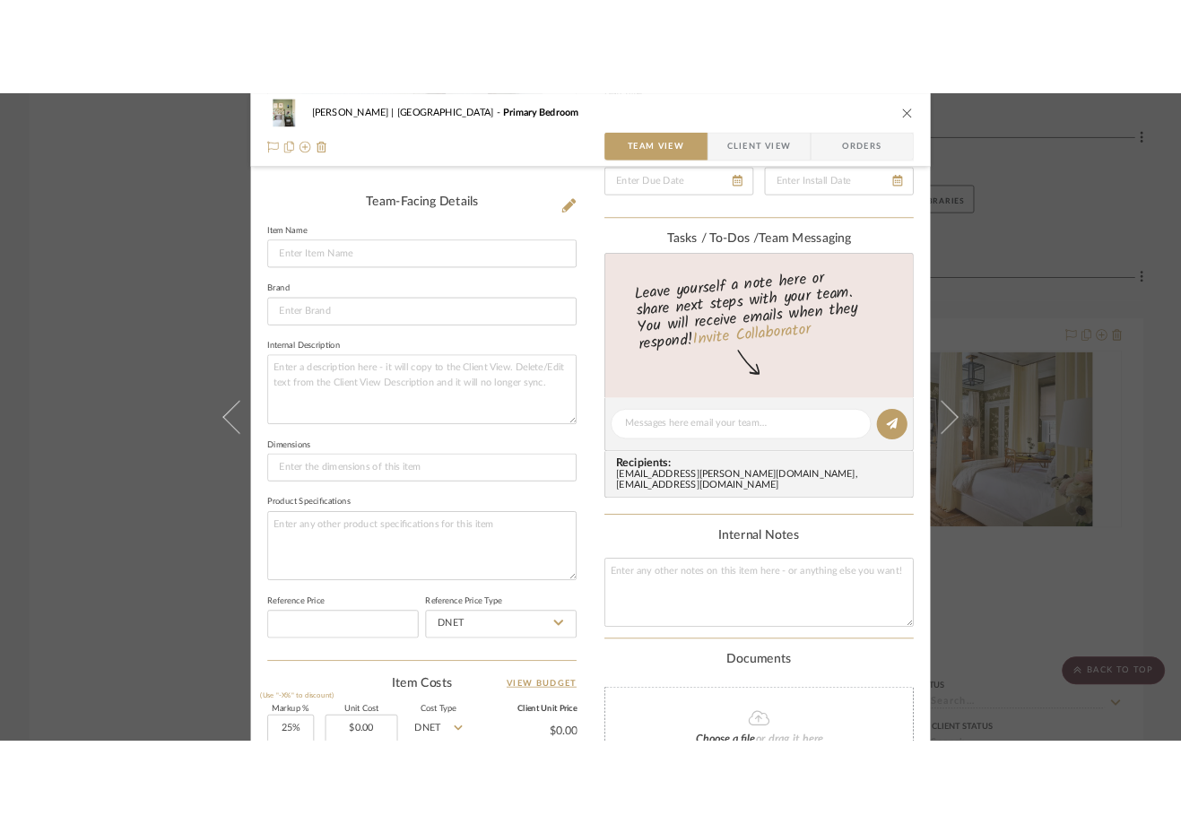
scroll to position [433, 0]
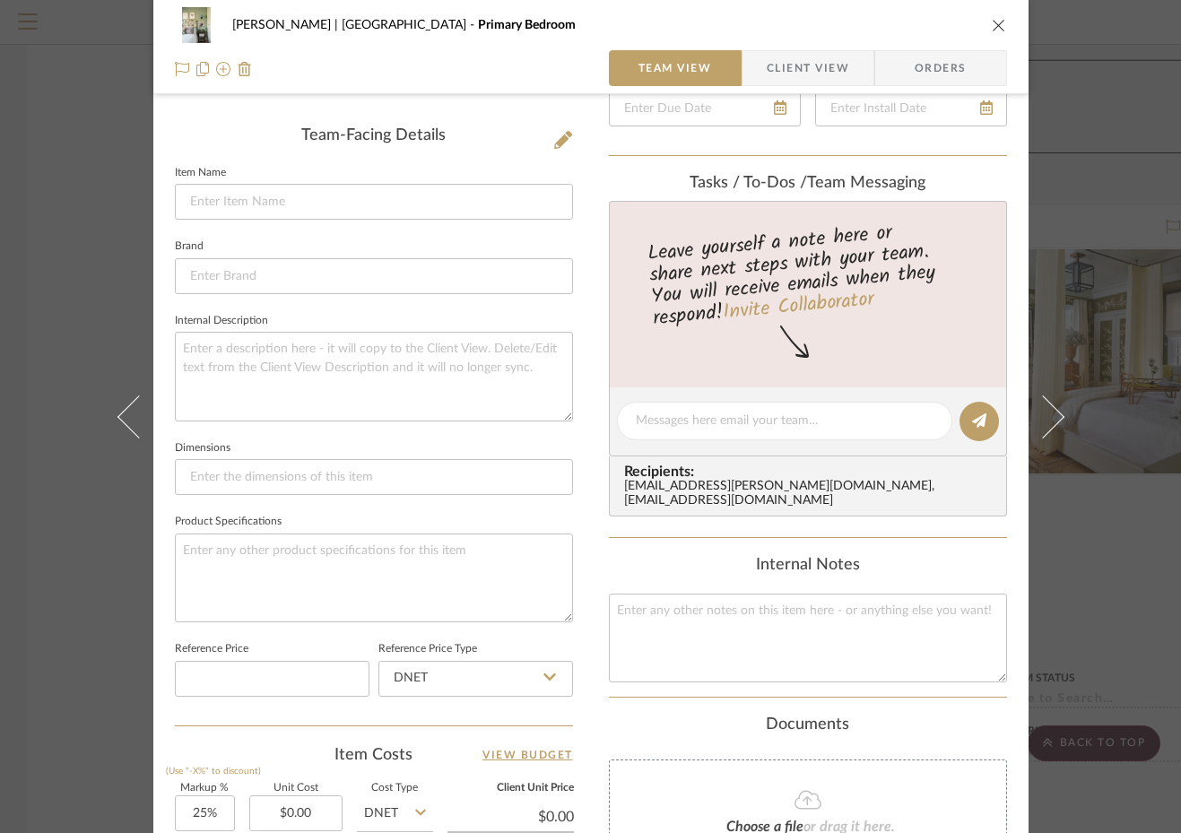
click at [982, 25] on div "Gutstein-Dyja | Upper West Side Primary Bedroom" at bounding box center [591, 25] width 832 height 36
click at [996, 23] on icon "close" at bounding box center [999, 25] width 14 height 14
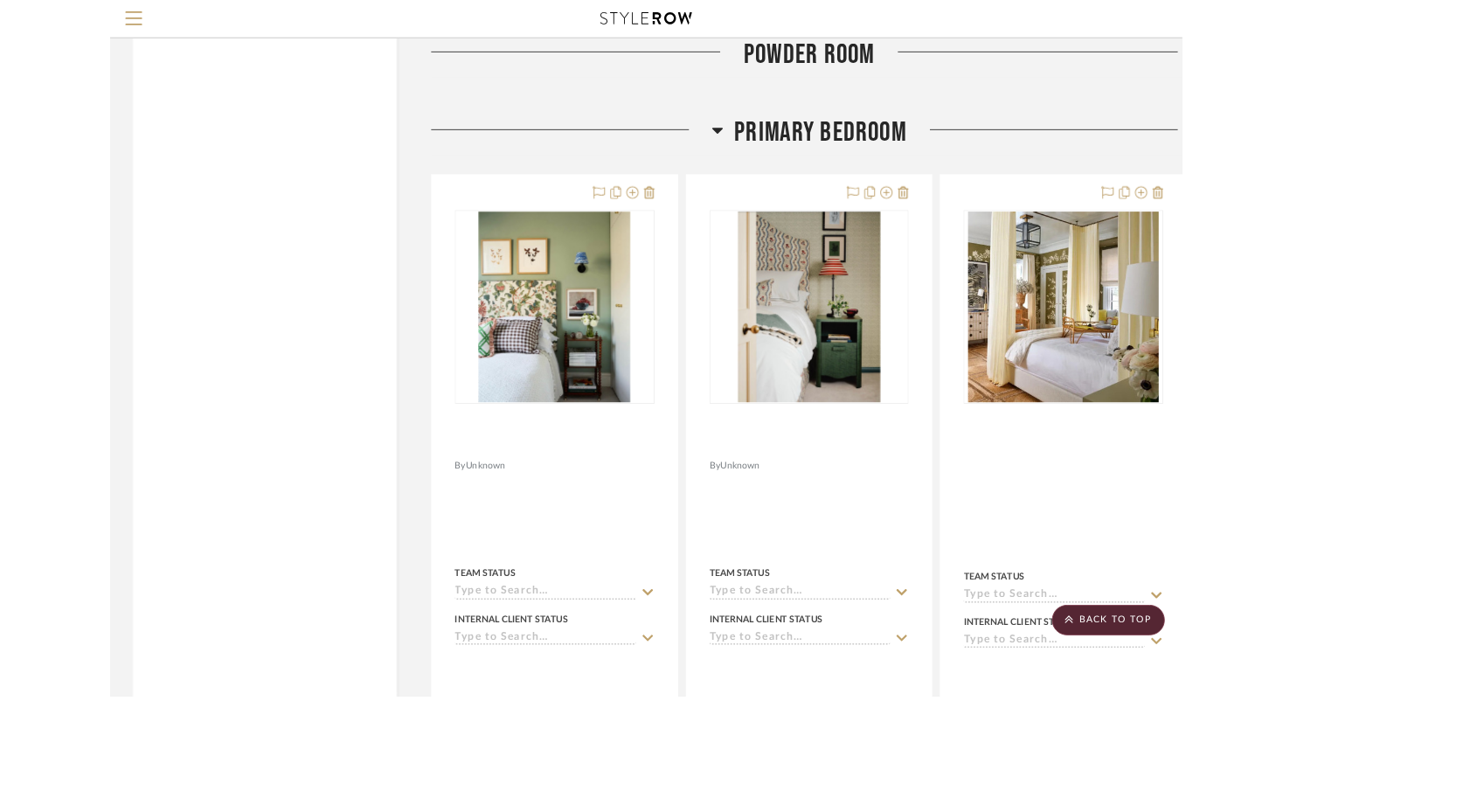
scroll to position [4417, 0]
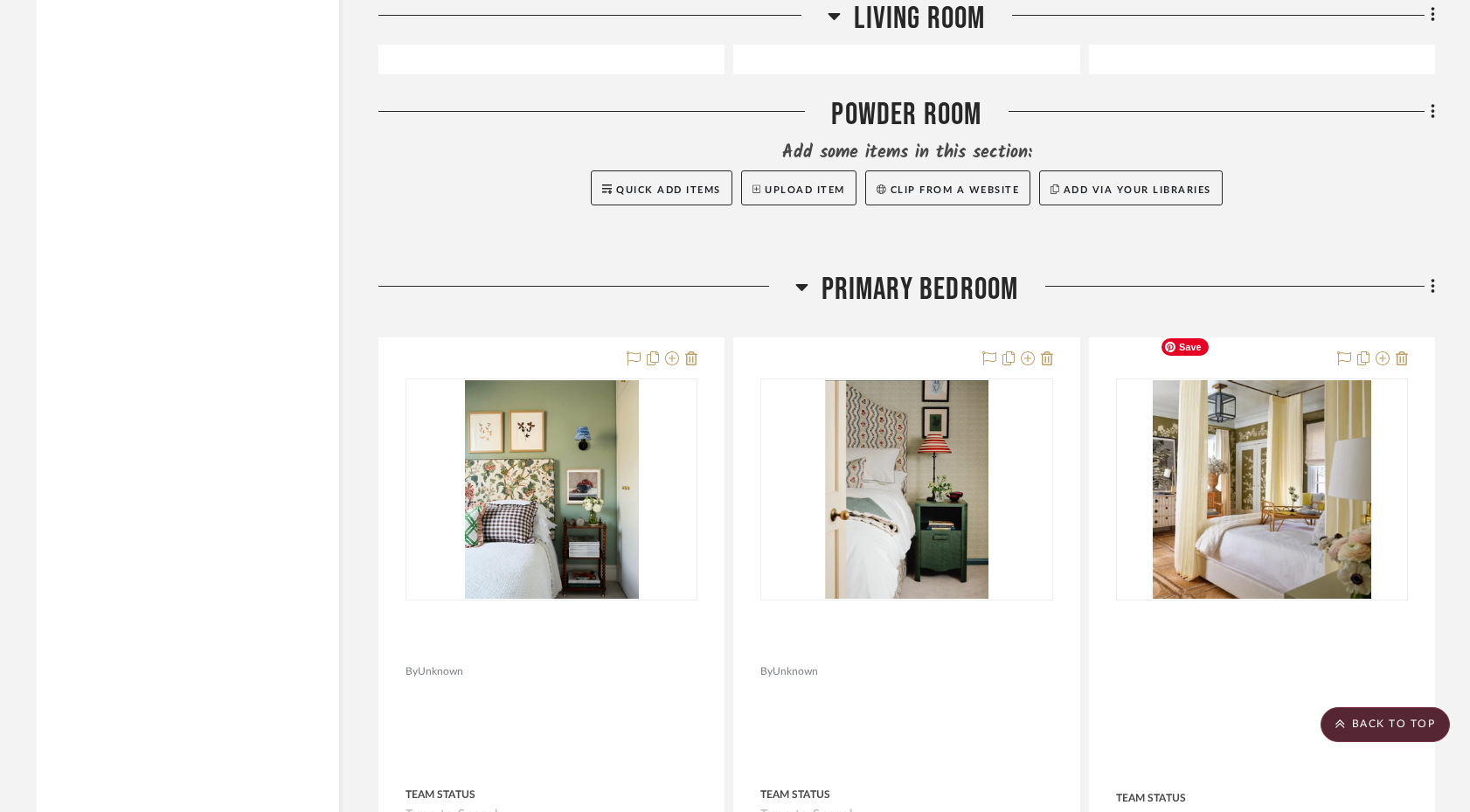
scroll to position [4393, 0]
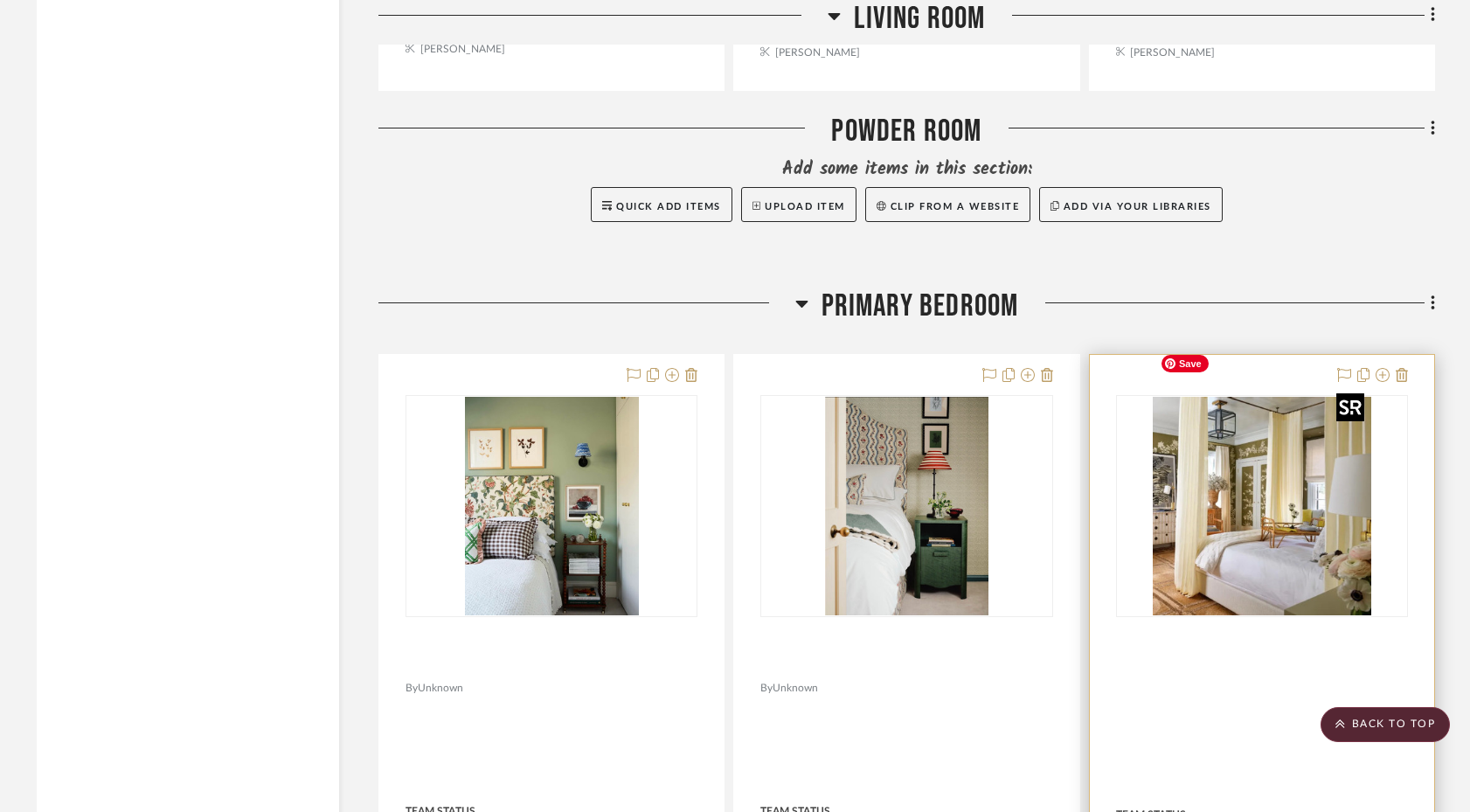
click at [1236, 449] on img "0" at bounding box center [1262, 506] width 218 height 218
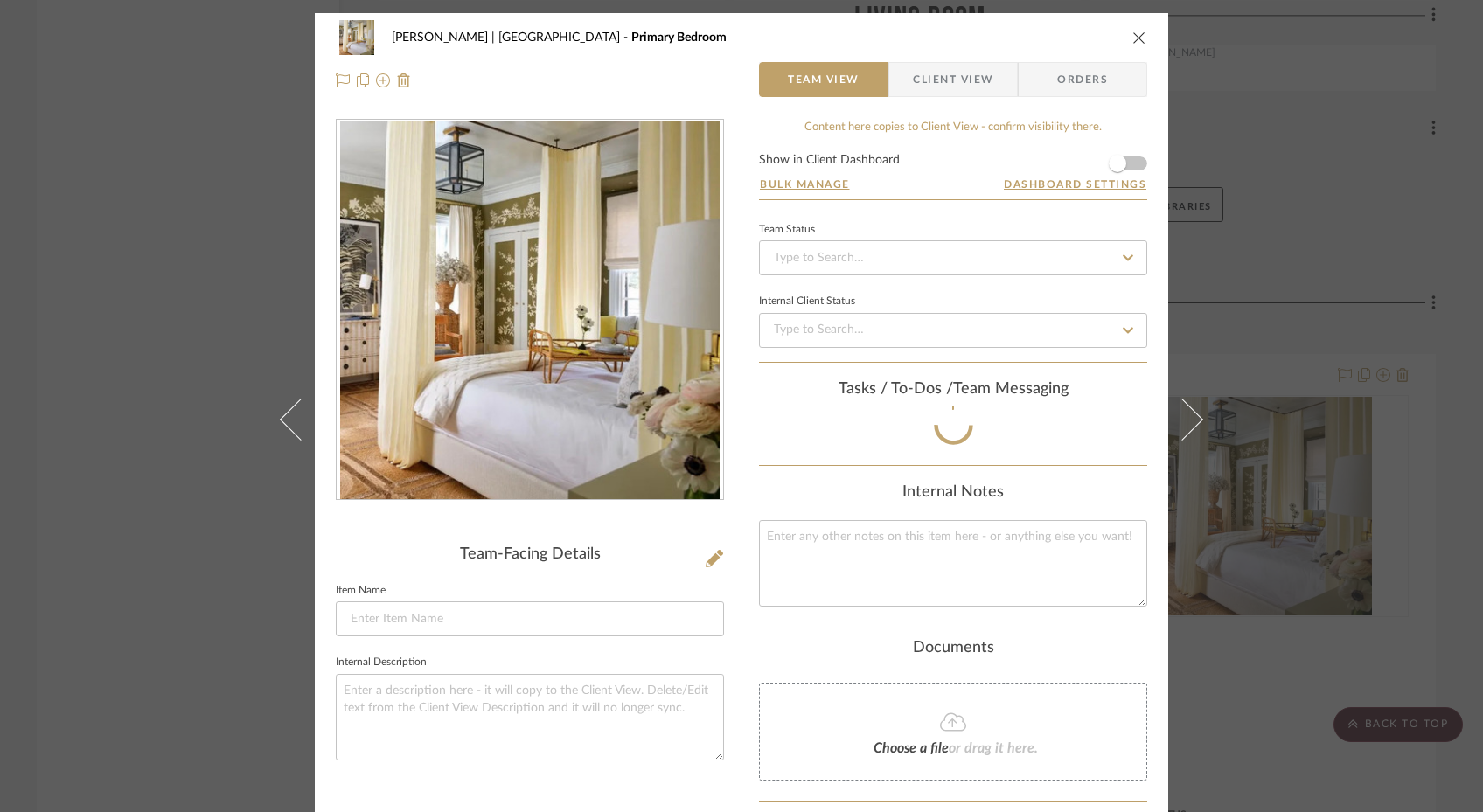
scroll to position [165, 0]
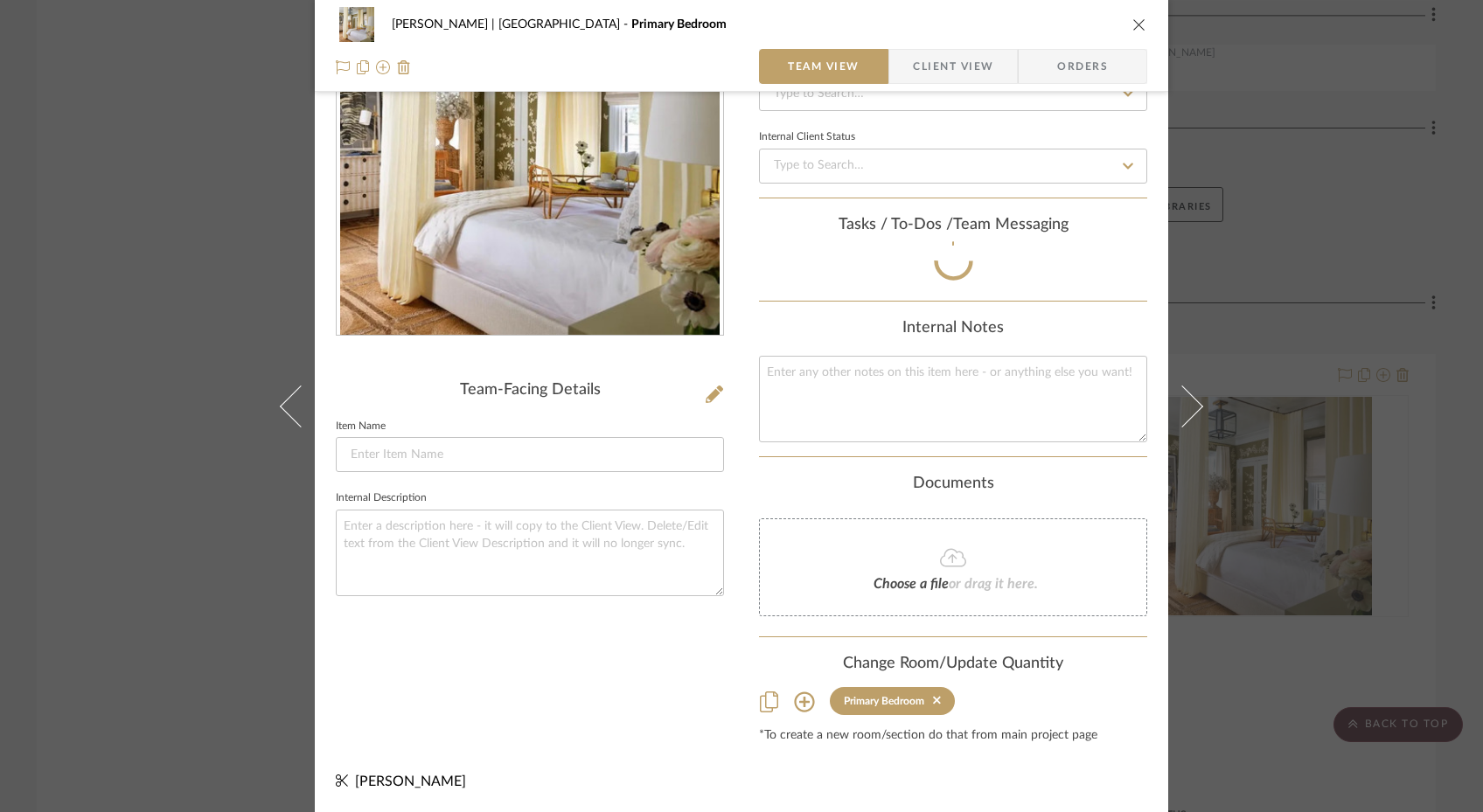
click at [800, 699] on icon at bounding box center [804, 702] width 21 height 21
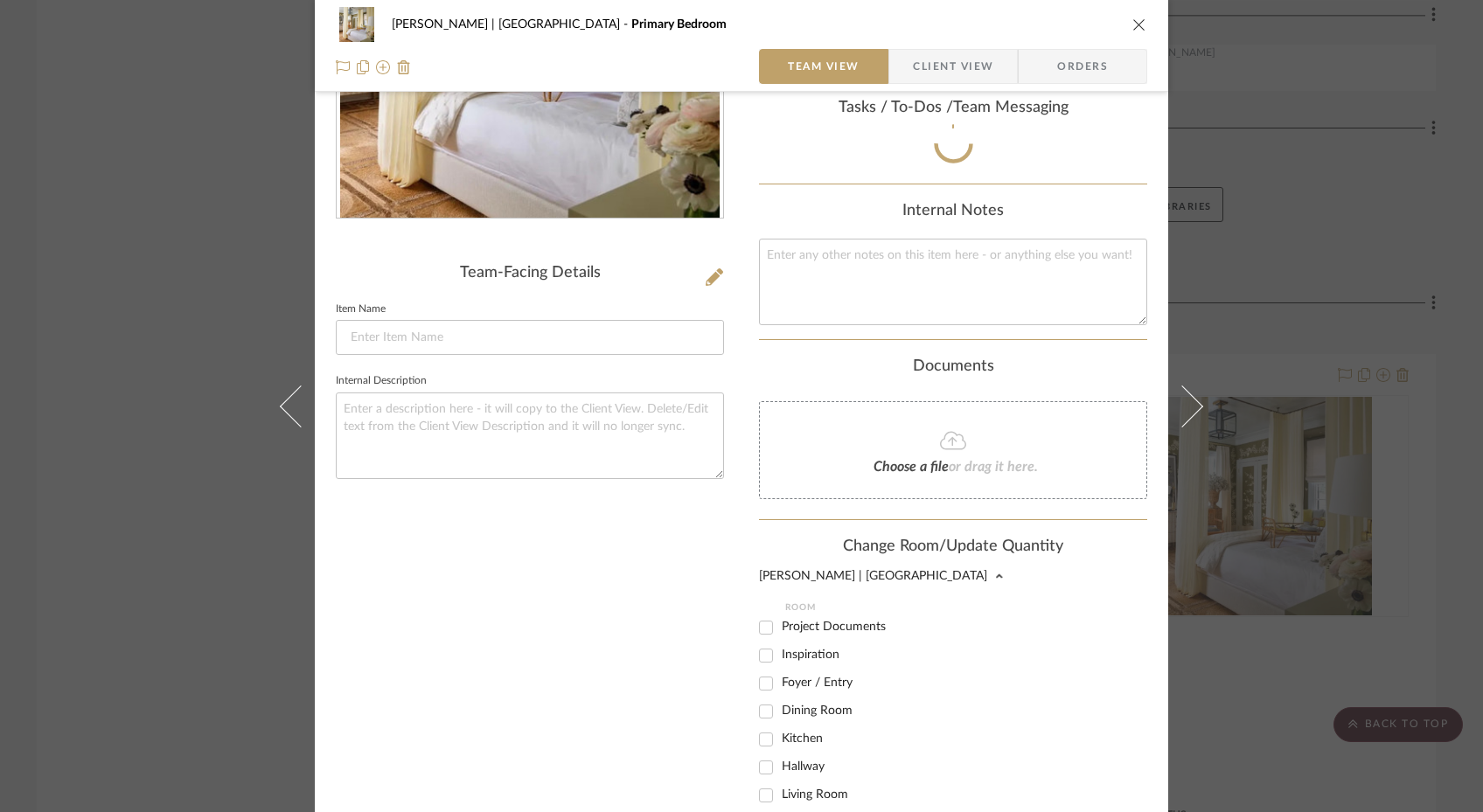
scroll to position [285, 0]
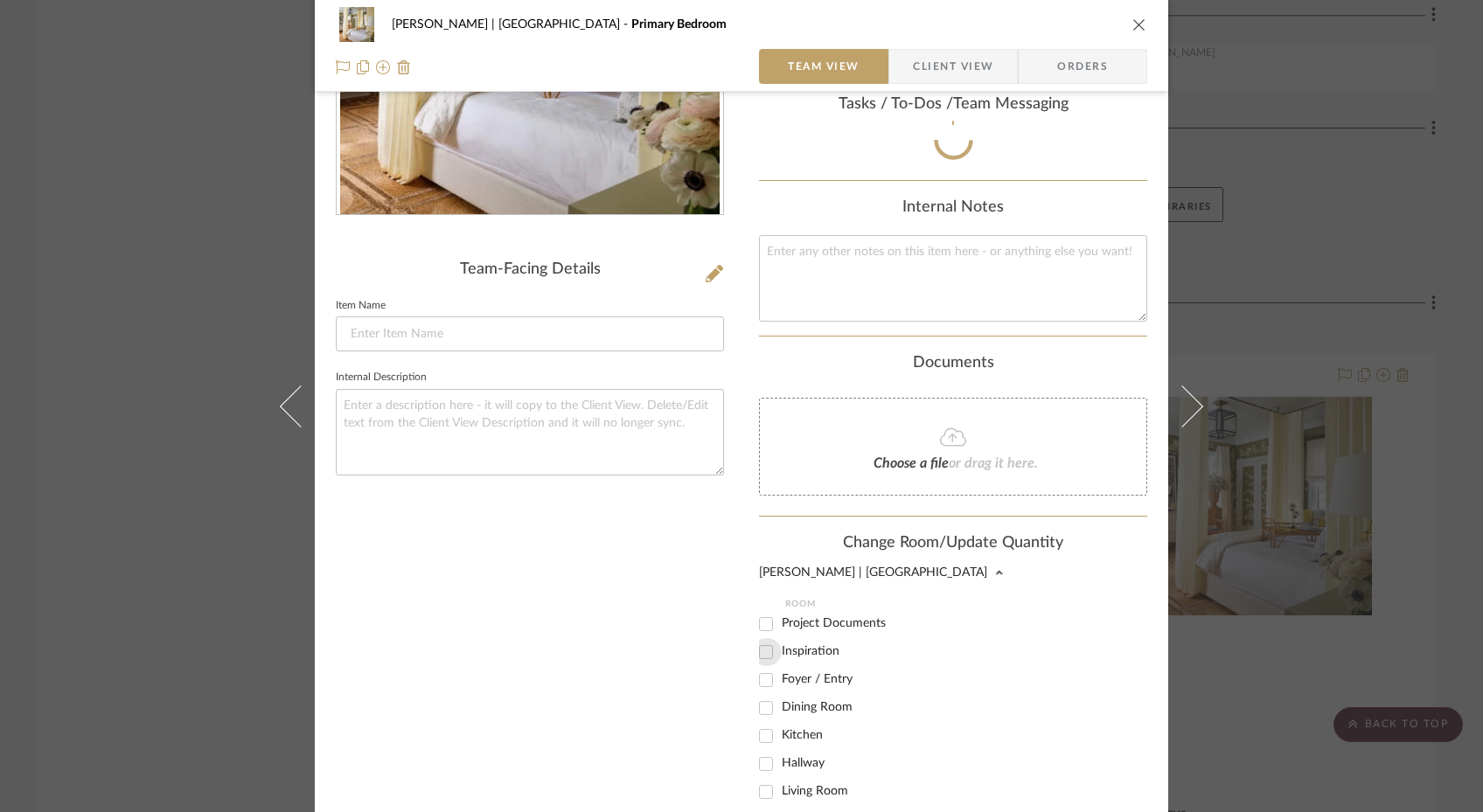
click at [761, 653] on input "Inspiration" at bounding box center [765, 652] width 28 height 28
checkbox input "true"
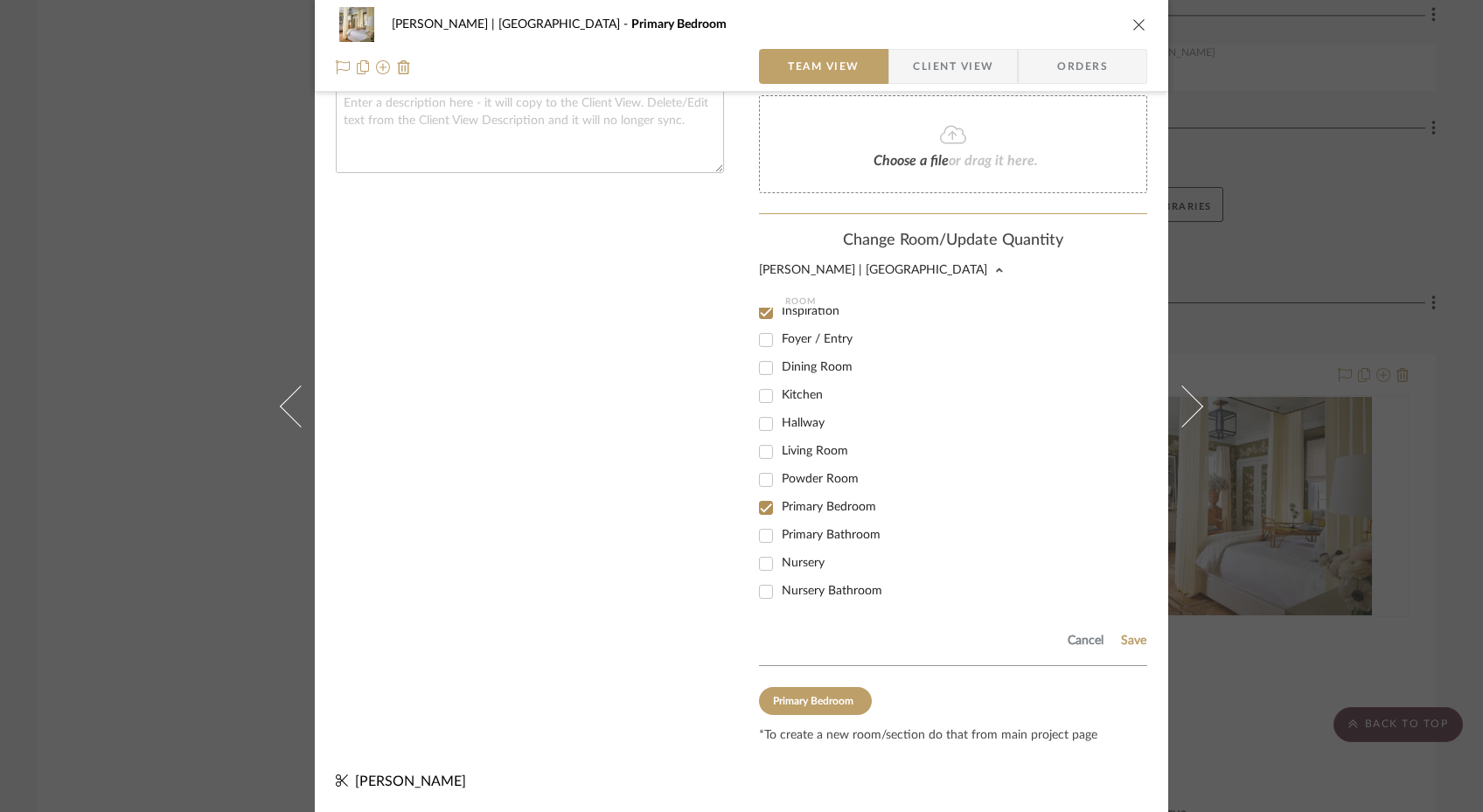
click at [766, 513] on input "Primary Bedroom" at bounding box center [765, 508] width 28 height 28
checkbox input "false"
click at [1137, 645] on button "Save" at bounding box center [1134, 640] width 27 height 14
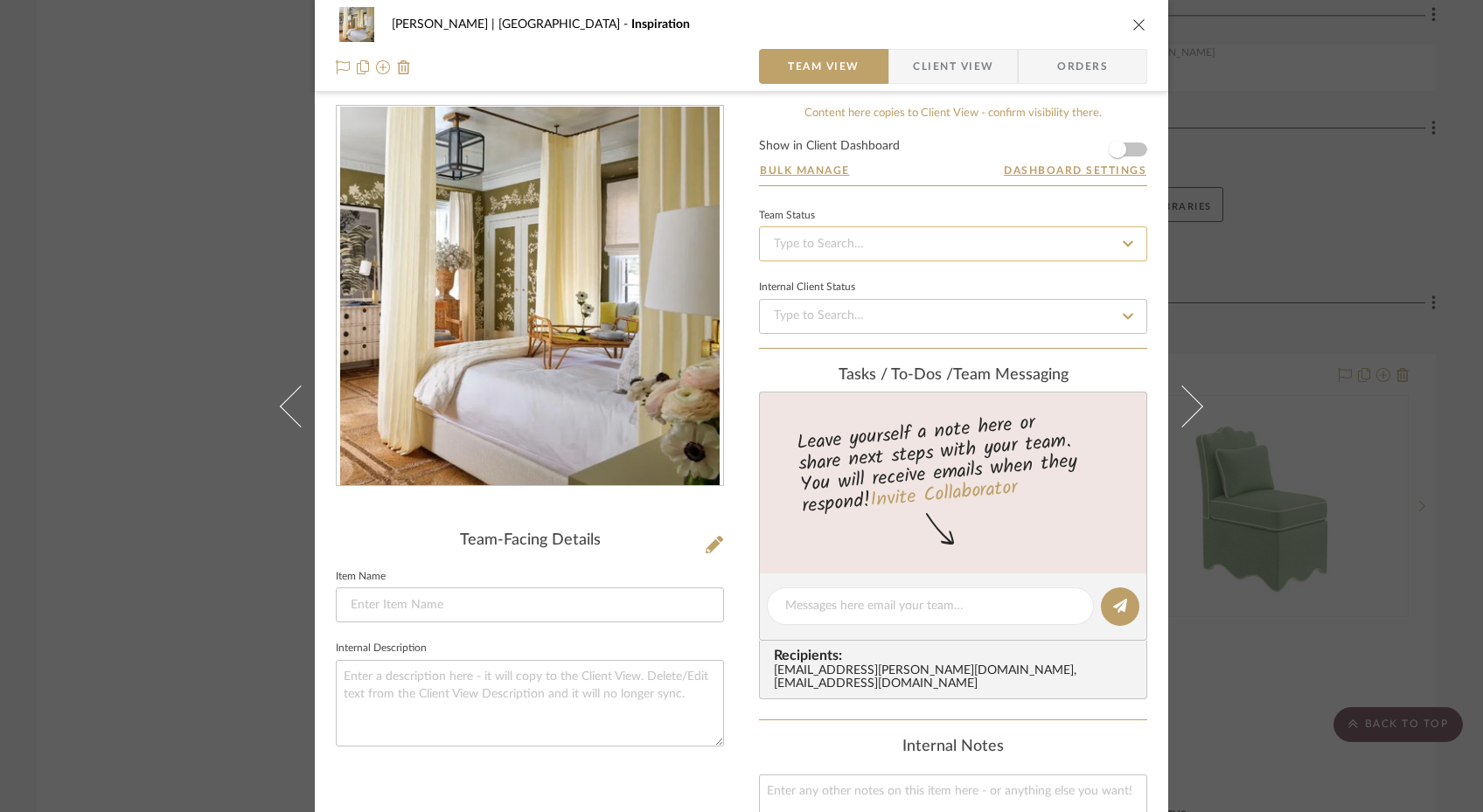
scroll to position [12, 0]
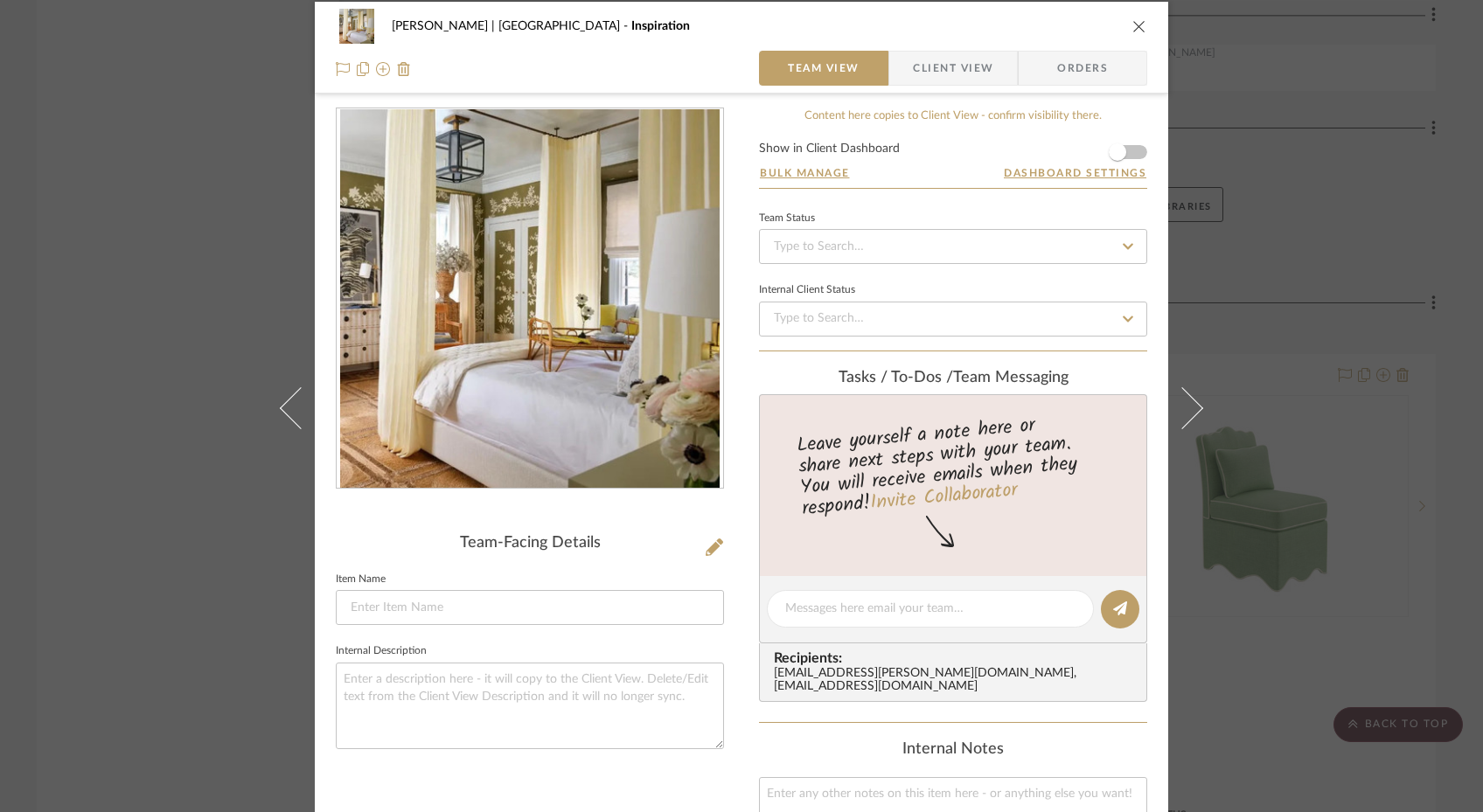
click at [1133, 25] on icon "close" at bounding box center [1139, 26] width 14 height 14
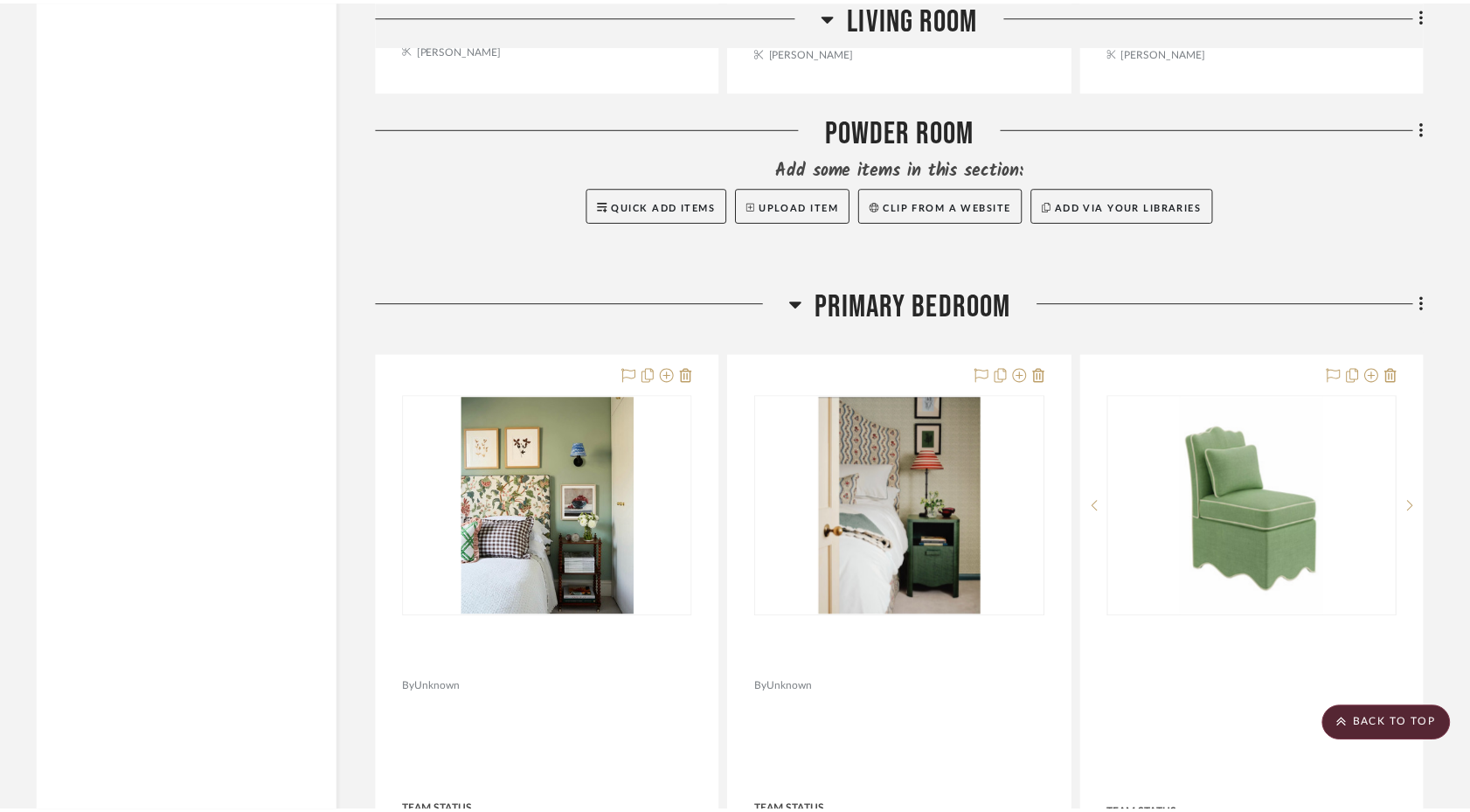
scroll to position [4393, 0]
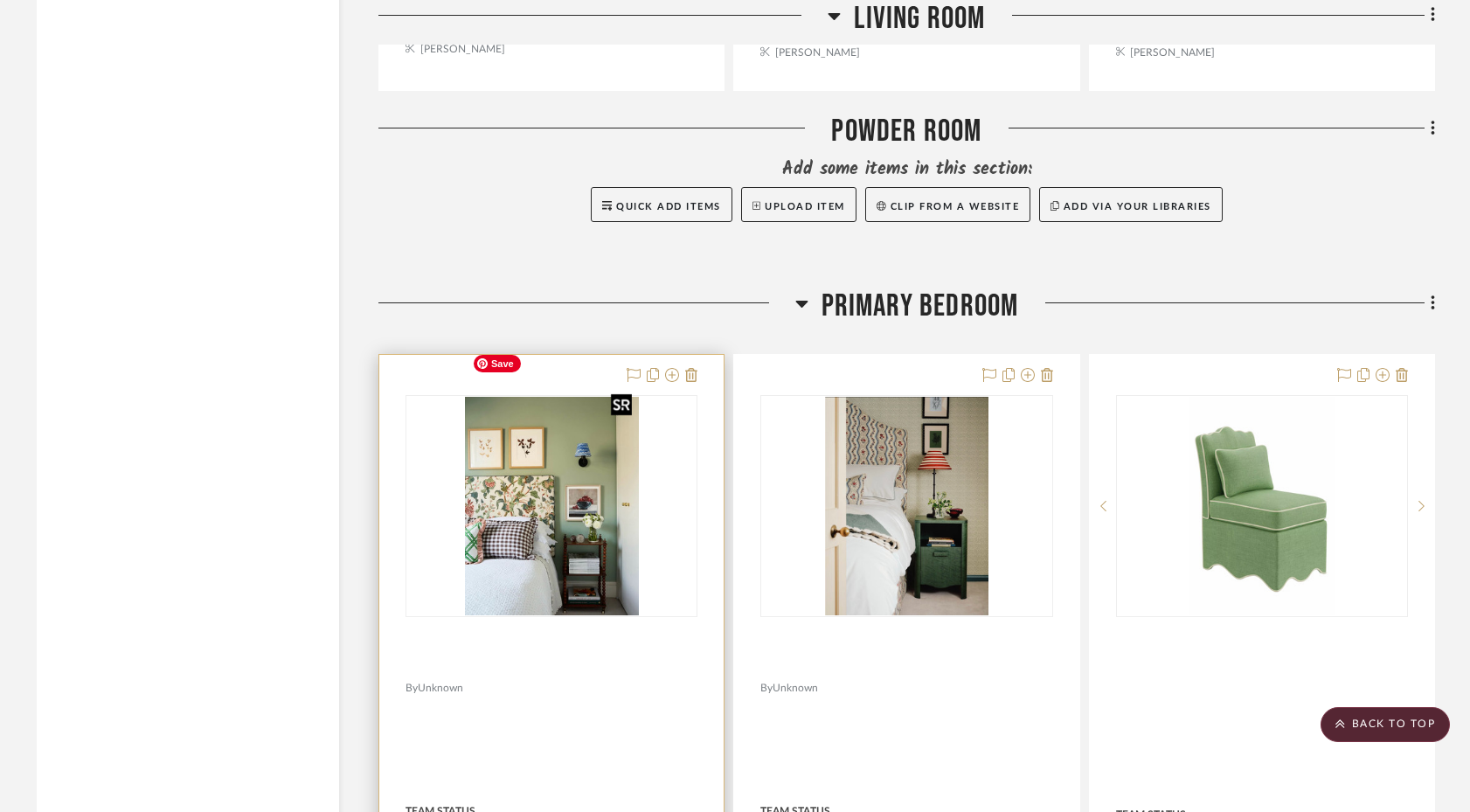
click at [0, 0] on img at bounding box center [0, 0] width 0 height 0
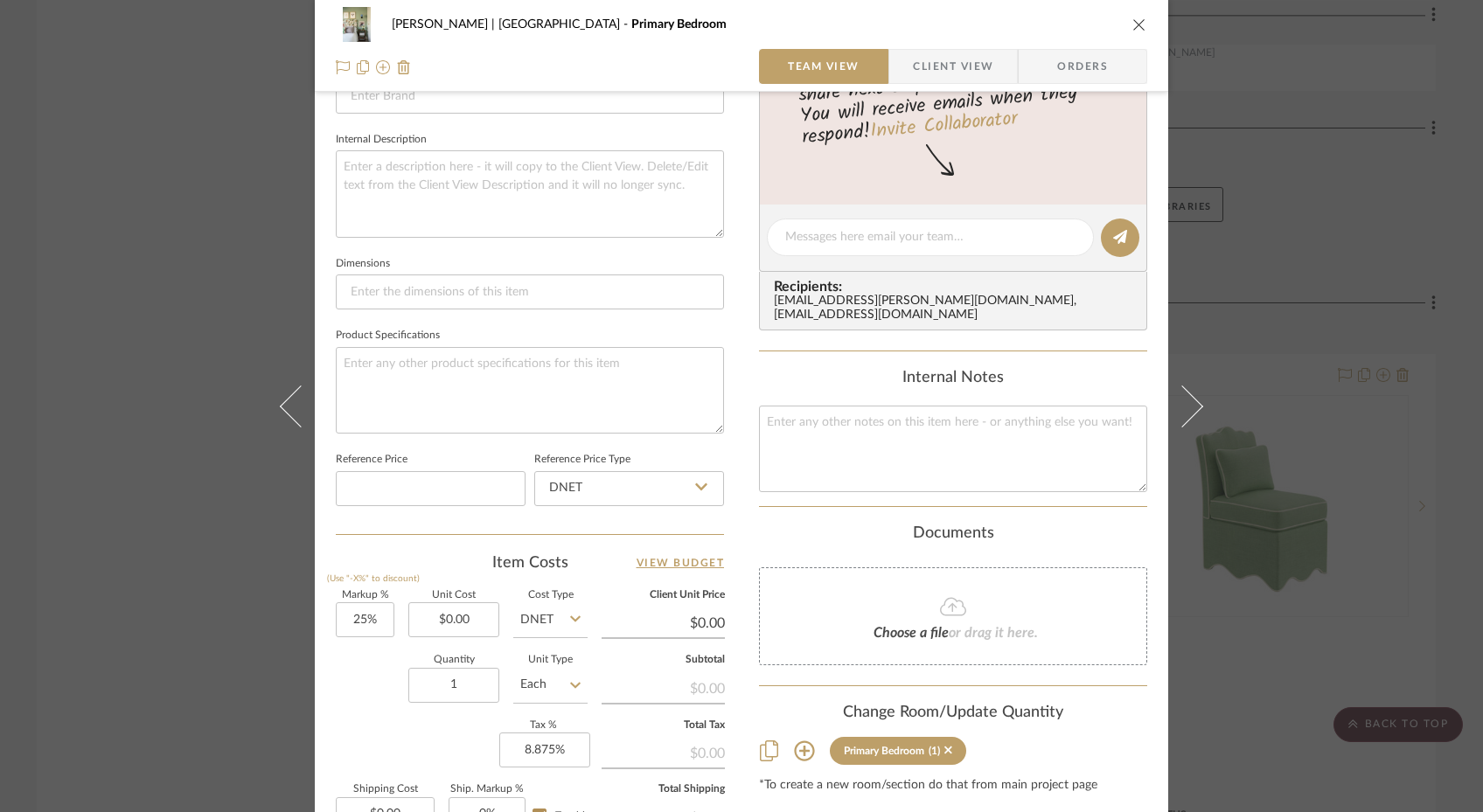
scroll to position [705, 0]
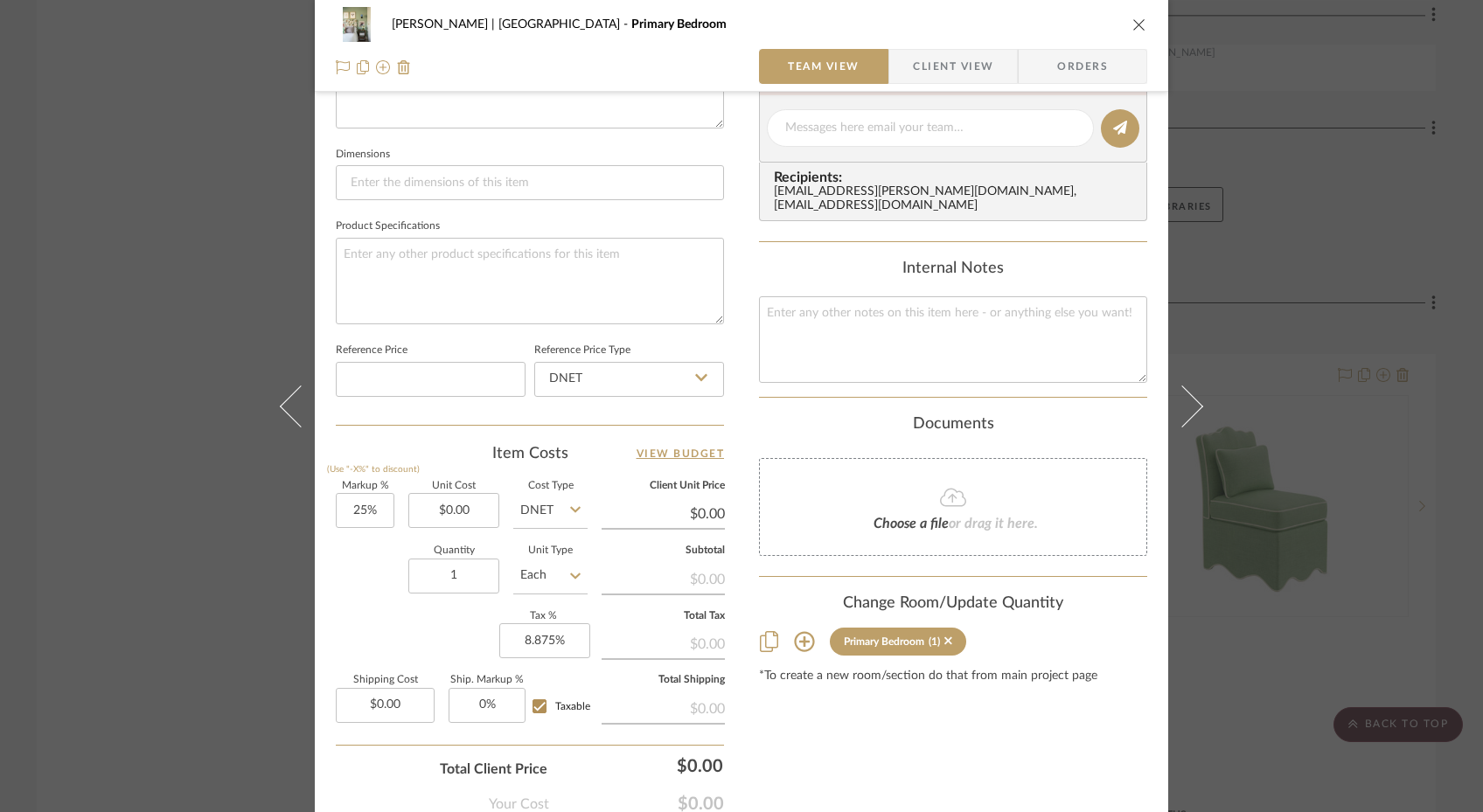
click at [798, 632] on icon at bounding box center [803, 641] width 20 height 20
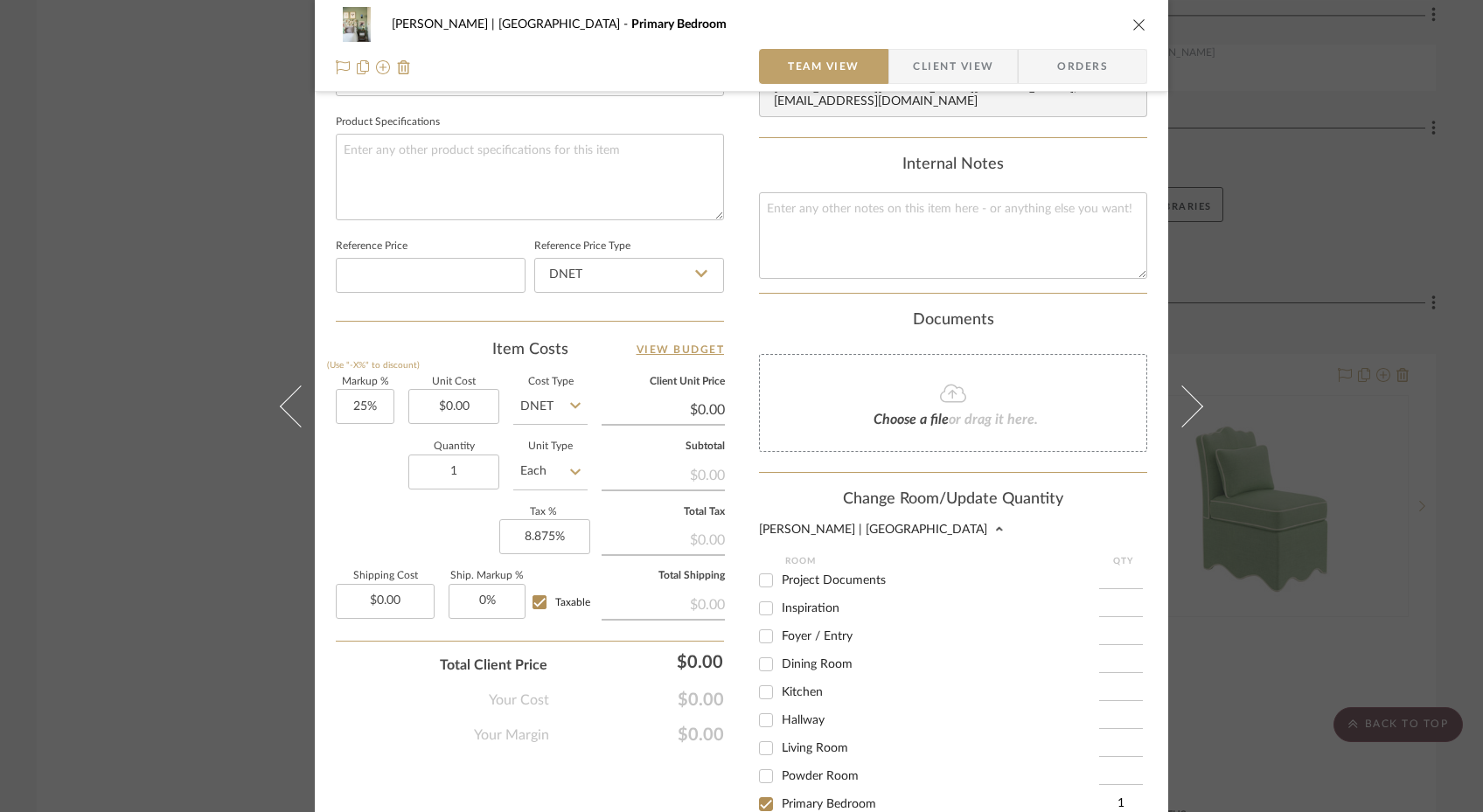
scroll to position [868, 0]
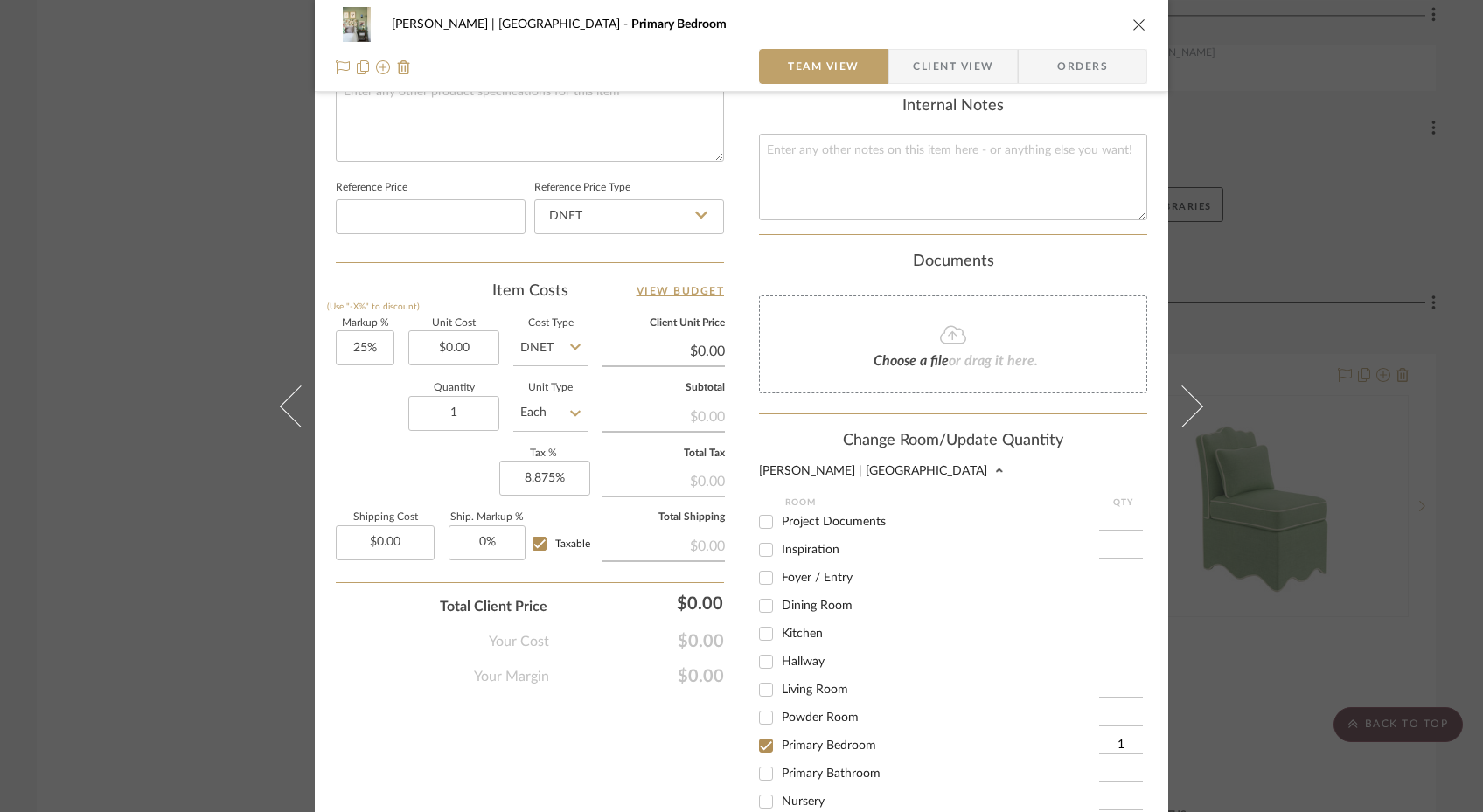
click at [760, 539] on input "Inspiration" at bounding box center [765, 550] width 28 height 28
checkbox input "true"
type input "1"
click at [761, 742] on input "Primary Bedroom" at bounding box center [765, 746] width 28 height 28
checkbox input "false"
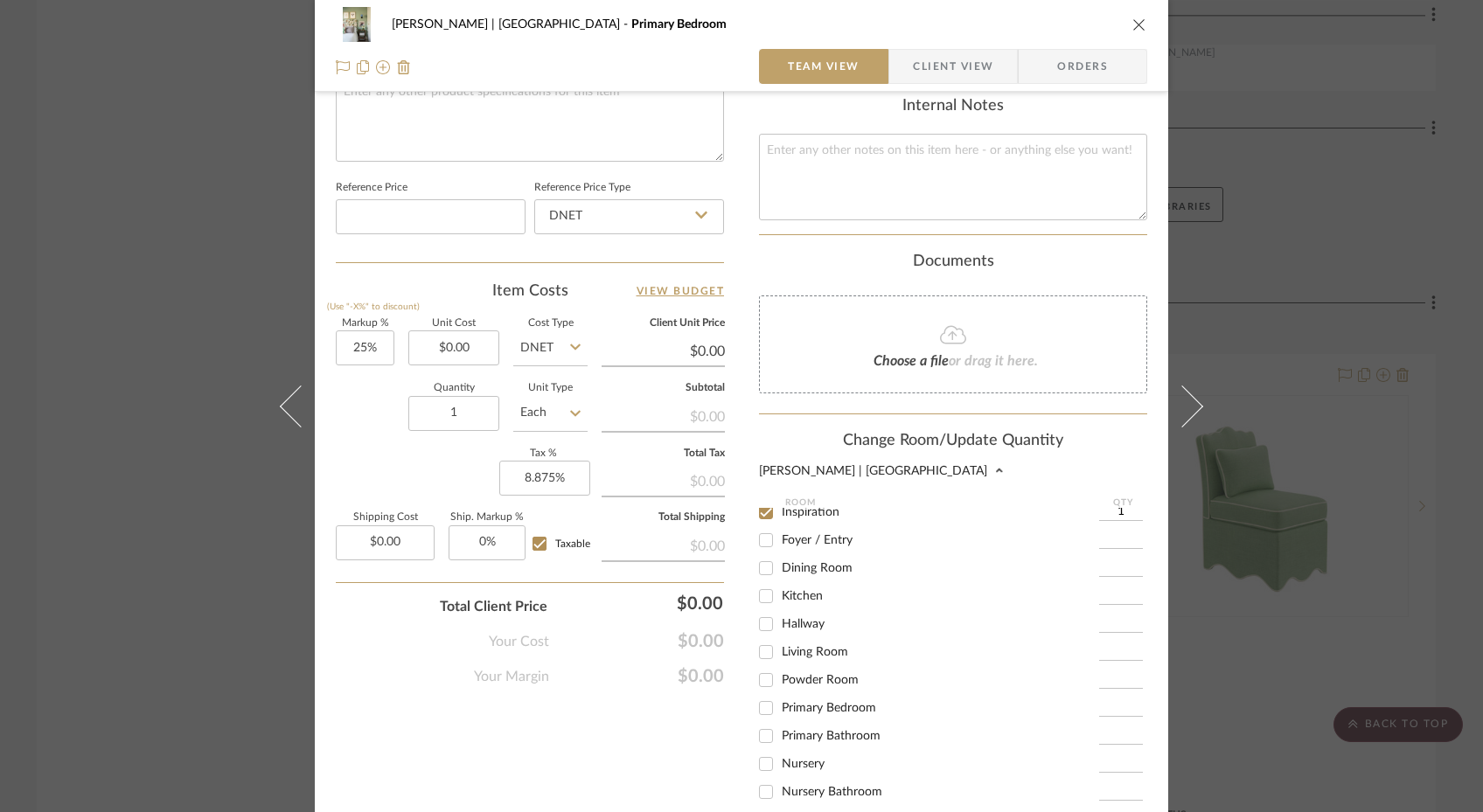
scroll to position [1054, 0]
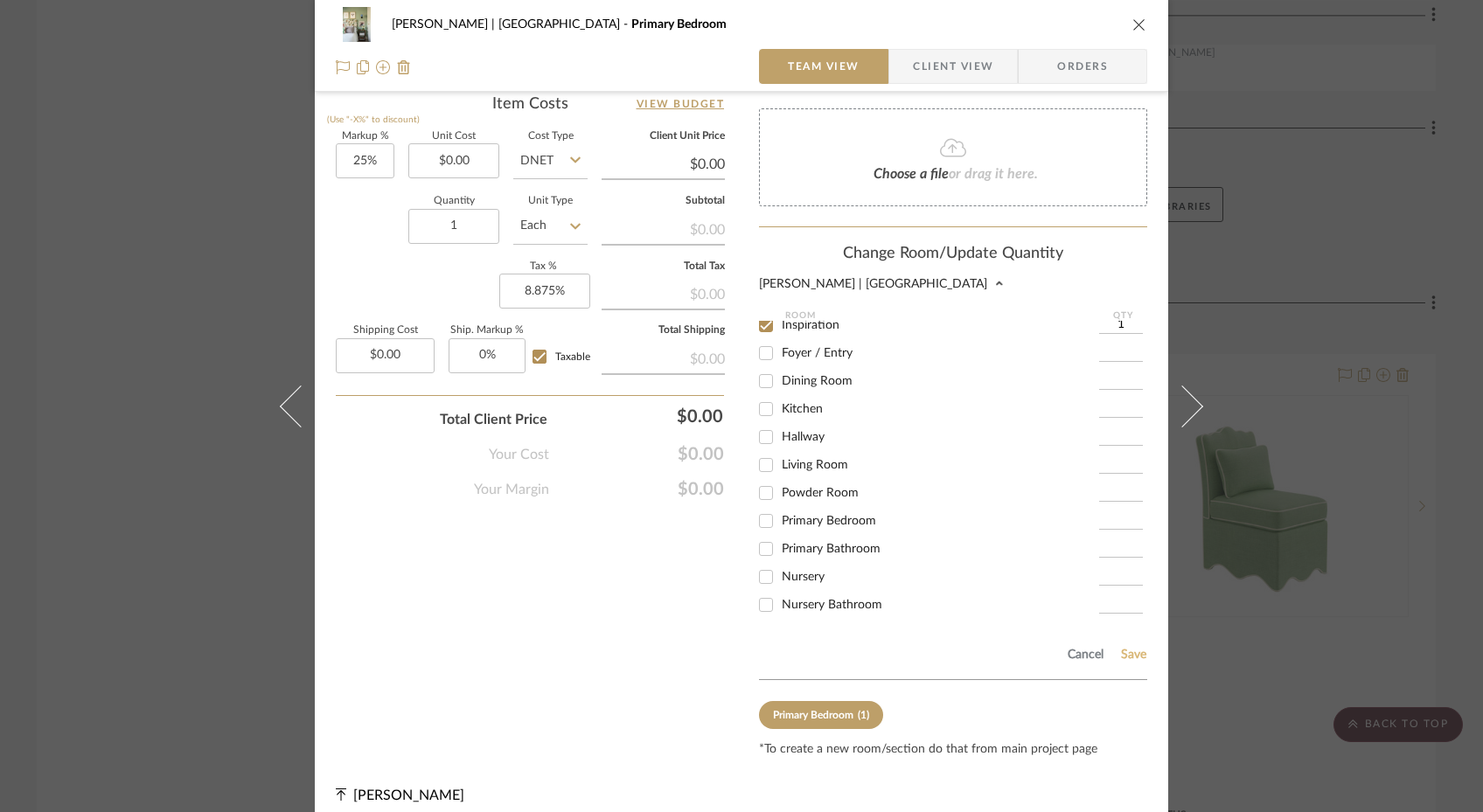
click at [1127, 647] on button "Save" at bounding box center [1134, 654] width 27 height 14
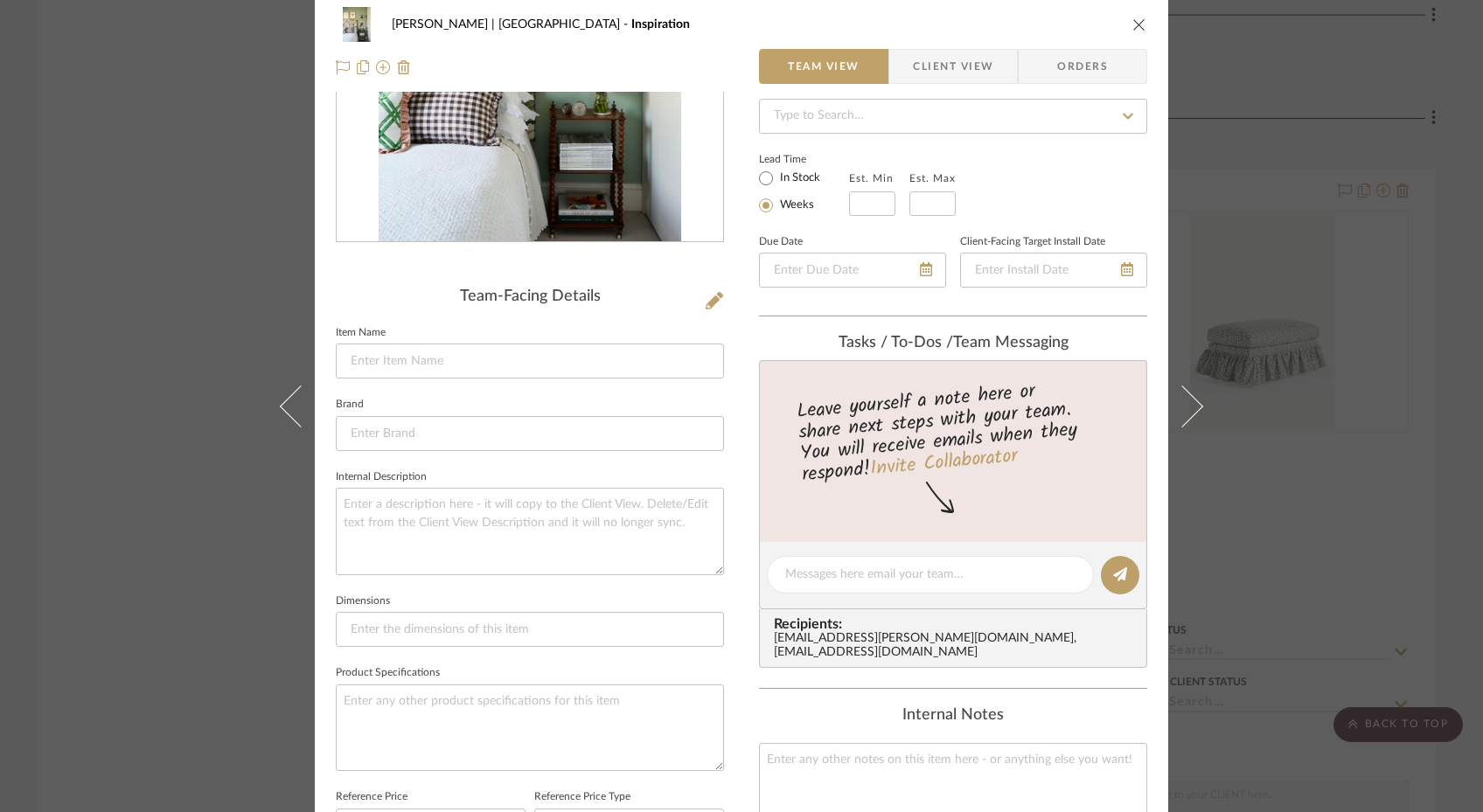
scroll to position [0, 0]
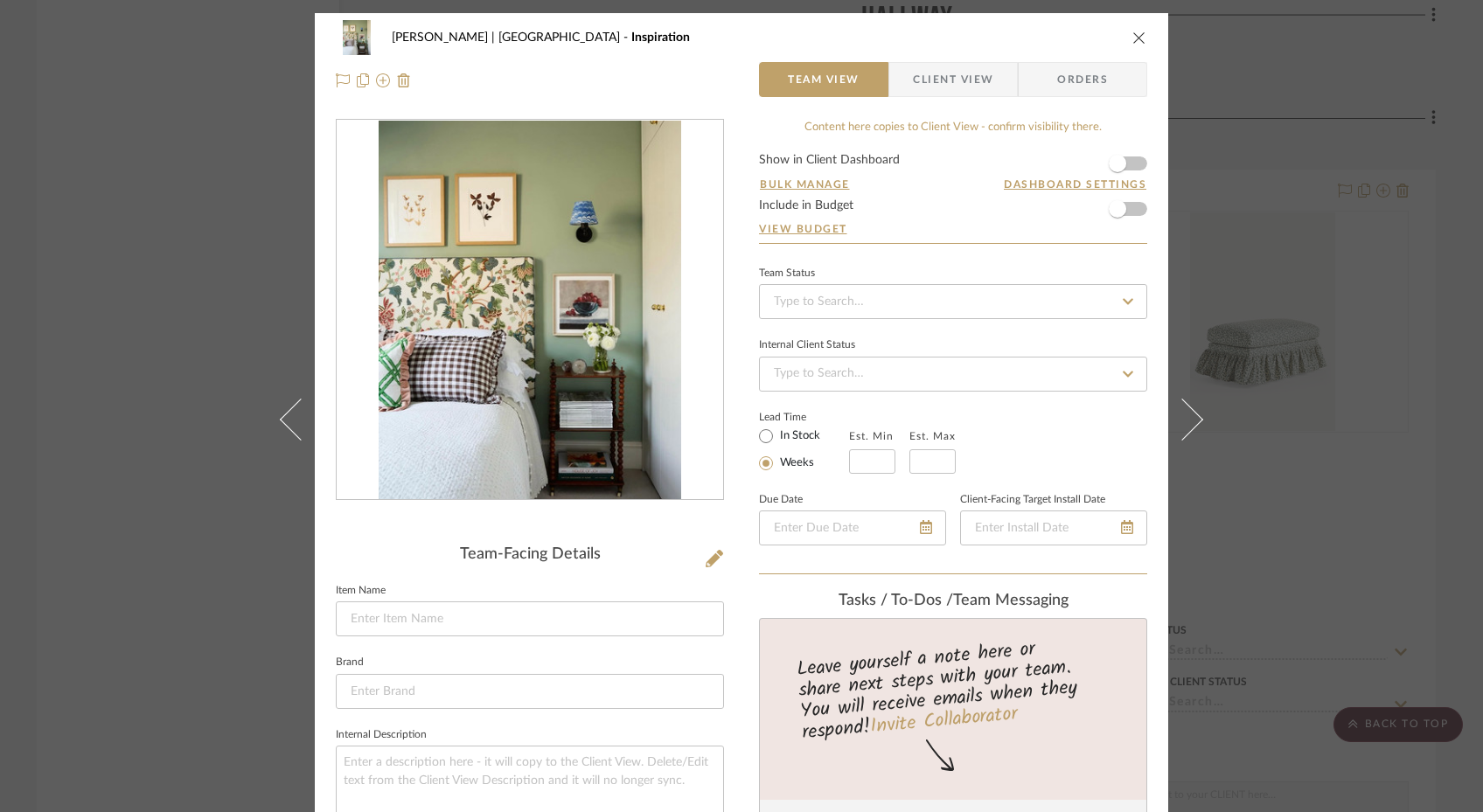
click at [1132, 35] on icon "close" at bounding box center [1139, 37] width 14 height 14
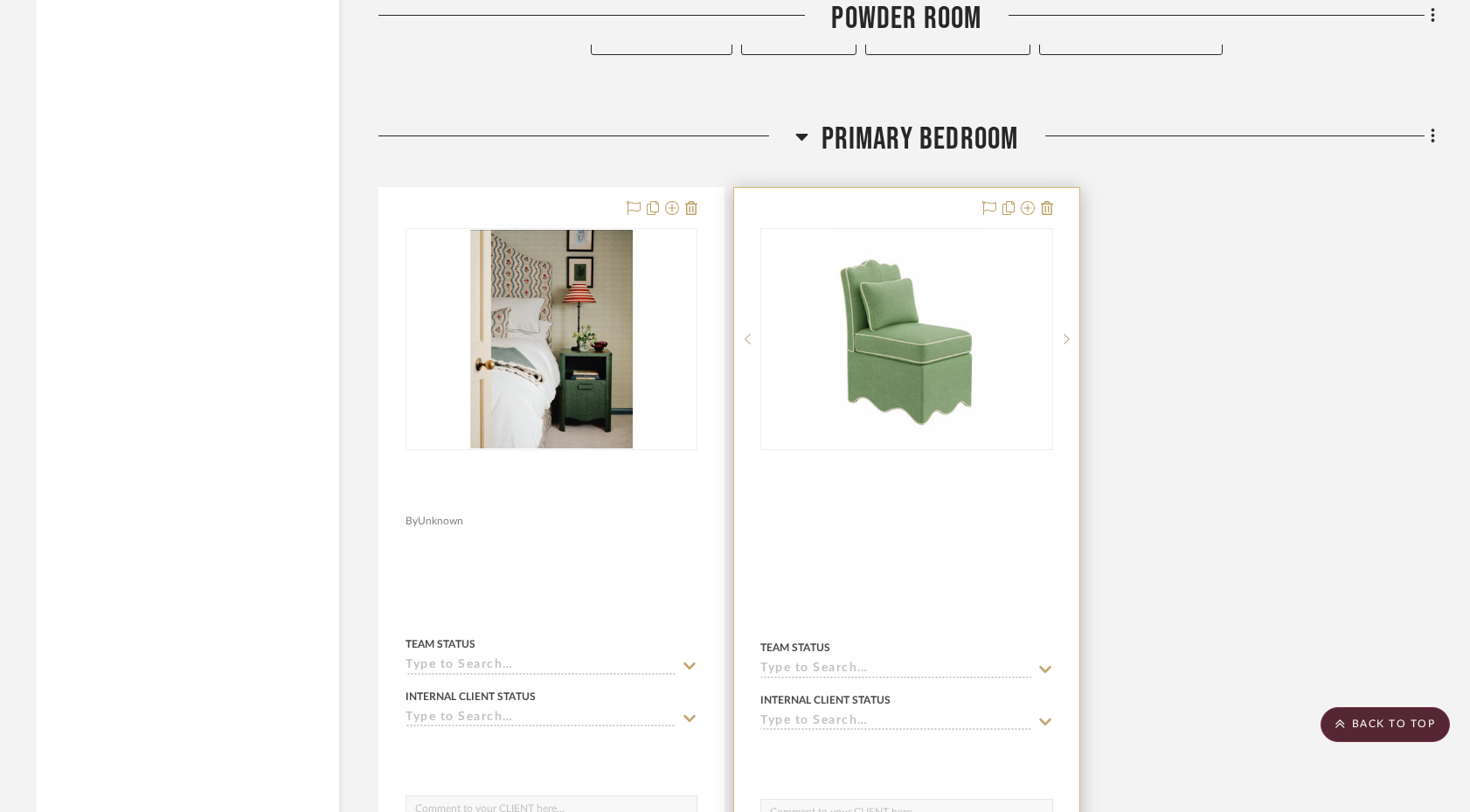
scroll to position [5299, 0]
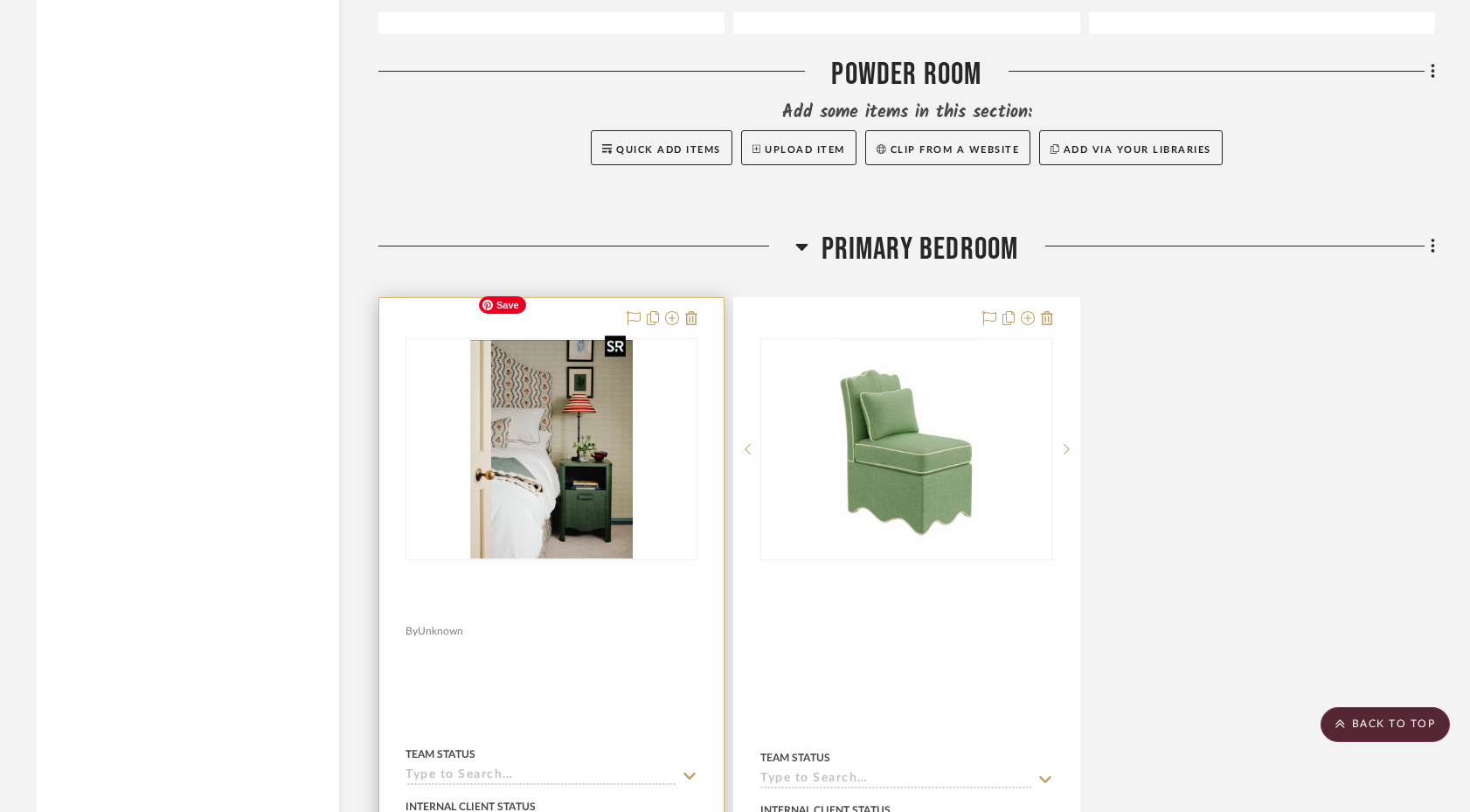
click at [584, 373] on img "0" at bounding box center [551, 449] width 163 height 218
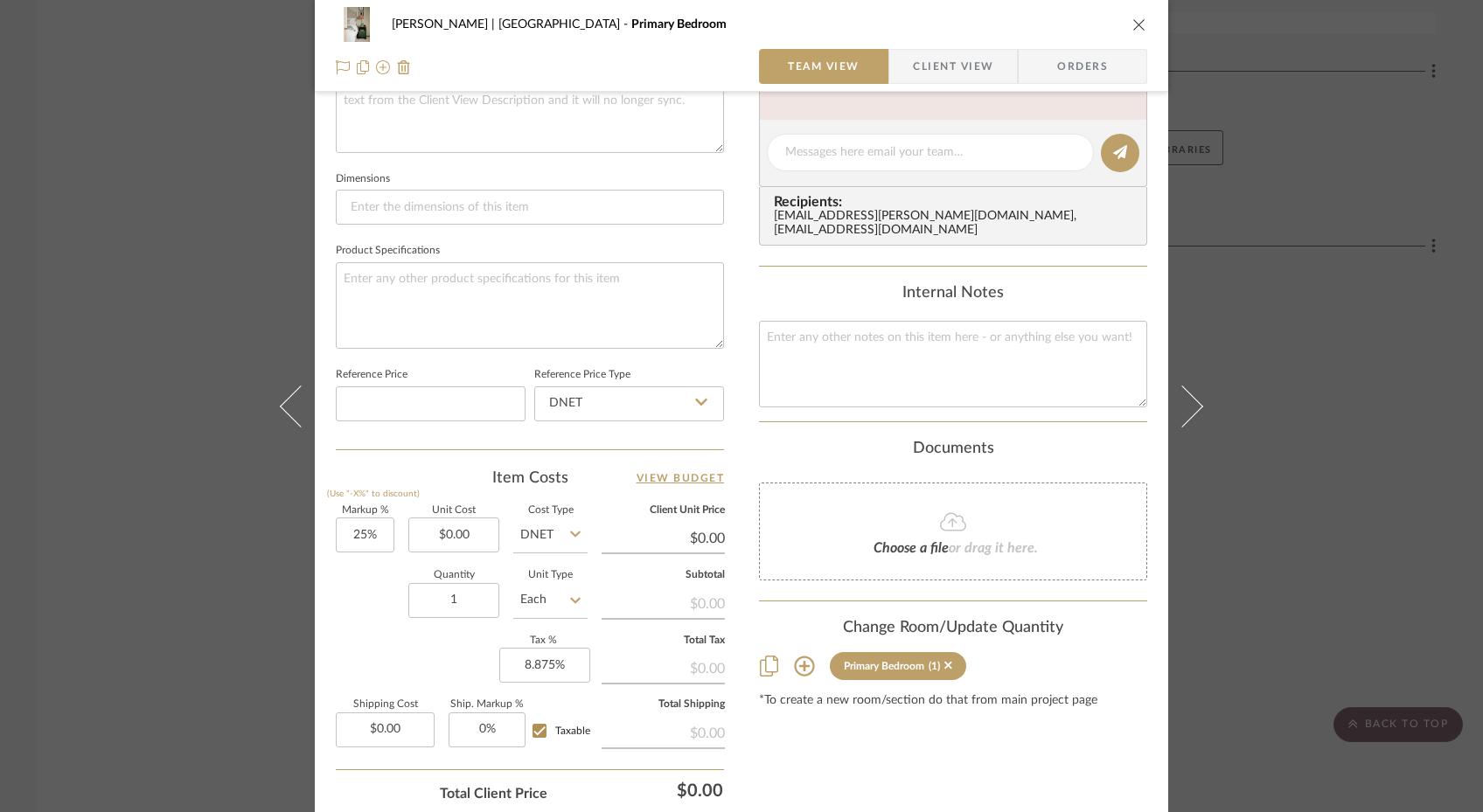
scroll to position [715, 0]
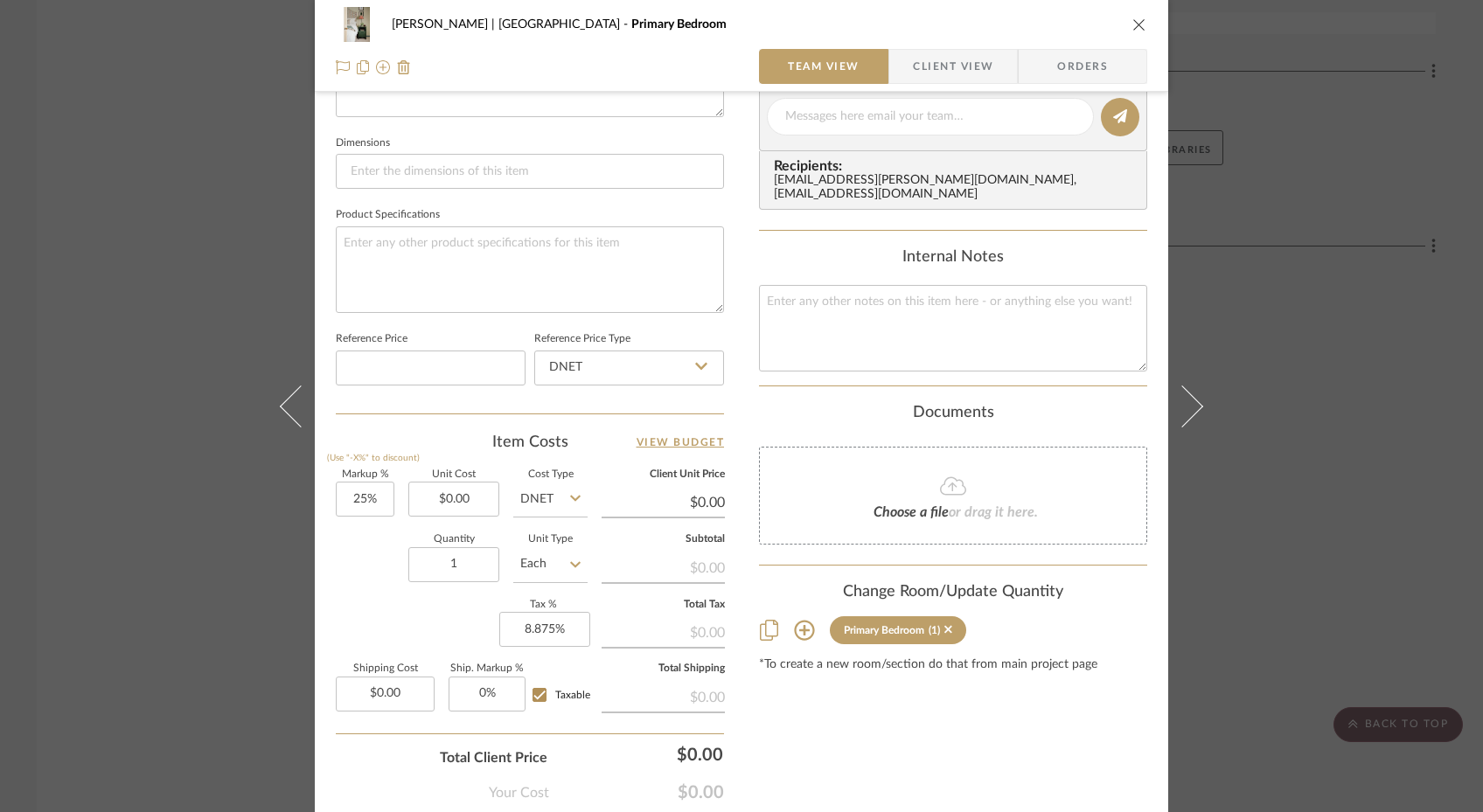
click at [800, 625] on icon at bounding box center [804, 631] width 21 height 21
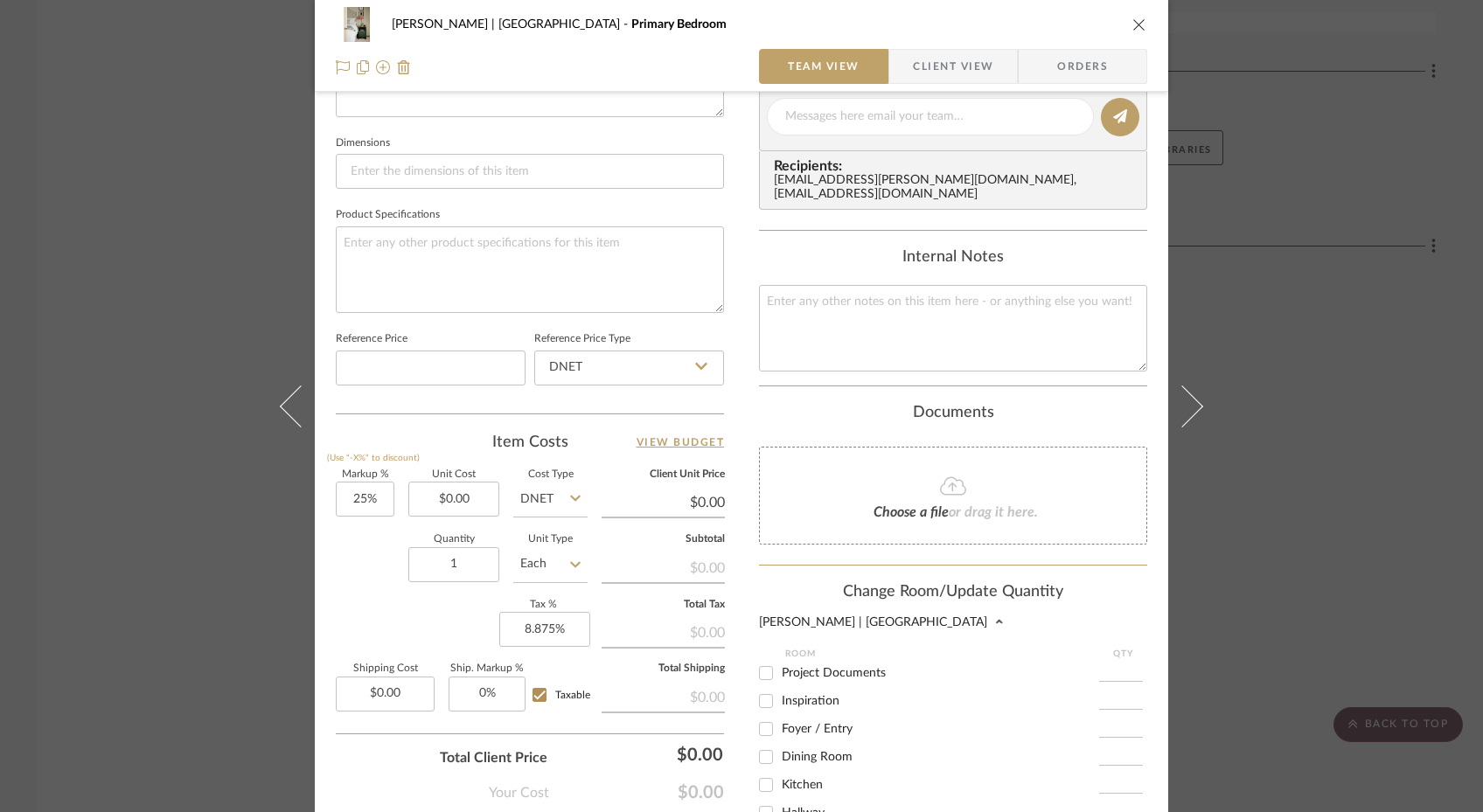
click at [766, 691] on input "Inspiration" at bounding box center [765, 701] width 28 height 28
checkbox input "true"
type input "1"
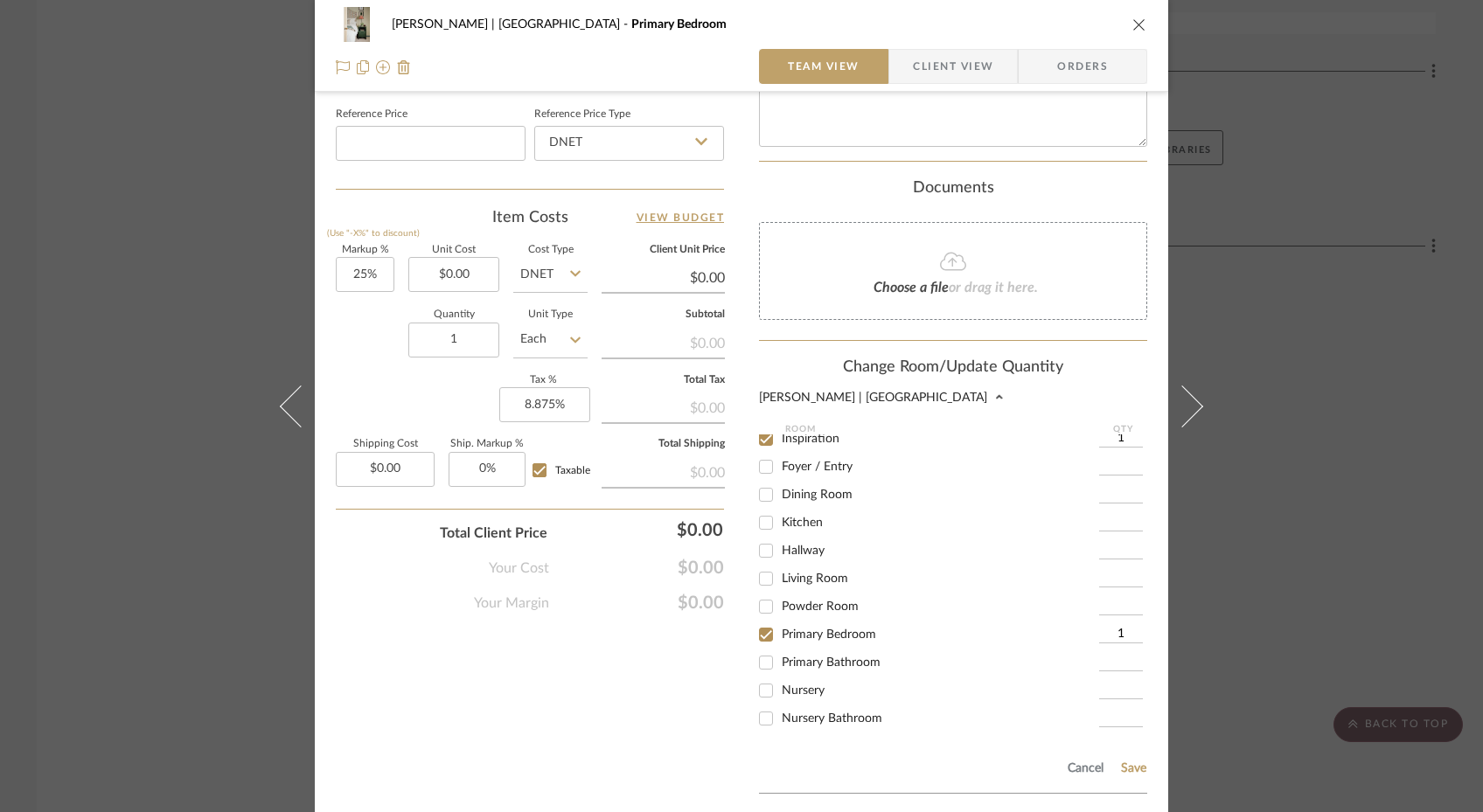
scroll to position [1054, 0]
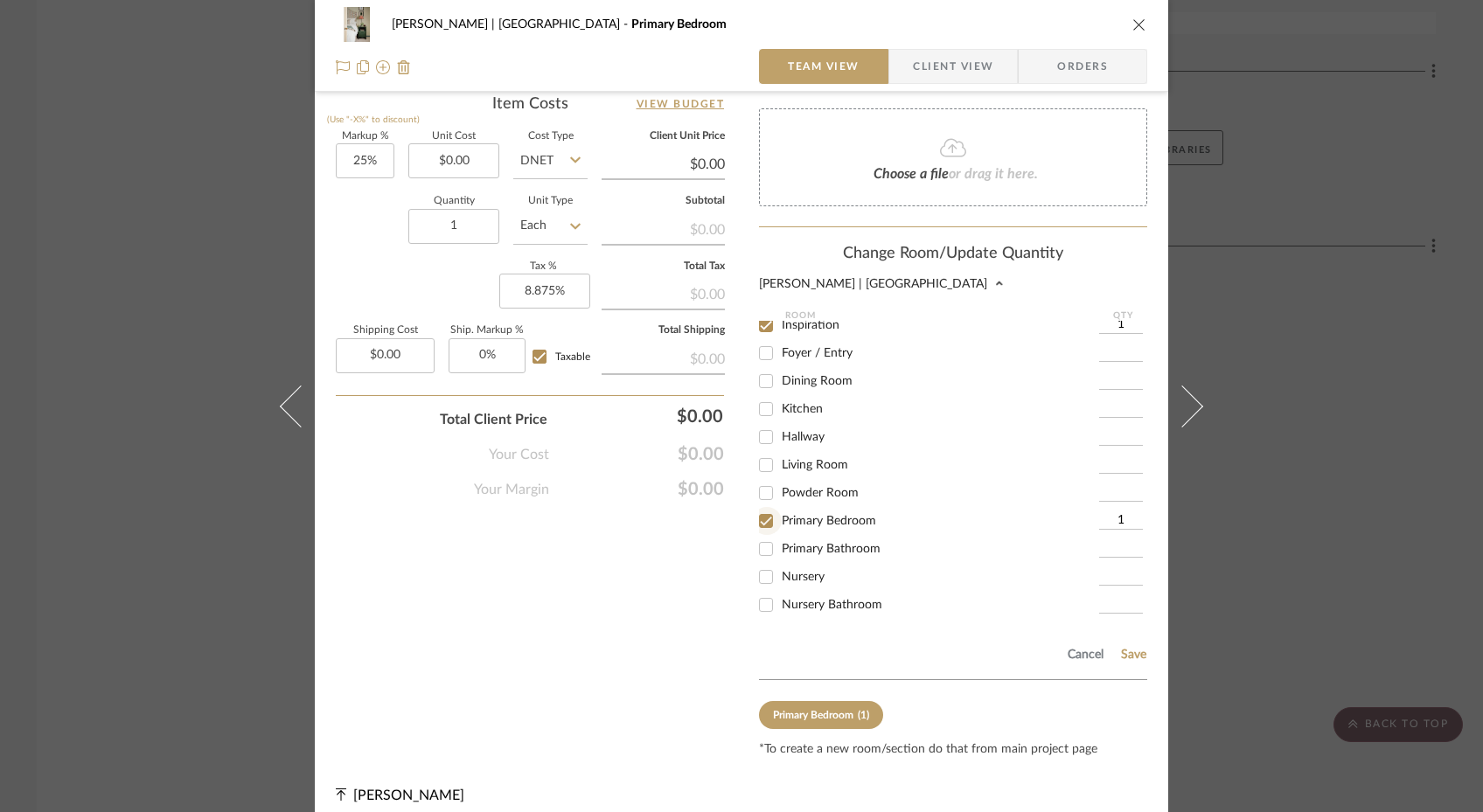
click at [763, 507] on input "Primary Bedroom" at bounding box center [765, 521] width 28 height 28
checkbox input "false"
click at [1122, 647] on button "Save" at bounding box center [1134, 654] width 27 height 14
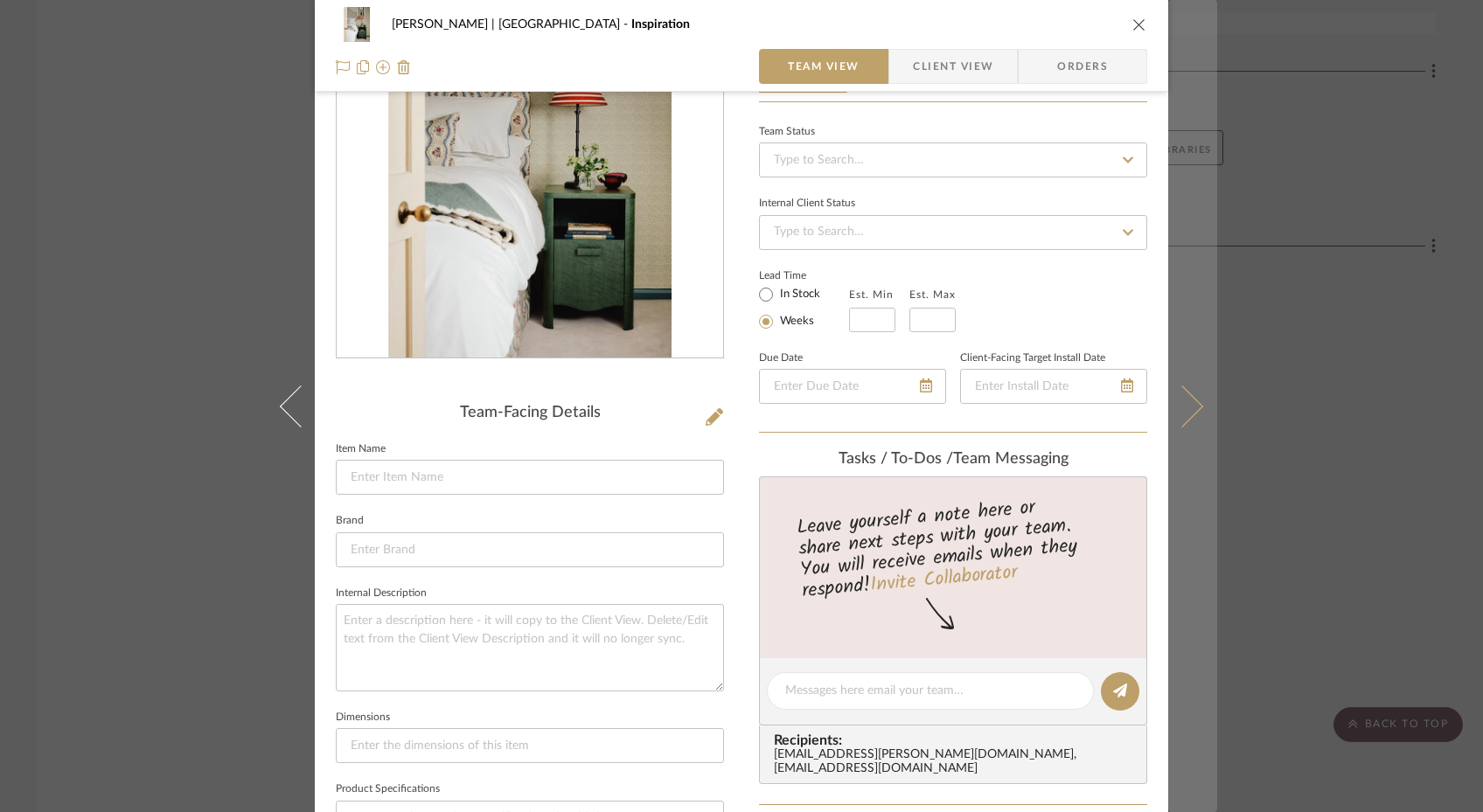
scroll to position [0, 0]
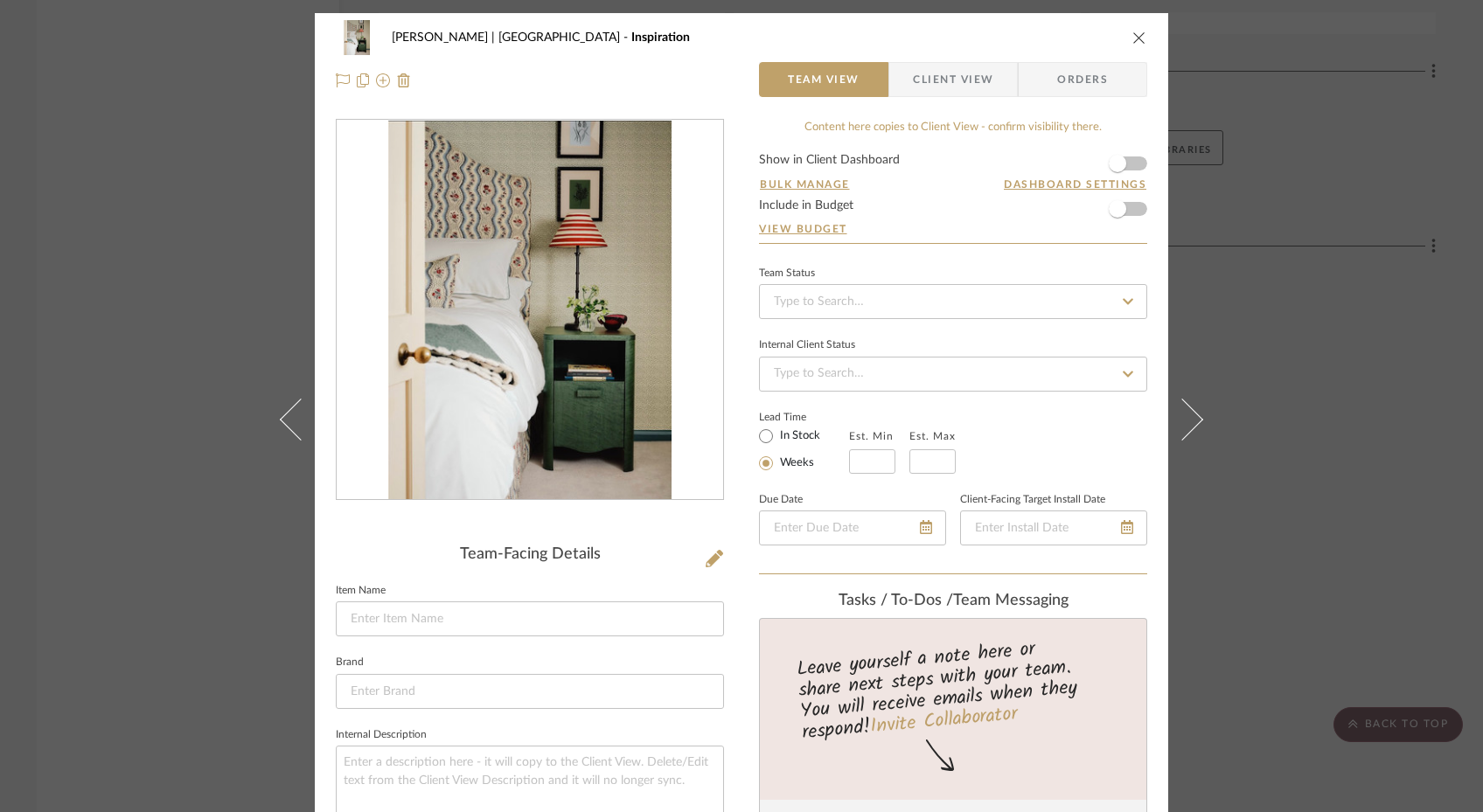
click at [1137, 31] on icon "close" at bounding box center [1139, 37] width 14 height 14
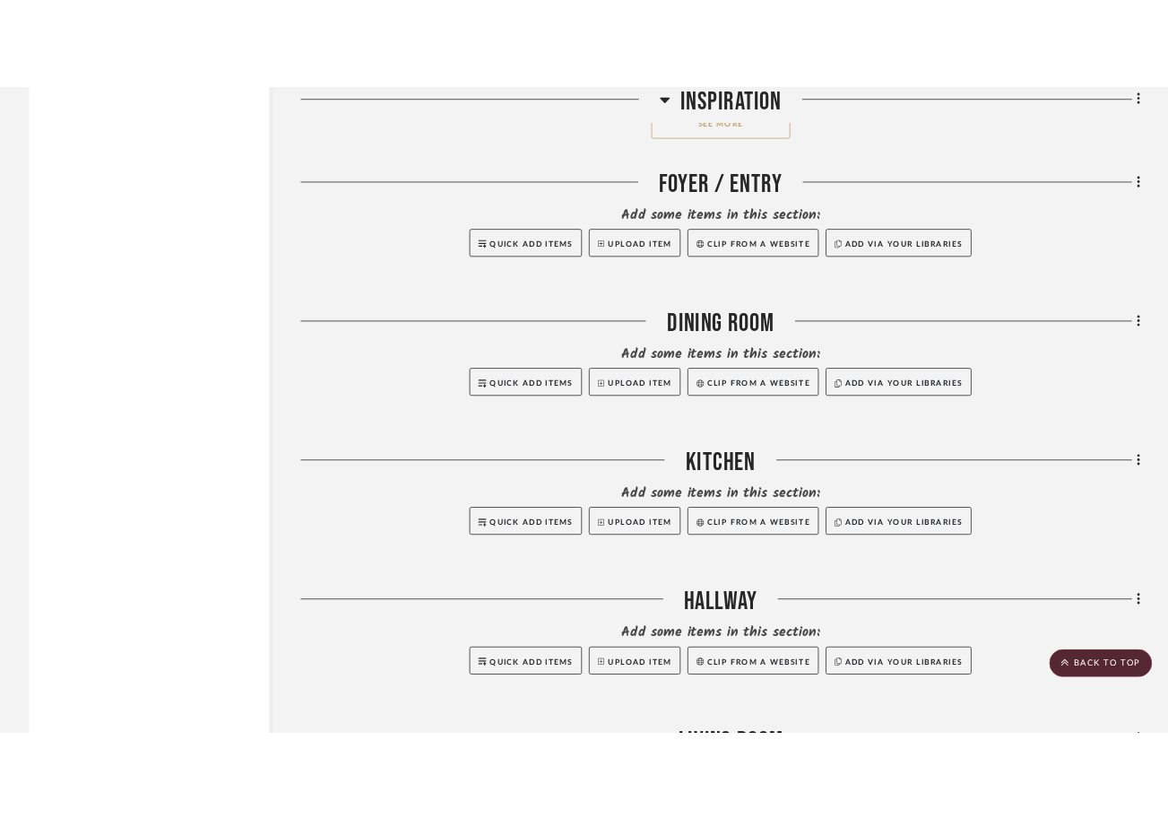
scroll to position [3834, 0]
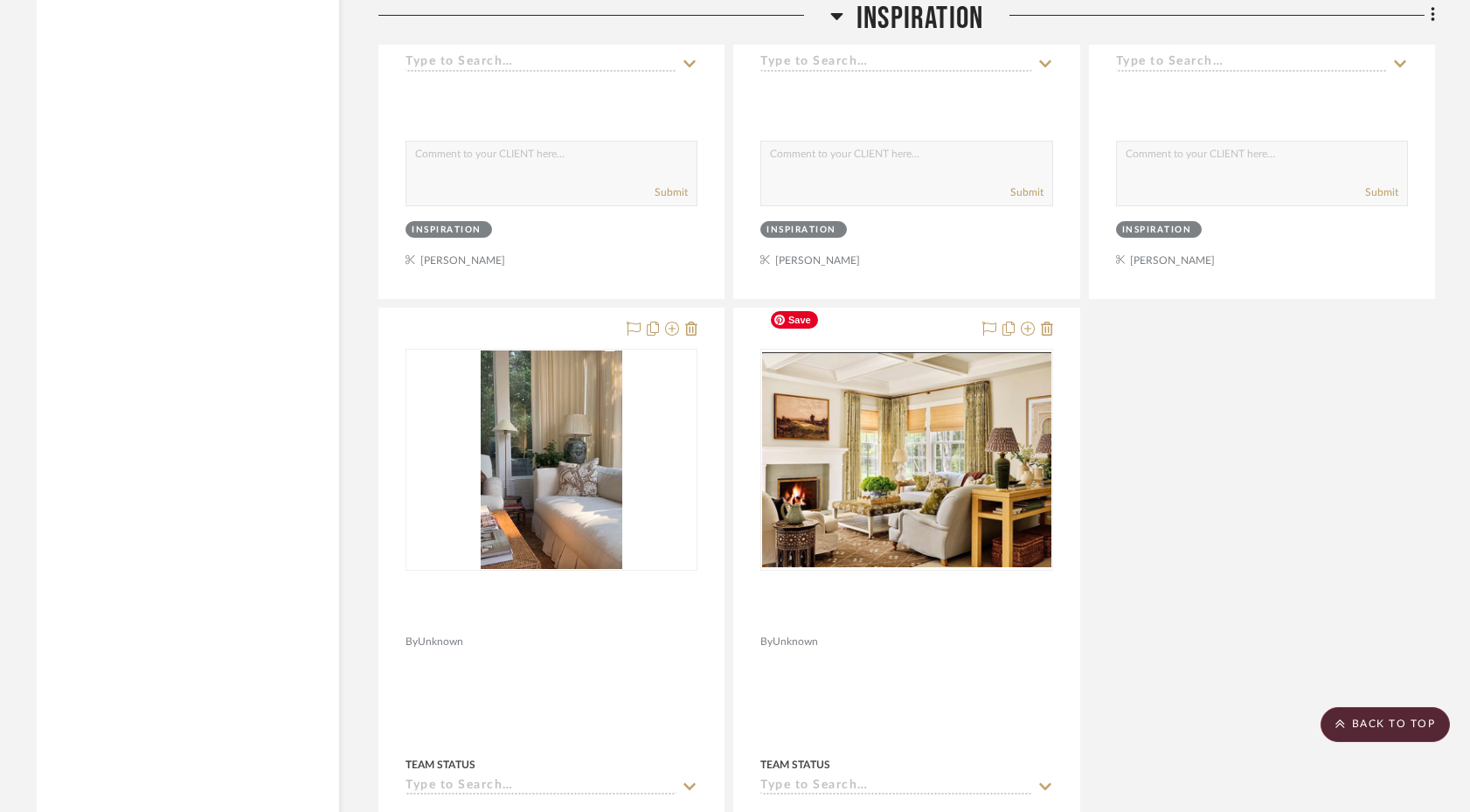
scroll to position [2980, 0]
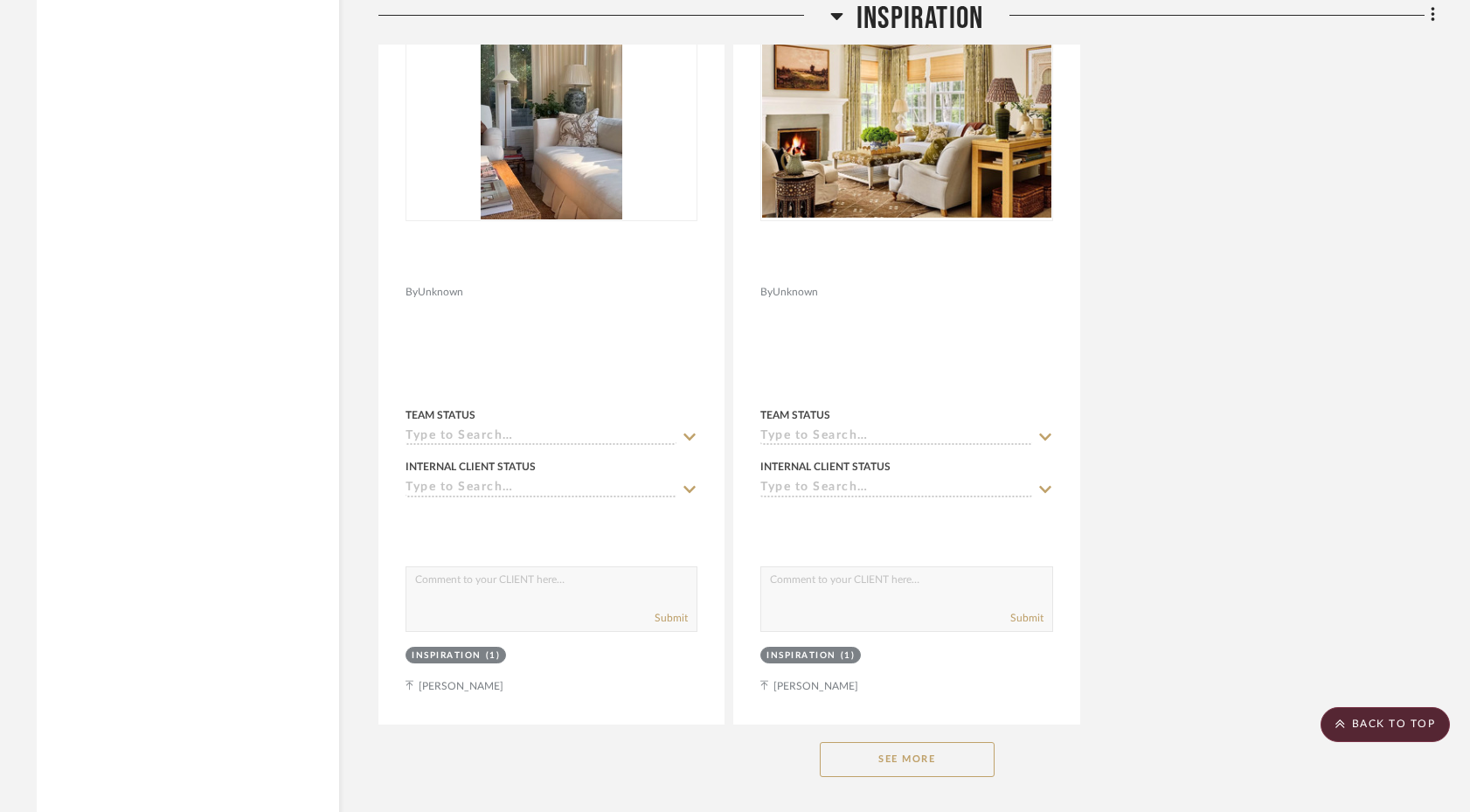
click at [903, 742] on button "See More" at bounding box center [907, 759] width 174 height 35
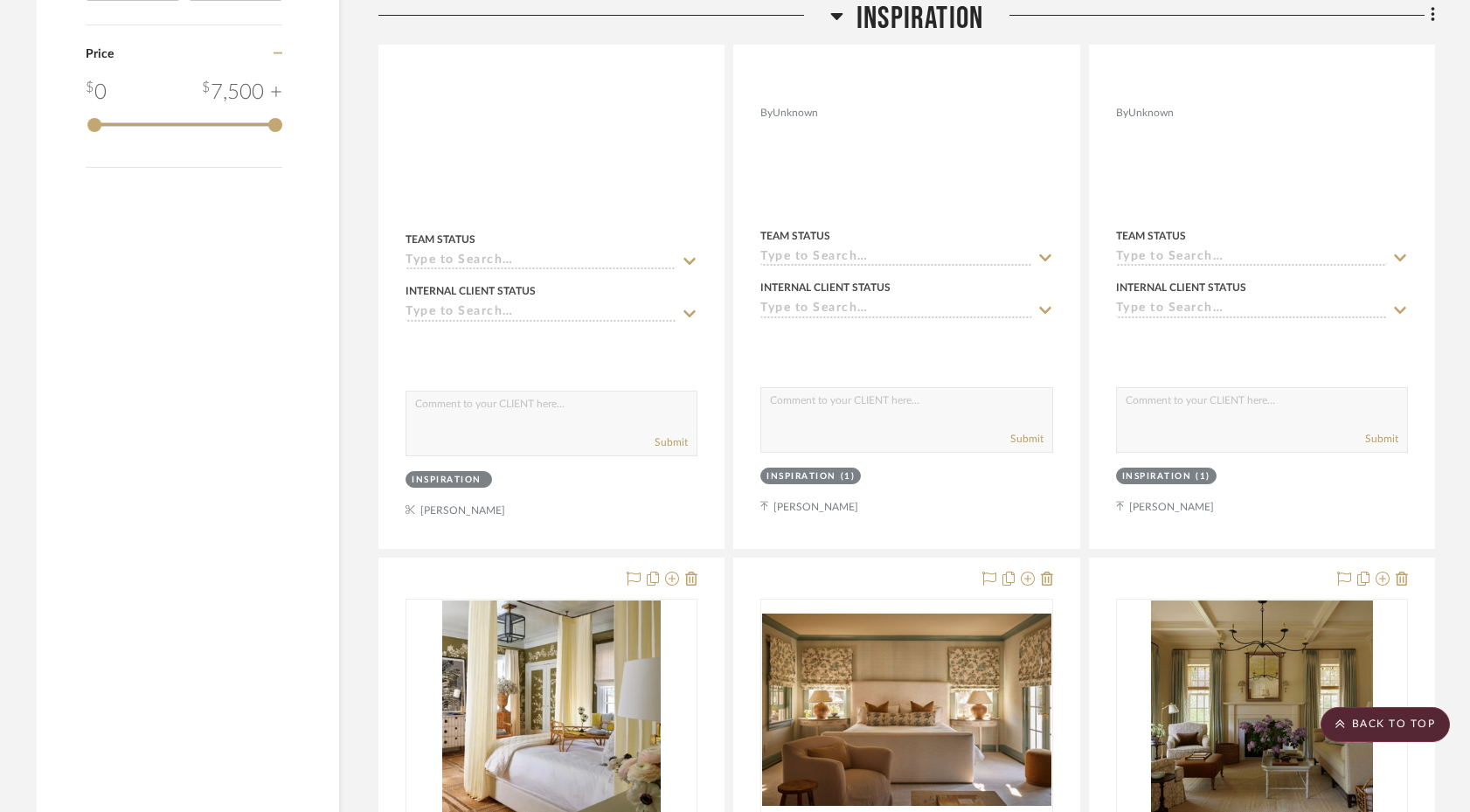
scroll to position [1622, 0]
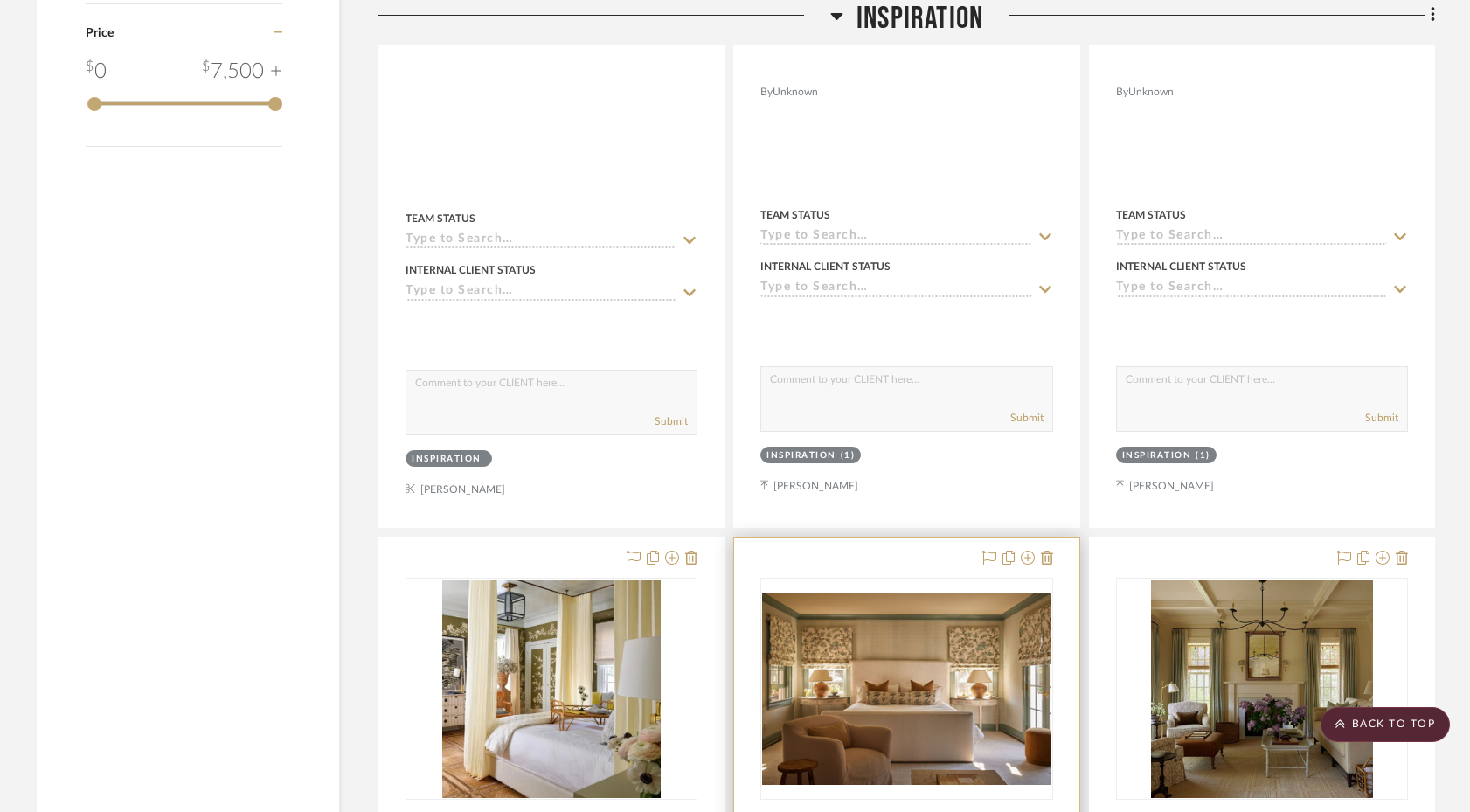
click at [932, 579] on div "0" at bounding box center [907, 689] width 290 height 220
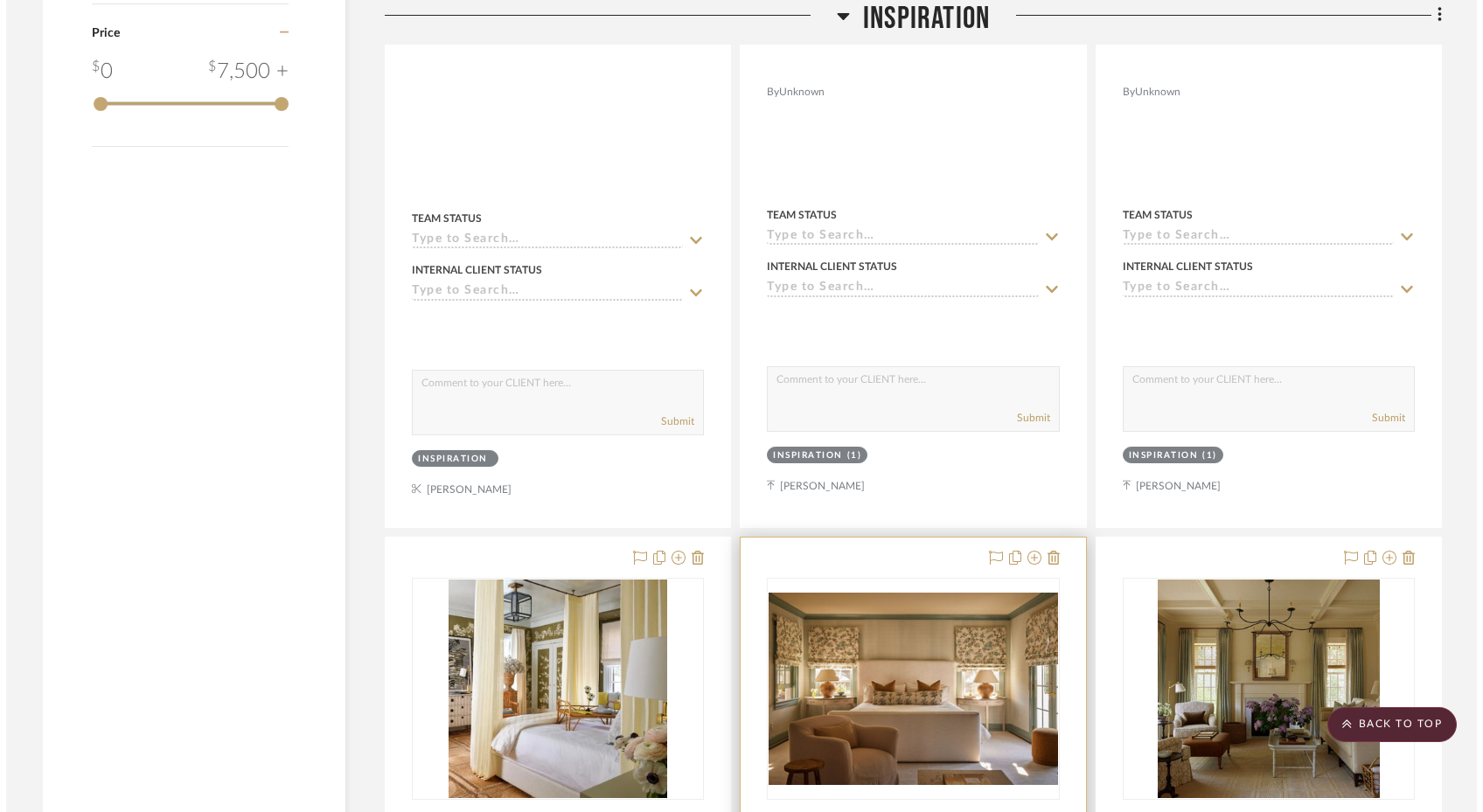
scroll to position [0, 0]
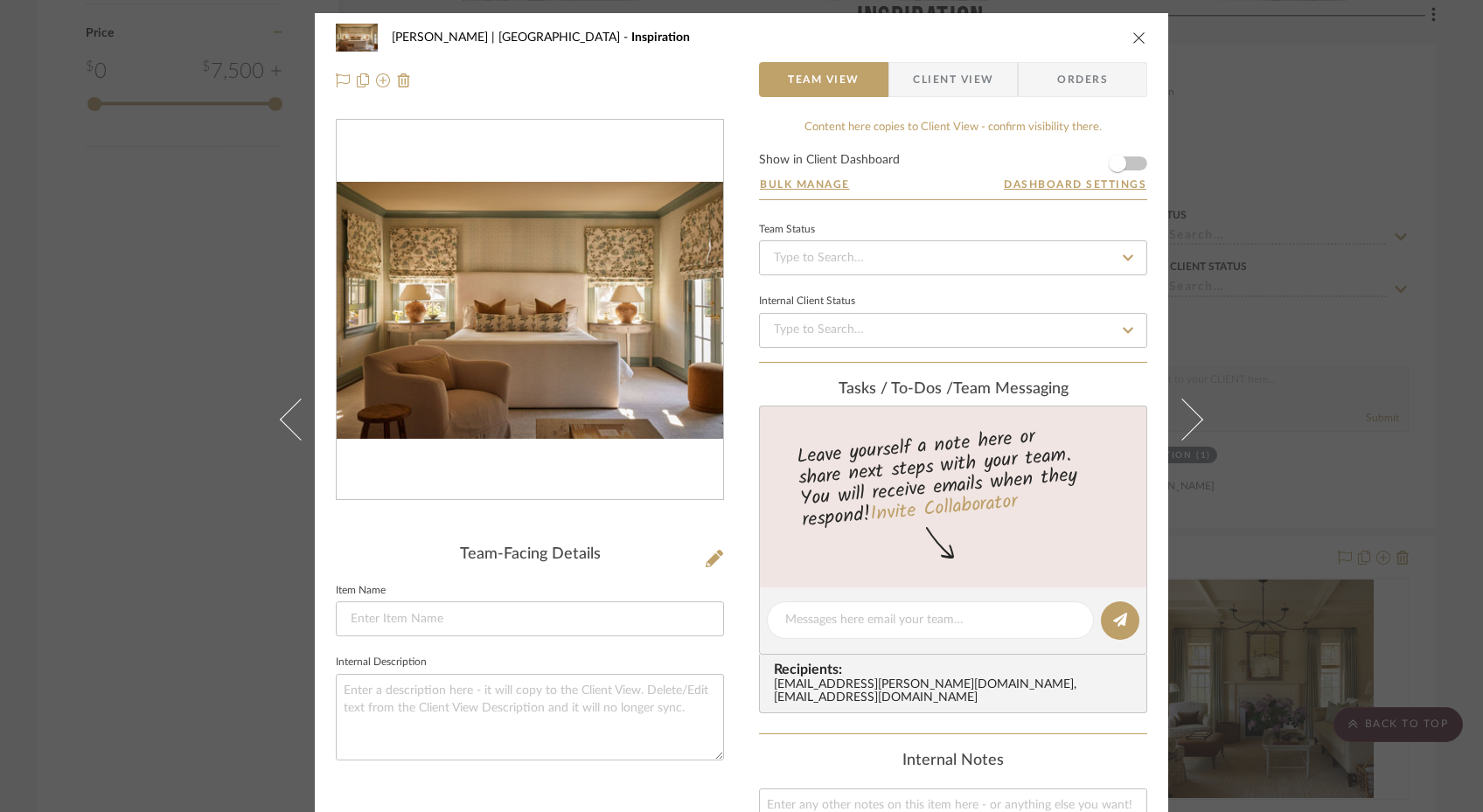
click at [197, 295] on div "[PERSON_NAME] | [GEOGRAPHIC_DATA] Inspiration Team View Client View Orders Team…" at bounding box center [741, 406] width 1483 height 812
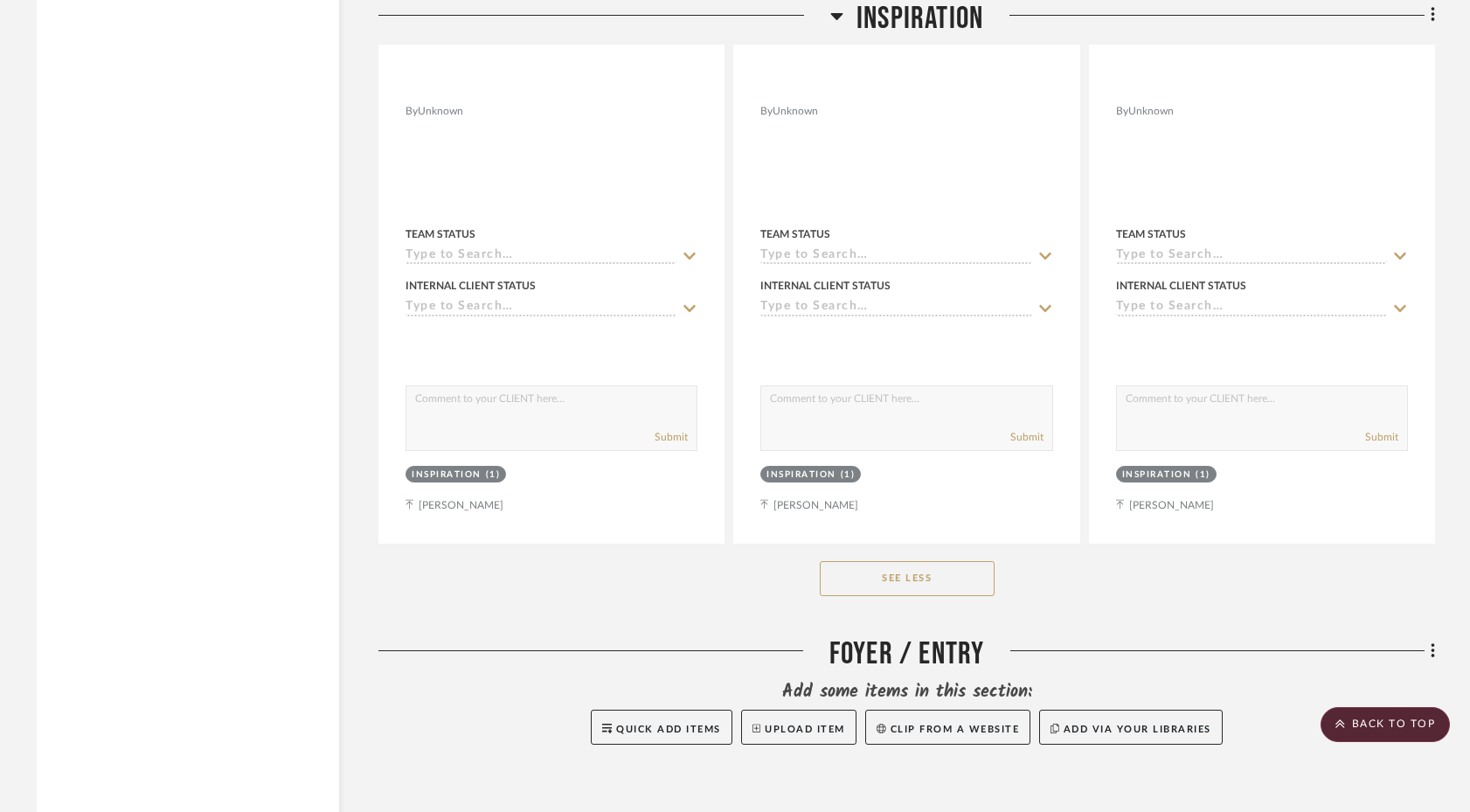
scroll to position [3177, 0]
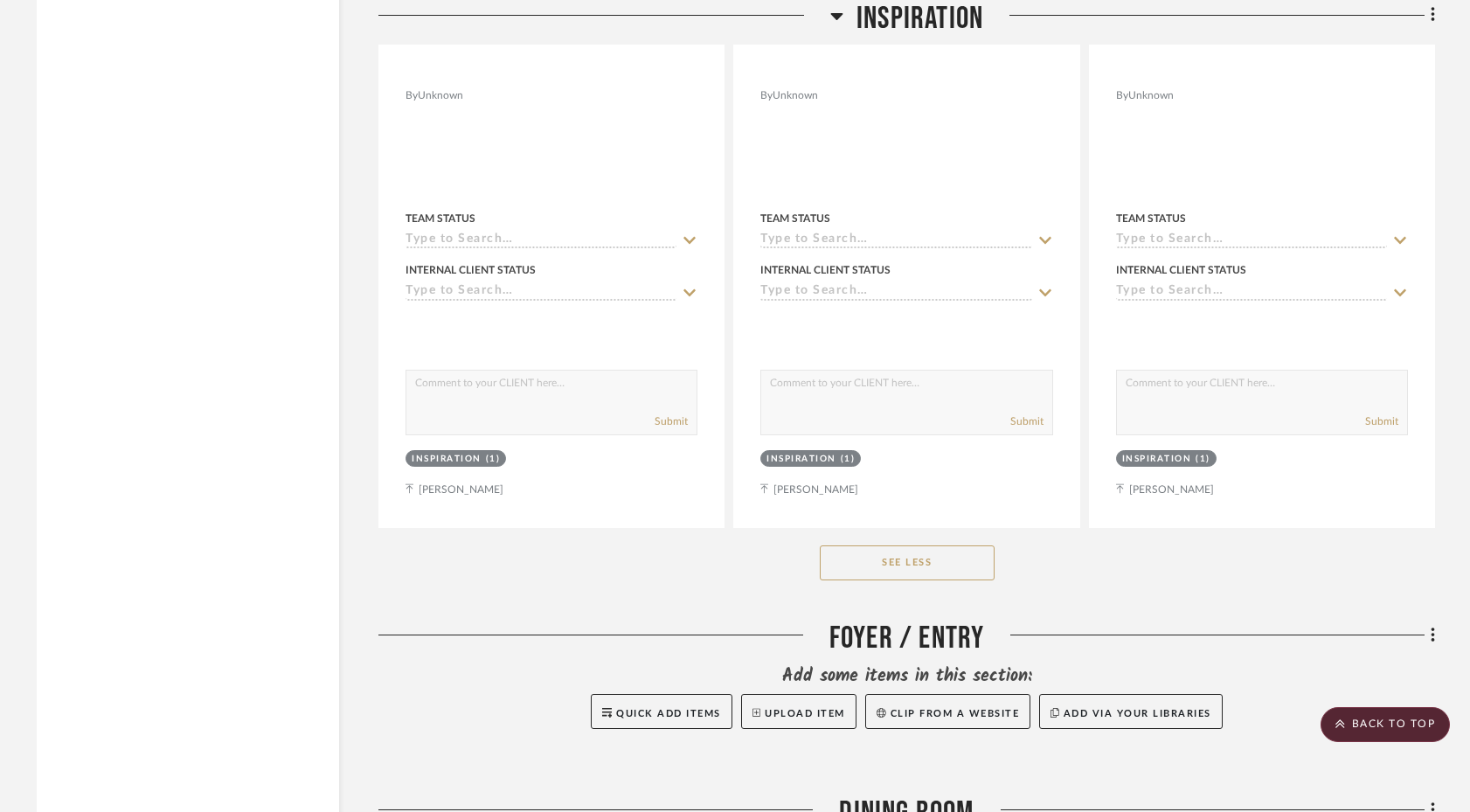
click at [906, 546] on button "See Less" at bounding box center [907, 563] width 174 height 35
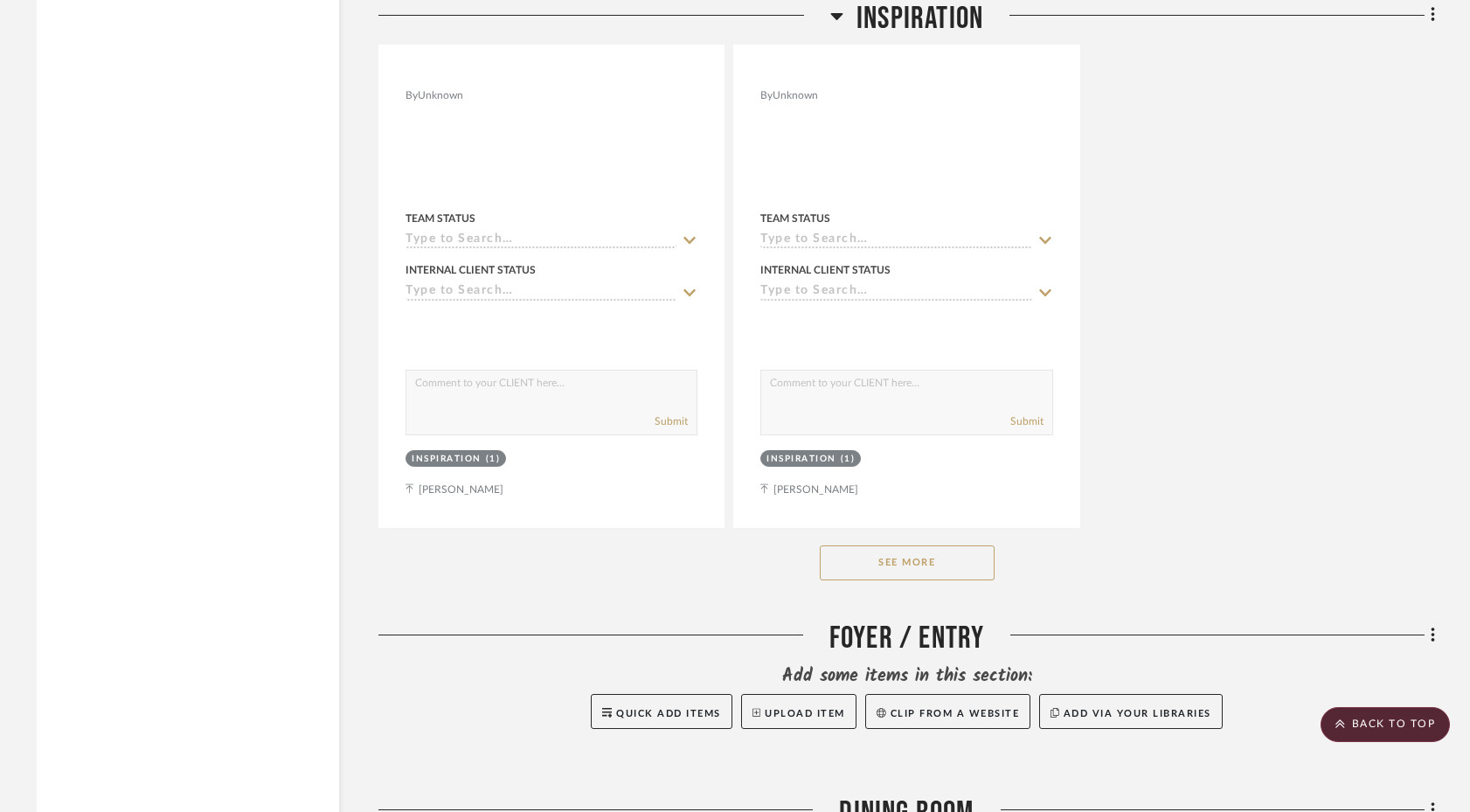
click at [906, 546] on button "See More" at bounding box center [907, 563] width 174 height 35
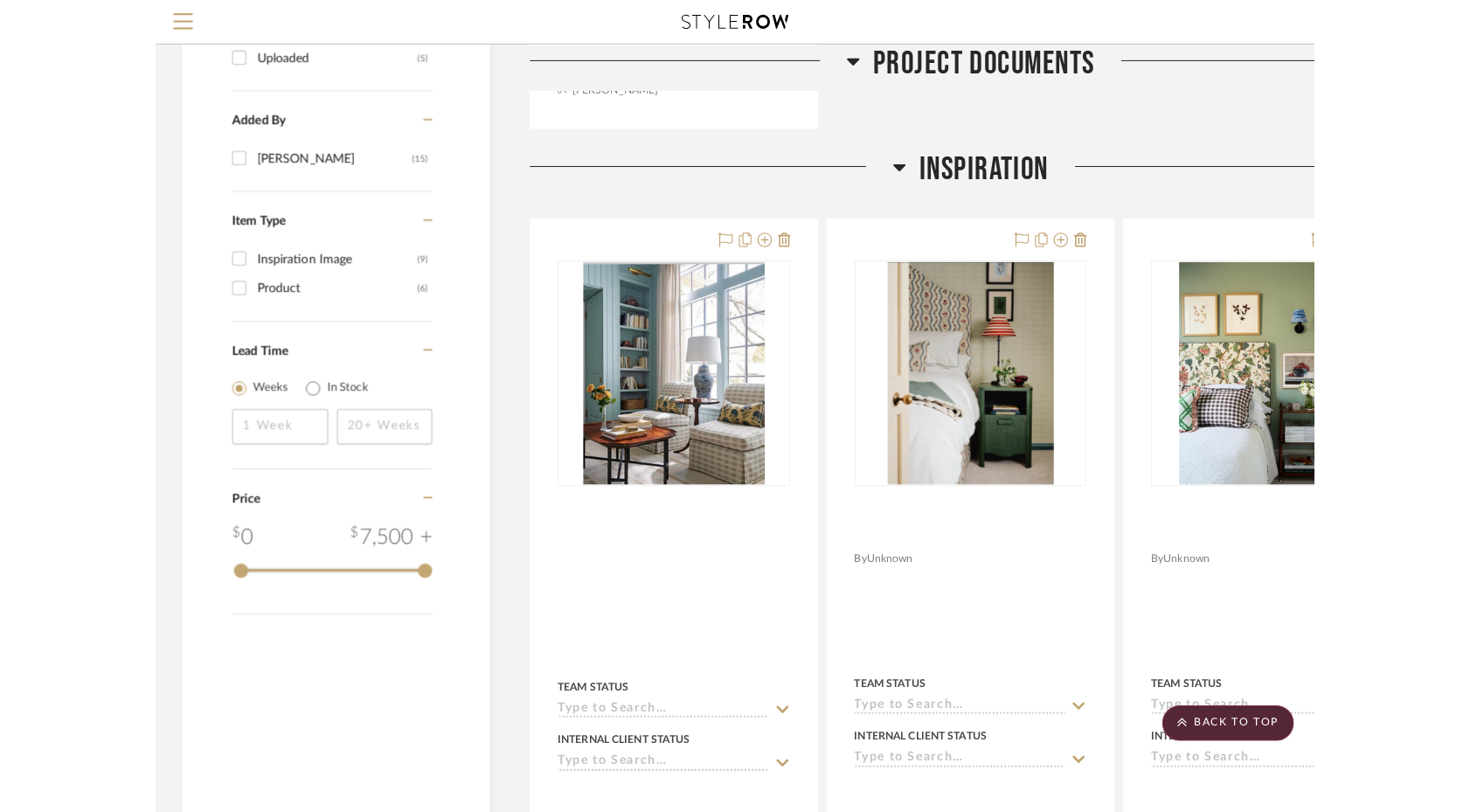
scroll to position [1038, 0]
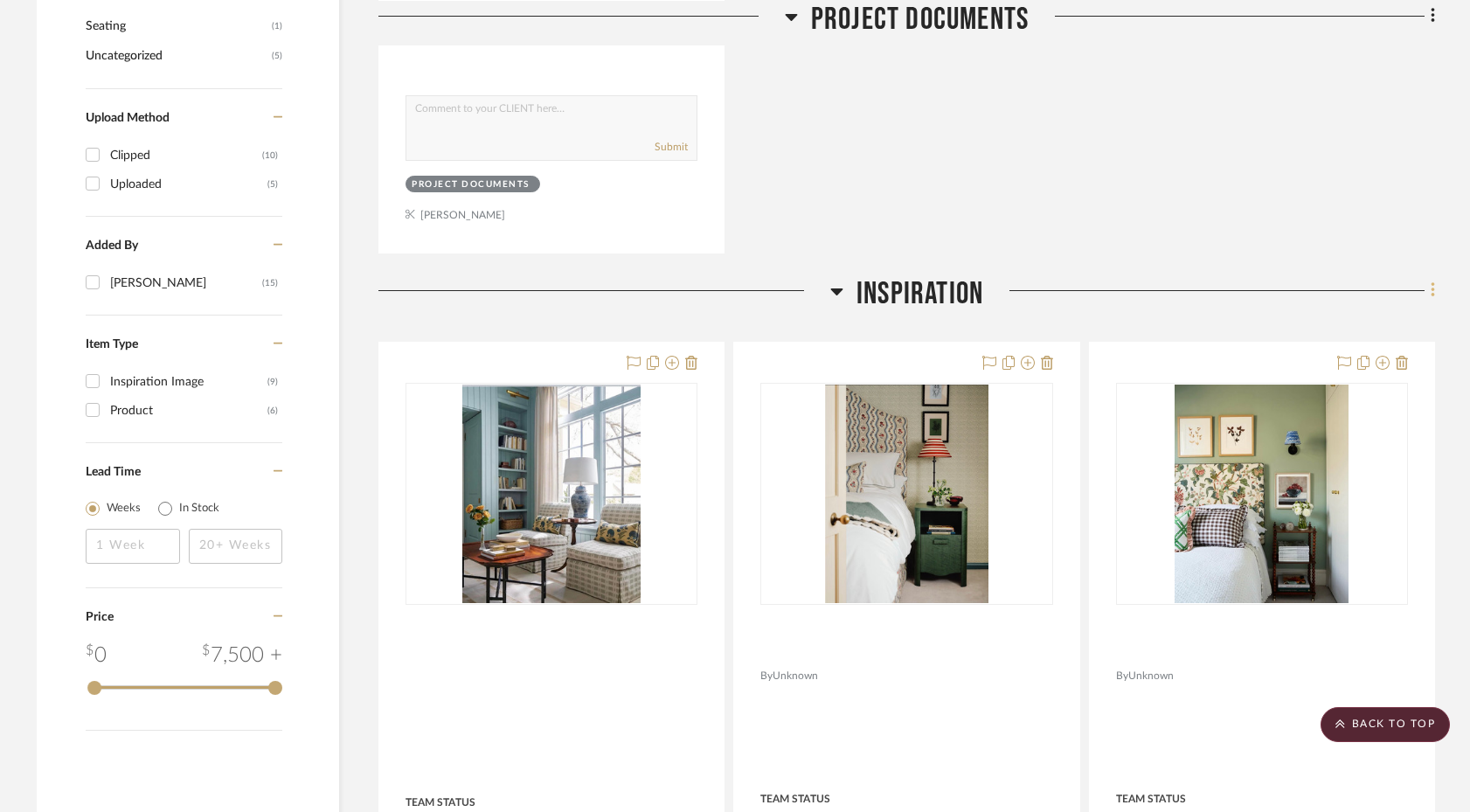
click at [1150, 281] on icon at bounding box center [1433, 290] width 5 height 19
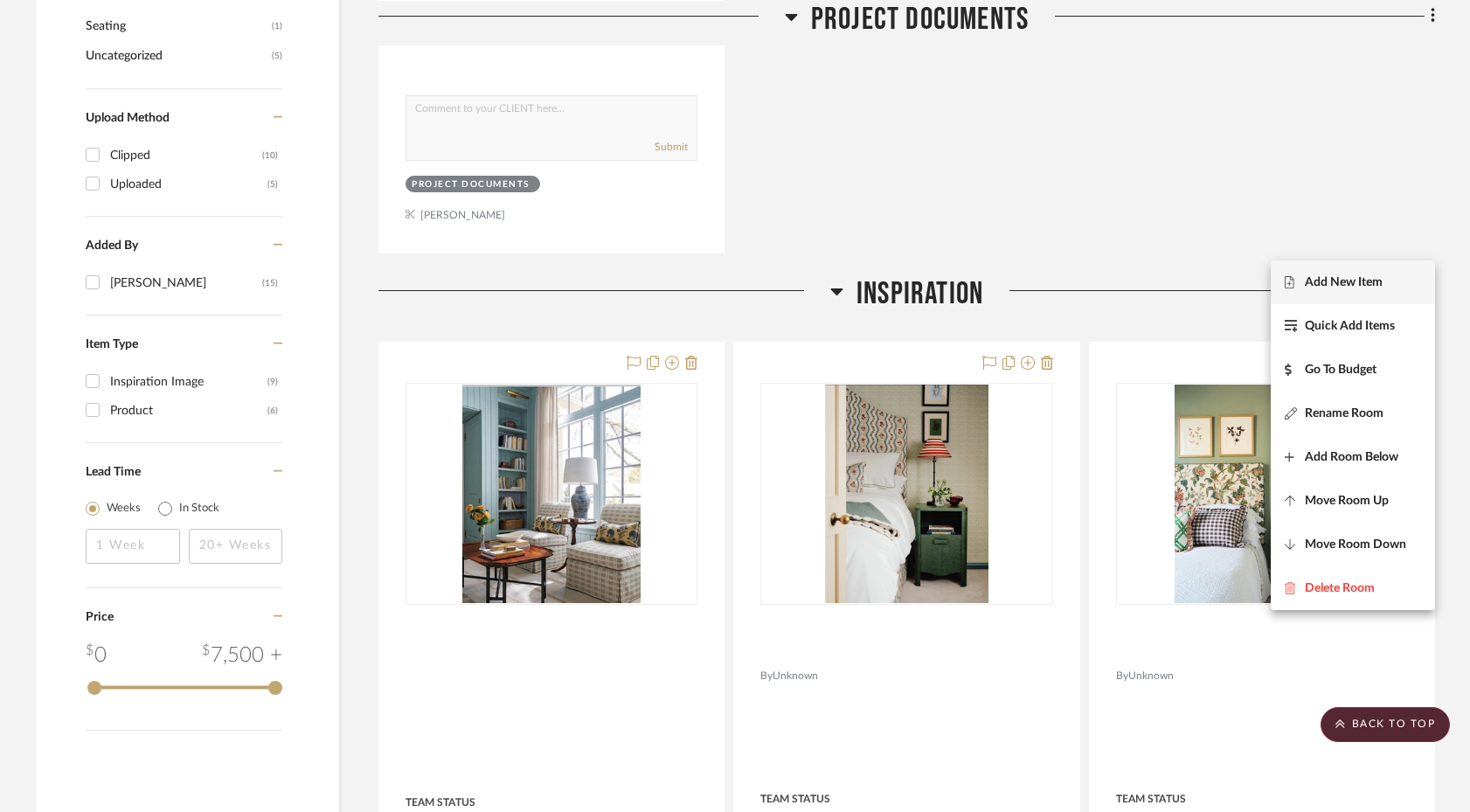
click at [1150, 284] on span "Add New Item" at bounding box center [1344, 282] width 78 height 15
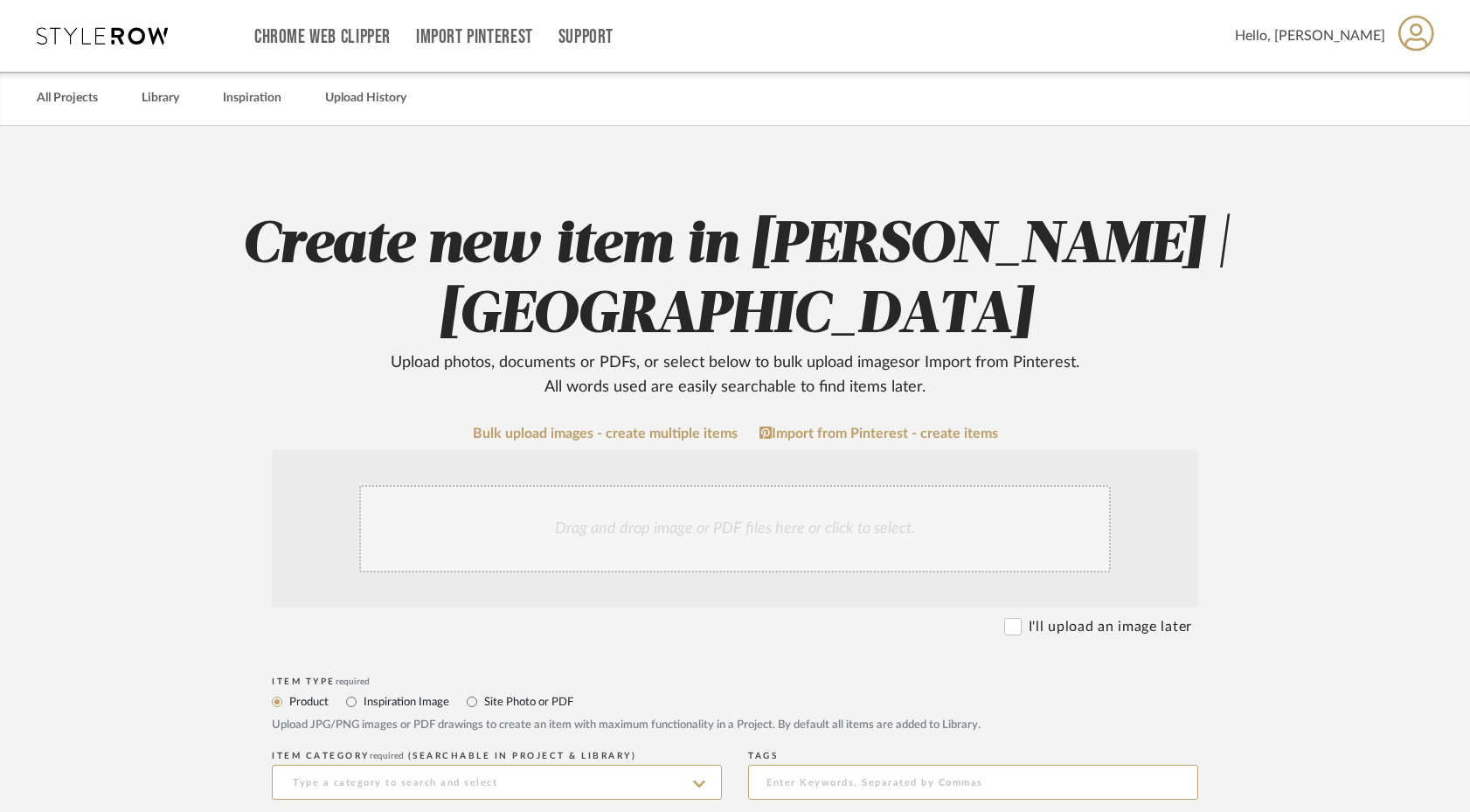
click at [653, 543] on div "Drag and drop image or PDF files here or click to select." at bounding box center [735, 529] width 752 height 88
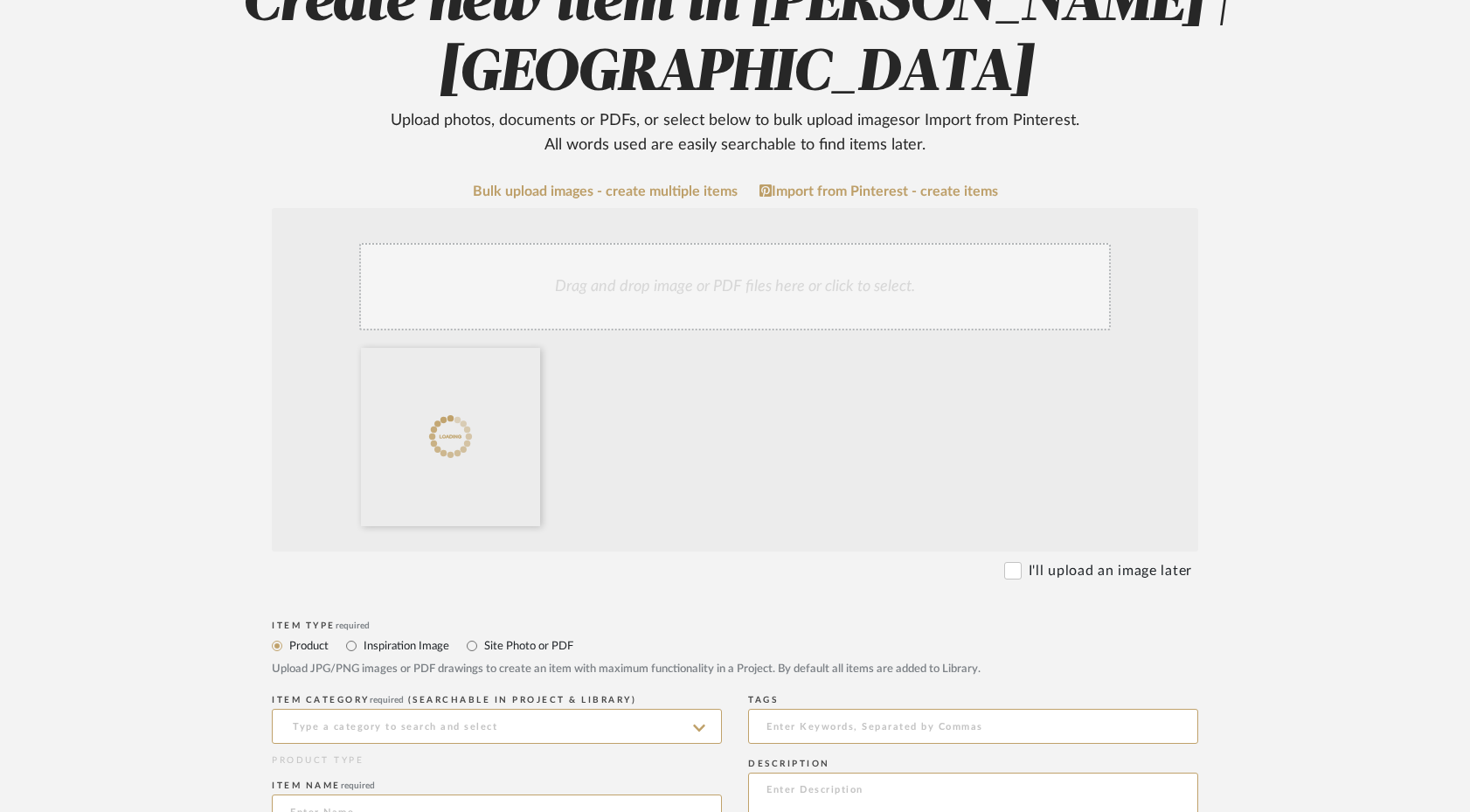
scroll to position [472, 0]
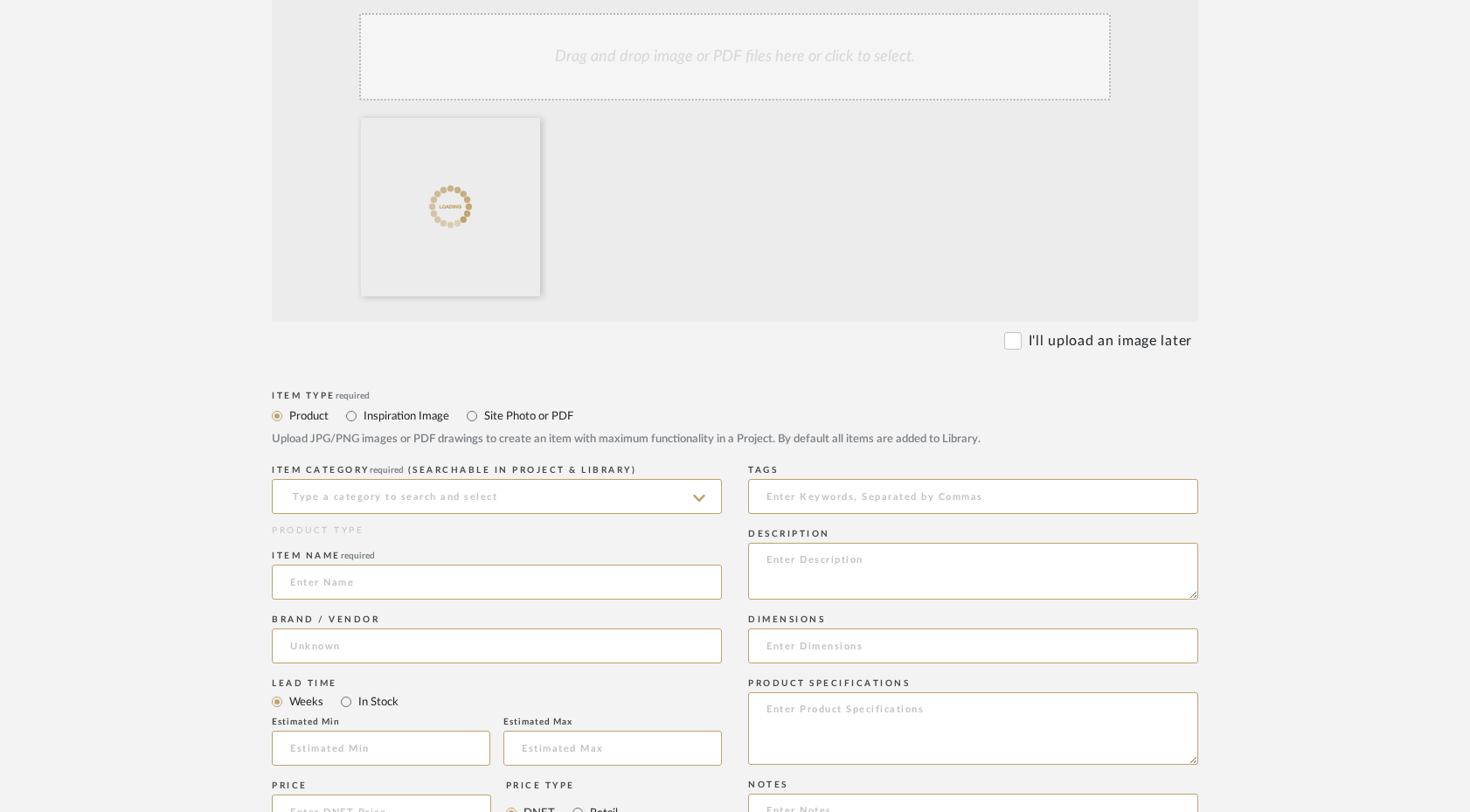
click at [424, 420] on label "Inspiration Image" at bounding box center [406, 416] width 88 height 19
click at [362, 420] on input "Inspiration Image" at bounding box center [352, 416] width 21 height 21
radio input "true"
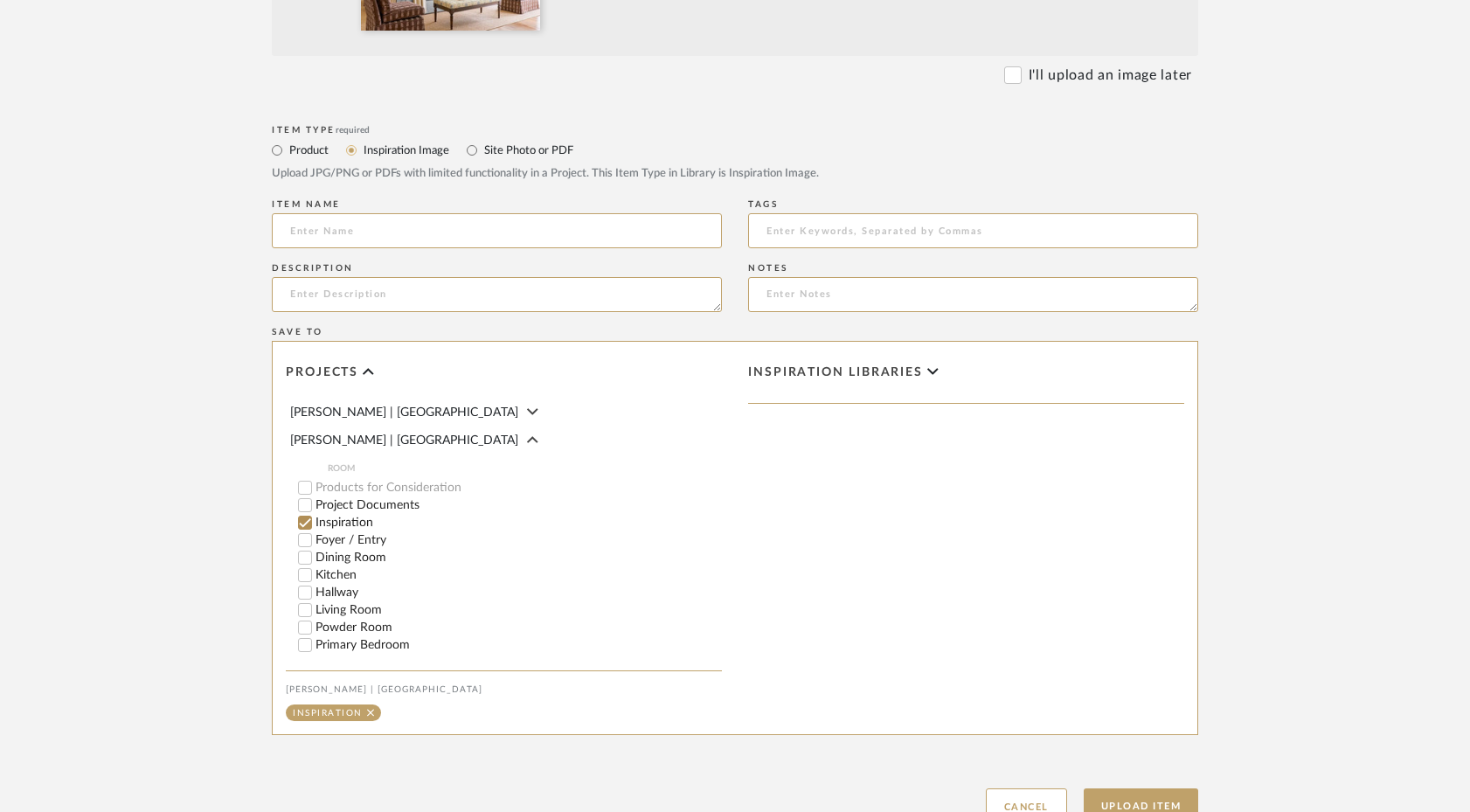
scroll to position [794, 0]
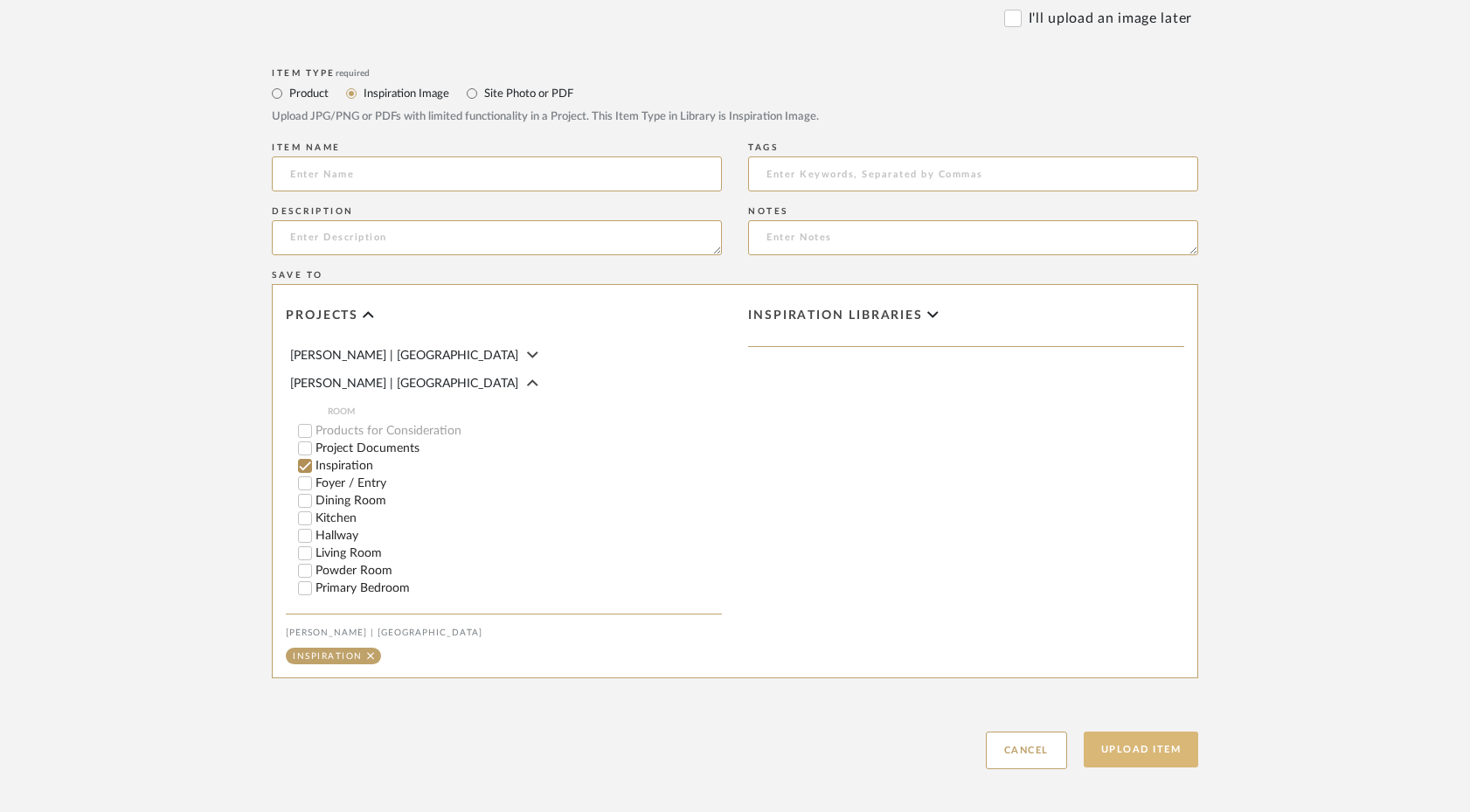
click at [1142, 746] on button "Upload Item" at bounding box center [1141, 750] width 115 height 36
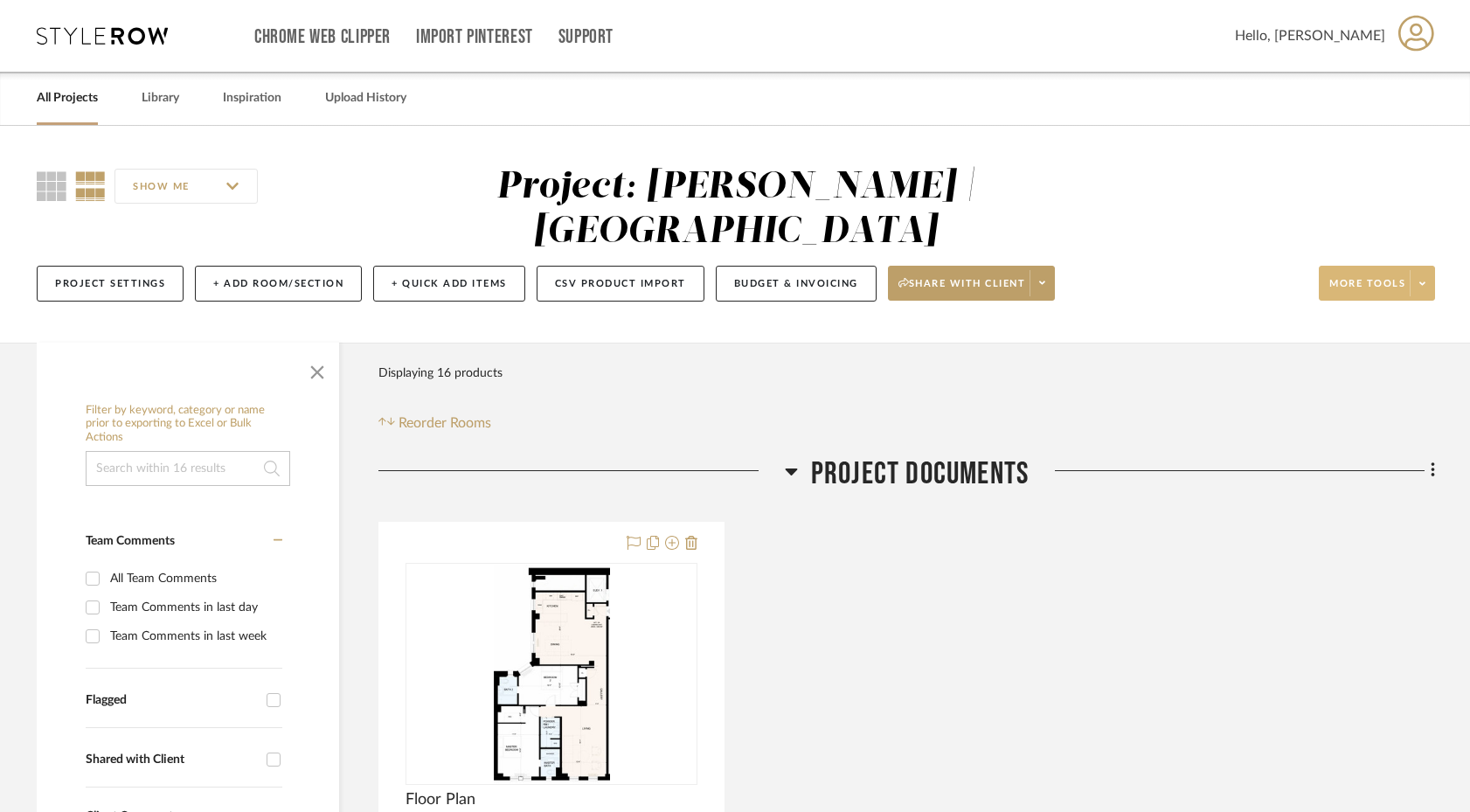
click at [1150, 270] on span at bounding box center [1421, 283] width 24 height 26
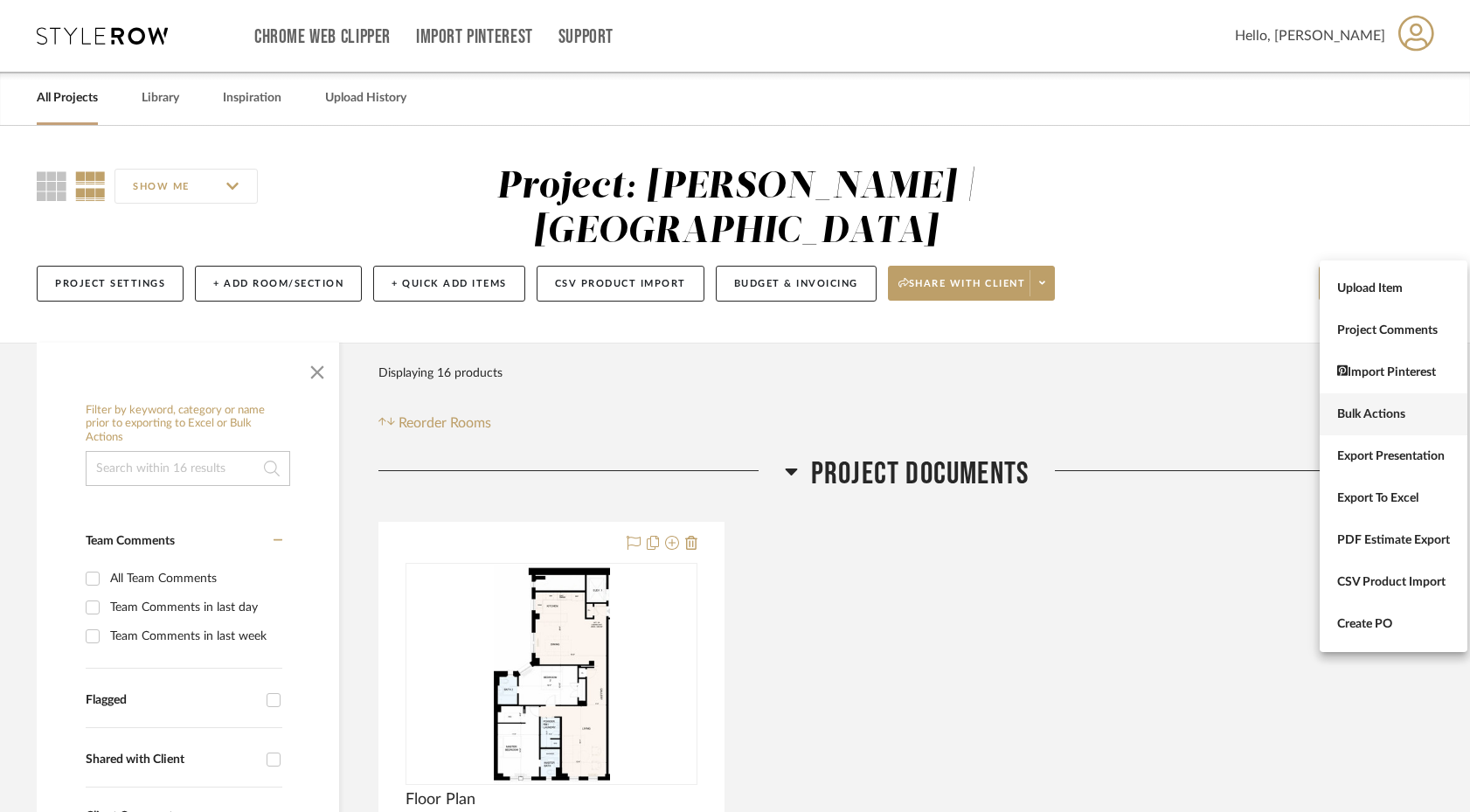
click at [1150, 412] on span "Bulk Actions" at bounding box center [1394, 414] width 113 height 15
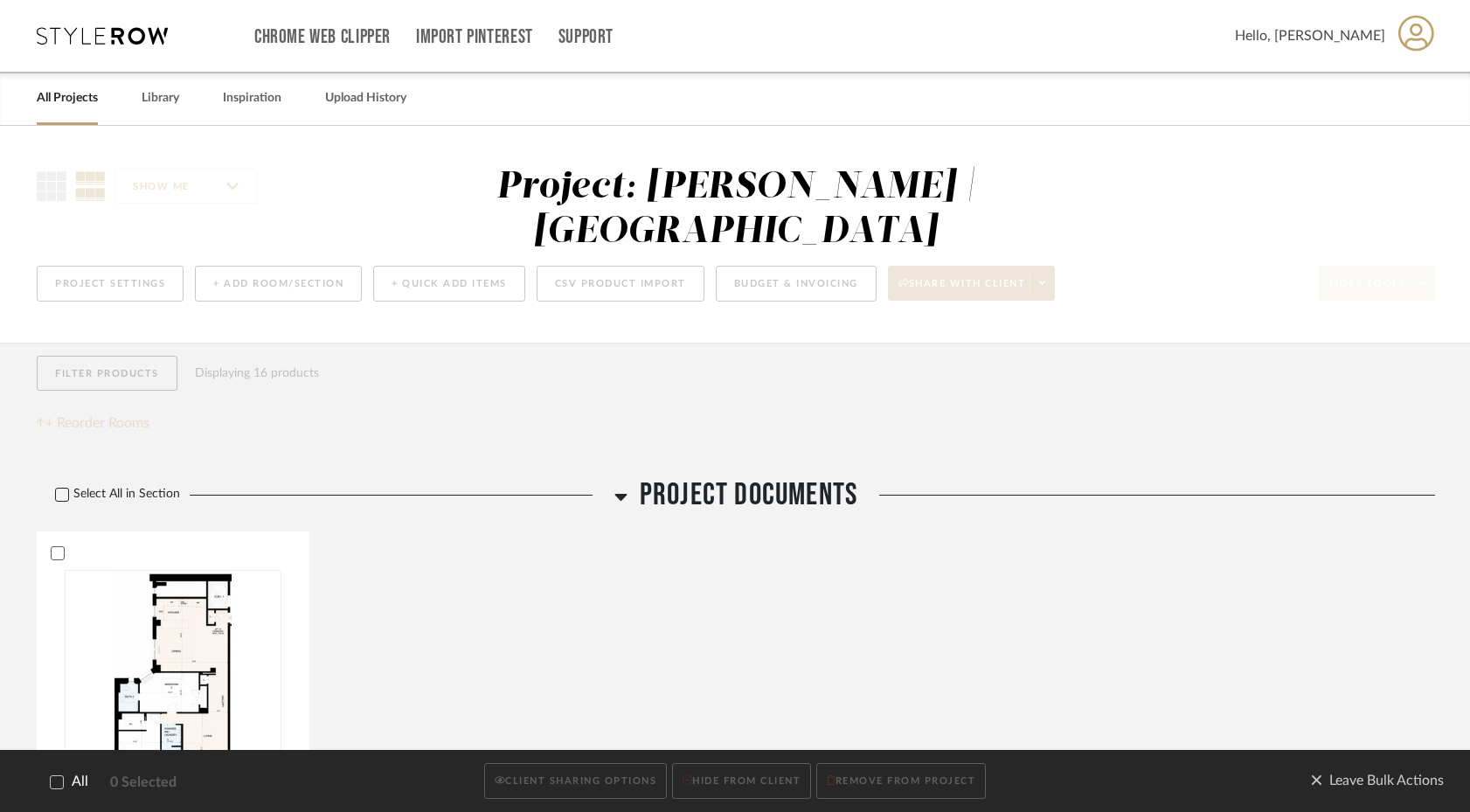
click at [63, 488] on icon at bounding box center [61, 494] width 13 height 13
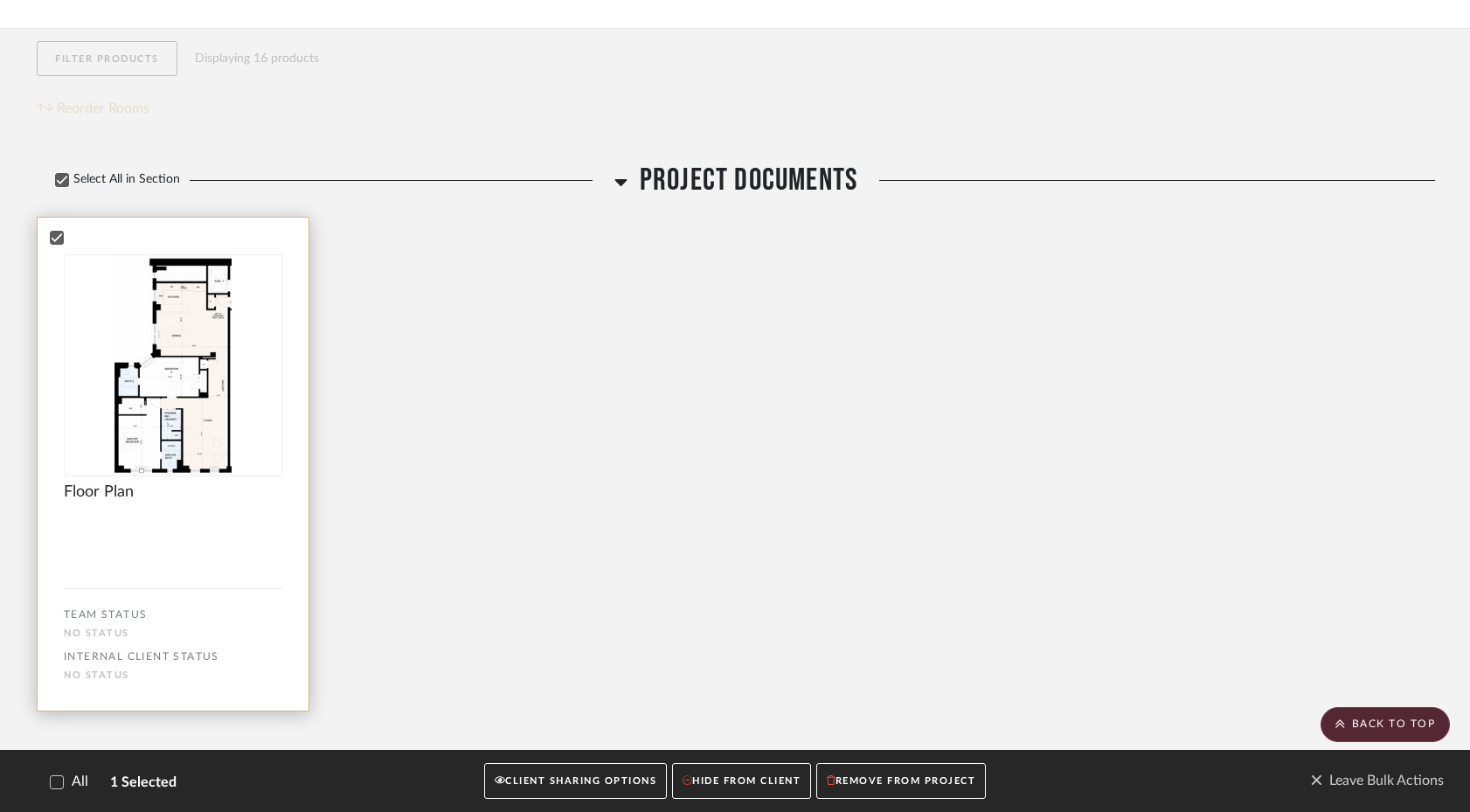
scroll to position [278, 0]
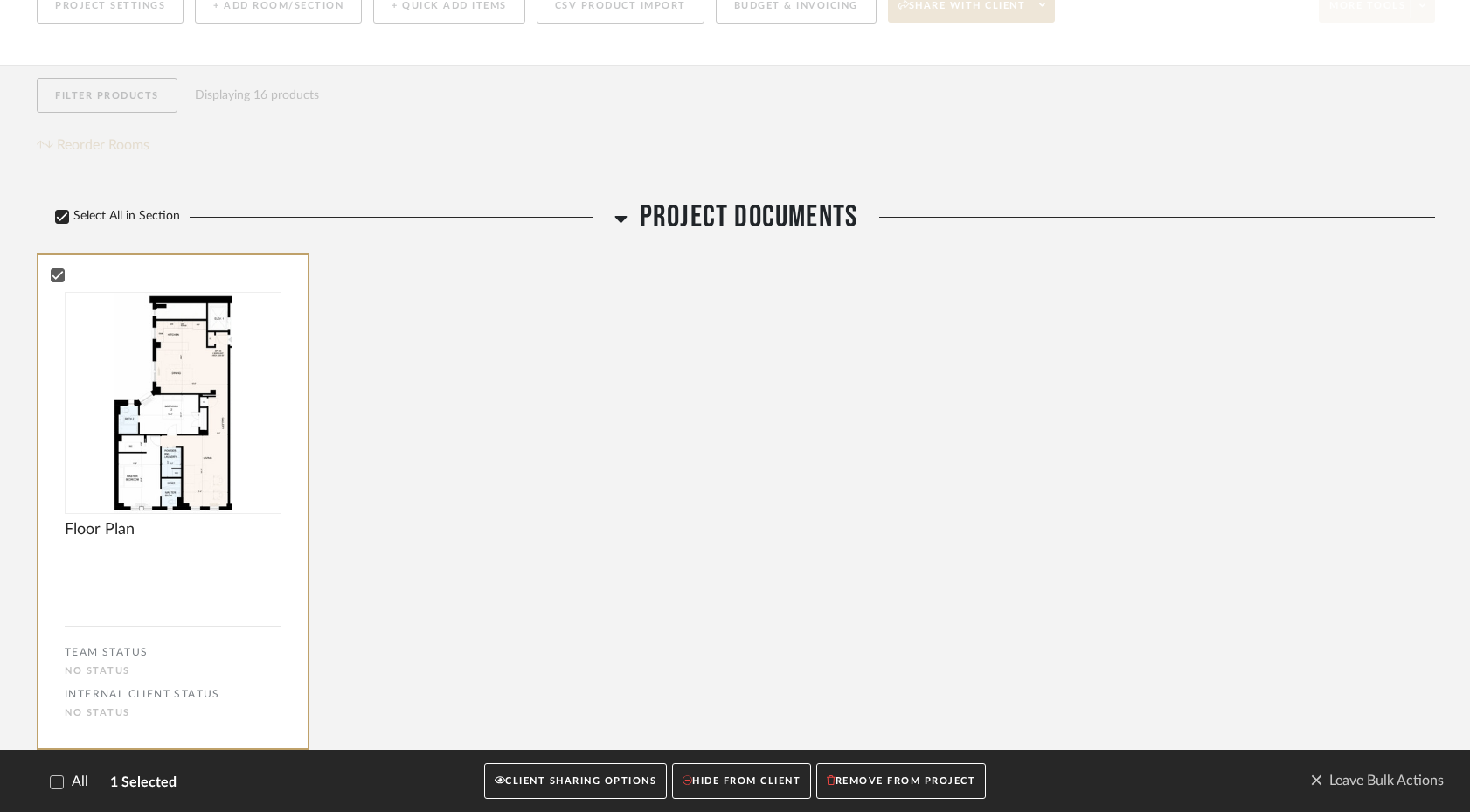
click at [60, 211] on icon at bounding box center [61, 216] width 13 height 13
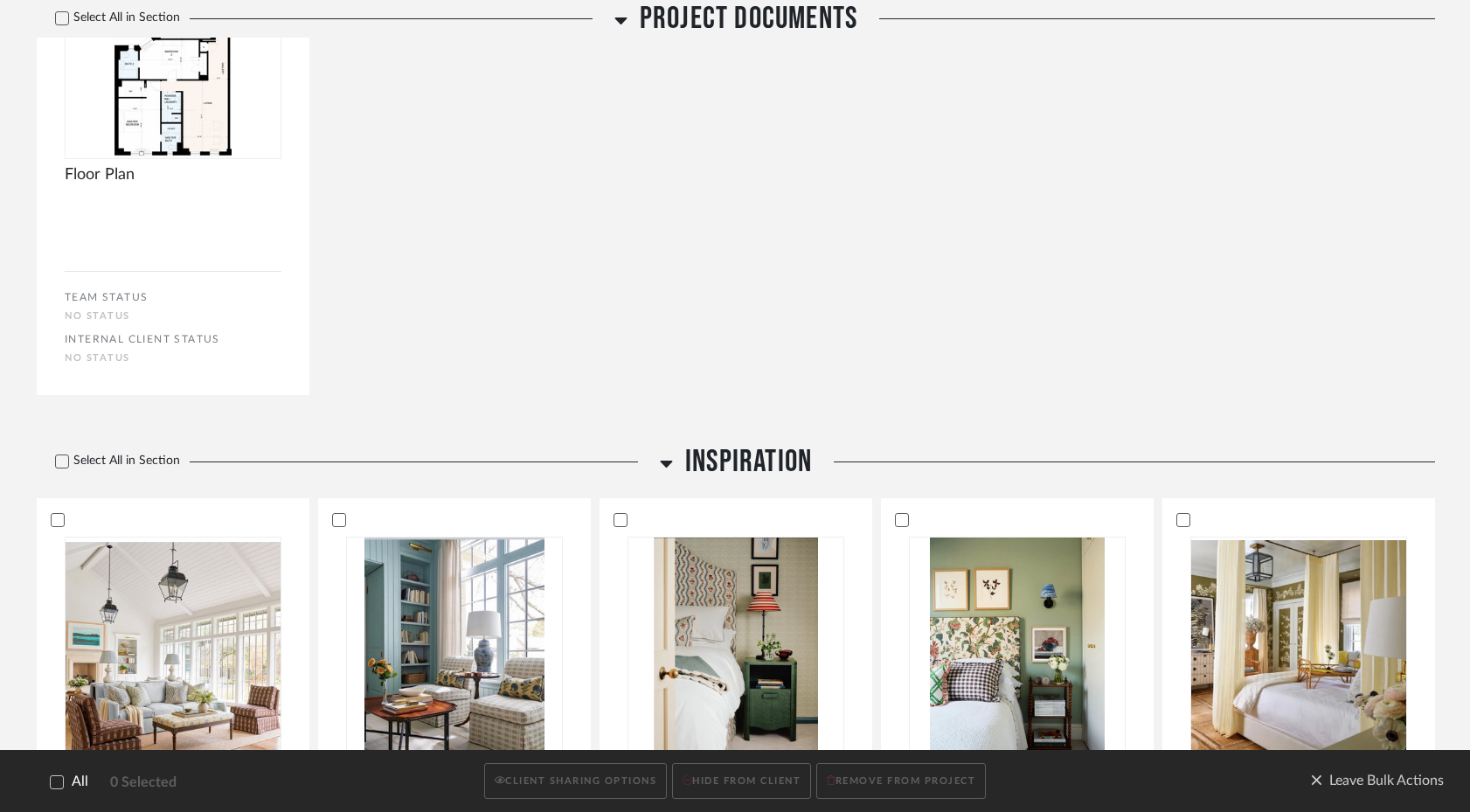
scroll to position [700, 0]
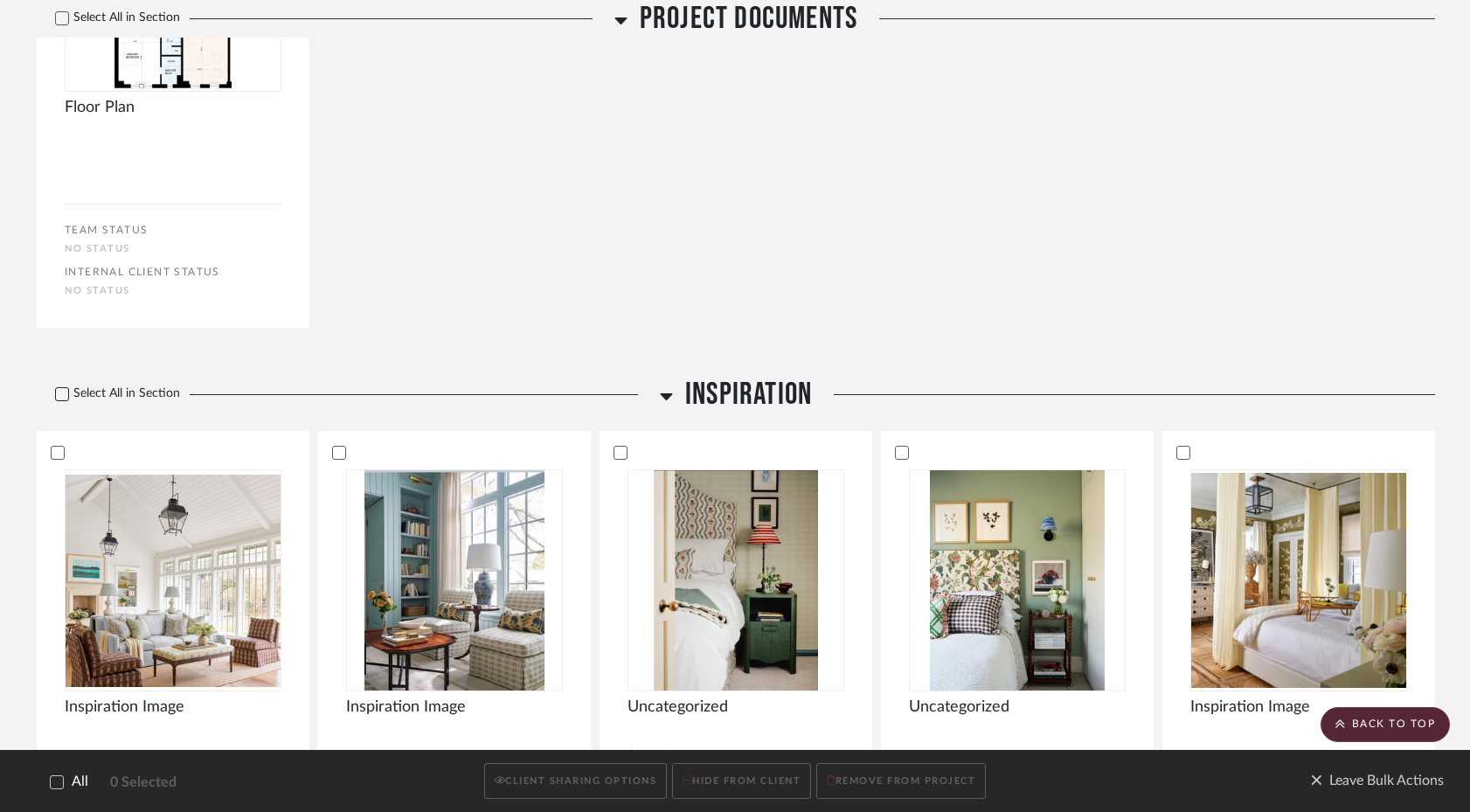
click at [63, 388] on icon at bounding box center [61, 394] width 13 height 13
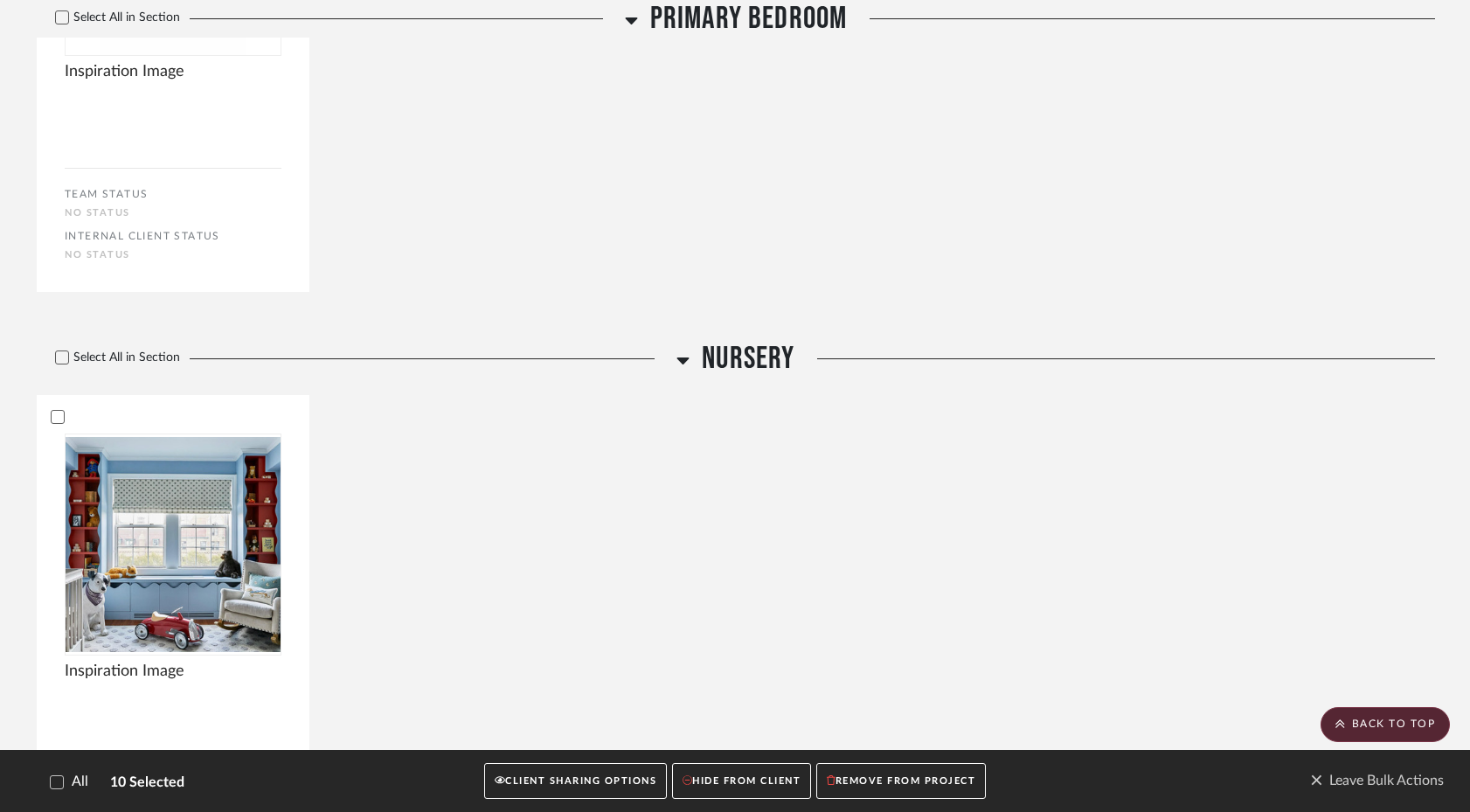
scroll to position [3203, 0]
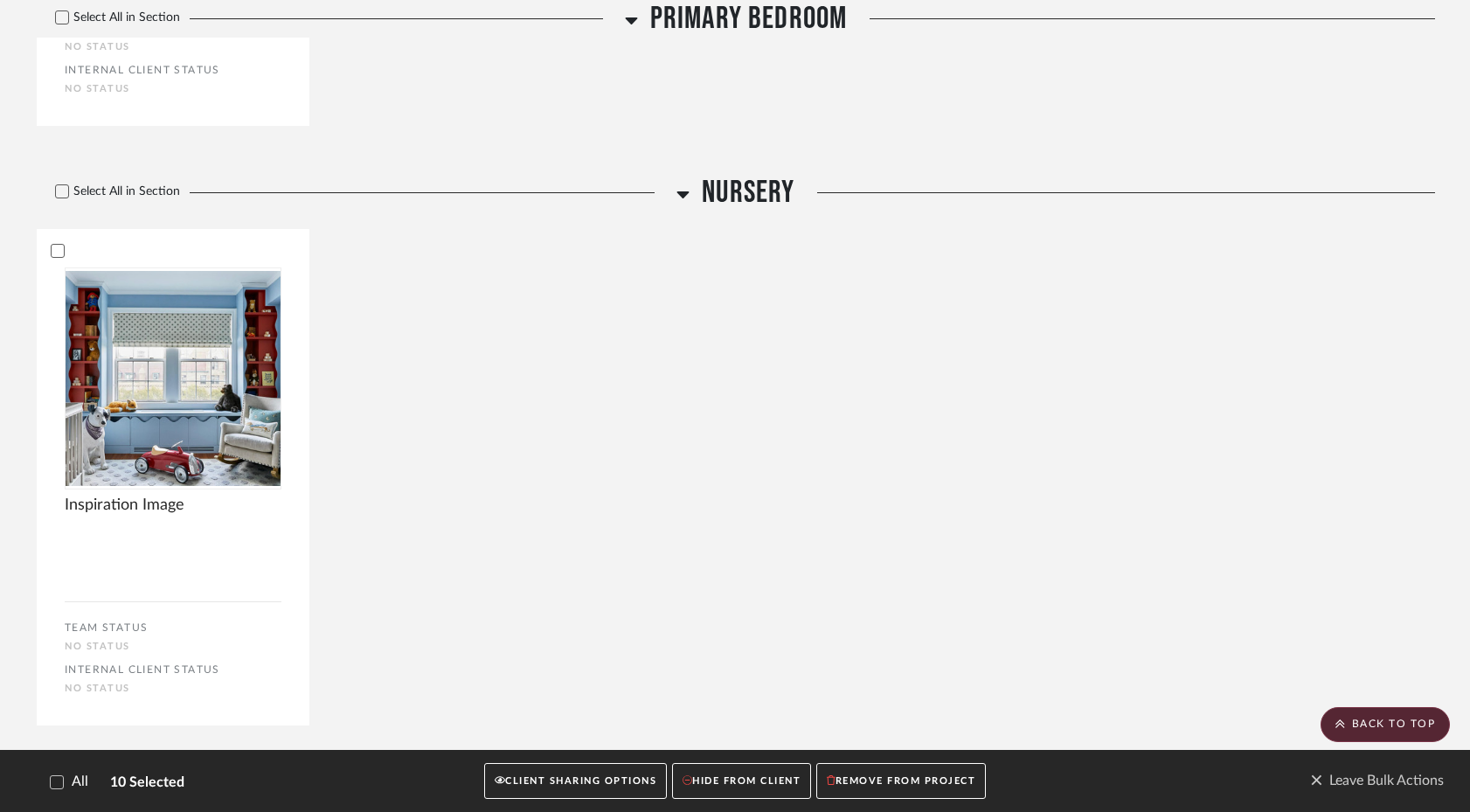
click at [564, 782] on button "CLIENT SHARING OPTIONS" at bounding box center [575, 782] width 182 height 36
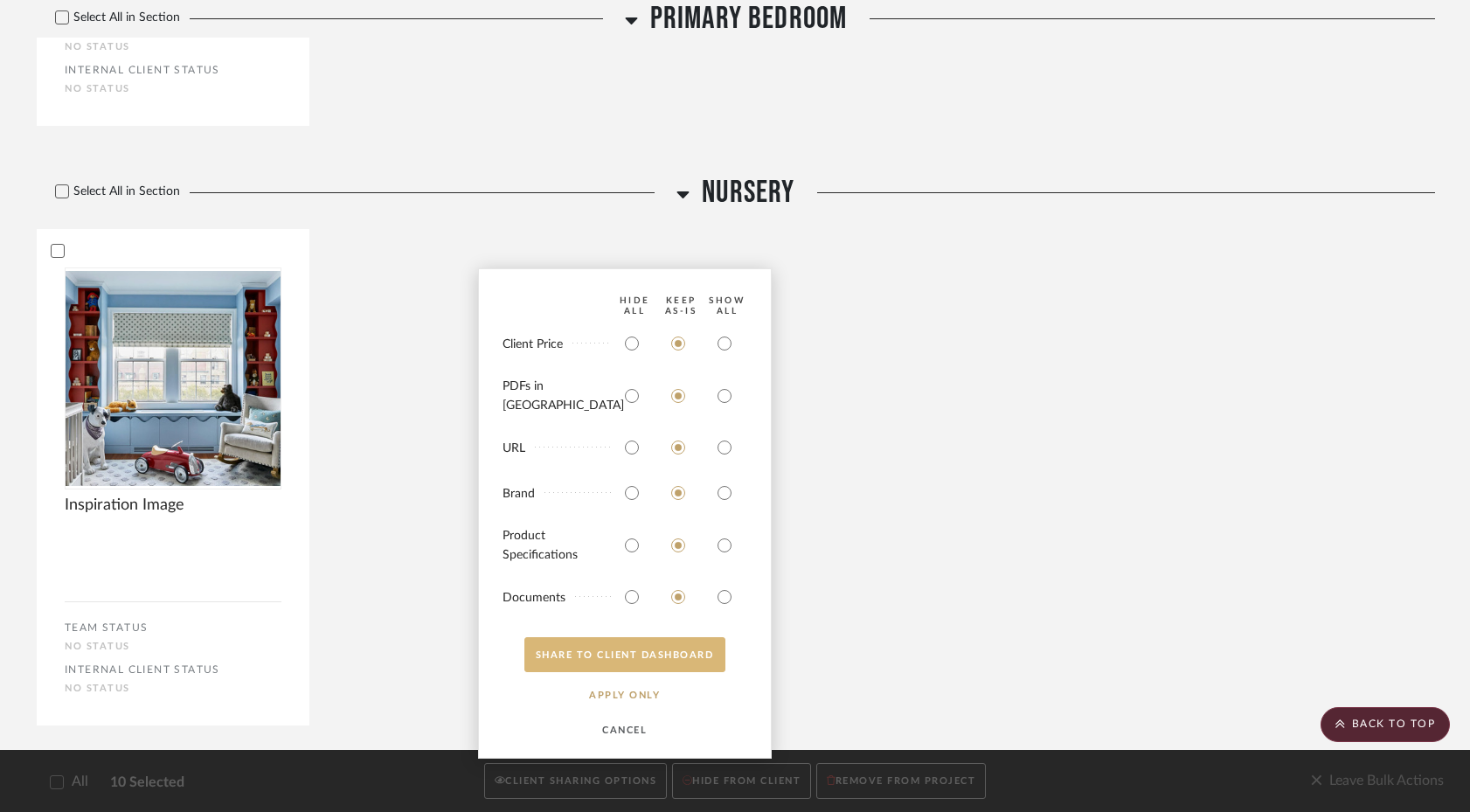
click at [607, 655] on button "SHARE TO CLIENT Dashboard" at bounding box center [625, 655] width 201 height 35
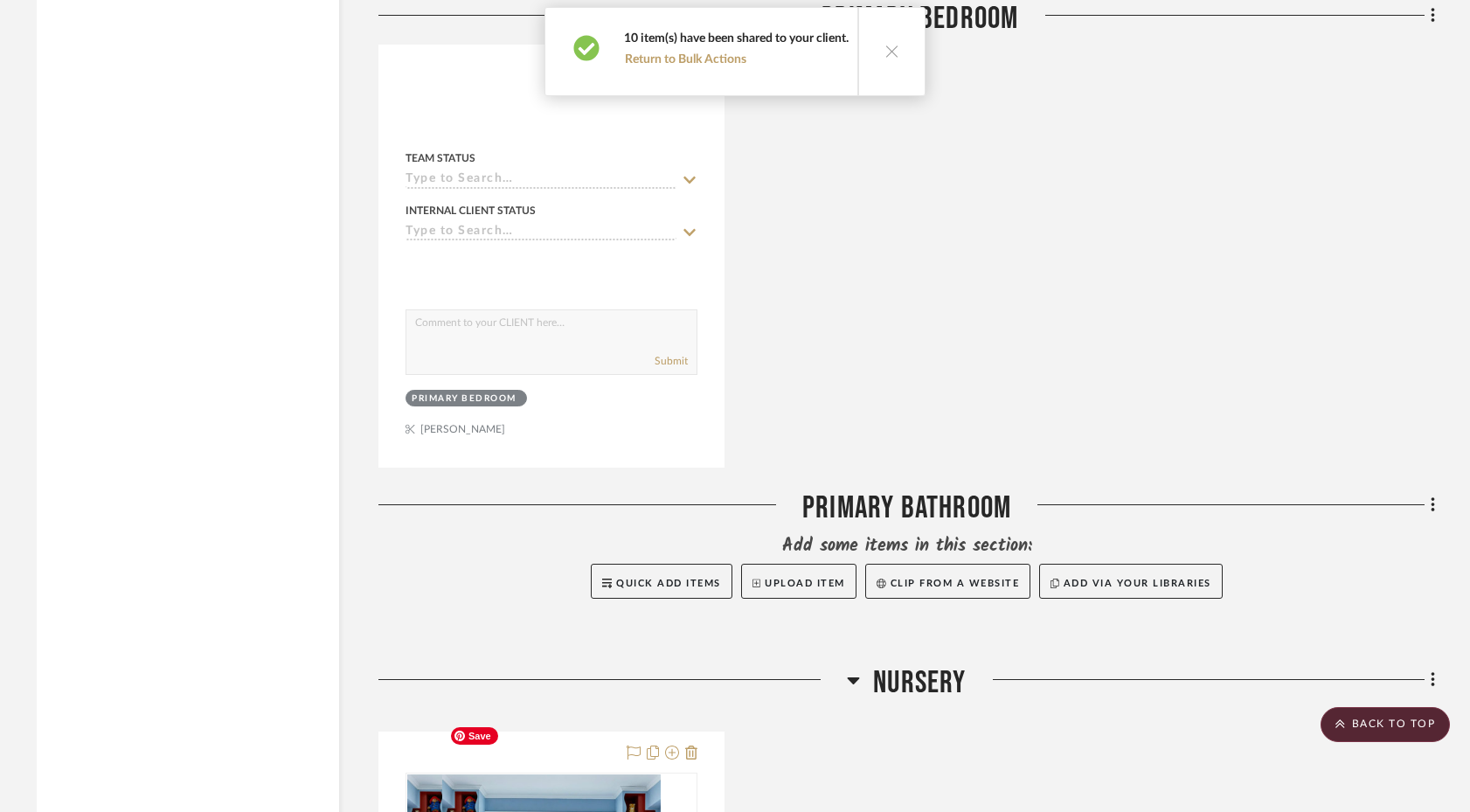
scroll to position [6860, 0]
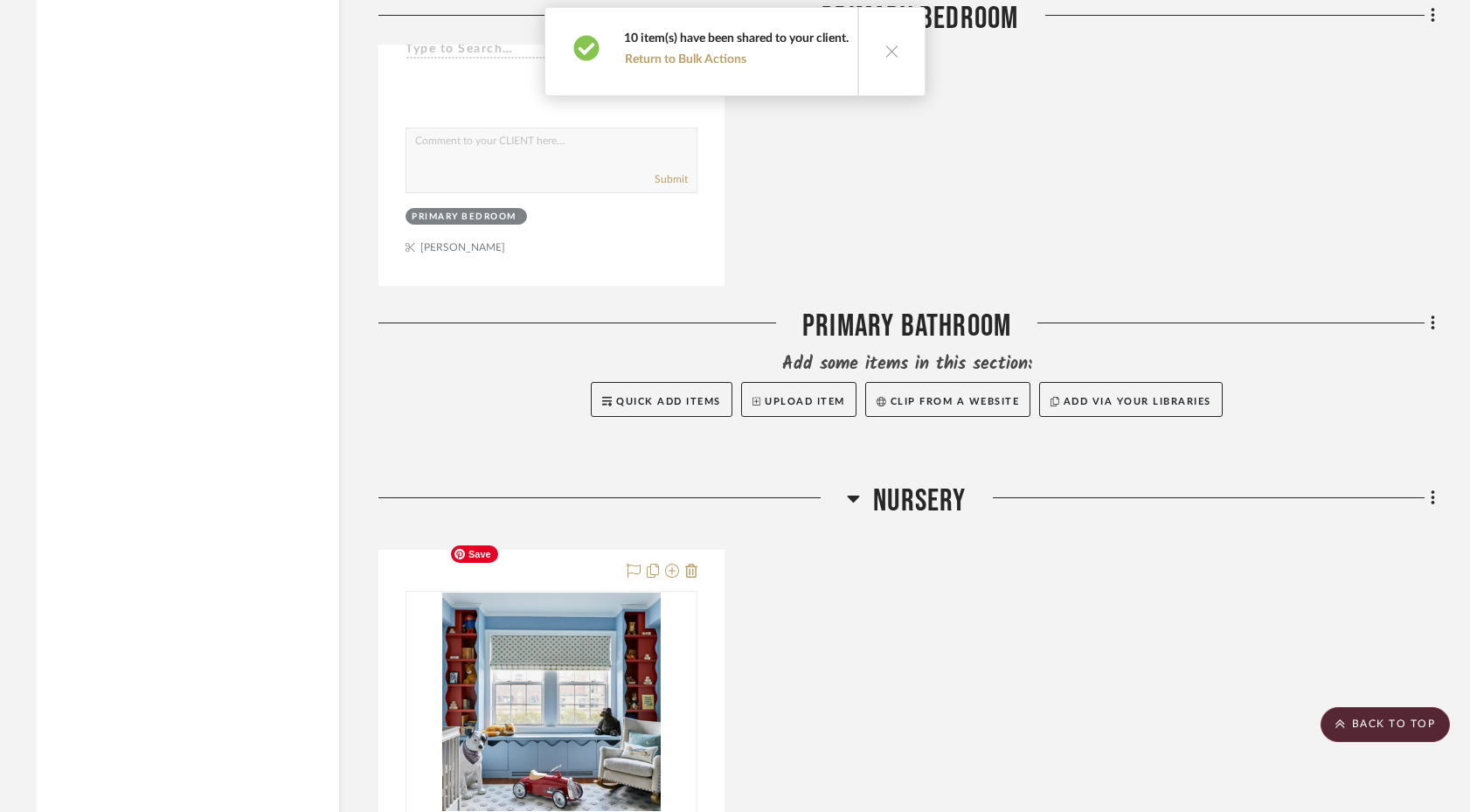
click at [605, 653] on img "0" at bounding box center [552, 702] width 218 height 218
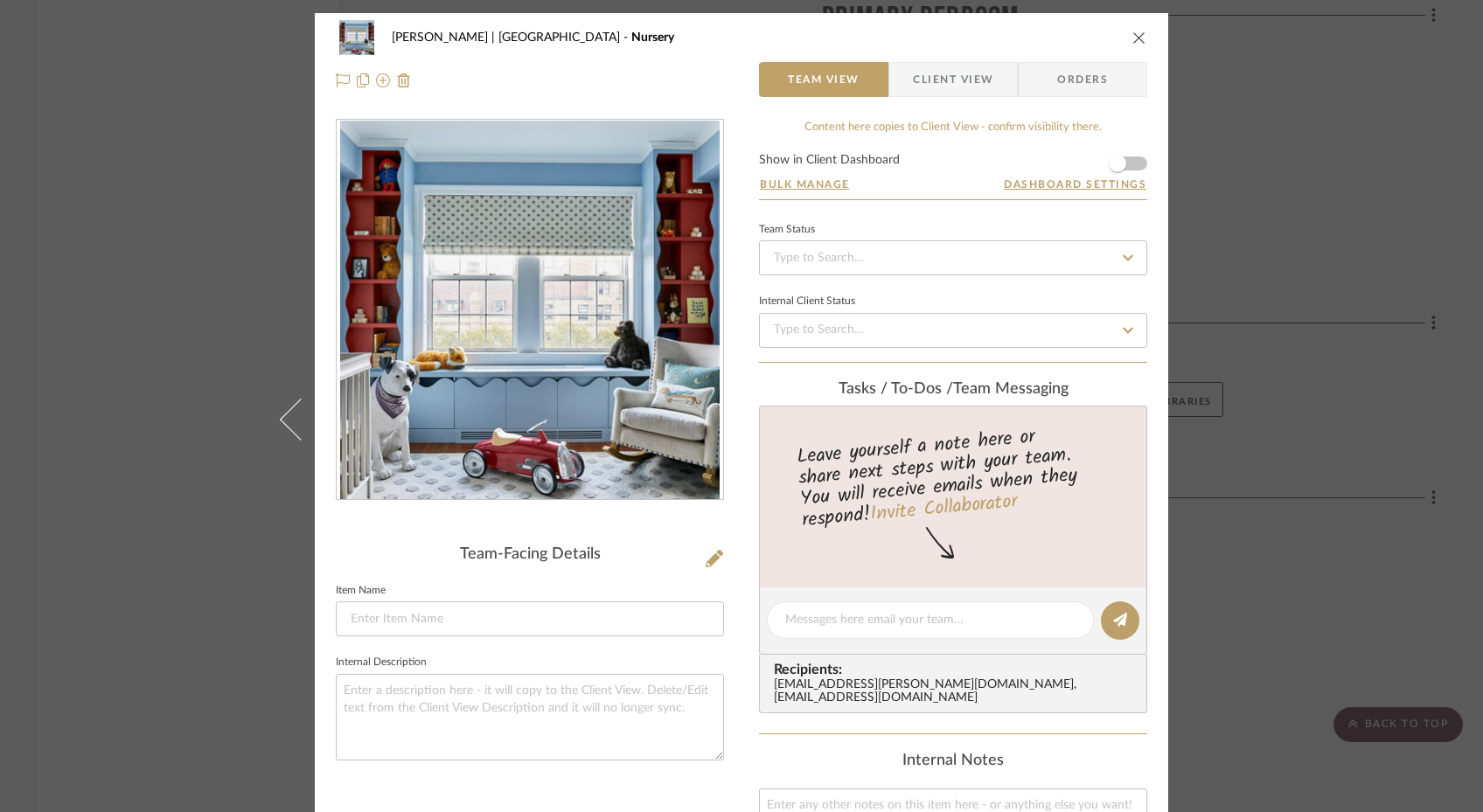
scroll to position [419, 0]
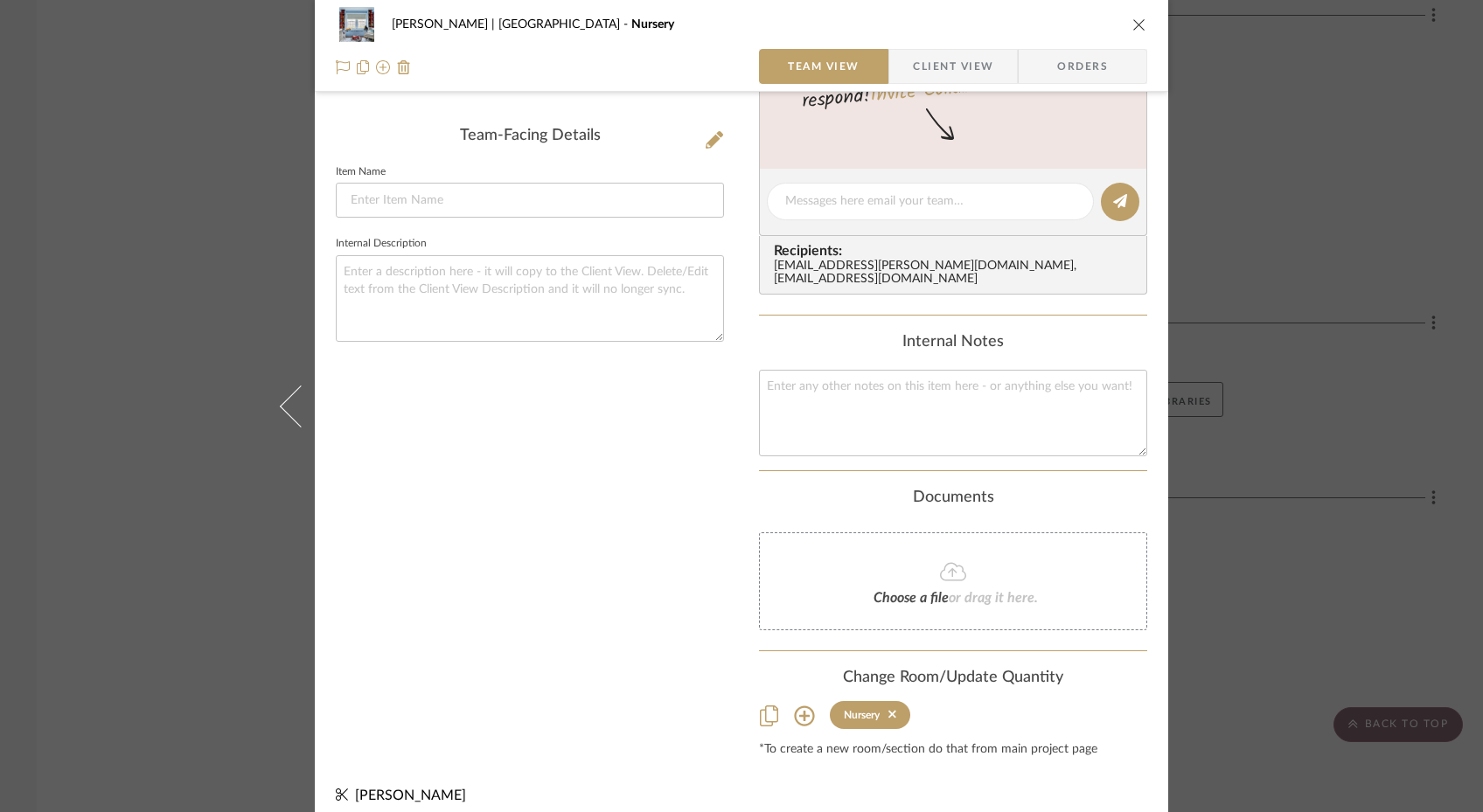
click at [800, 707] on icon at bounding box center [804, 716] width 21 height 21
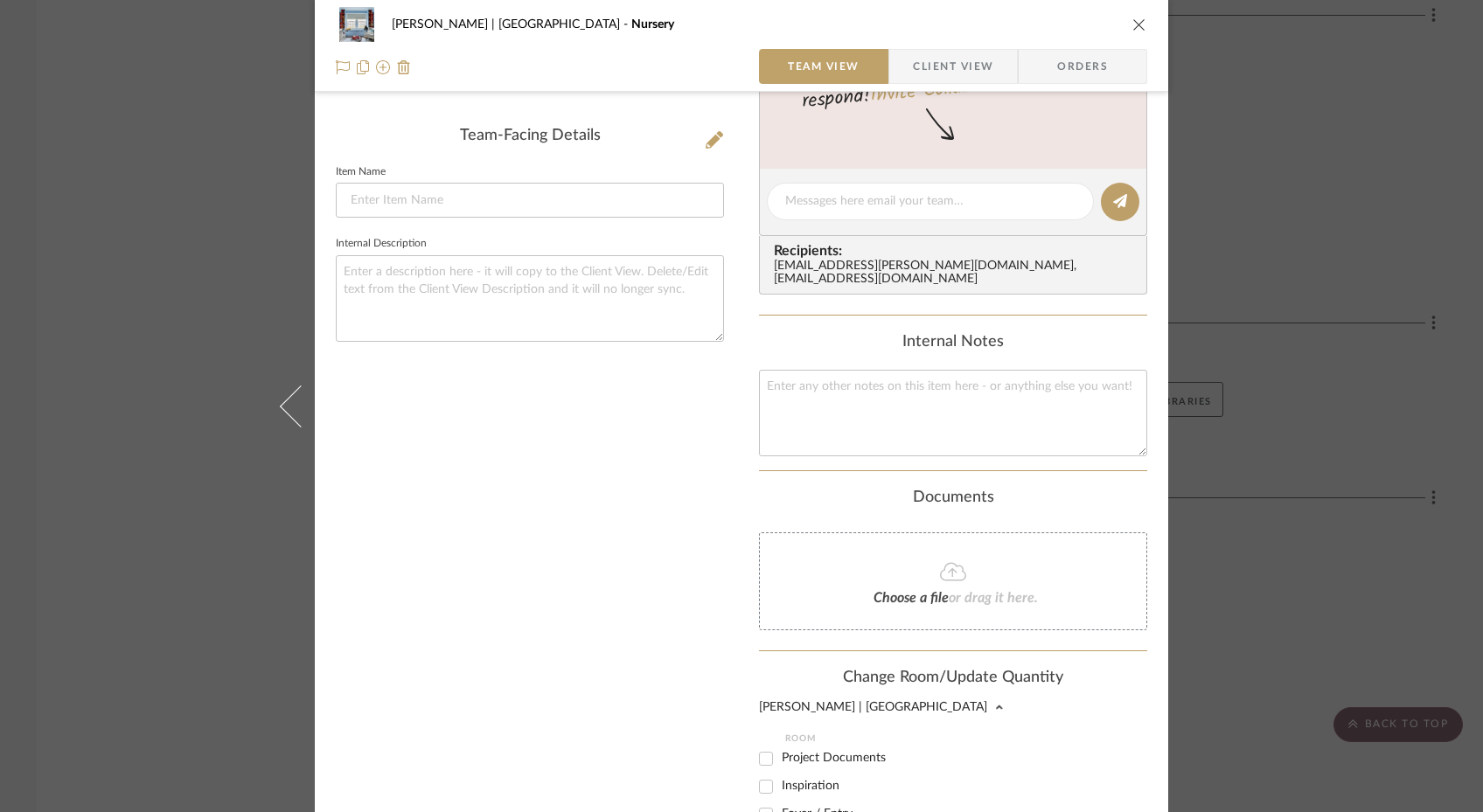
click at [763, 773] on input "Inspiration" at bounding box center [765, 787] width 28 height 28
checkbox input "true"
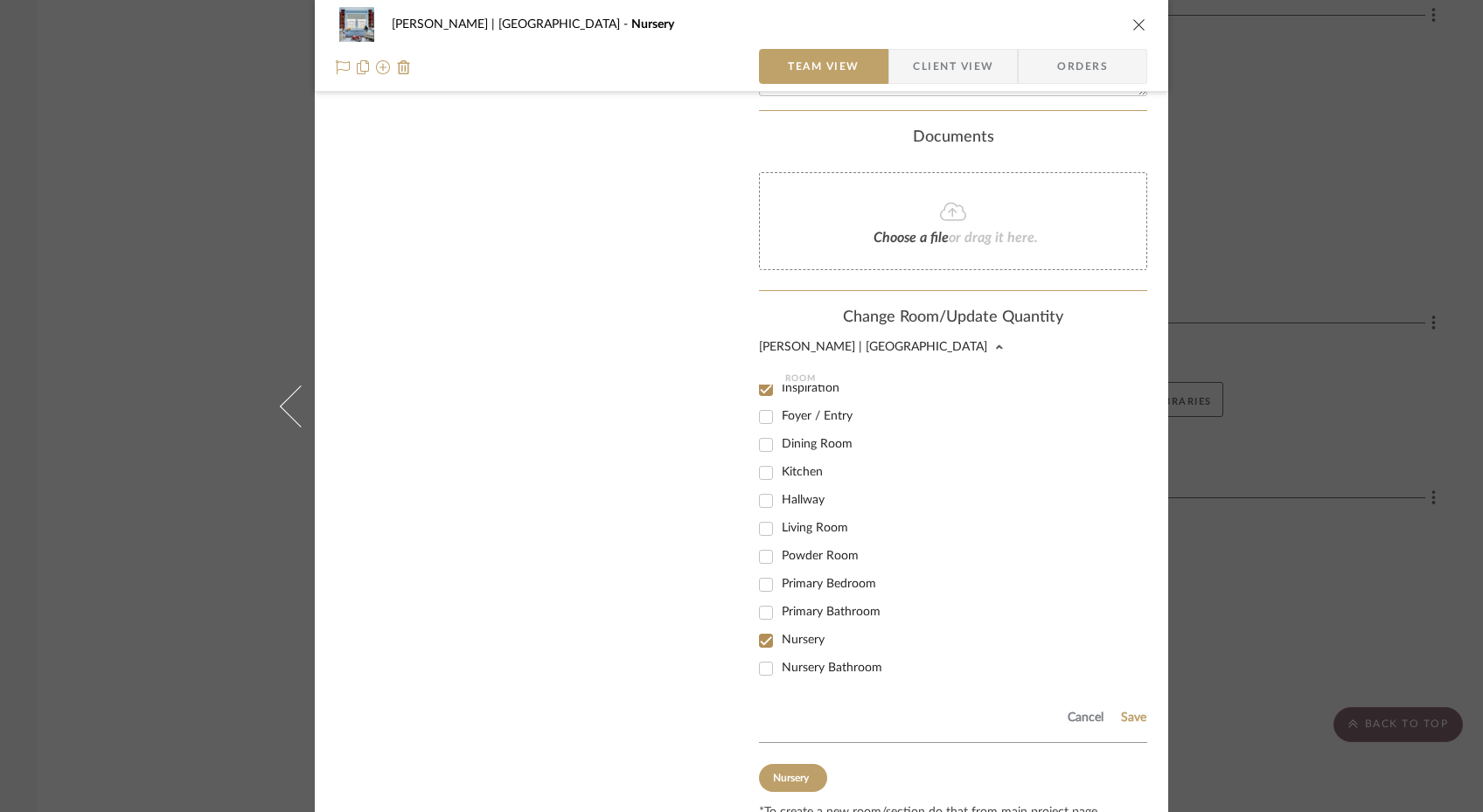
scroll to position [842, 0]
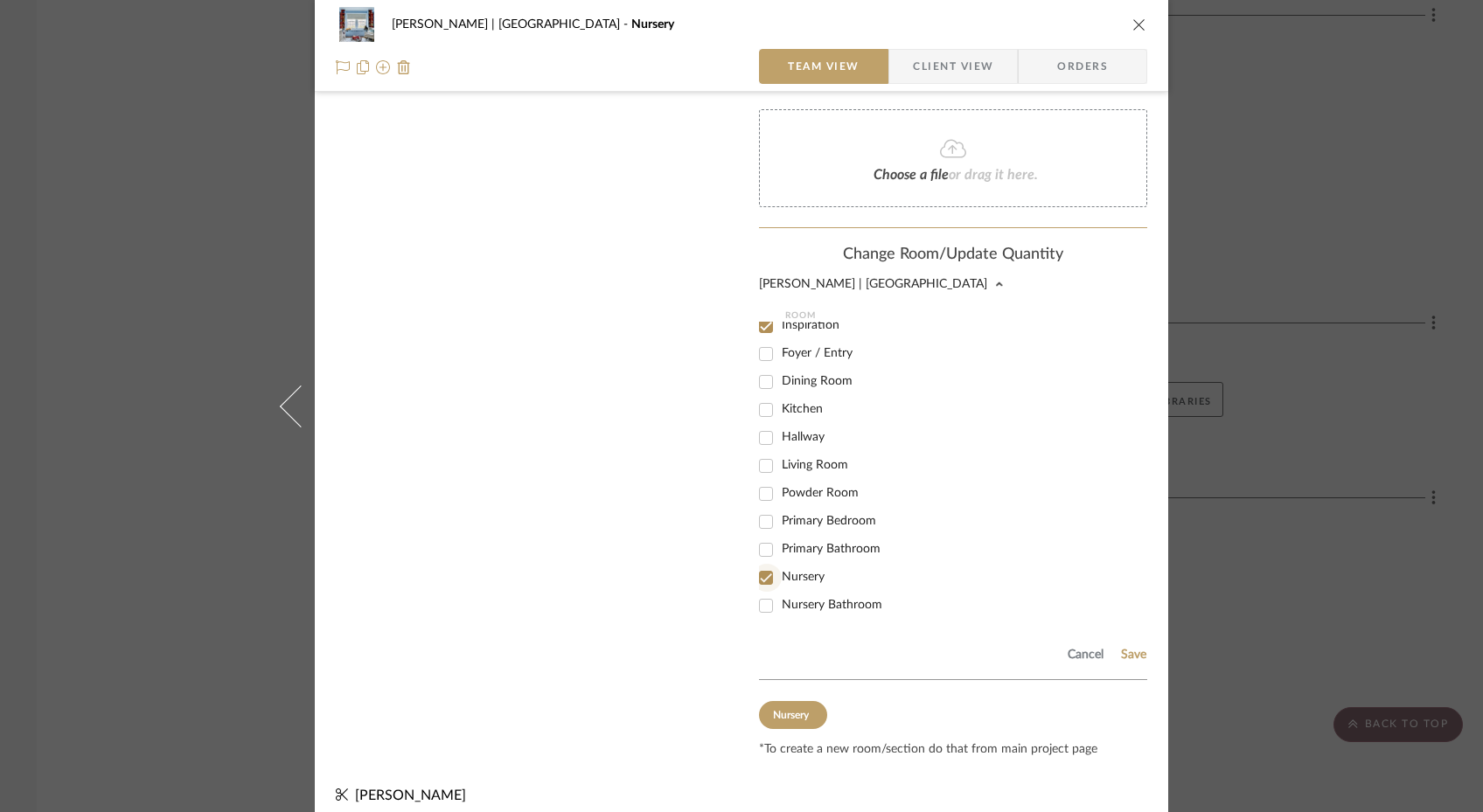
click at [757, 563] on input "Nursery" at bounding box center [765, 577] width 28 height 28
checkbox input "false"
click at [1126, 647] on button "Save" at bounding box center [1134, 654] width 27 height 14
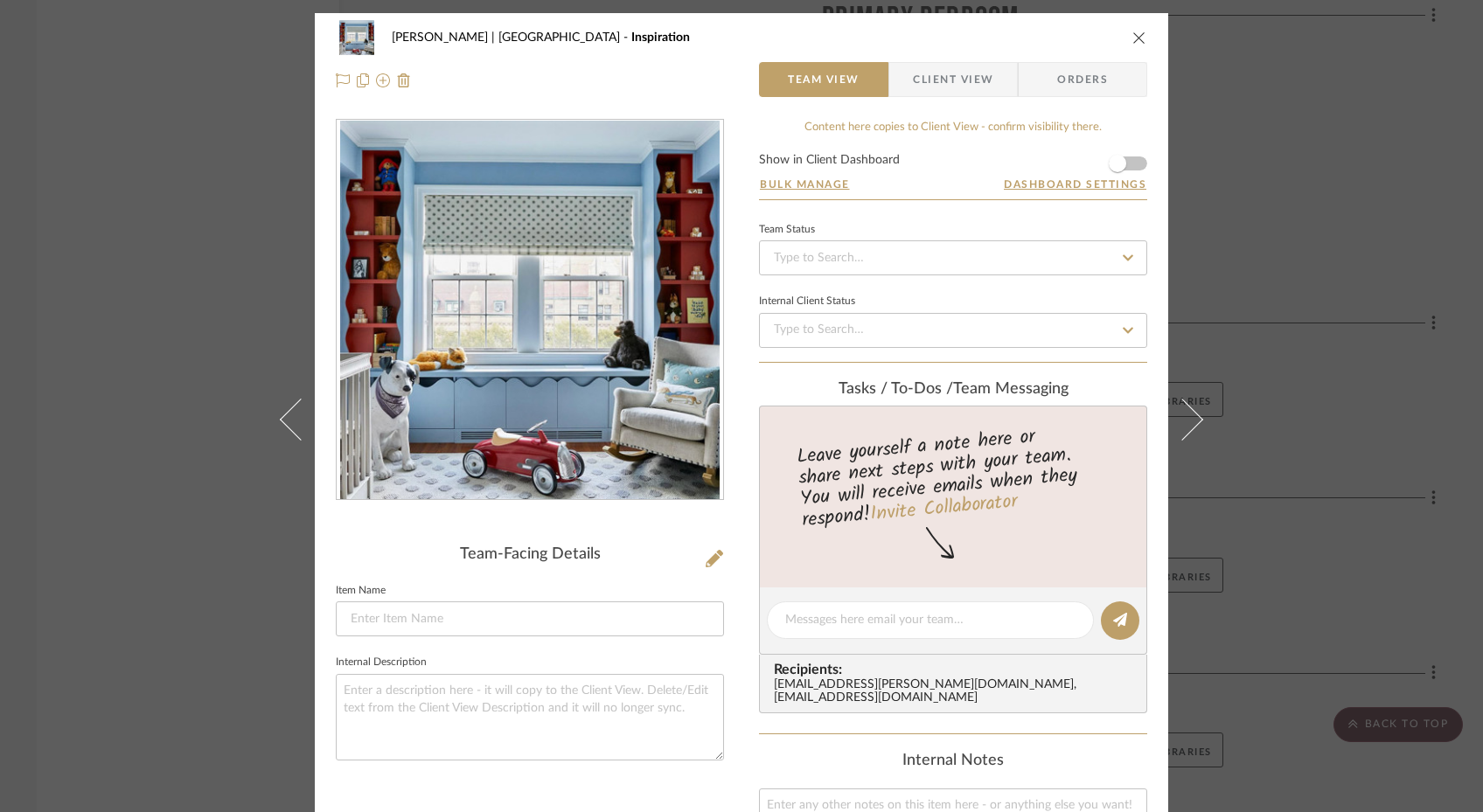
click at [1130, 161] on form "Show in Client Dashboard Bulk Manage Dashboard Settings" at bounding box center [953, 176] width 388 height 46
click at [1112, 165] on span "button" at bounding box center [1117, 164] width 18 height 18
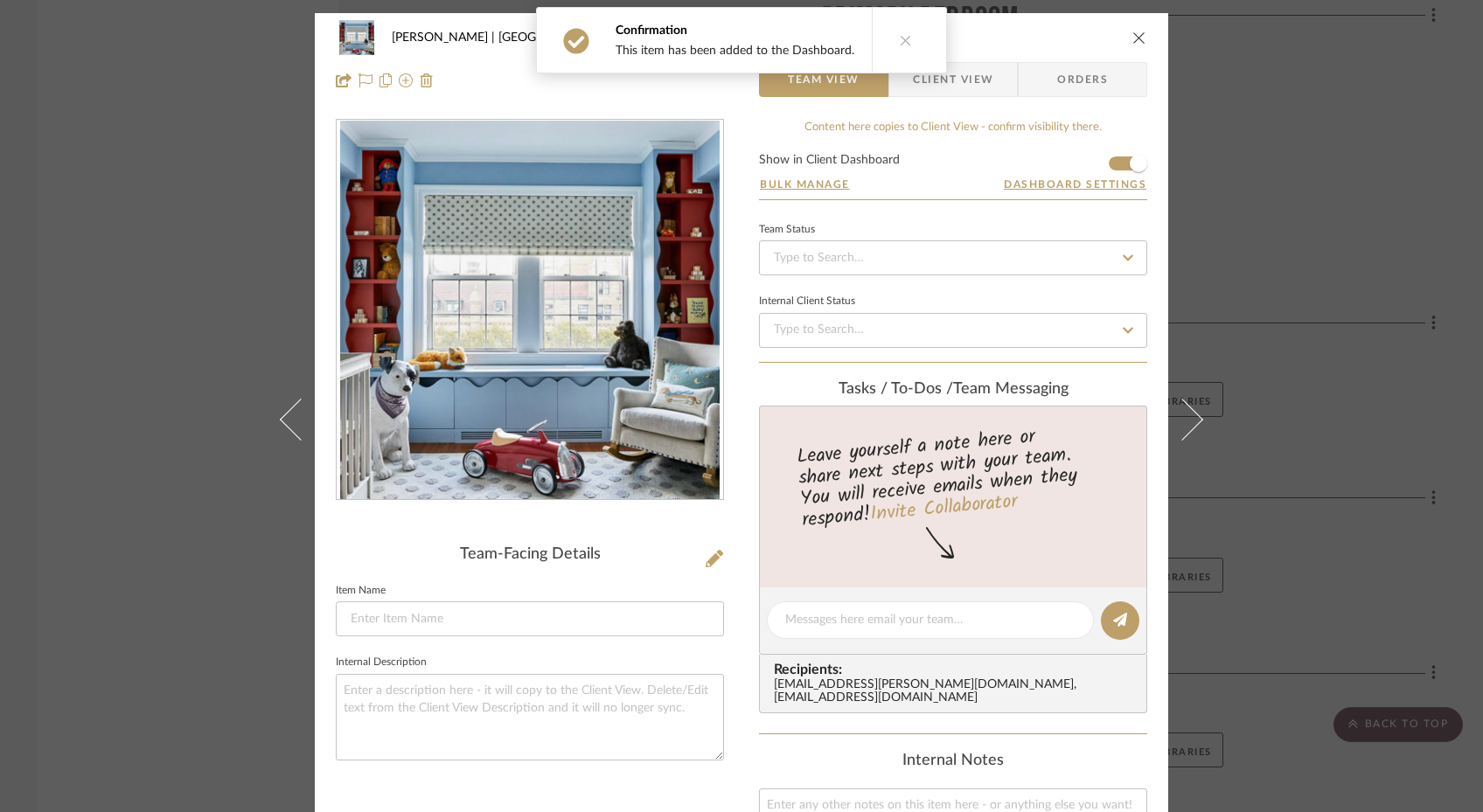
click at [1134, 38] on icon "close" at bounding box center [1139, 37] width 14 height 14
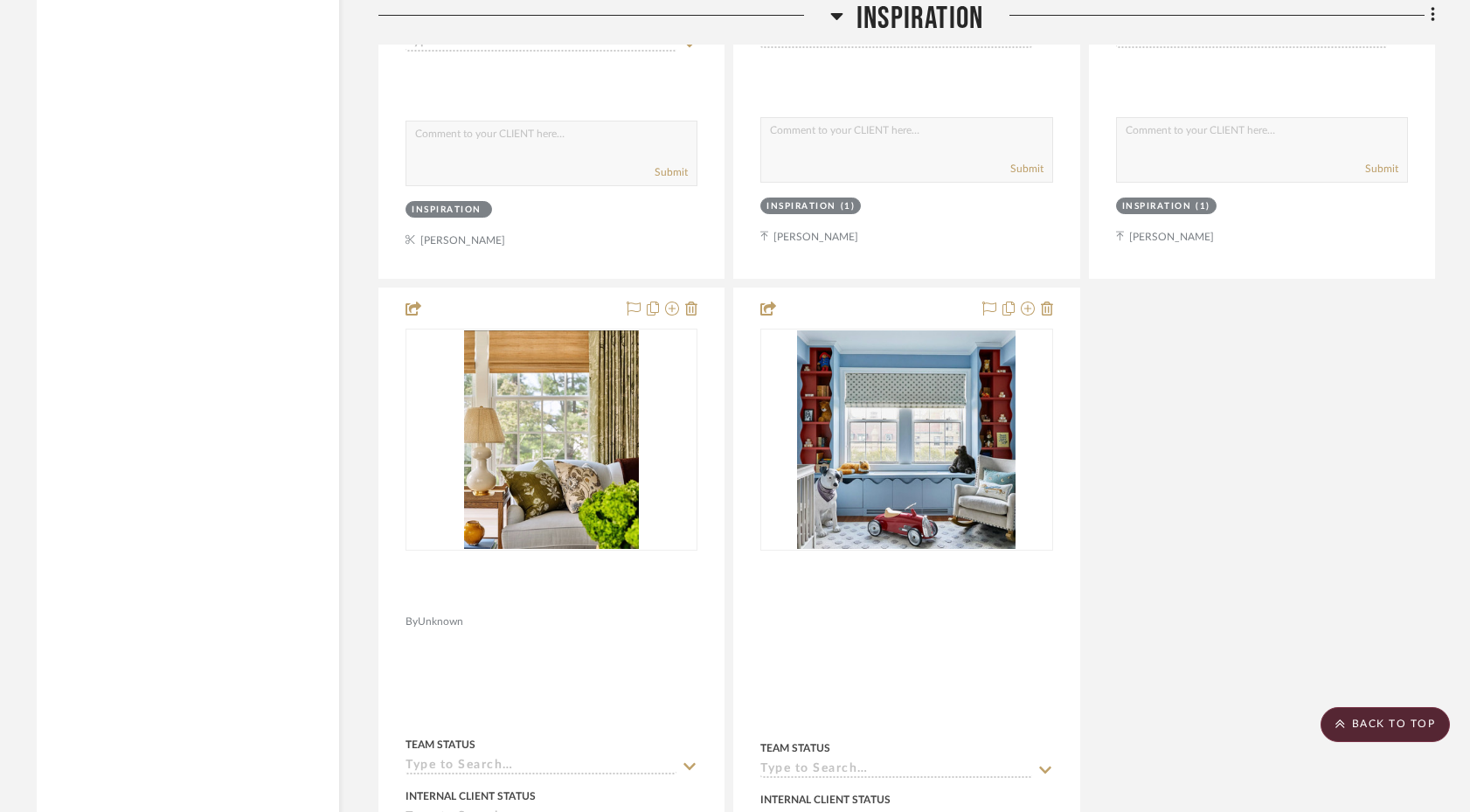
scroll to position [3434, 0]
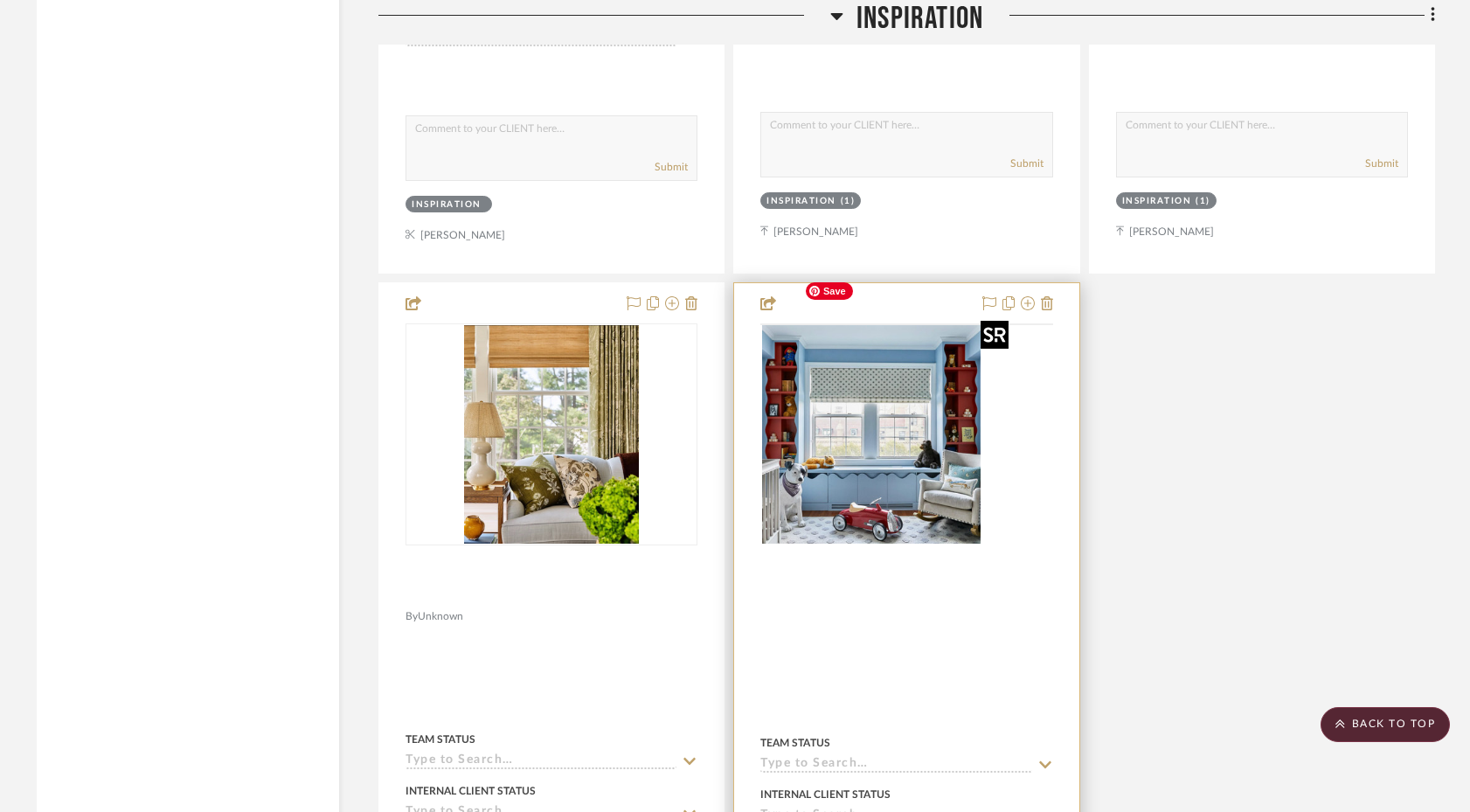
click at [0, 0] on img at bounding box center [0, 0] width 0 height 0
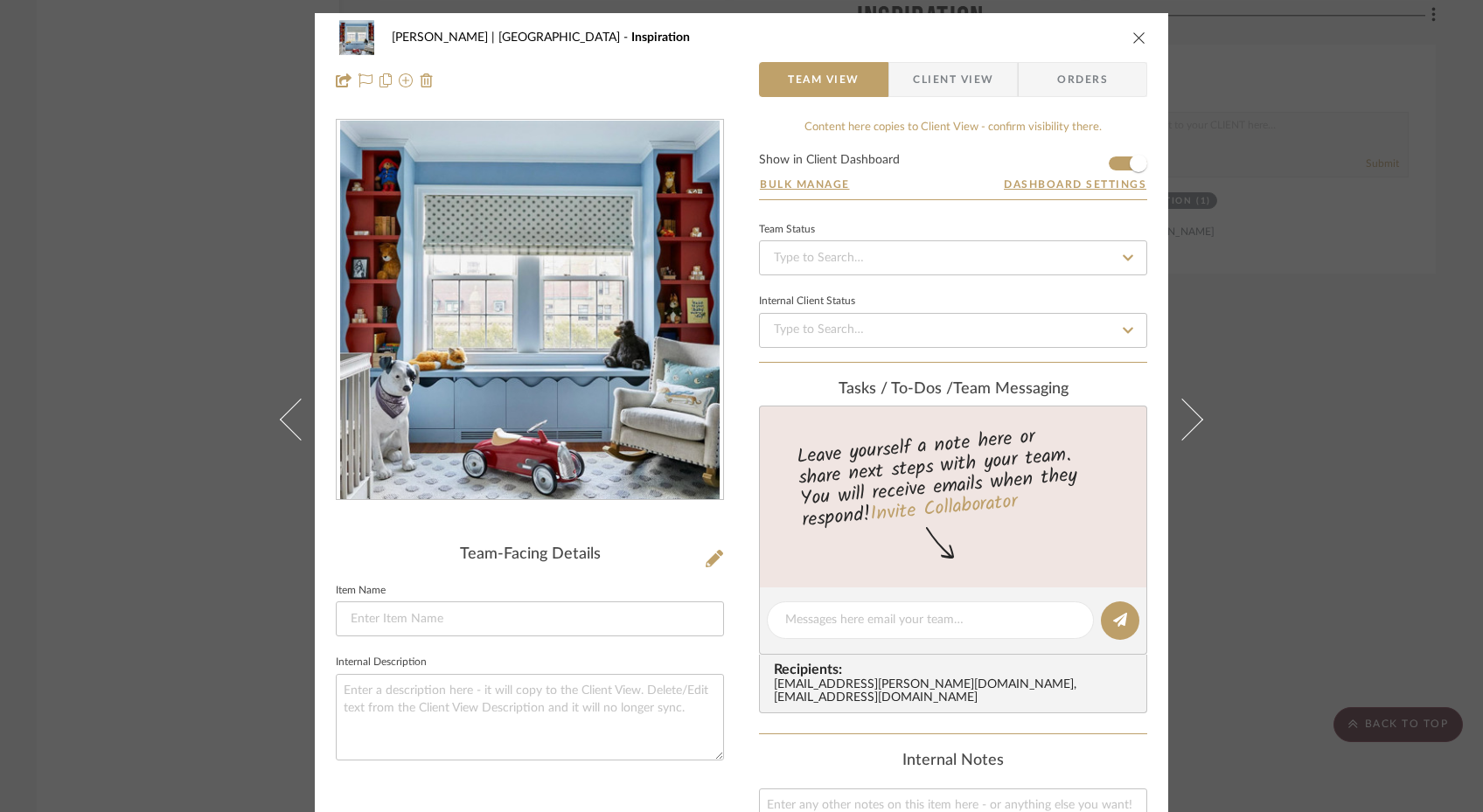
click at [154, 283] on div "[PERSON_NAME] | [GEOGRAPHIC_DATA] Inspiration Team View Client View Orders Team…" at bounding box center [741, 406] width 1483 height 812
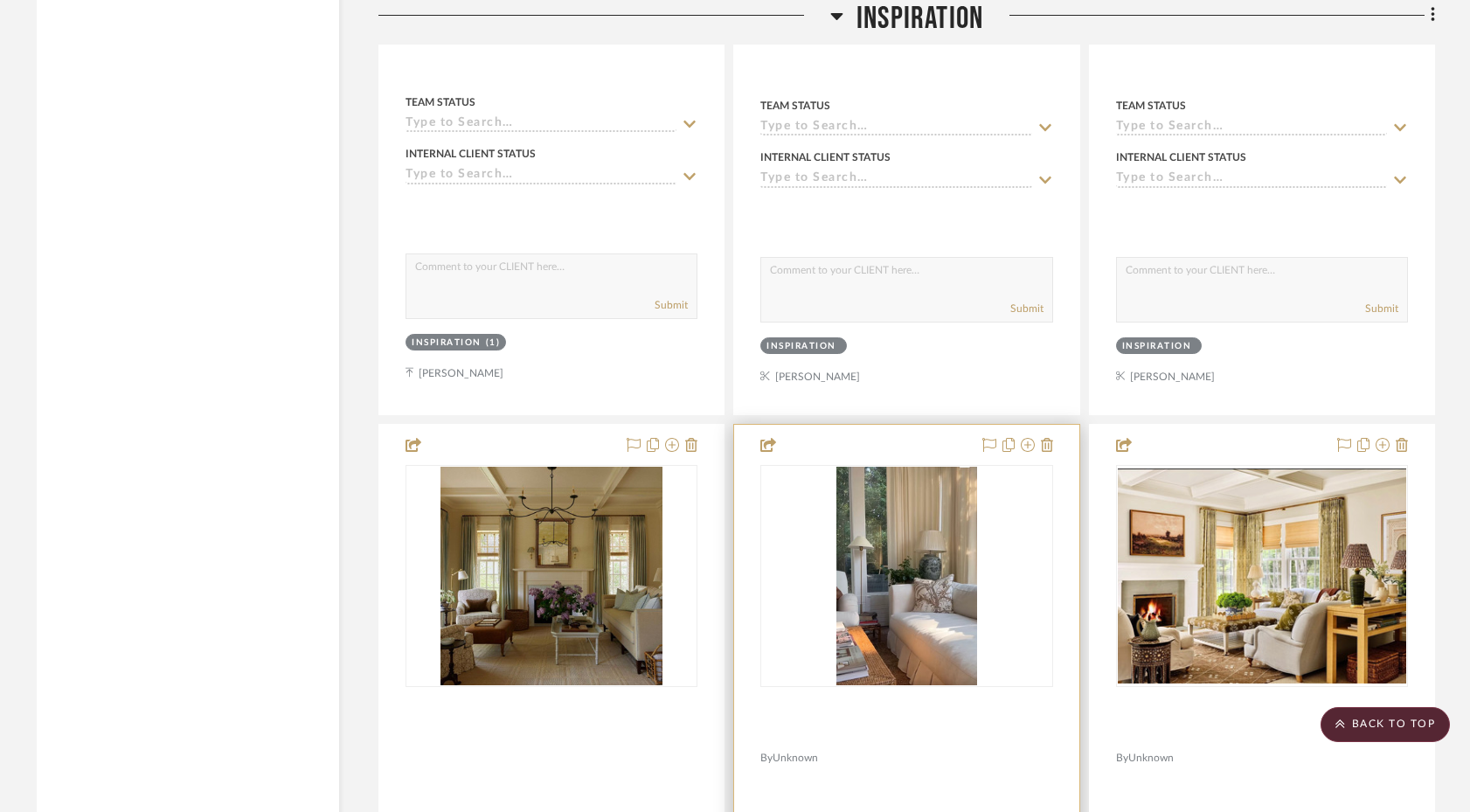
scroll to position [2518, 0]
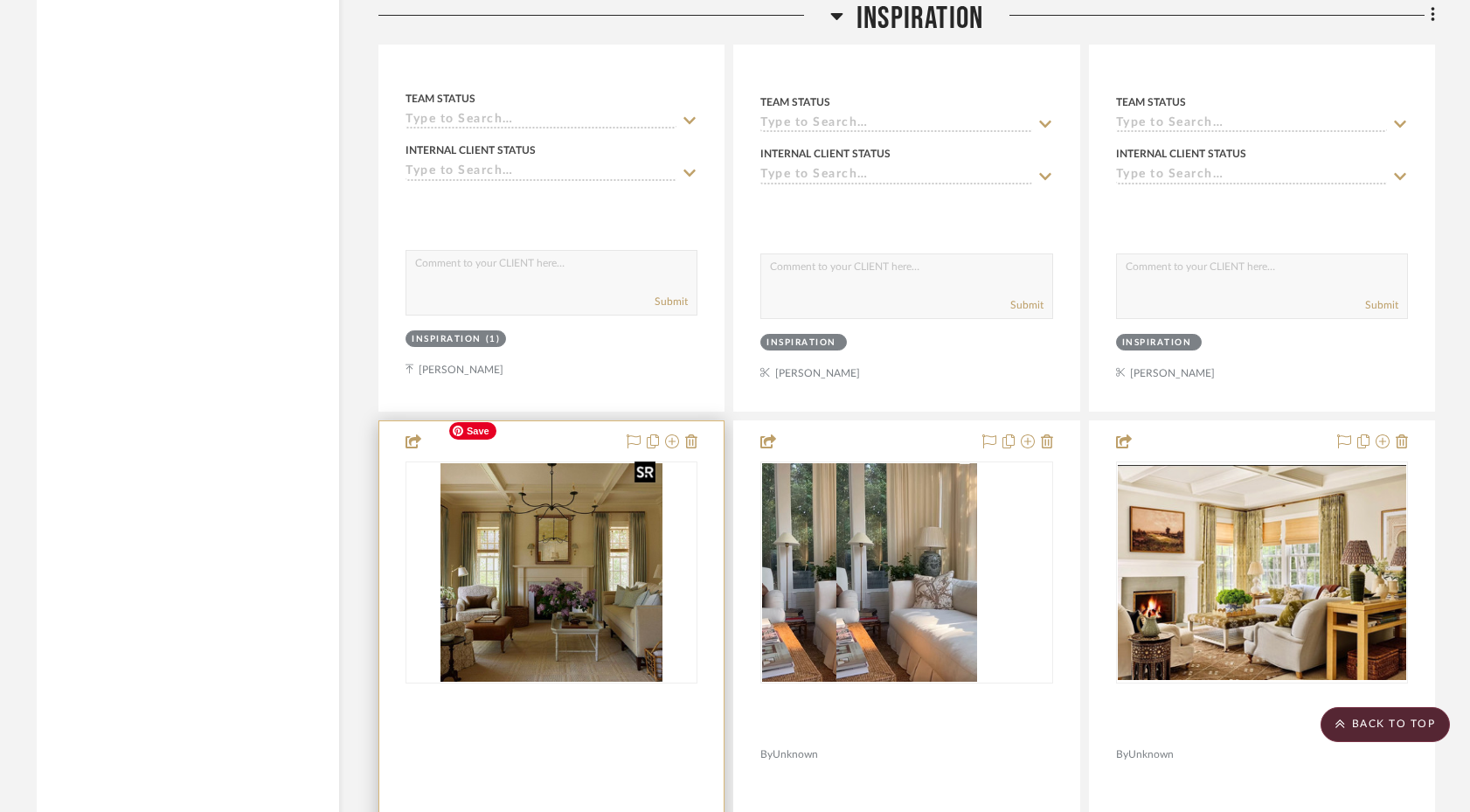
click at [553, 504] on img "0" at bounding box center [552, 572] width 222 height 218
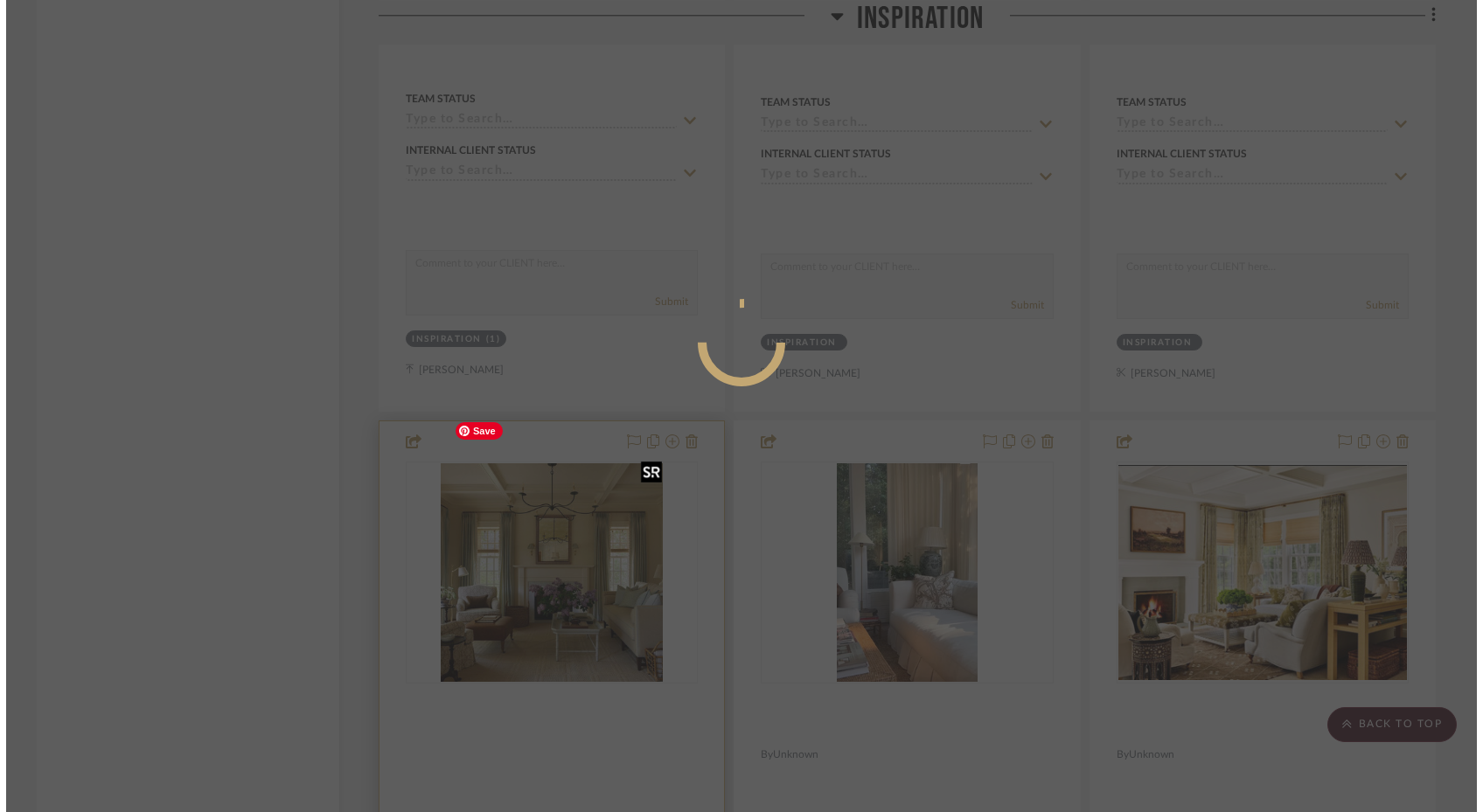
scroll to position [0, 0]
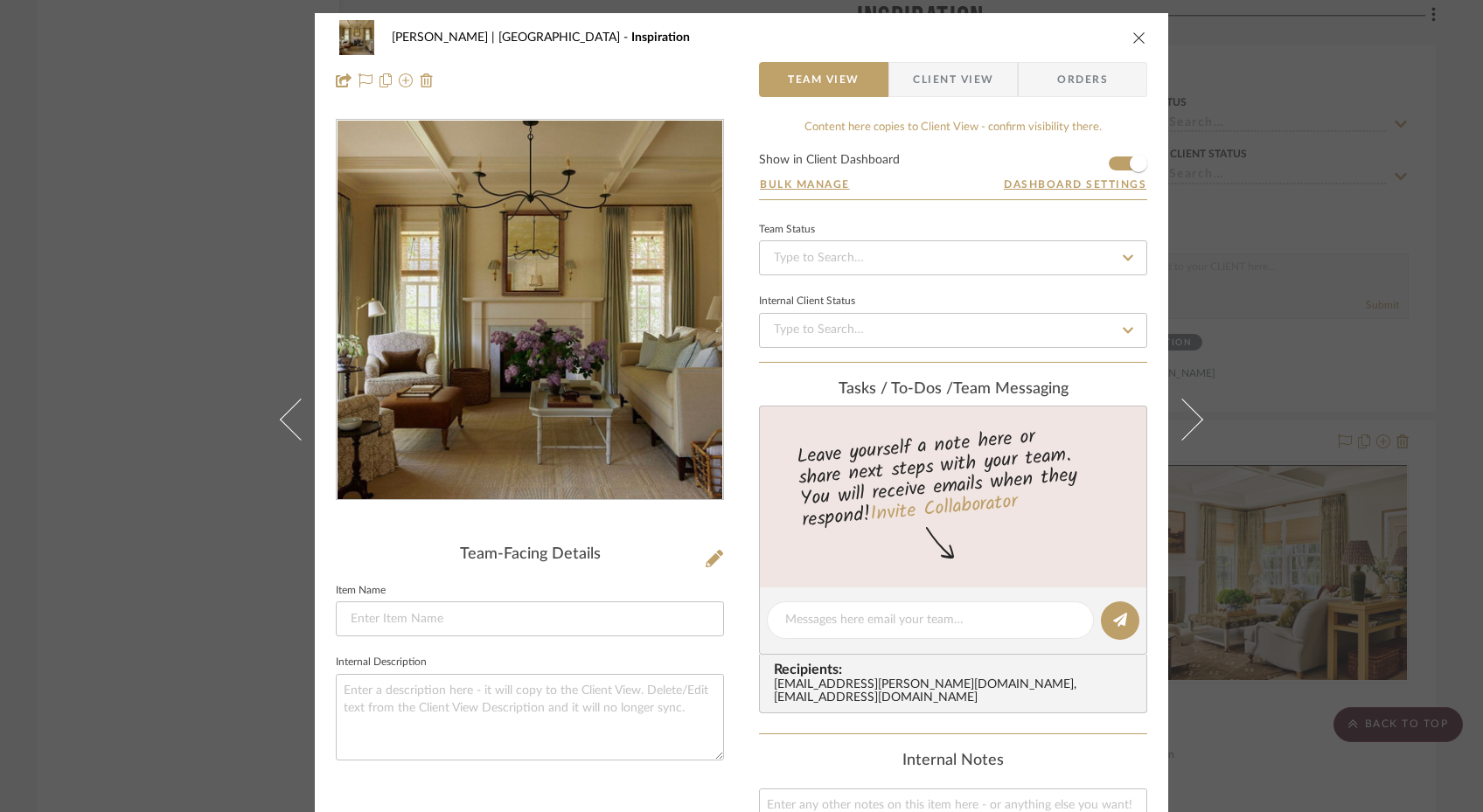
click at [219, 300] on div "[PERSON_NAME] | [GEOGRAPHIC_DATA] Inspiration Team View Client View Orders Team…" at bounding box center [741, 406] width 1483 height 812
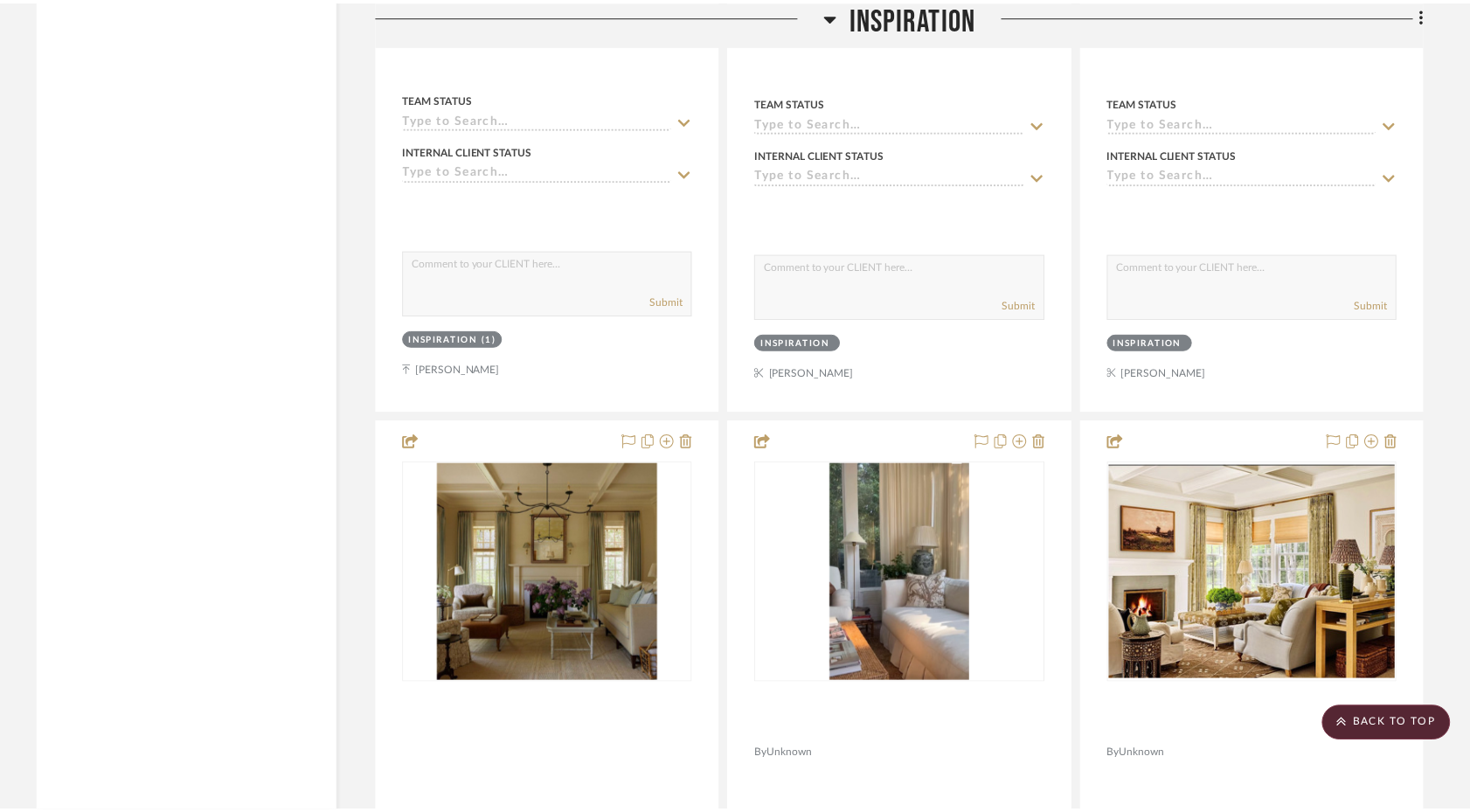
scroll to position [2518, 0]
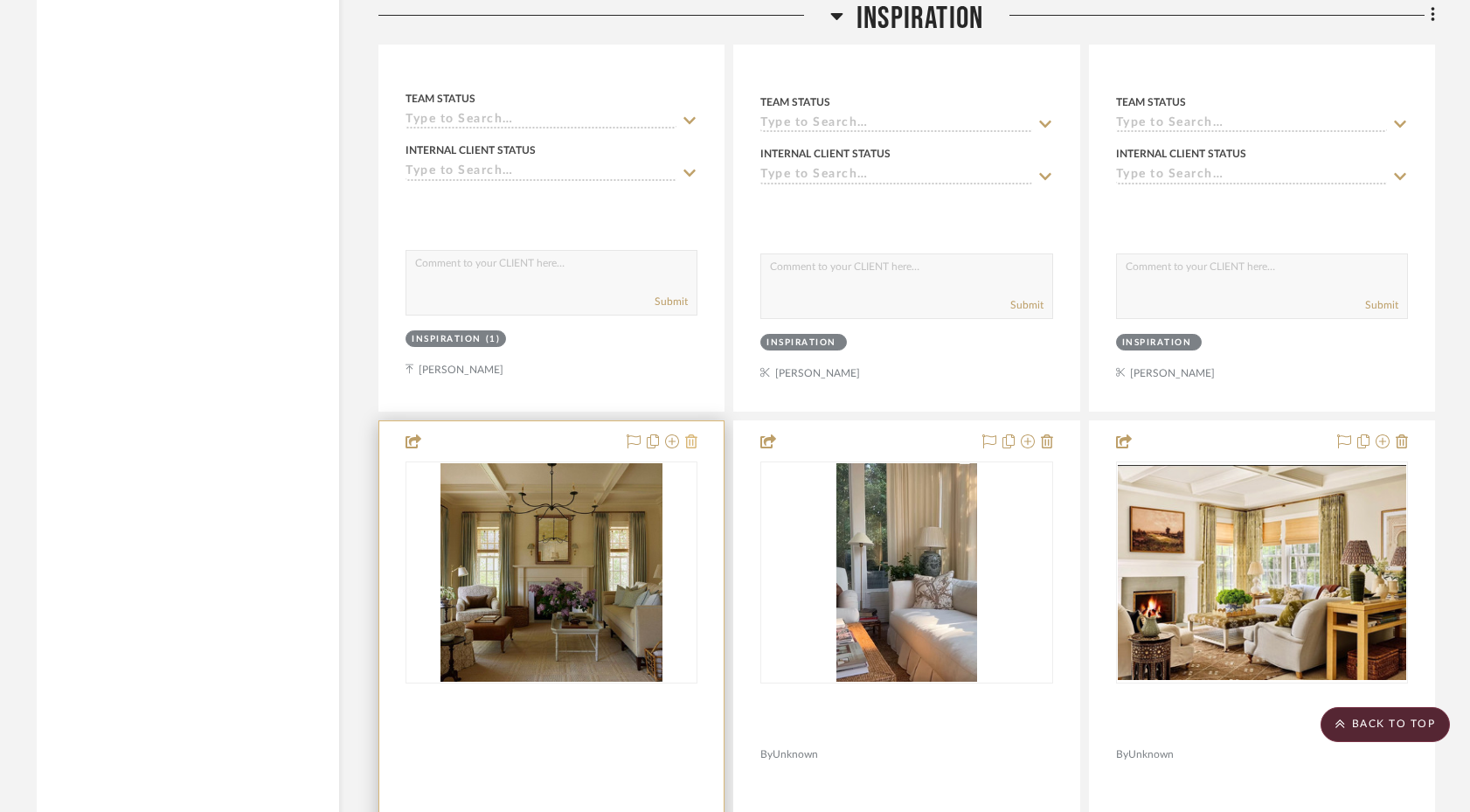
click at [690, 435] on icon at bounding box center [691, 442] width 13 height 14
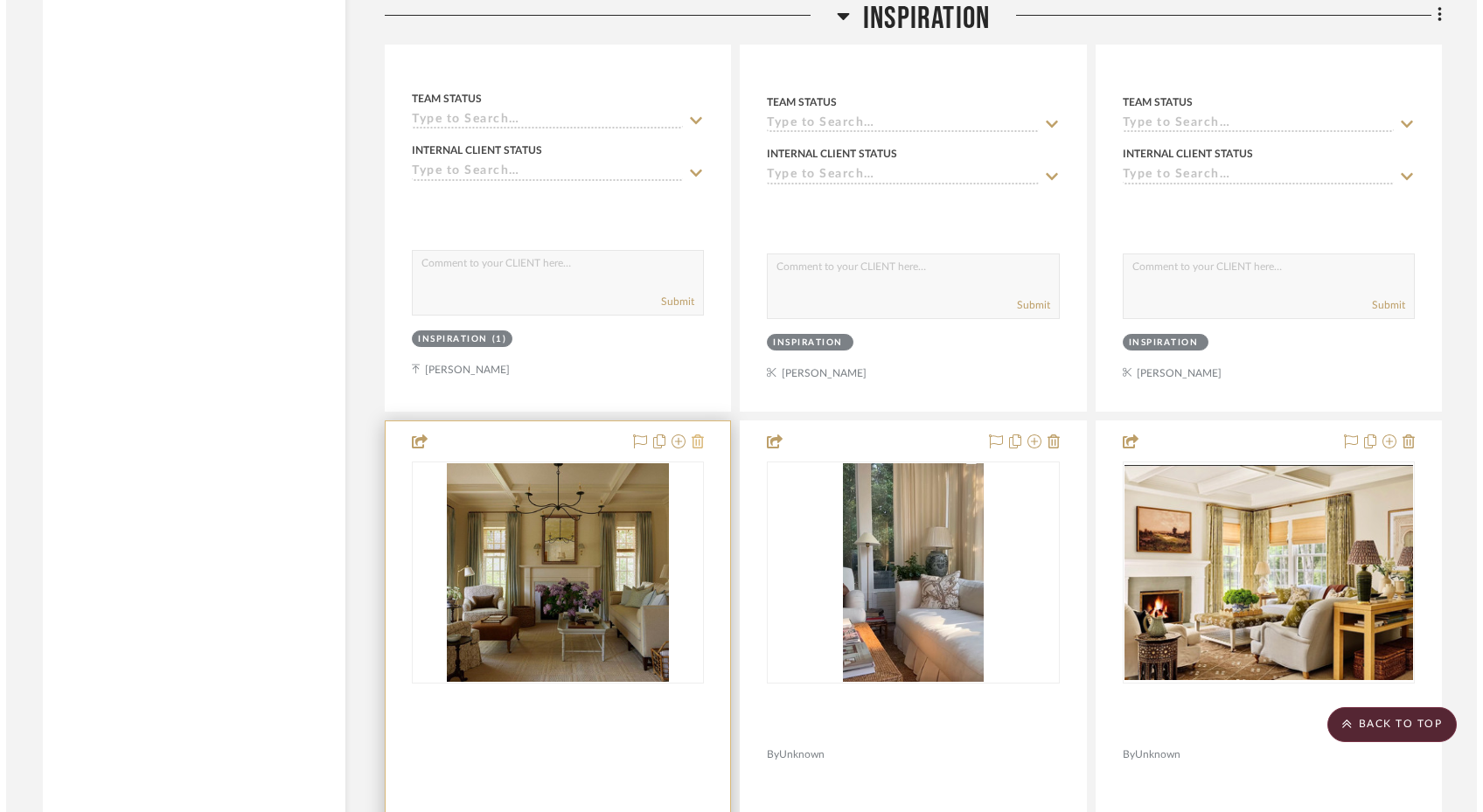
scroll to position [0, 0]
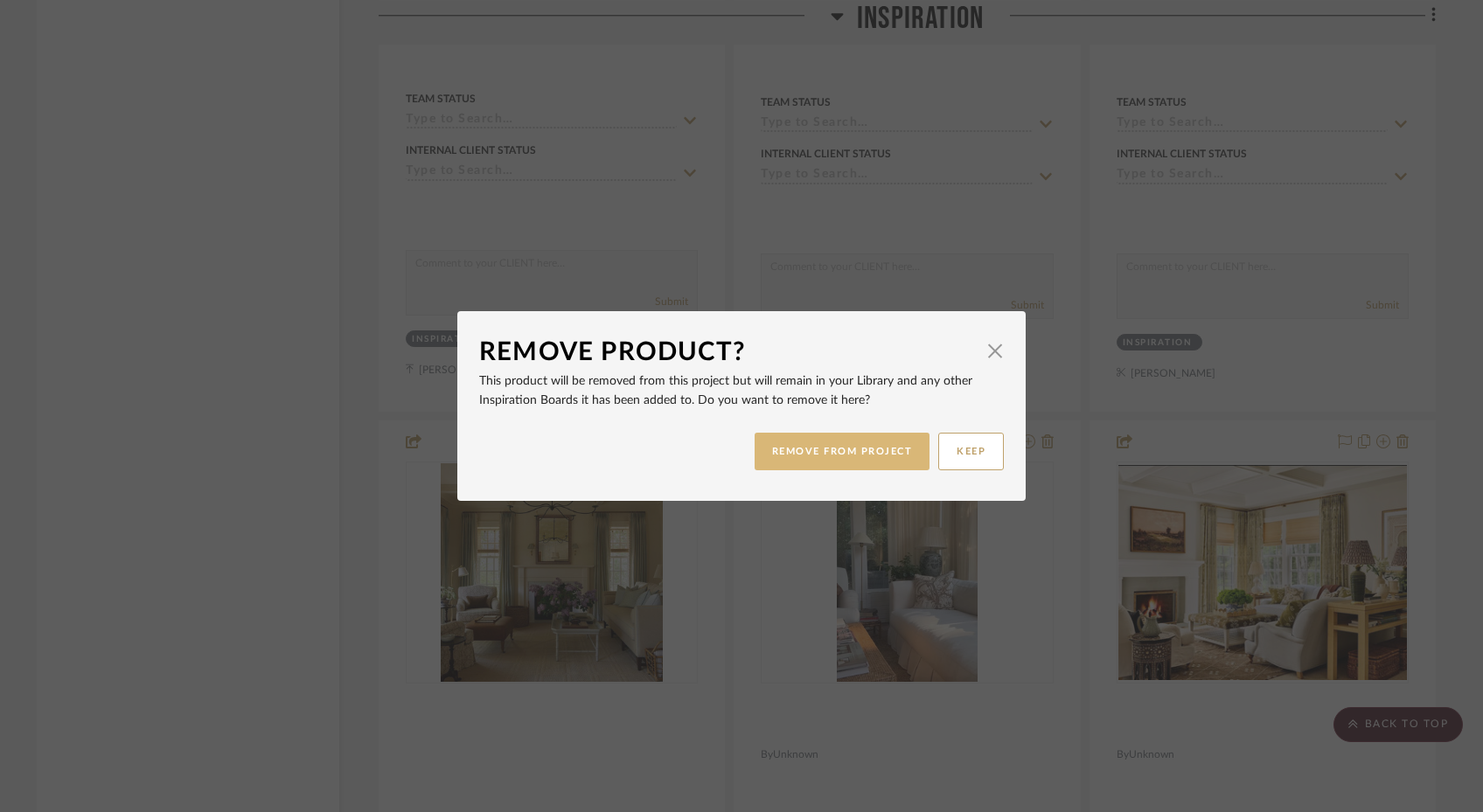
click at [781, 453] on button "REMOVE FROM PROJECT" at bounding box center [842, 451] width 176 height 38
